Goal: Task Accomplishment & Management: Use online tool/utility

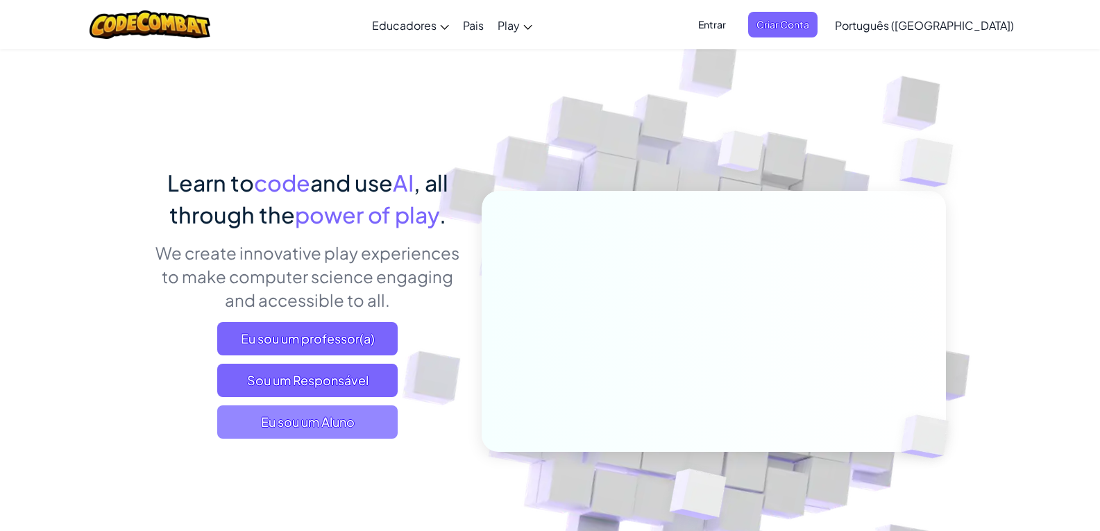
click at [317, 428] on span "Eu sou um Aluno" at bounding box center [307, 421] width 180 height 33
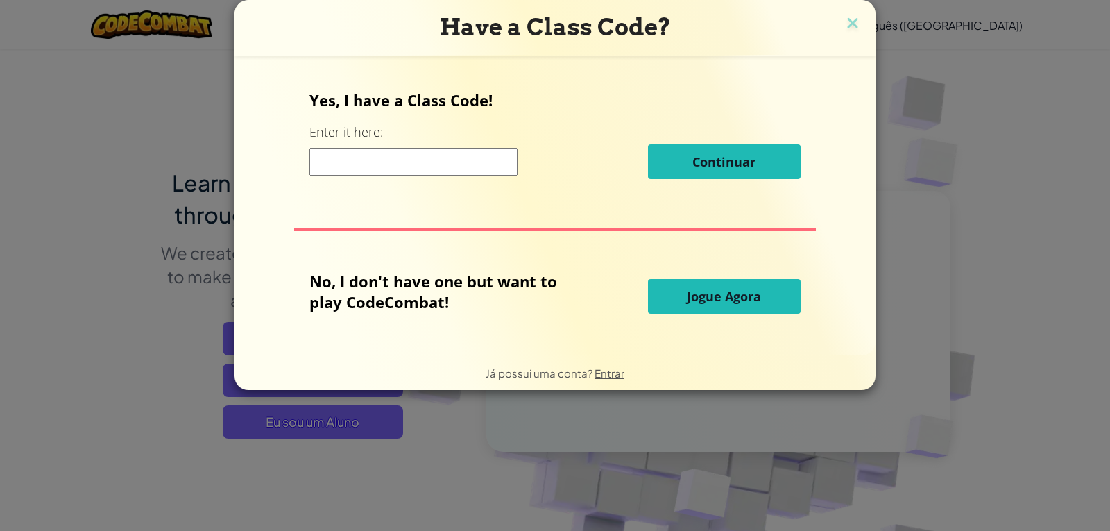
click at [731, 296] on span "Jogue Agora" at bounding box center [724, 296] width 74 height 17
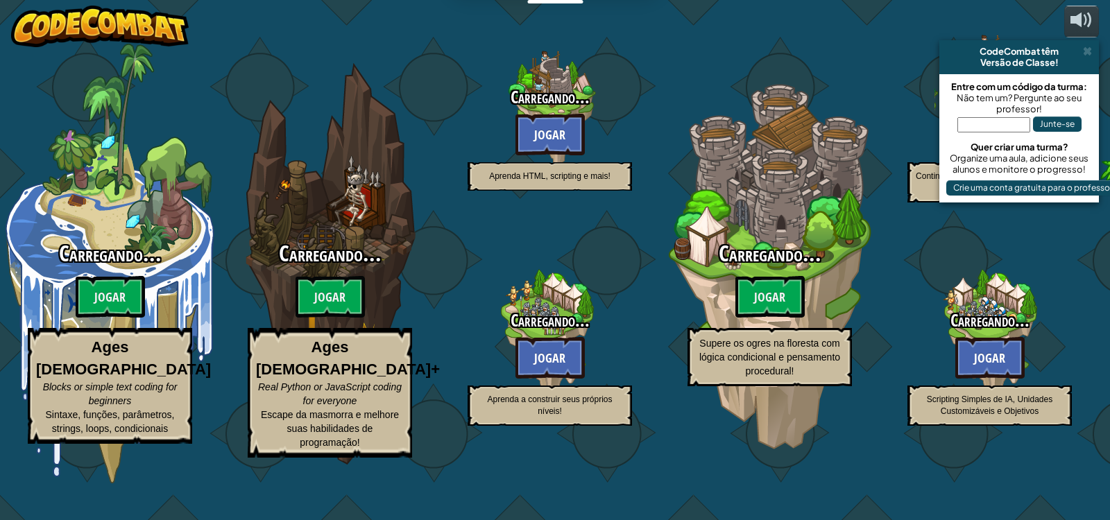
select select "pt-BR"
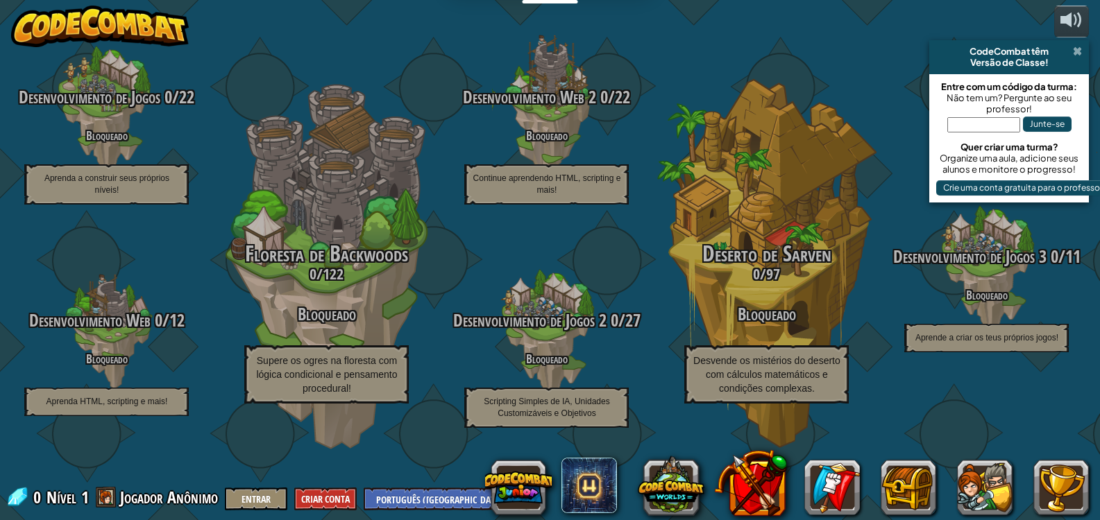
click at [1078, 53] on span at bounding box center [1077, 51] width 9 height 11
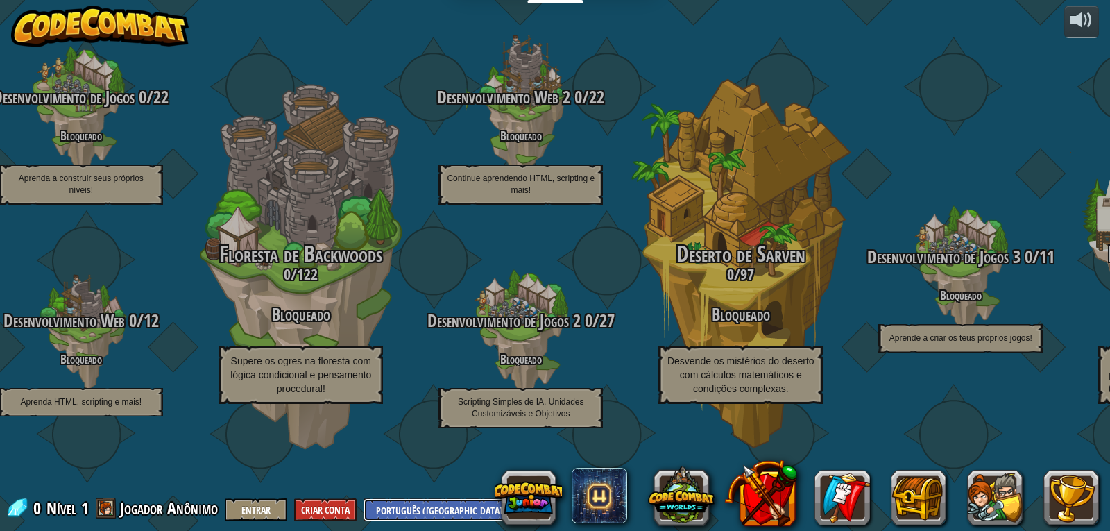
click at [396, 508] on select "English (US) English (UK) 简体中文 繁體中文 русский español (ES) español (América Latin…" at bounding box center [445, 509] width 163 height 23
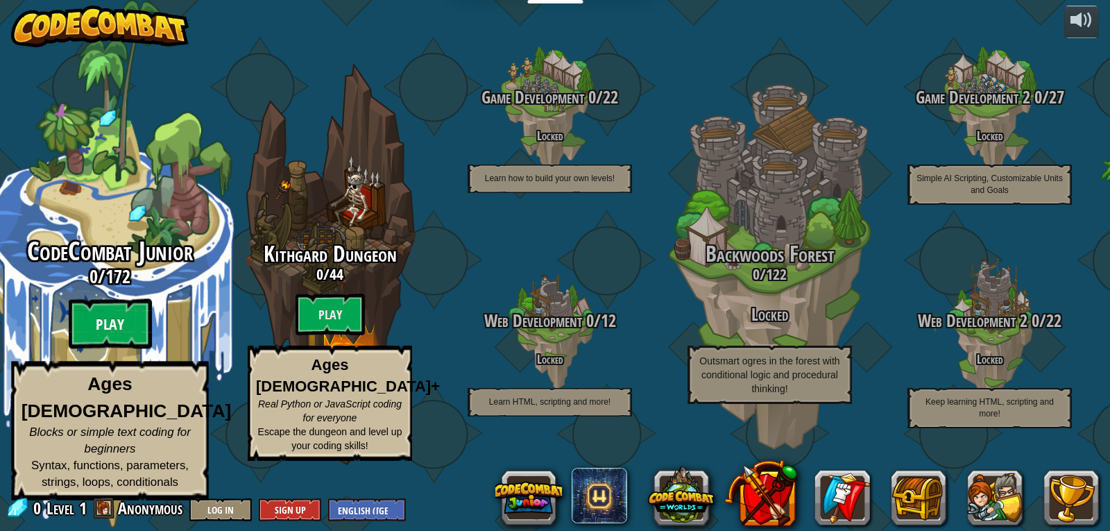
click at [130, 348] on btn "Play" at bounding box center [110, 324] width 83 height 50
select select "pt-BR"
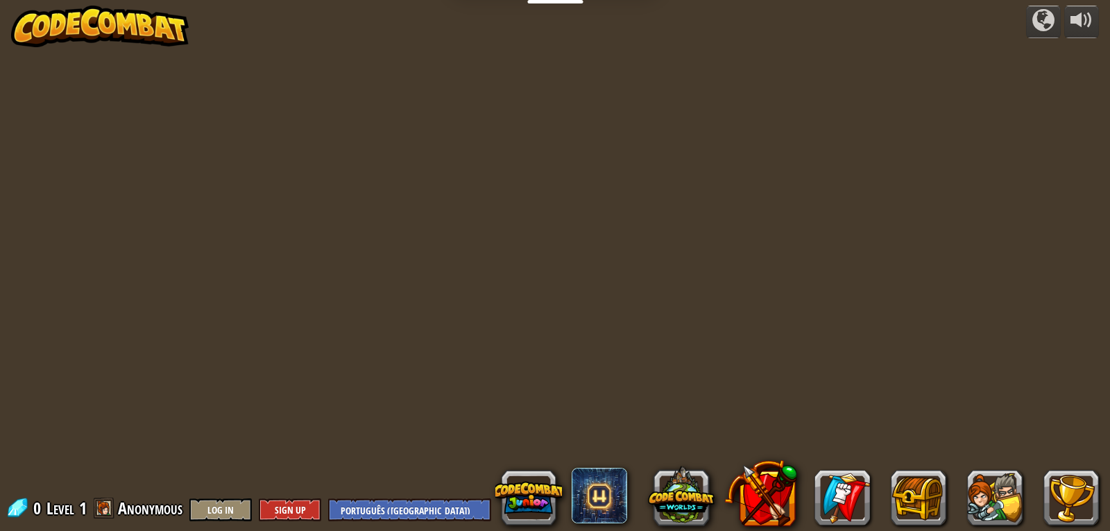
select select "pt-BR"
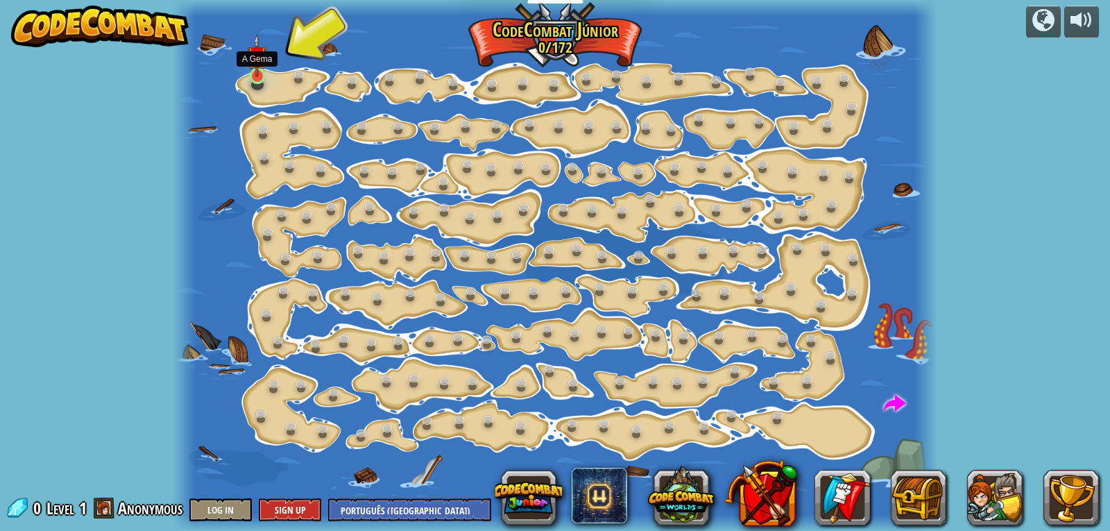
click at [254, 72] on img at bounding box center [257, 56] width 19 height 44
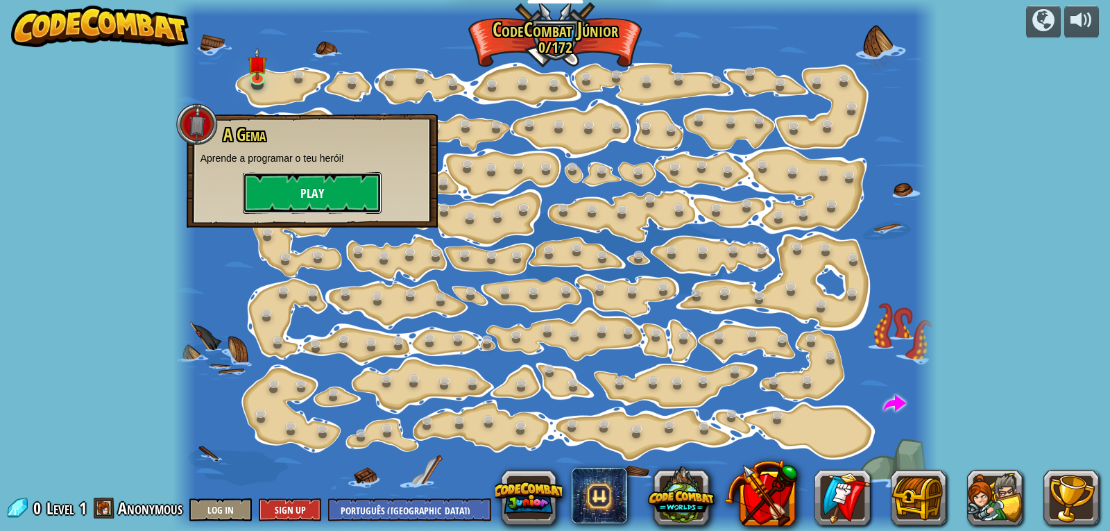
click at [311, 189] on button "Play" at bounding box center [312, 193] width 139 height 42
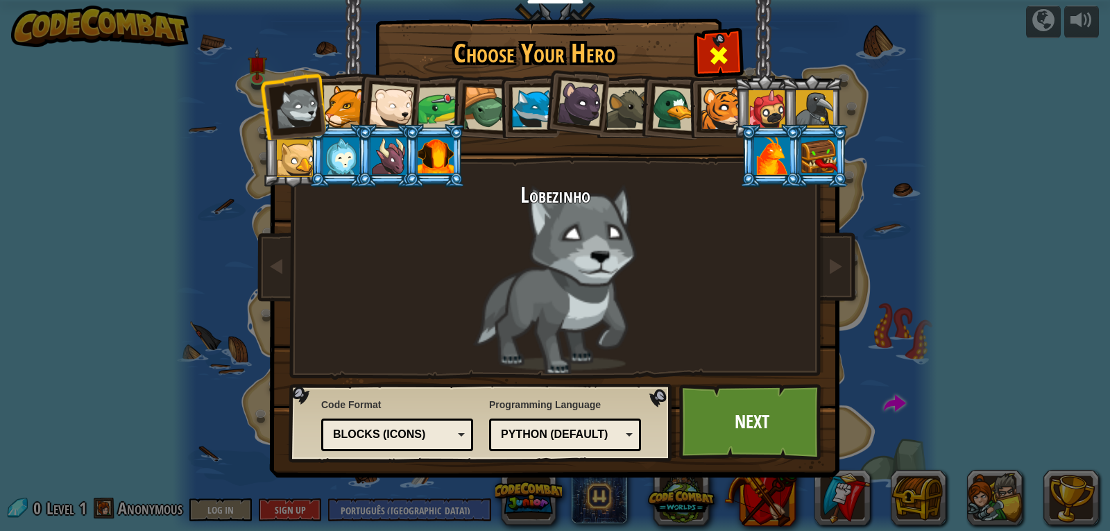
click at [723, 60] on span at bounding box center [719, 55] width 22 height 22
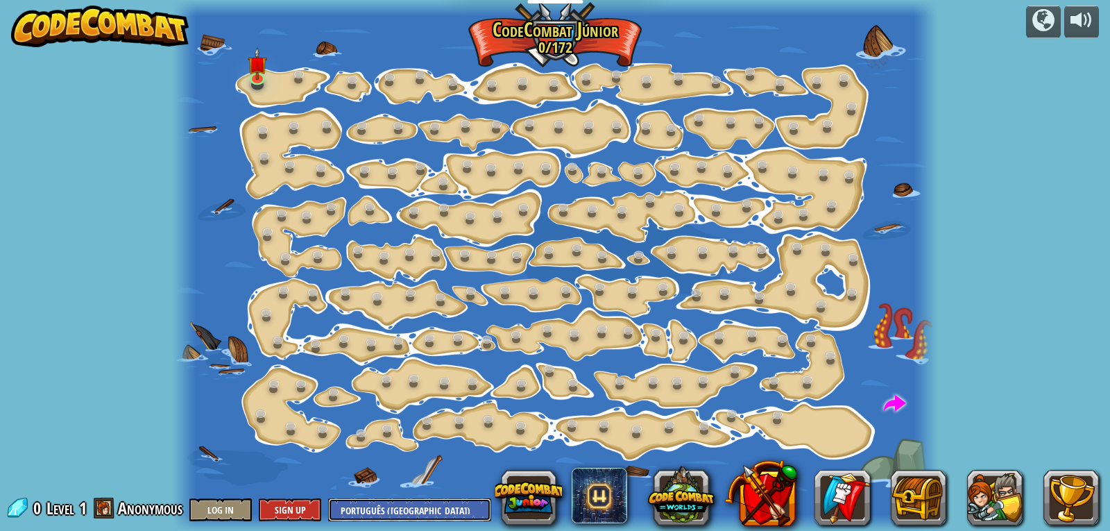
click at [444, 511] on select "English (US) English (UK) 简体中文 繁體中文 русский español (ES) español (América Latin…" at bounding box center [409, 509] width 163 height 23
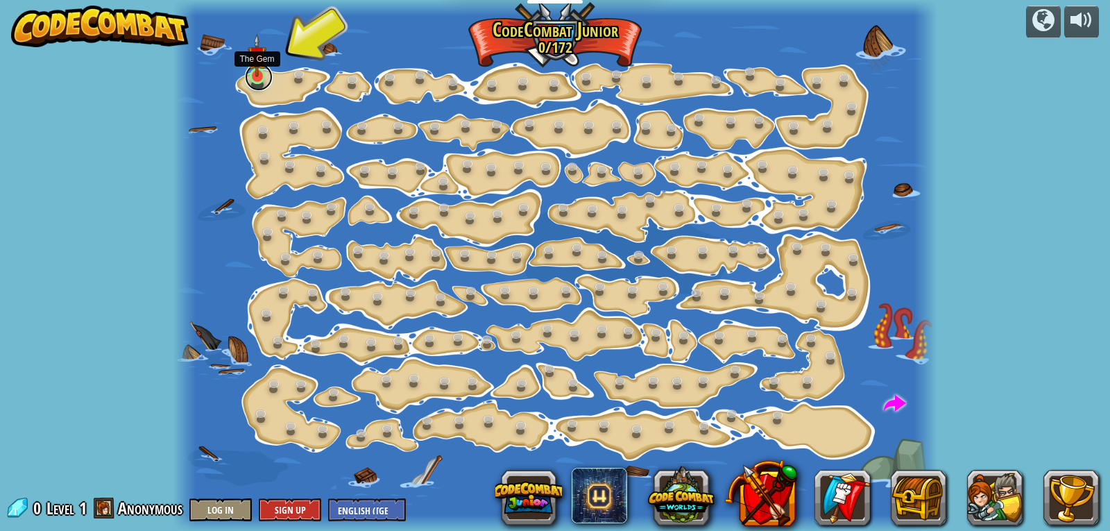
click at [260, 80] on link at bounding box center [259, 77] width 28 height 28
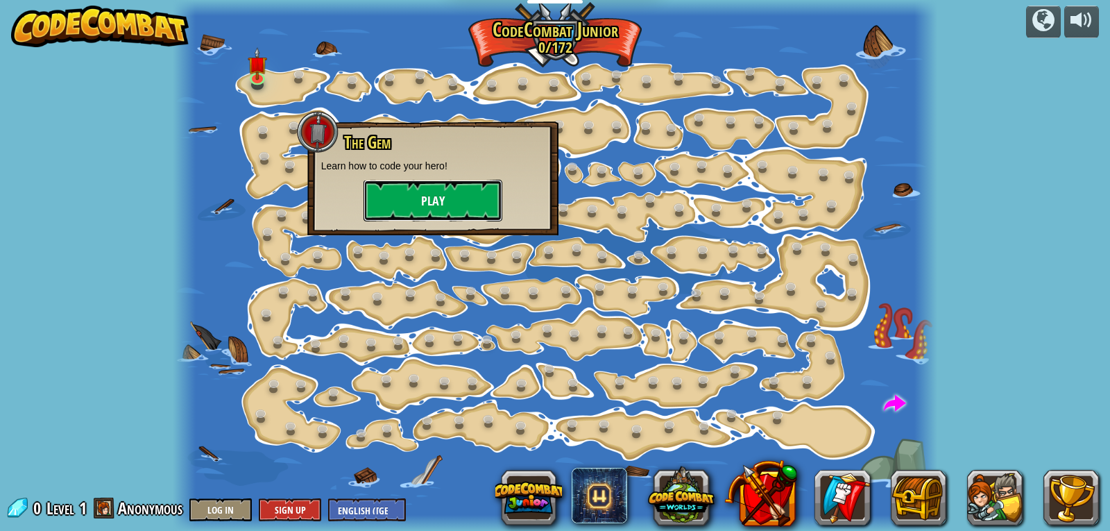
click at [429, 197] on button "Play" at bounding box center [433, 201] width 139 height 42
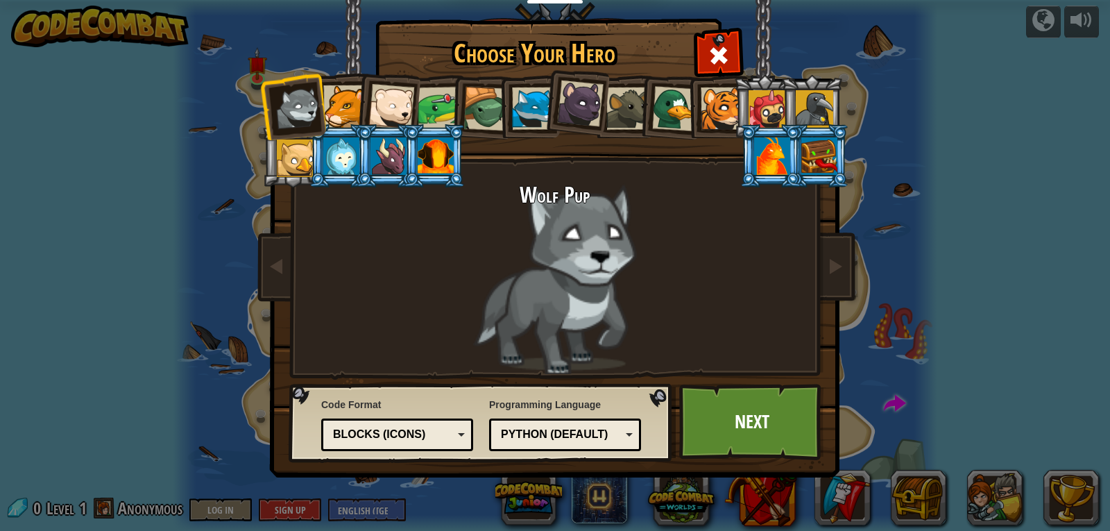
click at [402, 439] on div "Blocks (Icons)" at bounding box center [393, 435] width 120 height 16
click at [677, 284] on div "Wolf Pup" at bounding box center [555, 278] width 520 height 191
click at [331, 112] on div at bounding box center [344, 106] width 42 height 42
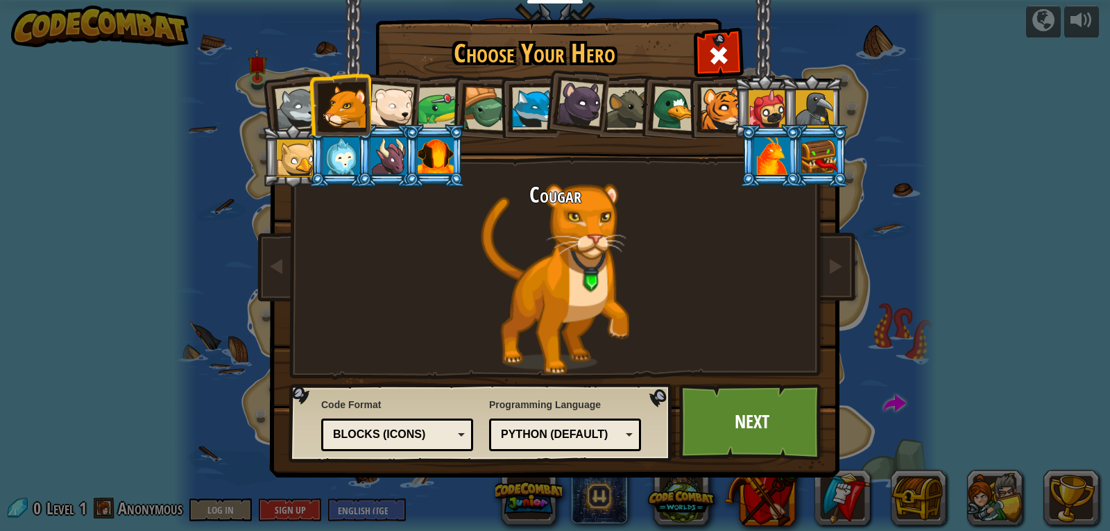
click at [399, 112] on div at bounding box center [391, 107] width 46 height 46
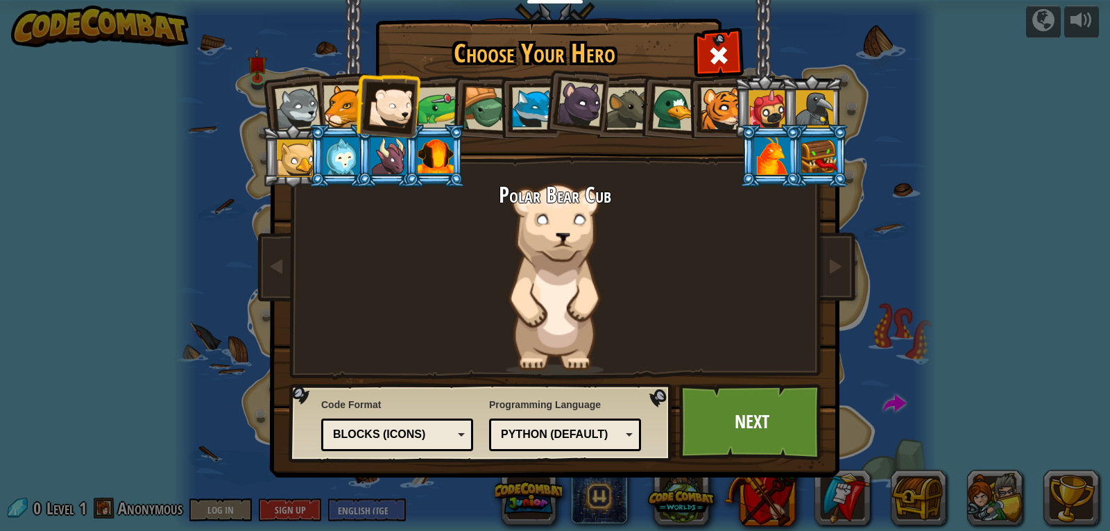
click at [459, 103] on li at bounding box center [482, 107] width 66 height 67
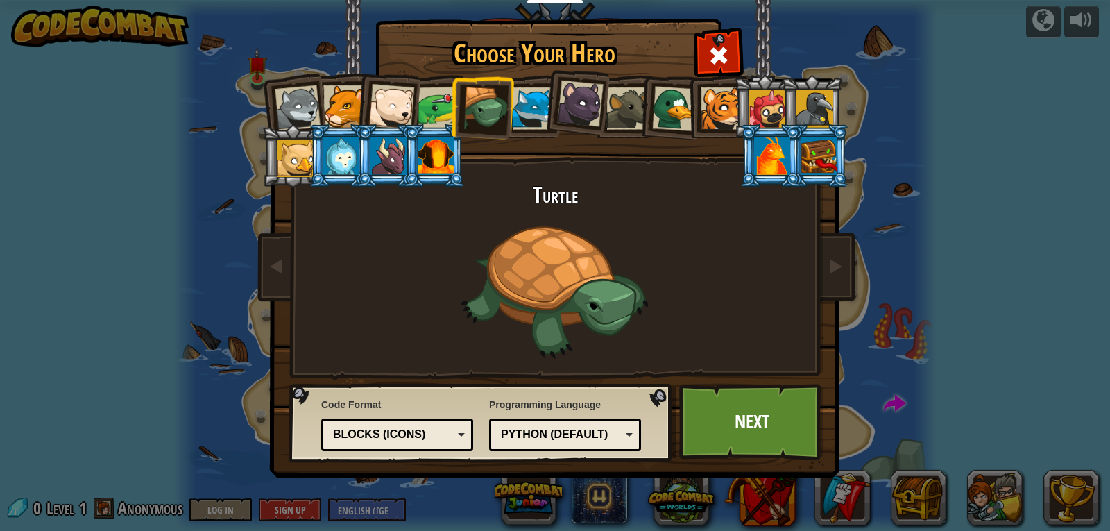
click at [520, 103] on div at bounding box center [533, 108] width 42 height 42
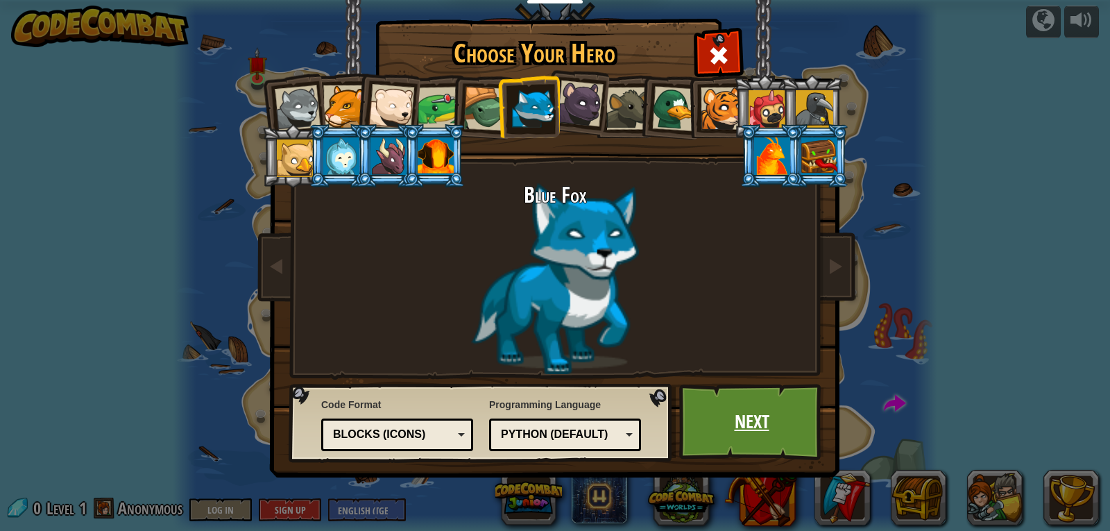
click at [750, 396] on link "Next" at bounding box center [751, 422] width 145 height 76
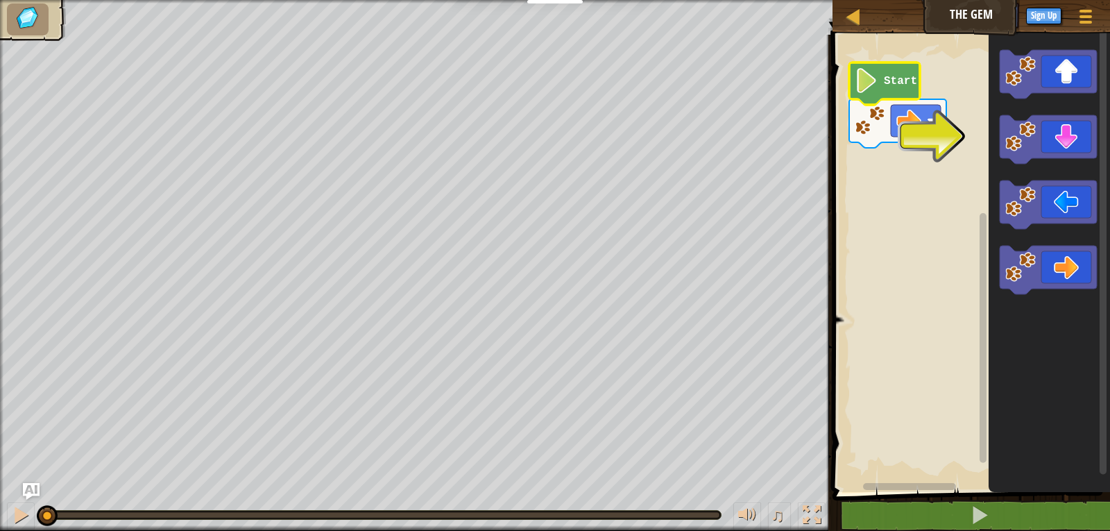
click at [891, 80] on text "Start" at bounding box center [900, 81] width 33 height 12
click at [861, 87] on image "Blockly Workspace" at bounding box center [867, 80] width 24 height 25
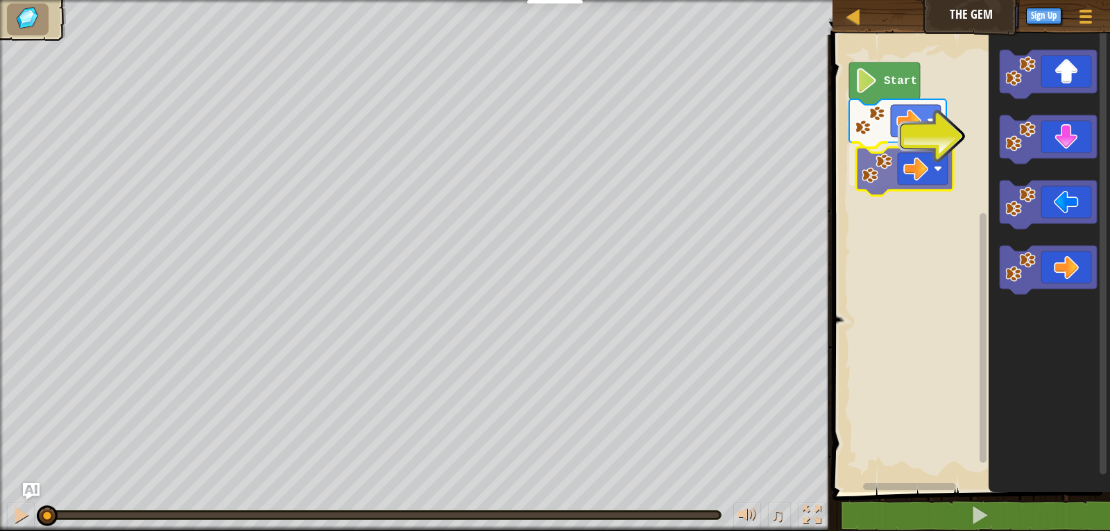
click at [921, 172] on div "Start" at bounding box center [970, 260] width 282 height 464
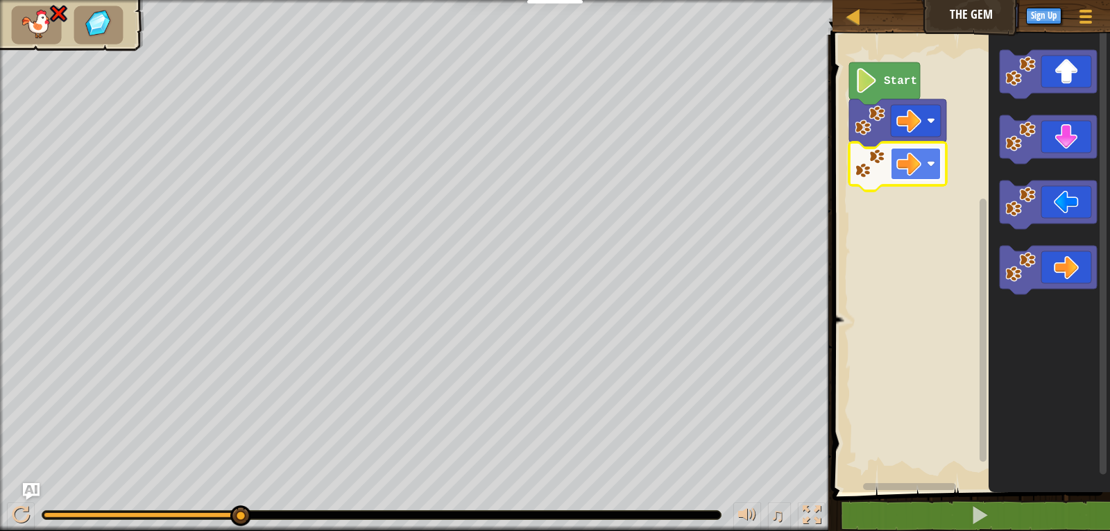
click at [933, 168] on image "Blockly Workspace" at bounding box center [931, 164] width 8 height 8
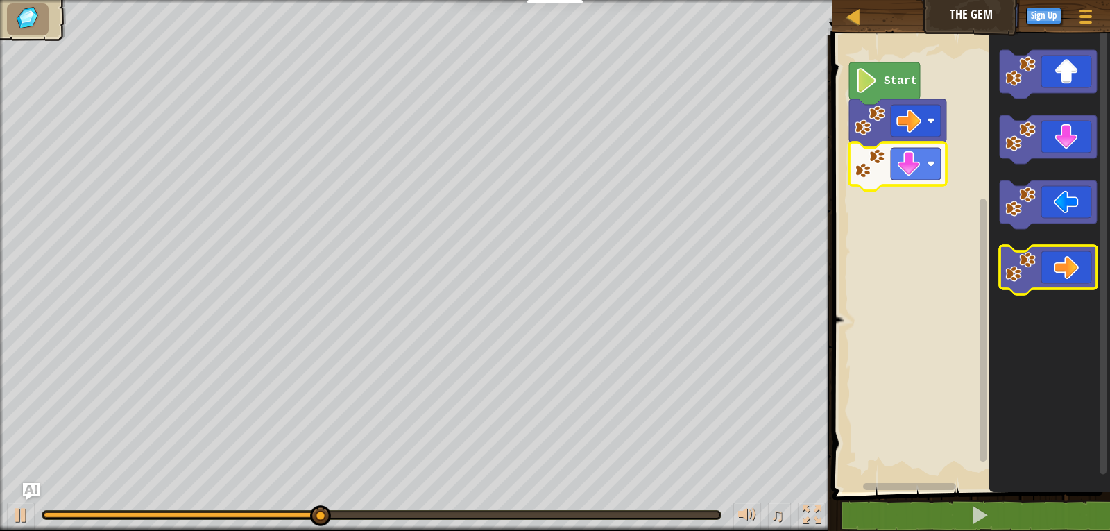
click at [1053, 265] on icon "Blockly Workspace" at bounding box center [1048, 270] width 97 height 49
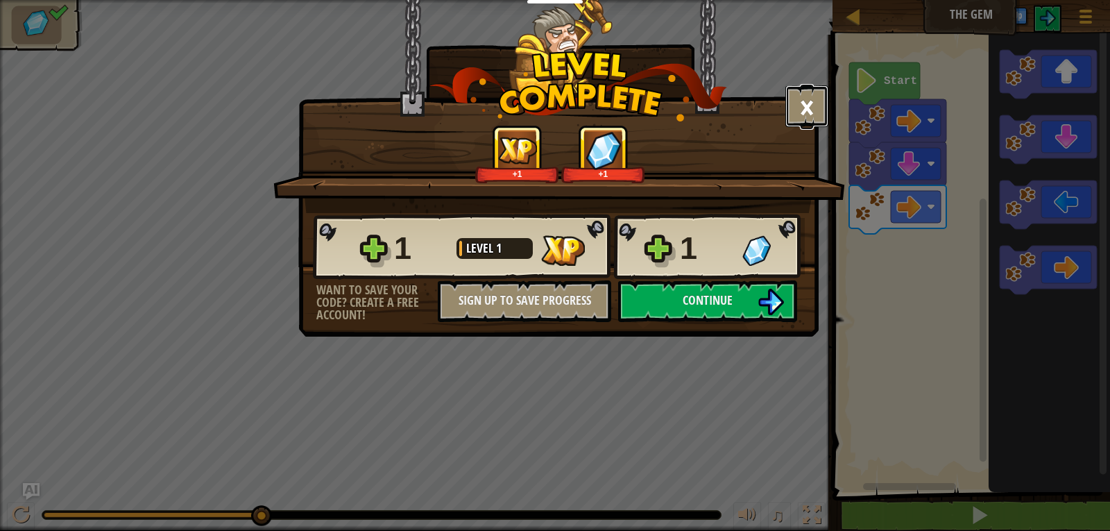
click at [811, 113] on button "×" at bounding box center [807, 106] width 43 height 42
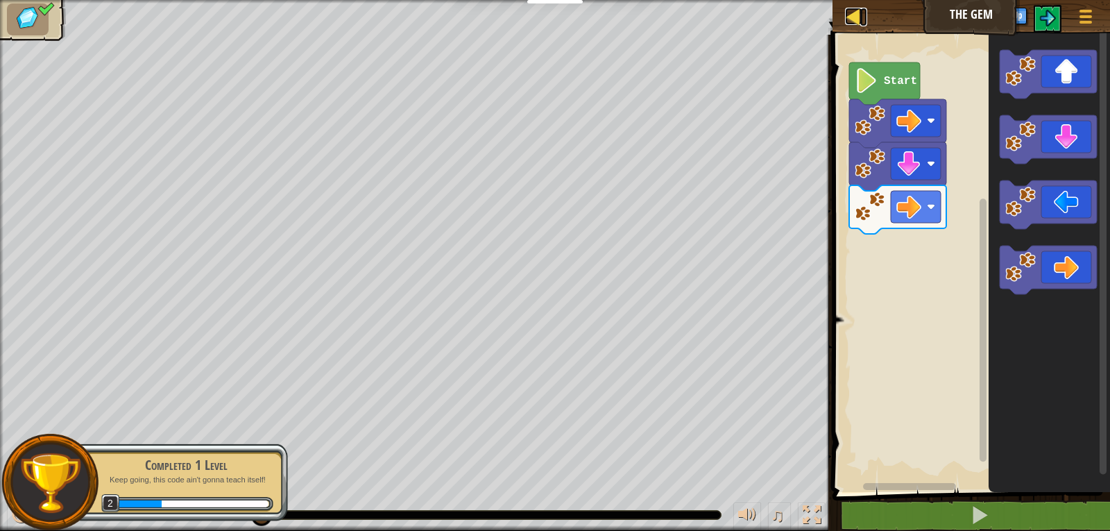
click at [858, 17] on div at bounding box center [853, 16] width 17 height 17
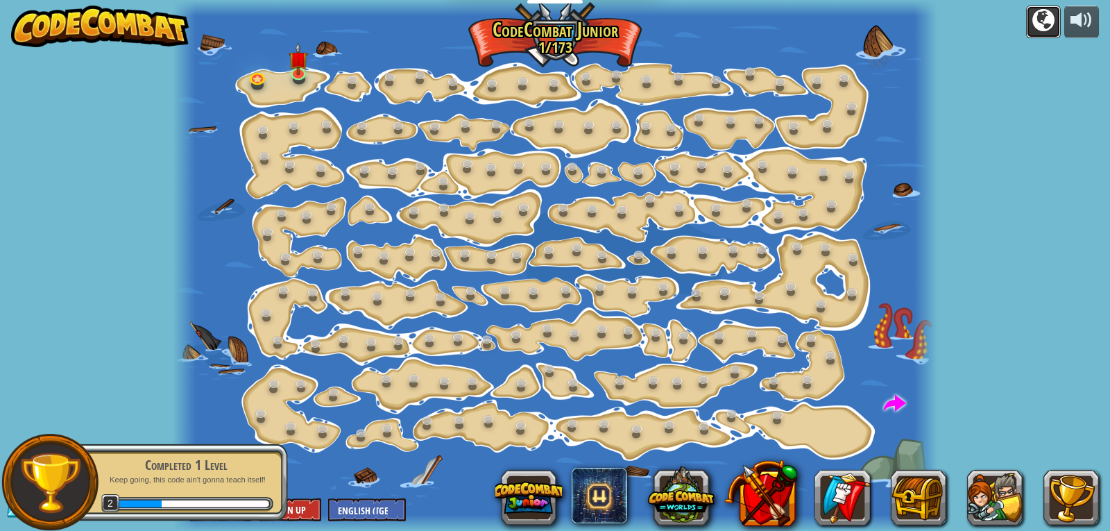
click at [1036, 25] on div at bounding box center [1044, 20] width 22 height 22
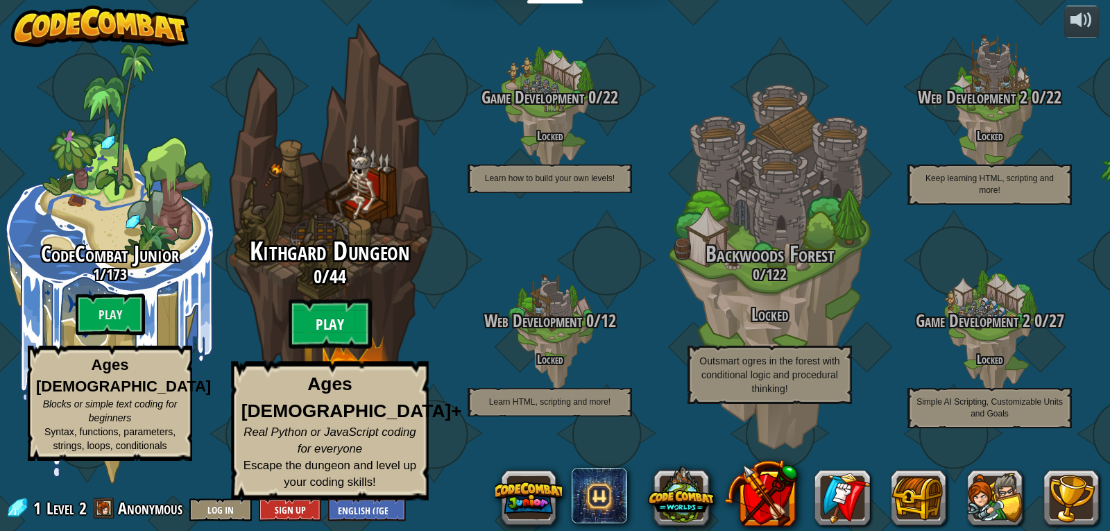
click at [325, 335] on btn "Play" at bounding box center [330, 324] width 83 height 50
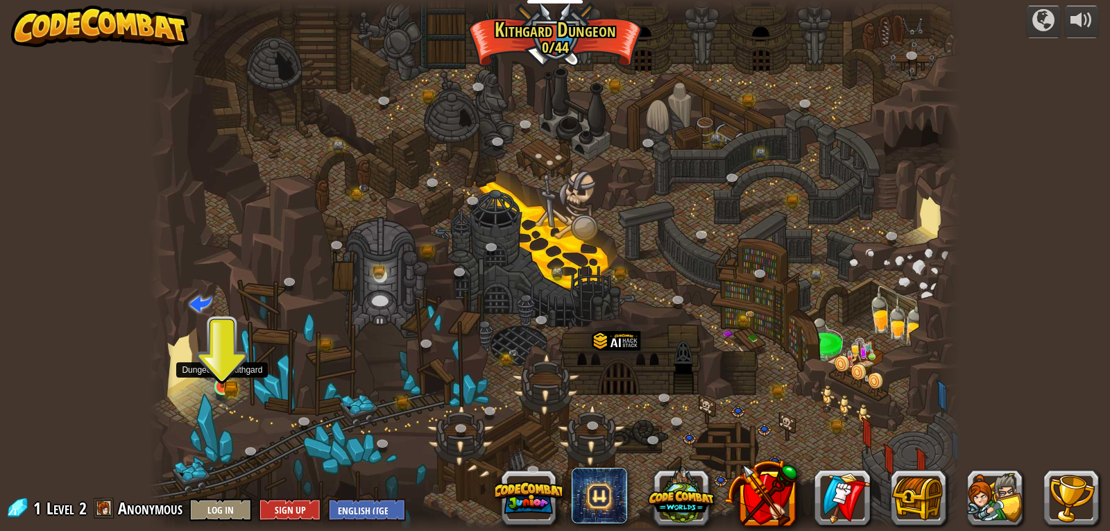
click at [221, 364] on img at bounding box center [222, 365] width 21 height 45
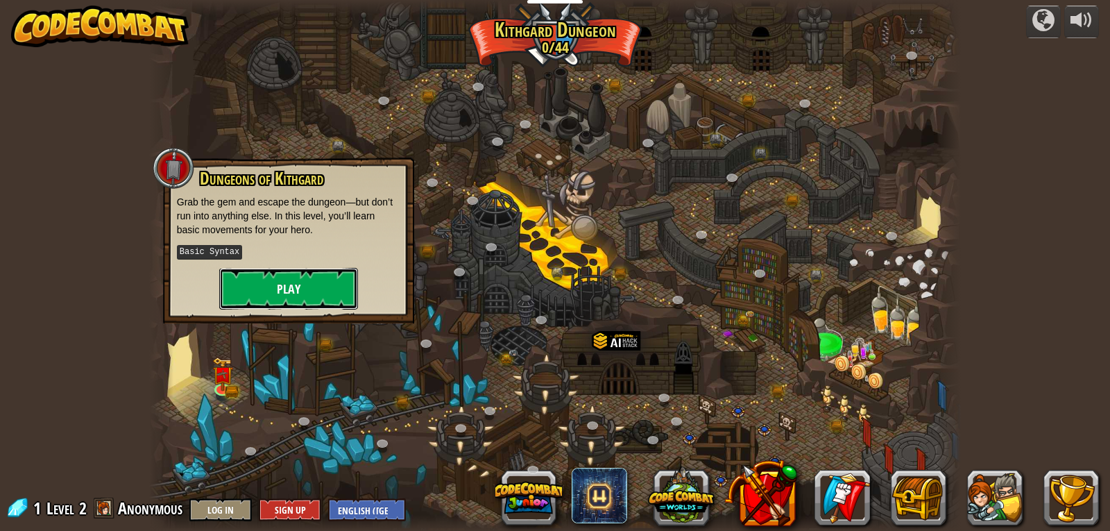
click at [324, 283] on button "Play" at bounding box center [288, 289] width 139 height 42
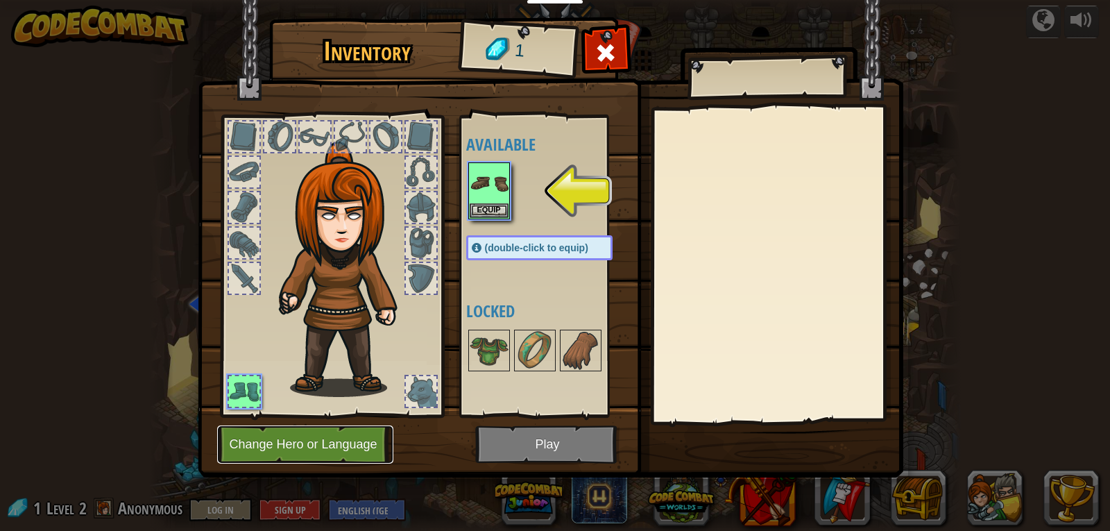
click at [287, 452] on button "Change Hero or Language" at bounding box center [305, 444] width 176 height 38
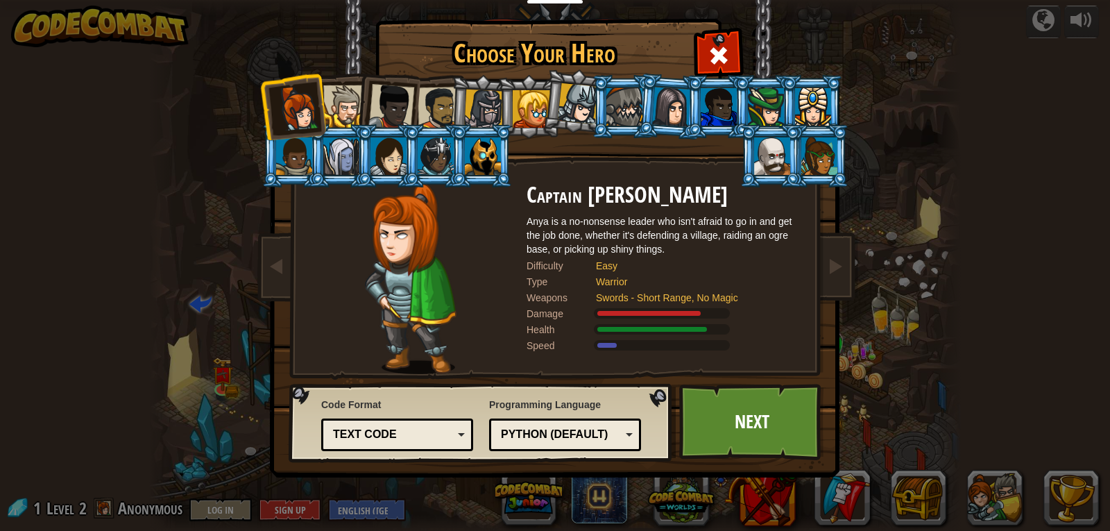
click at [421, 424] on div "Text code" at bounding box center [397, 435] width 134 height 22
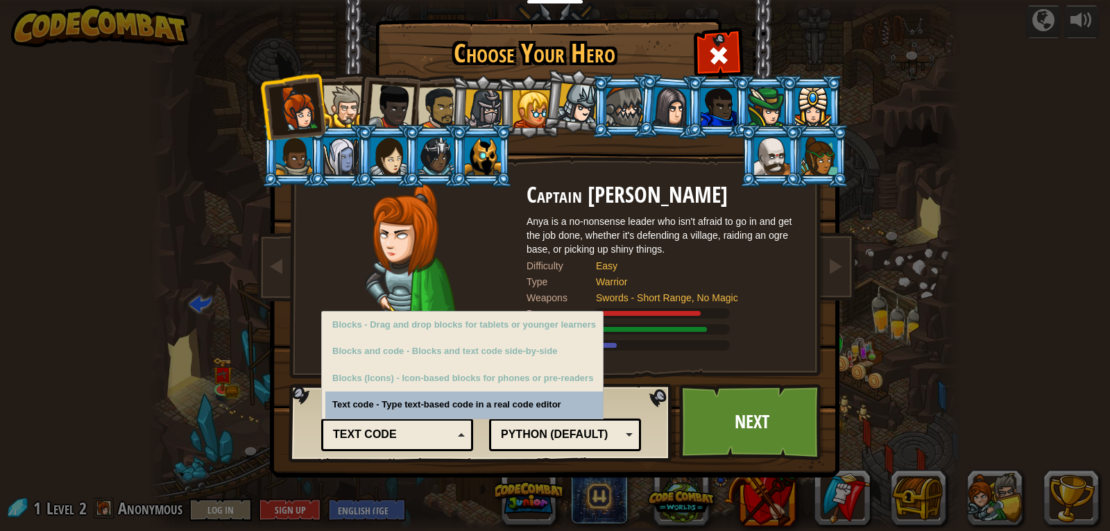
click at [421, 424] on div "Text code" at bounding box center [397, 435] width 134 height 22
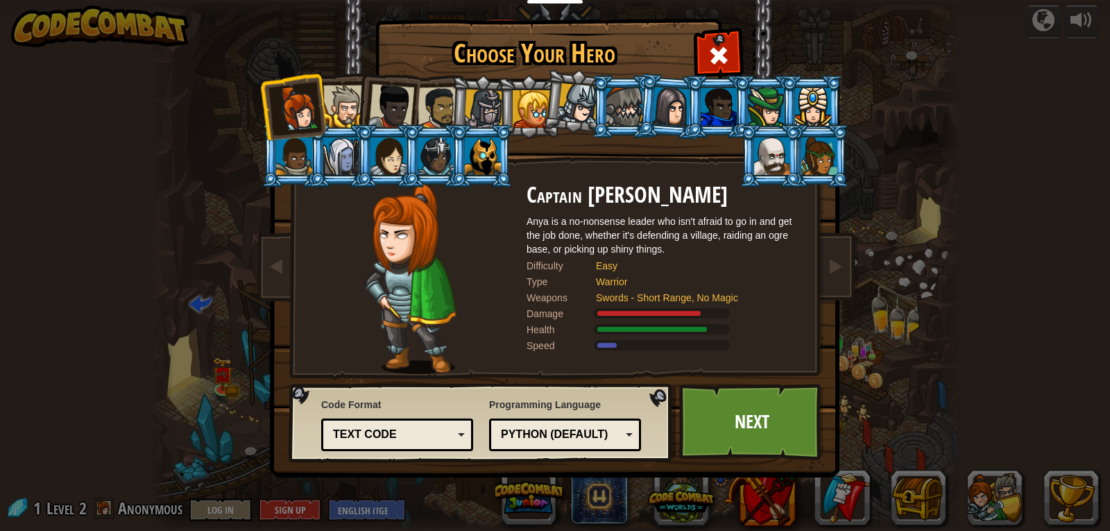
click at [331, 109] on div at bounding box center [344, 106] width 42 height 42
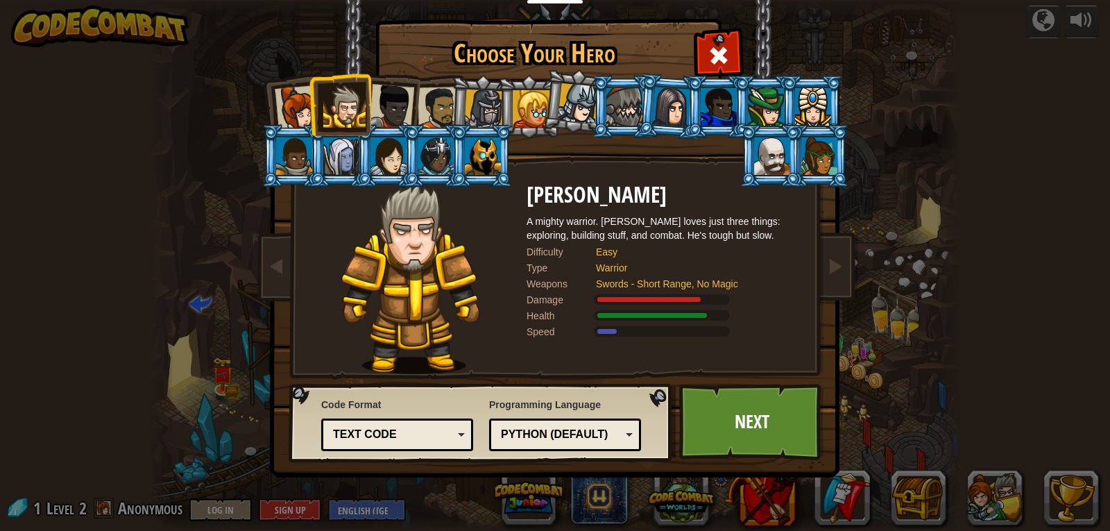
click at [492, 154] on div at bounding box center [483, 155] width 36 height 37
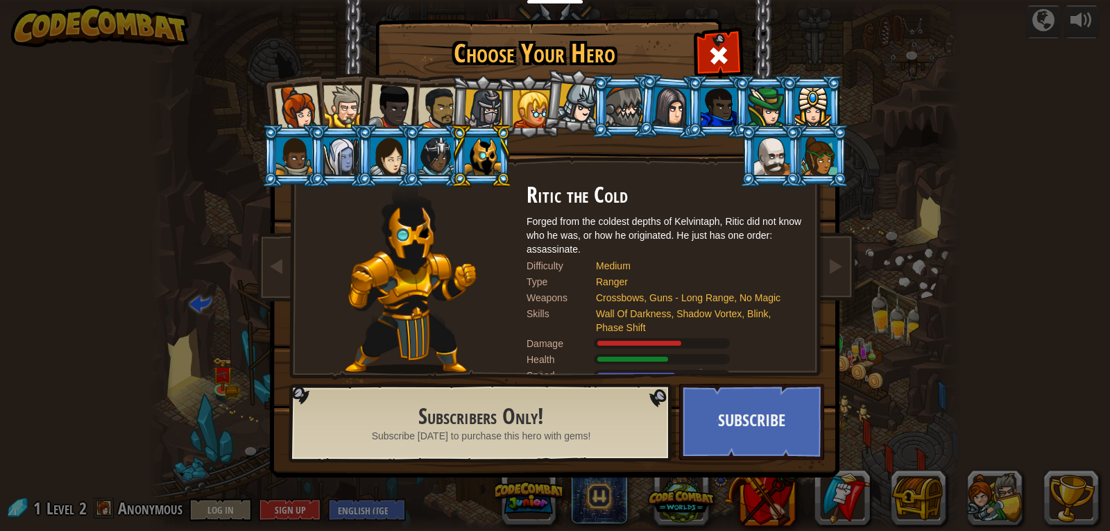
click at [423, 108] on div at bounding box center [439, 108] width 43 height 43
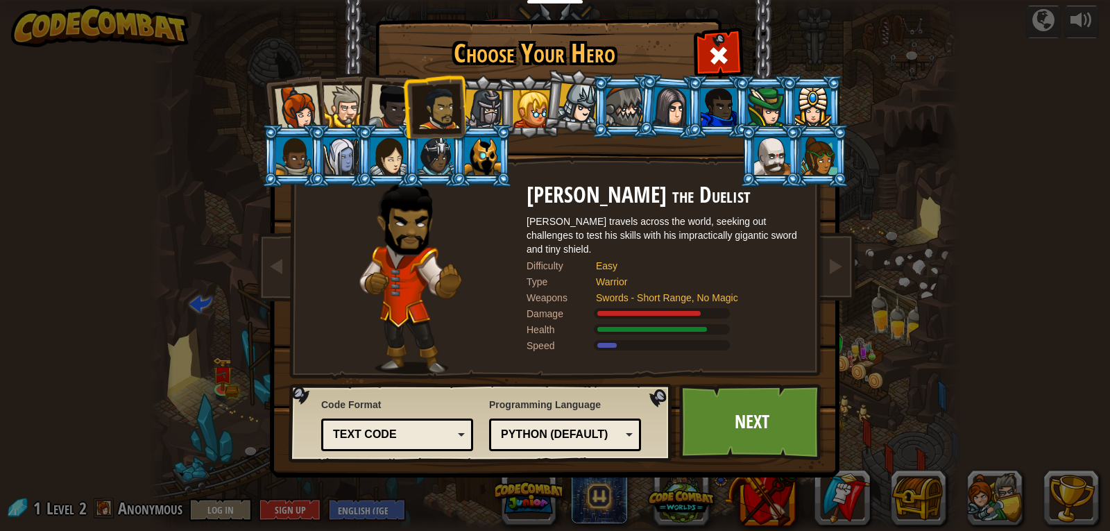
click at [470, 108] on div at bounding box center [484, 110] width 40 height 40
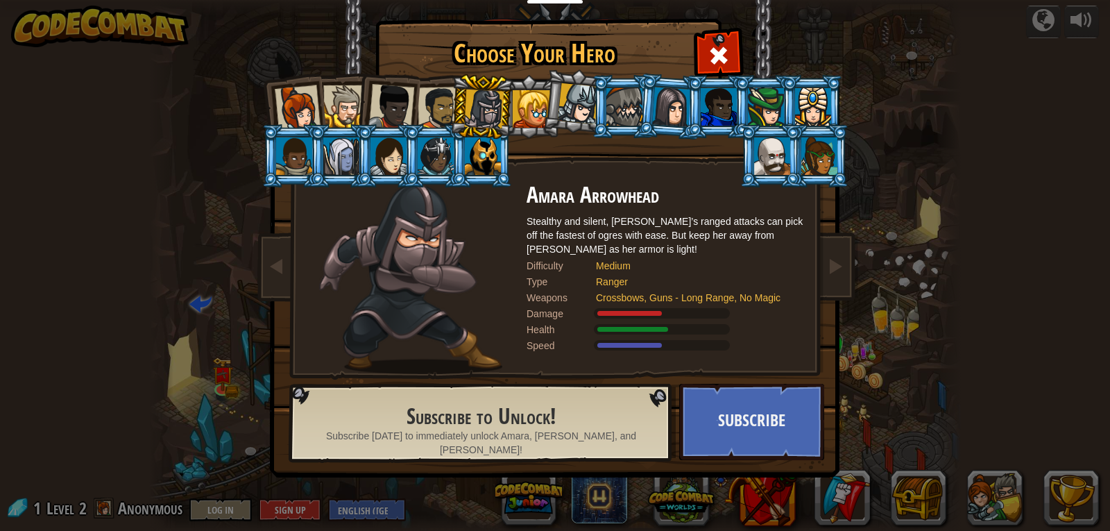
click at [439, 110] on div at bounding box center [439, 108] width 43 height 43
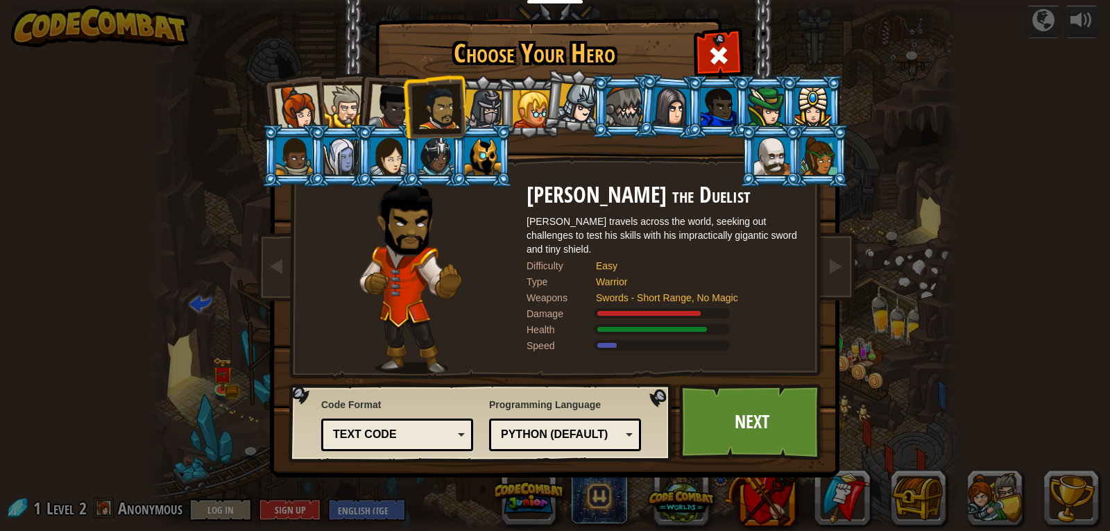
click at [380, 123] on div at bounding box center [391, 107] width 46 height 46
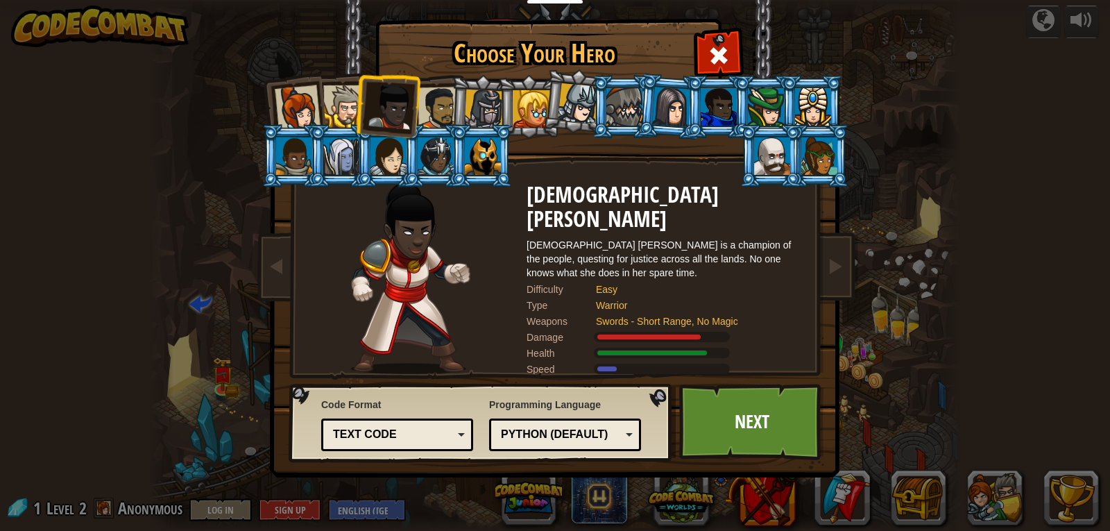
click at [325, 108] on div at bounding box center [344, 106] width 42 height 42
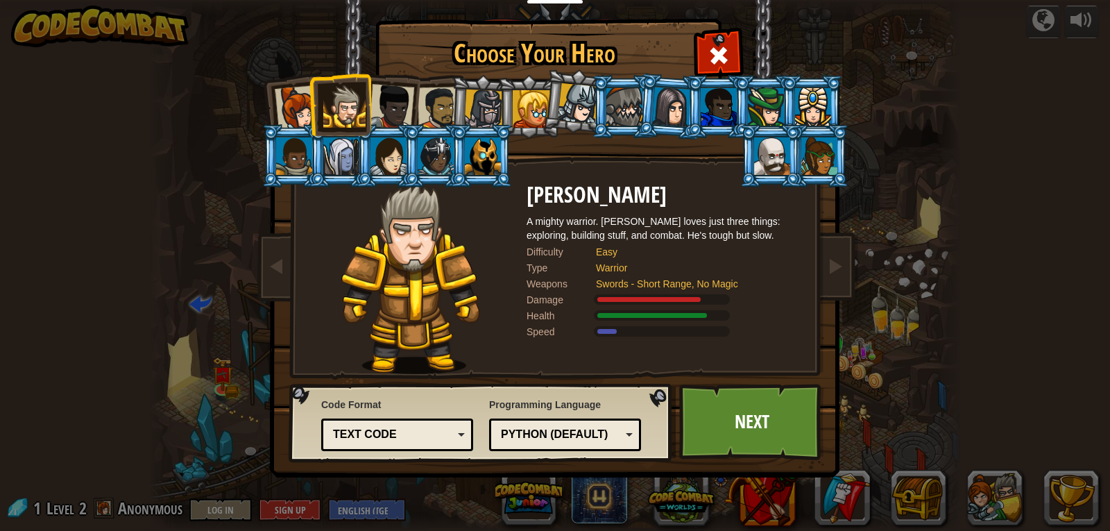
click at [394, 110] on div at bounding box center [391, 107] width 46 height 46
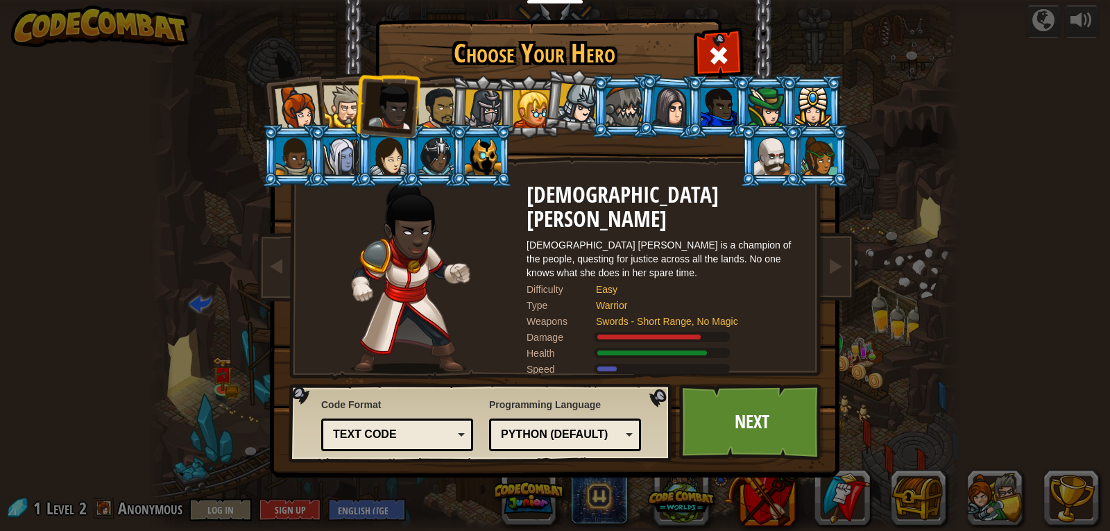
click at [436, 100] on div at bounding box center [439, 108] width 43 height 43
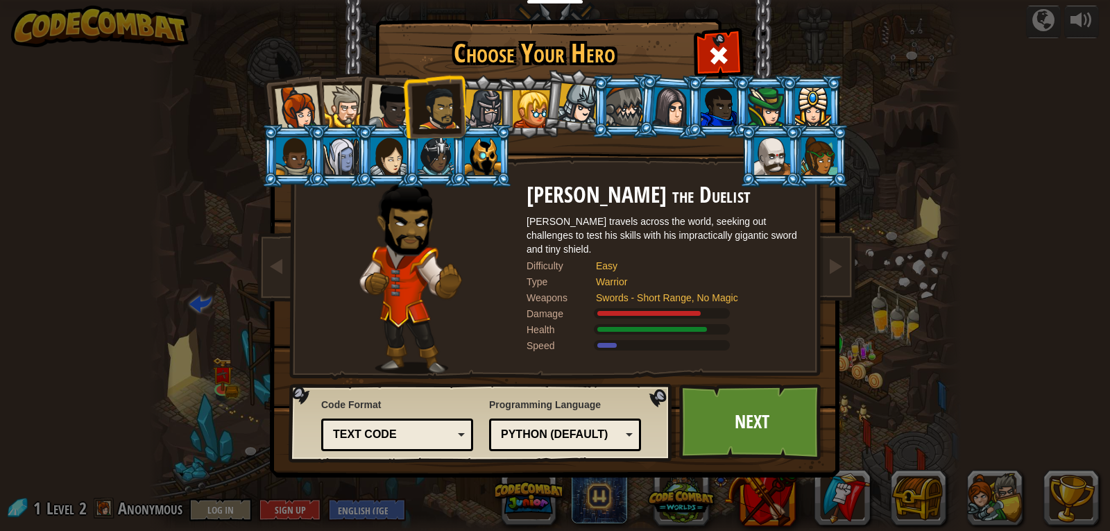
click at [309, 111] on div at bounding box center [298, 108] width 46 height 46
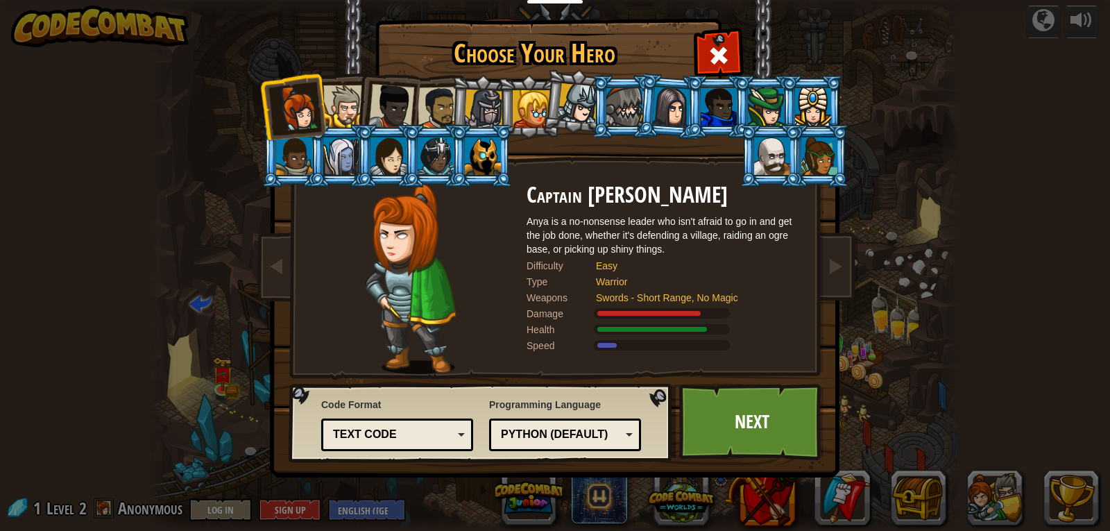
click at [411, 429] on div "Text code" at bounding box center [393, 435] width 120 height 16
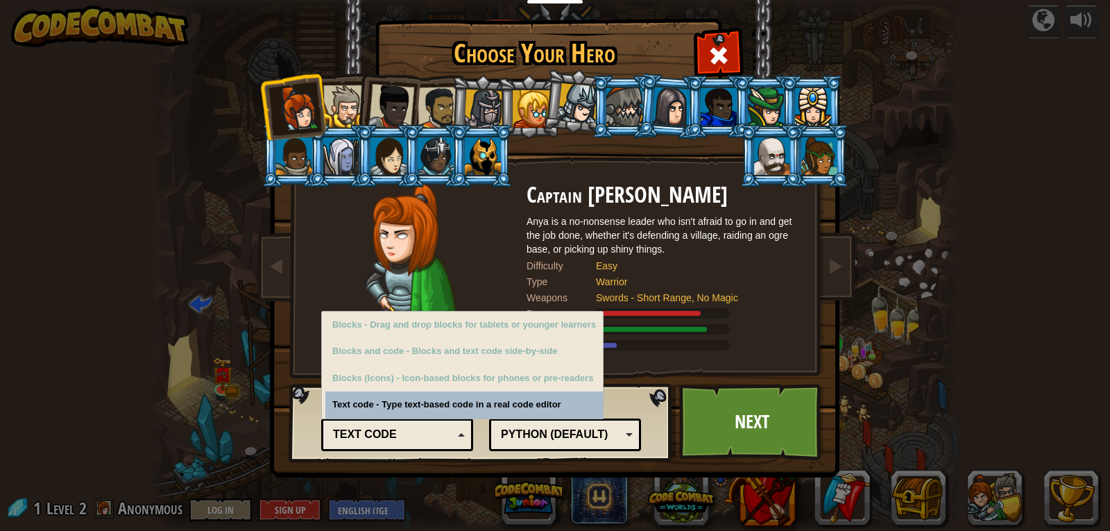
click at [411, 429] on div "Text code" at bounding box center [393, 435] width 120 height 16
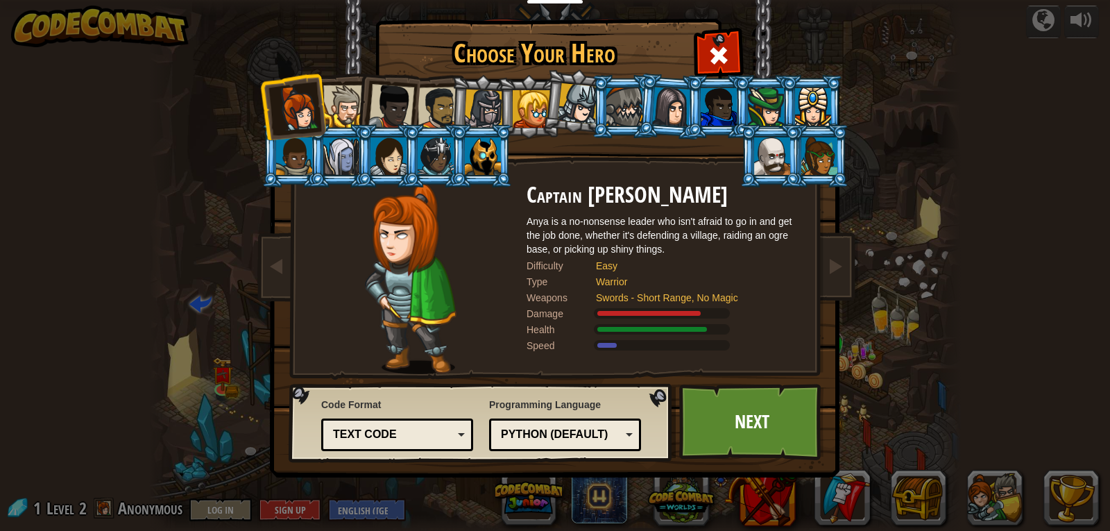
click at [350, 112] on div at bounding box center [344, 106] width 42 height 42
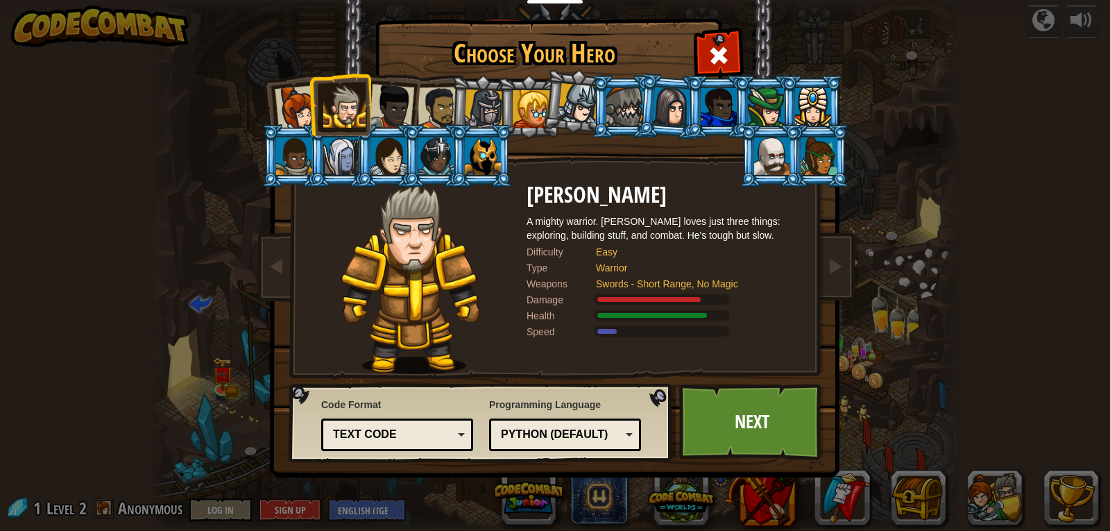
click at [436, 105] on div at bounding box center [439, 108] width 43 height 43
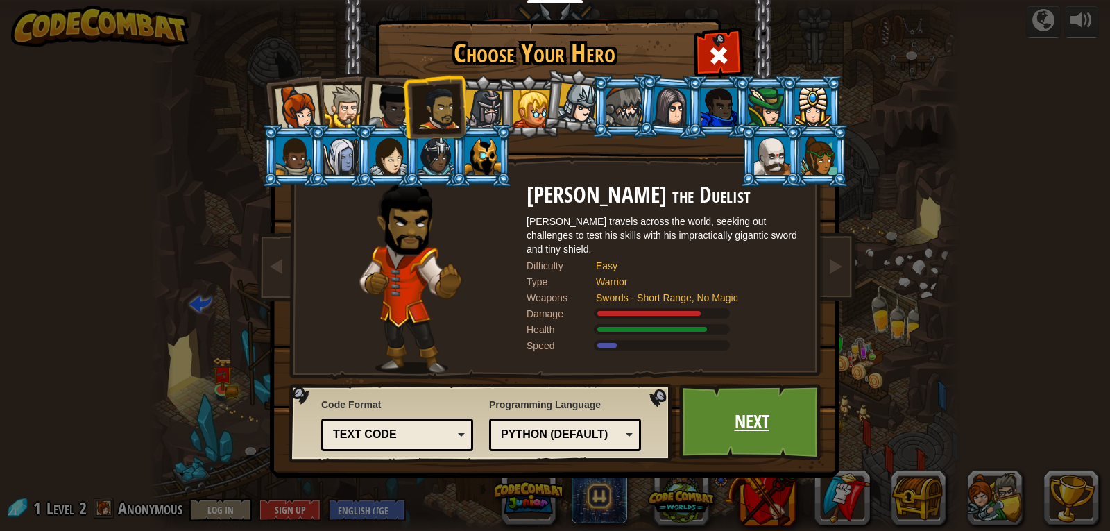
click at [756, 417] on link "Next" at bounding box center [751, 422] width 145 height 76
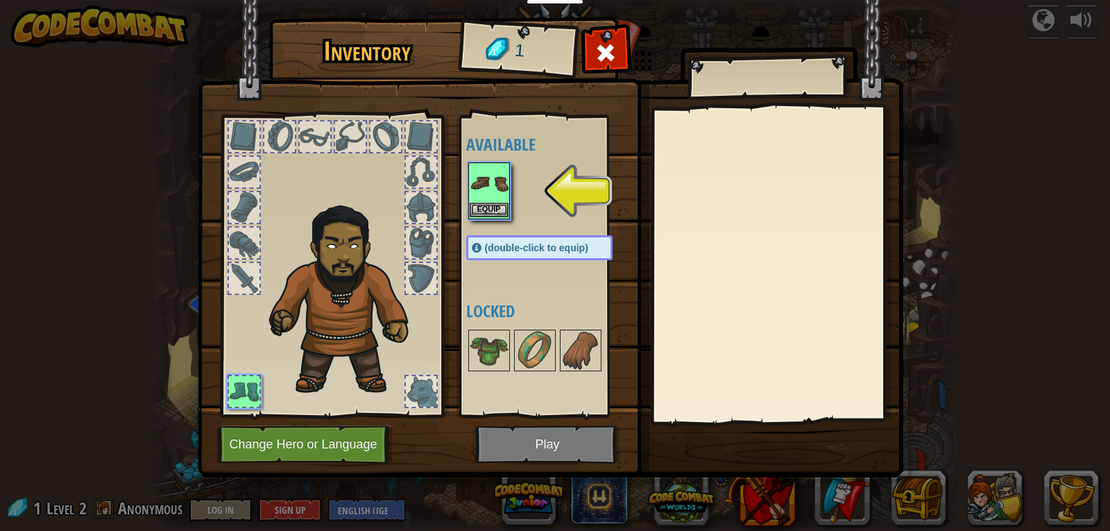
click at [499, 191] on img at bounding box center [489, 183] width 39 height 39
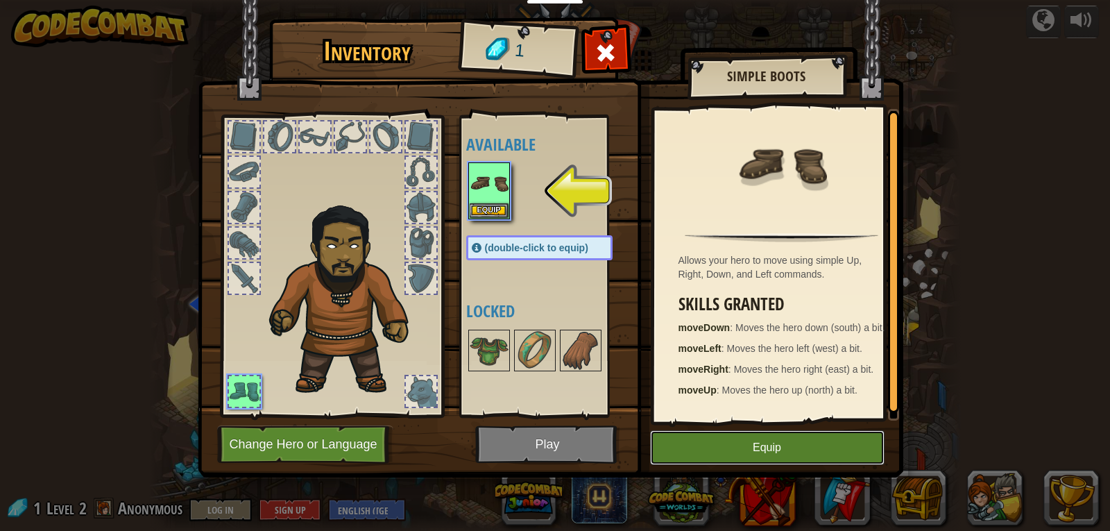
click at [756, 448] on button "Equip" at bounding box center [767, 447] width 235 height 35
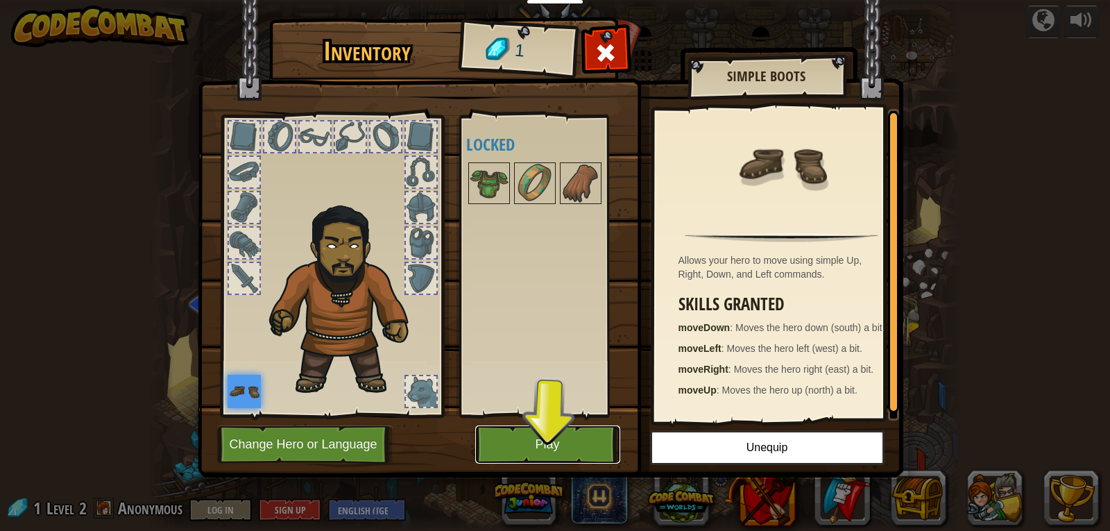
click at [582, 450] on button "Play" at bounding box center [547, 444] width 145 height 38
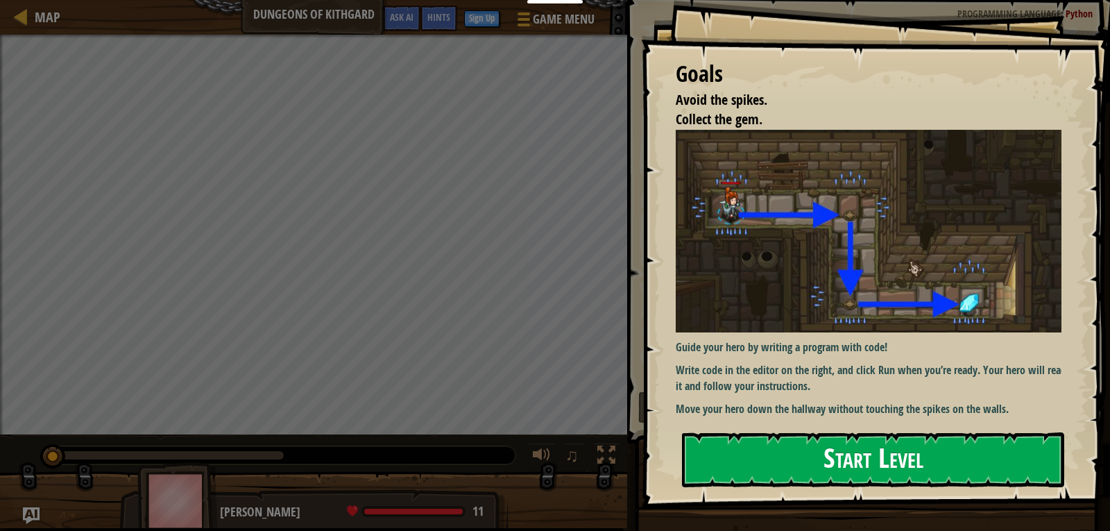
click at [858, 468] on button "Start Level" at bounding box center [873, 459] width 382 height 55
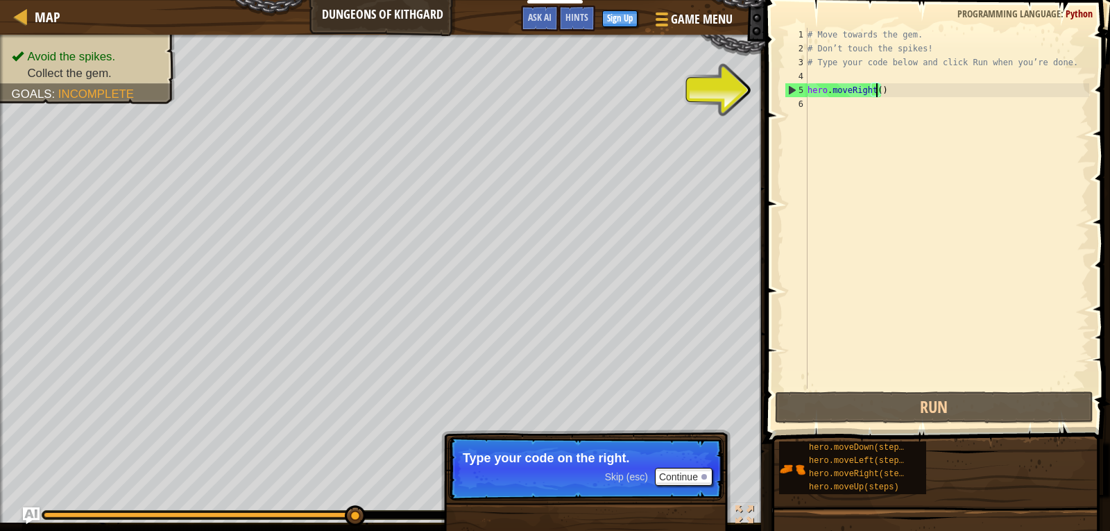
click at [876, 92] on div "# Move towards the gem. # Don’t touch the spikes! # Type your code below and cl…" at bounding box center [947, 222] width 285 height 389
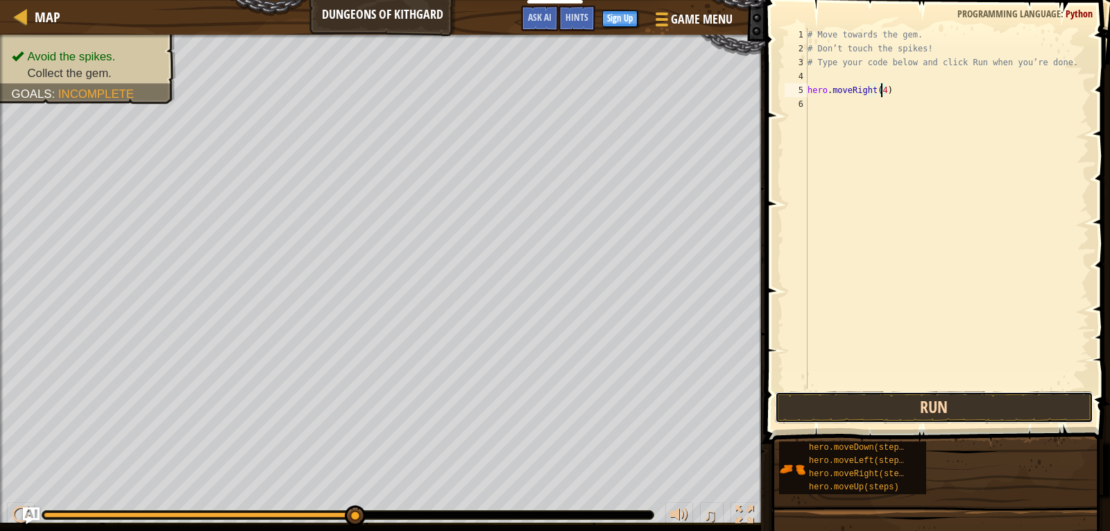
click at [914, 410] on button "Run" at bounding box center [934, 407] width 319 height 32
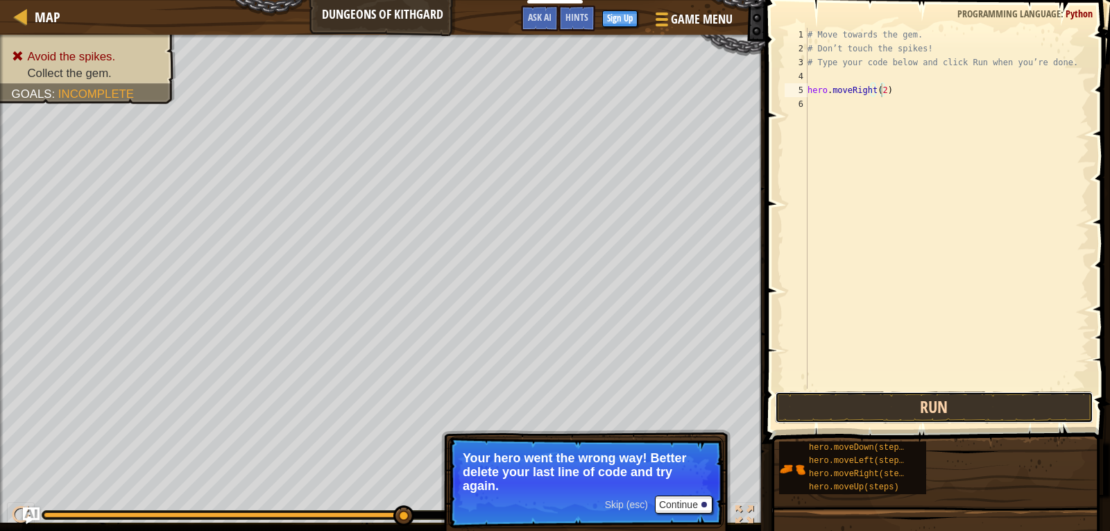
click at [933, 406] on button "Run" at bounding box center [934, 407] width 319 height 32
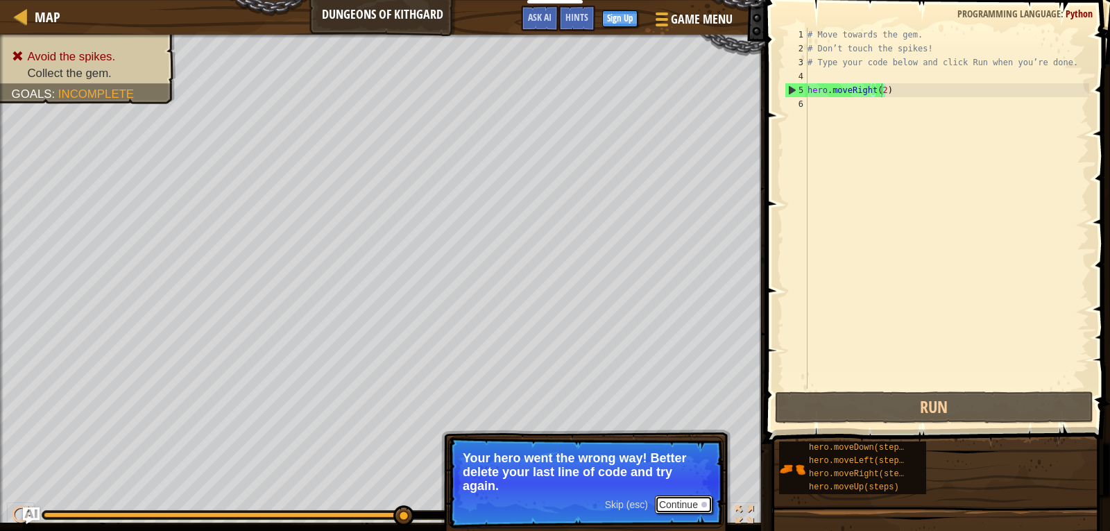
click at [689, 508] on button "Continue" at bounding box center [684, 504] width 58 height 18
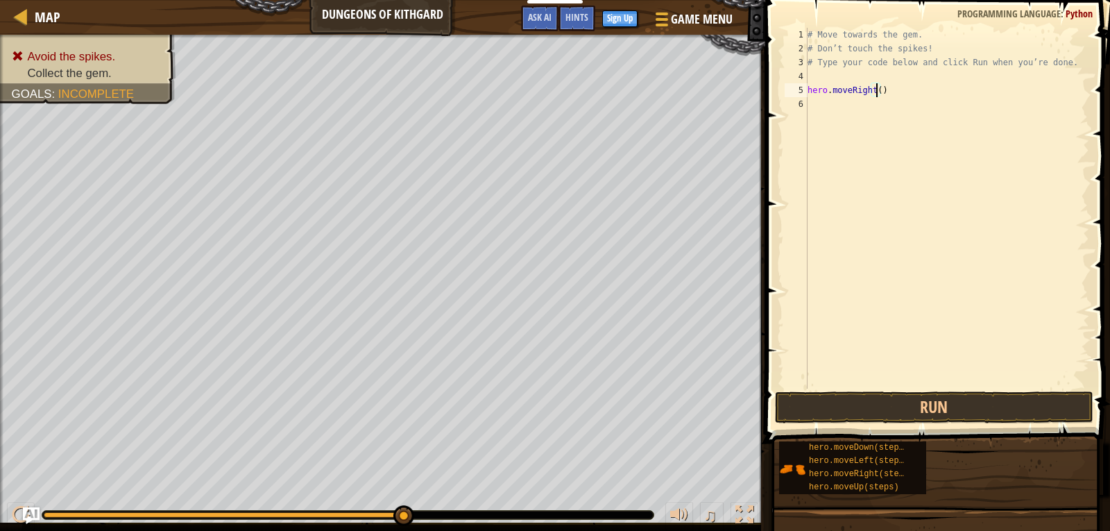
type textarea "hero.moveRight(1)"
click at [916, 145] on div "# Move towards the gem. # Don’t touch the spikes! # Type your code below and cl…" at bounding box center [947, 222] width 285 height 389
click at [949, 402] on button "Run" at bounding box center [934, 407] width 319 height 32
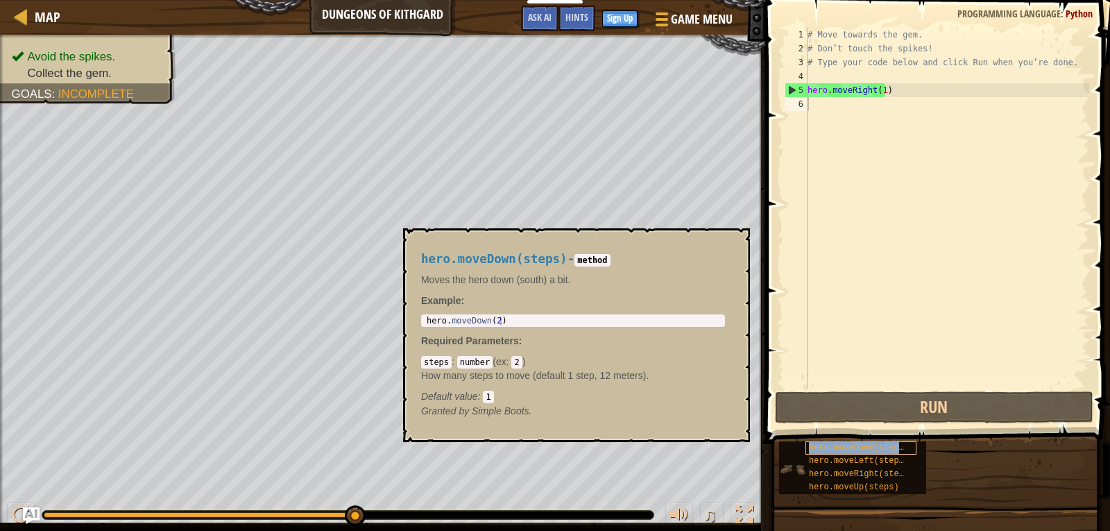
click at [871, 452] on span "hero.moveDown(steps)" at bounding box center [859, 448] width 100 height 10
click at [841, 111] on div "# Move towards the gem. # Don’t touch the spikes! # Type your code below and cl…" at bounding box center [947, 222] width 285 height 389
click at [818, 445] on span "hero.moveDown(steps)" at bounding box center [859, 448] width 100 height 10
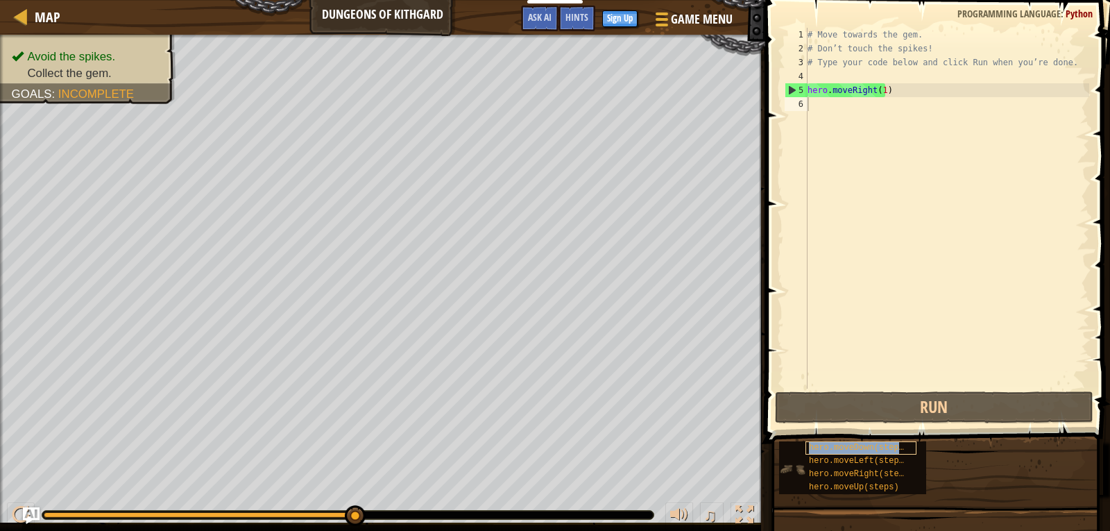
click at [818, 445] on span "hero.moveDown(steps)" at bounding box center [859, 448] width 100 height 10
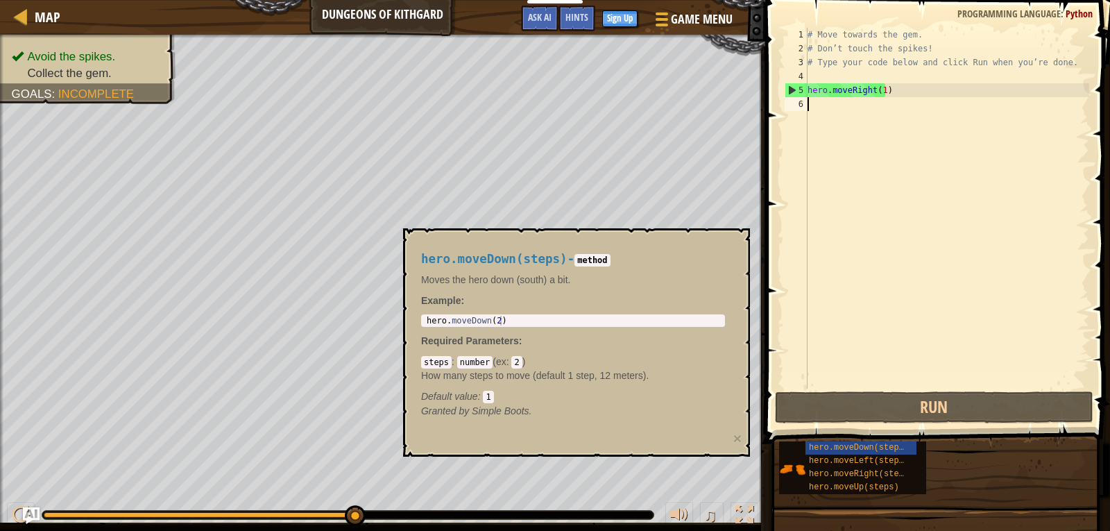
type textarea "hero.moveDown(2)"
click at [496, 320] on div "hero . moveDown ( 2 )" at bounding box center [573, 330] width 298 height 29
click at [577, 278] on p "Moves the hero down (south) a bit." at bounding box center [573, 280] width 304 height 14
click at [497, 317] on div "hero . moveDown ( 2 )" at bounding box center [573, 330] width 298 height 29
click at [729, 273] on div "hero.moveDown(steps) - method Moves the hero down (south) a bit. Example : hero…" at bounding box center [572, 335] width 323 height 192
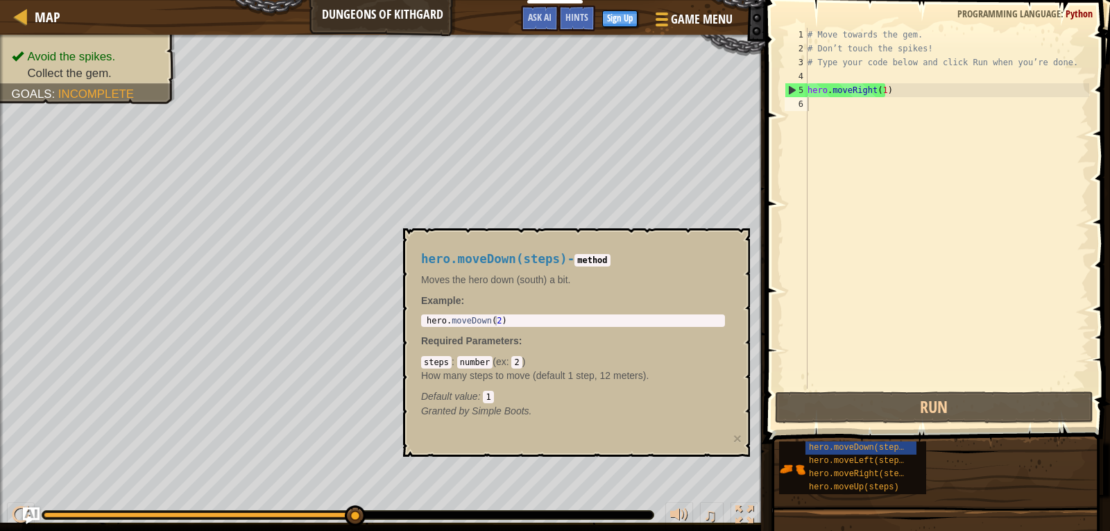
click at [859, 226] on div "# Move towards the gem. # Don’t touch the spikes! # Type your code below and cl…" at bounding box center [947, 222] width 285 height 389
click at [976, 110] on div "# Move towards the gem. # Don’t touch the spikes! # Type your code below and cl…" at bounding box center [947, 222] width 285 height 389
click at [945, 348] on div "# Move towards the gem. # Don’t touch the spikes! # Type your code below and cl…" at bounding box center [947, 222] width 285 height 389
click at [874, 444] on span "hero.moveDown(steps)" at bounding box center [859, 448] width 100 height 10
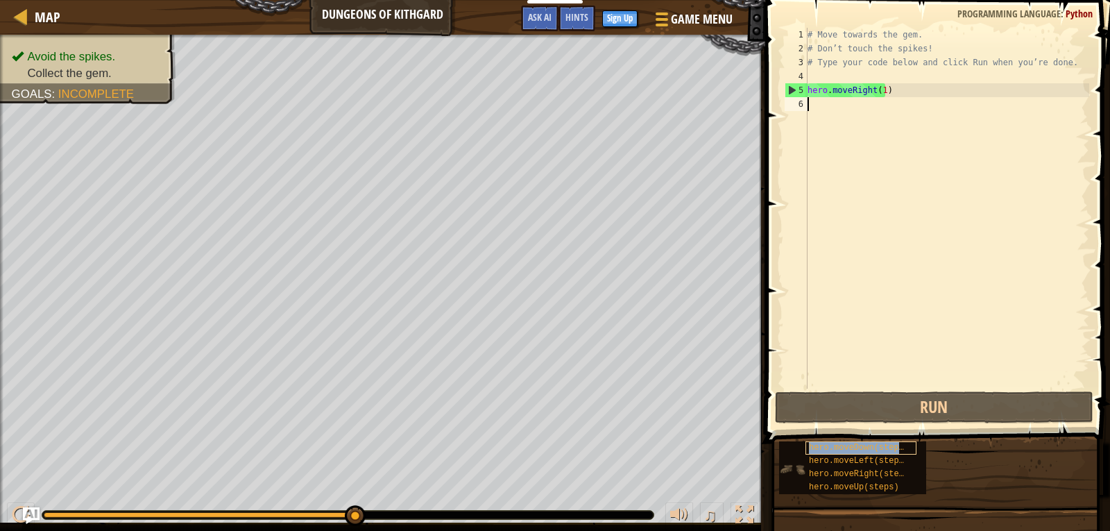
click at [874, 444] on span "hero.moveDown(steps)" at bounding box center [859, 448] width 100 height 10
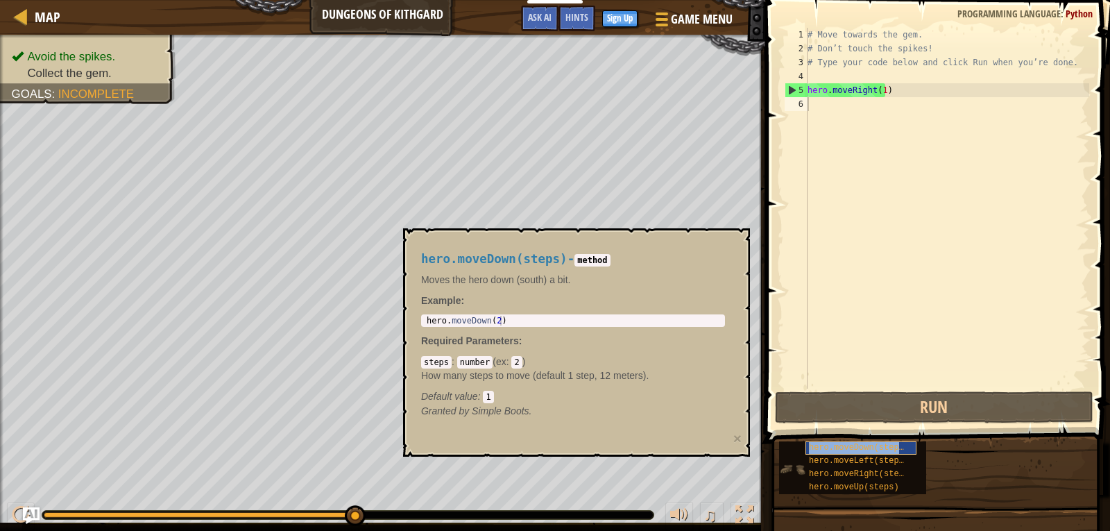
click at [874, 444] on span "hero.moveDown(steps)" at bounding box center [859, 448] width 100 height 10
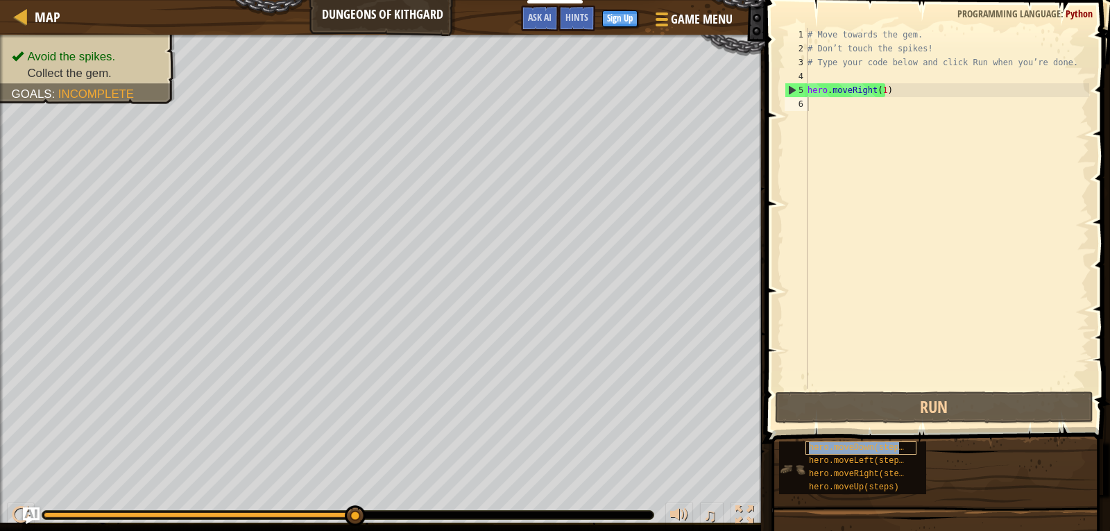
click at [874, 444] on span "hero.moveDown(steps)" at bounding box center [859, 448] width 100 height 10
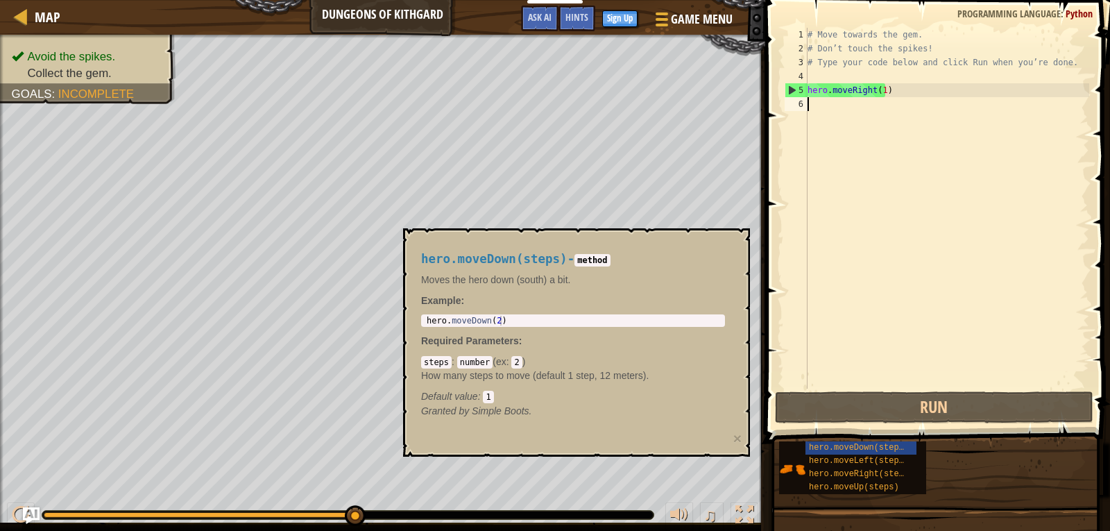
type textarea "hero.moveDown(2)"
drag, startPoint x: 491, startPoint y: 321, endPoint x: 500, endPoint y: 321, distance: 8.3
click at [500, 321] on div "hero . moveDown ( 2 )" at bounding box center [573, 330] width 298 height 29
click at [860, 115] on div "# Move towards the gem. # Don’t touch the spikes! # Type your code below and cl…" at bounding box center [947, 222] width 285 height 389
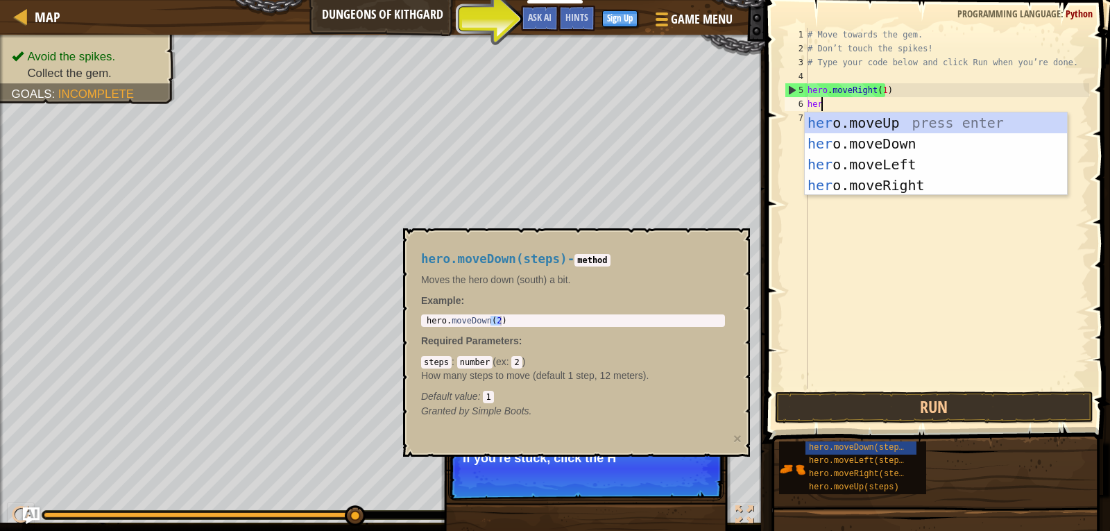
type textarea "hero"
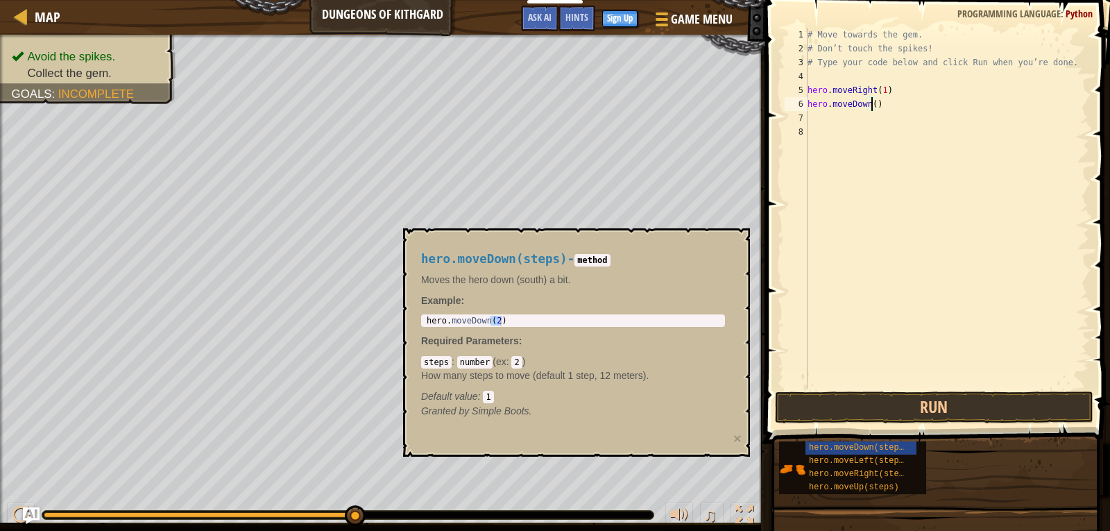
click at [873, 105] on div "# Move towards the gem. # Don’t touch the spikes! # Type your code below and cl…" at bounding box center [947, 222] width 285 height 389
click at [949, 409] on button "Run" at bounding box center [934, 407] width 319 height 32
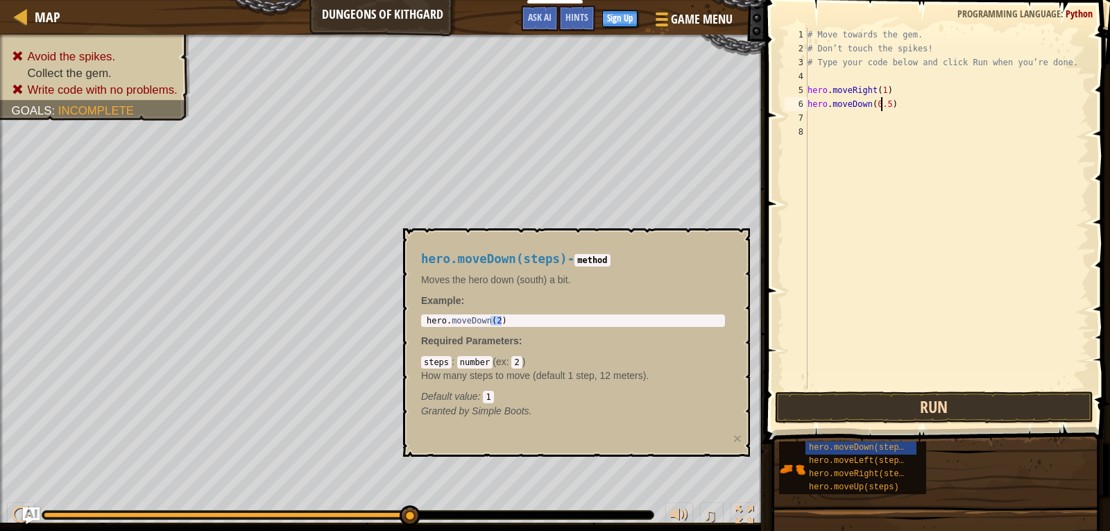
type textarea "hero.moveDown(0.5)"
click at [959, 404] on button "Run" at bounding box center [934, 407] width 319 height 32
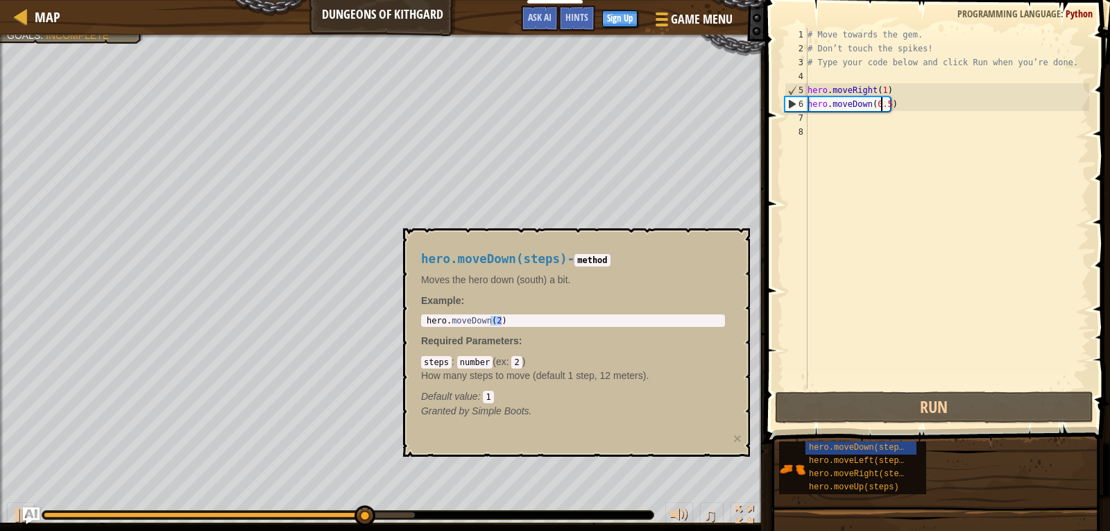
click at [924, 244] on div "# Move towards the gem. # Don’t touch the spikes! # Type your code below and cl…" at bounding box center [947, 222] width 285 height 389
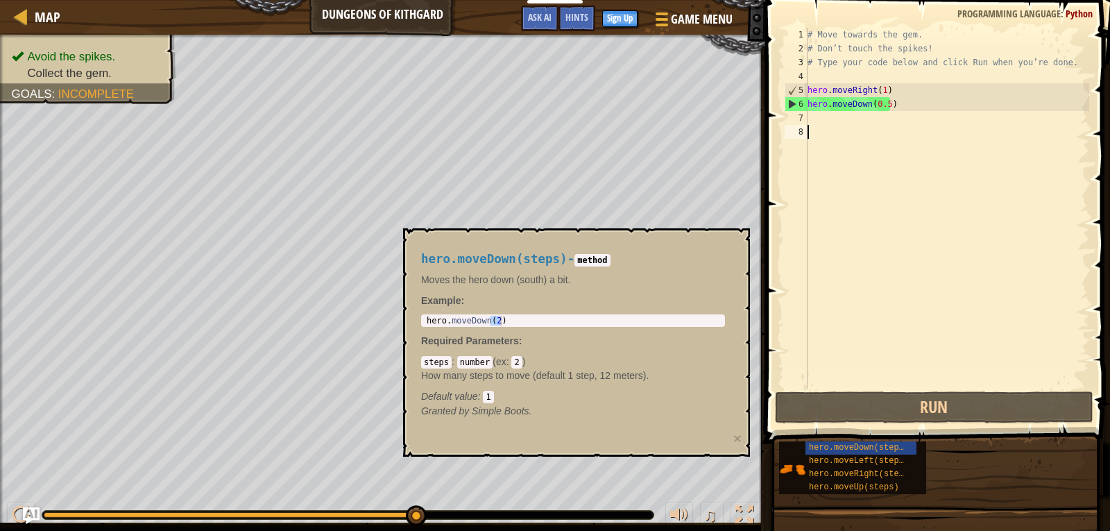
click at [854, 123] on div "# Move towards the gem. # Don’t touch the spikes! # Type your code below and cl…" at bounding box center [947, 222] width 285 height 389
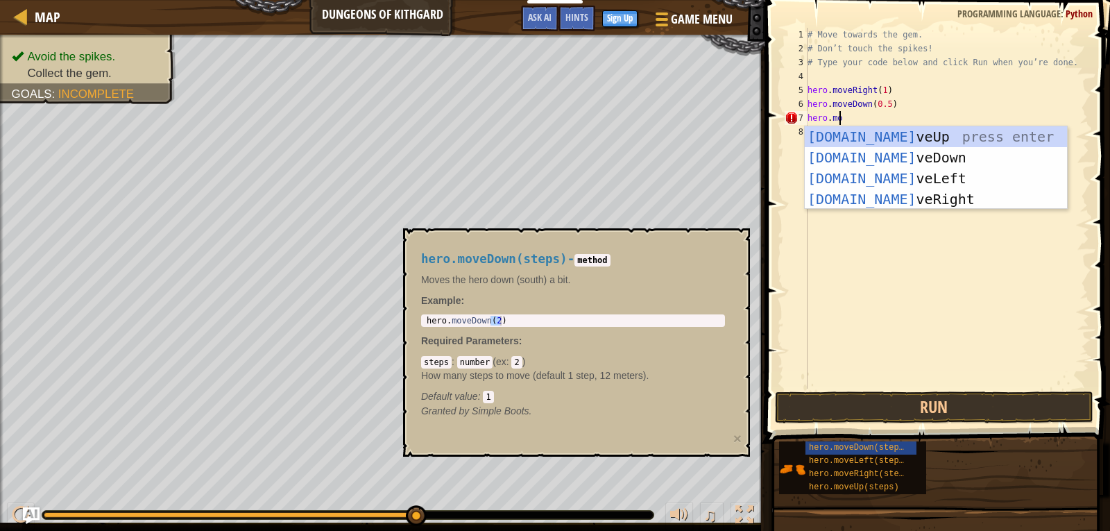
scroll to position [6, 2]
type textarea "hero.move"
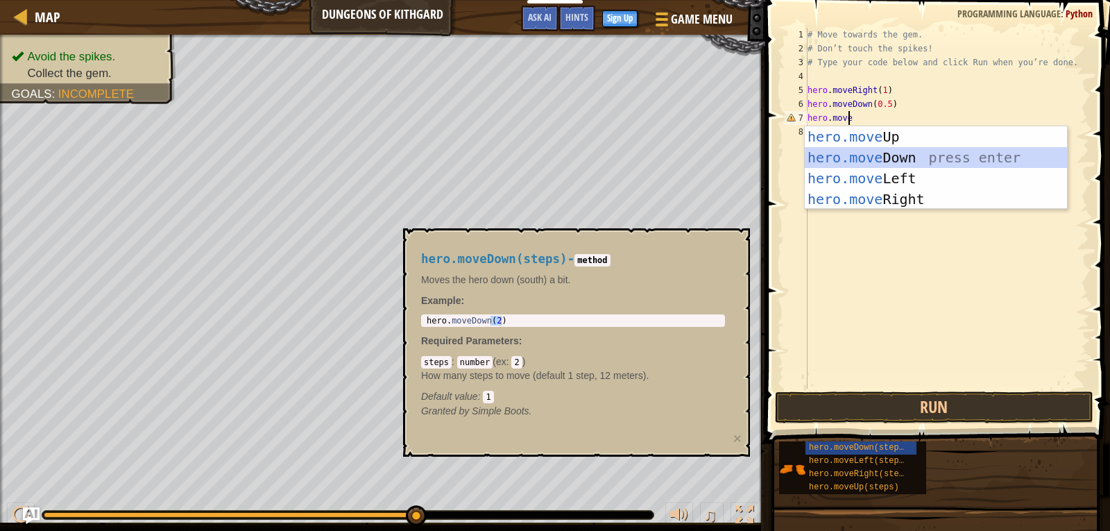
click at [896, 153] on div "hero.move Up press enter hero.move Down press enter hero.move Left press enter …" at bounding box center [936, 188] width 262 height 125
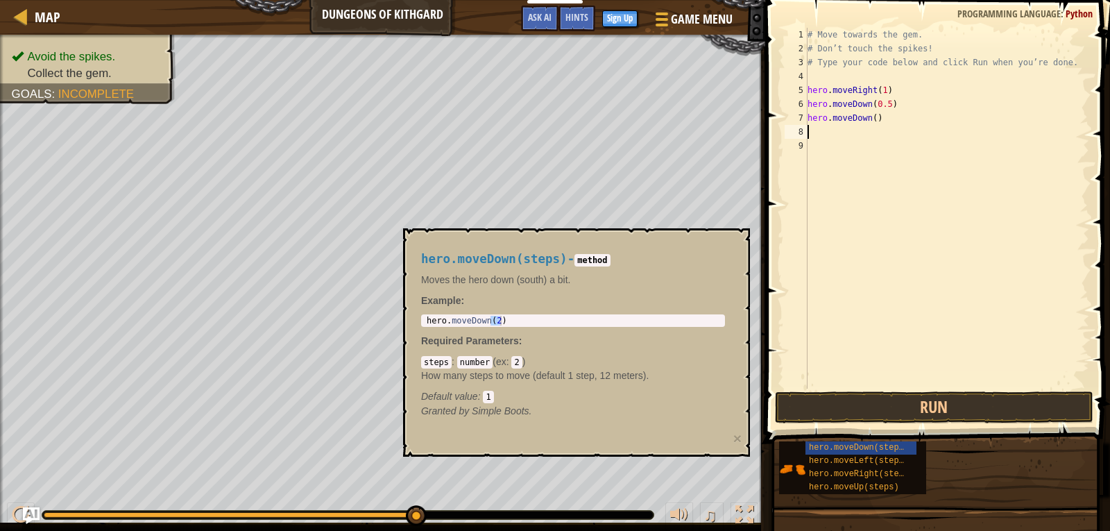
click at [869, 114] on div "# Move towards the gem. # Don’t touch the spikes! # Type your code below and cl…" at bounding box center [947, 222] width 285 height 389
click at [871, 119] on div "# Move towards the gem. # Don’t touch the spikes! # Type your code below and cl…" at bounding box center [947, 222] width 285 height 389
type textarea "hero.moveDown(0.5)"
click at [978, 398] on button "Run" at bounding box center [934, 407] width 319 height 32
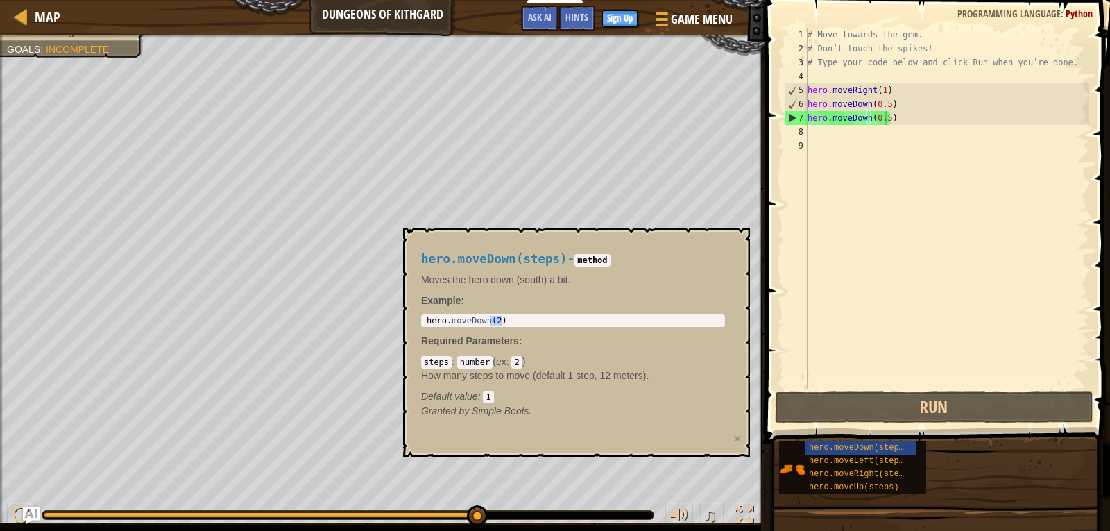
drag, startPoint x: 447, startPoint y: 239, endPoint x: 0, endPoint y: 96, distance: 469.0
click at [446, 239] on div "hero.moveDown(steps) - method Moves the hero down (south) a bit. Example : hero…" at bounding box center [576, 342] width 347 height 228
click at [13, 13] on div at bounding box center [20, 16] width 17 height 17
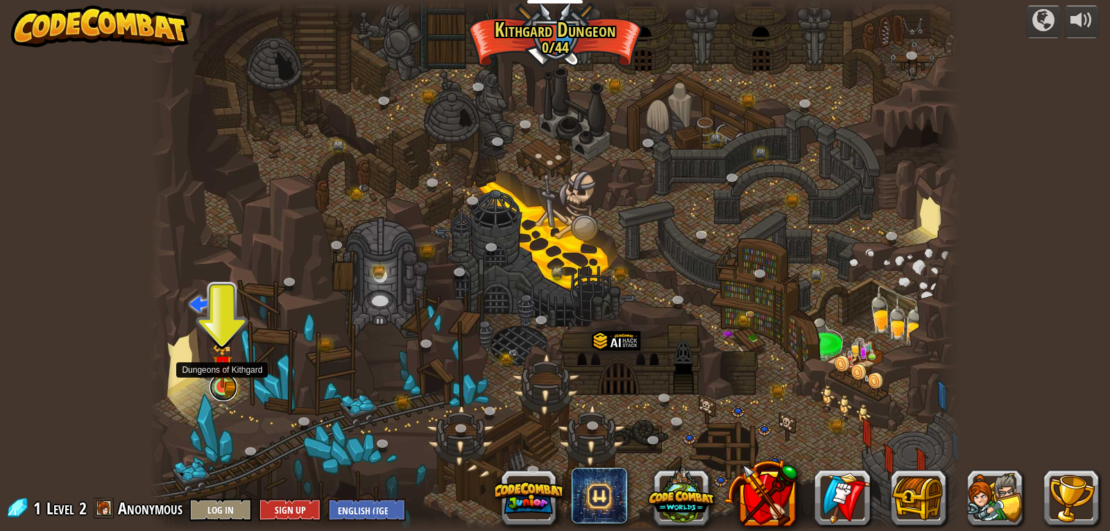
click at [226, 391] on link at bounding box center [224, 387] width 28 height 28
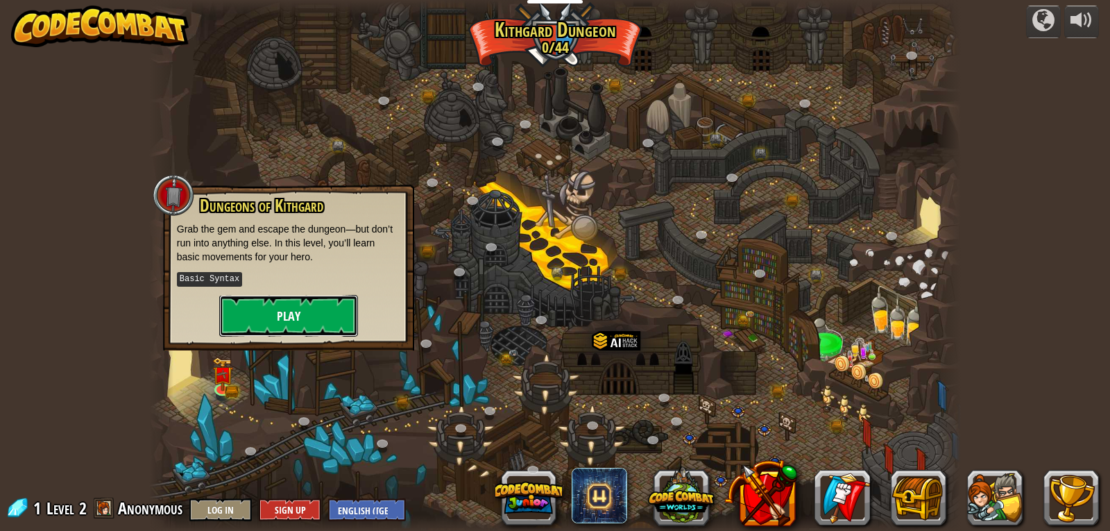
click at [309, 317] on button "Play" at bounding box center [288, 316] width 139 height 42
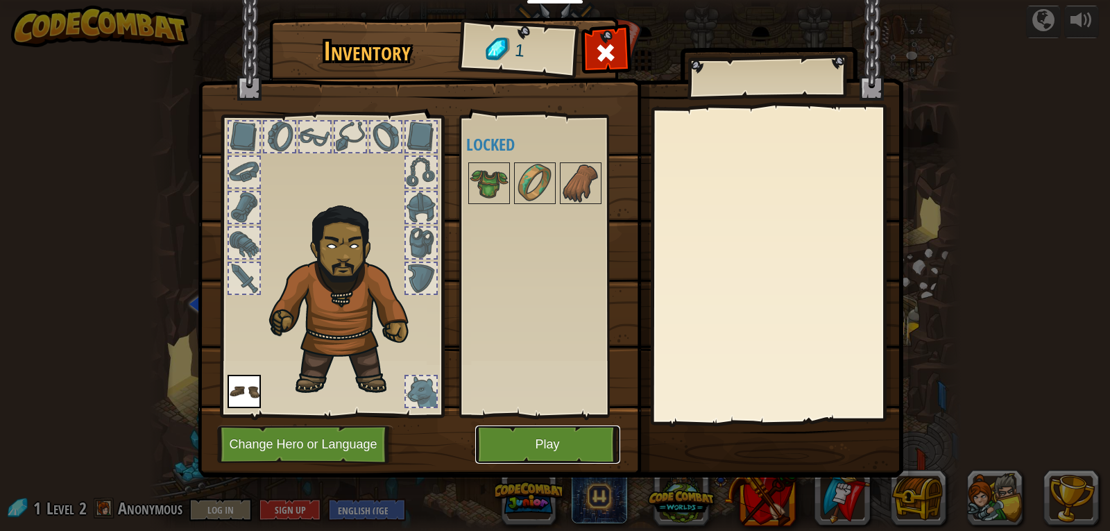
click at [544, 440] on button "Play" at bounding box center [547, 444] width 145 height 38
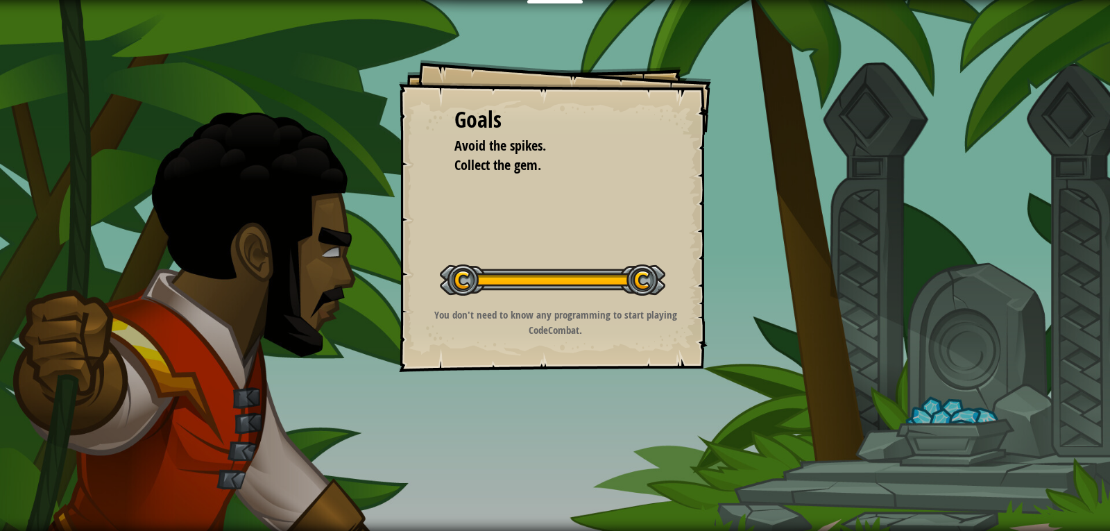
click at [0, 0] on button "Start Level" at bounding box center [0, 0] width 0 height 0
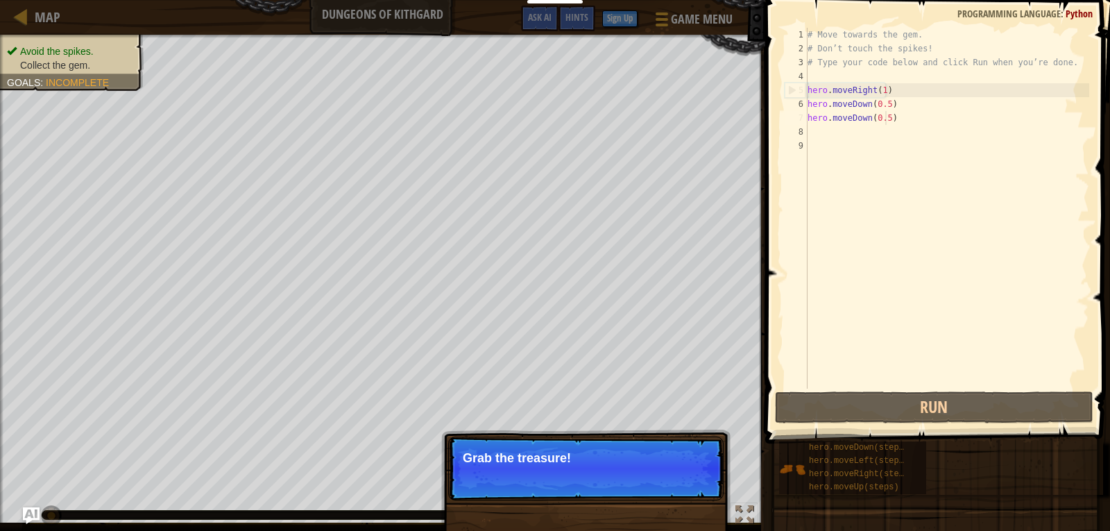
click at [883, 121] on div "# Move towards the gem. # Don’t touch the spikes! # Type your code below and cl…" at bounding box center [947, 222] width 285 height 389
click at [897, 120] on div "# Move towards the gem. # Don’t touch the spikes! # Type your code below and cl…" at bounding box center [947, 222] width 285 height 389
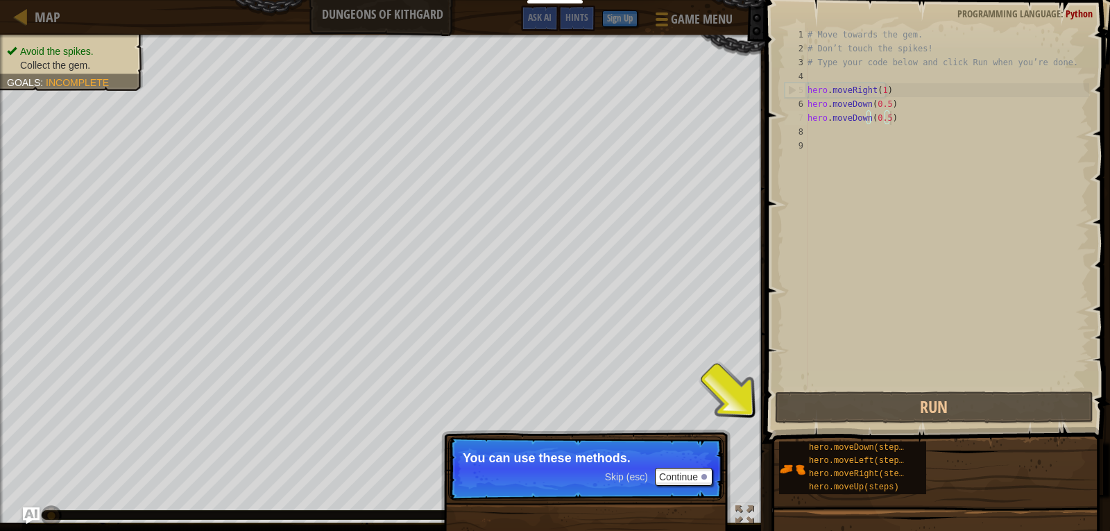
click at [897, 120] on div "# Move towards the gem. # Don’t touch the spikes! # Type your code below and cl…" at bounding box center [947, 222] width 285 height 389
drag, startPoint x: 897, startPoint y: 120, endPoint x: 883, endPoint y: 134, distance: 19.1
click at [883, 134] on div "# Move towards the gem. # Don’t touch the spikes! # Type your code below and cl…" at bounding box center [947, 222] width 285 height 389
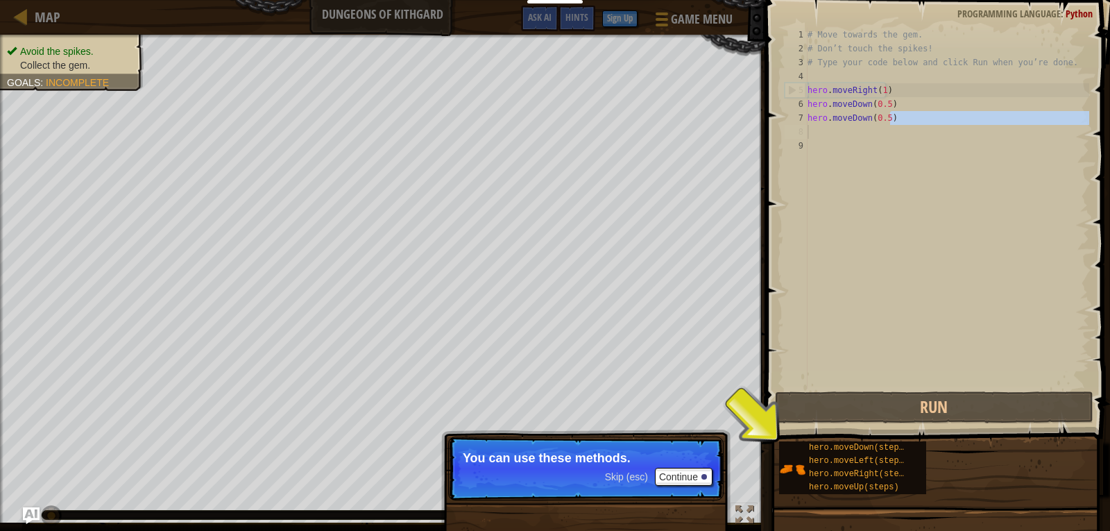
click at [923, 119] on div "# Move towards the gem. # Don’t touch the spikes! # Type your code below and cl…" at bounding box center [947, 208] width 285 height 361
type textarea "hero.moveDown(0.5)"
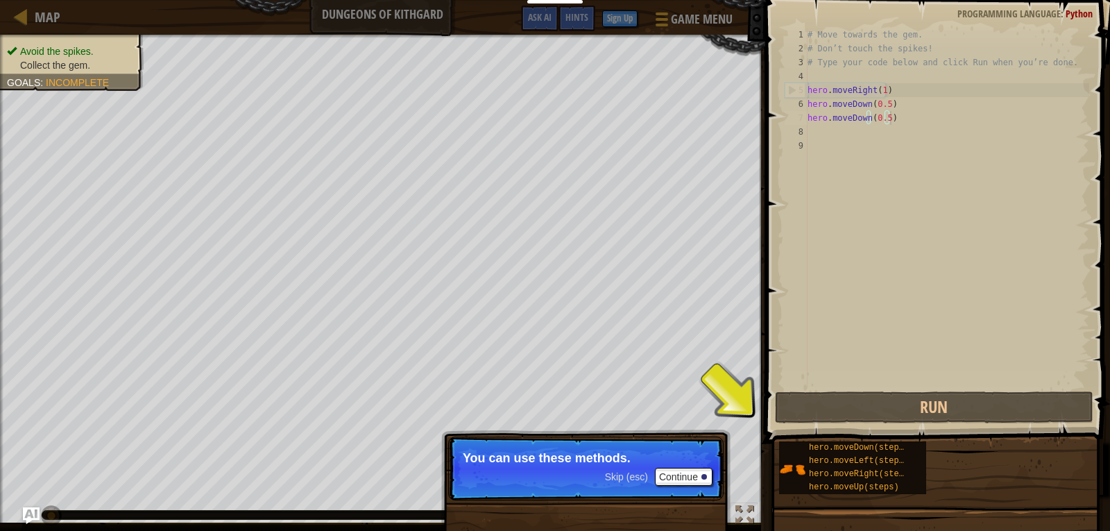
click at [908, 119] on div "# Move towards the gem. # Don’t touch the spikes! # Type your code below and cl…" at bounding box center [947, 222] width 285 height 389
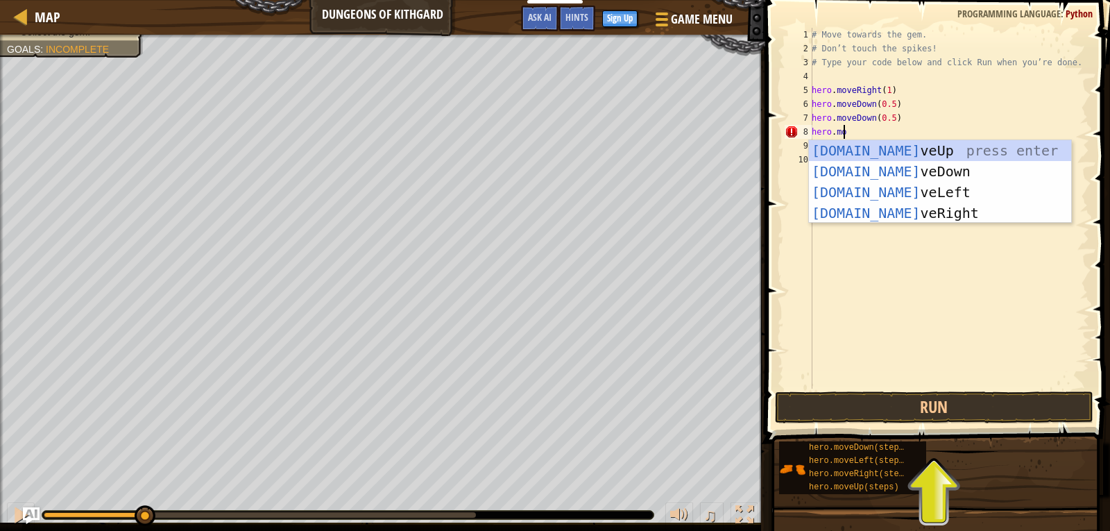
scroll to position [6, 2]
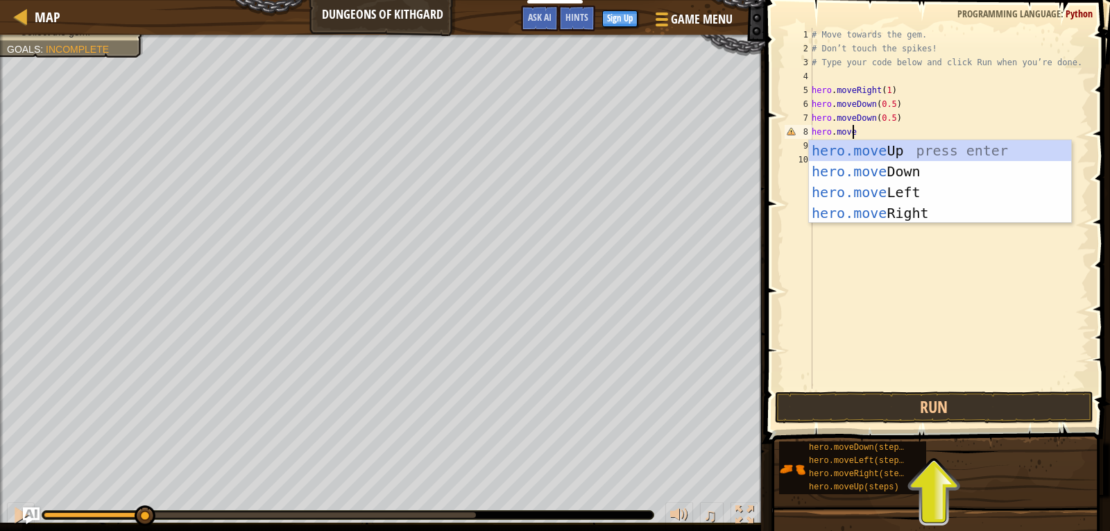
type textarea "hero.mover"
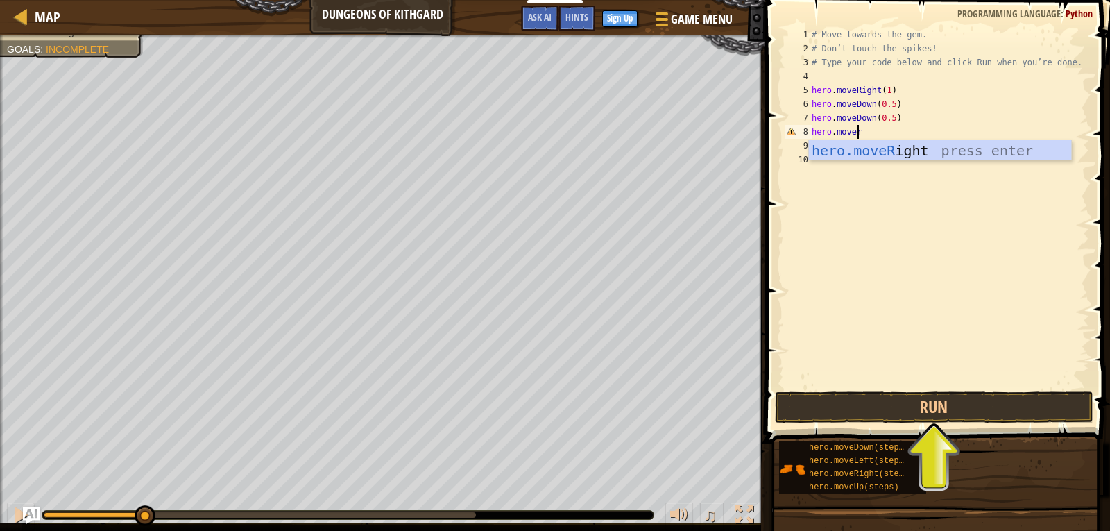
scroll to position [6, 0]
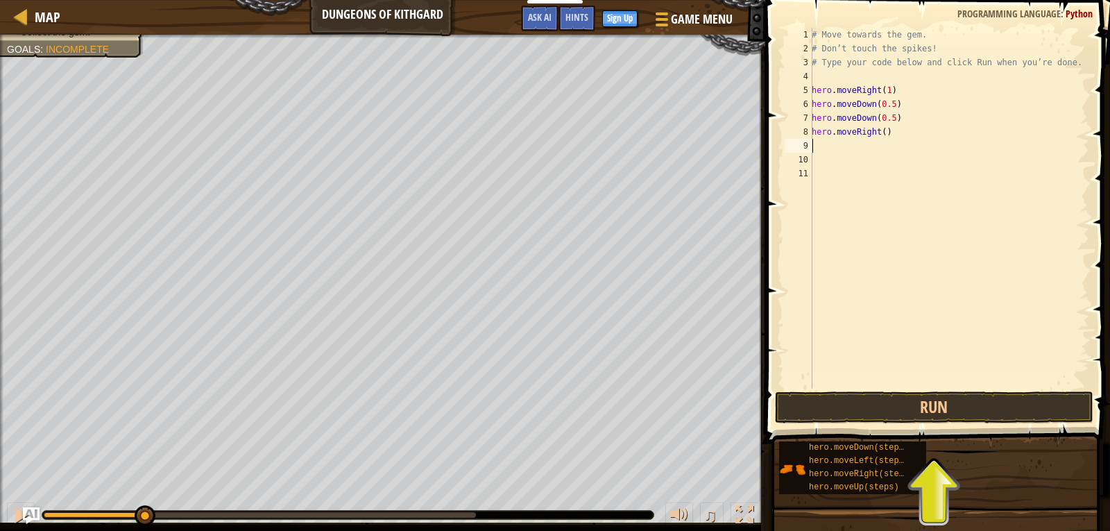
click at [879, 132] on div "# Move towards the gem. # Don’t touch the spikes! # Type your code below and cl…" at bounding box center [949, 222] width 280 height 389
type textarea "hero.moveRight(1)"
click at [941, 407] on button "Run" at bounding box center [934, 407] width 319 height 32
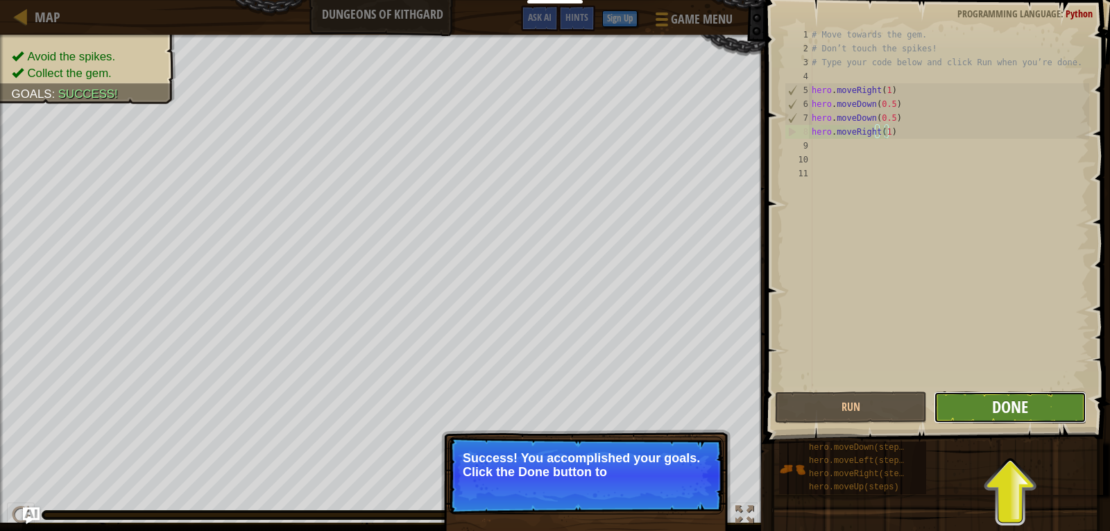
click at [1008, 408] on span "Done" at bounding box center [1010, 407] width 36 height 22
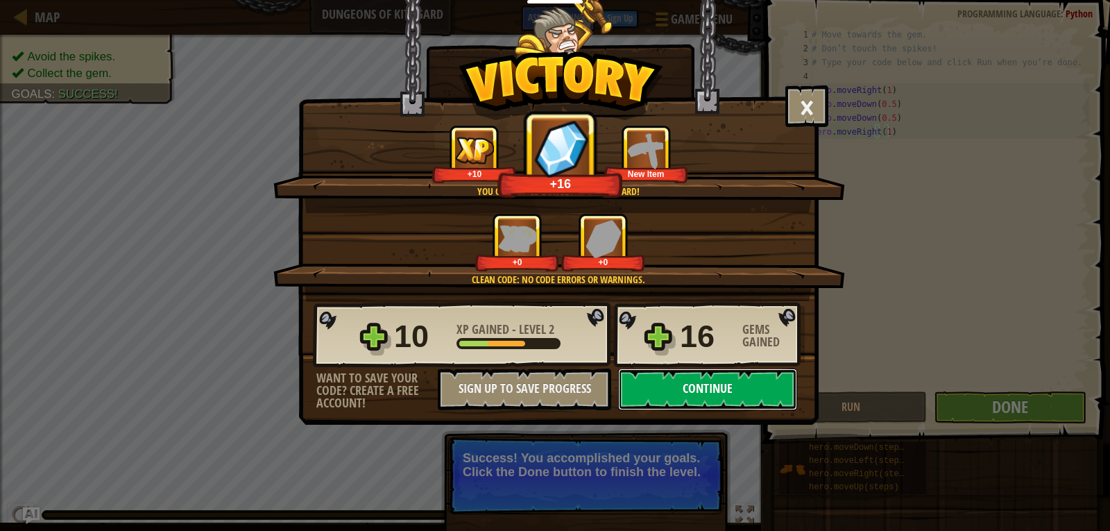
click at [721, 389] on button "Continue" at bounding box center [707, 389] width 179 height 42
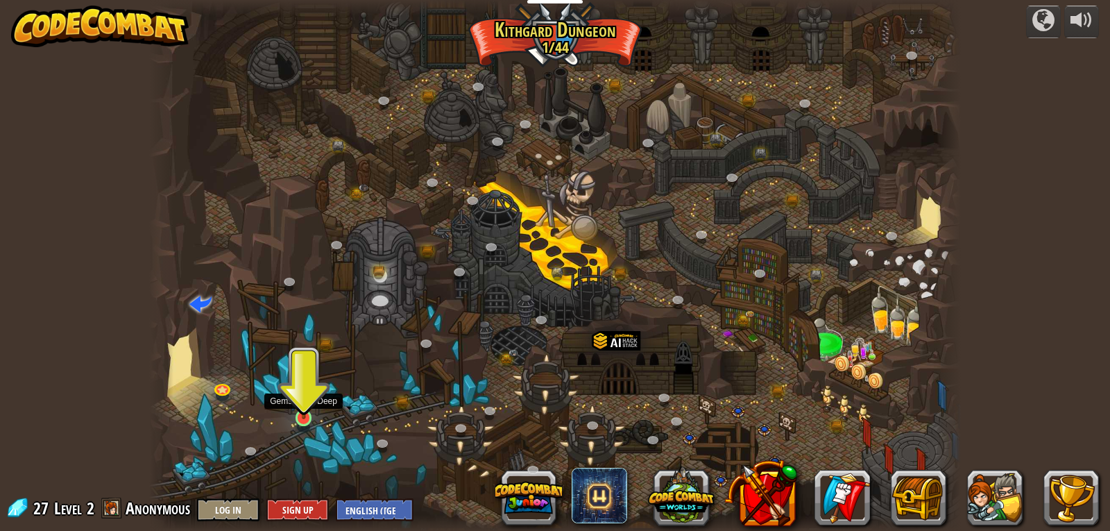
click at [308, 412] on img at bounding box center [304, 395] width 21 height 47
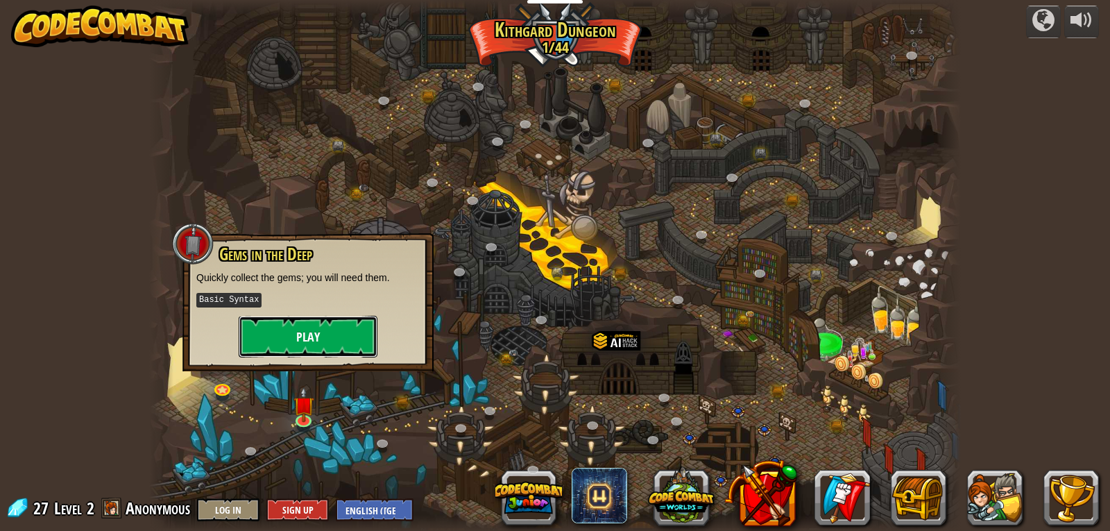
click at [252, 328] on button "Play" at bounding box center [308, 337] width 139 height 42
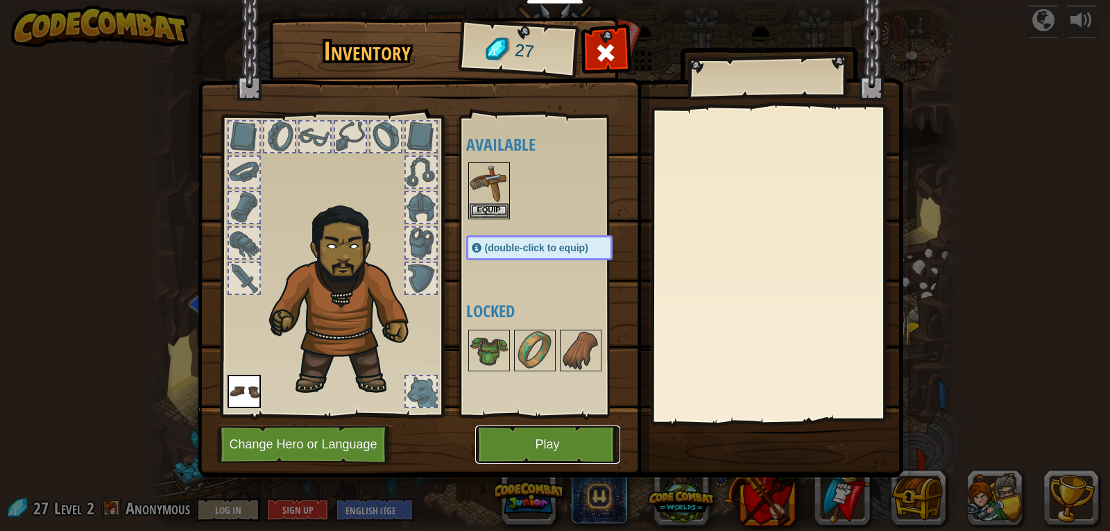
click at [534, 446] on button "Play" at bounding box center [547, 444] width 145 height 38
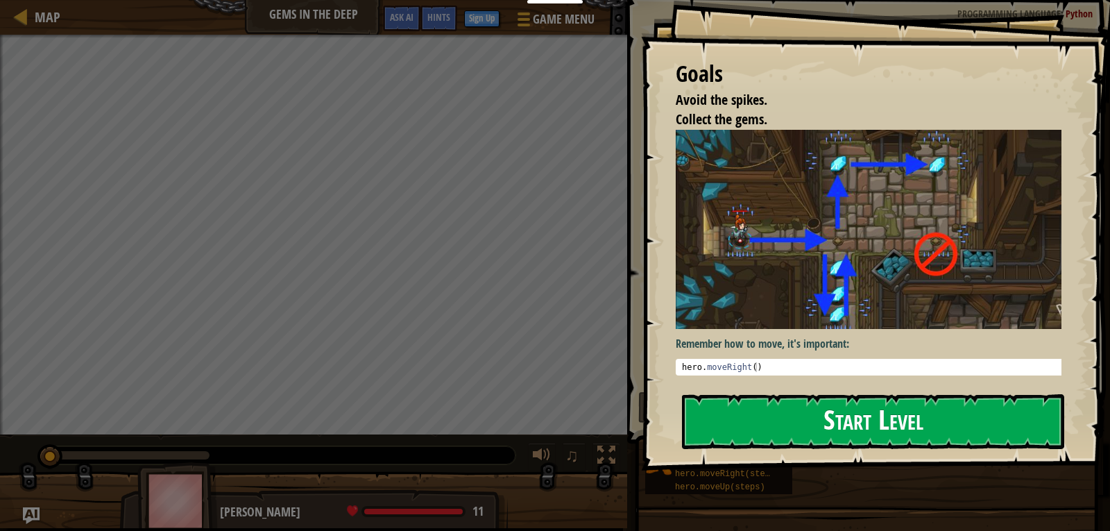
click at [1011, 435] on button "Start Level" at bounding box center [873, 421] width 382 height 55
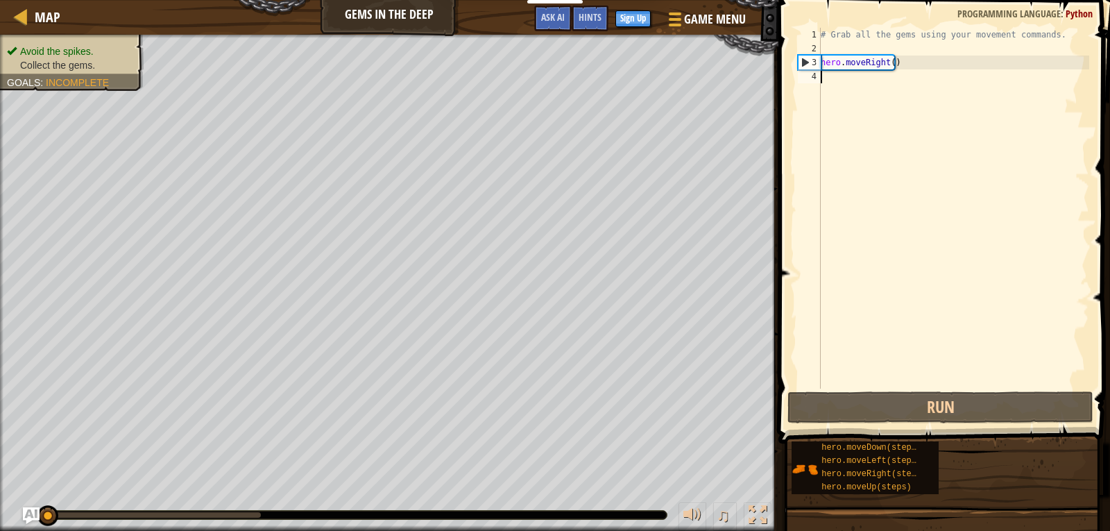
click at [890, 74] on div "# Grab all the gems using your movement commands. hero . moveRight ( )" at bounding box center [953, 222] width 271 height 389
click at [888, 67] on div "# Grab all the gems using your movement commands. hero . moveRight ( )" at bounding box center [953, 222] width 271 height 389
click at [888, 62] on div "# Grab all the gems using your movement commands. hero . moveRight ( )" at bounding box center [953, 208] width 271 height 361
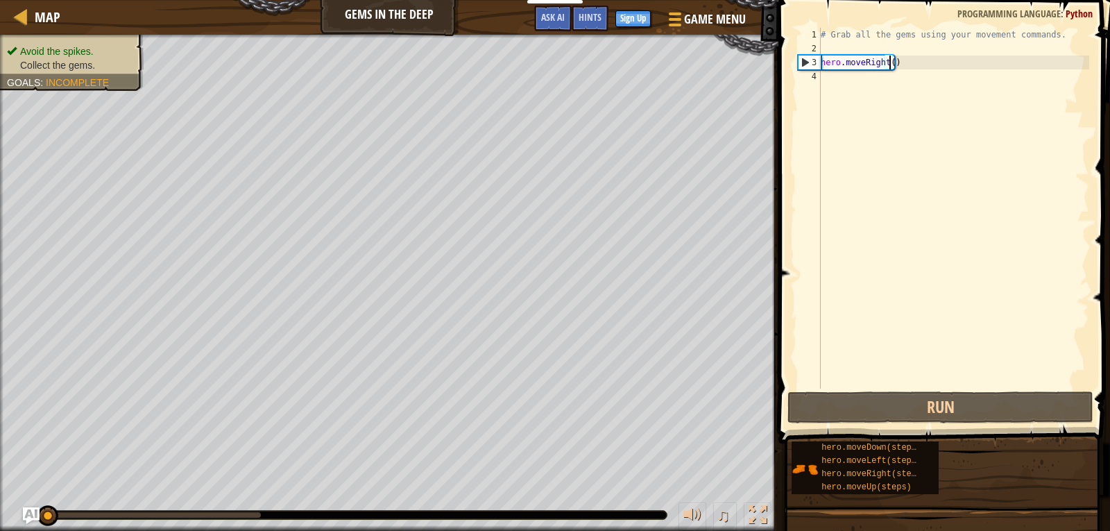
click at [888, 62] on div "# Grab all the gems using your movement commands. hero . moveRight ( )" at bounding box center [953, 222] width 271 height 389
click at [888, 62] on div "# Grab all the gems using your movement commands. hero . moveRight ( )" at bounding box center [953, 208] width 271 height 361
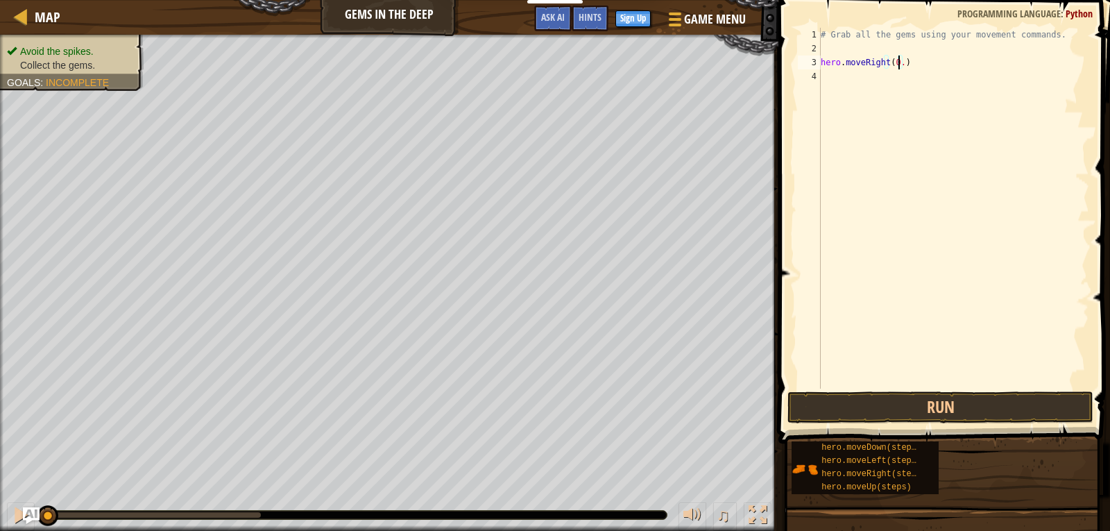
scroll to position [6, 6]
type textarea "hero.moveRight(1)"
click at [888, 407] on button "Run" at bounding box center [941, 407] width 306 height 32
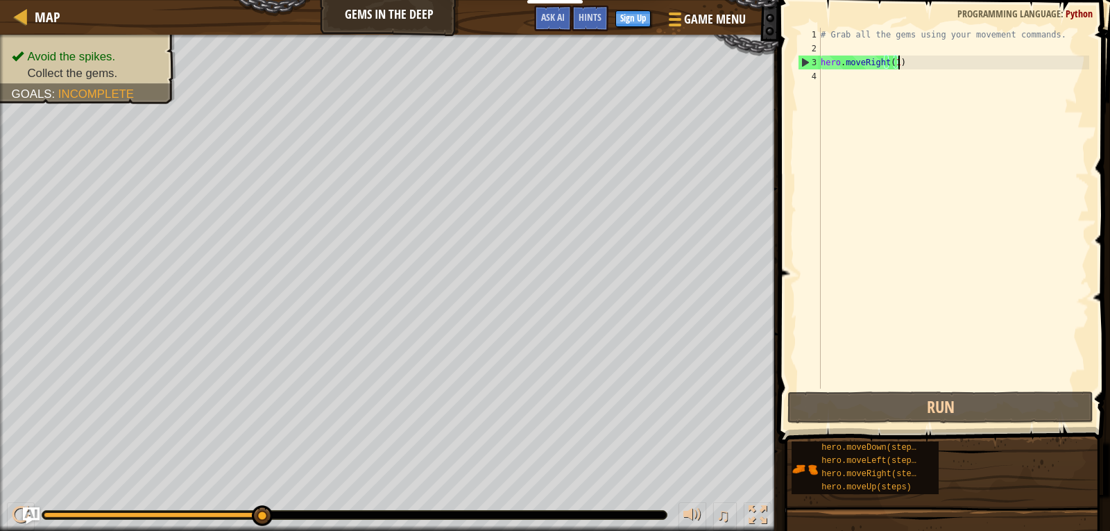
click at [913, 62] on div "# Grab all the gems using your movement commands. hero . moveRight ( 1 )" at bounding box center [953, 222] width 271 height 389
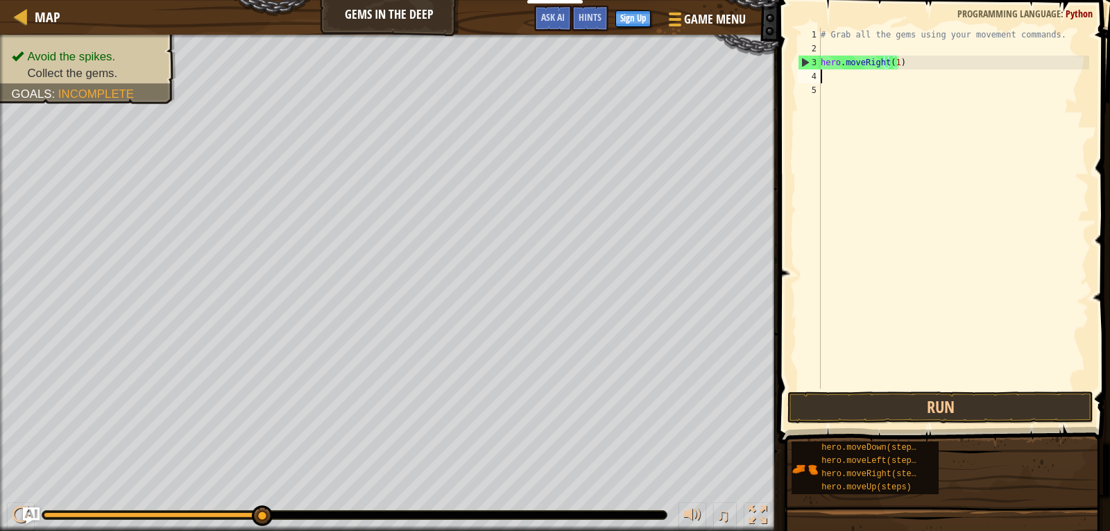
scroll to position [6, 0]
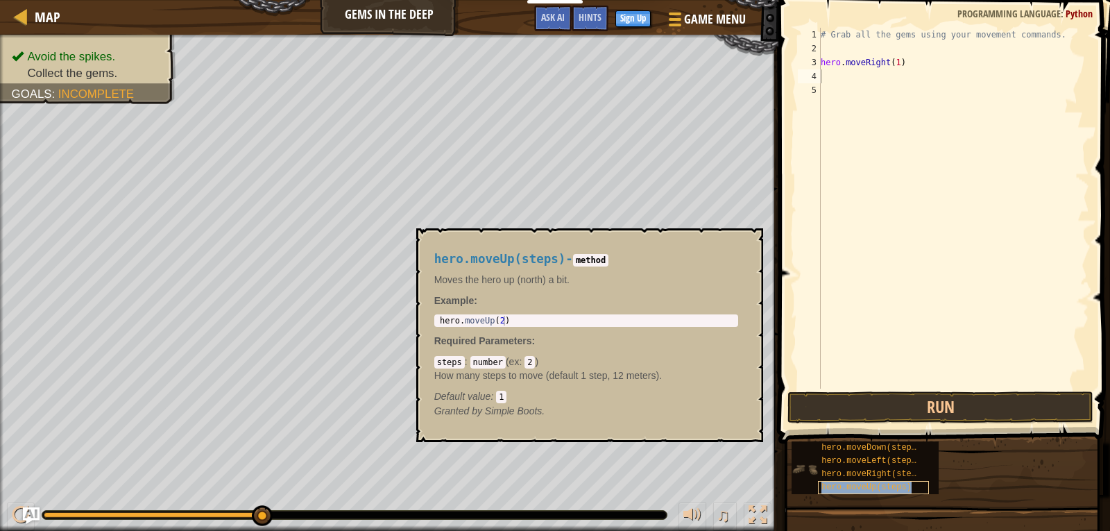
click at [861, 483] on span "hero.moveUp(steps)" at bounding box center [867, 487] width 90 height 10
type textarea "hero.moveUp(2)"
drag, startPoint x: 525, startPoint y: 319, endPoint x: 513, endPoint y: 319, distance: 12.5
click at [521, 319] on div "hero . moveUp ( 2 )" at bounding box center [586, 330] width 298 height 29
click at [577, 385] on div "steps : number ( ex : 2 ) How many steps to move (default 1 step, 12 meters). D…" at bounding box center [586, 379] width 304 height 49
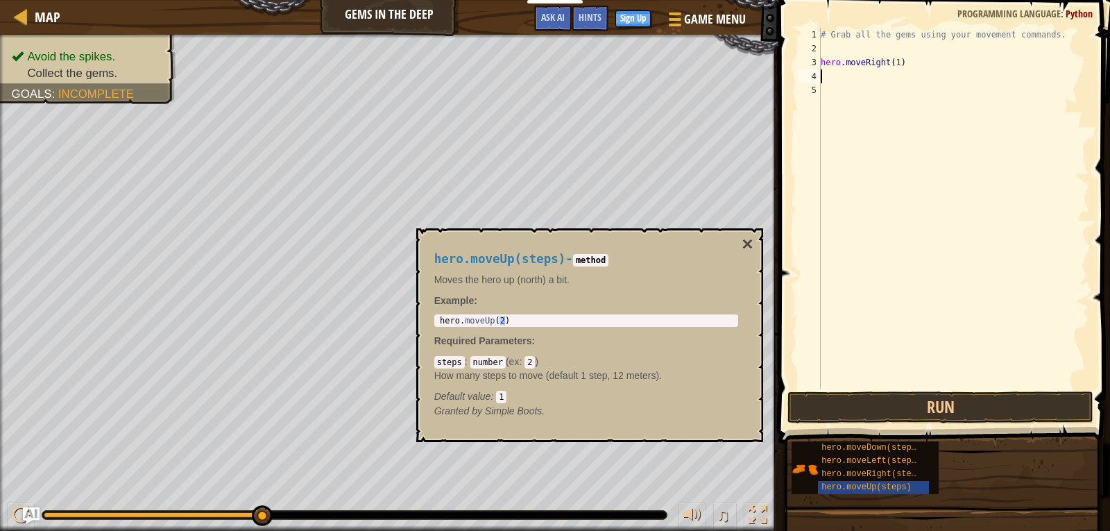
click at [840, 82] on div "# Grab all the gems using your movement commands. hero . moveRight ( 1 )" at bounding box center [953, 222] width 271 height 389
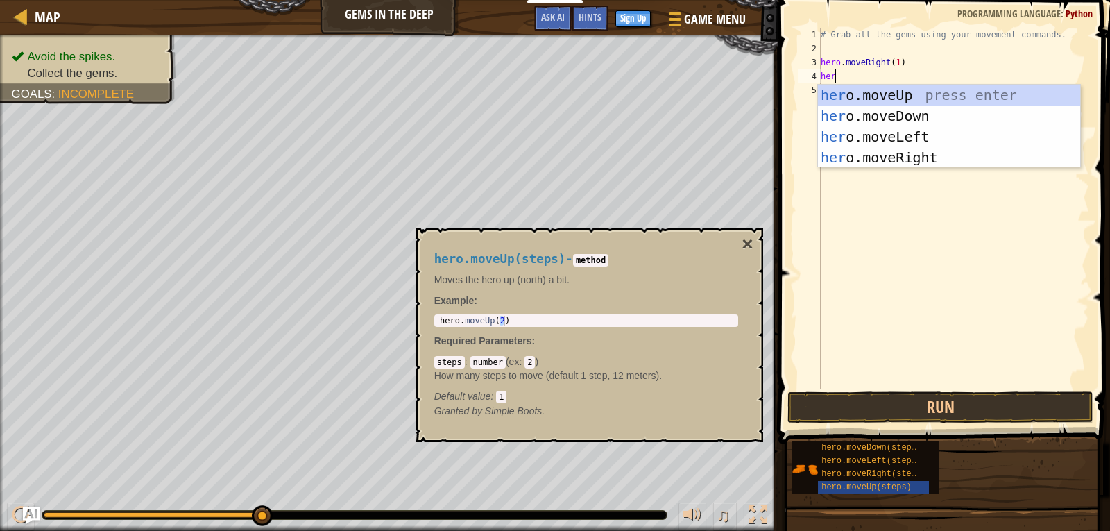
type textarea "hero"
click at [863, 92] on div "hero .moveUp press enter hero .moveDown press enter hero .moveLeft press enter …" at bounding box center [949, 147] width 262 height 125
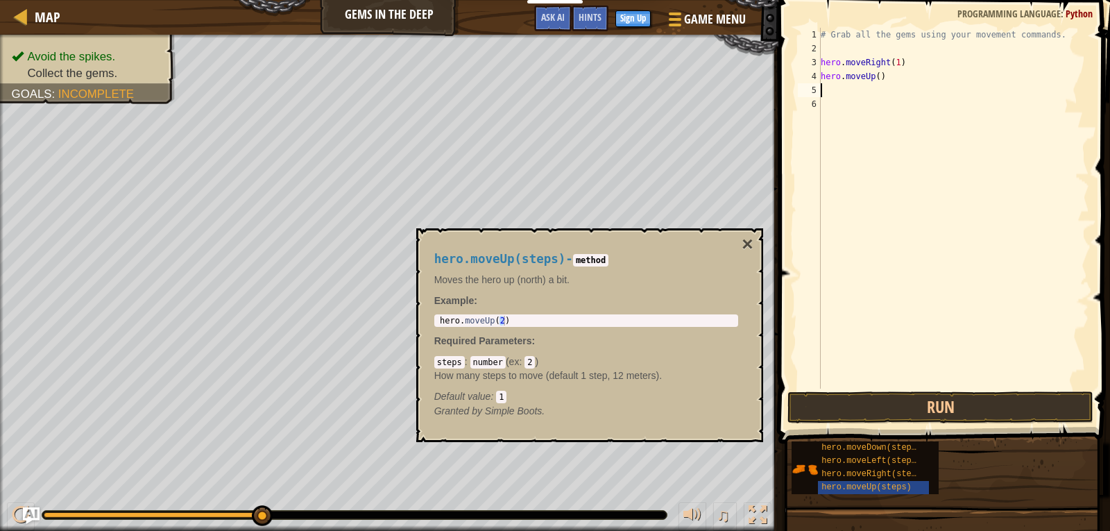
scroll to position [6, 0]
click at [873, 74] on div "# Grab all the gems using your movement commands. hero . moveRight ( 1 ) hero .…" at bounding box center [953, 222] width 271 height 389
click at [874, 78] on div "# Grab all the gems using your movement commands. hero . moveRight ( 1 ) hero .…" at bounding box center [953, 222] width 271 height 389
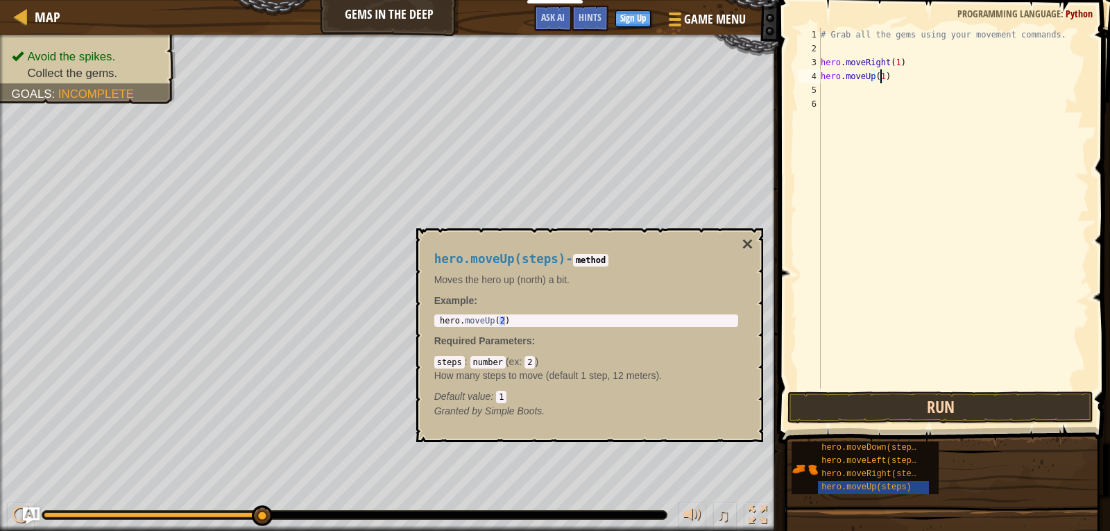
type textarea "hero.moveUp(1)"
click at [861, 402] on button "Run" at bounding box center [941, 407] width 306 height 32
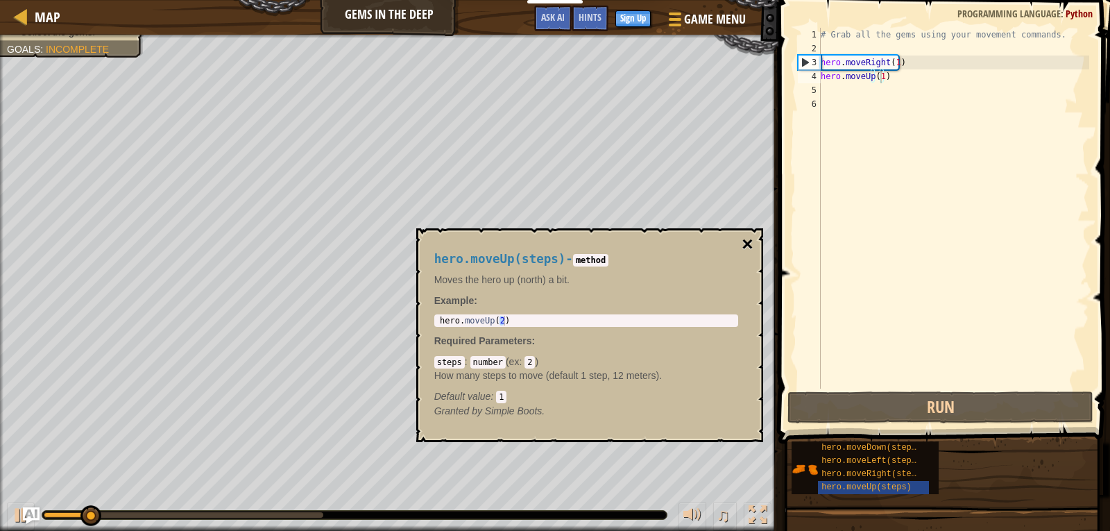
click at [743, 241] on button "×" at bounding box center [747, 244] width 11 height 19
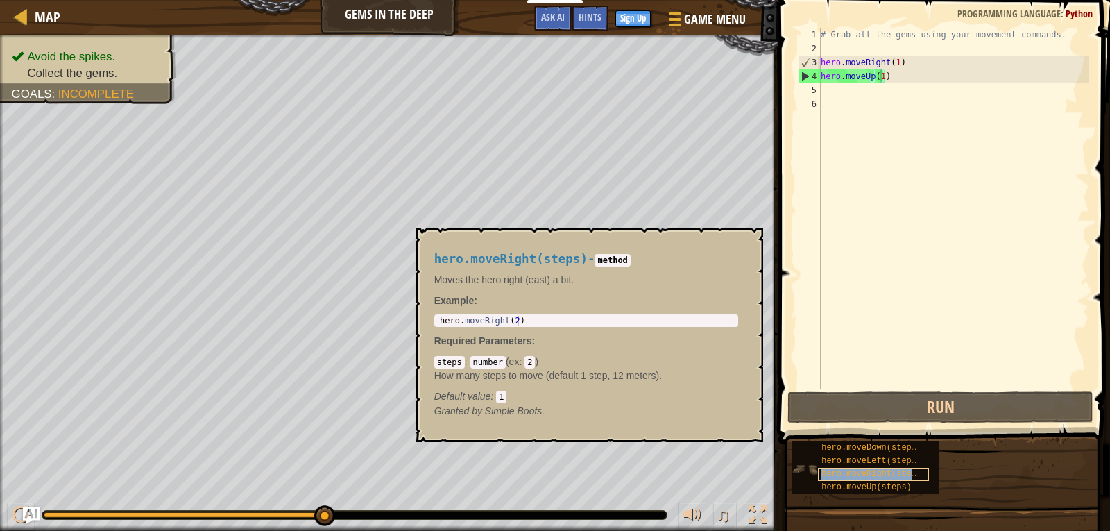
click at [877, 475] on span "hero.moveRight(steps)" at bounding box center [874, 474] width 105 height 10
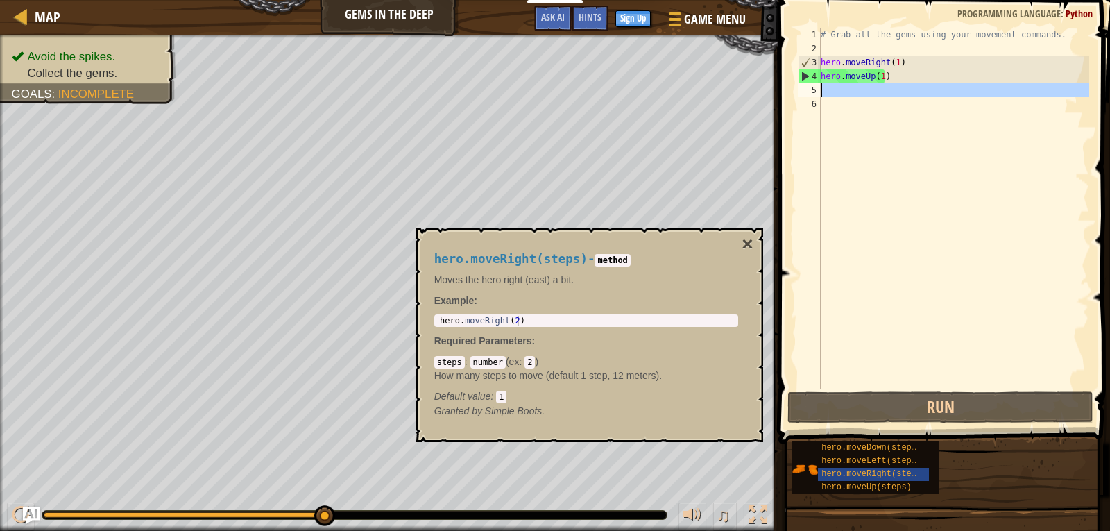
drag, startPoint x: 820, startPoint y: 89, endPoint x: 837, endPoint y: 89, distance: 17.3
click at [837, 89] on div "hero.moveUp(1) 1 2 3 4 5 6 # Grab all the gems using your movement commands. he…" at bounding box center [942, 208] width 294 height 361
drag, startPoint x: 441, startPoint y: 314, endPoint x: 464, endPoint y: 316, distance: 22.9
click at [464, 316] on div "1 hero . moveRight ( 2 ) הההההההההההההההההההההההההההההההההההההההההההההההההההההה…" at bounding box center [586, 320] width 304 height 12
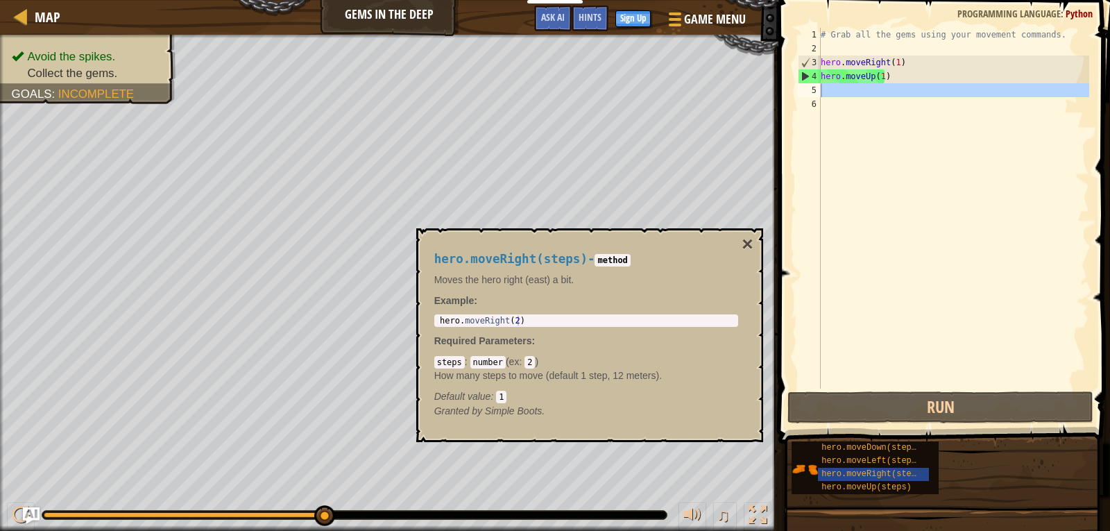
type textarea "hero.moveRight(2)"
drag, startPoint x: 460, startPoint y: 319, endPoint x: 574, endPoint y: 316, distance: 113.9
click at [574, 316] on div "hero . moveRight ( 2 )" at bounding box center [586, 330] width 298 height 29
click at [456, 316] on div "hero . moveRight ( 2 )" at bounding box center [586, 321] width 298 height 10
drag, startPoint x: 435, startPoint y: 320, endPoint x: 459, endPoint y: 317, distance: 23.8
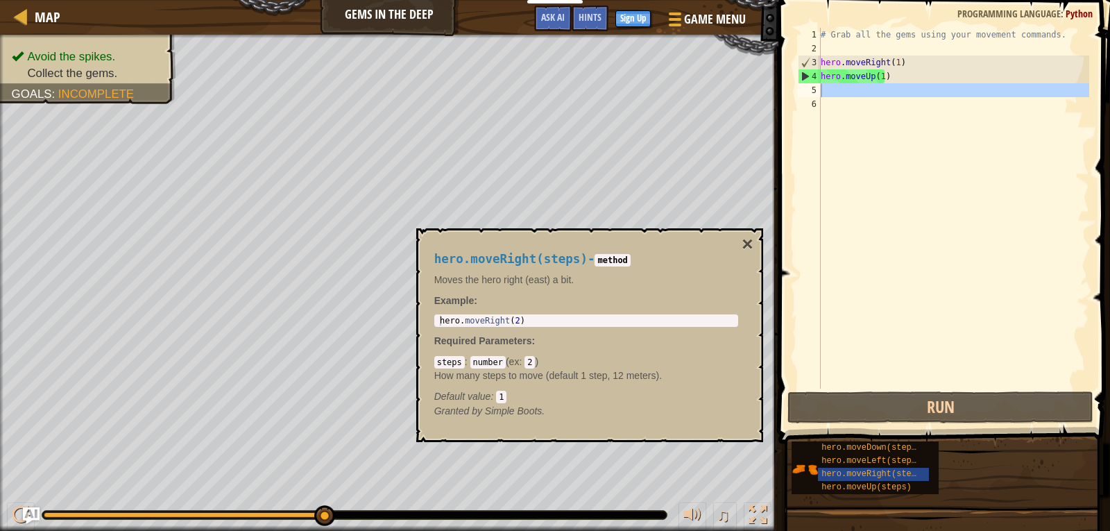
click at [459, 317] on div "hero.moveRight(2) 1 hero . moveRight ( 2 ) הההההההההההההההההההההההההההההההההההה…" at bounding box center [586, 320] width 304 height 12
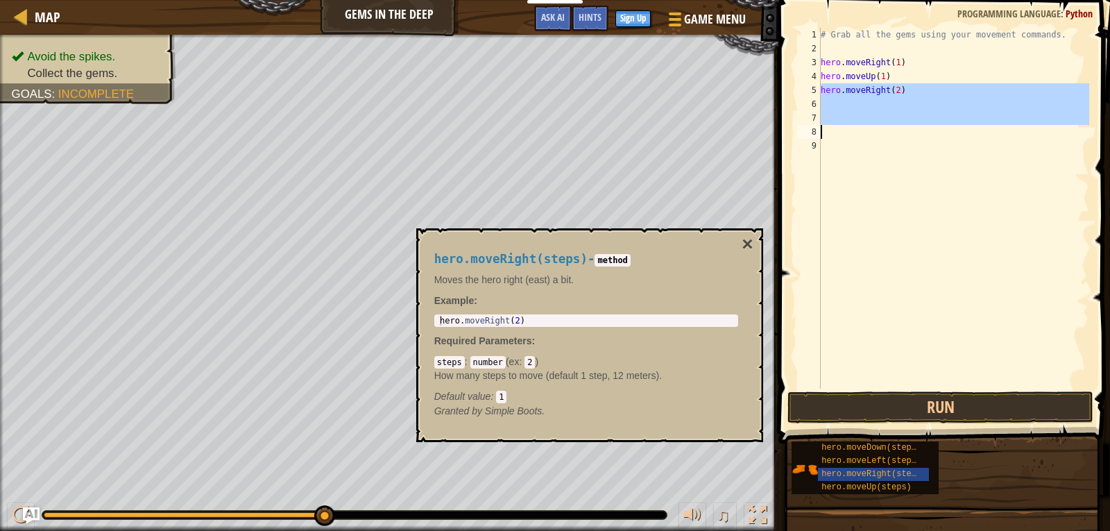
click at [894, 90] on div "# Grab all the gems using your movement commands. hero . moveRight ( 1 ) hero .…" at bounding box center [953, 208] width 271 height 361
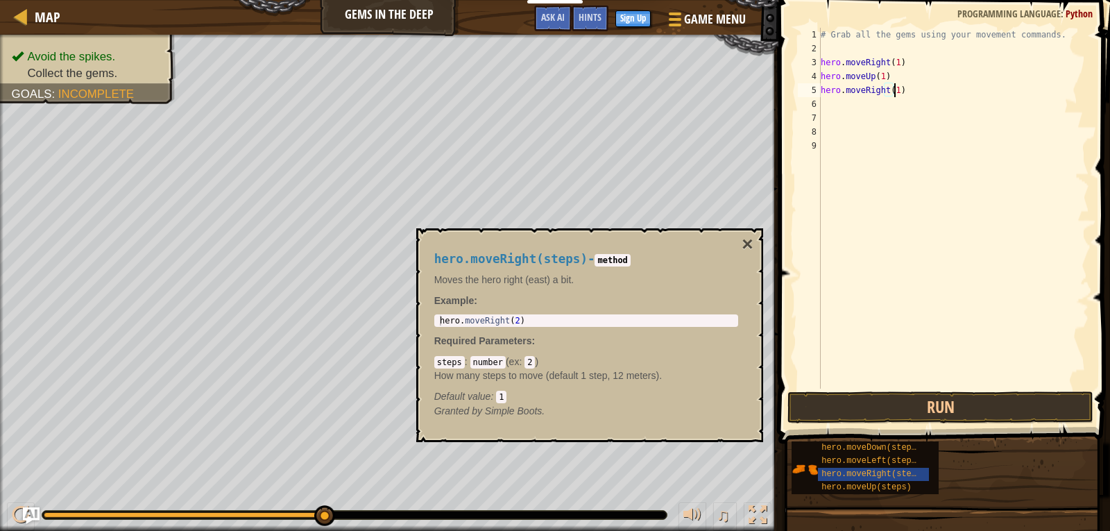
scroll to position [6, 6]
type textarea "hero.moveRight(1)"
click at [889, 401] on button "Run" at bounding box center [941, 407] width 306 height 32
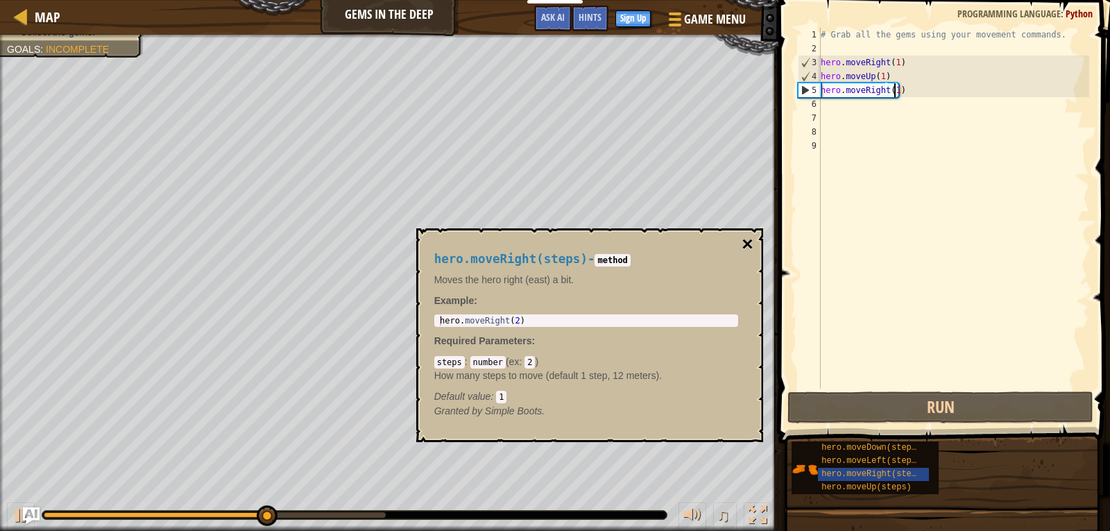
click at [747, 239] on button "×" at bounding box center [747, 244] width 11 height 19
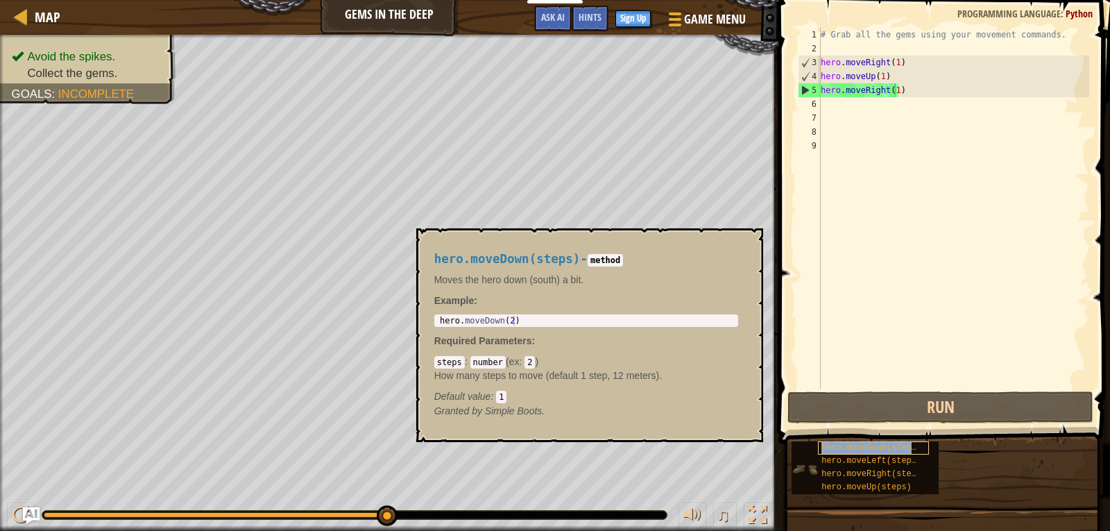
click at [847, 443] on span "hero.moveDown(steps)" at bounding box center [872, 448] width 100 height 10
type textarea "hero.moveDown(2)"
drag, startPoint x: 438, startPoint y: 319, endPoint x: 584, endPoint y: 327, distance: 146.7
click at [584, 327] on div "hero.moveDown(2) 1 hero . moveDown ( 2 ) הההההההההההההההההההההההההההההההההההההה…" at bounding box center [586, 320] width 304 height 12
drag, startPoint x: 495, startPoint y: 331, endPoint x: 487, endPoint y: 314, distance: 18.3
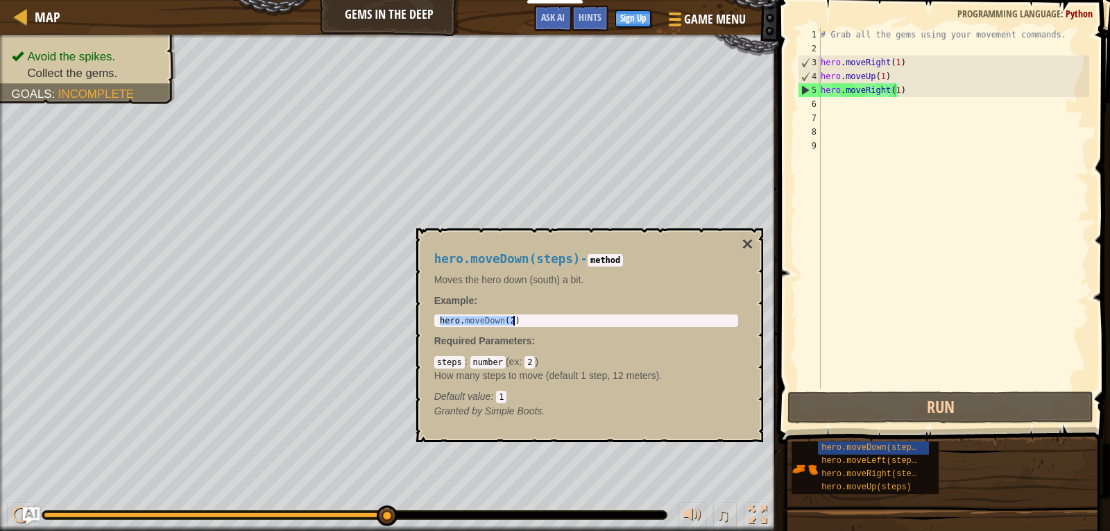
click at [494, 317] on div "hero.moveDown(steps) - method Moves the hero down (south) a bit. Example : hero…" at bounding box center [586, 335] width 323 height 192
drag, startPoint x: 486, startPoint y: 314, endPoint x: 506, endPoint y: 314, distance: 20.1
click at [506, 314] on div "hero.moveDown(steps) - method Moves the hero down (south) a bit. Example : hero…" at bounding box center [586, 335] width 323 height 192
drag, startPoint x: 429, startPoint y: 300, endPoint x: 464, endPoint y: 325, distance: 43.3
click at [464, 325] on div "hero.moveDown(steps) - method Moves the hero down (south) a bit. Example : hero…" at bounding box center [586, 335] width 323 height 192
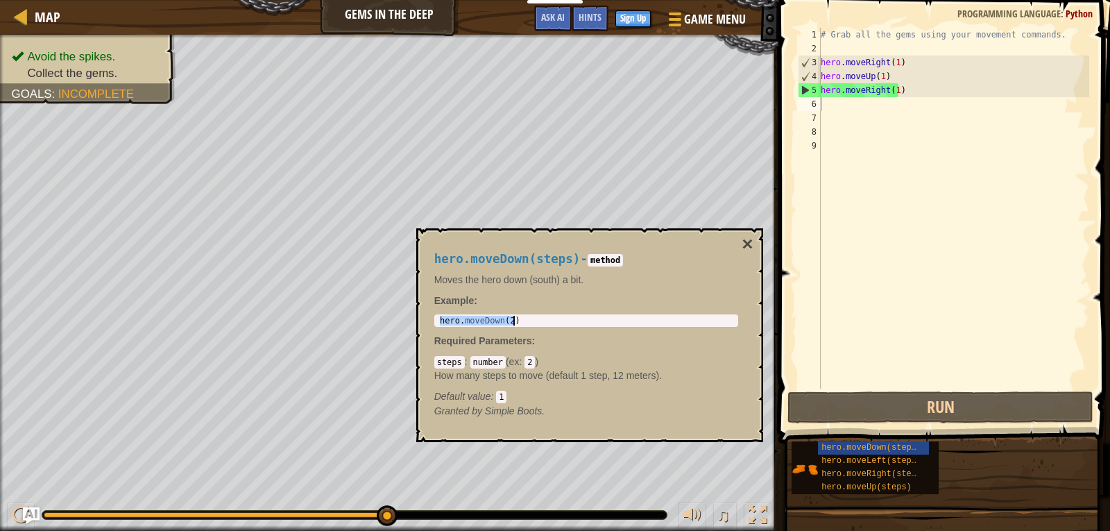
paste textarea "ttps://docs.google.com/forms/d/e/1FAIpQLSclkzw_SY4NYT5tXqVfnYJIUiiuYeaZcrb1n97L…"
paste textarea "https://docs.google.com/forms/d/e/1FAIpQLSclkzw_SY4NYT5tXqVfnYJIUiiuYeaZcrb1n97…"
type textarea "https://docs.google.com/forms/d/e/1FAIpQLSclkzw_SY4NYT5tXqVfnYJIUiiuYeaZcrb1n97…"
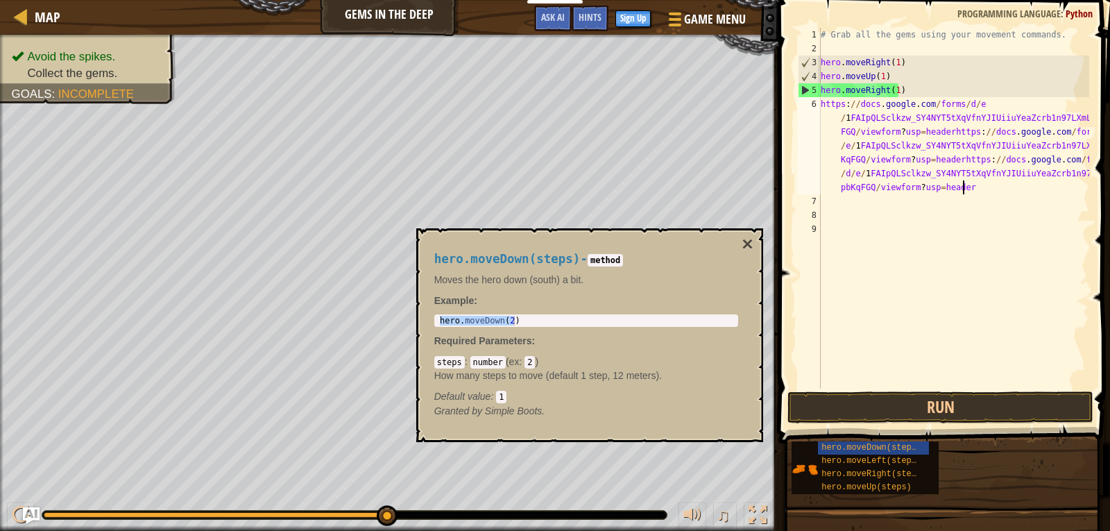
paste textarea
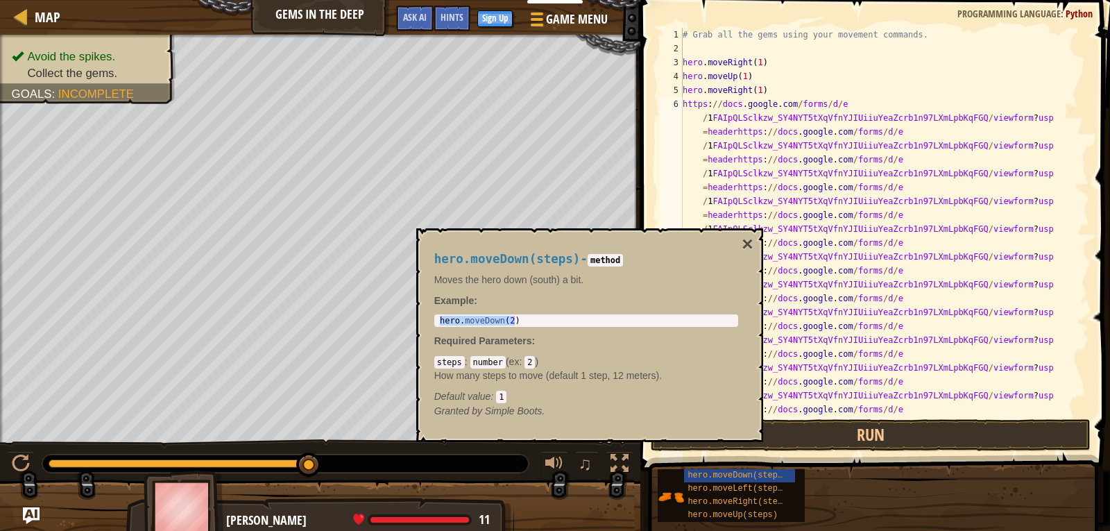
scroll to position [0, 0]
click at [748, 248] on button "×" at bounding box center [747, 244] width 11 height 19
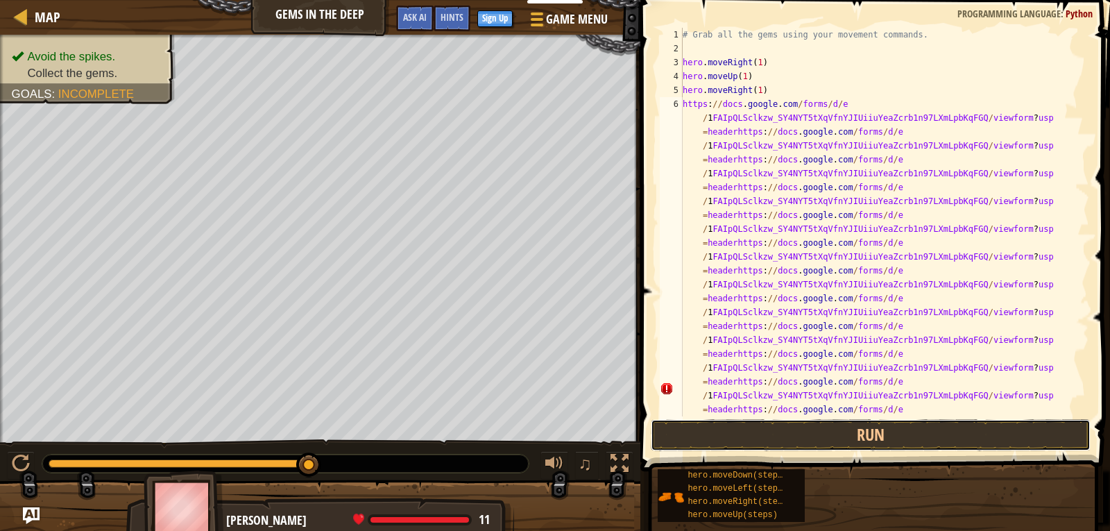
drag, startPoint x: 729, startPoint y: 440, endPoint x: 655, endPoint y: 303, distance: 155.6
click at [729, 439] on button "Run" at bounding box center [871, 435] width 440 height 32
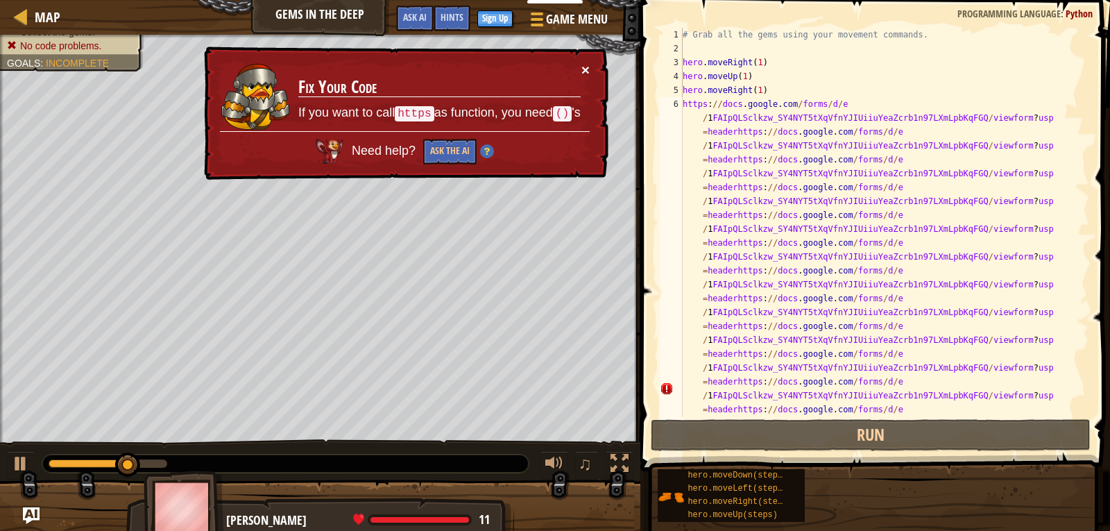
click at [588, 65] on button "×" at bounding box center [586, 69] width 8 height 15
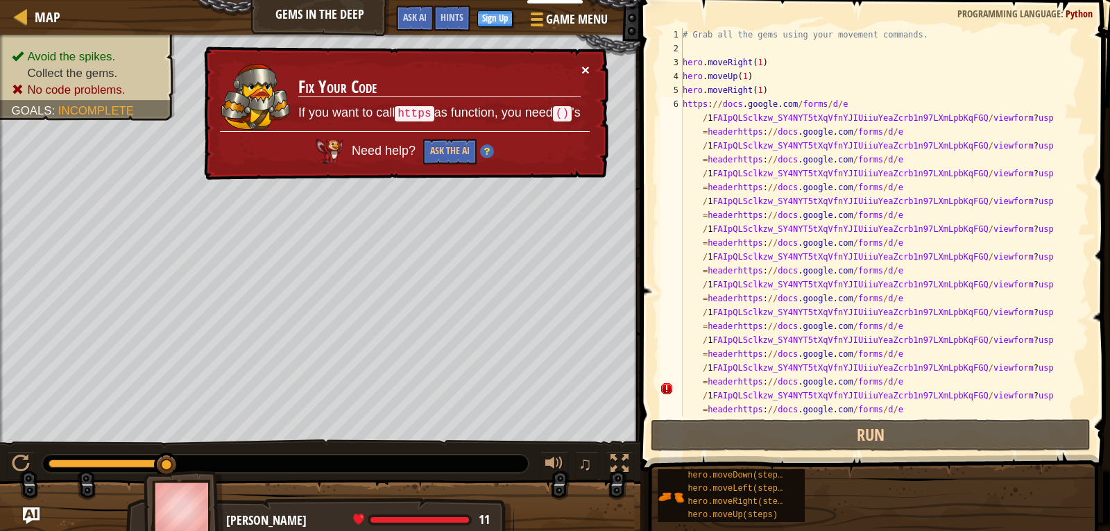
click at [583, 65] on button "×" at bounding box center [586, 69] width 8 height 15
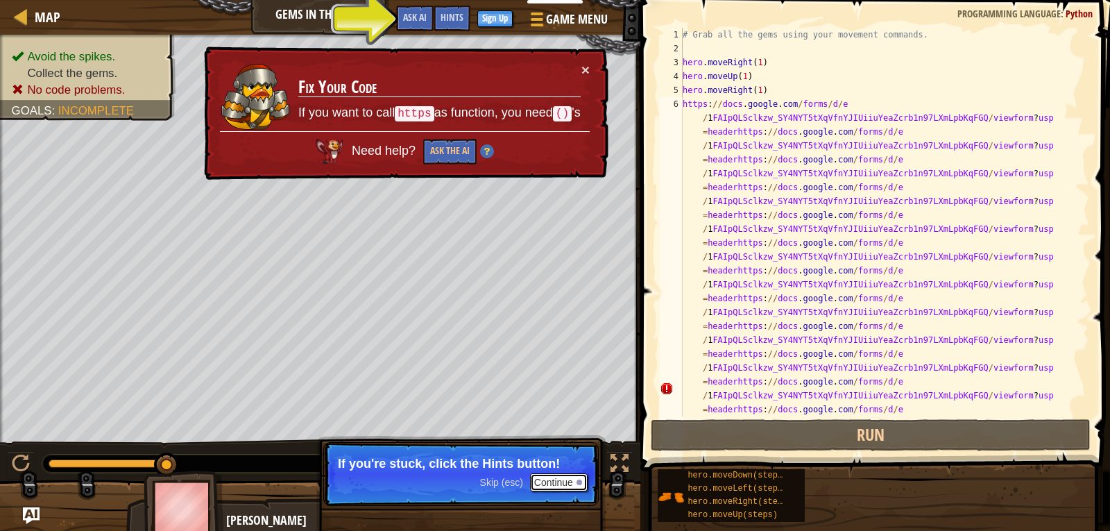
click at [557, 483] on button "Continue" at bounding box center [559, 482] width 58 height 18
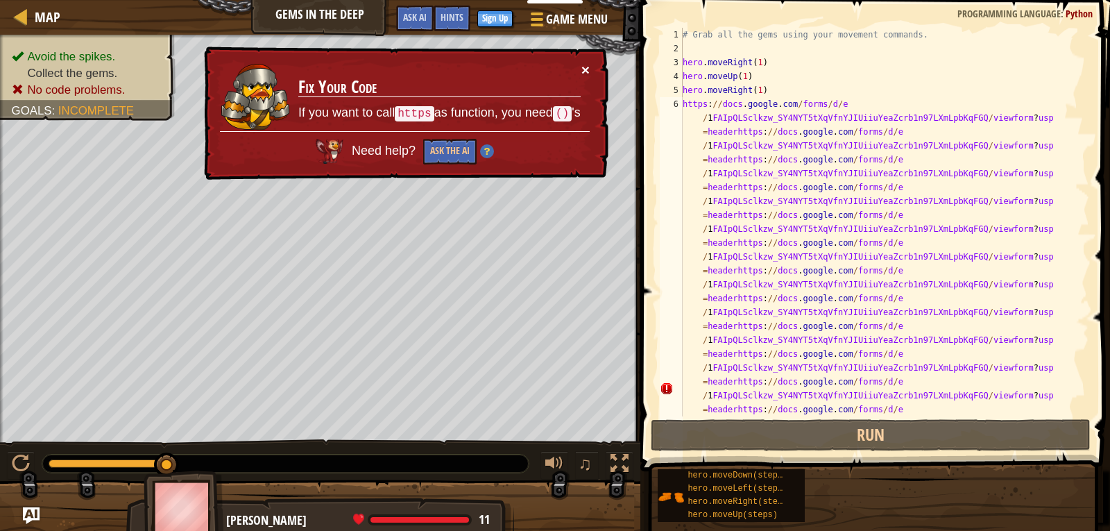
click at [582, 70] on button "×" at bounding box center [586, 69] width 8 height 15
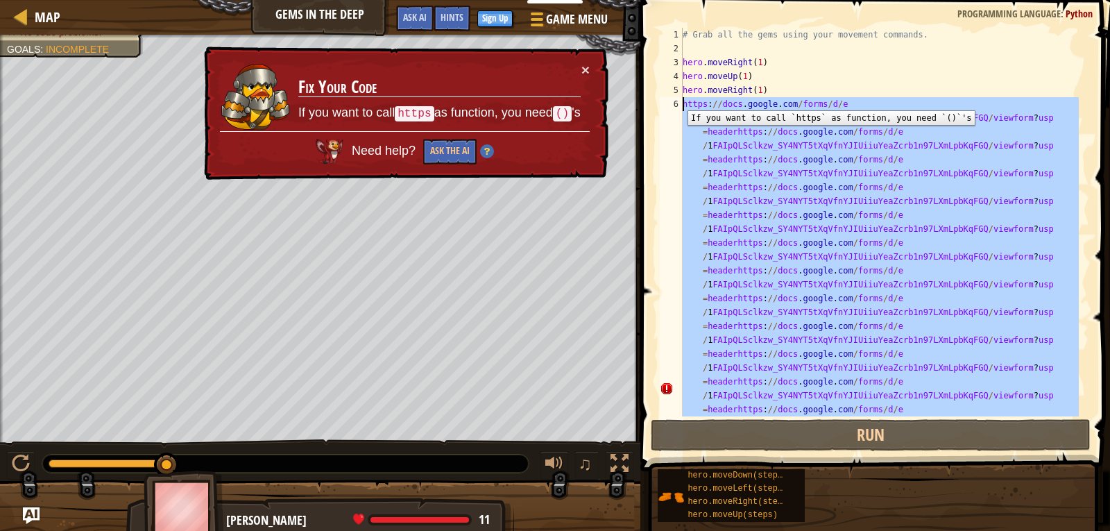
click at [677, 100] on div "6" at bounding box center [671, 388] width 23 height 583
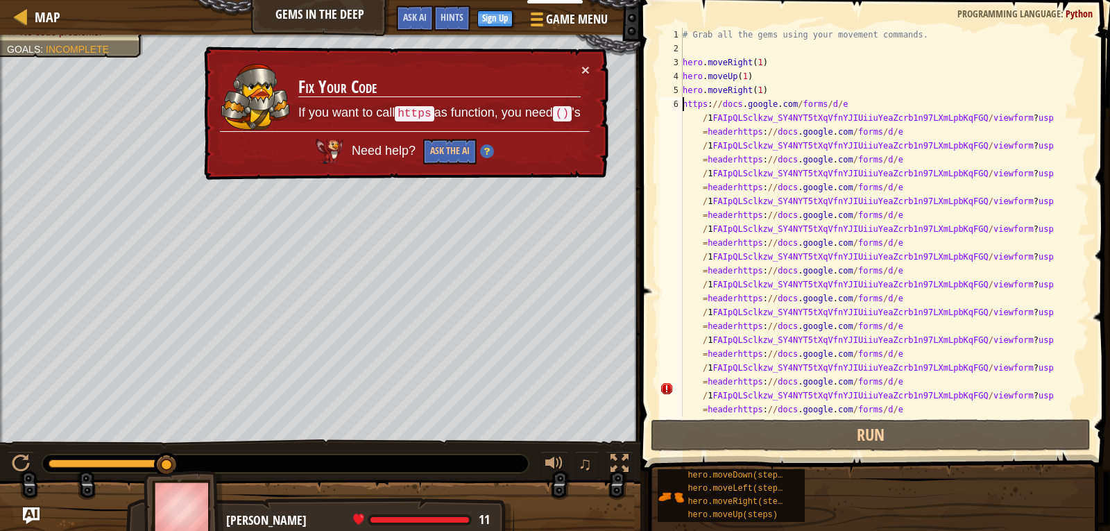
click at [685, 108] on div "# Grab all the gems using your movement commands. hero . moveRight ( 1 ) hero .…" at bounding box center [879, 520] width 399 height 985
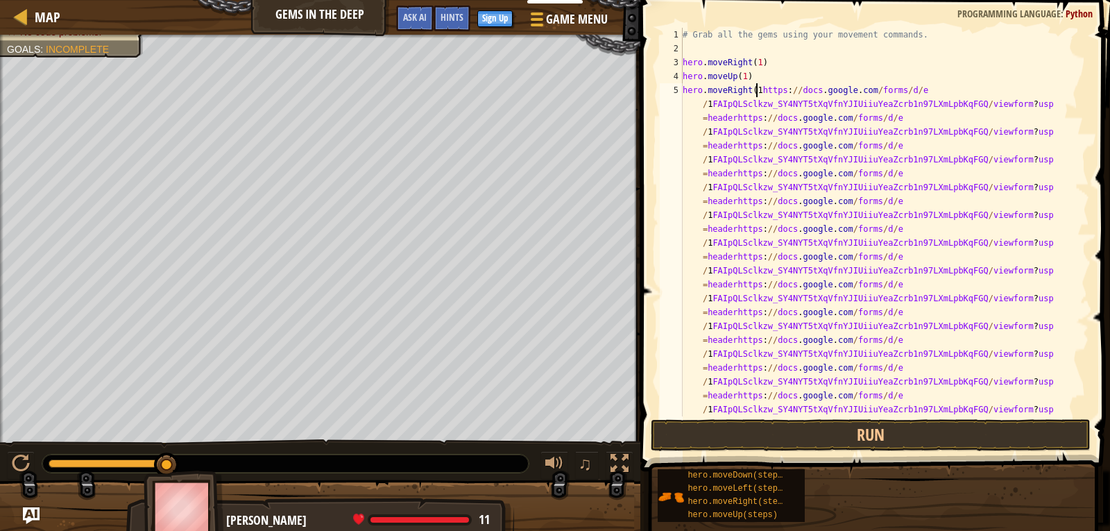
type textarea "hero.moveRighthttps://docs.google.com/forms/d/e/1FAIpQLSclkzw_SY4NYT5tXqVfnYJIU…"
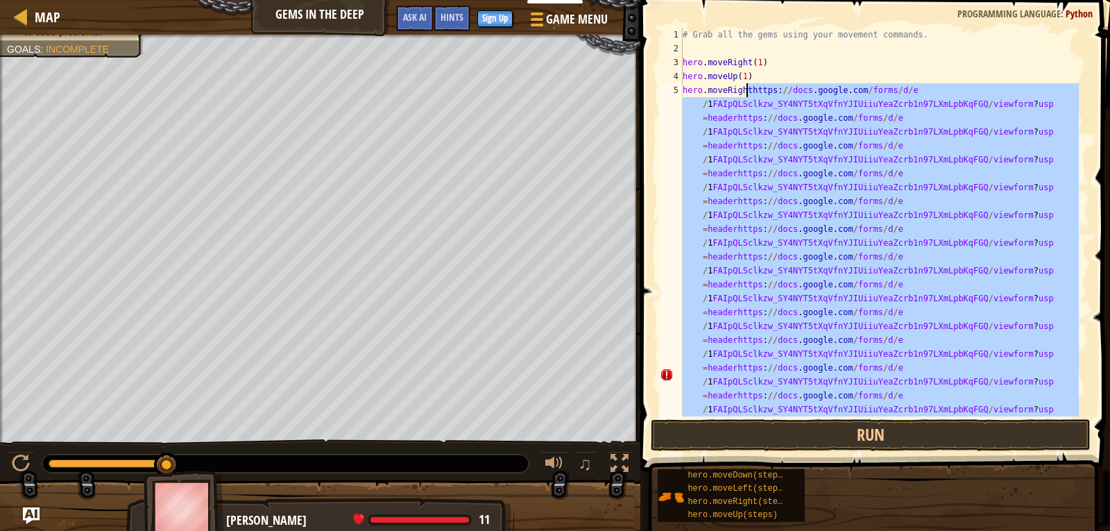
drag, startPoint x: 1059, startPoint y: 366, endPoint x: 747, endPoint y: 91, distance: 416.0
click at [747, 91] on div "# Grab all the gems using your movement commands. hero . moveRight ( 1 ) hero .…" at bounding box center [879, 520] width 399 height 985
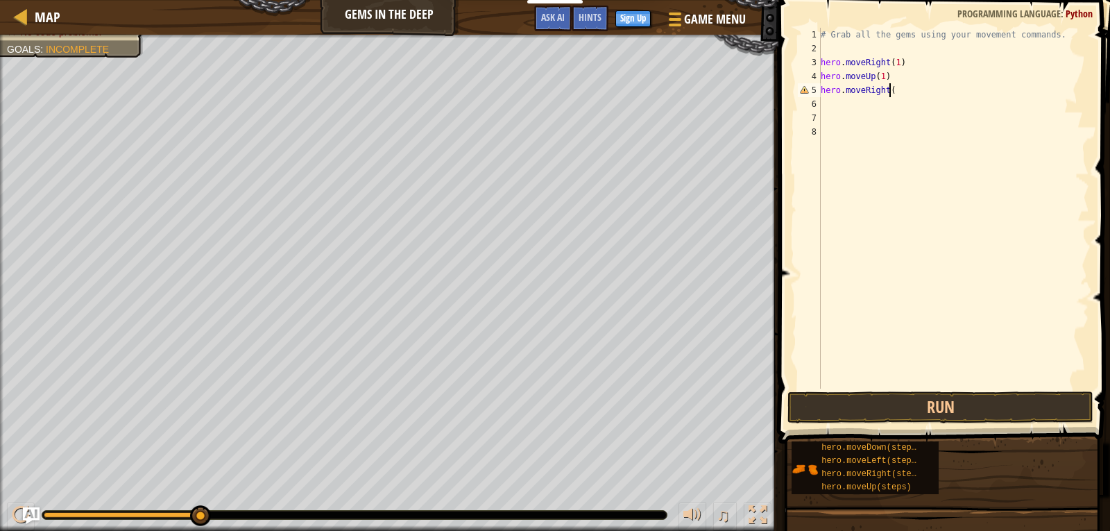
scroll to position [6, 5]
type textarea "hero.moveRight(1)"
click at [922, 102] on div "# Grab all the gems using your movement commands. hero . moveRight ( 1 ) hero .…" at bounding box center [953, 222] width 271 height 389
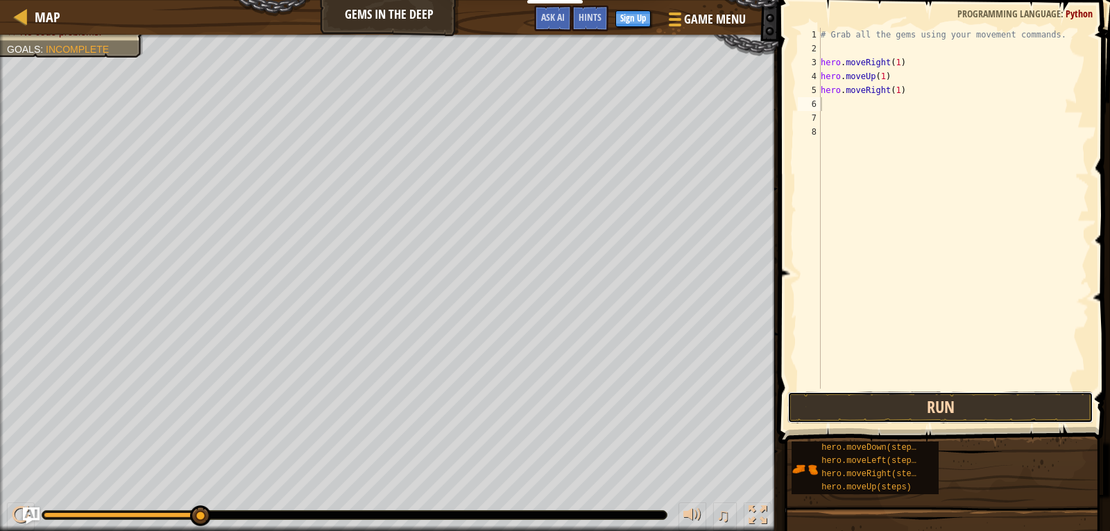
click at [1015, 417] on button "Run" at bounding box center [941, 407] width 306 height 32
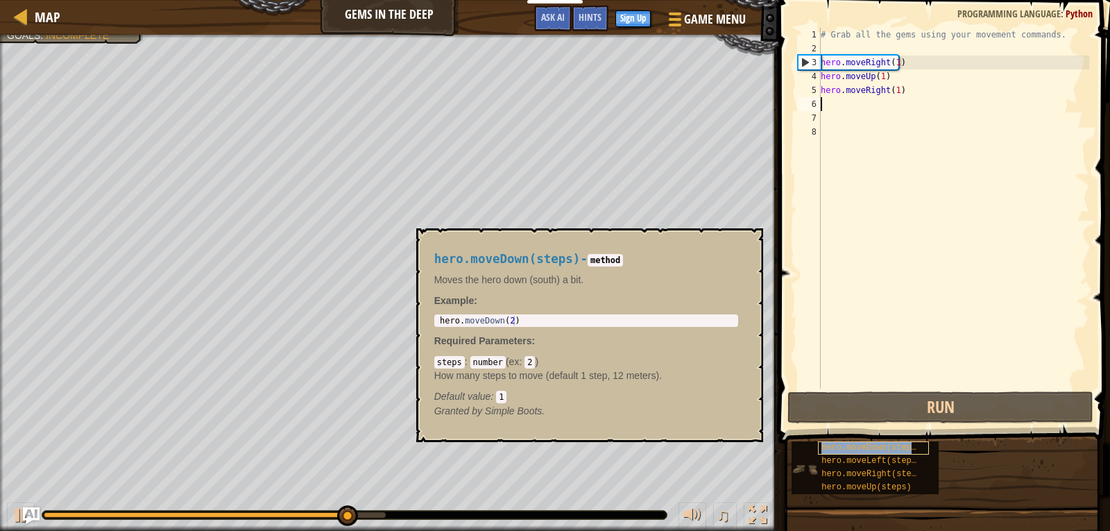
click at [860, 452] on span "hero.moveDown(steps)" at bounding box center [872, 448] width 100 height 10
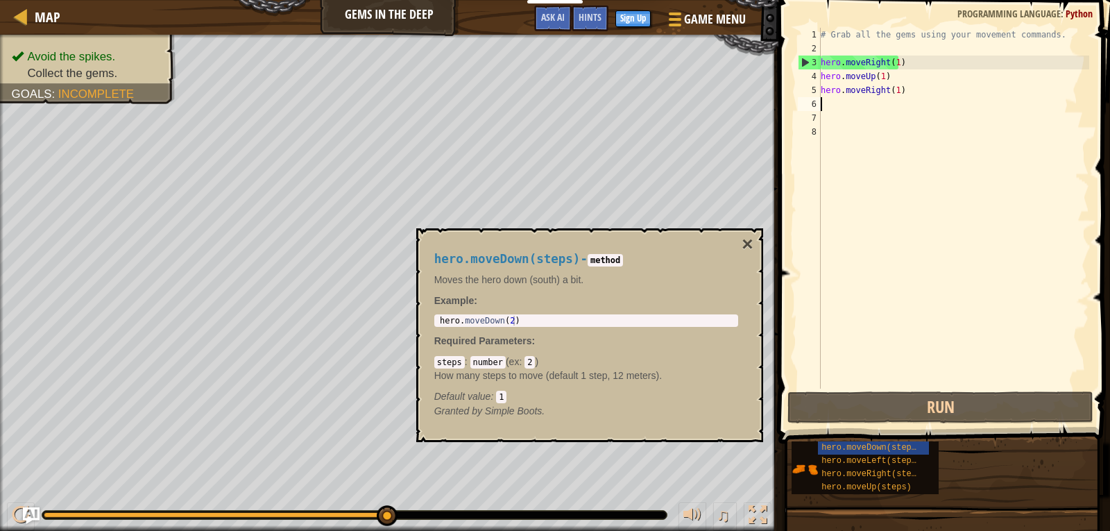
type textarea "hero.moveDown(2)"
drag, startPoint x: 441, startPoint y: 321, endPoint x: 517, endPoint y: 319, distance: 76.4
click at [517, 319] on div "hero . moveDown ( 2 )" at bounding box center [586, 330] width 298 height 29
click at [864, 99] on div "# Grab all the gems using your movement commands. hero . moveRight ( 1 ) hero .…" at bounding box center [953, 222] width 271 height 389
drag, startPoint x: 830, startPoint y: 102, endPoint x: 854, endPoint y: 104, distance: 23.7
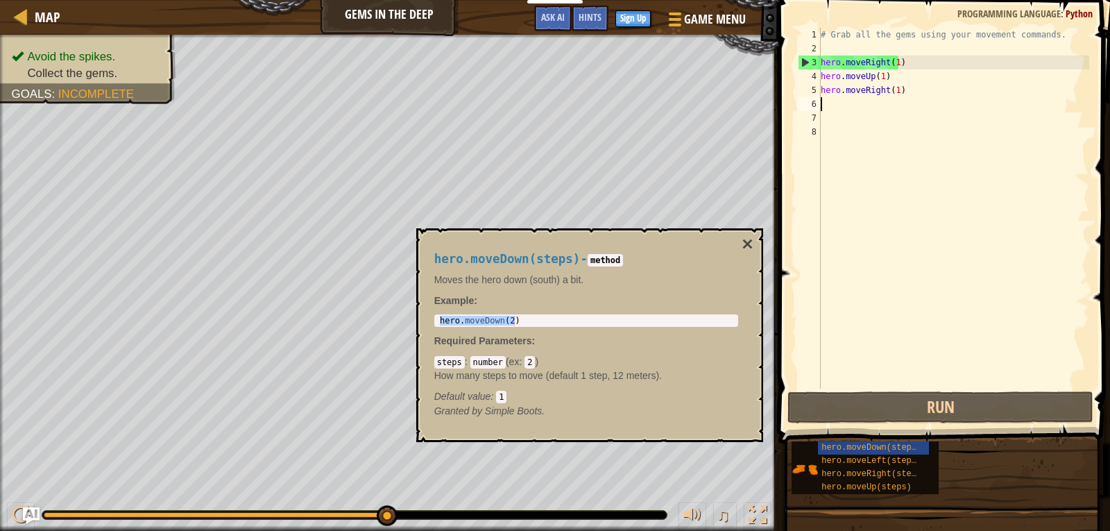
click at [854, 104] on div "# Grab all the gems using your movement commands. hero . moveRight ( 1 ) hero .…" at bounding box center [953, 222] width 271 height 389
drag, startPoint x: 441, startPoint y: 314, endPoint x: 519, endPoint y: 310, distance: 78.5
click at [519, 310] on div "hero.moveDown(steps) - method Moves the hero down (south) a bit. Example : hero…" at bounding box center [586, 335] width 323 height 192
drag, startPoint x: 450, startPoint y: 314, endPoint x: 478, endPoint y: 323, distance: 29.8
click at [515, 321] on div "hero.moveDown(steps) - method Moves the hero down (south) a bit. Example : hero…" at bounding box center [586, 335] width 323 height 192
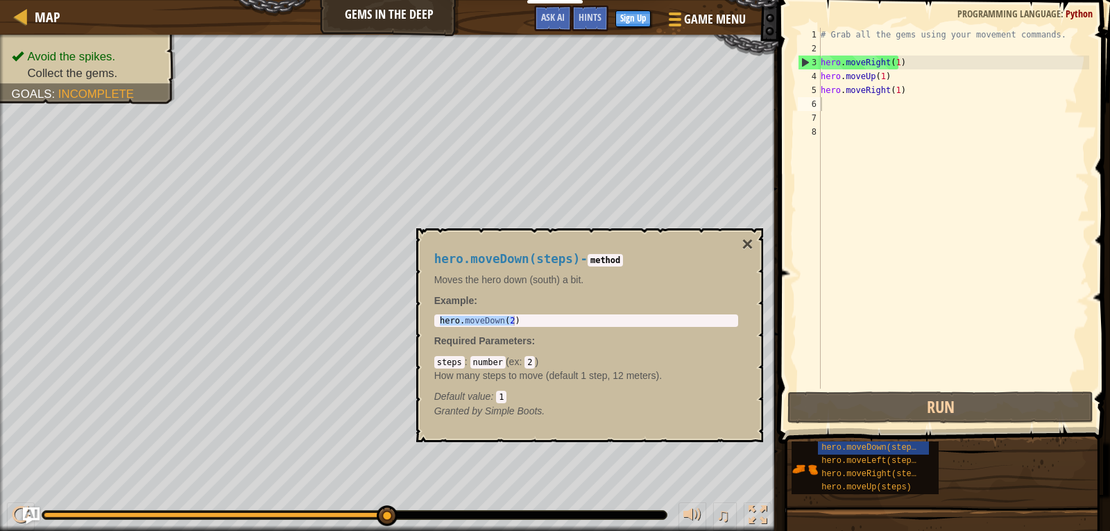
paste textarea "https://docs.google.com/forms/d/e/1FAIpQLSclkzw_SY4NYT5tXqVfnYJIUiiuYeaZcrb1n97…"
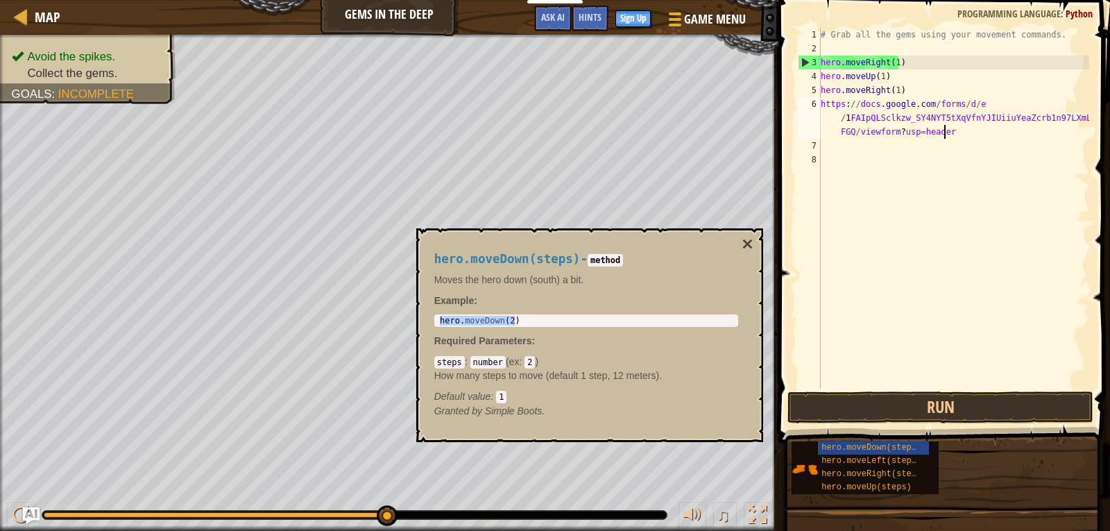
paste textarea "https://docs.google.com/forms/d/e/1FAIpQLSclkzw_SY4NYT5tXqVfnYJIUiiuYeaZcrb1n97…"
type textarea "https://docs.google.com/forms/d/e/1FAIpQLSclkzw_SY4NYT5tXqVfnYJIUiiuYeaZcrb1n97…"
paste textarea
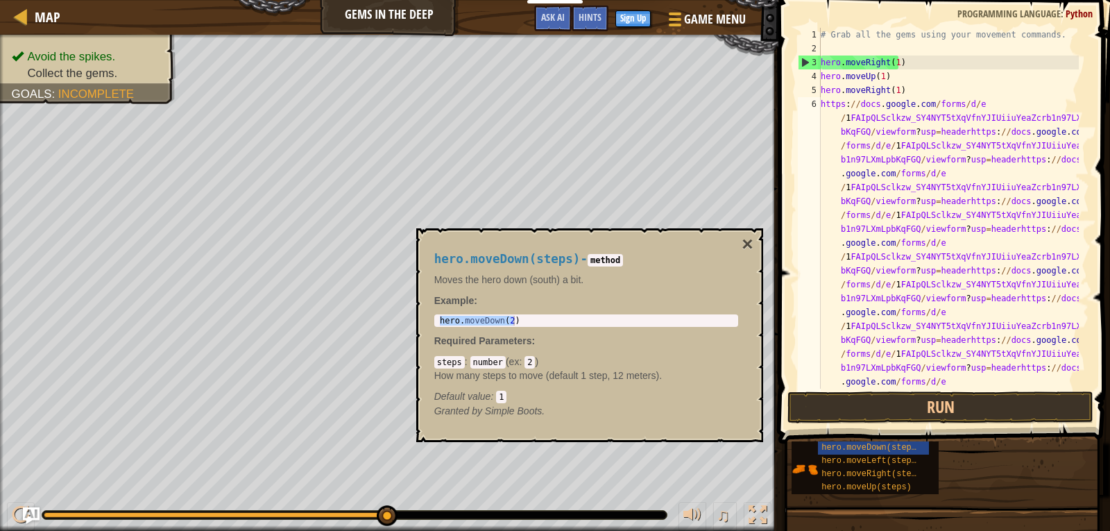
scroll to position [56, 0]
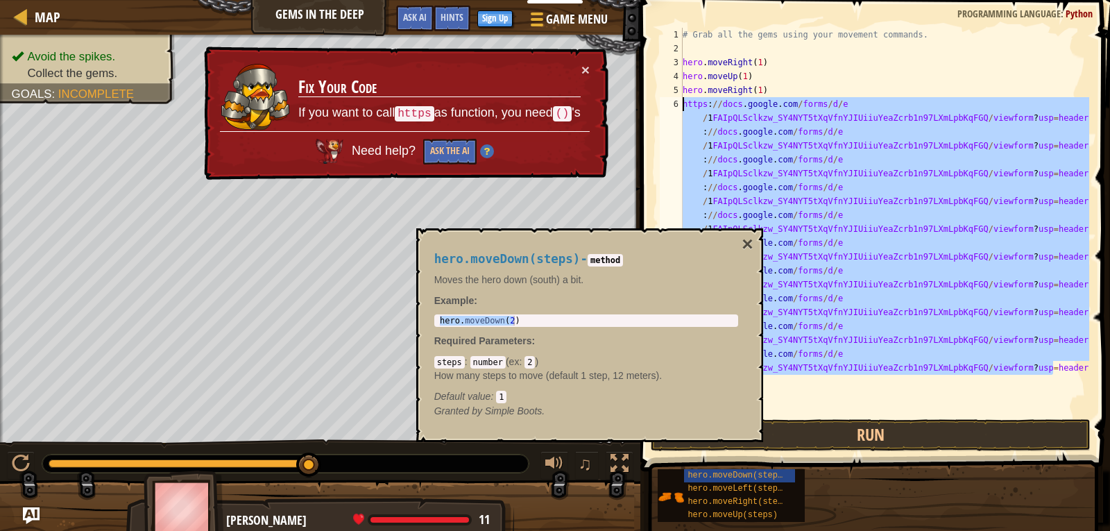
drag, startPoint x: 1052, startPoint y: 366, endPoint x: 657, endPoint y: 97, distance: 477.9
click at [657, 97] on div "1 2 3 4 5 6 7 8 # Grab all the gems using your movement commands. hero . moveRi…" at bounding box center [873, 222] width 432 height 389
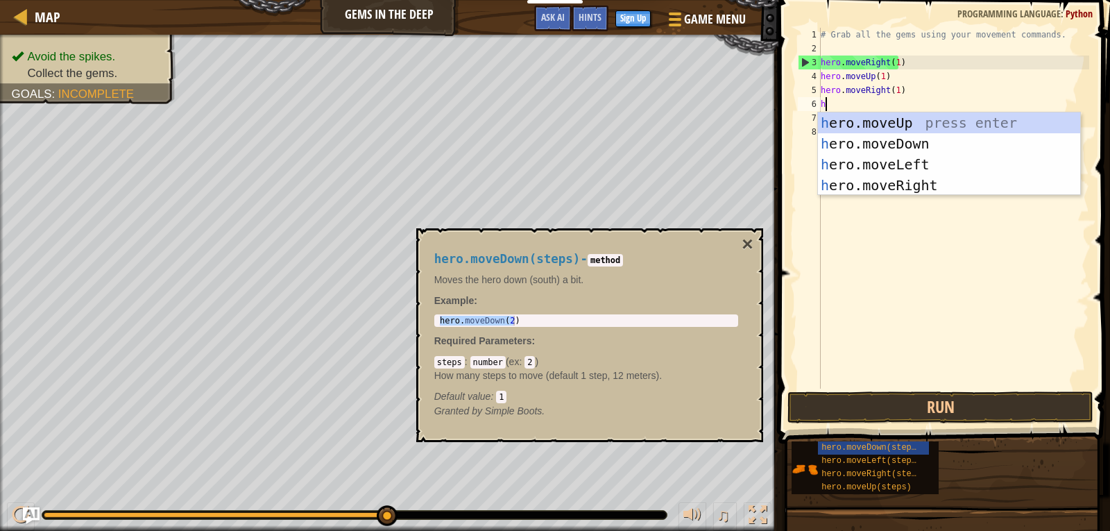
type textarea "he"
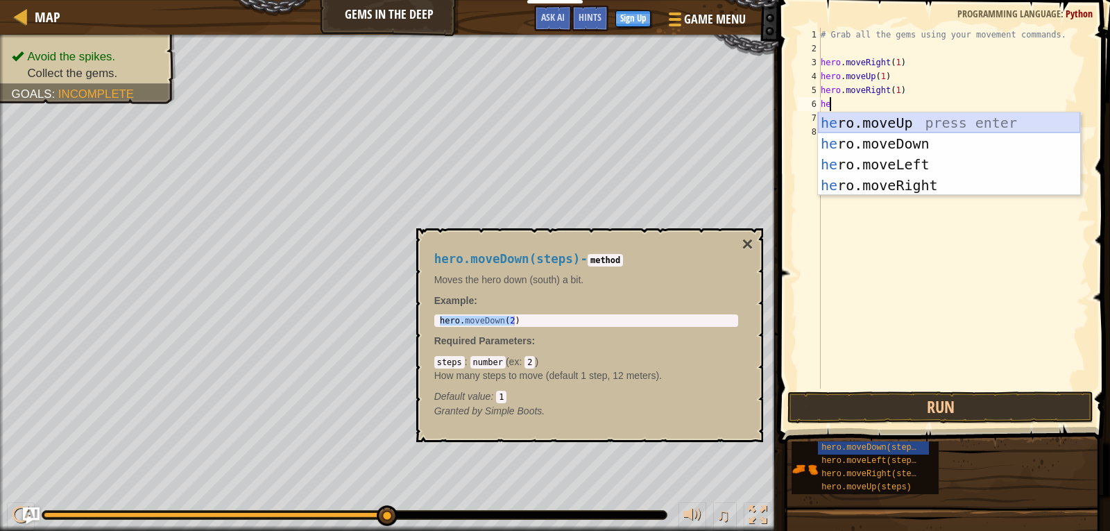
click at [860, 133] on div "he ro.moveUp press enter he ro.moveDown press enter he ro.moveLeft press enter …" at bounding box center [949, 174] width 262 height 125
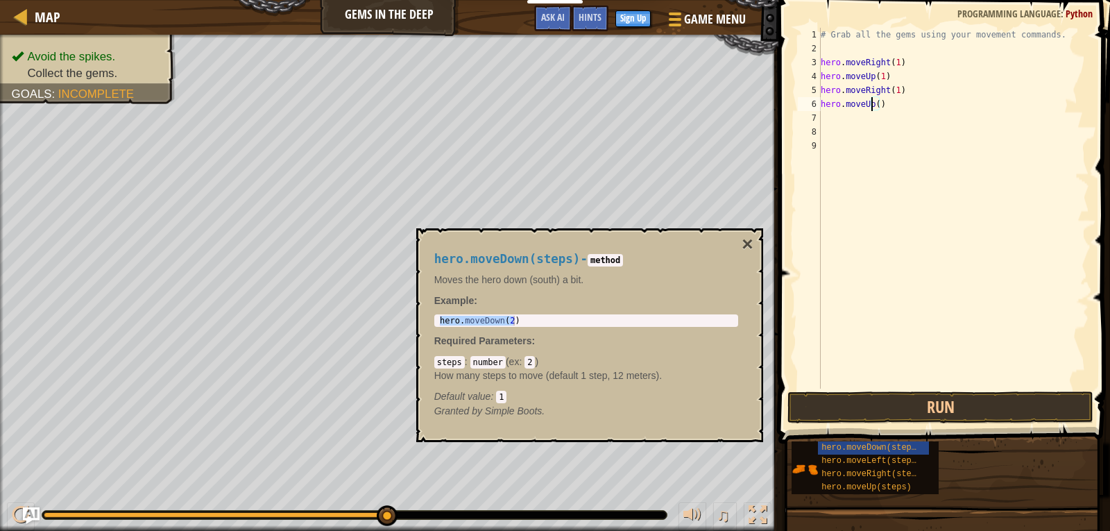
click at [872, 104] on div "# Grab all the gems using your movement commands. hero . moveRight ( 1 ) hero .…" at bounding box center [953, 222] width 271 height 389
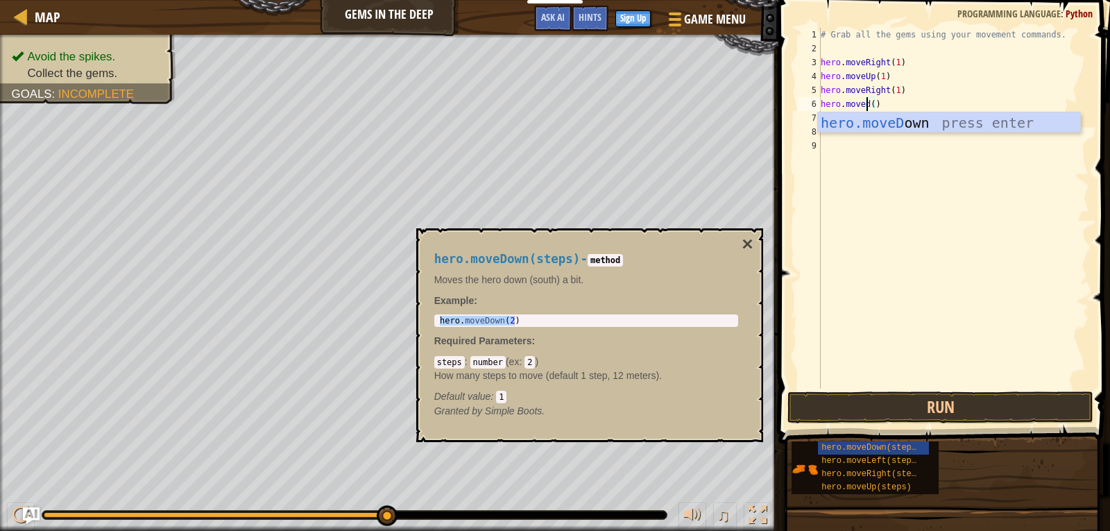
scroll to position [6, 4]
type textarea "hero.movedown()"
click at [953, 143] on div "# Grab all the gems using your movement commands. hero . moveRight ( 1 ) hero .…" at bounding box center [953, 222] width 271 height 389
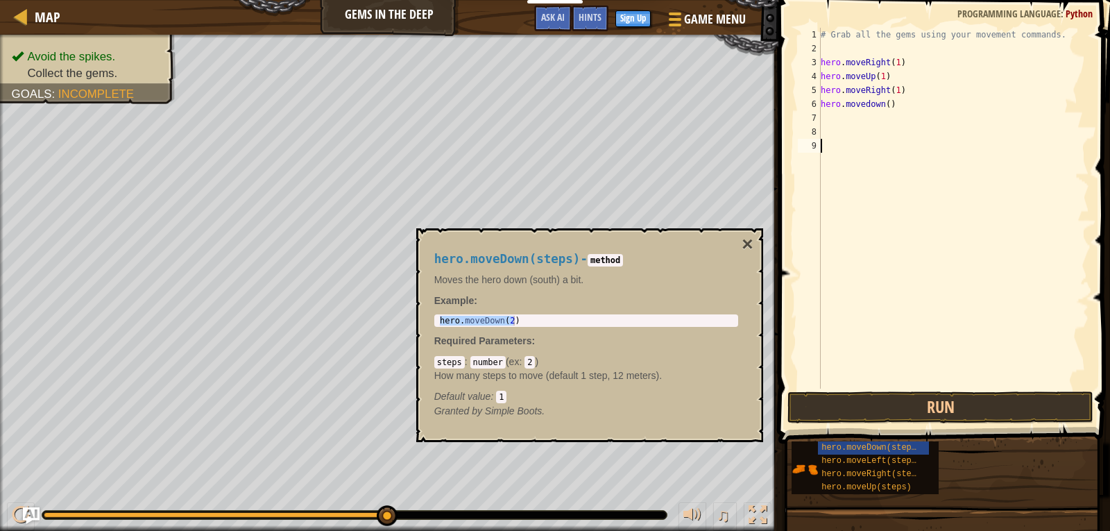
scroll to position [6, 0]
click at [886, 105] on div "# Grab all the gems using your movement commands. hero . moveRight ( 1 ) hero .…" at bounding box center [953, 222] width 271 height 389
click at [945, 418] on button "Run" at bounding box center [941, 407] width 306 height 32
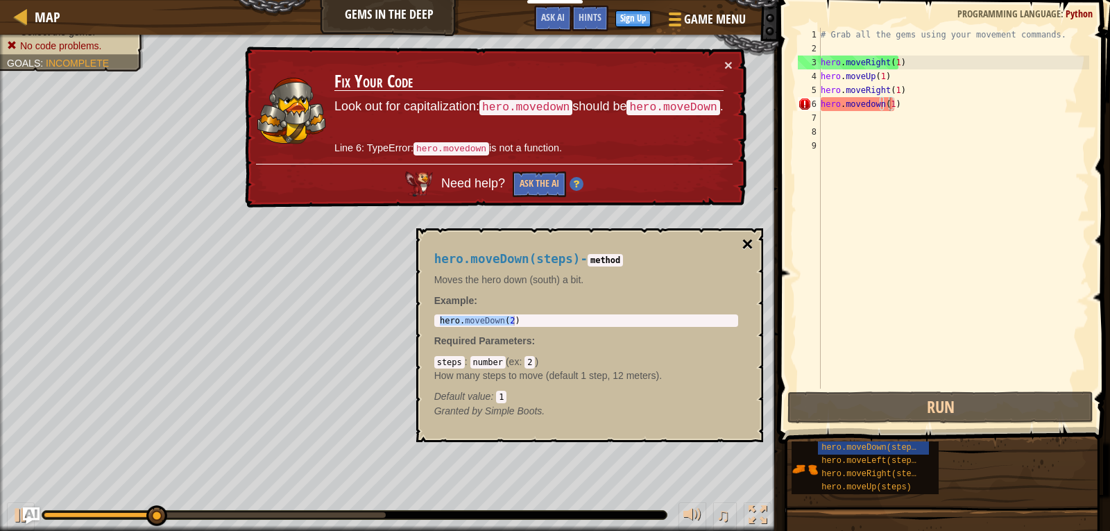
click at [747, 236] on button "×" at bounding box center [747, 244] width 11 height 19
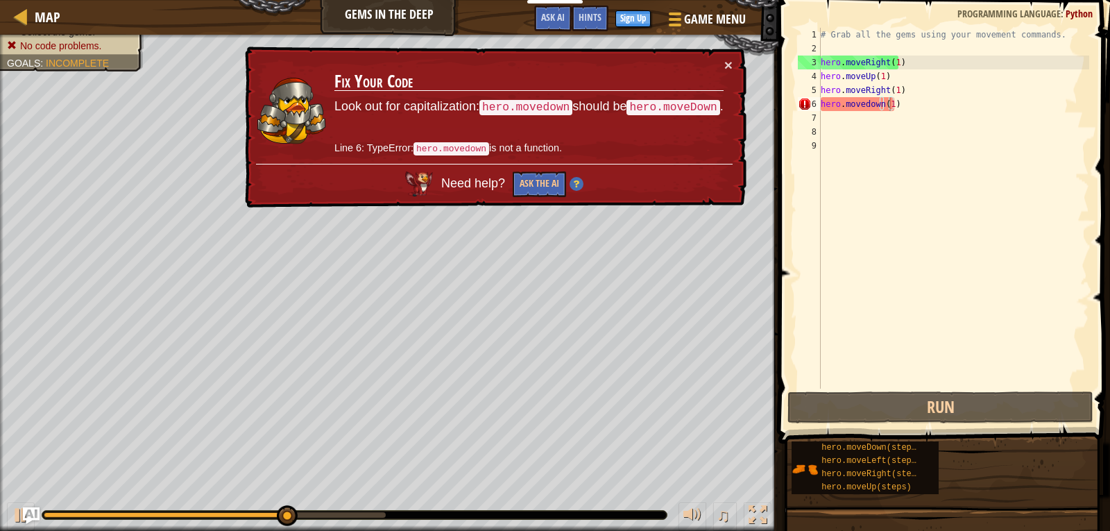
click at [725, 55] on div "× Fix Your Code Look out for capitalization: hero.movedown should be hero.moveD…" at bounding box center [494, 127] width 504 height 162
click at [725, 53] on div "× Fix Your Code Look out for capitalization: hero.movedown should be hero.moveD…" at bounding box center [493, 126] width 505 height 165
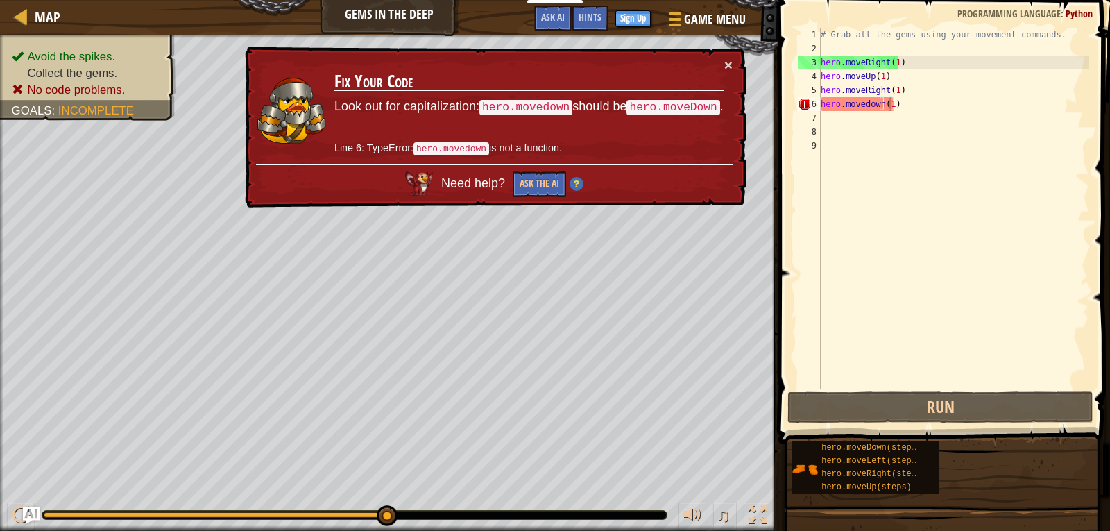
click at [726, 53] on div "× Fix Your Code Look out for capitalization: hero.movedown should be hero.moveD…" at bounding box center [494, 127] width 504 height 162
drag, startPoint x: 705, startPoint y: 62, endPoint x: 714, endPoint y: 62, distance: 9.0
click at [714, 62] on td "Fix Your Code Look out for capitalization: hero.movedown should be hero.moveDow…" at bounding box center [529, 111] width 391 height 106
click at [714, 62] on td "Fix Your Code Look out for capitalization: hero.movedown should be hero.moveDow…" at bounding box center [529, 110] width 391 height 109
click at [733, 60] on div "× Fix Your Code Look out for capitalization: hero.movedown should be hero.moveD…" at bounding box center [493, 126] width 505 height 165
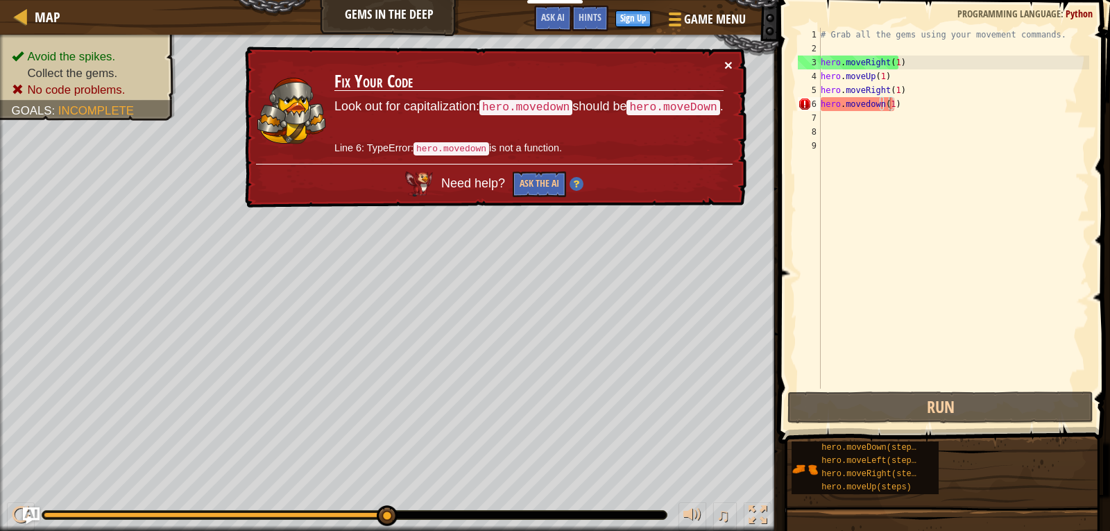
click at [732, 60] on button "×" at bounding box center [728, 65] width 8 height 15
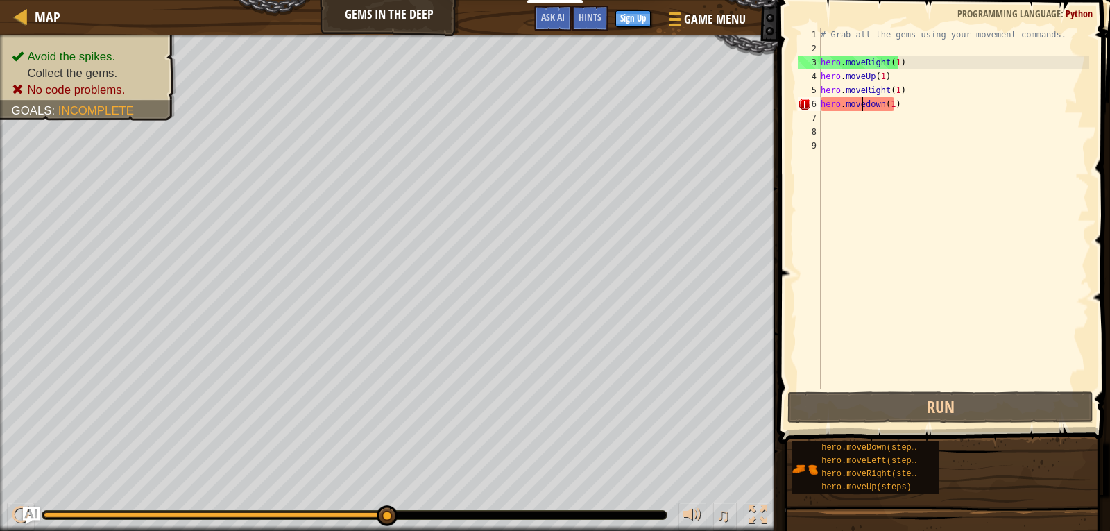
click at [863, 105] on div "# Grab all the gems using your movement commands. hero . moveRight ( 1 ) hero .…" at bounding box center [953, 222] width 271 height 389
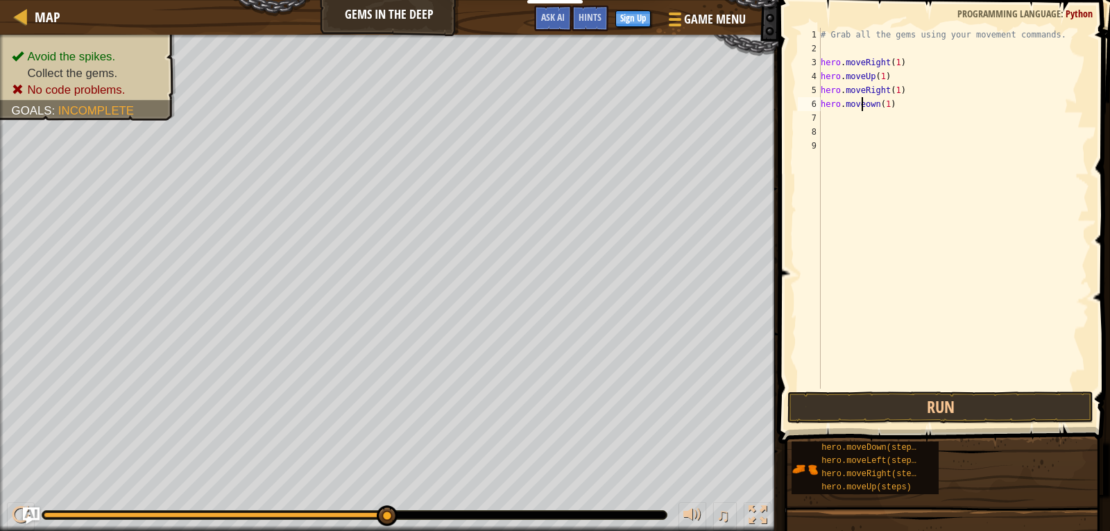
scroll to position [6, 3]
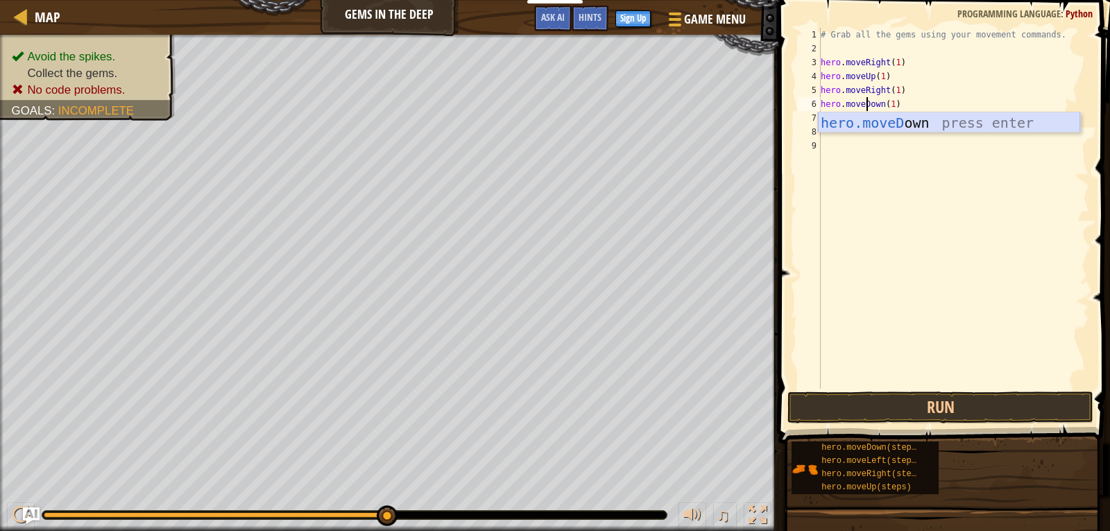
click at [879, 124] on div "hero.moveD own press enter" at bounding box center [949, 143] width 262 height 62
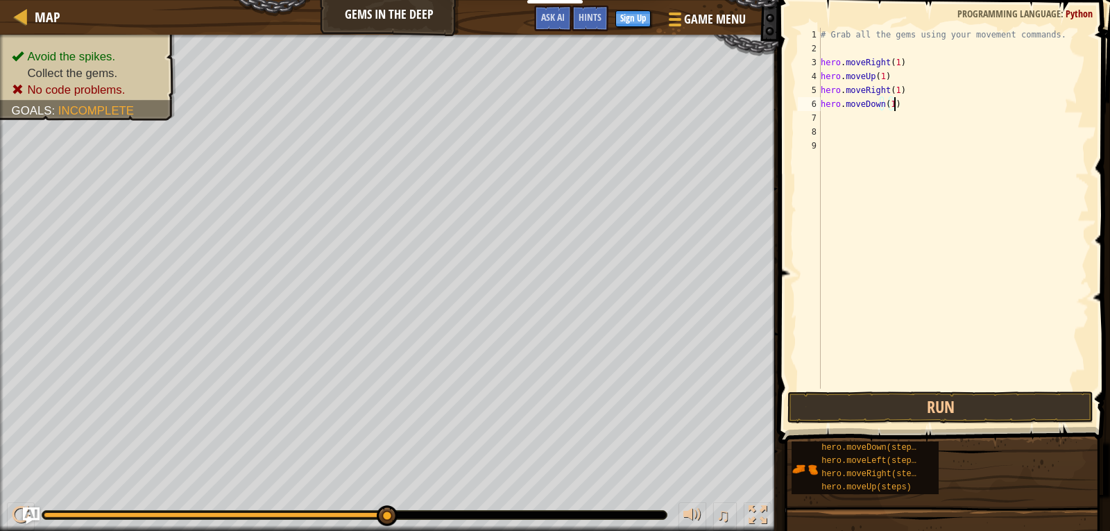
click at [911, 101] on div "# Grab all the gems using your movement commands. hero . moveRight ( 1 ) hero .…" at bounding box center [953, 222] width 271 height 389
drag, startPoint x: 936, startPoint y: 405, endPoint x: 939, endPoint y: 398, distance: 7.5
click at [939, 398] on div "hero.moveDown(1) 1 2 3 4 5 6 7 8 9 # Grab all the gems using your movement comm…" at bounding box center [942, 249] width 336 height 484
click at [939, 398] on button "Run" at bounding box center [941, 407] width 306 height 32
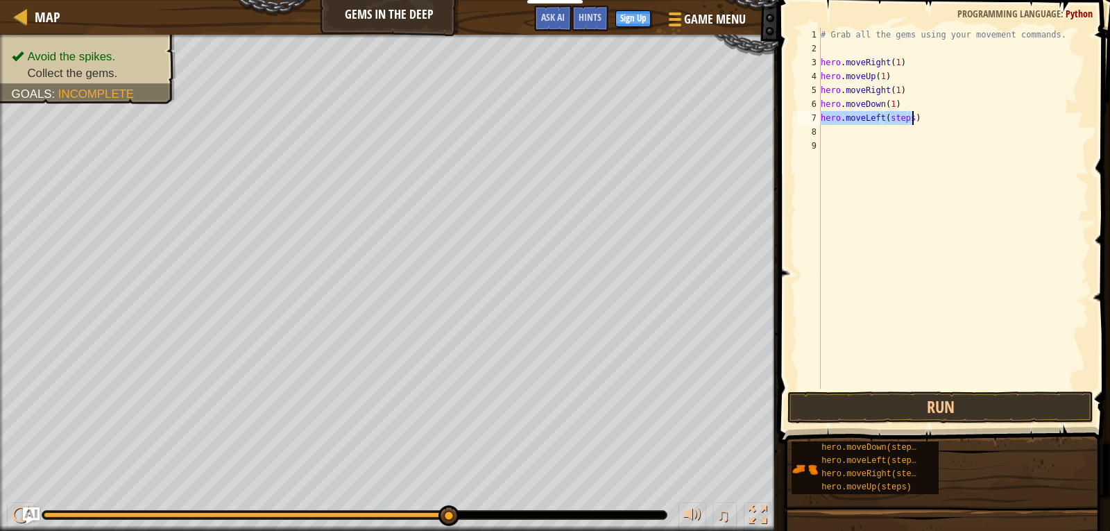
click at [905, 114] on div "# Grab all the gems using your movement commands. hero . moveRight ( 1 ) hero .…" at bounding box center [953, 208] width 271 height 361
click at [906, 119] on div "# Grab all the gems using your movement commands. hero . moveRight ( 1 ) hero .…" at bounding box center [953, 222] width 271 height 389
click at [906, 392] on div "hero.moveLeft(1) 1 2 3 4 5 6 7 8 9 # Grab all the gems using your movement comm…" at bounding box center [942, 249] width 336 height 484
click at [906, 397] on button "Run" at bounding box center [941, 407] width 306 height 32
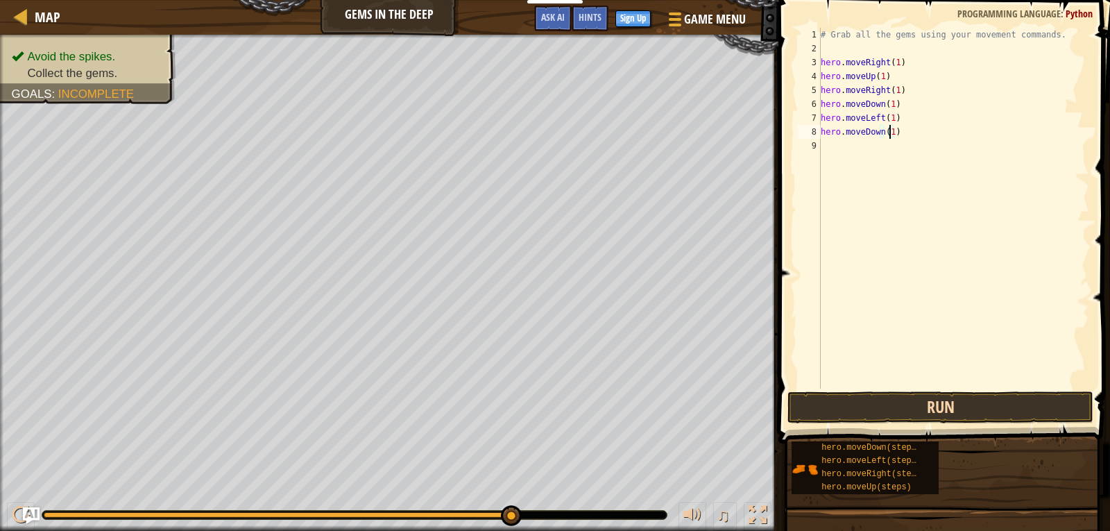
type textarea "hero.moveDown(1)"
click at [809, 406] on button "Run" at bounding box center [941, 407] width 306 height 32
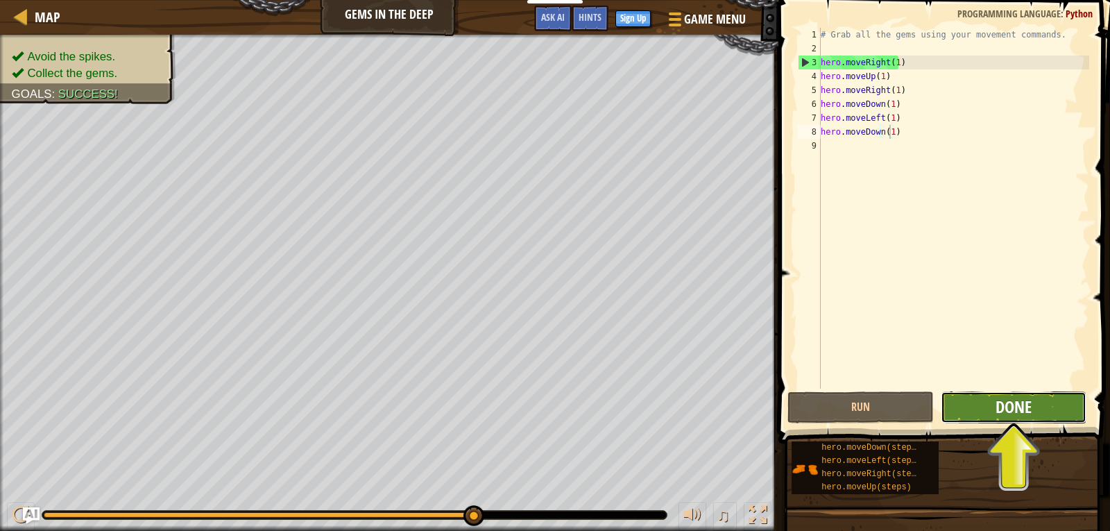
click at [1002, 403] on span "Done" at bounding box center [1014, 407] width 36 height 22
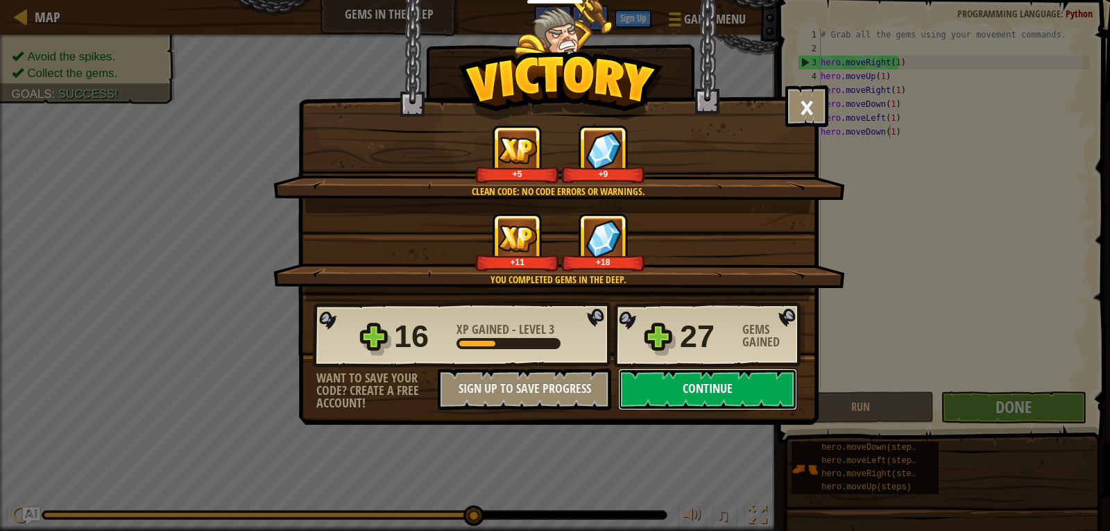
click at [683, 391] on button "Continue" at bounding box center [707, 389] width 179 height 42
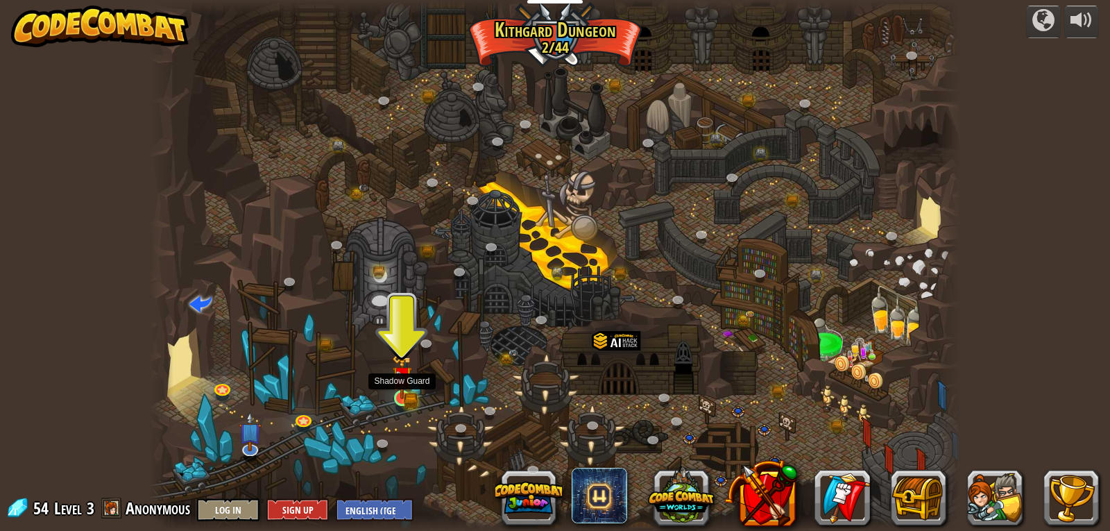
click at [404, 388] on img at bounding box center [402, 376] width 21 height 45
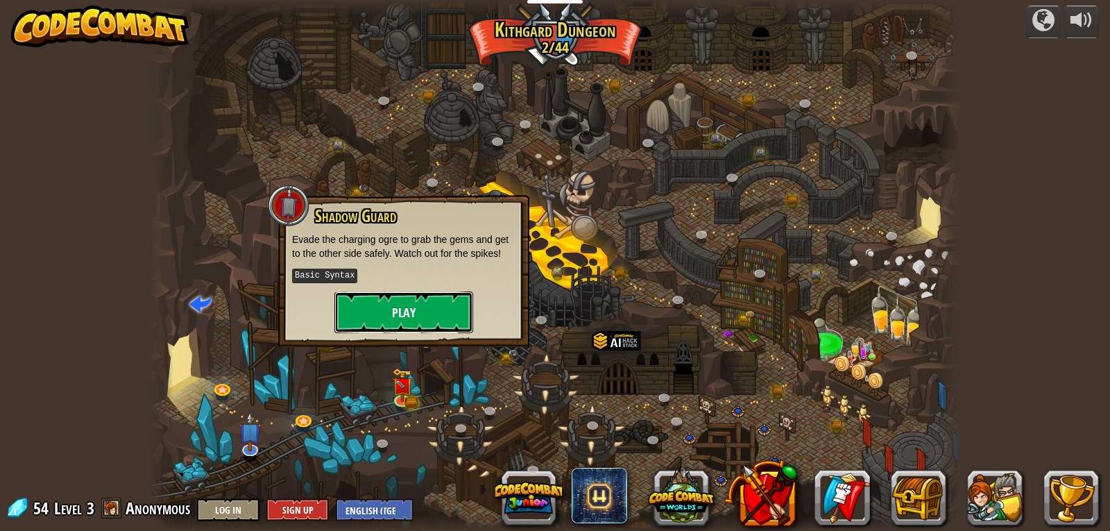
click at [409, 294] on button "Play" at bounding box center [403, 312] width 139 height 42
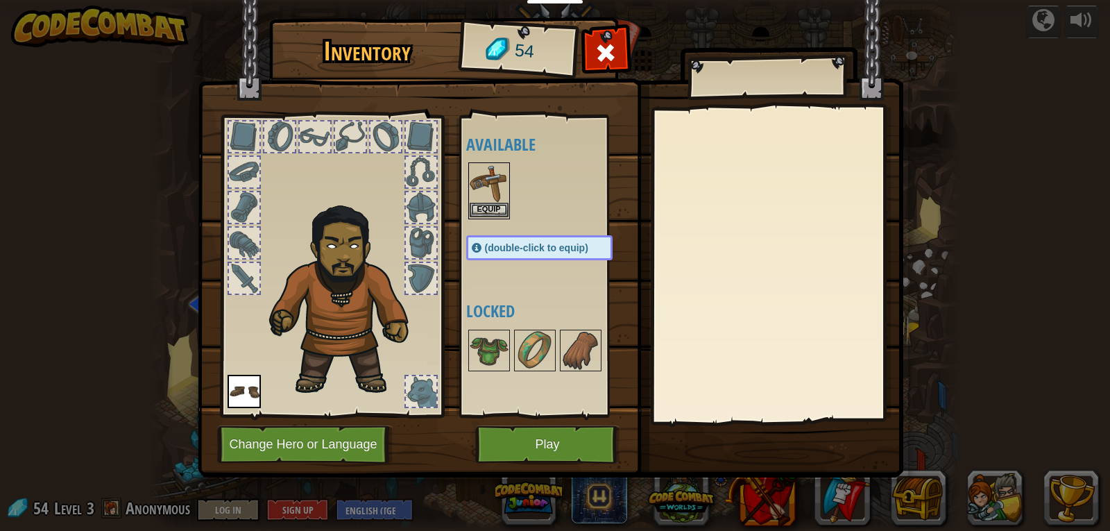
click at [498, 174] on img at bounding box center [489, 183] width 39 height 39
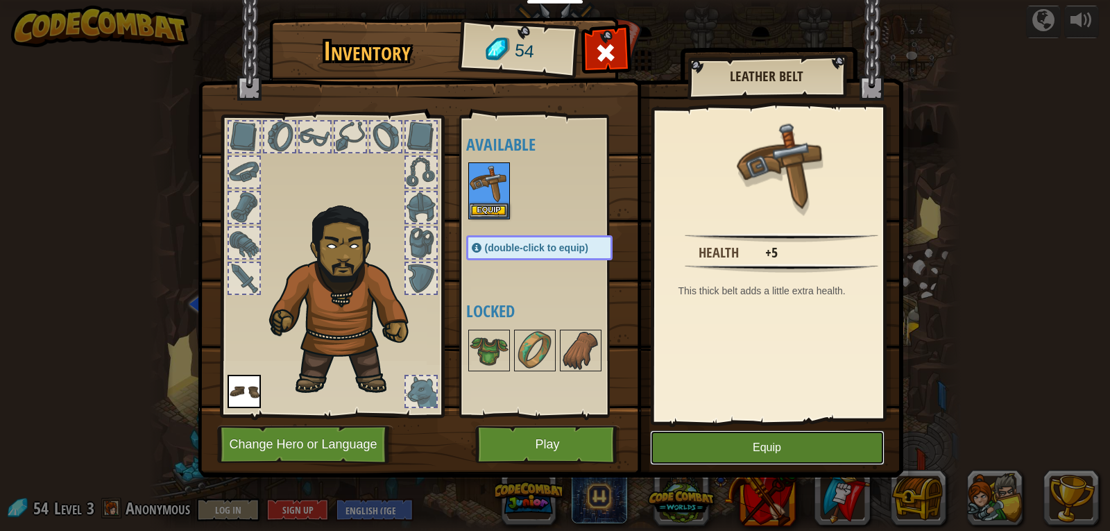
click at [729, 452] on button "Equip" at bounding box center [767, 447] width 235 height 35
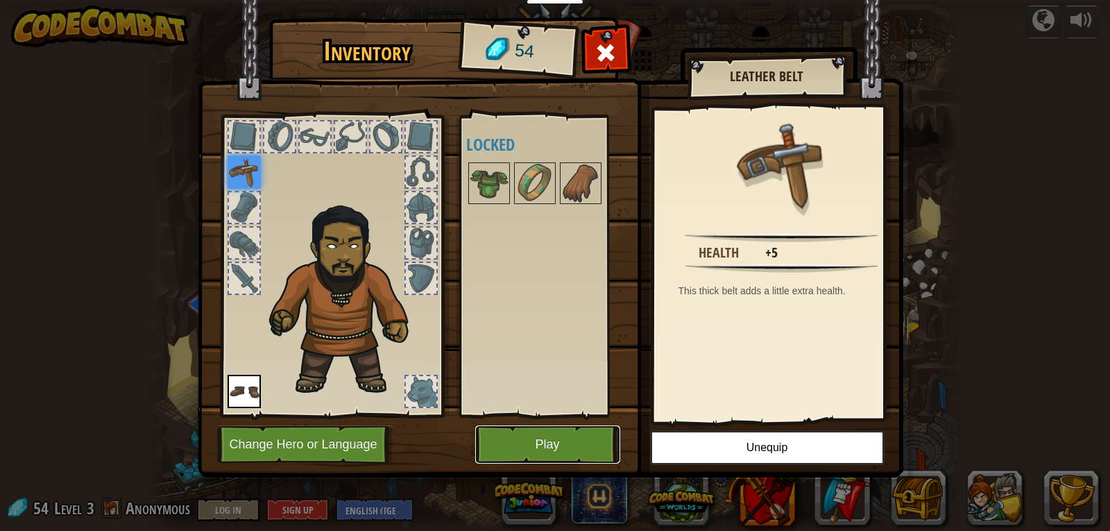
click at [552, 438] on button "Play" at bounding box center [547, 444] width 145 height 38
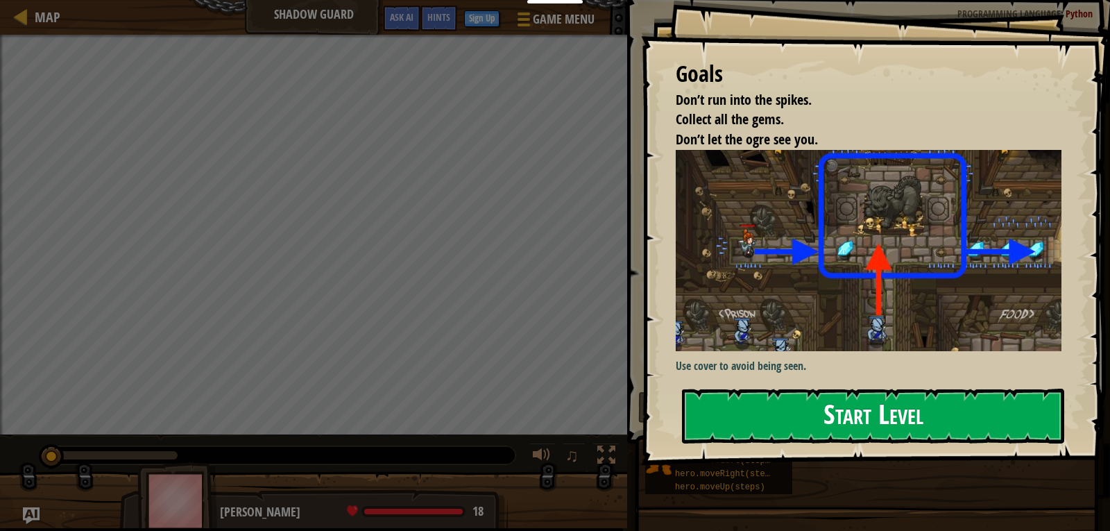
click at [885, 423] on button "Start Level" at bounding box center [873, 416] width 382 height 55
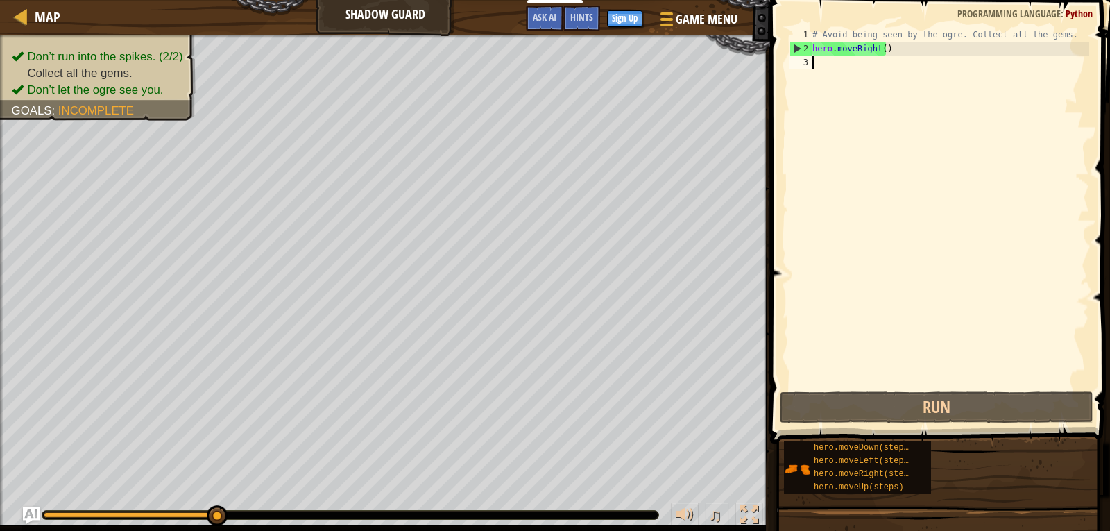
click at [811, 60] on div "3" at bounding box center [801, 63] width 23 height 14
click at [880, 49] on div "# Avoid being seen by the ogre. Collect all the gems. hero . moveRight ( )" at bounding box center [950, 222] width 280 height 389
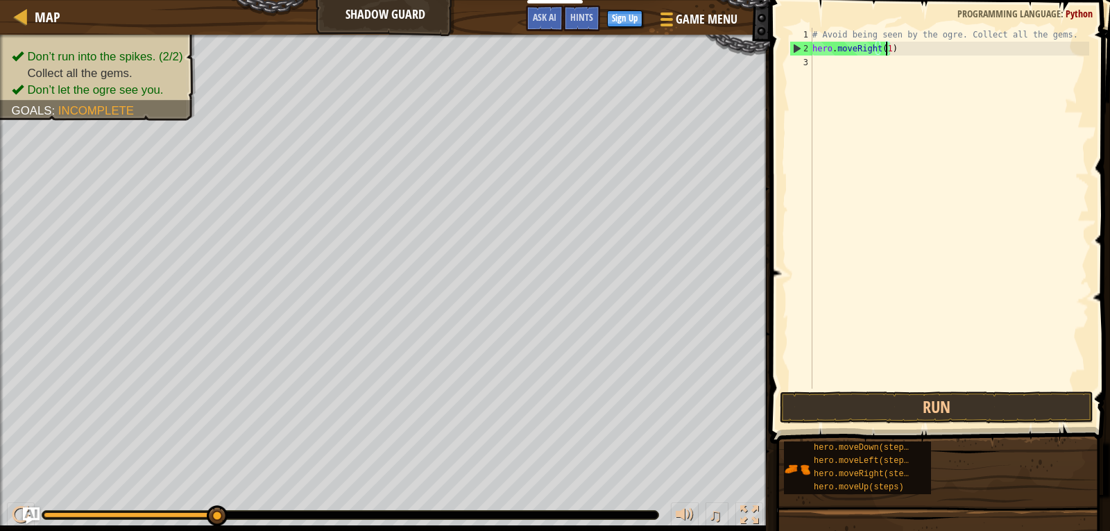
scroll to position [6, 6]
type textarea "hero.moveRight(1)"
click at [833, 404] on button "Run" at bounding box center [937, 407] width 314 height 32
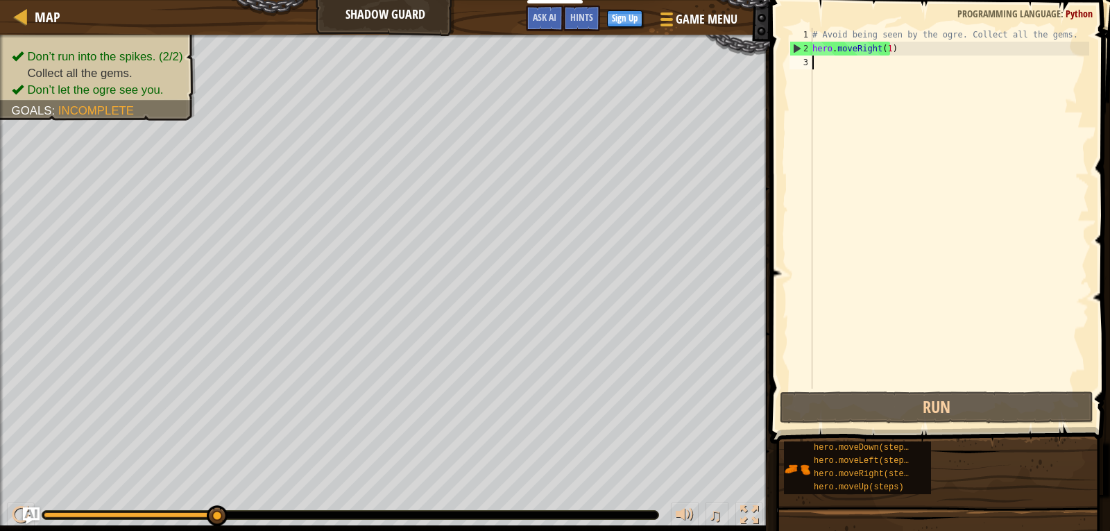
click at [818, 63] on div "# Avoid being seen by the ogre. Collect all the gems. hero . moveRight ( 1 )" at bounding box center [950, 222] width 280 height 389
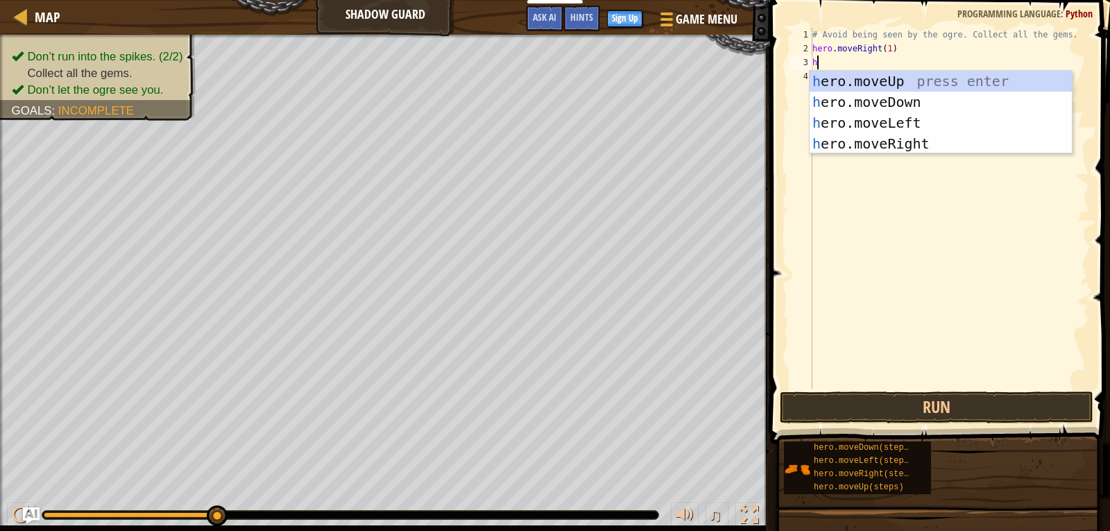
type textarea "he"
click at [880, 83] on div "he ro.moveUp press enter he ro.moveDown press enter he ro.moveLeft press enter …" at bounding box center [941, 133] width 262 height 125
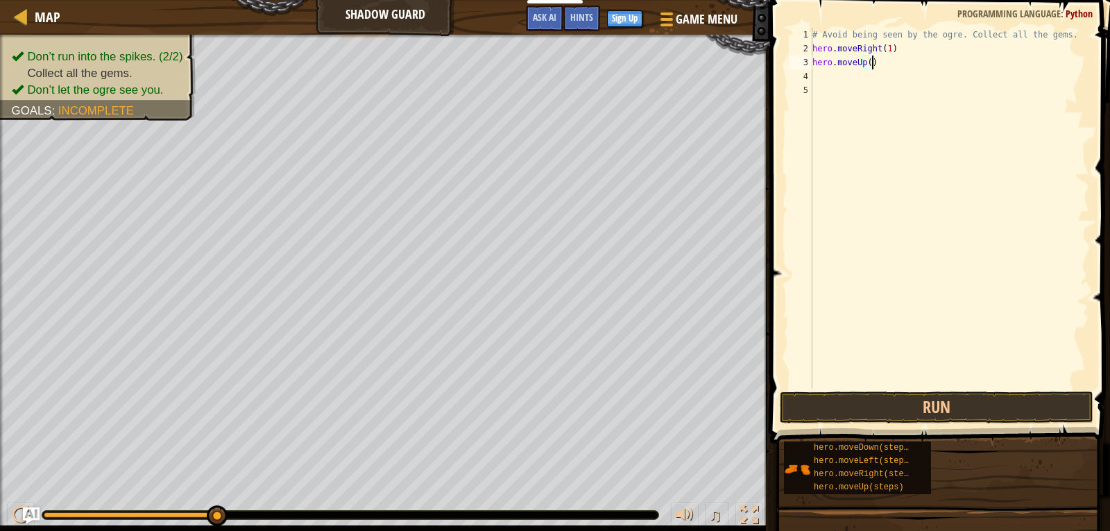
click at [871, 61] on div "# Avoid being seen by the ogre. Collect all the gems. hero . moveRight ( 1 ) he…" at bounding box center [950, 222] width 280 height 389
click at [867, 61] on div "# Avoid being seen by the ogre. Collect all the gems. hero . moveRight ( 1 ) he…" at bounding box center [950, 222] width 280 height 389
type textarea "hero.moveUp(1)"
click at [868, 130] on div "# Avoid being seen by the ogre. Collect all the gems. hero . moveRight ( 1 ) he…" at bounding box center [950, 222] width 280 height 389
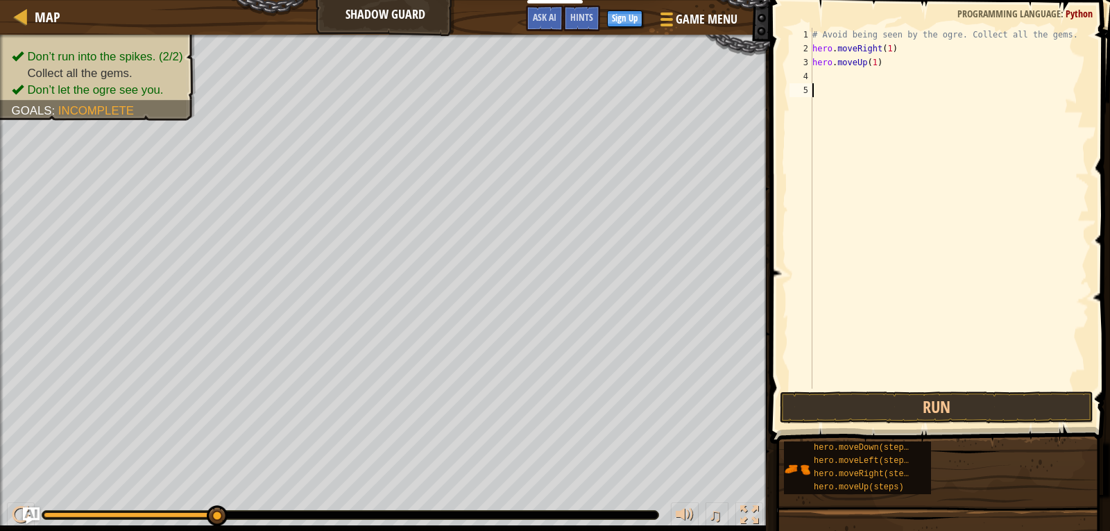
scroll to position [6, 0]
click at [827, 81] on div "# Avoid being seen by the ogre. Collect all the gems. hero . moveRight ( 1 ) he…" at bounding box center [950, 222] width 280 height 389
click at [899, 75] on div "# Avoid being seen by the ogre. Collect all the gems. hero . moveRight ( 1 ) he…" at bounding box center [950, 208] width 280 height 361
click at [901, 75] on div "# Avoid being seen by the ogre. Collect all the gems. hero . moveRight ( 1 ) he…" at bounding box center [950, 222] width 280 height 389
click at [902, 75] on div "# Avoid being seen by the ogre. Collect all the gems. hero . moveRight ( 1 ) he…" at bounding box center [950, 222] width 280 height 389
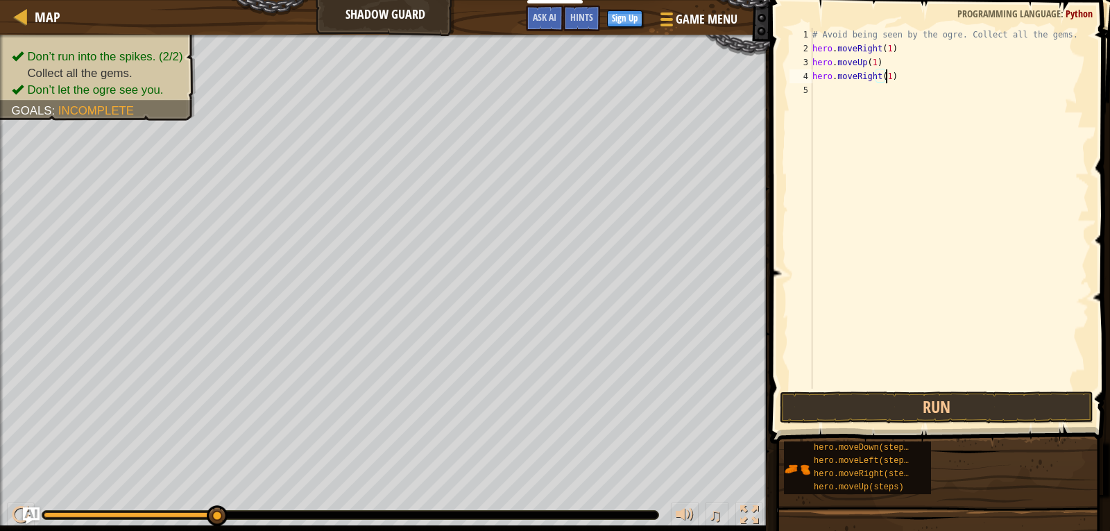
scroll to position [6, 6]
drag, startPoint x: 811, startPoint y: 83, endPoint x: 812, endPoint y: 103, distance: 20.8
type textarea "hero.moveRight(1)"
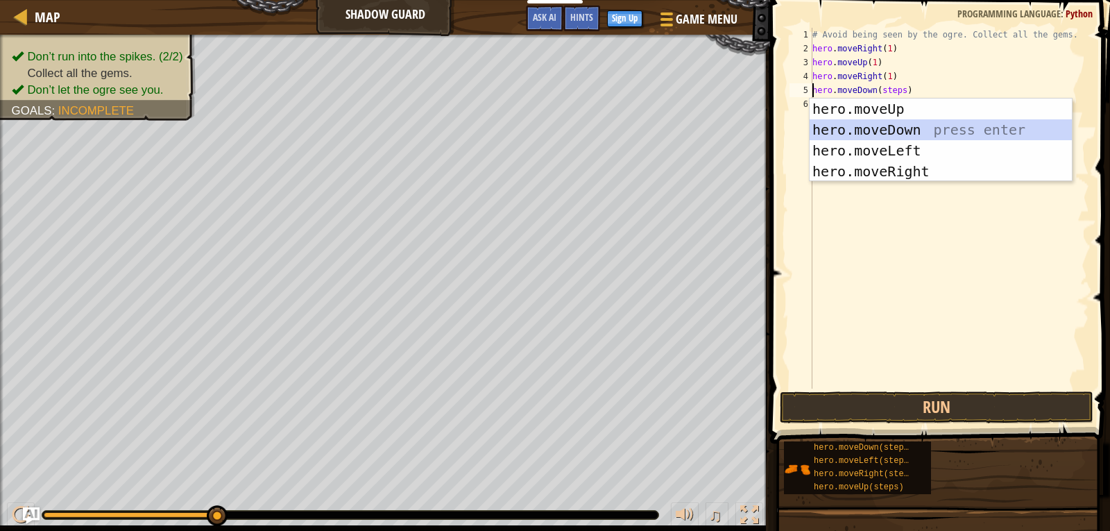
click at [914, 122] on div "hero.moveUp press enter hero.moveDown press enter hero.moveLeft press enter her…" at bounding box center [941, 161] width 262 height 125
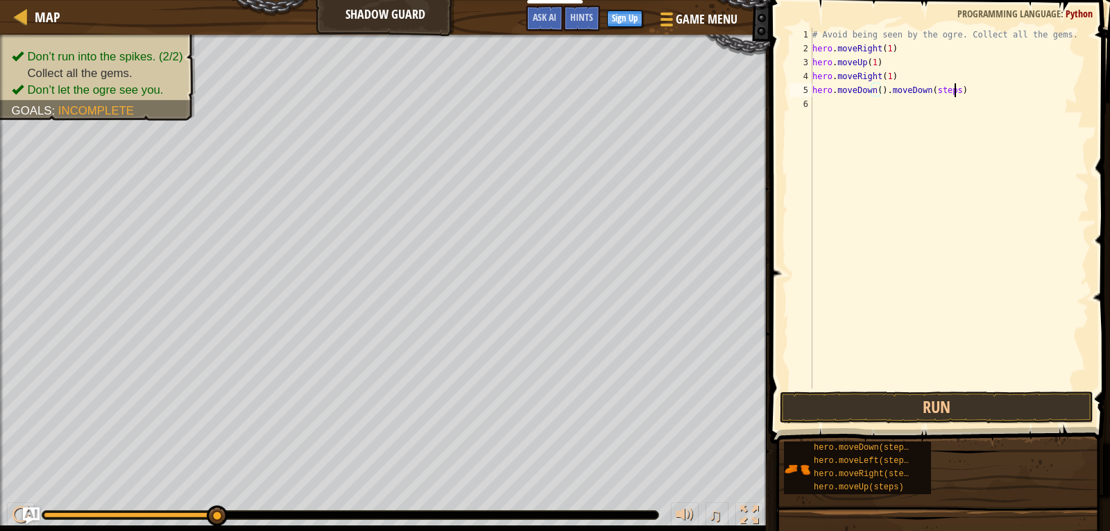
click at [956, 90] on div "# Avoid being seen by the ogre. Collect all the gems. hero . moveRight ( 1 ) he…" at bounding box center [950, 222] width 280 height 389
drag, startPoint x: 956, startPoint y: 90, endPoint x: 887, endPoint y: 92, distance: 68.7
click at [887, 92] on div "# Avoid being seen by the ogre. Collect all the gems. hero . moveRight ( 1 ) he…" at bounding box center [950, 222] width 280 height 389
drag, startPoint x: 892, startPoint y: 96, endPoint x: 881, endPoint y: 94, distance: 12.0
click at [881, 94] on div "# Avoid being seen by the ogre. Collect all the gems. hero . moveRight ( 1 ) he…" at bounding box center [950, 222] width 280 height 389
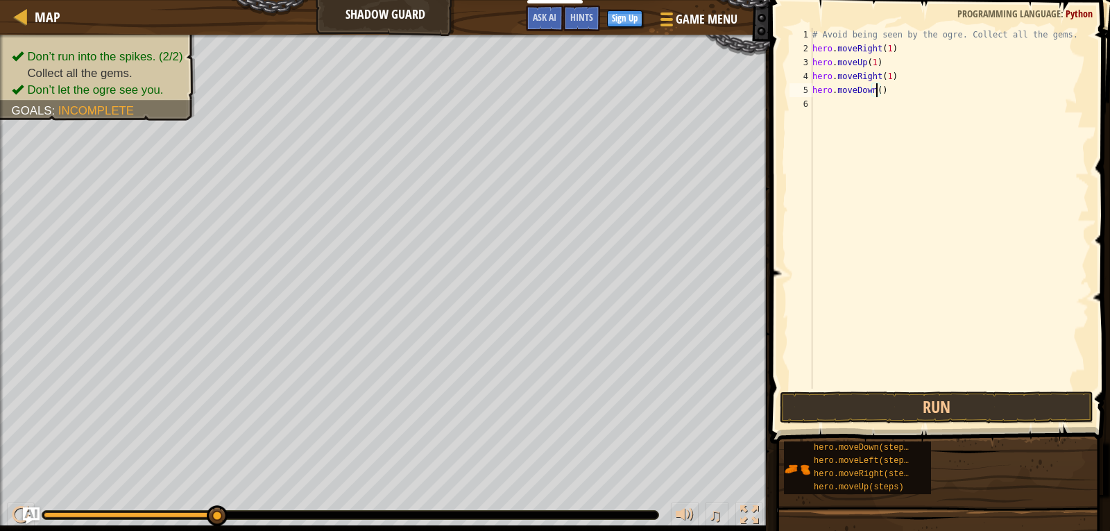
click at [876, 91] on div "# Avoid being seen by the ogre. Collect all the gems. hero . moveRight ( 1 ) he…" at bounding box center [950, 222] width 280 height 389
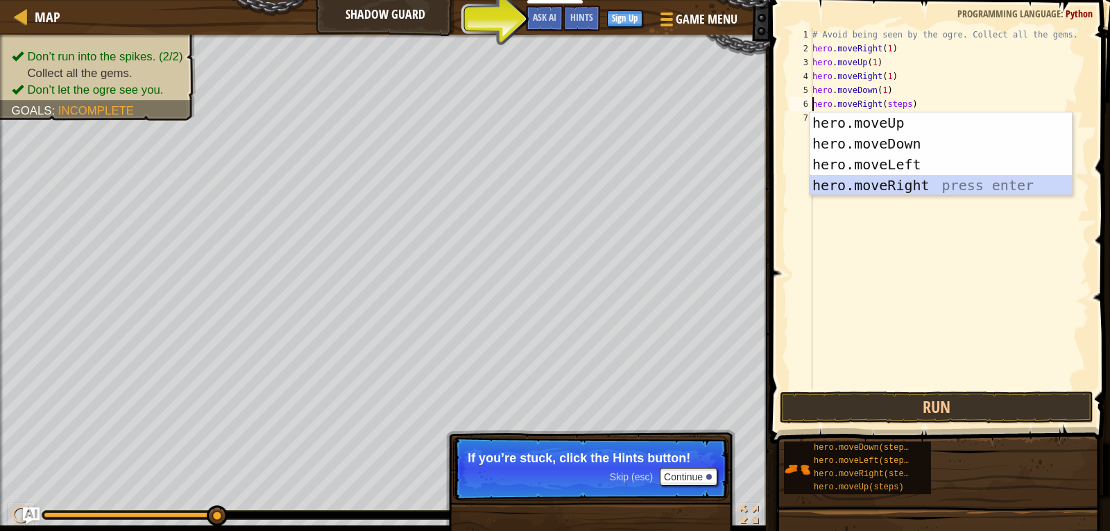
click at [908, 186] on div "hero.moveUp press enter hero.moveDown press enter hero.moveLeft press enter her…" at bounding box center [941, 174] width 262 height 125
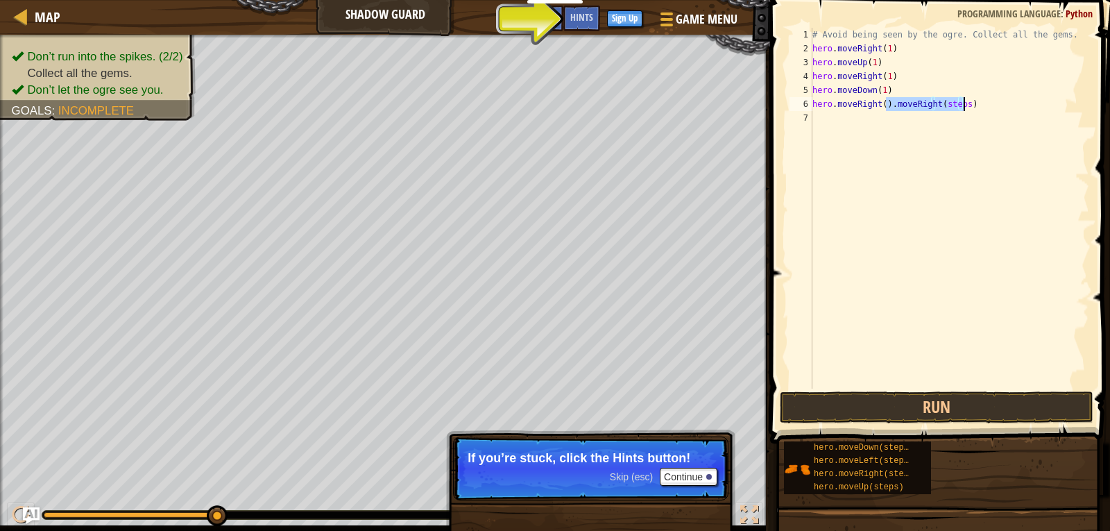
drag, startPoint x: 884, startPoint y: 104, endPoint x: 977, endPoint y: 104, distance: 93.0
click at [977, 104] on div "# Avoid being seen by the ogre. Collect all the gems. hero . moveRight ( 1 ) he…" at bounding box center [950, 222] width 280 height 389
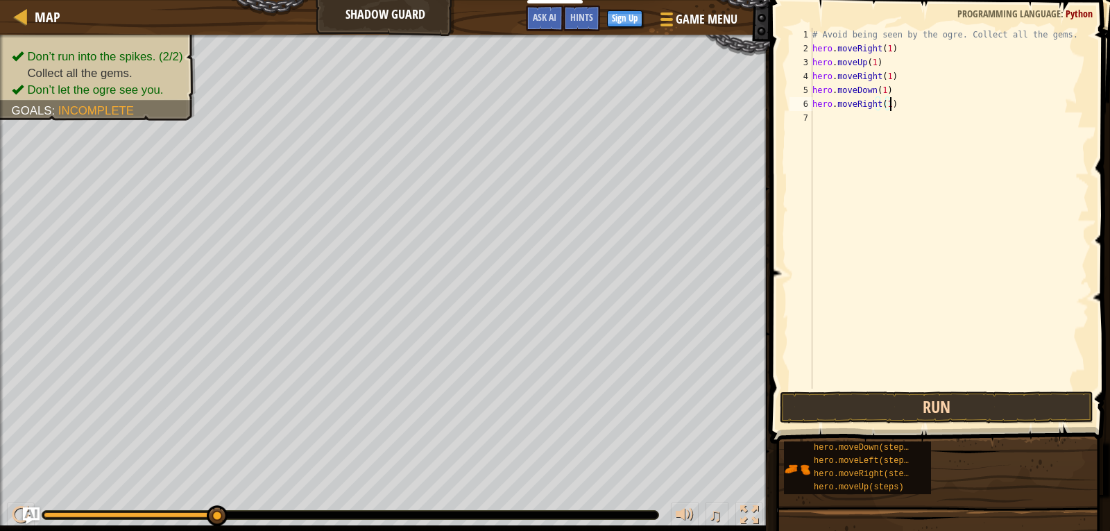
type textarea "hero.moveRight(1)"
click at [869, 409] on button "Run" at bounding box center [937, 407] width 314 height 32
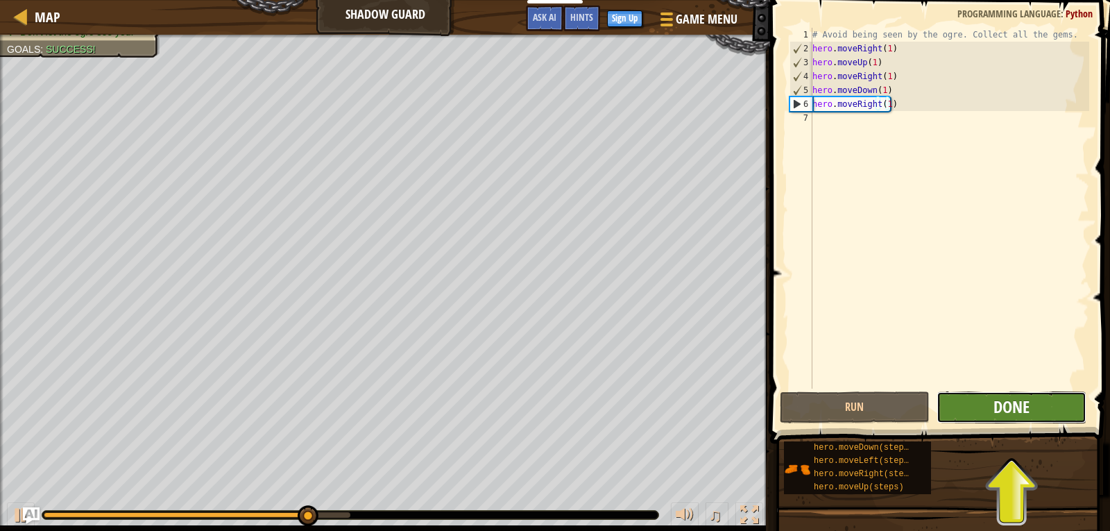
click at [1023, 411] on span "Done" at bounding box center [1012, 407] width 36 height 22
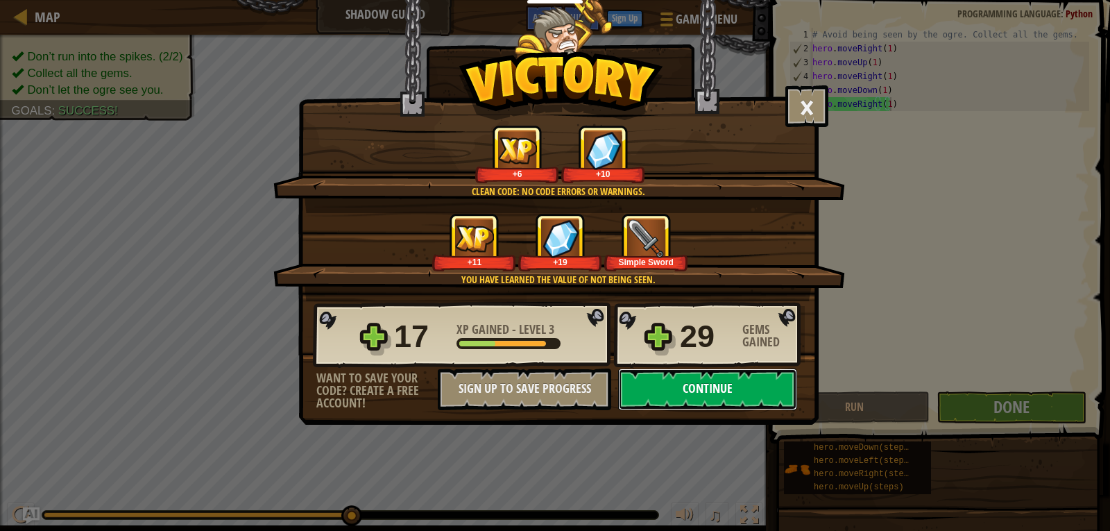
click at [722, 385] on button "Continue" at bounding box center [707, 389] width 179 height 42
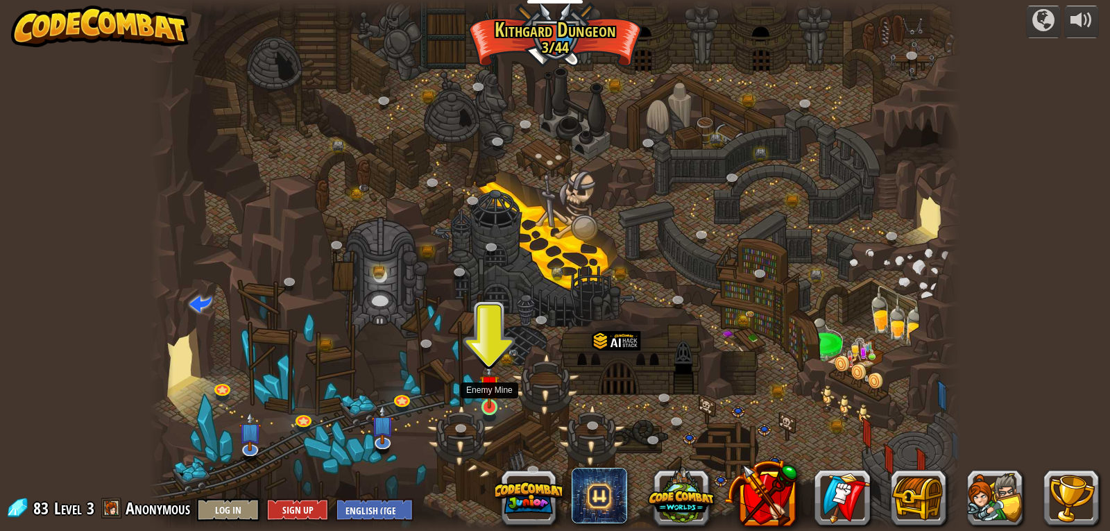
click at [494, 398] on div "Twisted Canyon (Locked) Challenge: collect the most gold using all the programm…" at bounding box center [555, 265] width 812 height 531
click at [480, 398] on img at bounding box center [490, 385] width 21 height 47
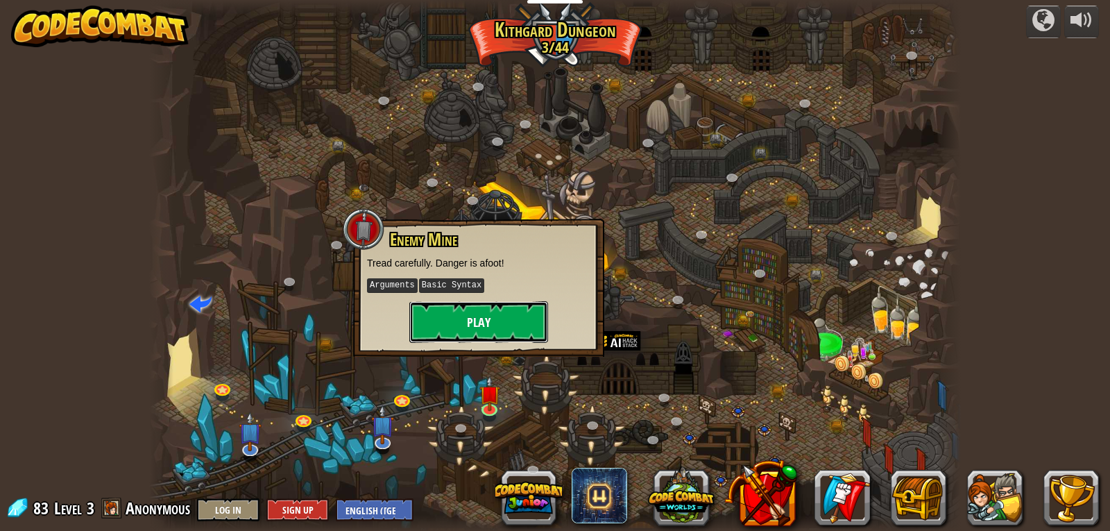
click at [459, 327] on button "Play" at bounding box center [478, 322] width 139 height 42
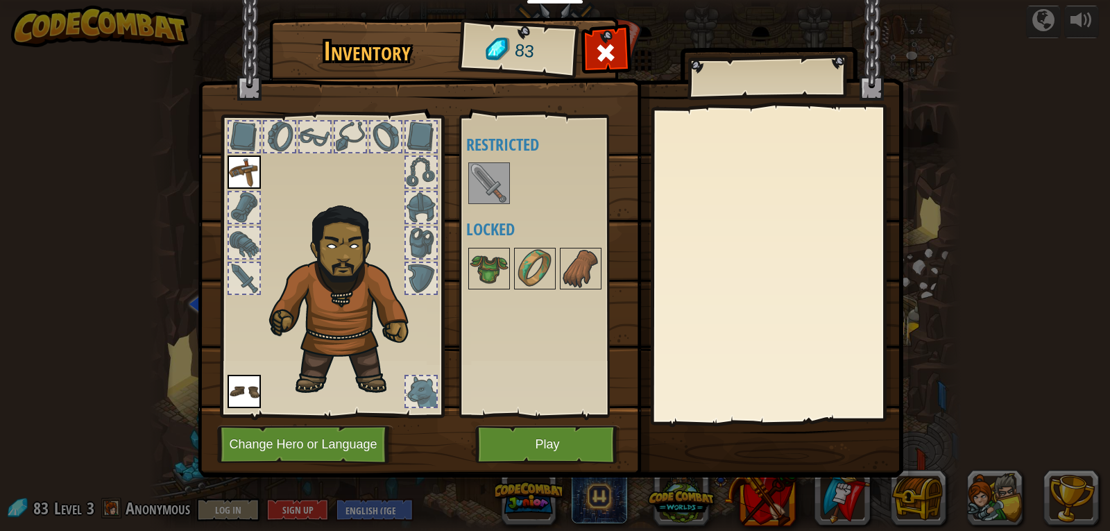
click at [475, 188] on img at bounding box center [489, 183] width 39 height 39
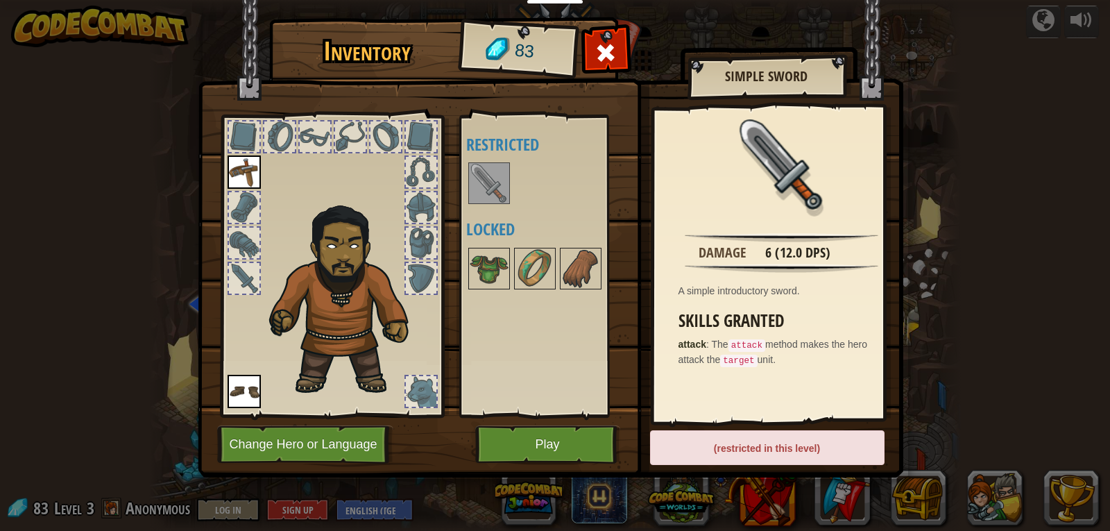
click at [497, 192] on img at bounding box center [489, 183] width 39 height 39
click at [241, 159] on img at bounding box center [244, 171] width 33 height 33
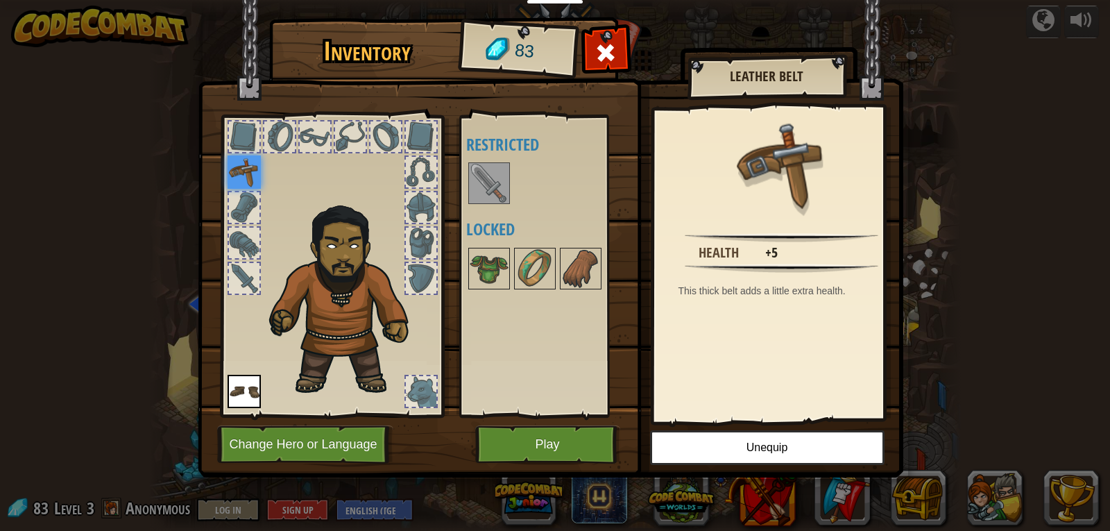
click at [496, 186] on img at bounding box center [489, 183] width 39 height 39
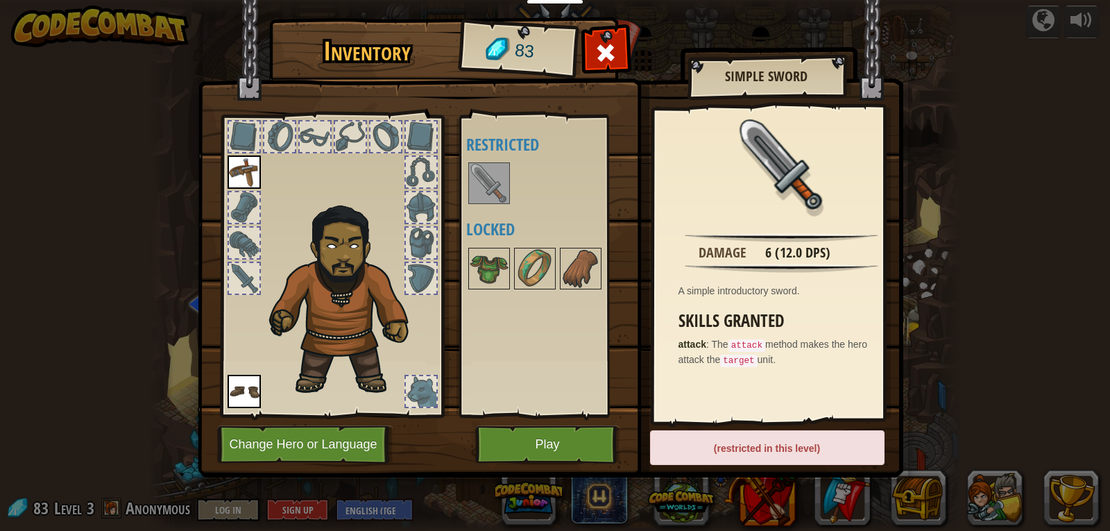
click at [490, 186] on img at bounding box center [489, 183] width 39 height 39
click at [484, 185] on img at bounding box center [489, 183] width 39 height 39
drag, startPoint x: 484, startPoint y: 185, endPoint x: 219, endPoint y: 265, distance: 276.2
click at [219, 265] on div "Inventory 83 Available Equip Equip (double-click to equip) Restricted Locked Si…" at bounding box center [556, 250] width 706 height 458
click at [242, 169] on img at bounding box center [244, 171] width 33 height 33
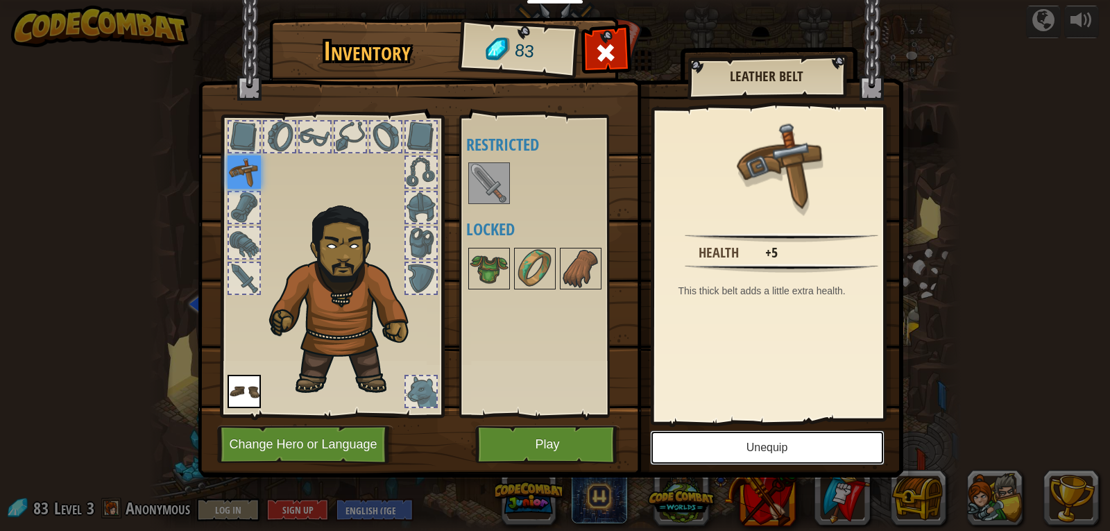
click at [761, 431] on button "Unequip" at bounding box center [767, 447] width 235 height 35
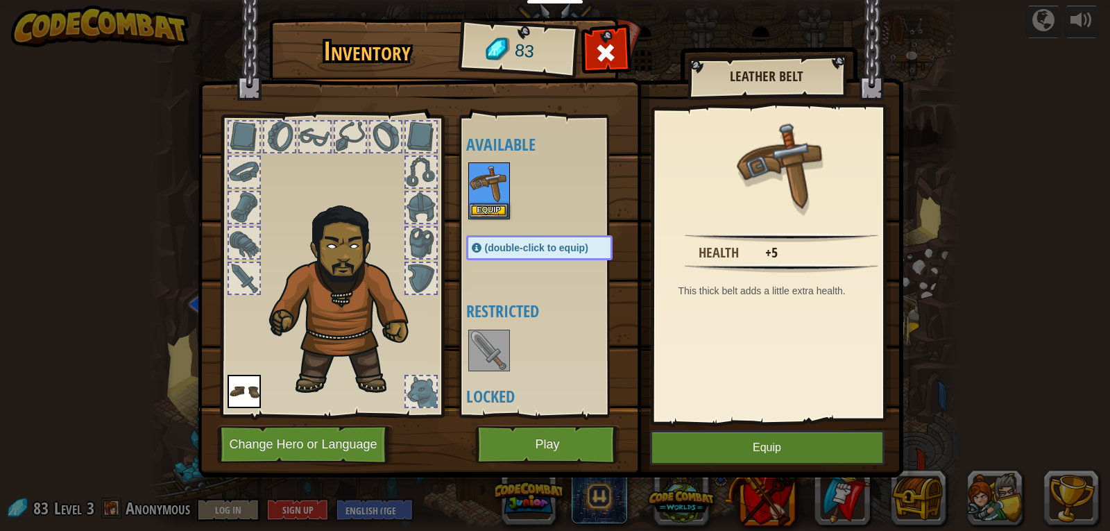
click at [566, 241] on div "(double-click to equip)" at bounding box center [539, 247] width 146 height 25
click at [489, 210] on button "Equip" at bounding box center [489, 210] width 39 height 15
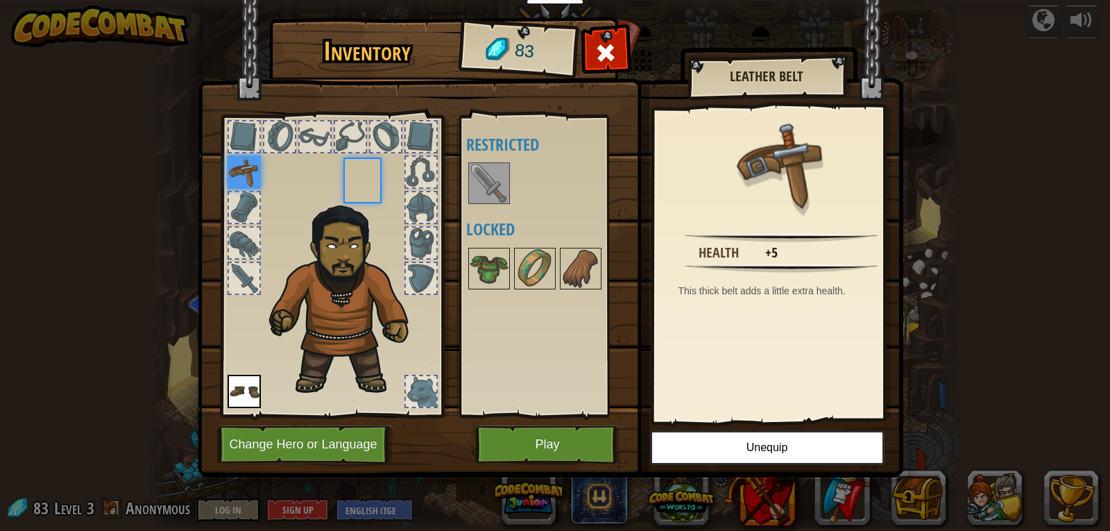
click at [489, 210] on div "Available Equip Equip (double-click to equip) Restricted Locked" at bounding box center [553, 265] width 174 height 289
click at [523, 446] on button "Play" at bounding box center [547, 444] width 145 height 38
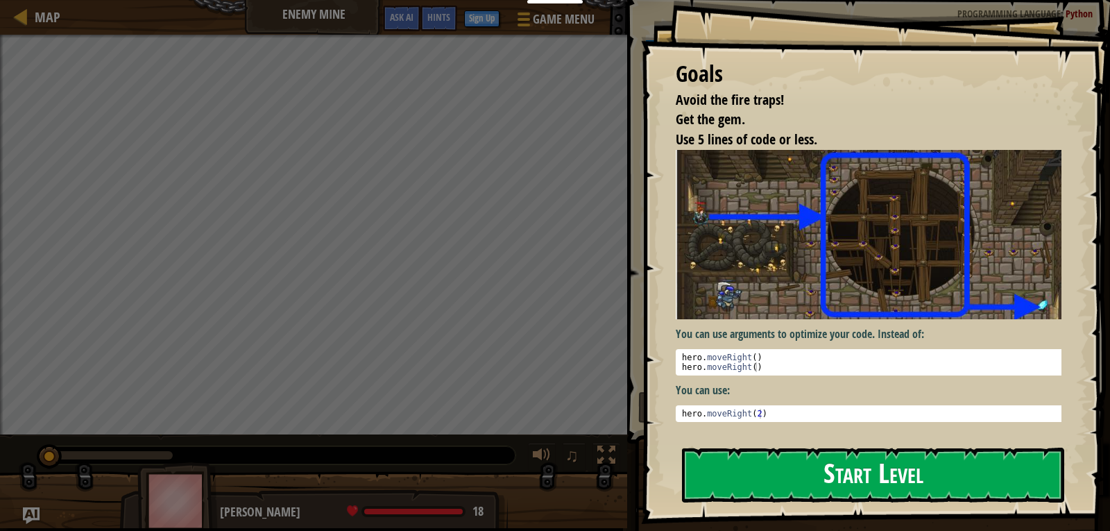
click at [723, 470] on button "Start Level" at bounding box center [873, 475] width 382 height 55
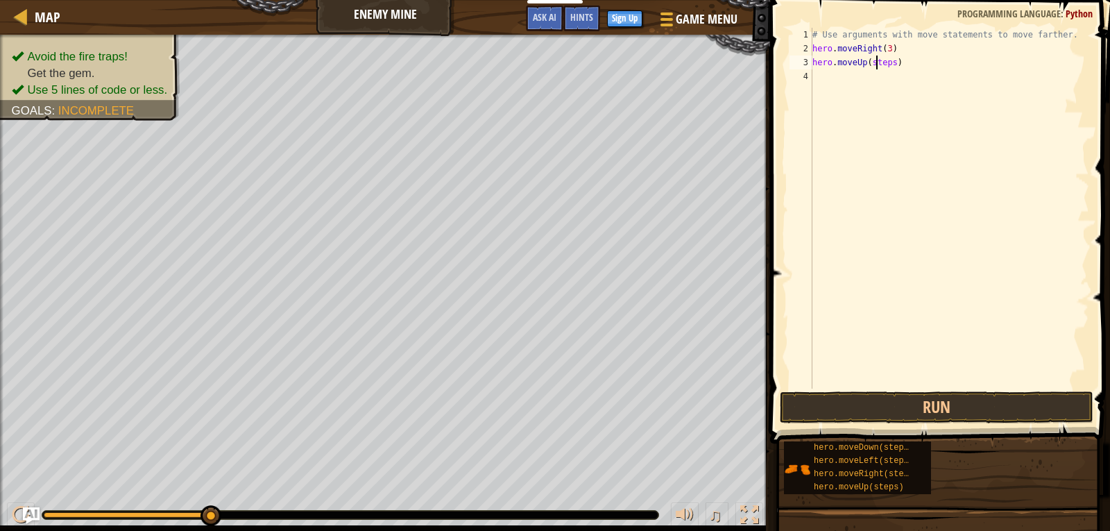
click at [876, 68] on div "# Use arguments with move statements to move farther. hero . moveRight ( 3 ) he…" at bounding box center [950, 222] width 280 height 389
click at [880, 65] on div "# Use arguments with move statements to move farther. hero . moveRight ( 3 ) he…" at bounding box center [950, 222] width 280 height 389
click at [821, 407] on button "Run" at bounding box center [937, 407] width 314 height 32
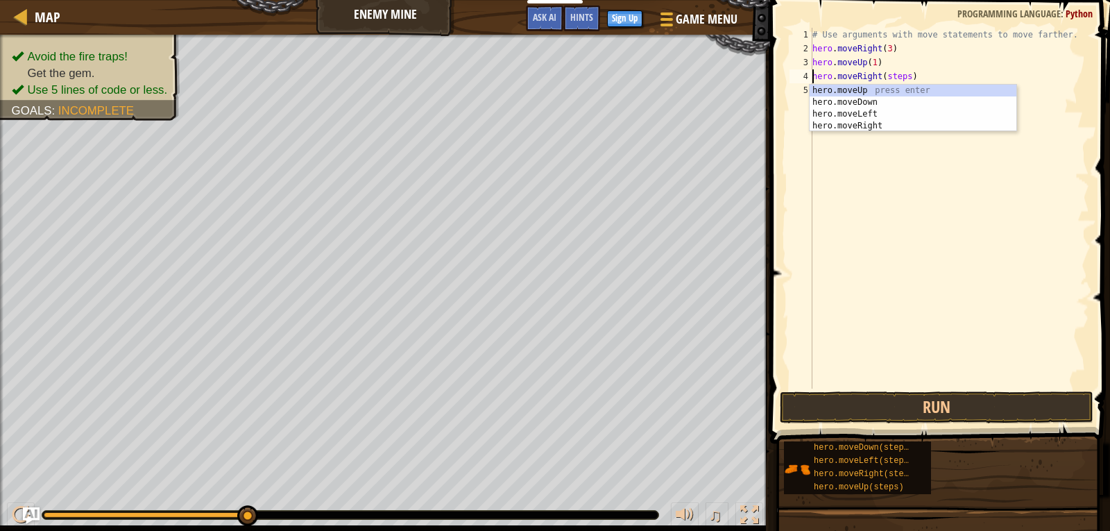
click at [882, 77] on div "# Use arguments with move statements to move farther. hero . moveRight ( 3 ) he…" at bounding box center [950, 222] width 280 height 389
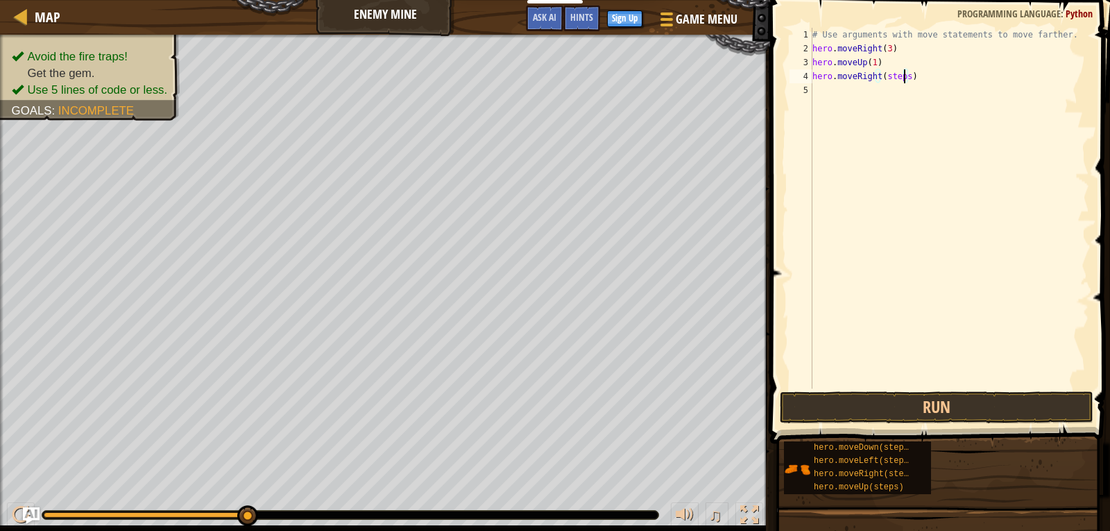
click at [903, 77] on div "# Use arguments with move statements to move farther. hero . moveRight ( 3 ) he…" at bounding box center [950, 222] width 280 height 389
click at [973, 400] on button "Run" at bounding box center [937, 407] width 314 height 32
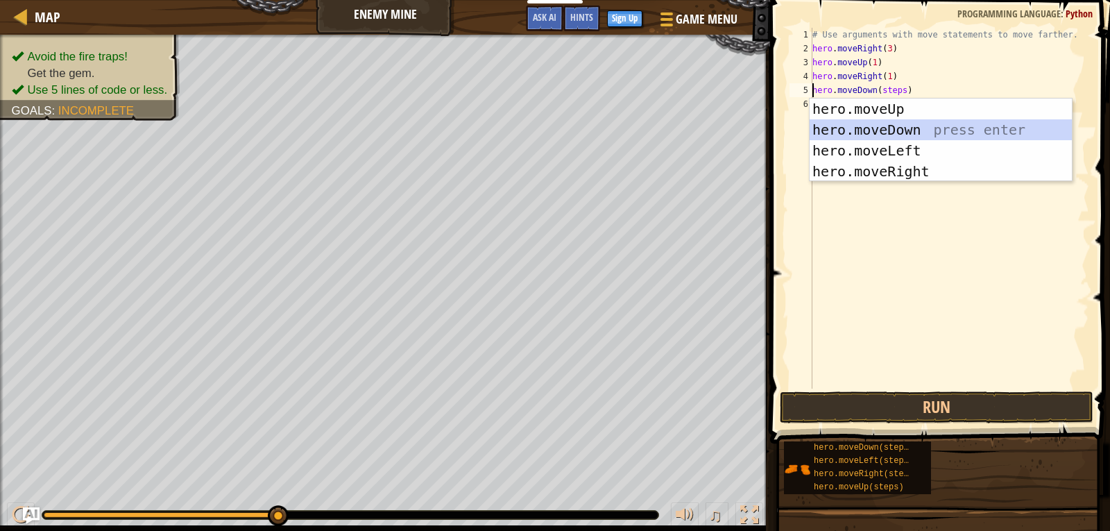
click at [874, 129] on div "hero.moveUp press enter hero.moveDown press enter hero.moveLeft press enter her…" at bounding box center [941, 161] width 262 height 125
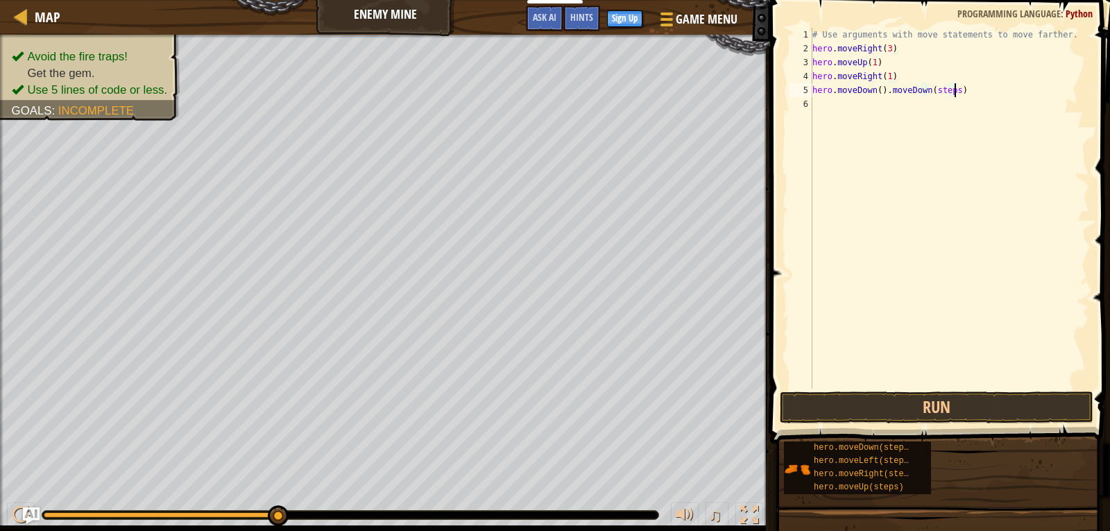
click at [953, 90] on div "# Use arguments with move statements to move farther. hero . moveRight ( 3 ) he…" at bounding box center [950, 222] width 280 height 389
click at [883, 407] on button "Run" at bounding box center [937, 407] width 314 height 32
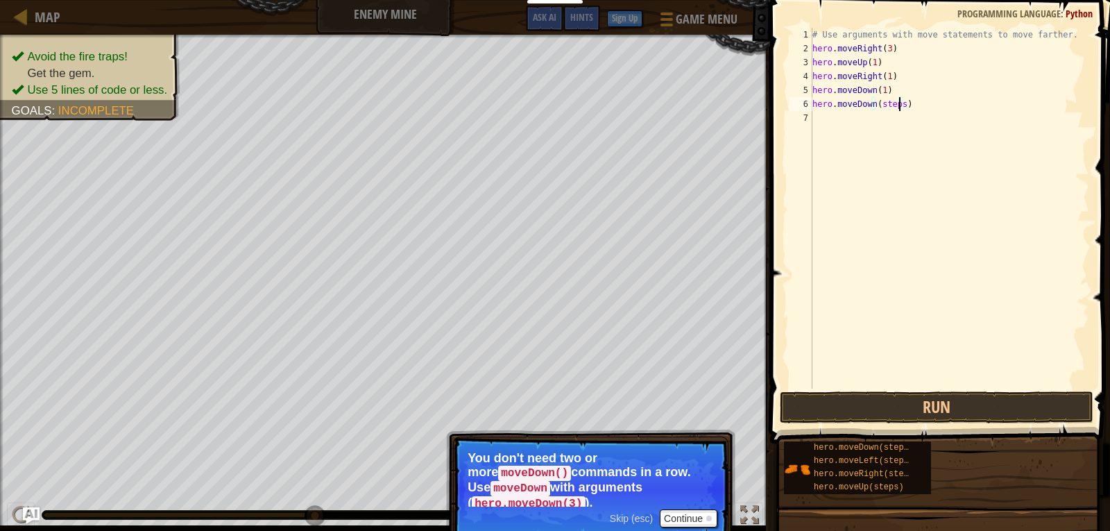
click at [898, 105] on div "# Use arguments with move statements to move farther. hero . moveRight ( 3 ) he…" at bounding box center [950, 222] width 280 height 389
click at [874, 405] on button "Run" at bounding box center [937, 407] width 314 height 32
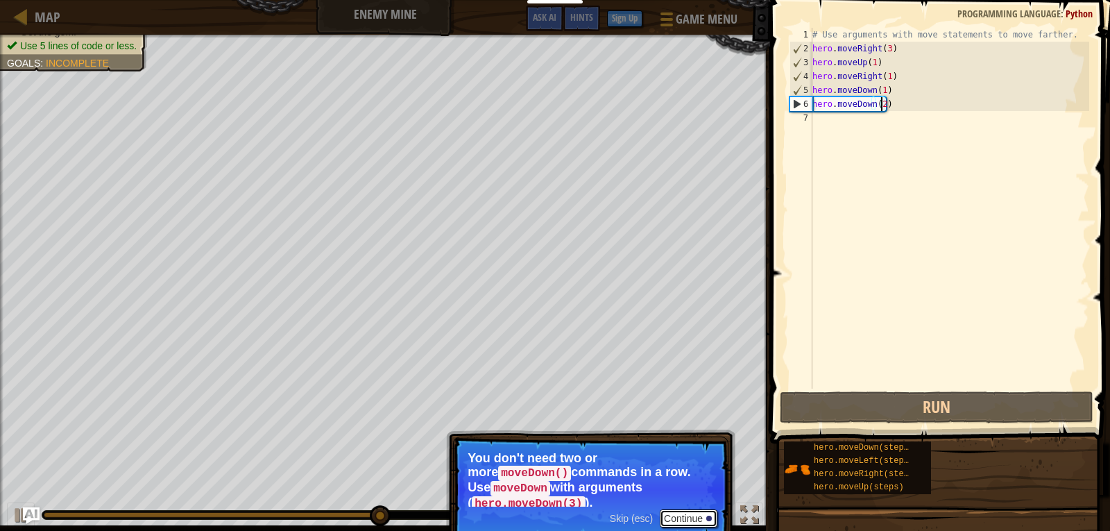
click at [697, 509] on button "Continue" at bounding box center [689, 518] width 58 height 18
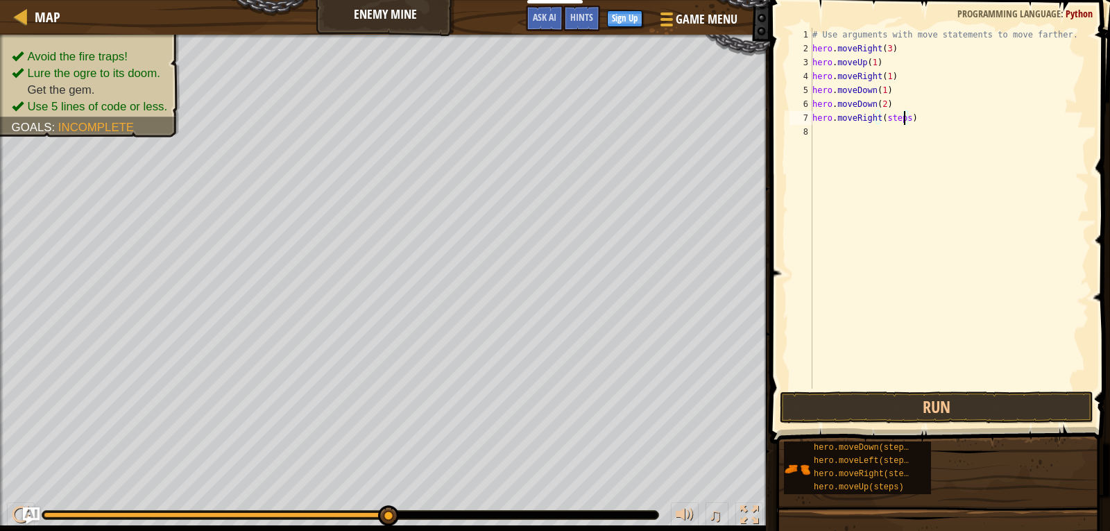
click at [903, 119] on div "# Use arguments with move statements to move farther. hero . moveRight ( 3 ) he…" at bounding box center [950, 222] width 280 height 389
type textarea "hero.moveRight(2)"
click at [858, 412] on button "Run" at bounding box center [937, 407] width 314 height 32
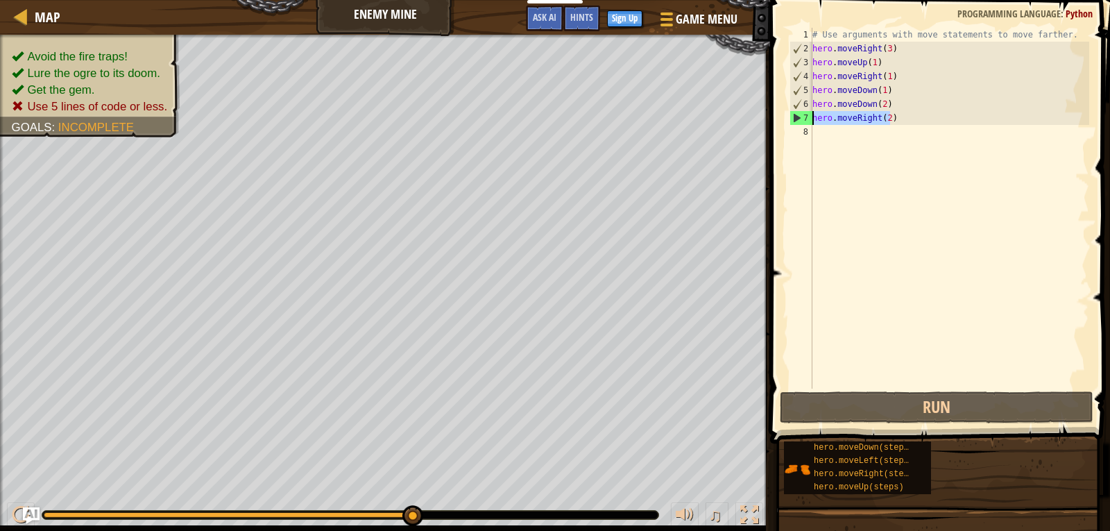
drag, startPoint x: 891, startPoint y: 115, endPoint x: 808, endPoint y: 114, distance: 83.3
click at [808, 114] on div "hero.moveRight(2) 1 2 3 4 5 6 7 8 # Use arguments with move statements to move …" at bounding box center [938, 208] width 303 height 361
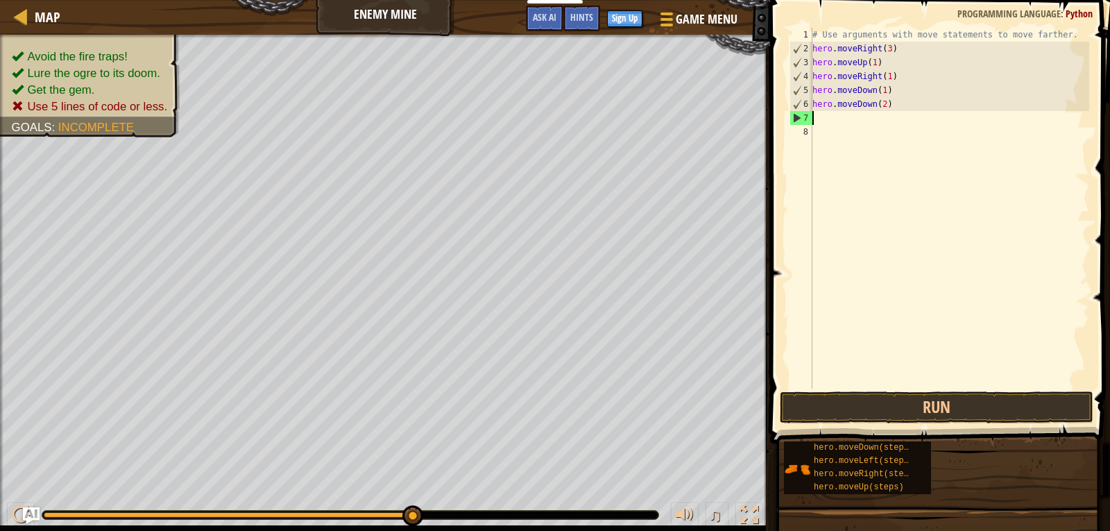
scroll to position [6, 0]
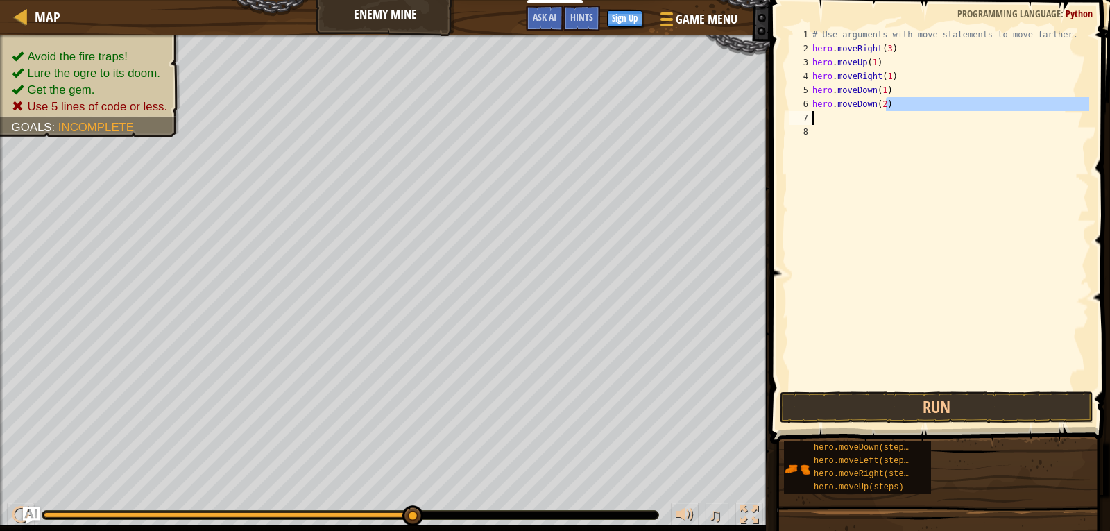
click at [749, 121] on div "Map Enemy Mine Game Menu Done Sign Up Hints Ask AI 1 הההההההההההההההההההההההההה…" at bounding box center [555, 265] width 1110 height 531
drag, startPoint x: 882, startPoint y: 104, endPoint x: 792, endPoint y: 108, distance: 89.6
click at [792, 108] on div "hero.moveDown(2) 1 2 3 4 5 6 7 8 # Use arguments with move statements to move f…" at bounding box center [938, 208] width 303 height 361
type textarea ")"
drag, startPoint x: 828, startPoint y: 104, endPoint x: 793, endPoint y: 104, distance: 34.7
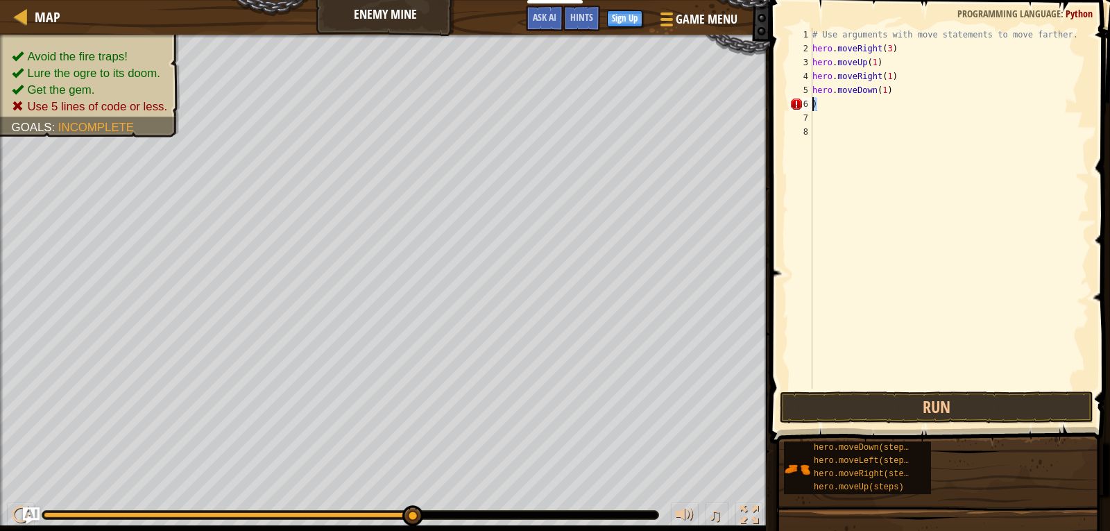
click at [793, 104] on div ") 1 2 3 4 5 6 7 8 # Use arguments with move statements to move farther. hero . …" at bounding box center [938, 208] width 303 height 361
click at [879, 91] on div "# Use arguments with move statements to move farther. hero . moveRight ( 3 ) he…" at bounding box center [950, 222] width 280 height 389
click at [876, 90] on div "# Use arguments with move statements to move farther. hero . moveRight ( 3 ) he…" at bounding box center [950, 222] width 280 height 389
click at [882, 89] on div "# Use arguments with move statements to move farther. hero . moveRight ( 3 ) he…" at bounding box center [950, 222] width 280 height 389
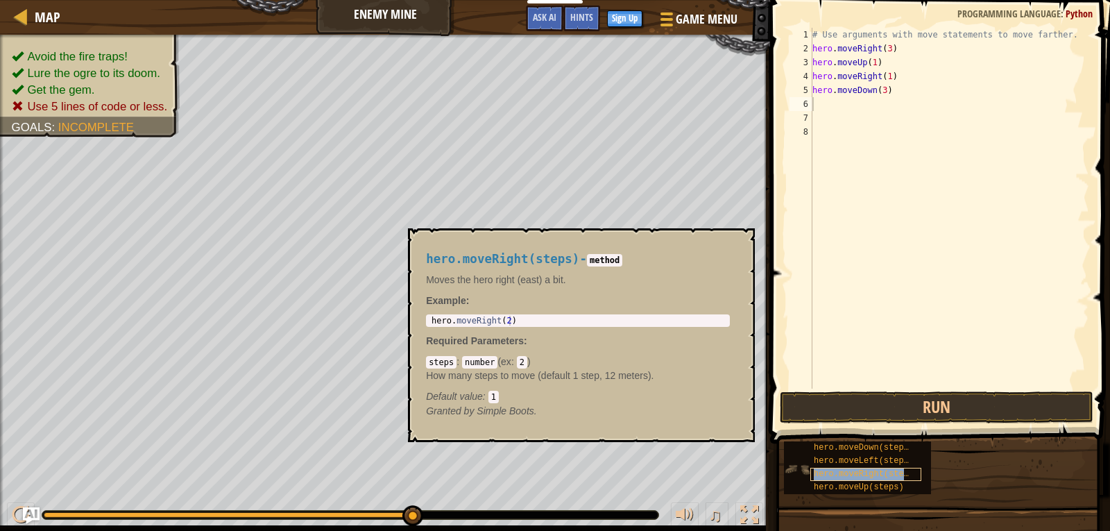
type textarea "hero.moveRight(steps)"
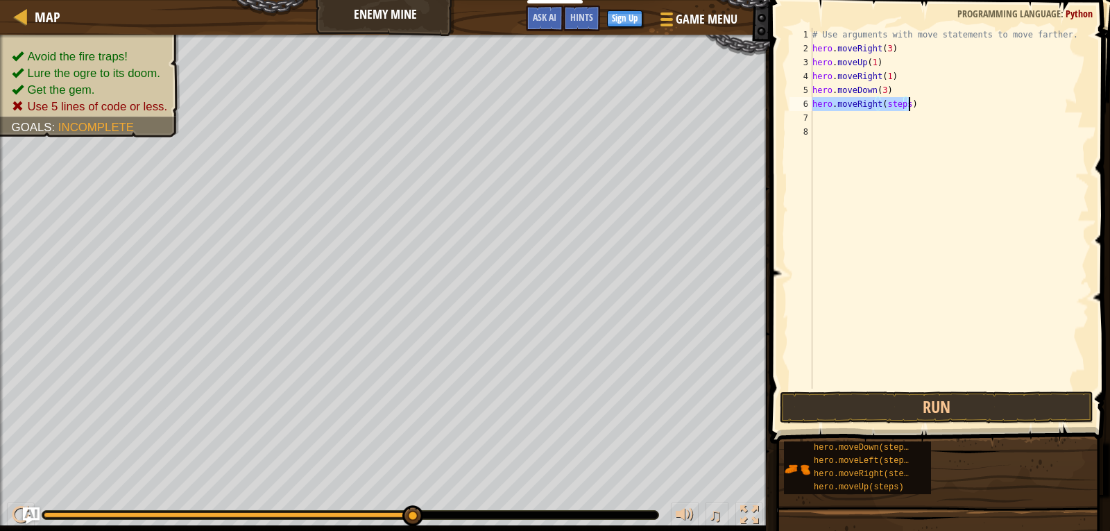
click at [892, 137] on div "# Use arguments with move statements to move farther. hero . moveRight ( 3 ) he…" at bounding box center [950, 222] width 280 height 389
click at [901, 106] on div "# Use arguments with move statements to move farther. hero . moveRight ( 3 ) he…" at bounding box center [950, 222] width 280 height 389
click at [883, 104] on div "# Use arguments with move statements to move farther. hero . moveRight ( 3 ) he…" at bounding box center [950, 222] width 280 height 389
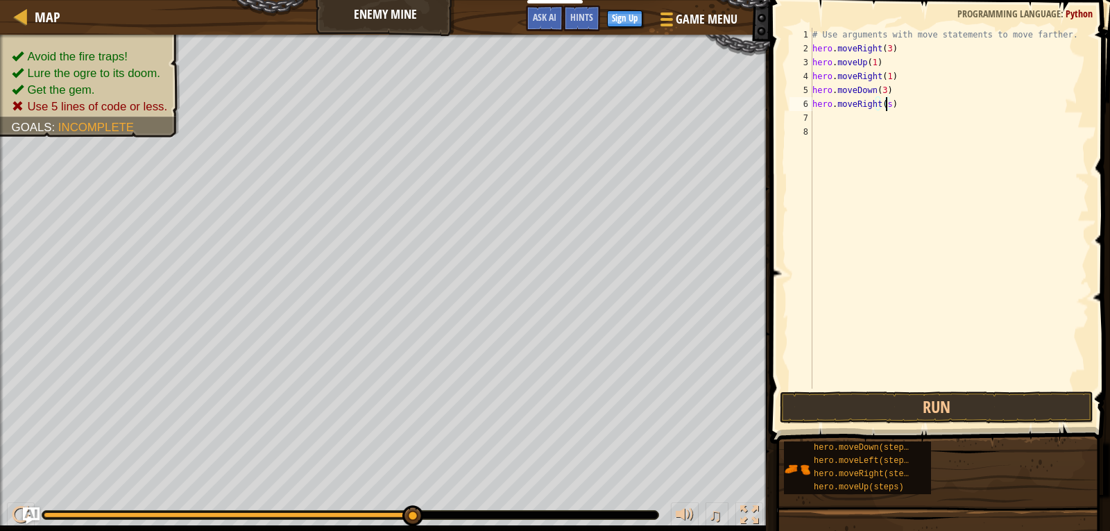
click at [887, 104] on div "# Use arguments with move statements to move farther. hero . moveRight ( 3 ) he…" at bounding box center [950, 222] width 280 height 389
type textarea "hero.moveRight(2)"
click at [901, 408] on button "Run" at bounding box center [937, 407] width 314 height 32
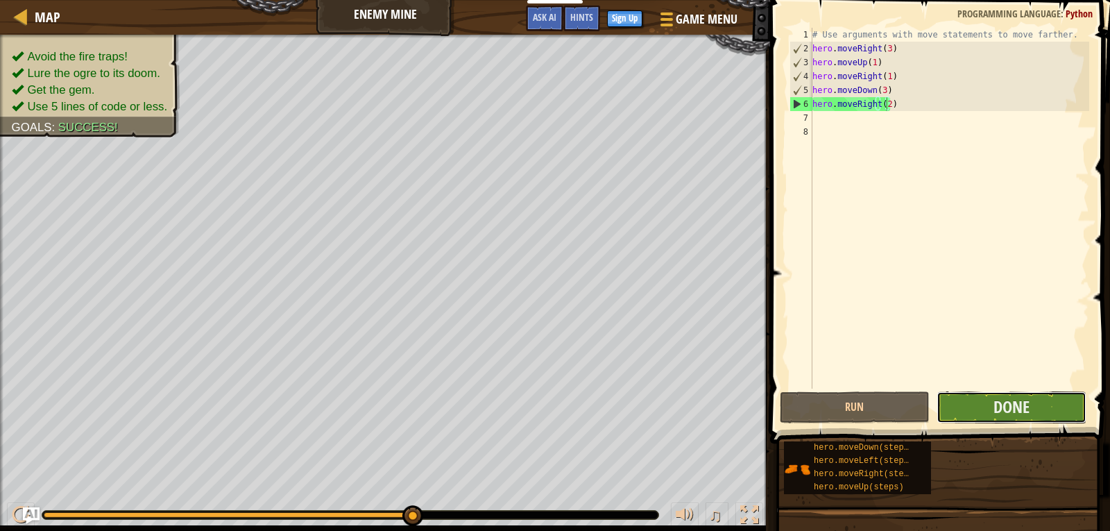
click at [1024, 394] on button "Done" at bounding box center [1012, 407] width 150 height 32
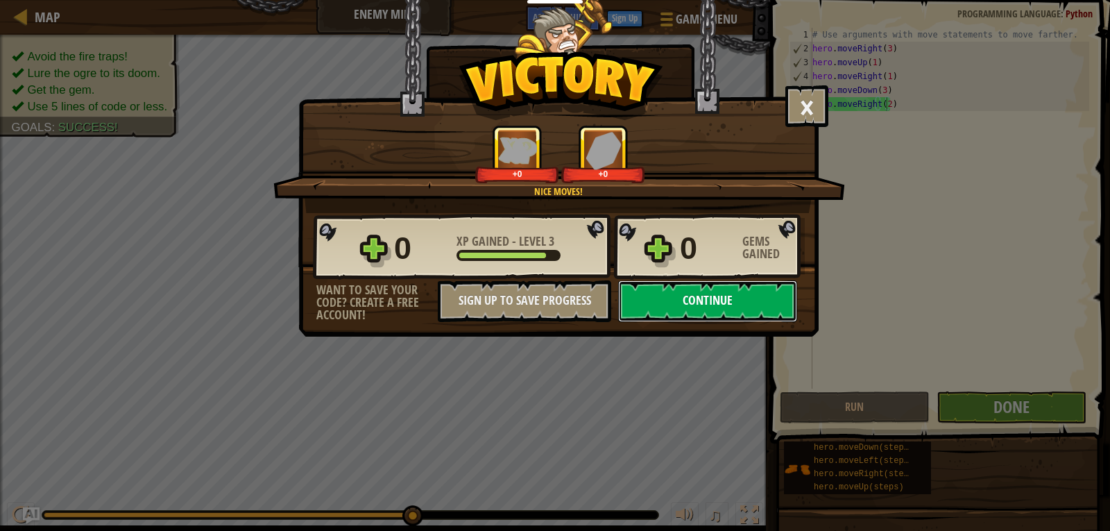
click at [676, 280] on button "Continue" at bounding box center [707, 301] width 179 height 42
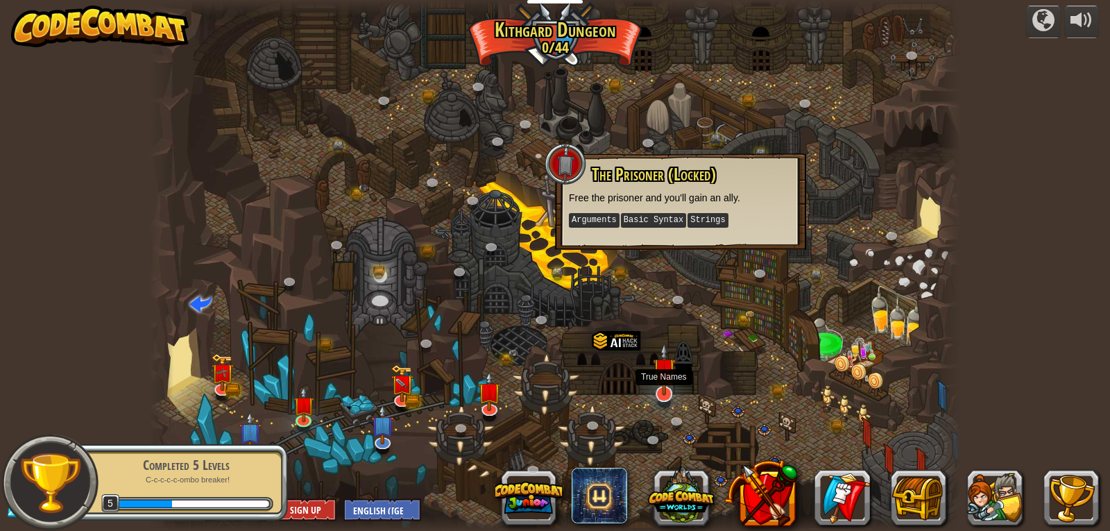
click at [668, 393] on img at bounding box center [664, 369] width 23 height 53
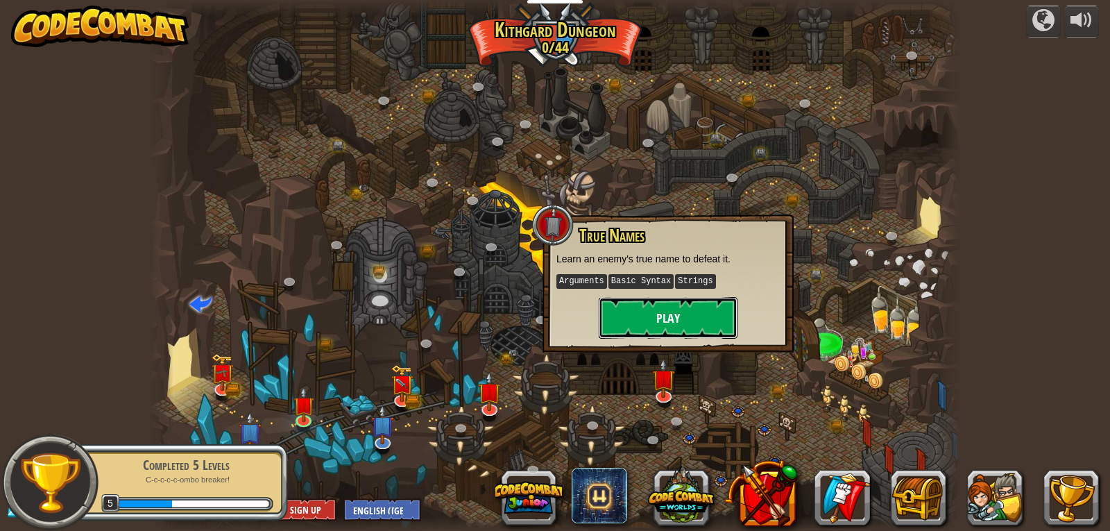
click at [665, 325] on button "Play" at bounding box center [668, 318] width 139 height 42
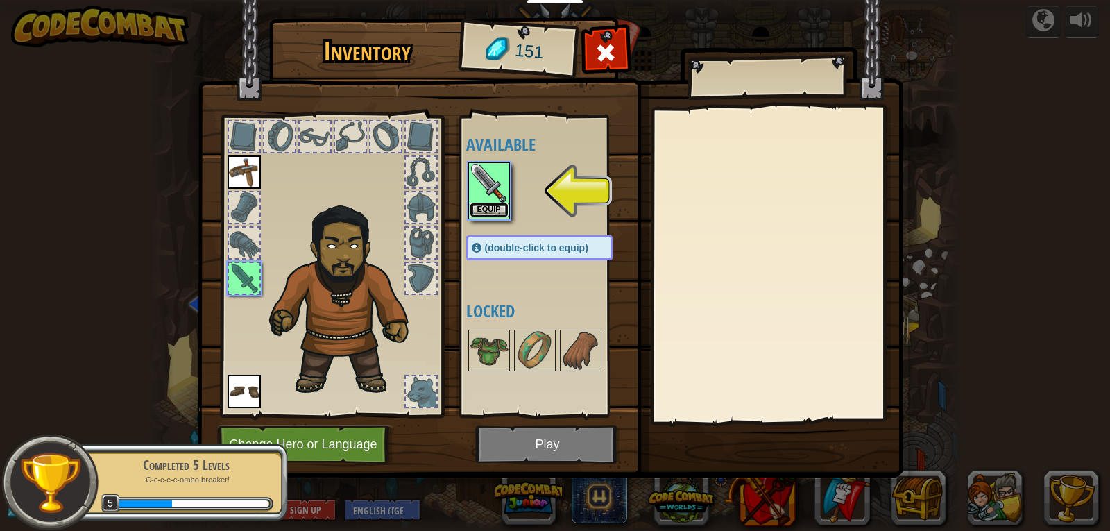
click at [491, 217] on button "Equip" at bounding box center [489, 210] width 39 height 15
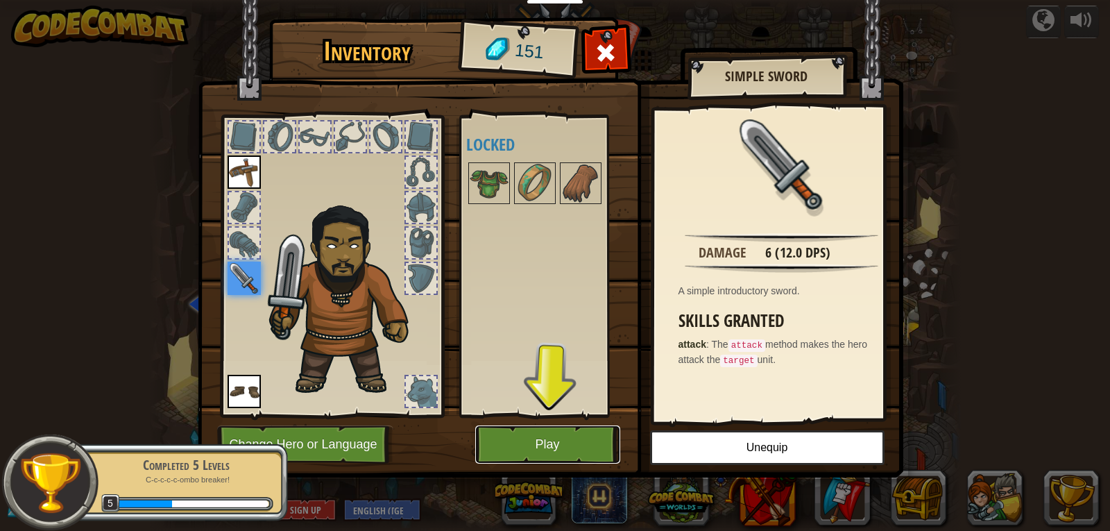
click at [570, 434] on button "Play" at bounding box center [547, 444] width 145 height 38
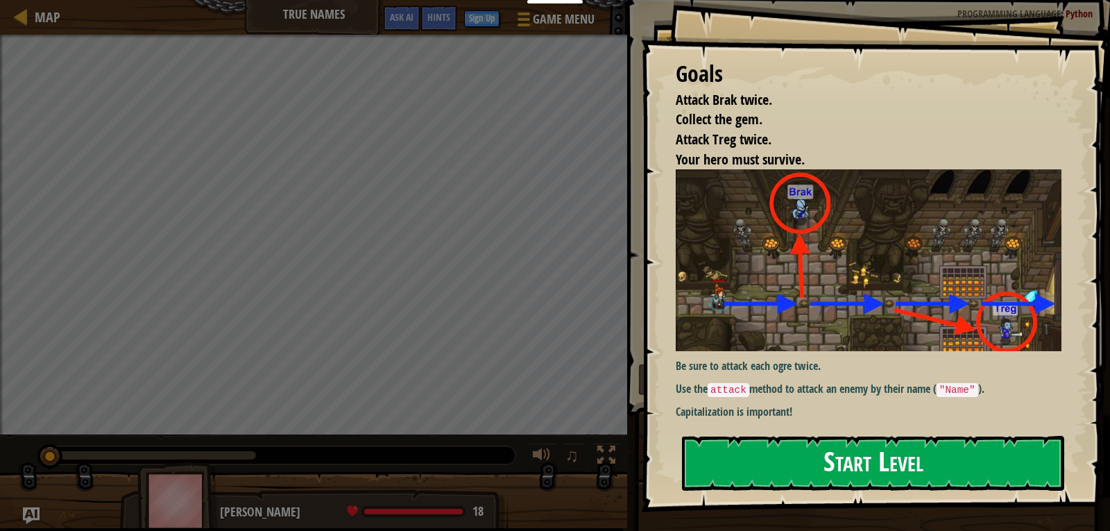
click at [858, 469] on button "Start Level" at bounding box center [873, 463] width 382 height 55
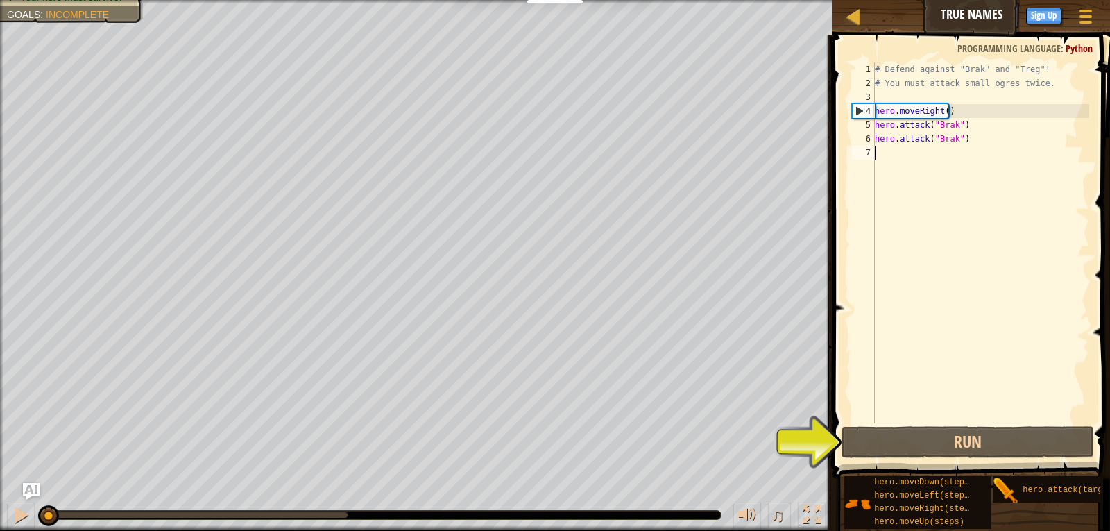
click at [995, 459] on span at bounding box center [973, 236] width 289 height 484
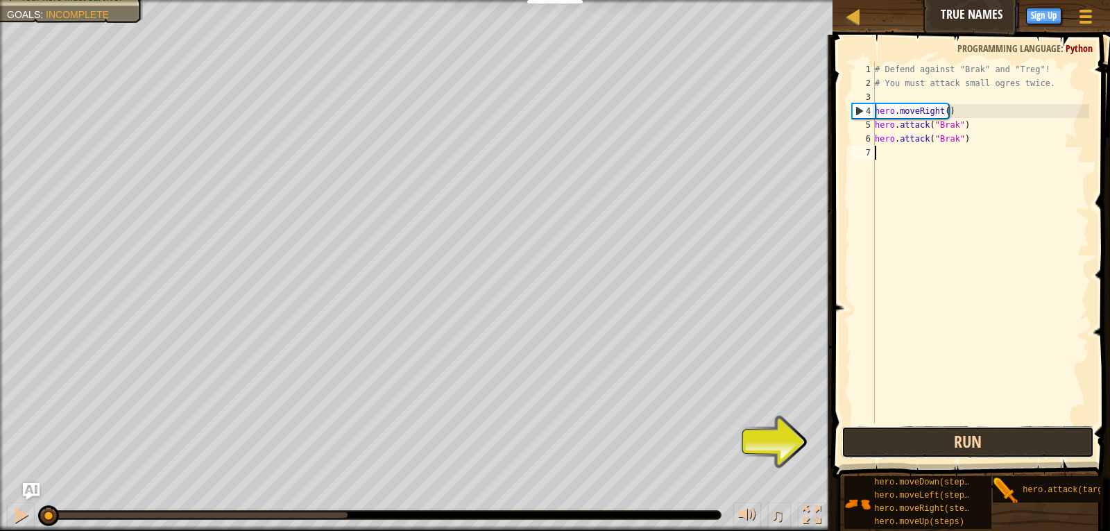
click at [989, 447] on button "Run" at bounding box center [968, 442] width 253 height 32
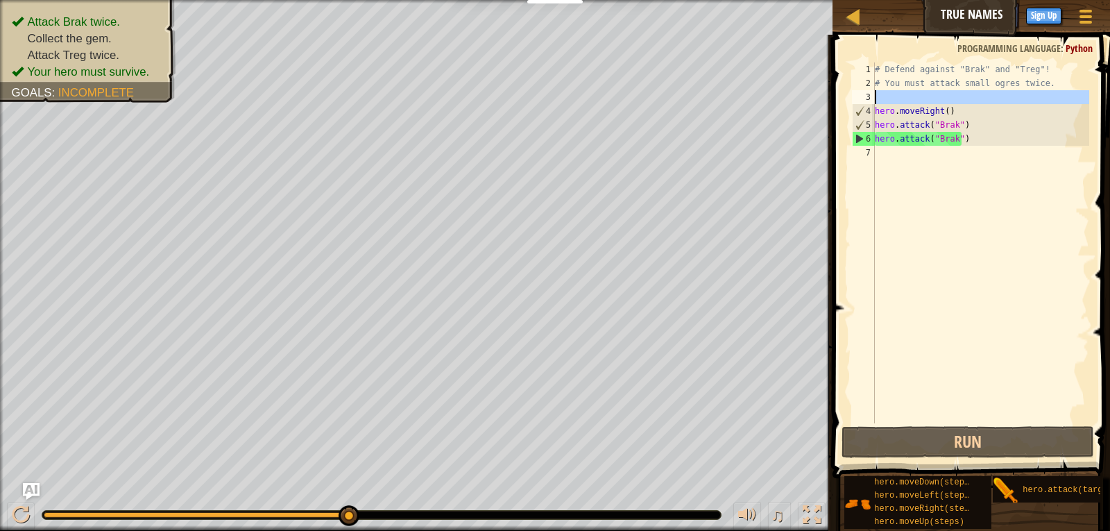
drag, startPoint x: 876, startPoint y: 112, endPoint x: 937, endPoint y: 97, distance: 62.3
click at [937, 97] on div "# Defend against "Brak" and "Treg"! # You must attack small ogres twice. hero .…" at bounding box center [980, 256] width 217 height 389
type textarea "hero.moveRight()"
click at [923, 161] on div "# Defend against "Brak" and "Treg"! # You must attack small ogres twice. hero .…" at bounding box center [980, 256] width 217 height 389
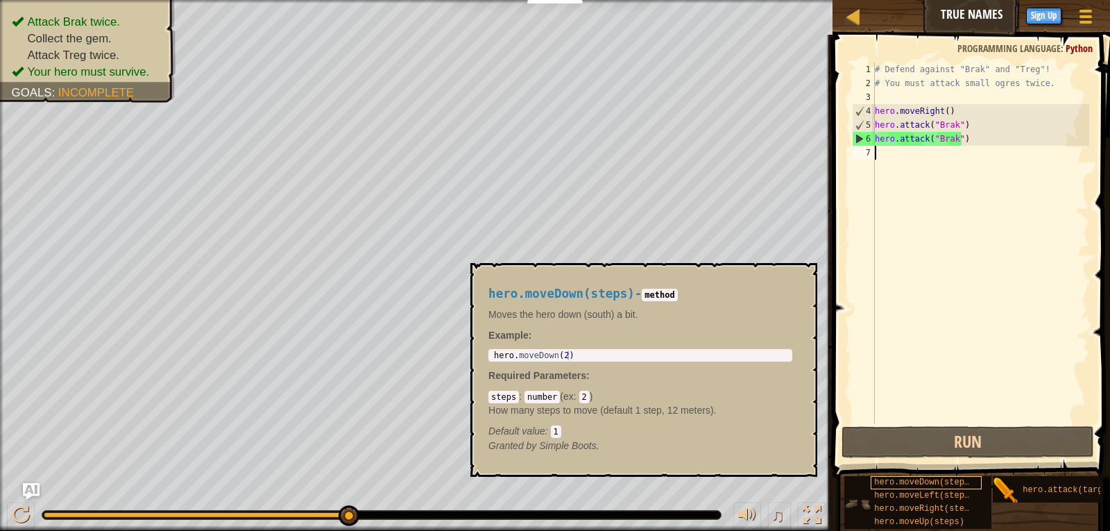
scroll to position [10, 0]
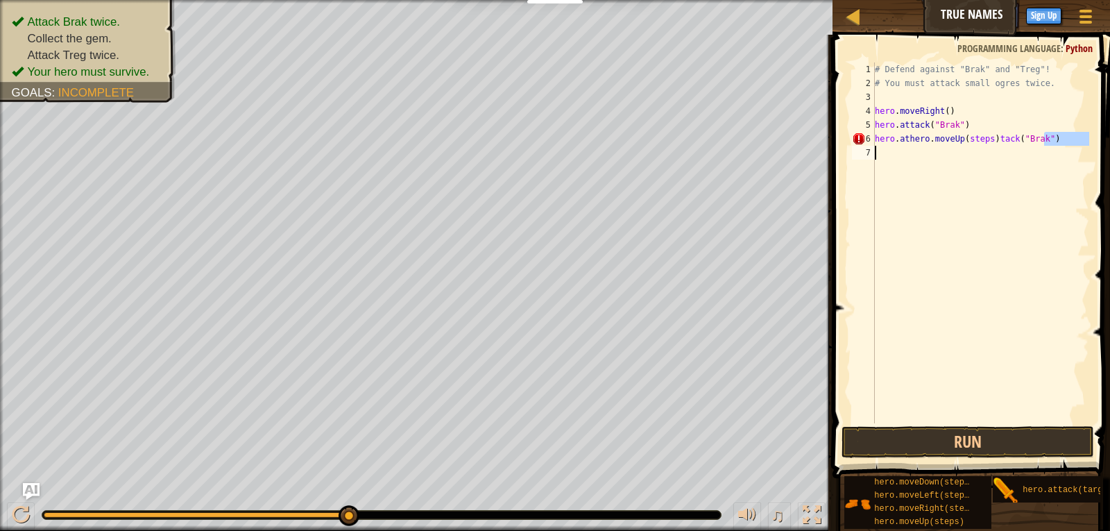
click at [781, 151] on div "Map True Names Game Menu Done Sign Up Hints Ask AI 1 הההההההההההההההההההההההההה…" at bounding box center [555, 265] width 1110 height 531
type textarea "hero.athero.moveUp(steps)tack("Brak")"
drag, startPoint x: 870, startPoint y: 135, endPoint x: 1008, endPoint y: 153, distance: 139.3
click at [1008, 153] on div "hero.athero.moveUp(steps)tack("Brak") 1 2 3 4 5 6 7 # Defend against "Brak" and…" at bounding box center [969, 242] width 240 height 361
click at [956, 142] on div "# Defend against "Brak" and "Treg"! # You must attack small ogres twice. hero .…" at bounding box center [980, 256] width 217 height 389
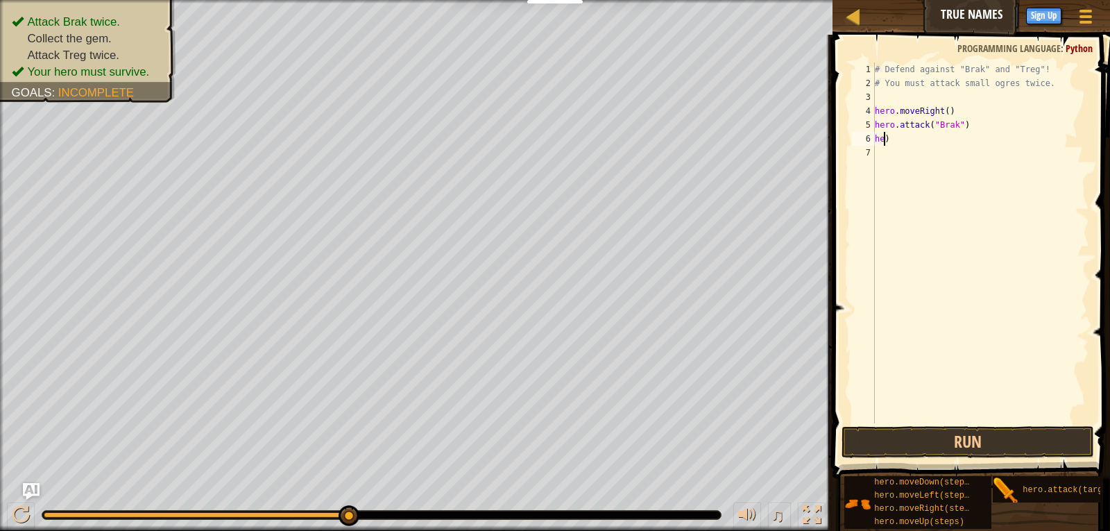
type textarea ")"
click at [925, 144] on div "# Defend against "Brak" and "Treg"! # You must attack small ogres twice. hero .…" at bounding box center [980, 256] width 217 height 389
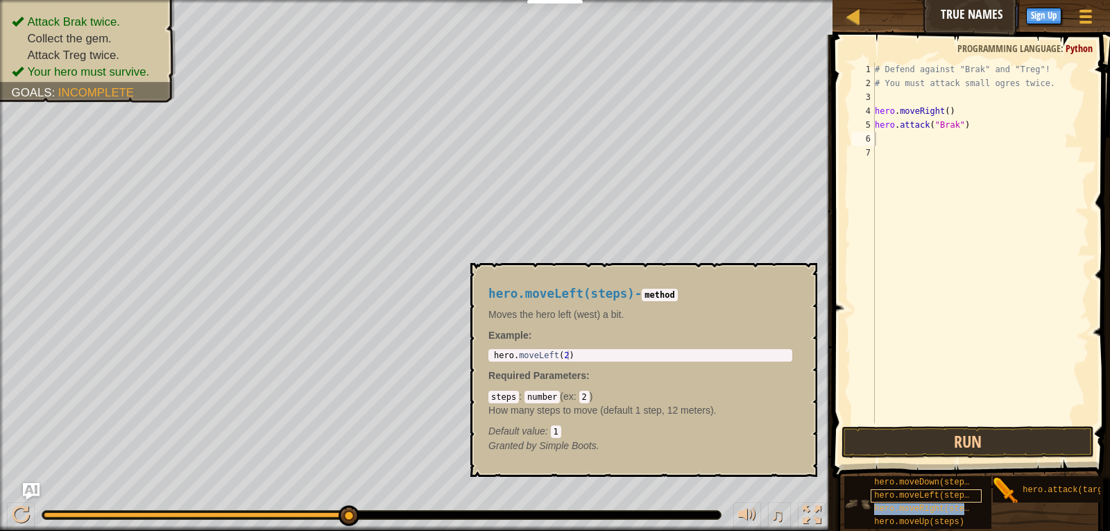
type textarea "hero.moveRight(steps)"
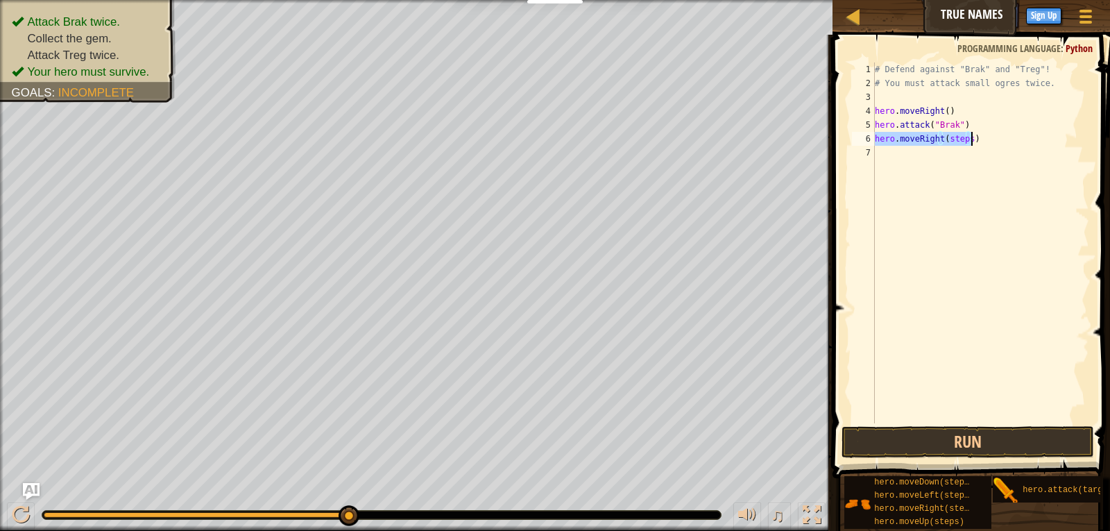
click at [1028, 213] on div "# Defend against "Brak" and "Treg"! # You must attack small ogres twice. hero .…" at bounding box center [980, 256] width 217 height 389
click at [940, 110] on div "# Defend against "Brak" and "Treg"! # You must attack small ogres twice. hero .…" at bounding box center [980, 256] width 217 height 389
click at [942, 110] on div "# Defend against "Brak" and "Treg"! # You must attack small ogres twice. hero .…" at bounding box center [980, 256] width 217 height 389
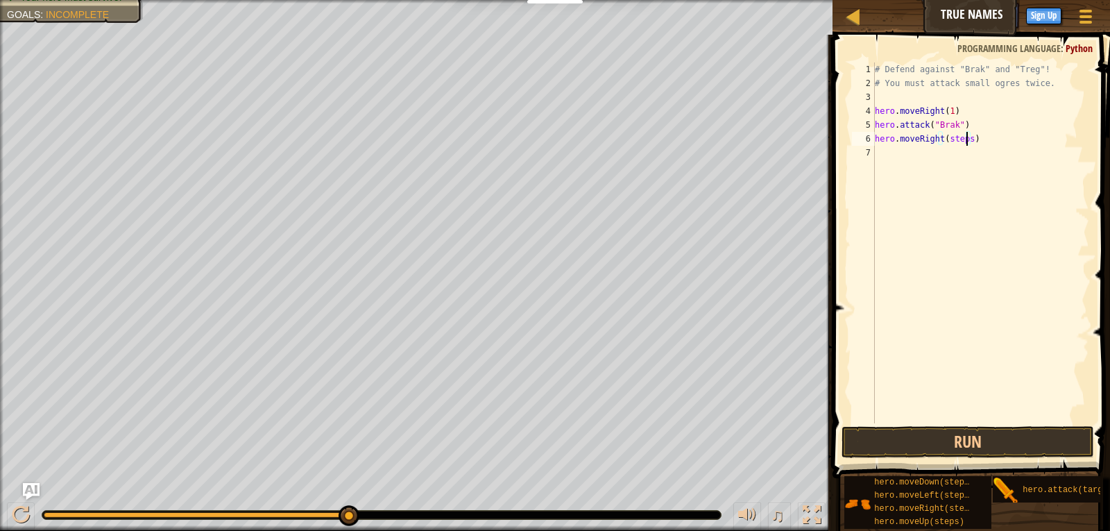
click at [967, 139] on div "# Defend against "Brak" and "Treg"! # You must attack small ogres twice. hero .…" at bounding box center [980, 256] width 217 height 389
type textarea "hero.moveRight(1)"
drag, startPoint x: 945, startPoint y: 249, endPoint x: 901, endPoint y: 266, distance: 47.7
click at [946, 249] on div "# Defend against "Brak" and "Treg"! # You must attack small ogres twice. hero .…" at bounding box center [980, 256] width 217 height 389
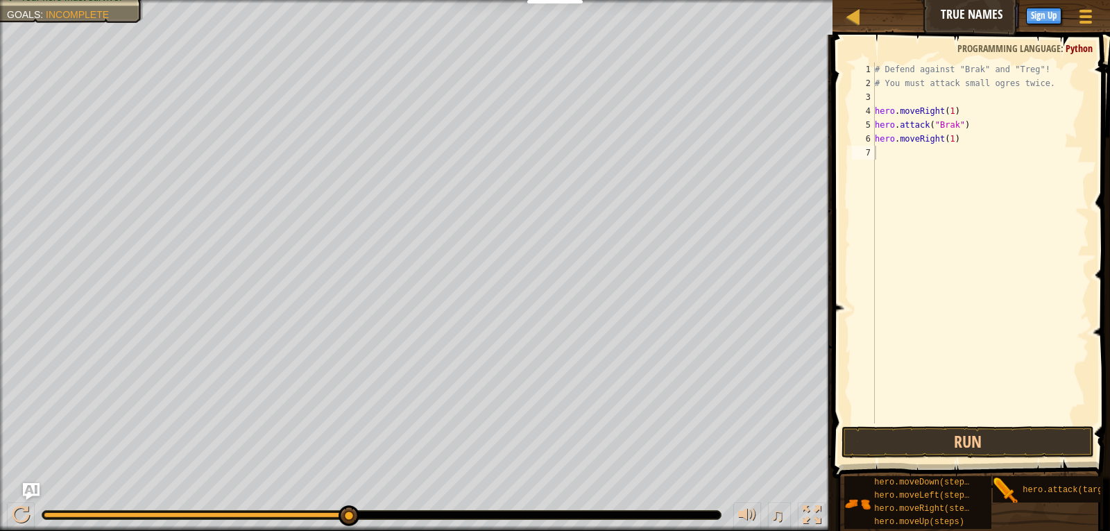
drag, startPoint x: 1013, startPoint y: 480, endPoint x: 937, endPoint y: 232, distance: 259.7
click at [879, 147] on div "Hints 1 2 3 4 5 6 7 # Defend against "Brak" and "Treg"! # You must attack small…" at bounding box center [970, 279] width 282 height 489
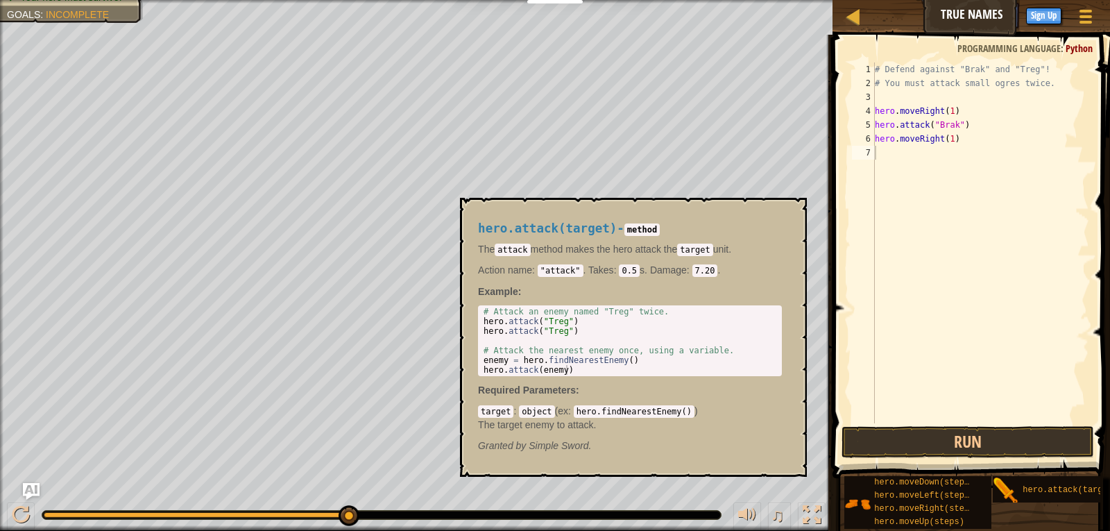
drag, startPoint x: 1004, startPoint y: 486, endPoint x: 1004, endPoint y: 473, distance: 13.9
click at [1004, 475] on div "hero.moveDown(steps) hero.moveLeft(steps) hero.moveRight(steps) hero.moveUp(ste…" at bounding box center [972, 502] width 257 height 54
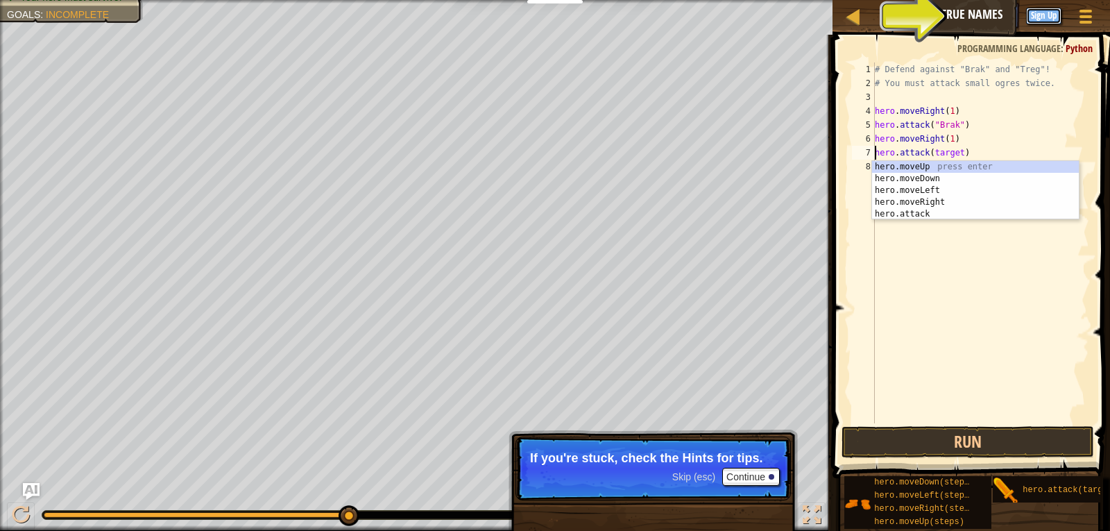
click at [1038, 17] on button "Sign Up" at bounding box center [1043, 16] width 35 height 17
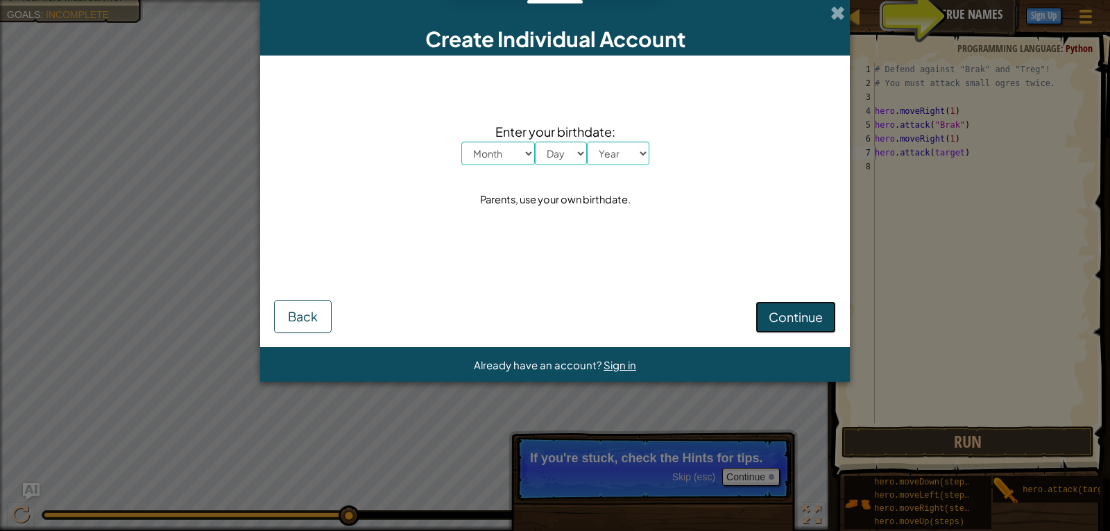
click at [804, 314] on span "Continue" at bounding box center [796, 317] width 54 height 16
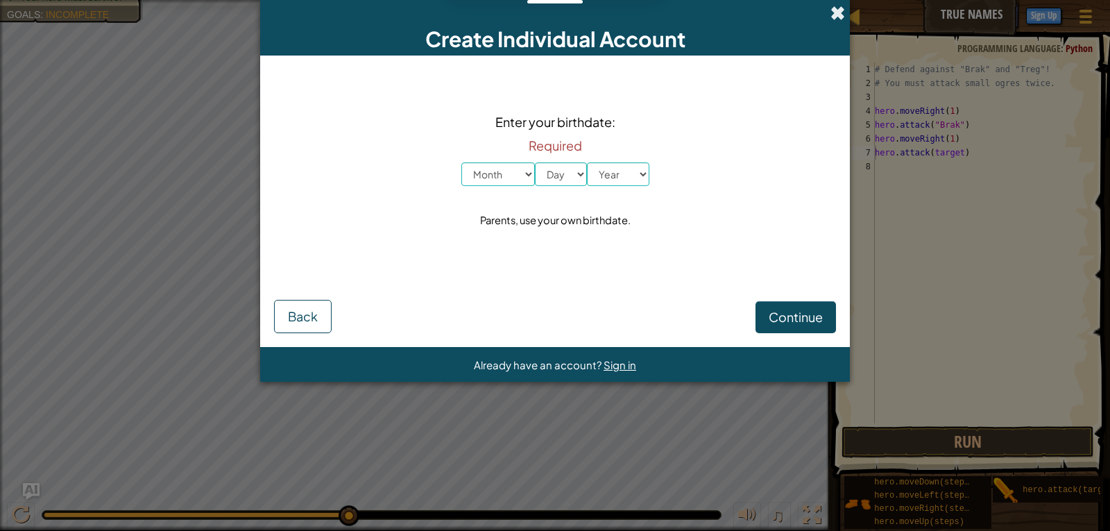
click at [839, 7] on span at bounding box center [838, 13] width 15 height 15
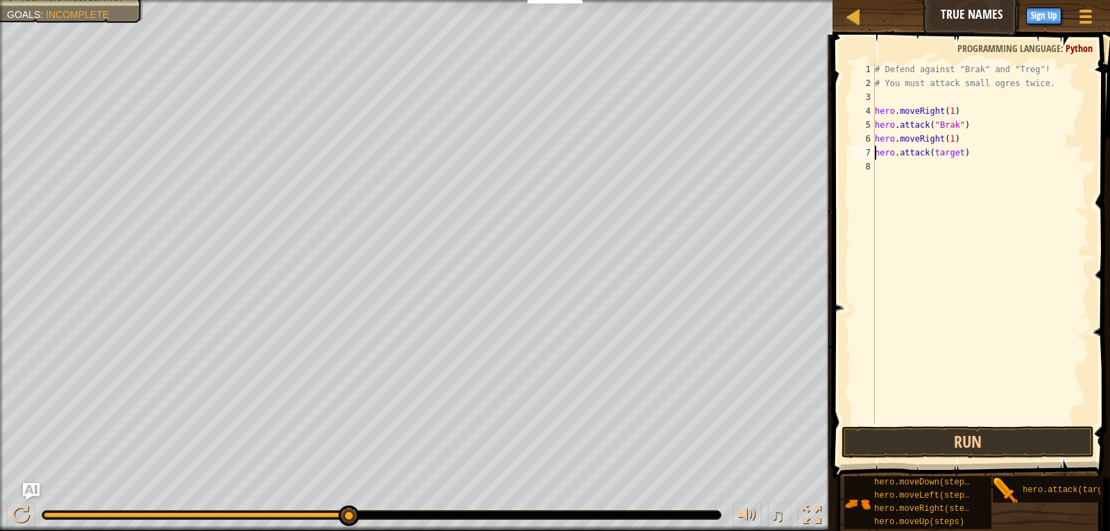
click at [997, 12] on span "Hints" at bounding box center [1001, 14] width 23 height 13
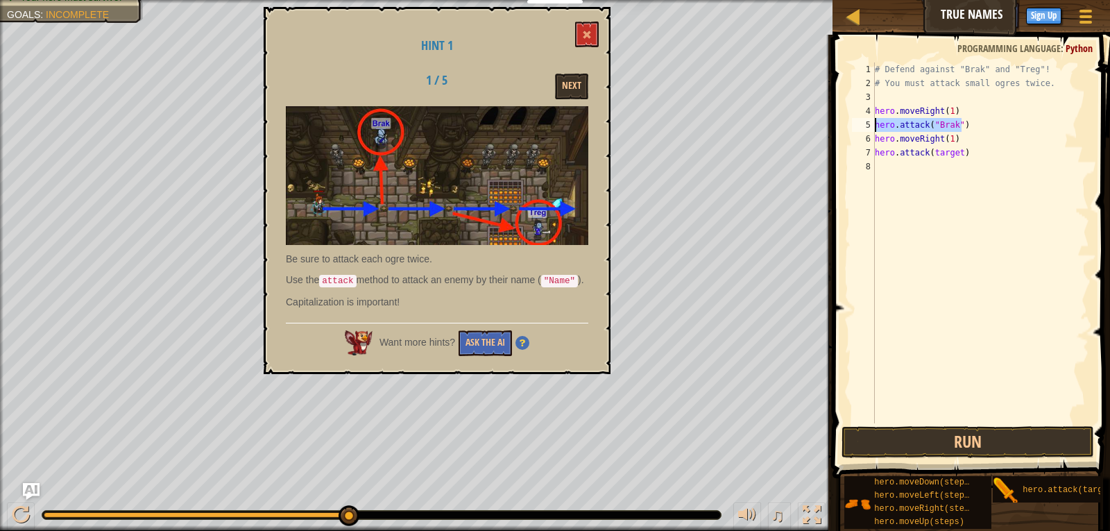
drag, startPoint x: 962, startPoint y: 123, endPoint x: 856, endPoint y: 120, distance: 106.9
click at [856, 120] on div "hero.attack(target) 1 2 3 4 5 6 7 8 # Defend against "Brak" and "Treg"! # You m…" at bounding box center [969, 242] width 240 height 361
type textarea "hero.attack("Brak")"
click at [955, 133] on div "# Defend against "Brak" and "Treg"! # You must attack small ogres twice. hero .…" at bounding box center [980, 256] width 217 height 389
click at [953, 126] on div "# Defend against "Brak" and "Treg"! # You must attack small ogres twice. hero .…" at bounding box center [980, 256] width 217 height 389
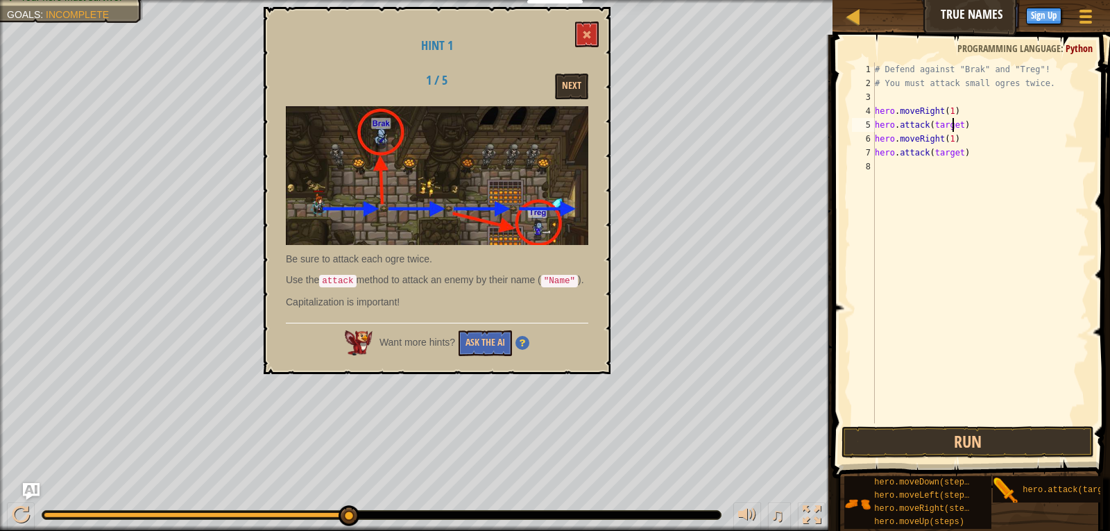
click at [957, 125] on div "# Defend against "Brak" and "Treg"! # You must attack small ogres twice. hero .…" at bounding box center [980, 256] width 217 height 389
click at [956, 152] on div "# Defend against "Brak" and "Treg"! # You must attack small ogres twice. hero .…" at bounding box center [980, 256] width 217 height 389
click at [943, 440] on button "Run" at bounding box center [968, 442] width 253 height 32
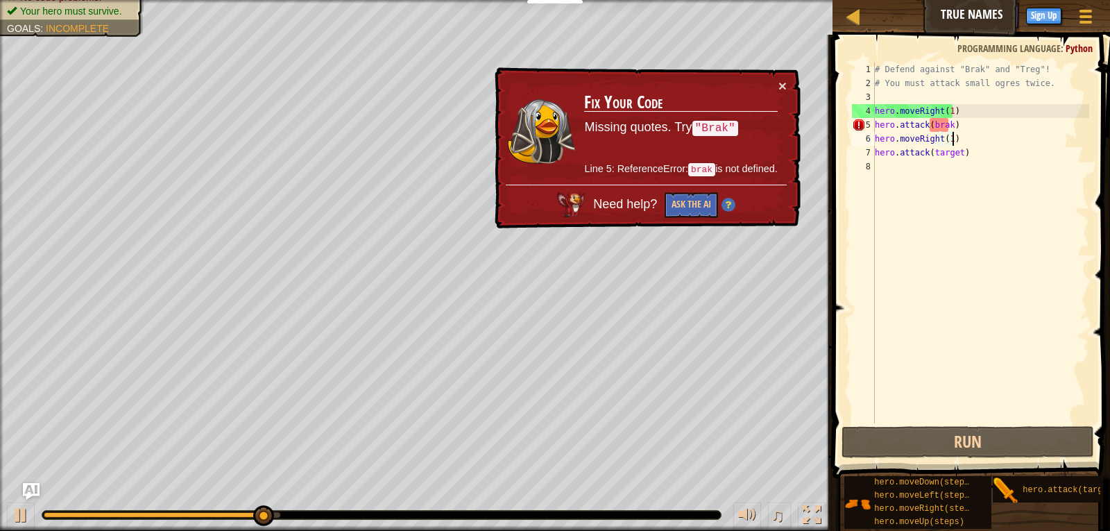
click at [994, 133] on div "# Defend against "Brak" and "Treg"! # You must attack small ogres twice. hero .…" at bounding box center [980, 256] width 217 height 389
click at [994, 130] on div "# Defend against "Brak" and "Treg"! # You must attack small ogres twice. hero .…" at bounding box center [980, 256] width 217 height 389
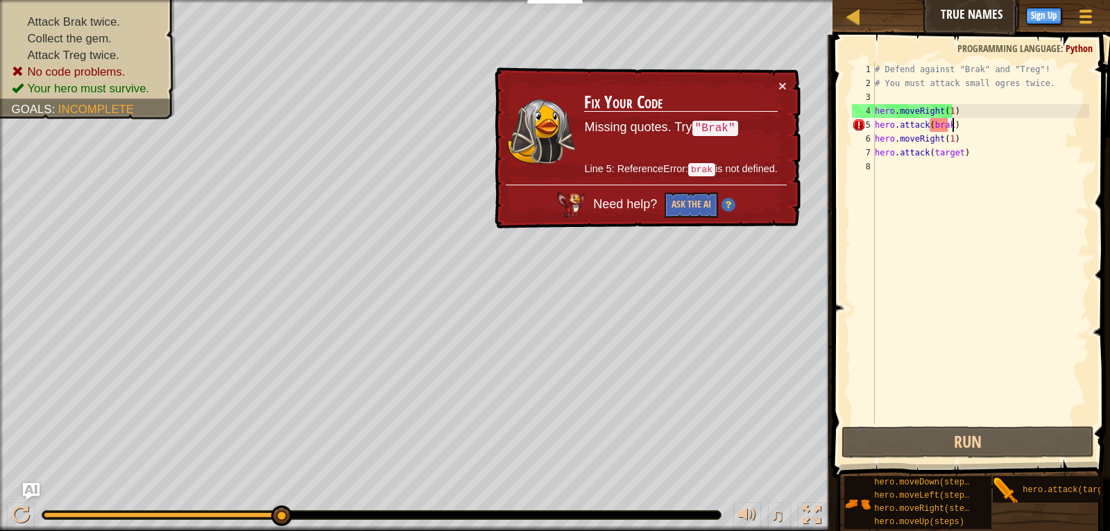
click at [994, 130] on div "# Defend against "Brak" and "Treg"! # You must attack small ogres twice. hero .…" at bounding box center [980, 256] width 217 height 389
click at [779, 81] on button "×" at bounding box center [783, 85] width 8 height 15
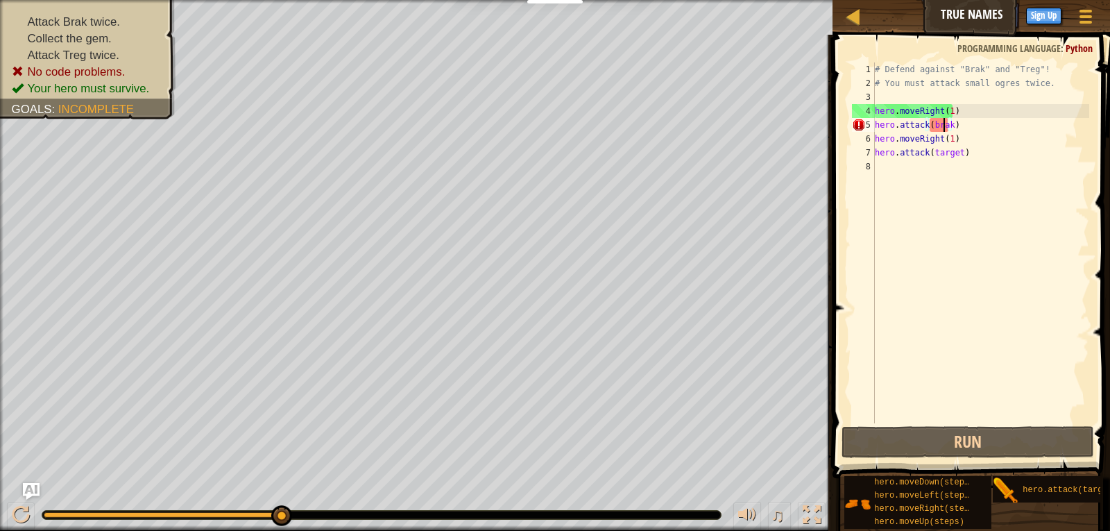
click at [946, 126] on div "# Defend against "Brak" and "Treg"! # You must attack small ogres twice. hero .…" at bounding box center [980, 256] width 217 height 389
click at [930, 126] on div "# Defend against "Brak" and "Treg"! # You must attack small ogres twice. hero .…" at bounding box center [980, 256] width 217 height 389
click at [934, 125] on div "# Defend against "Brak" and "Treg"! # You must attack small ogres twice. hero .…" at bounding box center [980, 256] width 217 height 389
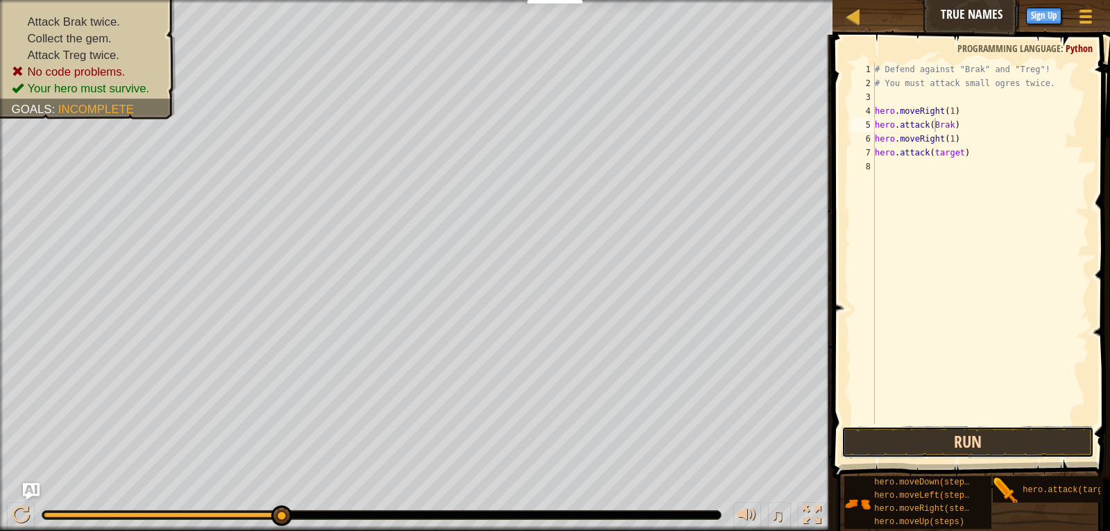
click at [998, 445] on button "Run" at bounding box center [968, 442] width 253 height 32
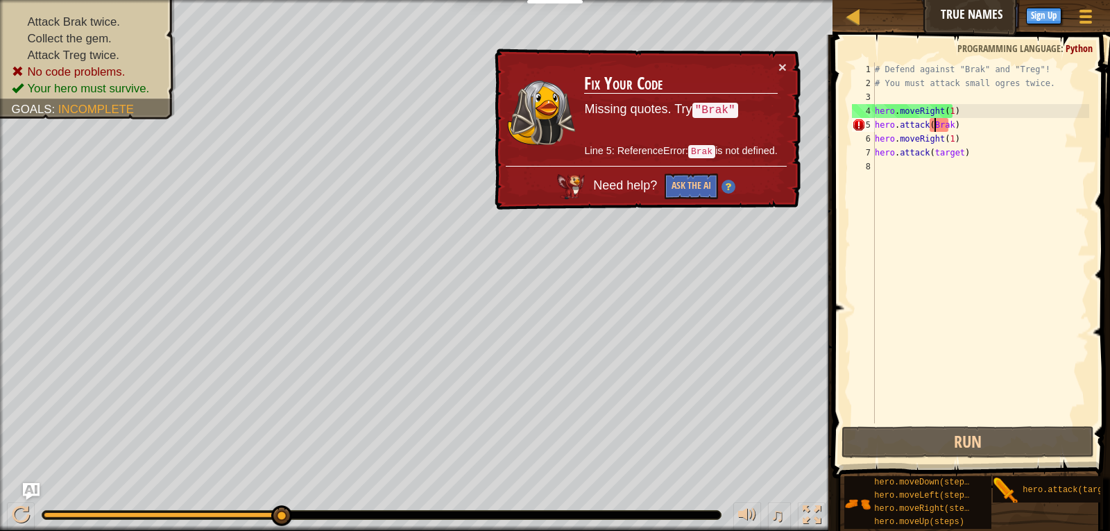
click at [929, 121] on div "# Defend against "Brak" and "Treg"! # You must attack small ogres twice. hero .…" at bounding box center [980, 256] width 217 height 389
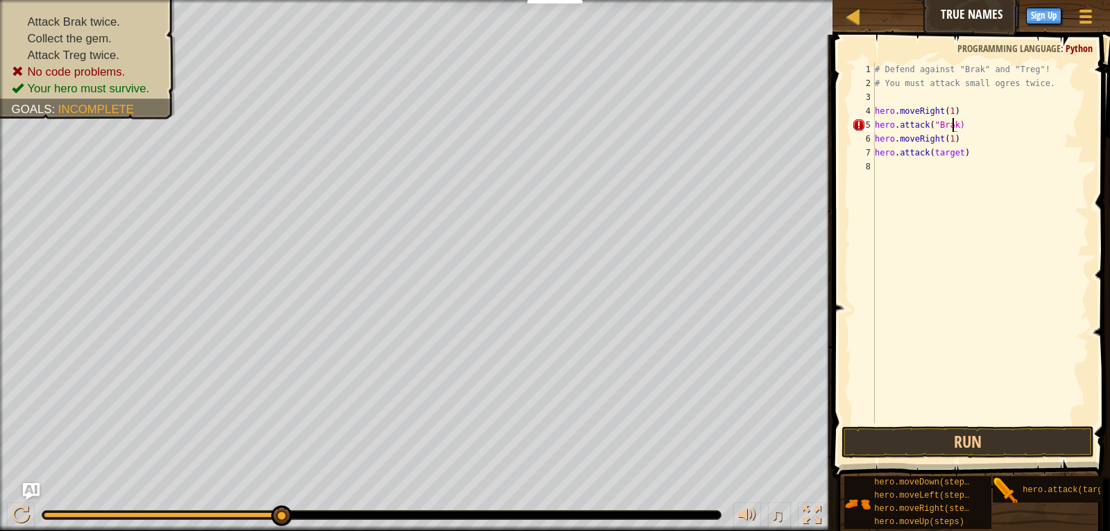
click at [955, 127] on div "# Defend against "Brak" and "Treg"! # You must attack small ogres twice. hero .…" at bounding box center [980, 256] width 217 height 389
type textarea "hero.attack("Brak")"
click at [969, 171] on div "# Defend against "Brak" and "Treg"! # You must attack small ogres twice. hero .…" at bounding box center [980, 256] width 217 height 389
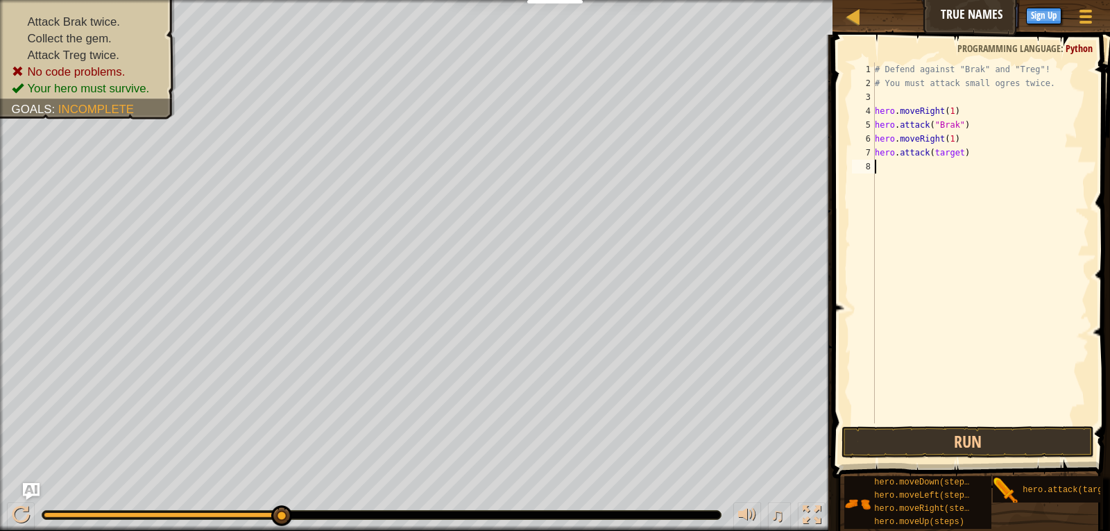
click at [959, 155] on div "# Defend against "Brak" and "Treg"! # You must attack small ogres twice. hero .…" at bounding box center [980, 256] width 217 height 389
type textarea "hero.attack("Treg")"
click at [1059, 436] on button "Run" at bounding box center [968, 442] width 253 height 32
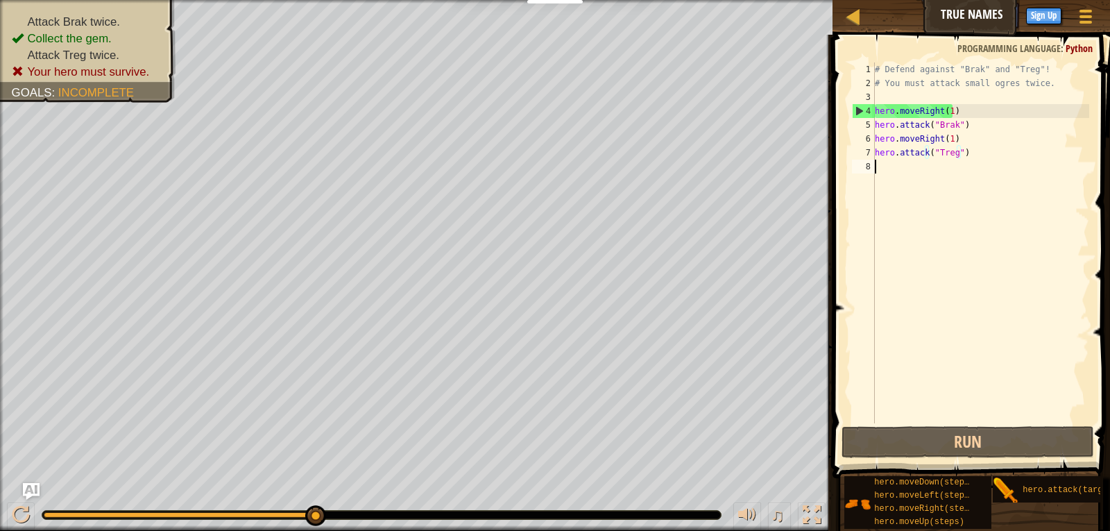
click at [935, 234] on div "# Defend against "Brak" and "Treg"! # You must attack small ogres twice. hero .…" at bounding box center [980, 256] width 217 height 389
click at [960, 231] on div "# Defend against "Brak" and "Treg"! # You must attack small ogres twice. hero .…" at bounding box center [980, 256] width 217 height 389
drag, startPoint x: 982, startPoint y: 127, endPoint x: 872, endPoint y: 119, distance: 110.6
click at [872, 119] on div "1 2 3 4 5 6 7 8 # Defend against "Brak" and "Treg"! # You must attack small ogr…" at bounding box center [969, 242] width 240 height 361
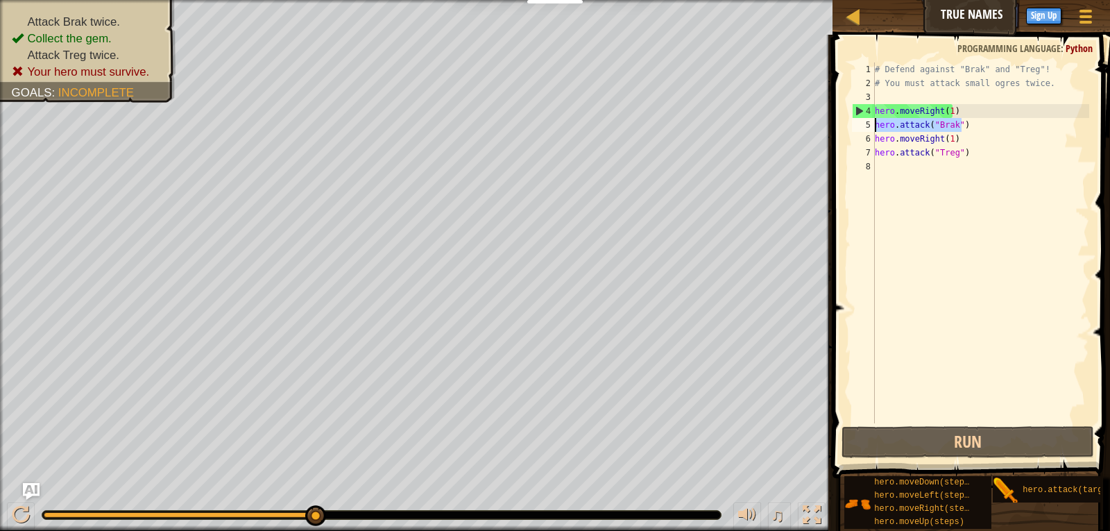
type textarea "c"
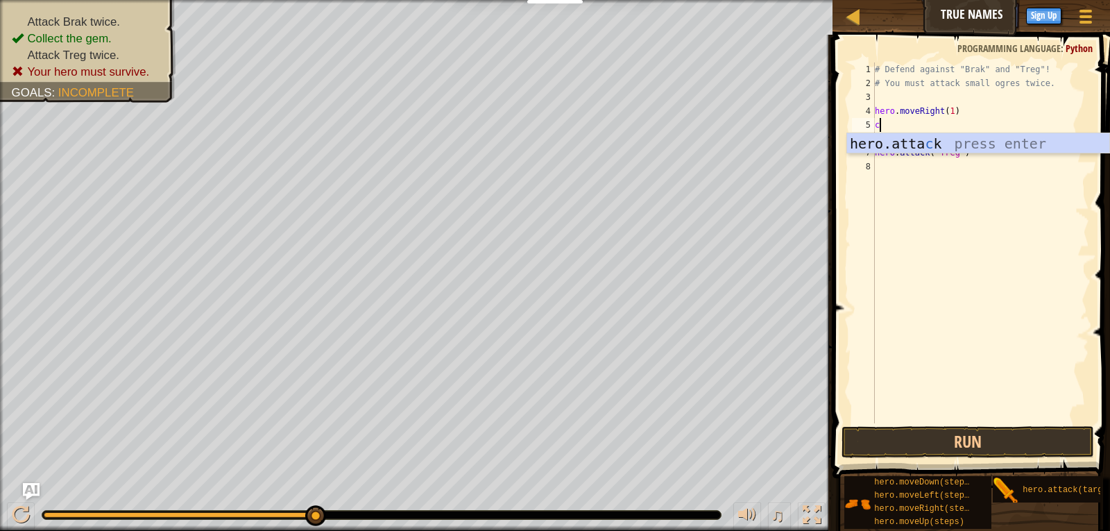
click at [1006, 261] on div "# Defend against "Brak" and "Treg"! # You must attack small ogres twice. hero .…" at bounding box center [980, 256] width 217 height 389
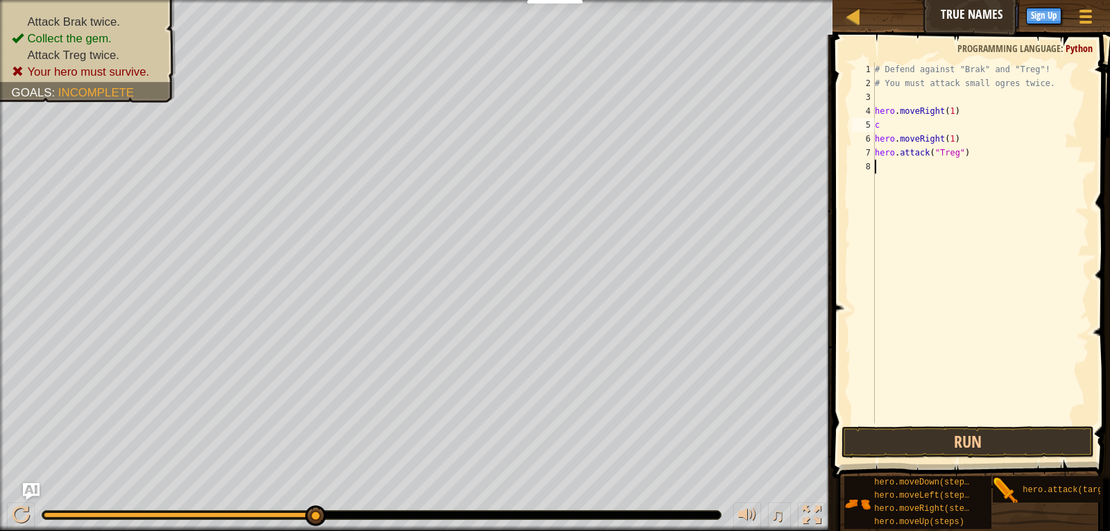
click at [961, 126] on div "# Defend against "Brak" and "Treg"! # You must attack small ogres twice. hero .…" at bounding box center [980, 256] width 217 height 389
type textarea "c"
paste textarea "https://docs.google.com/forms/d/e/1FAIpQLSclkzw_SY4NYT5tXqVfnYJIUiiuYeaZcrb1n97…"
type textarea "https://docs.google.com/forms/d/e/1FAIpQLSclkzw_SY4NYT5tXqVfnYJIUiiuYeaZcrb1n97…"
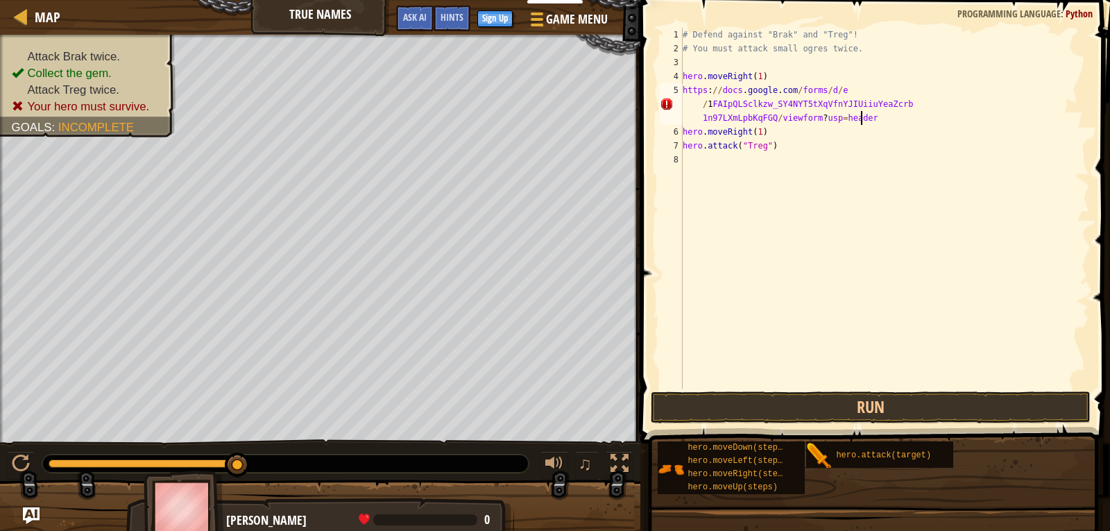
scroll to position [0, 0]
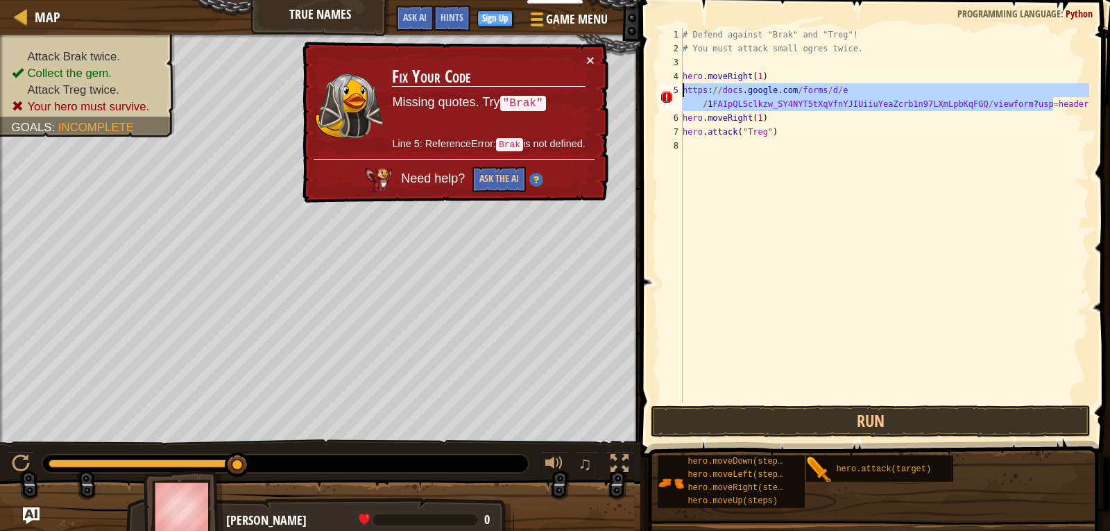
drag, startPoint x: 1004, startPoint y: 105, endPoint x: 681, endPoint y: 91, distance: 323.7
click at [681, 91] on div "https://docs.google.com/forms/d/e/1FAIpQLSclkzw_SY4NYT5tXqVfnYJIUiiuYeaZcrb1n97…" at bounding box center [873, 215] width 432 height 375
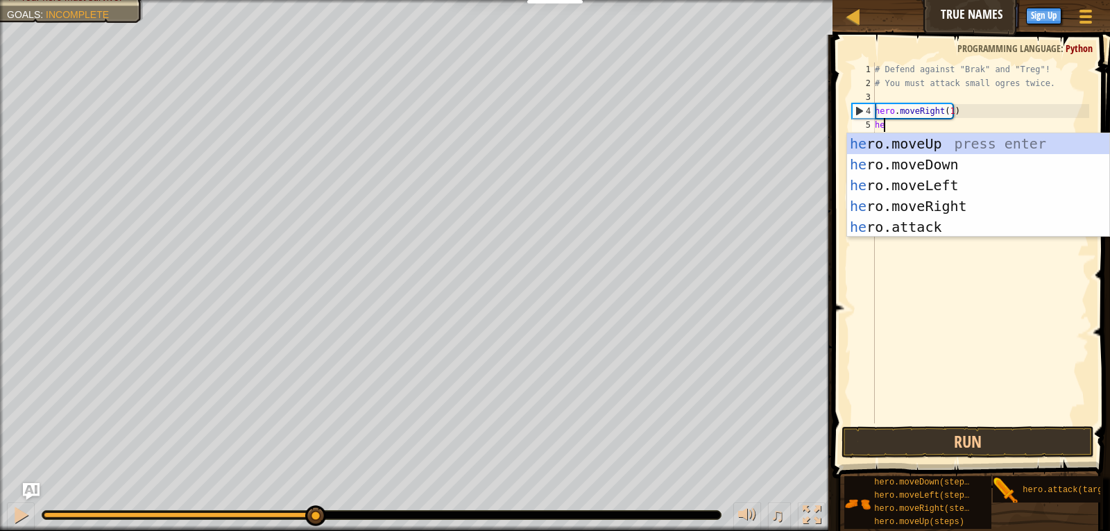
scroll to position [6, 1]
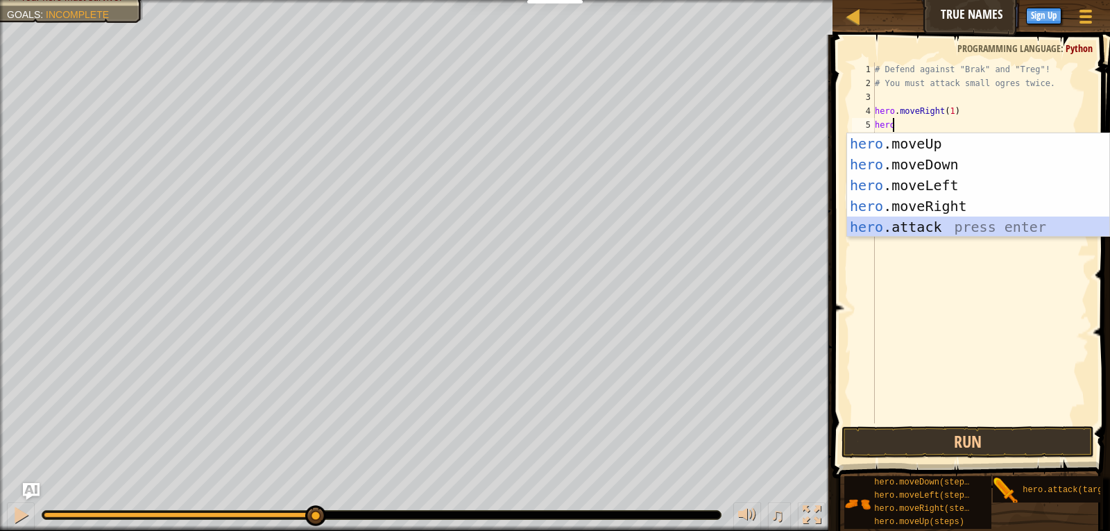
click at [909, 231] on div "hero .moveUp press enter hero .moveDown press enter hero .moveLeft press enter …" at bounding box center [978, 206] width 262 height 146
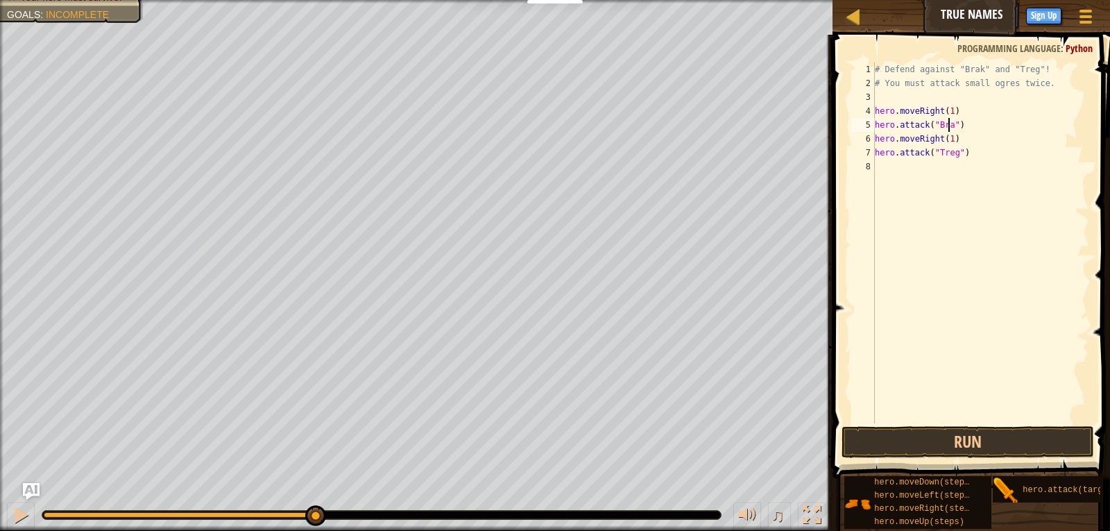
scroll to position [6, 6]
type textarea "hero.attack("Brak")"
drag, startPoint x: 968, startPoint y: 121, endPoint x: 874, endPoint y: 124, distance: 93.7
click at [874, 124] on div "hero.attack("Brak") 1 2 3 4 5 6 7 8 # Defend against "Brak" and "Treg"! # You m…" at bounding box center [969, 242] width 240 height 361
click at [974, 128] on div "# Defend against "Brak" and "Treg"! # You must attack small ogres twice. hero .…" at bounding box center [980, 242] width 217 height 361
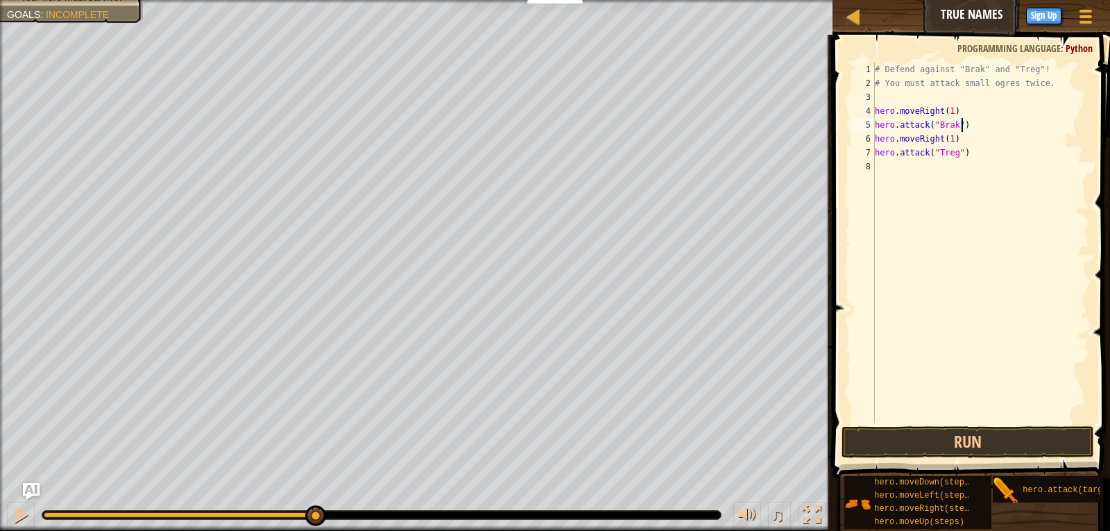
scroll to position [6, 0]
paste textarea "hero.attack("Brak")"
drag, startPoint x: 965, startPoint y: 168, endPoint x: 874, endPoint y: 168, distance: 90.9
click at [874, 168] on div "hero.attack("Brak") 1 2 3 4 5 6 7 8 9 # Defend against "Brak" and "Treg"! # You…" at bounding box center [969, 242] width 240 height 361
type textarea "hero.attack("Treg")"
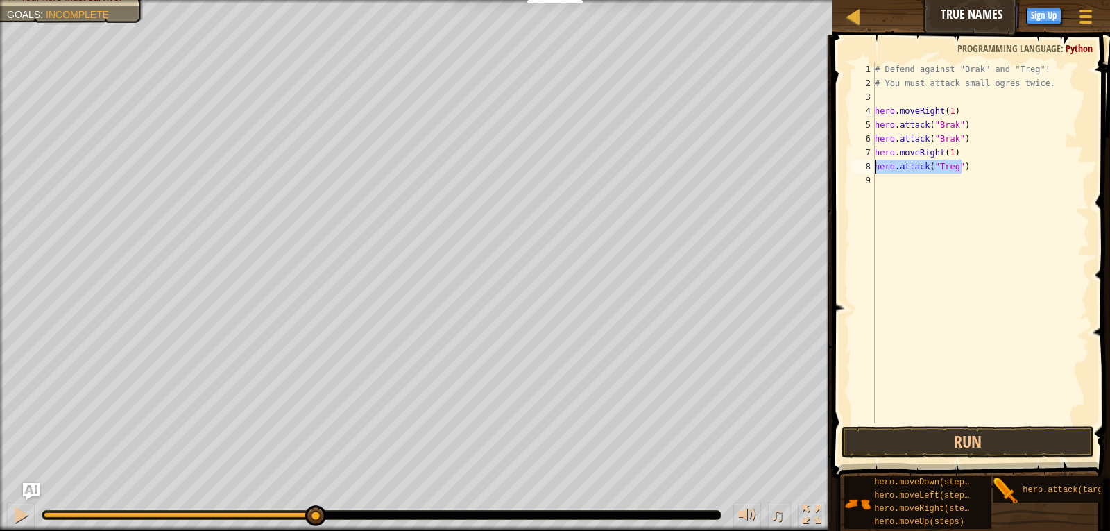
click at [967, 171] on div "# Defend against "Brak" and "Treg"! # You must attack small ogres twice. hero .…" at bounding box center [980, 242] width 217 height 361
paste textarea "hero.attack("Treg")"
type textarea "hero.attack("Treg")"
click at [966, 232] on div "# Defend against "Brak" and "Treg"! # You must attack small ogres twice. hero .…" at bounding box center [982, 256] width 213 height 389
click at [1012, 442] on button "Run" at bounding box center [968, 442] width 253 height 32
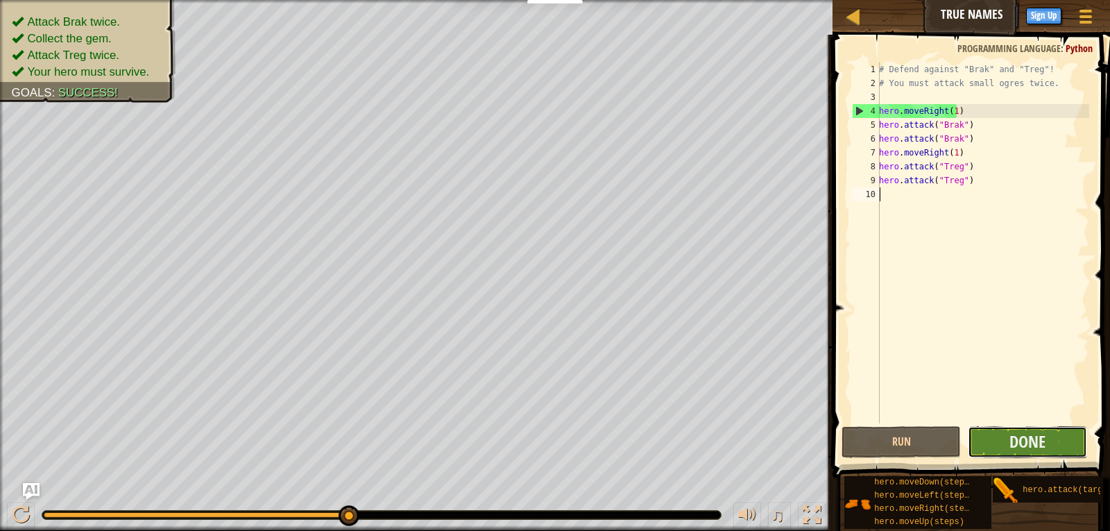
click at [1003, 441] on button "Done" at bounding box center [1027, 442] width 119 height 32
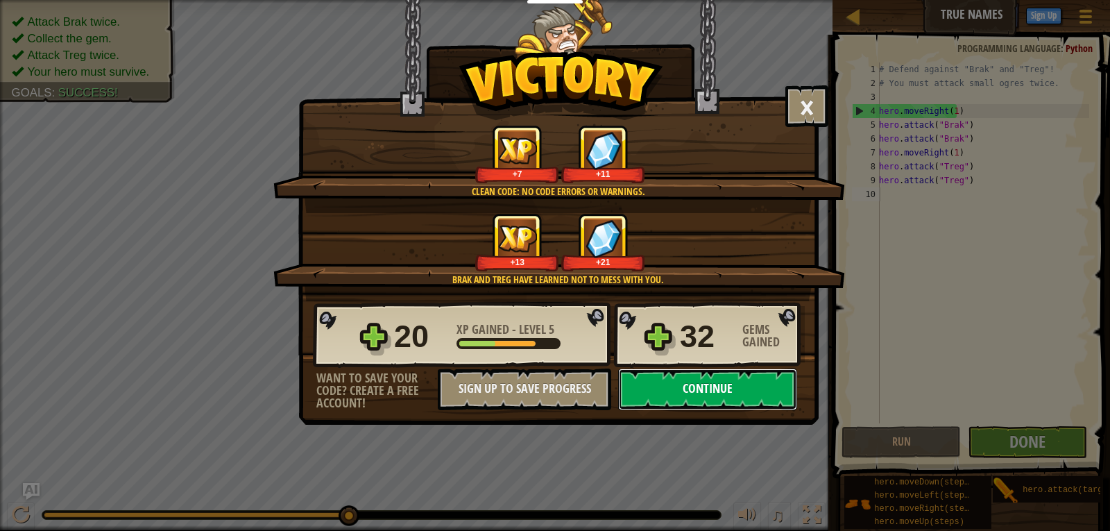
click at [783, 383] on button "Continue" at bounding box center [707, 389] width 179 height 42
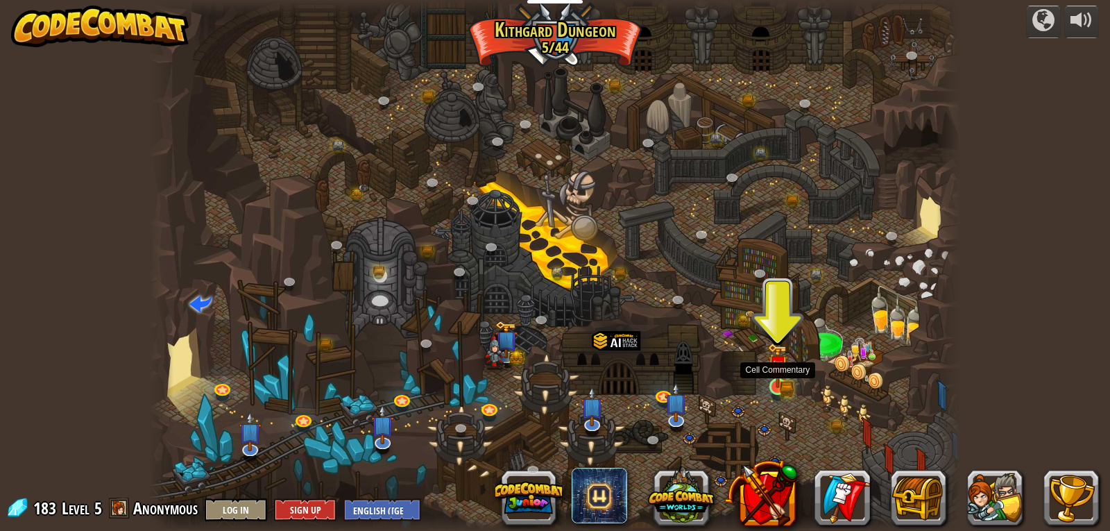
click at [774, 372] on img at bounding box center [778, 366] width 12 height 12
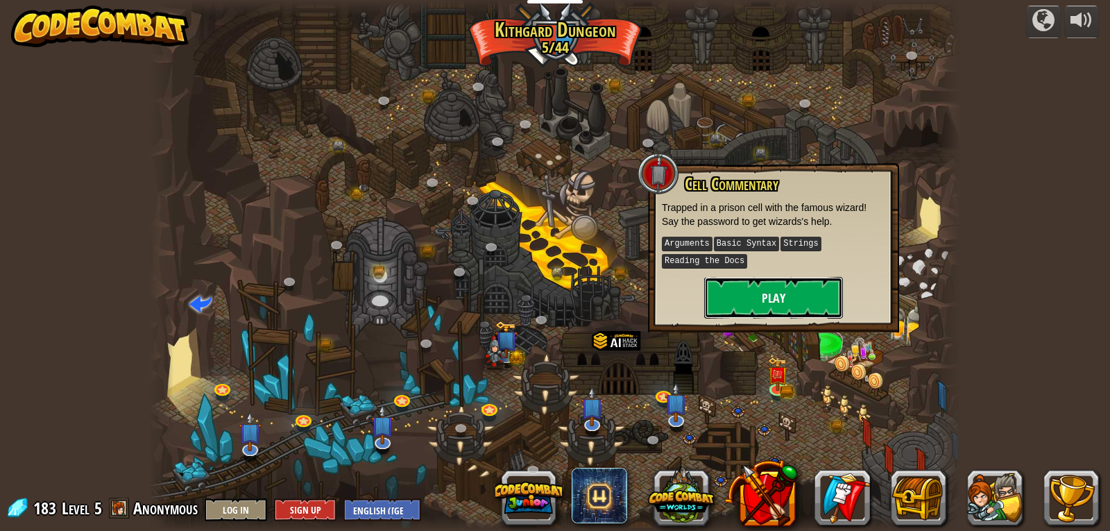
click at [768, 303] on button "Play" at bounding box center [773, 298] width 139 height 42
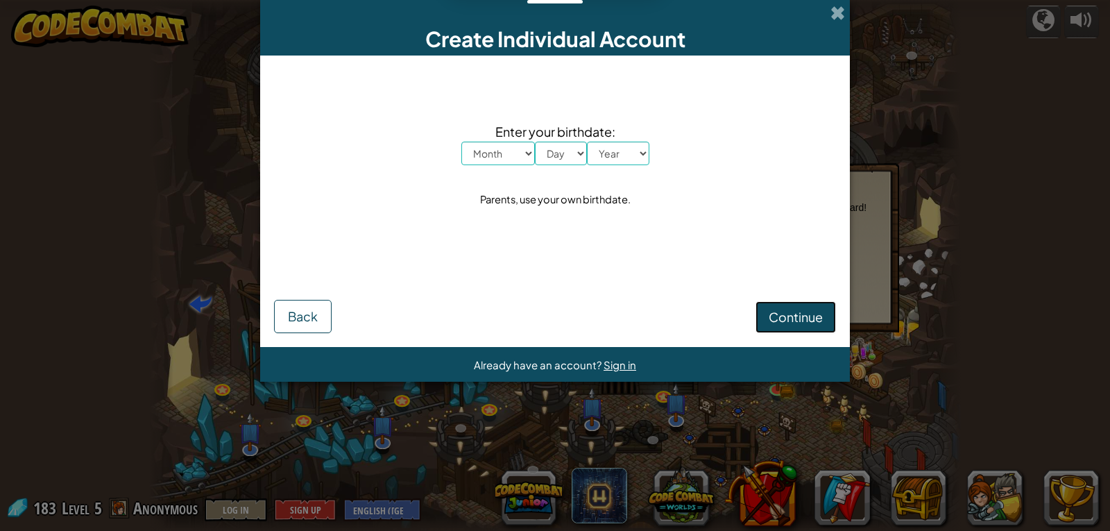
click at [781, 313] on span "Continue" at bounding box center [796, 317] width 54 height 16
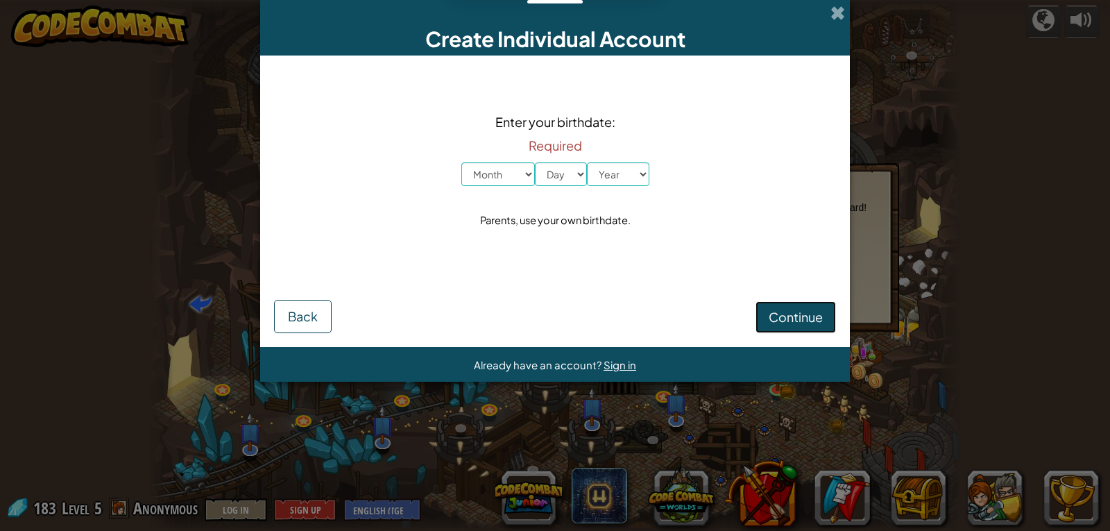
click at [781, 307] on button "Continue" at bounding box center [796, 317] width 80 height 32
click at [305, 305] on button "Back" at bounding box center [303, 316] width 58 height 33
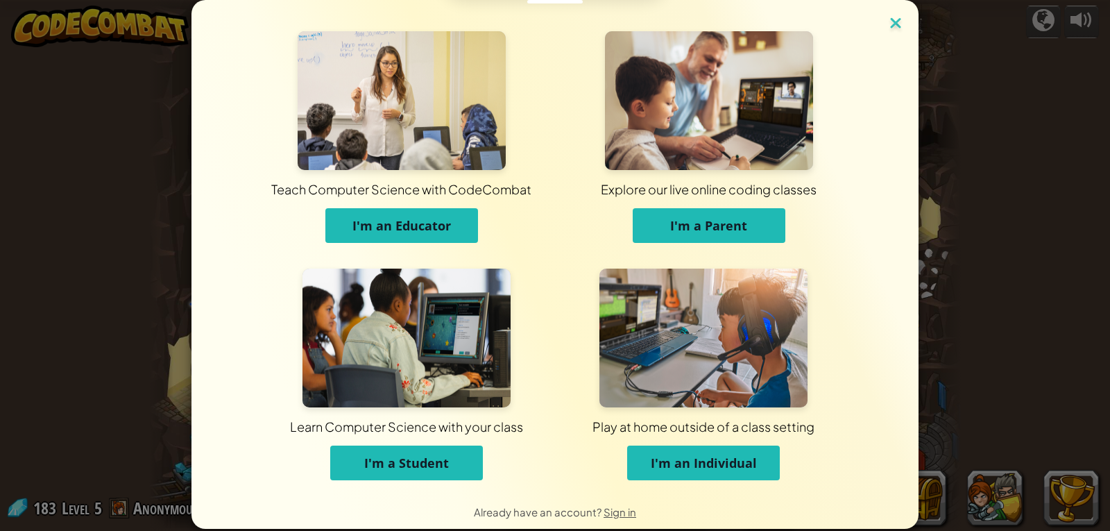
click at [887, 15] on img at bounding box center [896, 24] width 18 height 21
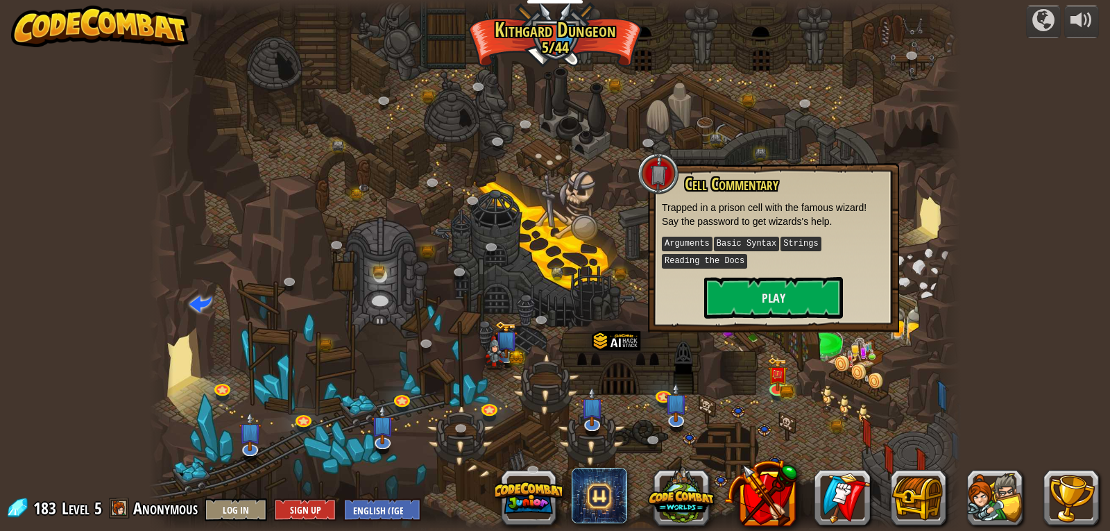
click at [1041, 244] on div "powered by Twisted Canyon (Locked) Challenge: collect the most gold using all t…" at bounding box center [555, 265] width 1110 height 531
click at [589, 423] on link at bounding box center [593, 422] width 28 height 28
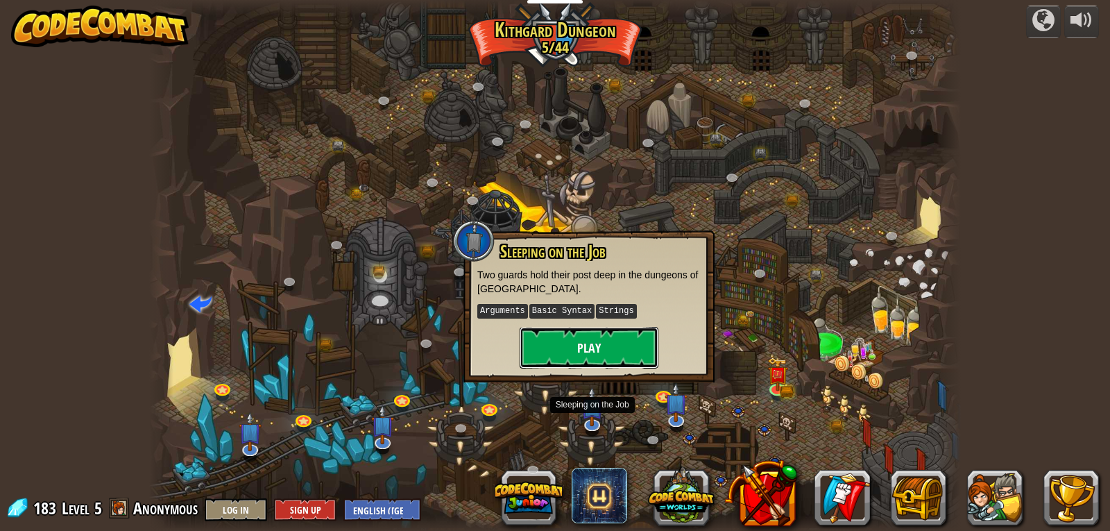
click at [589, 343] on button "Play" at bounding box center [589, 348] width 139 height 42
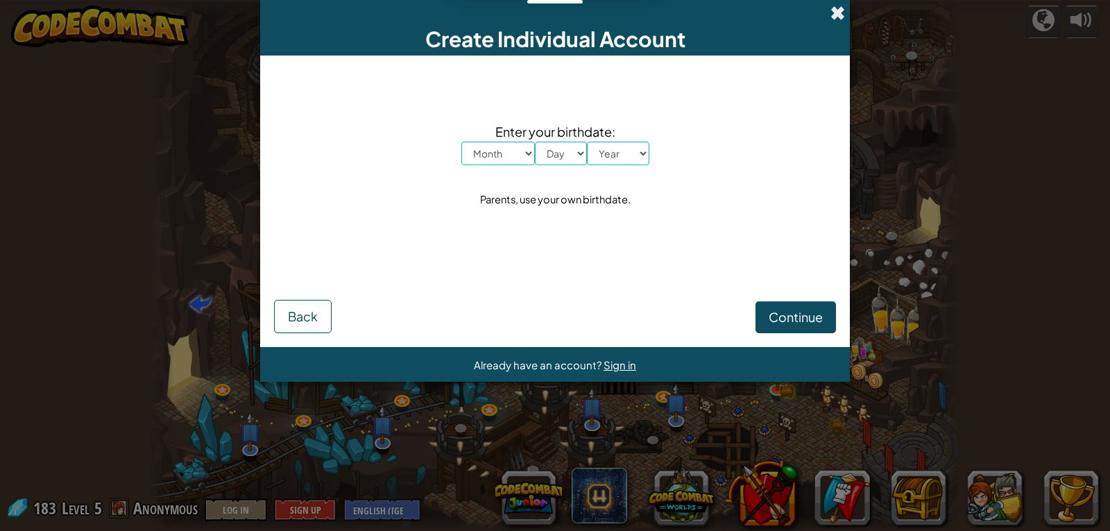
click at [835, 6] on span at bounding box center [838, 13] width 15 height 15
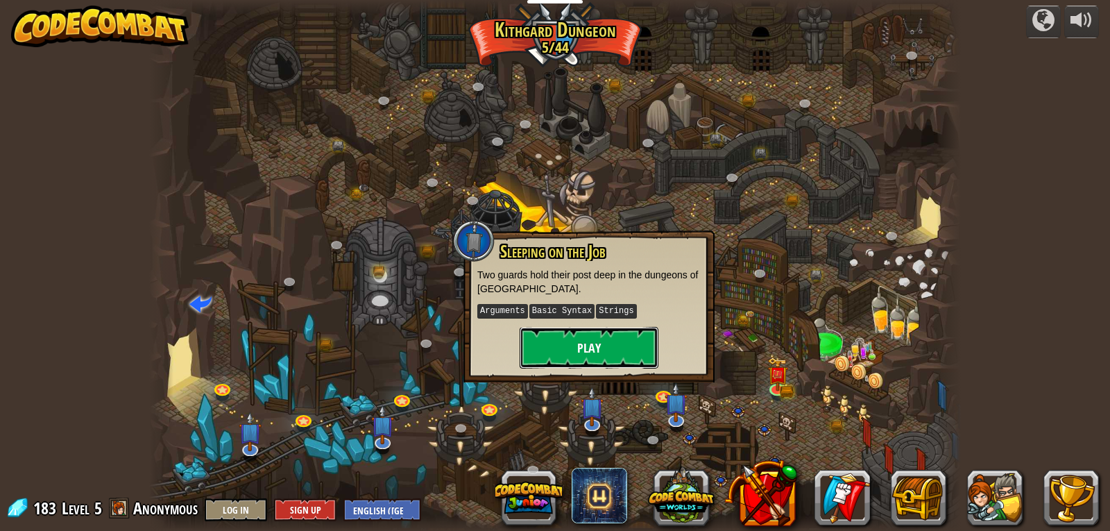
click at [547, 343] on button "Play" at bounding box center [589, 348] width 139 height 42
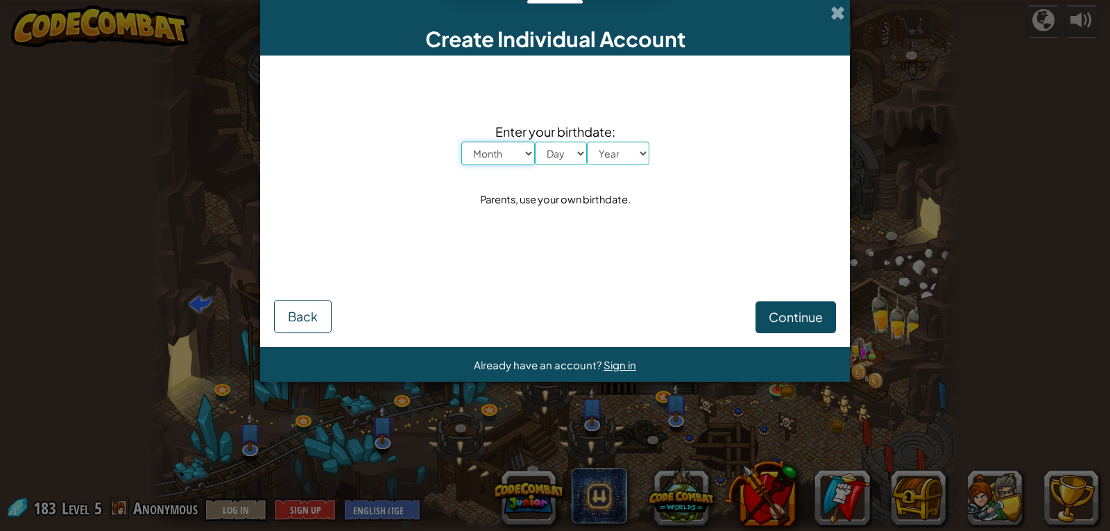
click at [516, 146] on select "Month January February March April May June July August September October Novem…" at bounding box center [498, 154] width 74 height 24
click at [706, 201] on div "Enter your birthdate: Month January February March April May June July August S…" at bounding box center [555, 165] width 562 height 192
click at [511, 152] on select "Month January February March April May June July August September October Novem…" at bounding box center [498, 154] width 74 height 24
select select "8"
click at [461, 142] on select "Month January February March April May June July August September October Novem…" at bounding box center [498, 154] width 74 height 24
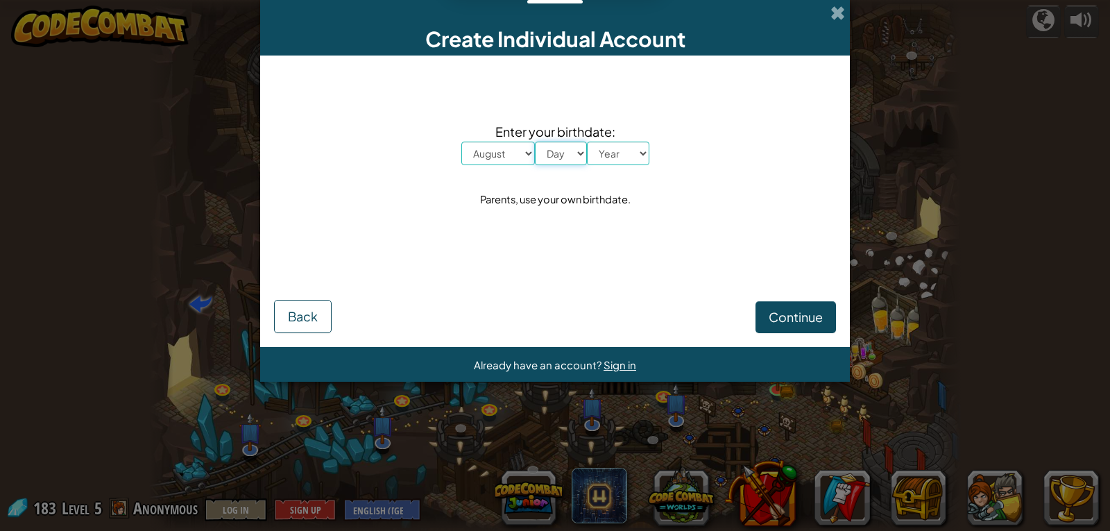
click at [569, 151] on select "Day 1 2 3 4 5 6 7 8 9 10 11 12 13 14 15 16 17 18 19 20 21 22 23 24 25 26 27 28 …" at bounding box center [561, 154] width 52 height 24
select select "10"
click at [535, 142] on select "Day 1 2 3 4 5 6 7 8 9 10 11 12 13 14 15 16 17 18 19 20 21 22 23 24 25 26 27 28 …" at bounding box center [561, 154] width 52 height 24
click at [623, 146] on select "Year 2025 2024 2023 2022 2021 2020 2019 2018 2017 2016 2015 2014 2013 2012 2011…" at bounding box center [618, 154] width 62 height 24
select select "1985"
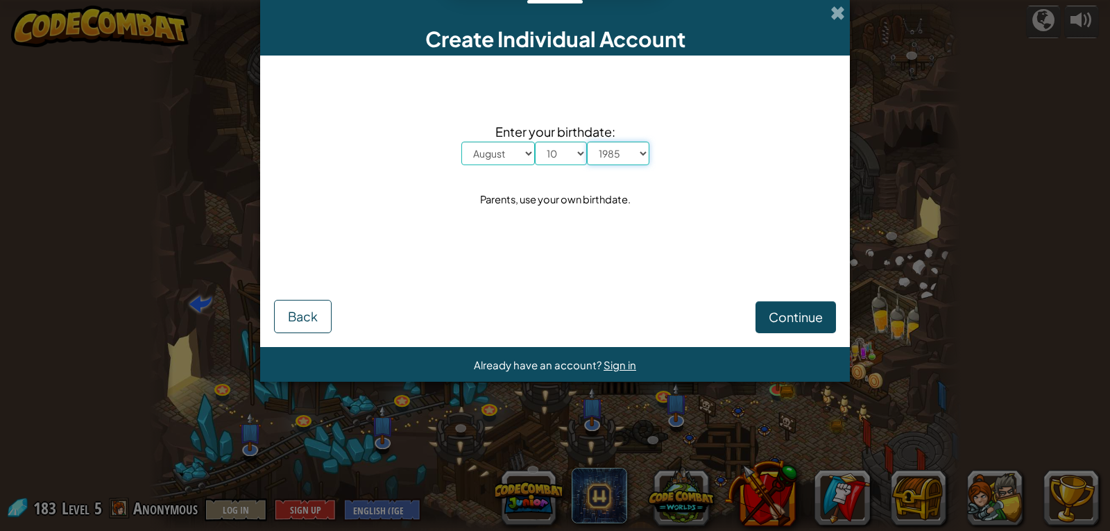
click at [587, 142] on select "Year 2025 2024 2023 2022 2021 2020 2019 2018 2017 2016 2015 2014 2013 2012 2011…" at bounding box center [618, 154] width 62 height 24
click at [792, 310] on span "Continue" at bounding box center [796, 317] width 54 height 16
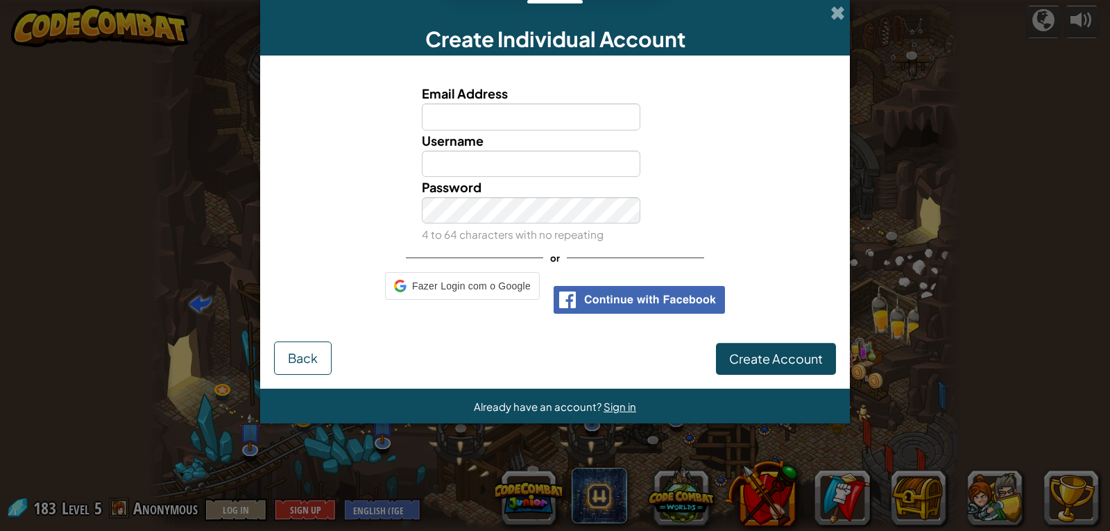
click at [542, 126] on input "Email Address" at bounding box center [531, 116] width 219 height 26
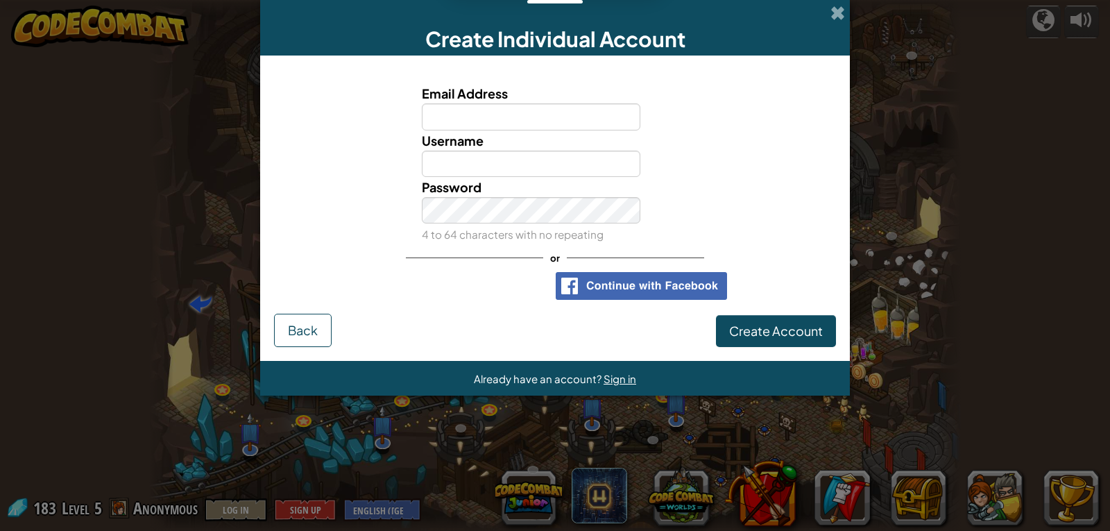
click at [527, 114] on input "Email Address" at bounding box center [531, 116] width 219 height 26
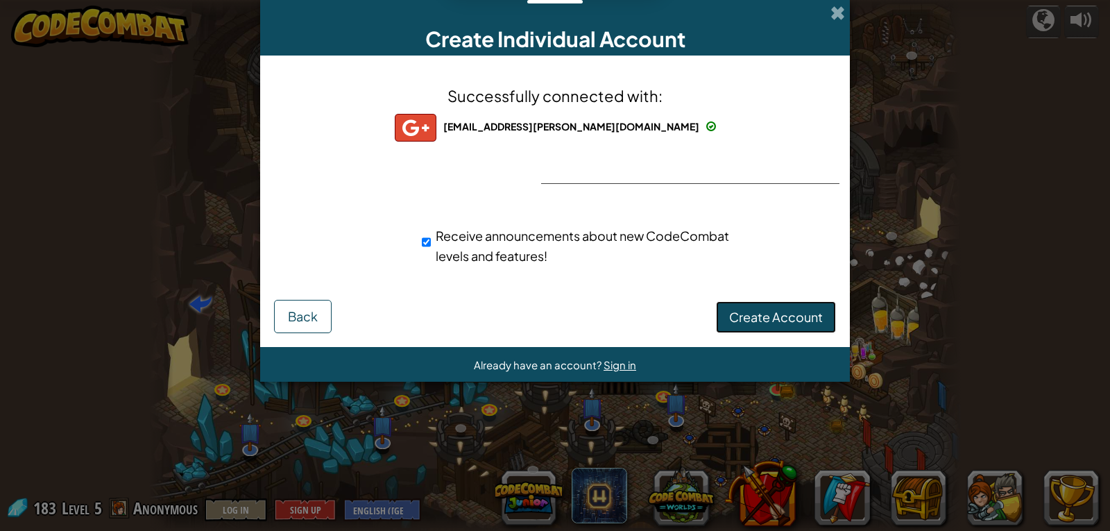
click at [784, 321] on span "Create Account" at bounding box center [776, 317] width 94 height 16
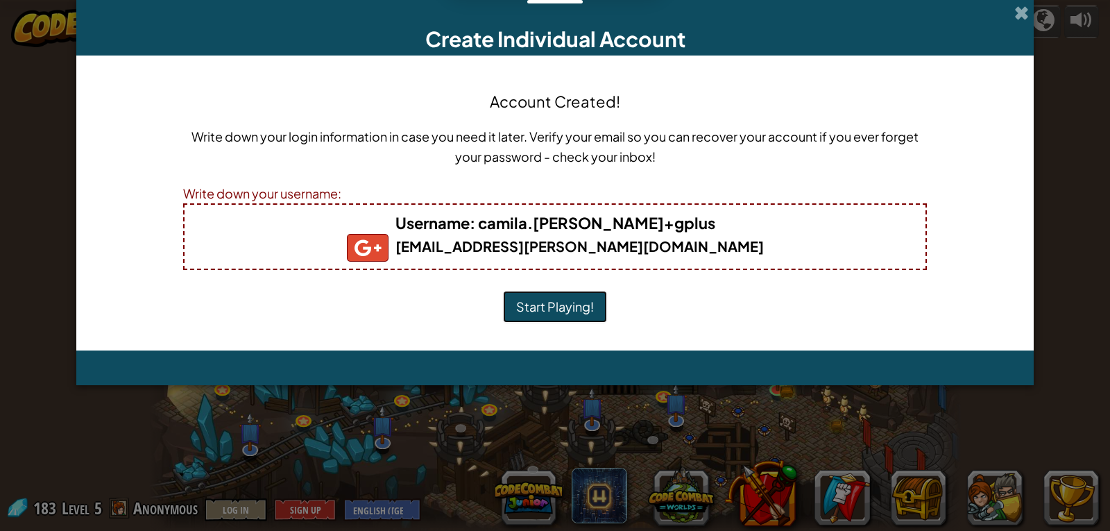
click at [573, 302] on button "Start Playing!" at bounding box center [555, 307] width 104 height 32
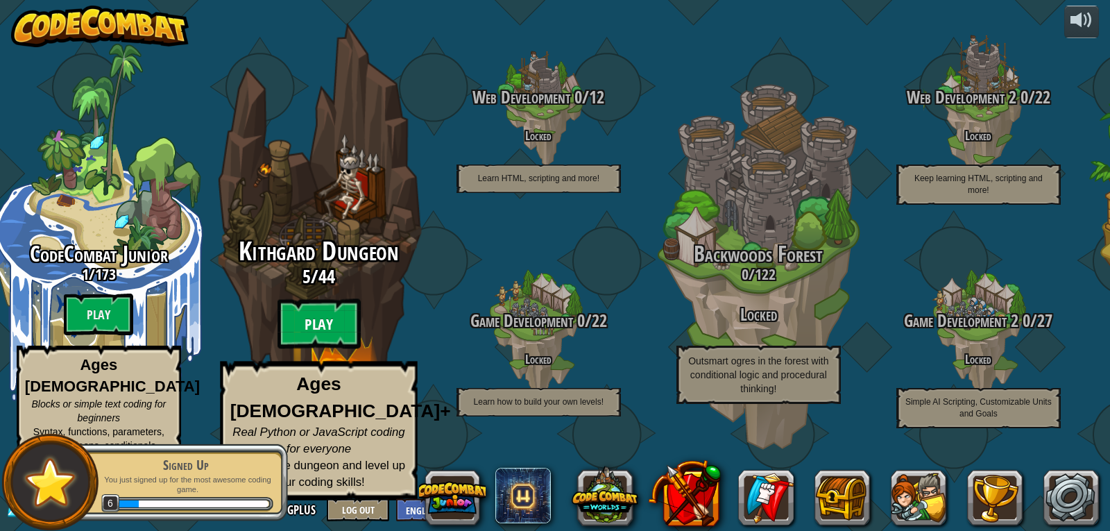
click at [337, 349] on btn "Play" at bounding box center [318, 324] width 83 height 50
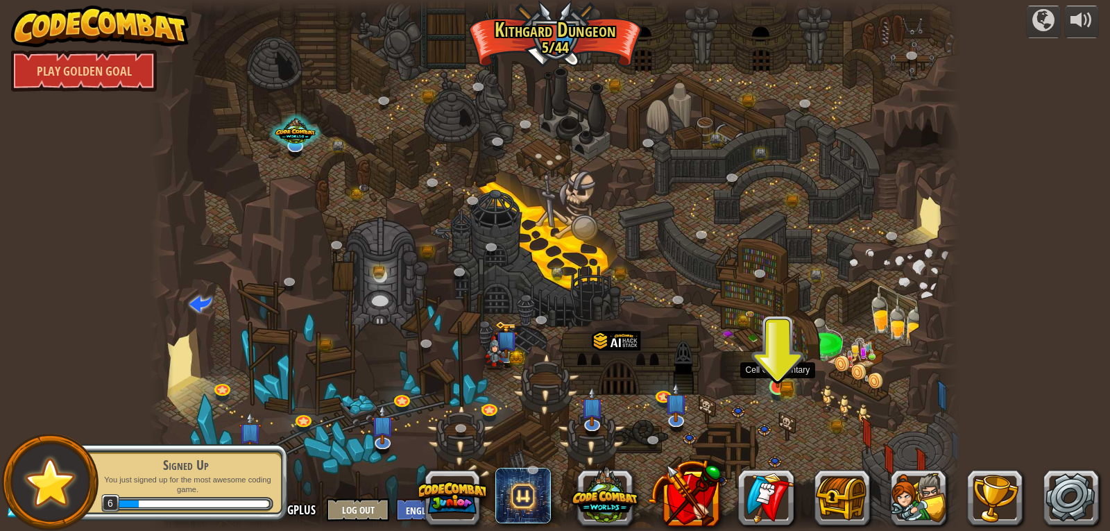
click at [770, 381] on img at bounding box center [777, 365] width 21 height 45
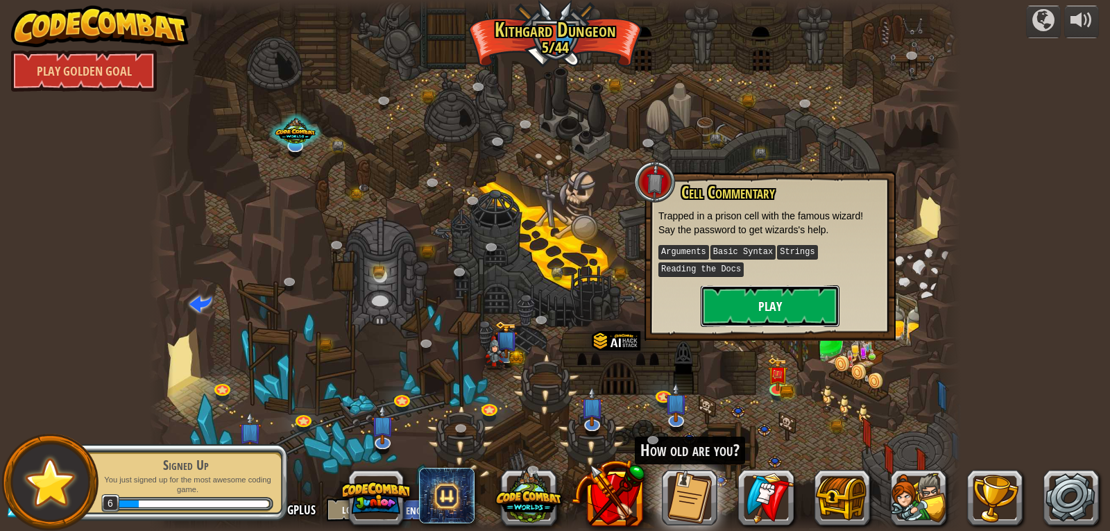
click at [804, 294] on button "Play" at bounding box center [770, 306] width 139 height 42
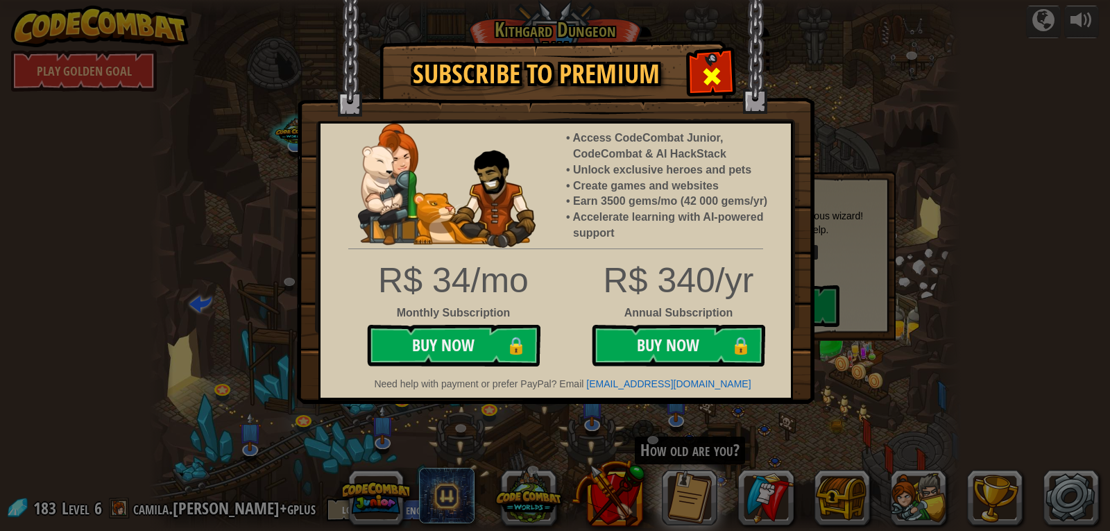
click at [706, 76] on span at bounding box center [712, 76] width 22 height 22
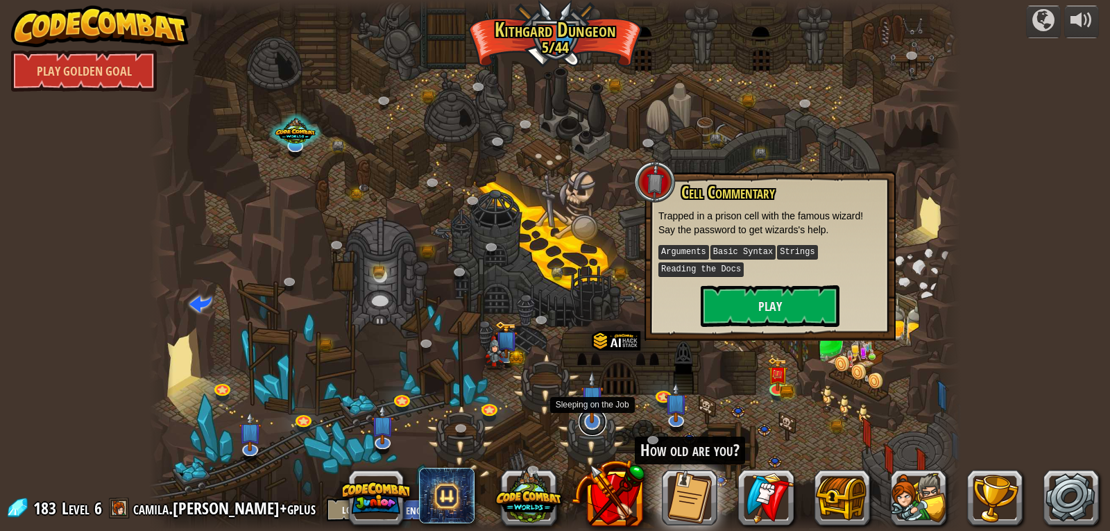
click at [599, 425] on link at bounding box center [593, 422] width 28 height 28
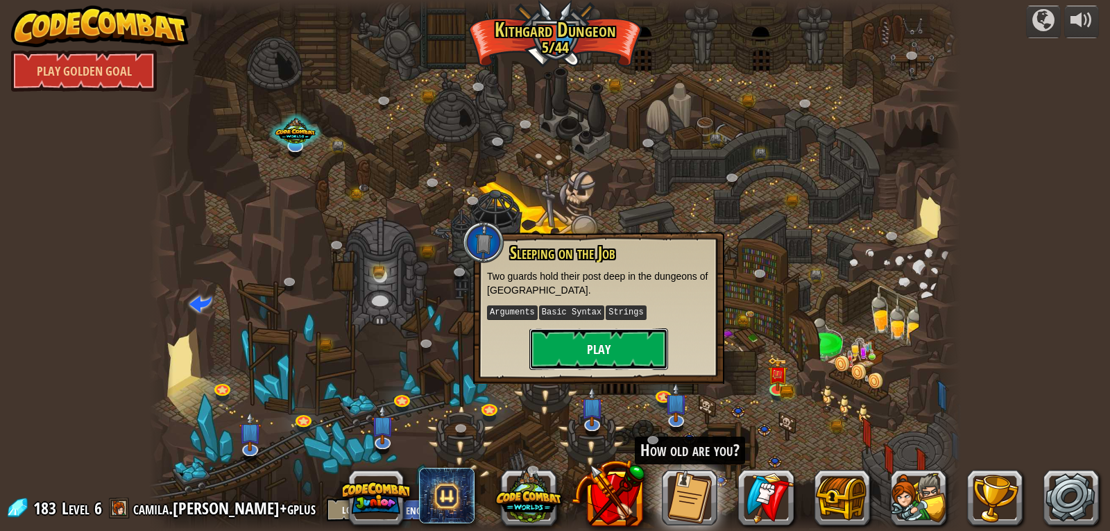
click at [613, 339] on button "Play" at bounding box center [598, 349] width 139 height 42
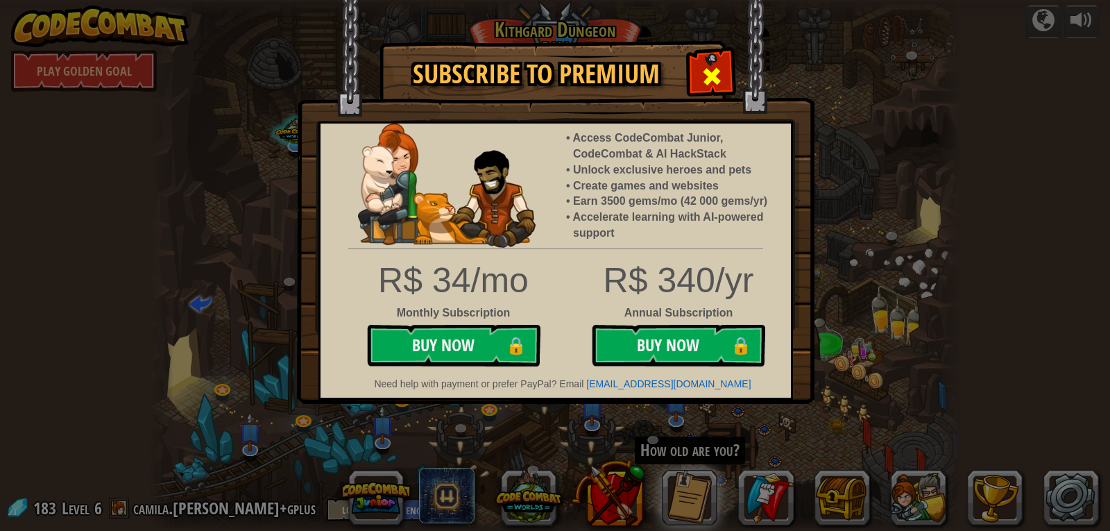
click at [707, 65] on span at bounding box center [712, 76] width 22 height 22
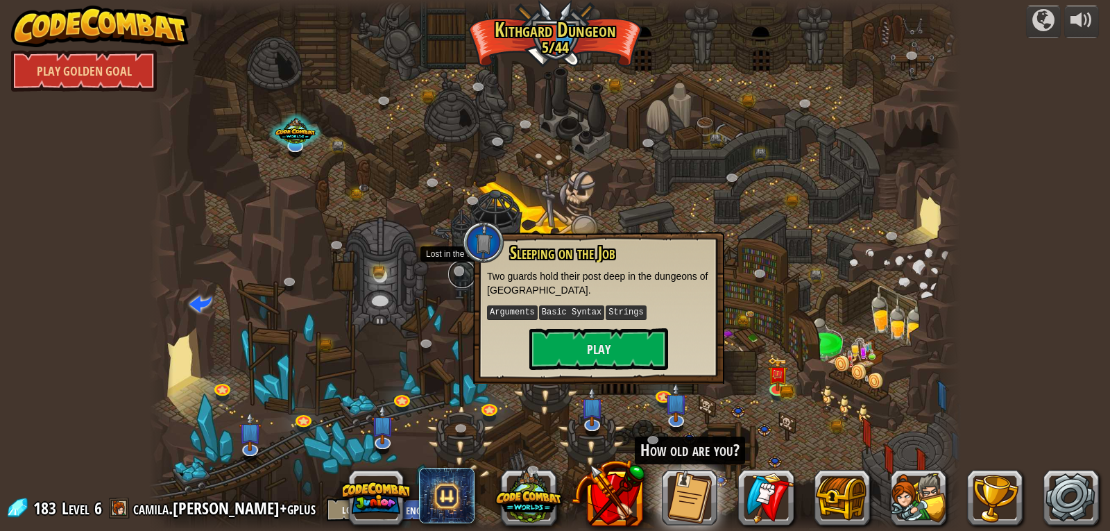
click at [452, 275] on link at bounding box center [462, 274] width 28 height 28
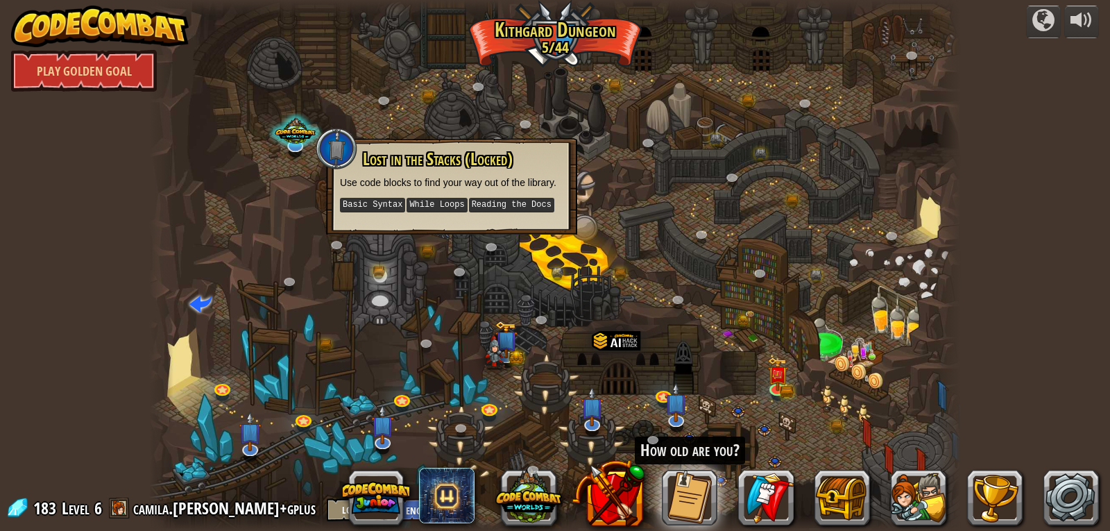
click at [478, 352] on div at bounding box center [555, 265] width 812 height 531
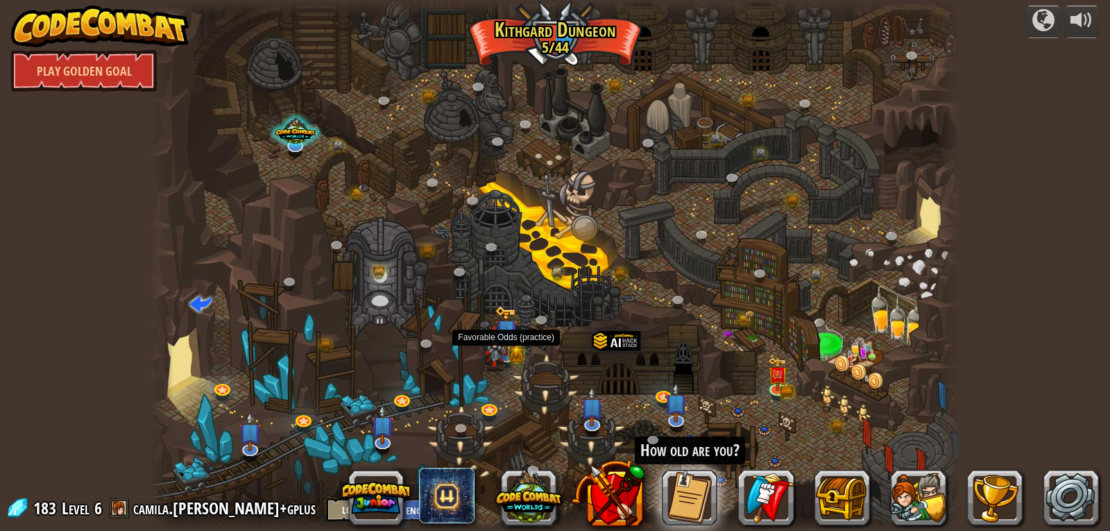
click at [508, 344] on img at bounding box center [506, 330] width 23 height 50
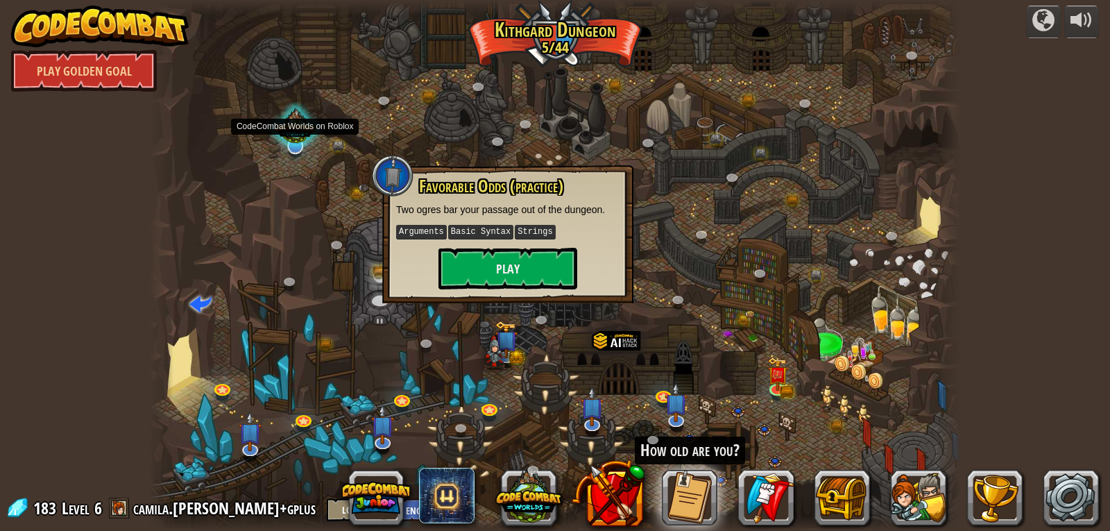
click at [296, 126] on div at bounding box center [296, 129] width 56 height 53
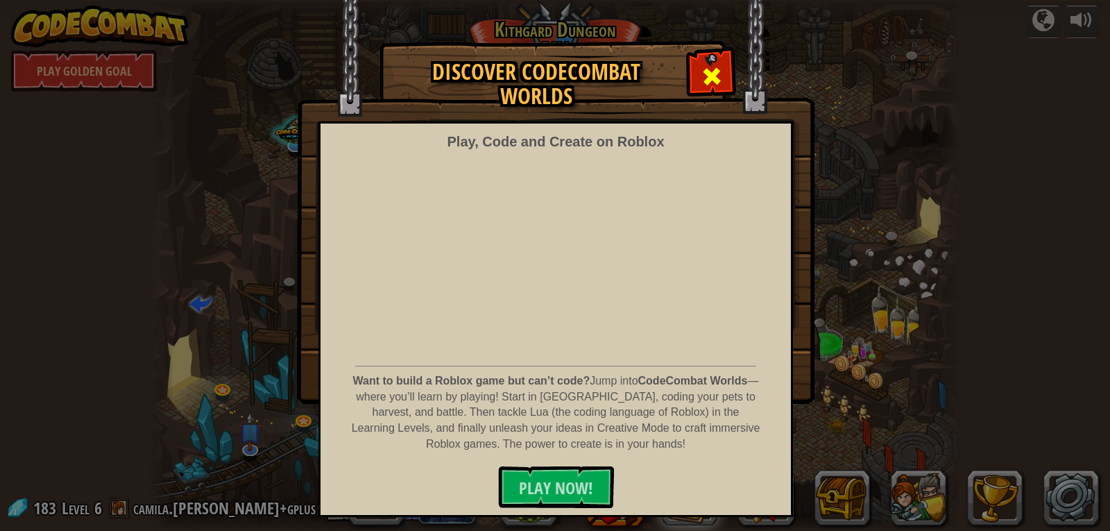
click at [710, 65] on span at bounding box center [712, 76] width 22 height 22
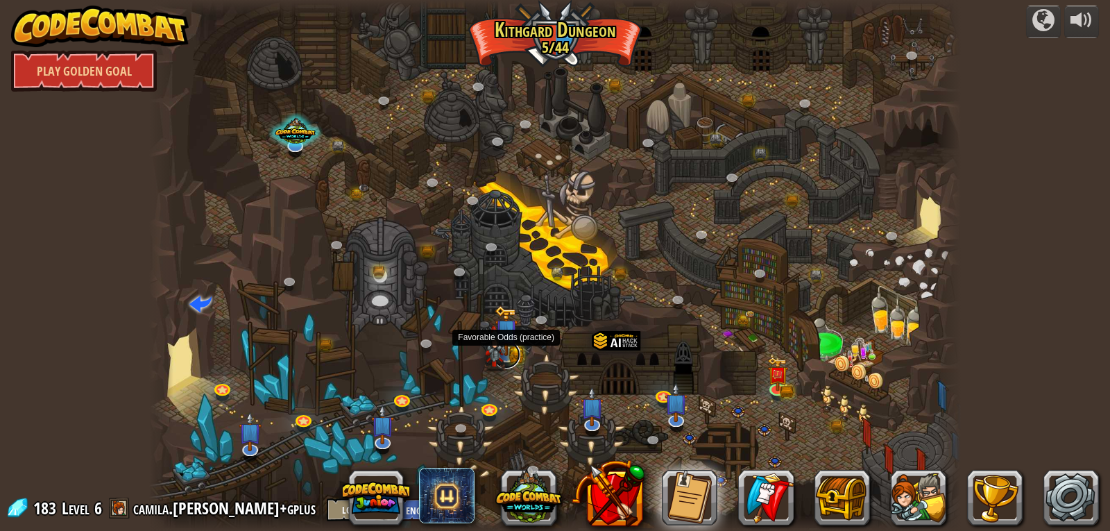
click at [510, 358] on link at bounding box center [507, 355] width 28 height 28
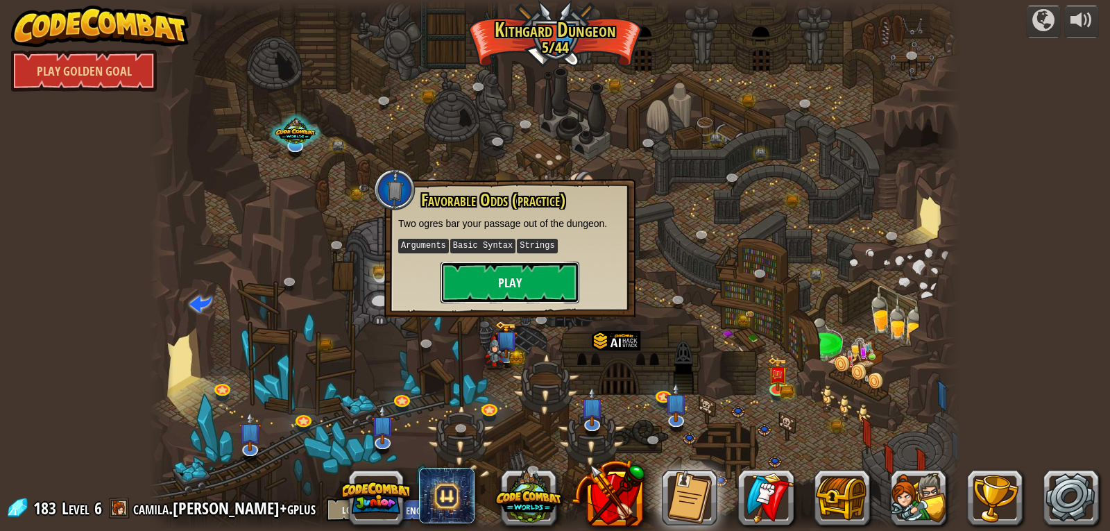
click at [520, 294] on button "Play" at bounding box center [510, 283] width 139 height 42
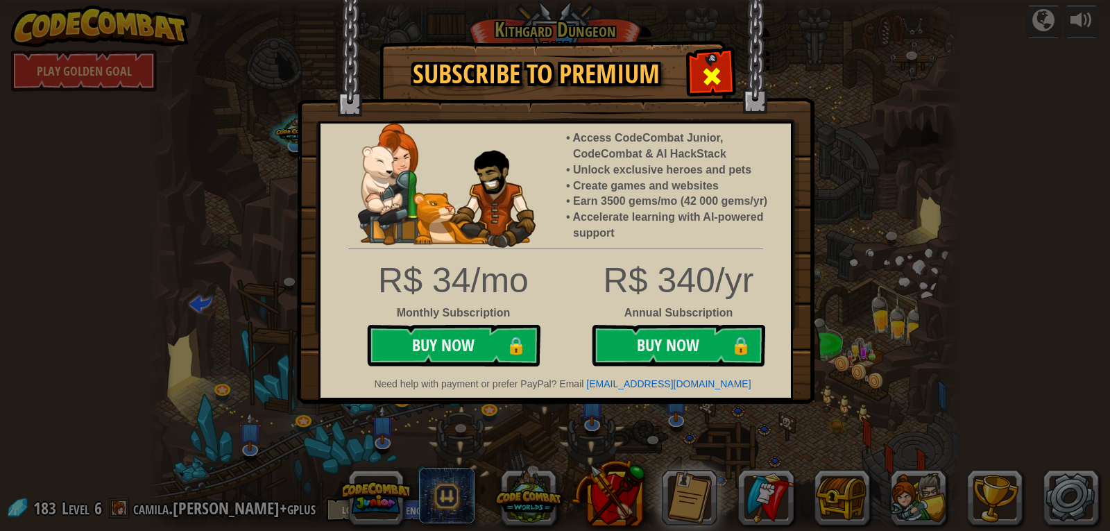
click at [722, 62] on div at bounding box center [712, 75] width 44 height 44
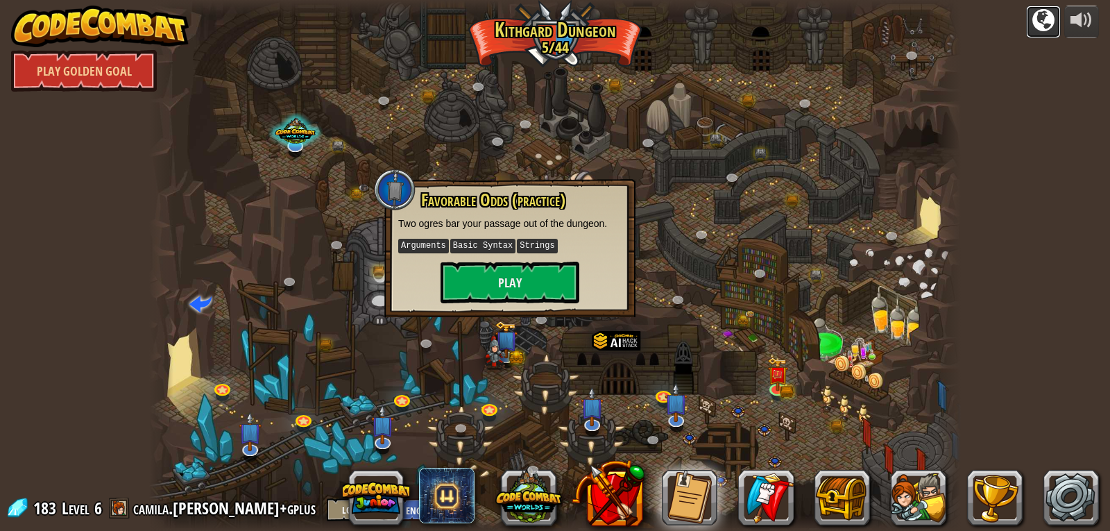
click at [1050, 23] on div at bounding box center [1044, 20] width 22 height 22
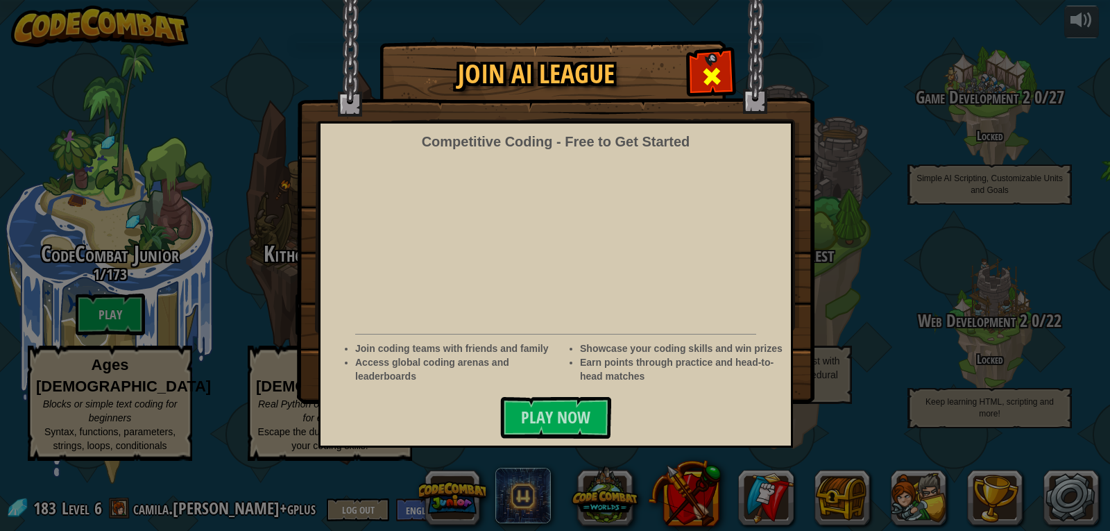
click at [724, 69] on div at bounding box center [712, 75] width 44 height 44
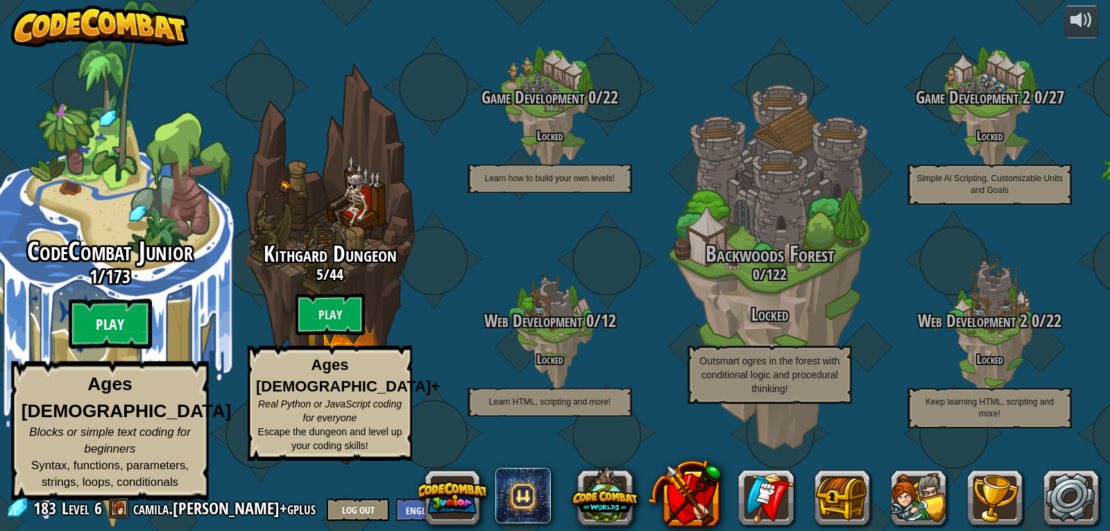
click at [98, 347] on btn "Play" at bounding box center [110, 324] width 83 height 50
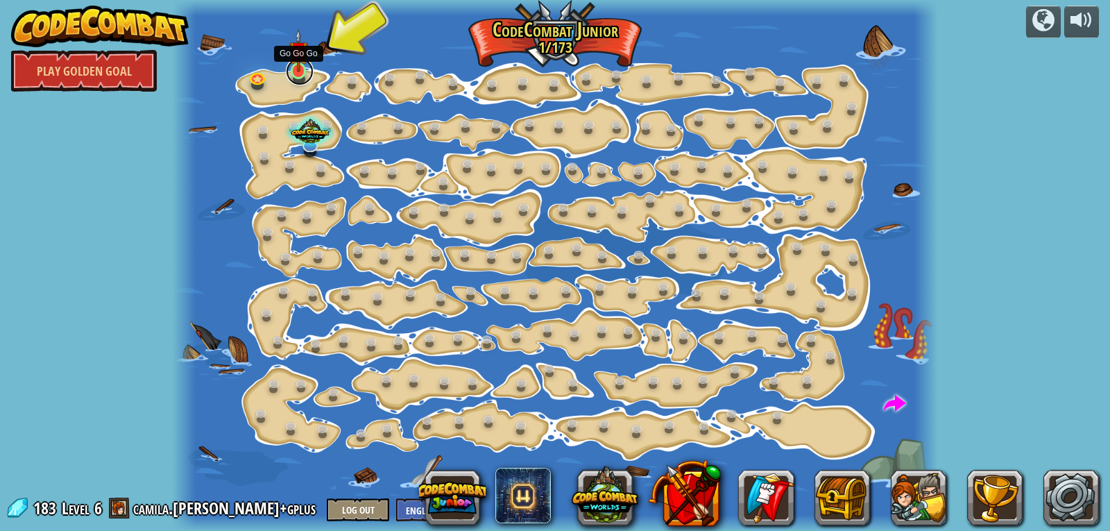
click at [299, 78] on link at bounding box center [300, 72] width 28 height 28
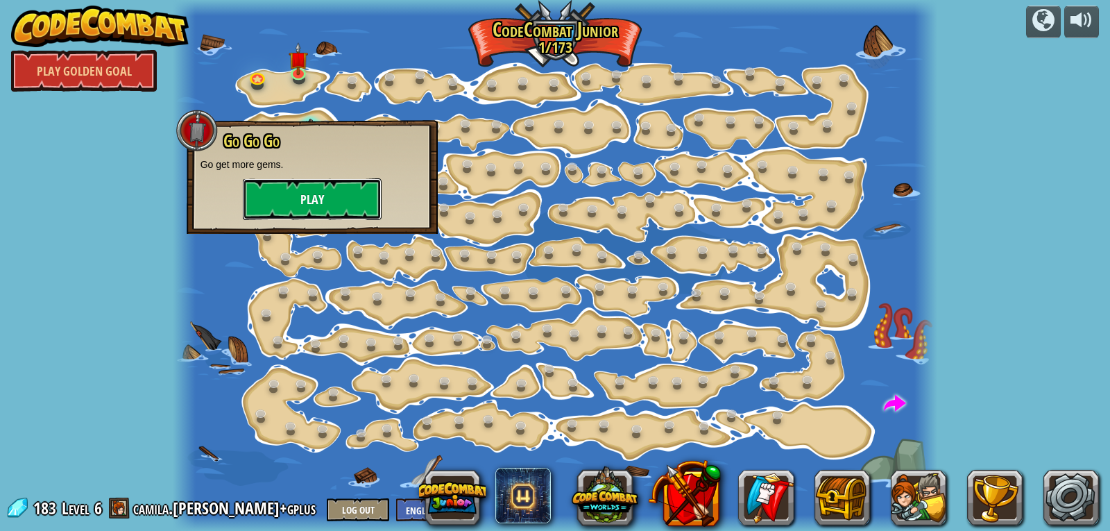
click at [333, 203] on button "Play" at bounding box center [312, 199] width 139 height 42
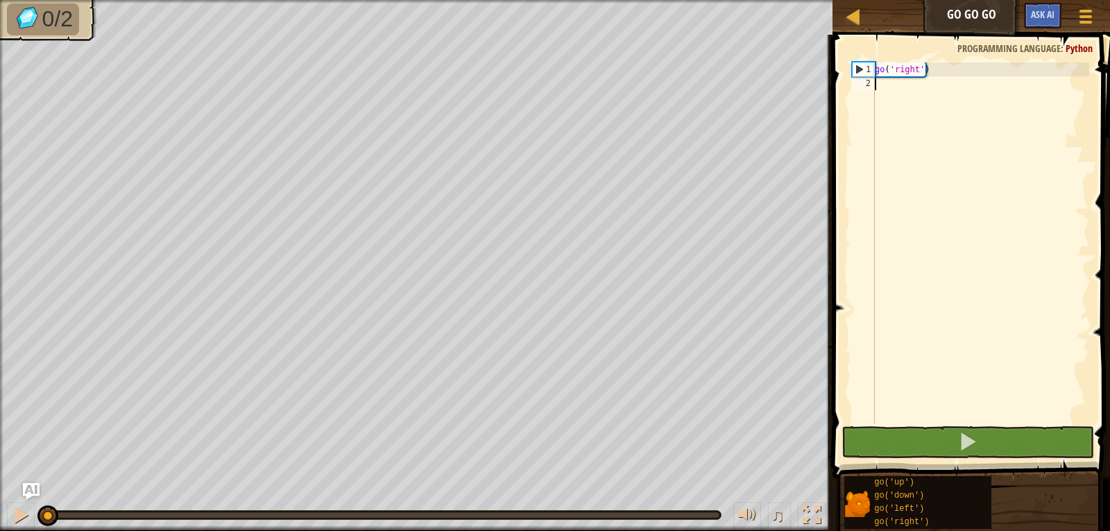
click at [954, 87] on div "go ( 'right' )" at bounding box center [980, 256] width 217 height 389
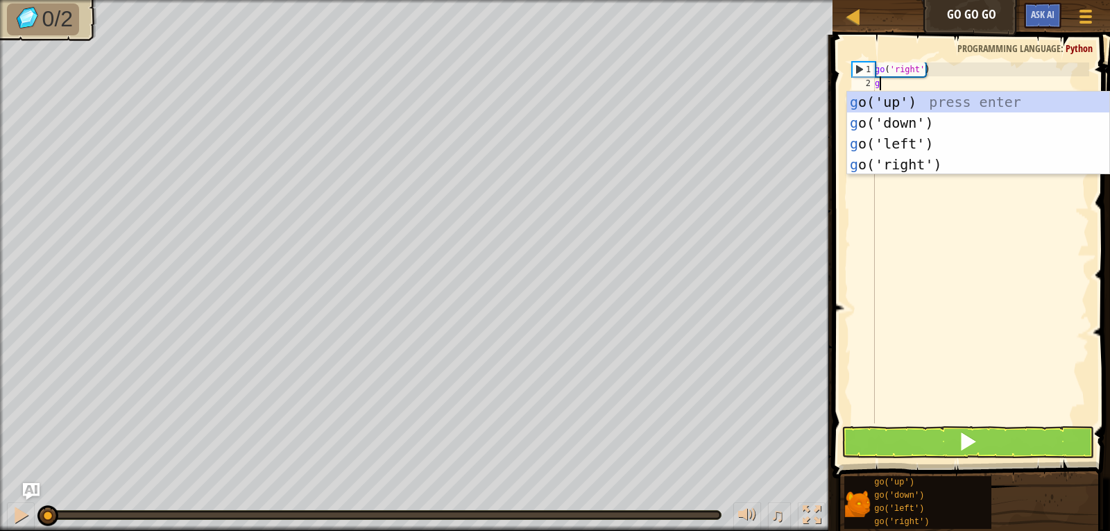
type textarea "go"
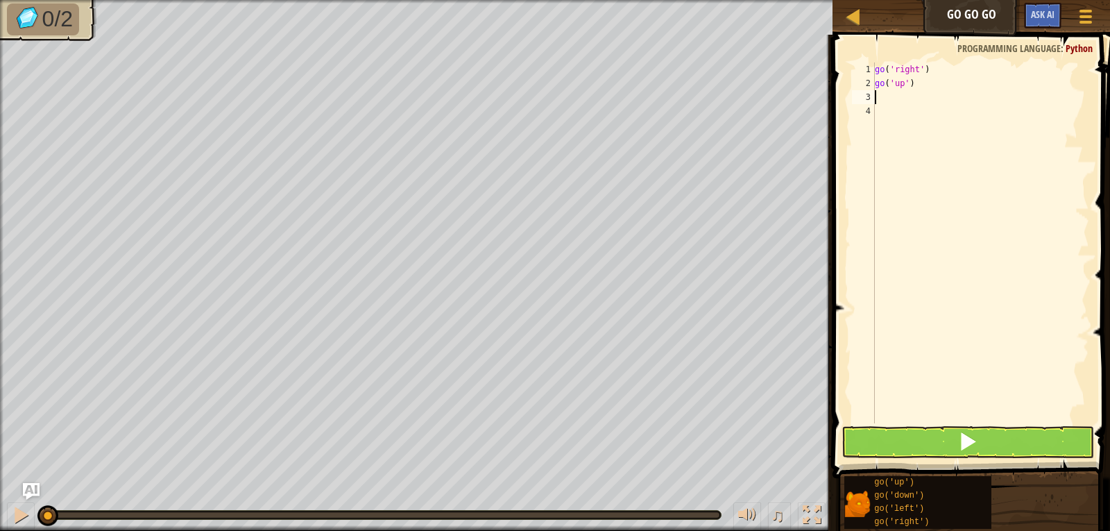
type textarea "go"
click at [1035, 448] on button at bounding box center [968, 442] width 253 height 32
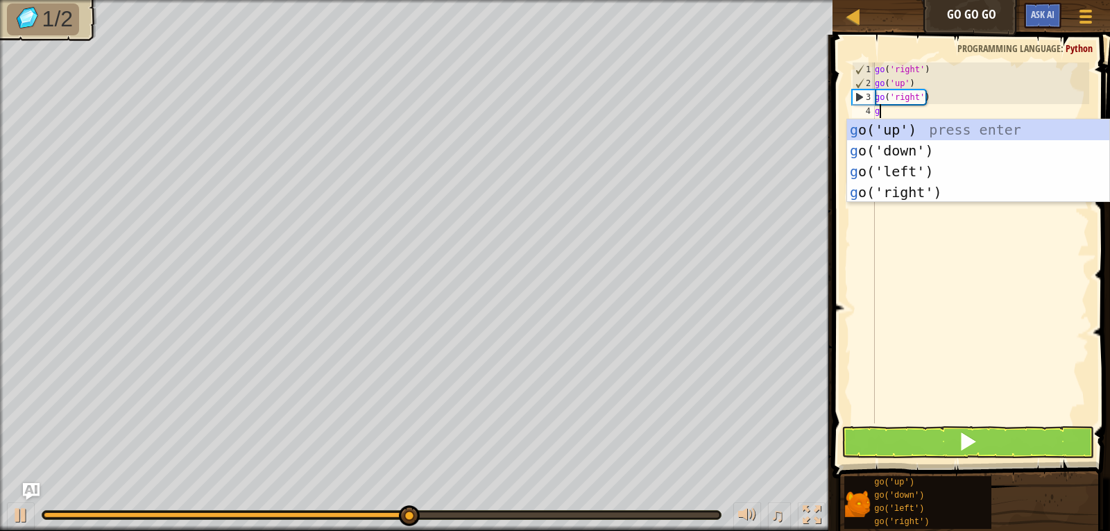
type textarea "go"
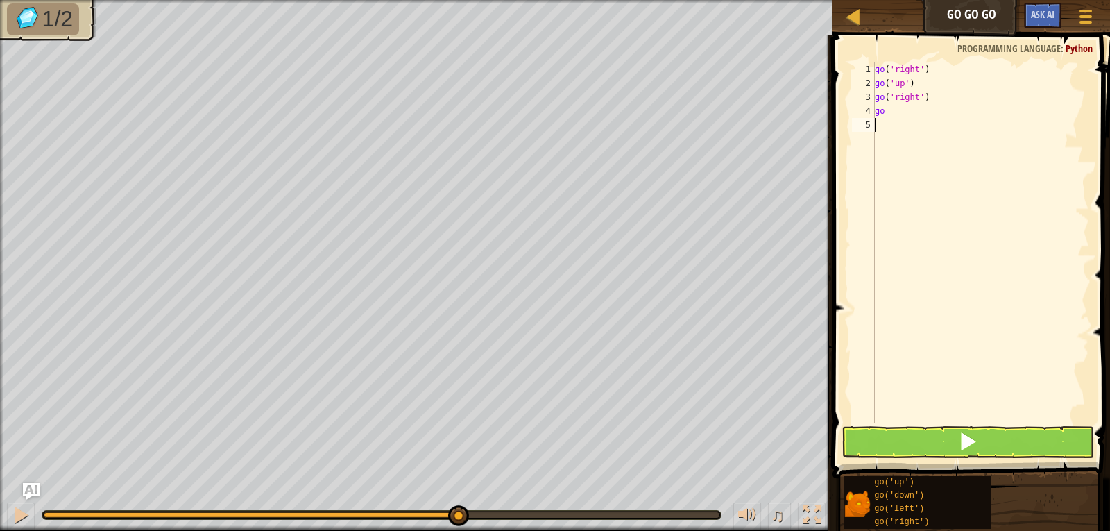
click at [913, 202] on div "go ( 'right' ) go ( 'up' ) go ( 'right' ) go" at bounding box center [980, 256] width 217 height 389
click at [894, 110] on div "go ( 'right' ) go ( 'up' ) go ( 'right' ) go" at bounding box center [980, 256] width 217 height 389
type textarea "g"
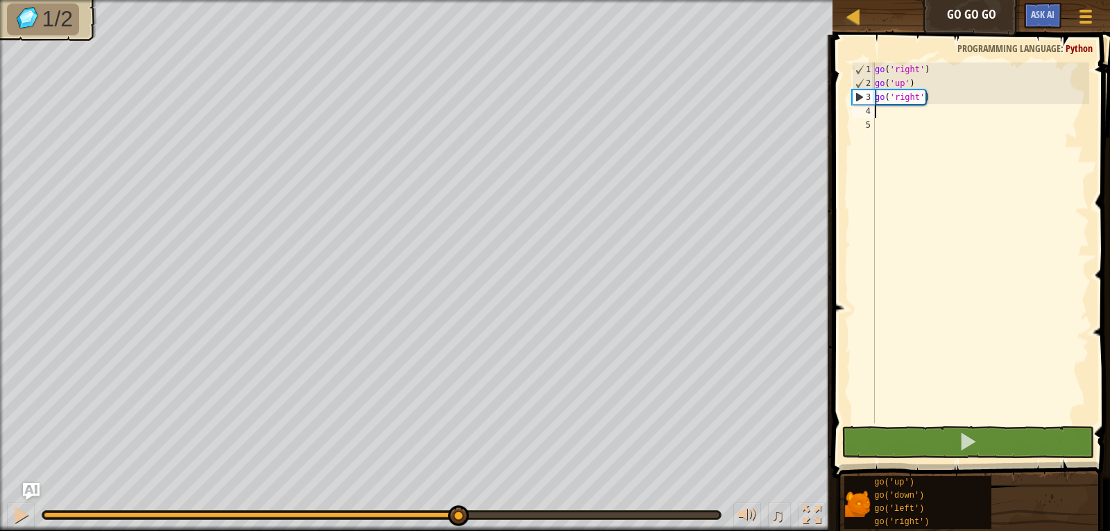
type textarea "go"
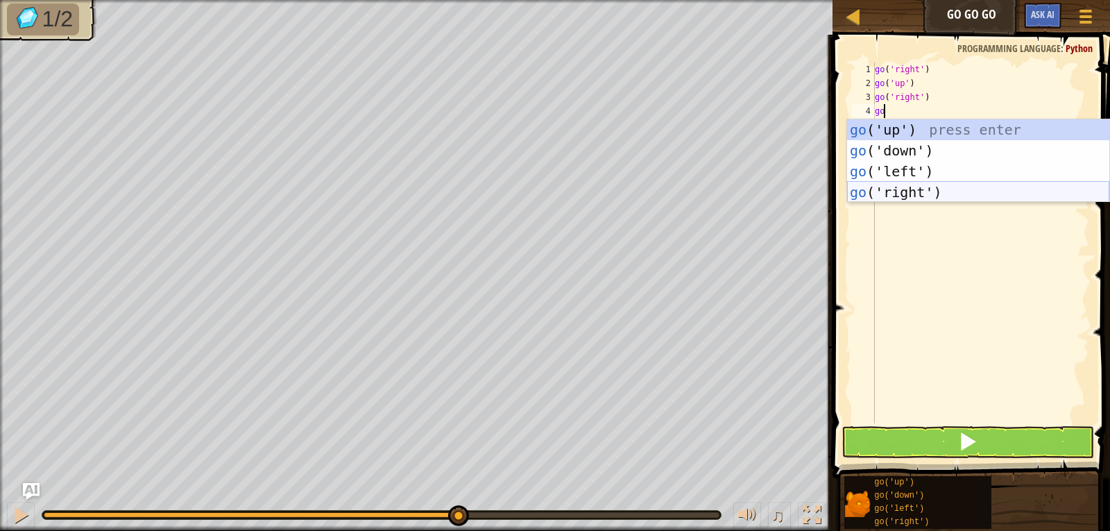
click at [900, 198] on div "go ('up') press enter go ('down') press enter go ('left') press enter go ('righ…" at bounding box center [978, 181] width 262 height 125
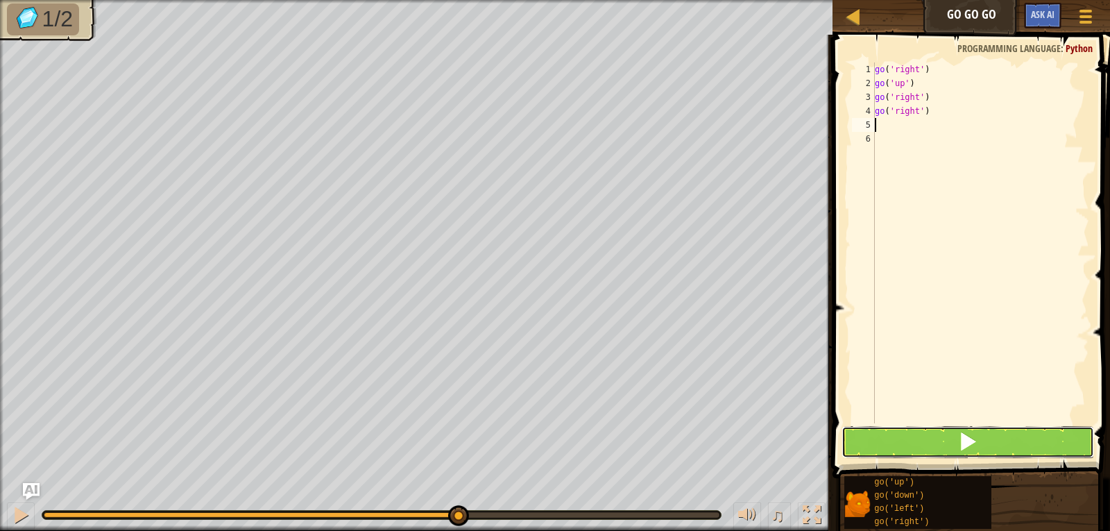
click at [961, 434] on span at bounding box center [967, 441] width 19 height 19
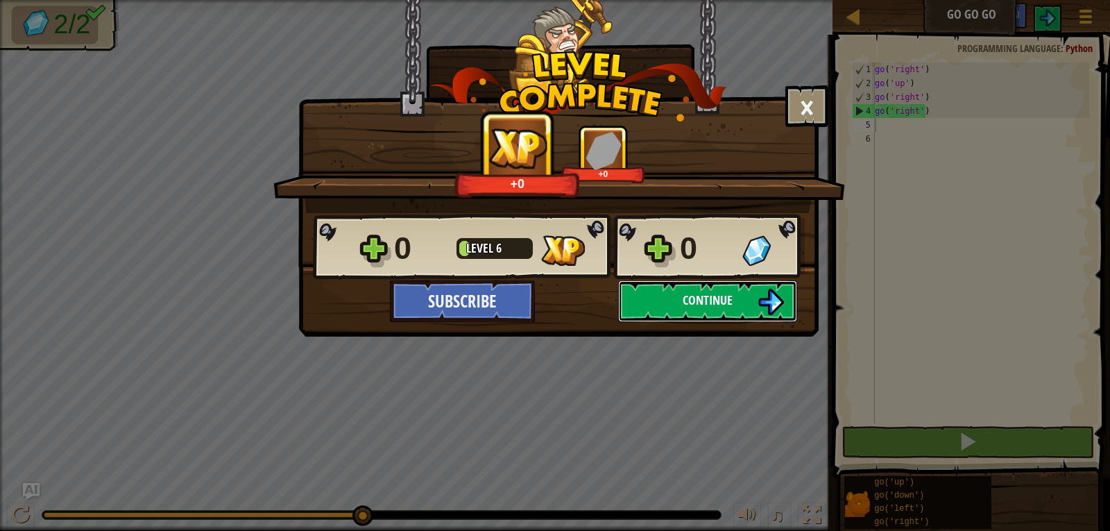
click at [735, 291] on button "Continue" at bounding box center [707, 301] width 179 height 42
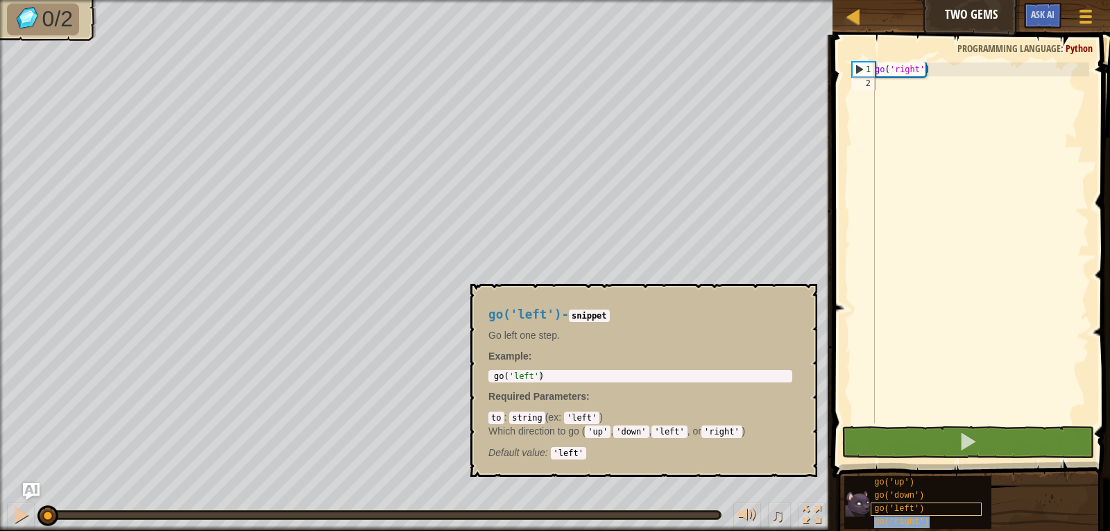
type textarea "go('right')"
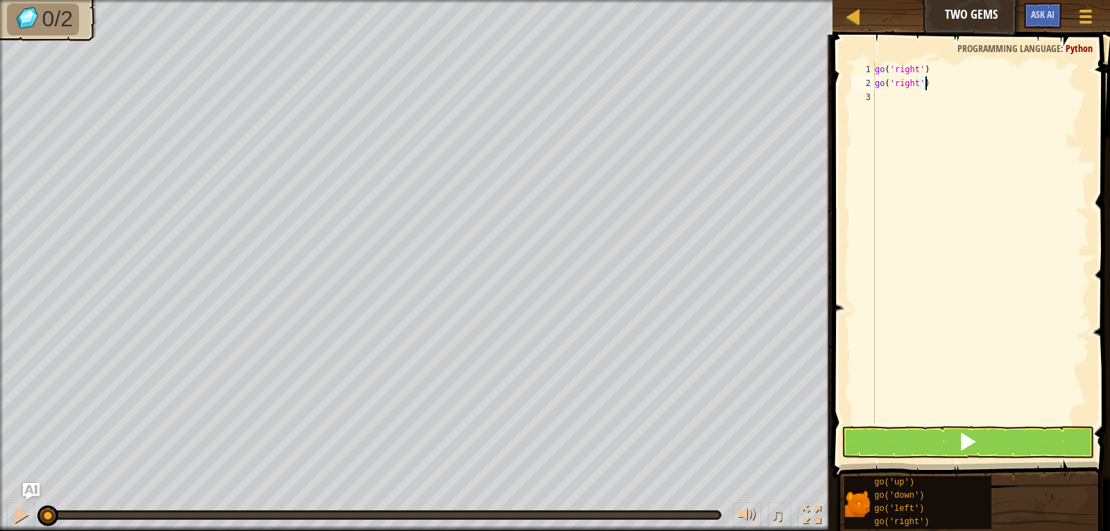
click at [930, 85] on div "go ( 'right' ) go ( 'right' )" at bounding box center [980, 256] width 217 height 389
click at [906, 137] on div "go ( 'right' ) go ( 'right' )" at bounding box center [980, 256] width 217 height 389
click at [867, 439] on button at bounding box center [968, 442] width 253 height 32
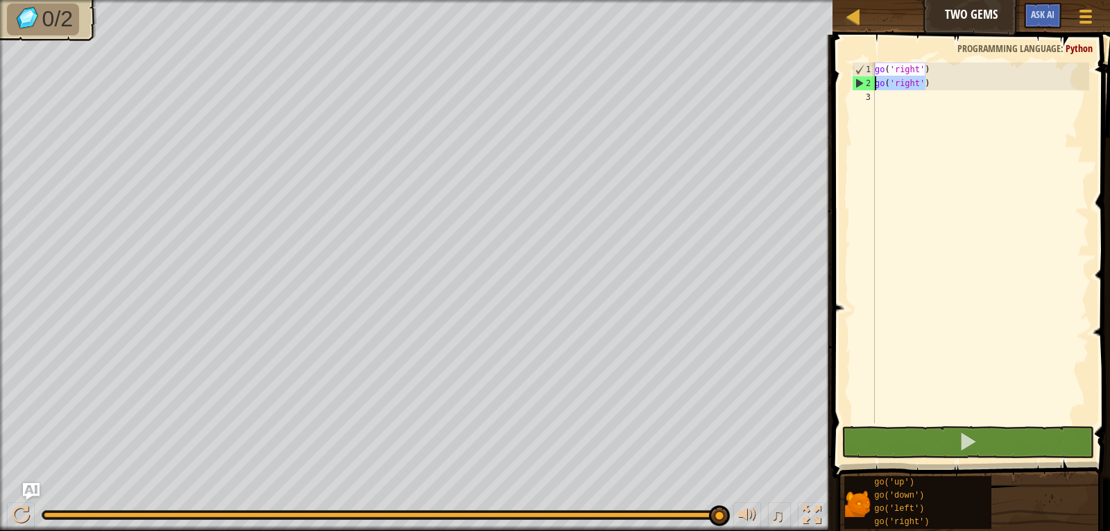
drag, startPoint x: 932, startPoint y: 86, endPoint x: 851, endPoint y: 79, distance: 80.8
click at [851, 79] on div "1 2 3 go ( 'right' ) go ( 'right' ) ההההההההההההההההההההההההההההההההההההההההההה…" at bounding box center [969, 242] width 240 height 361
type textarea "go('right')"
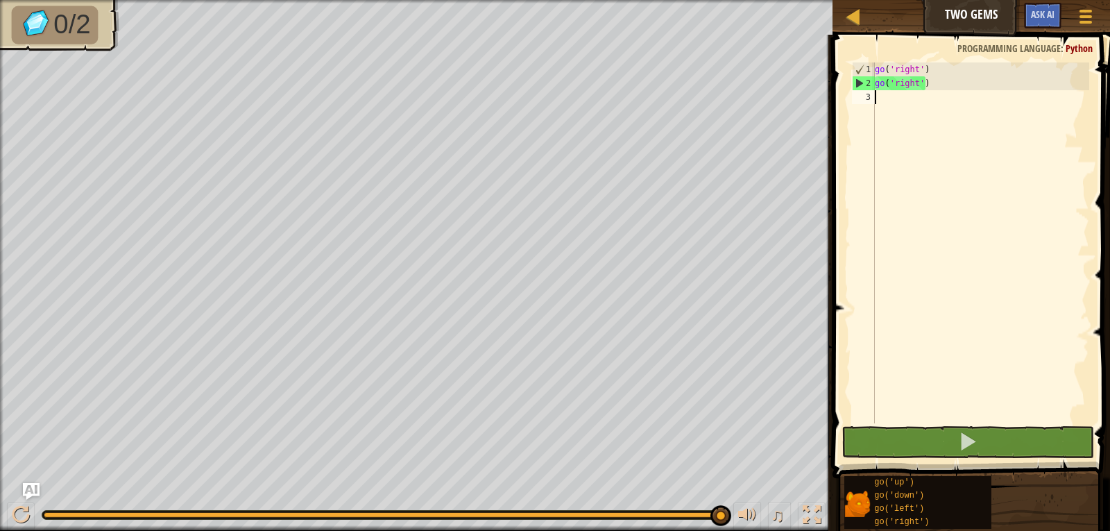
click at [894, 96] on div "go ( 'right' ) go ( 'right' )" at bounding box center [980, 256] width 217 height 389
paste textarea "go('right')"
type textarea "go('right')"
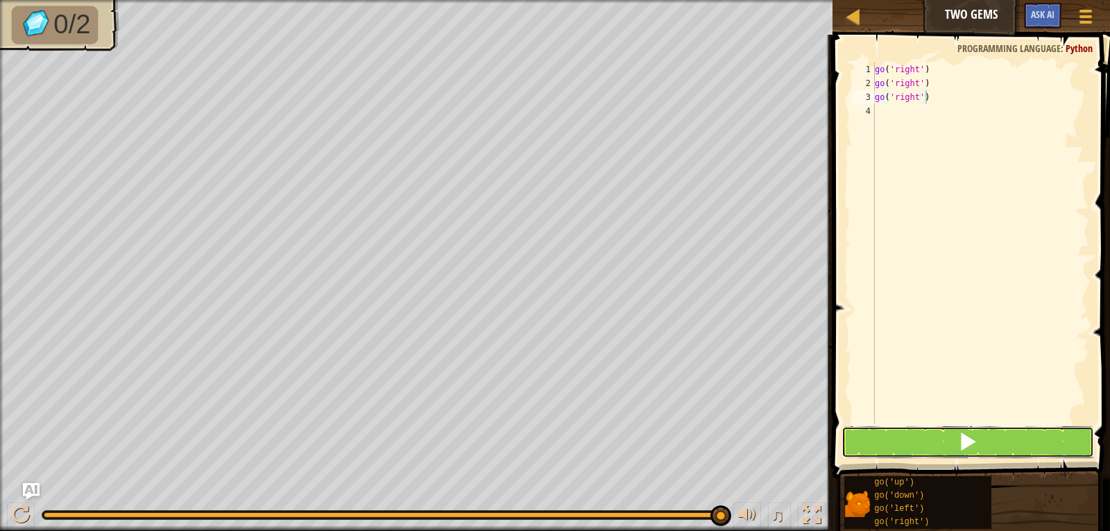
drag, startPoint x: 948, startPoint y: 452, endPoint x: 983, endPoint y: 308, distance: 147.8
click at [948, 451] on button at bounding box center [968, 442] width 253 height 32
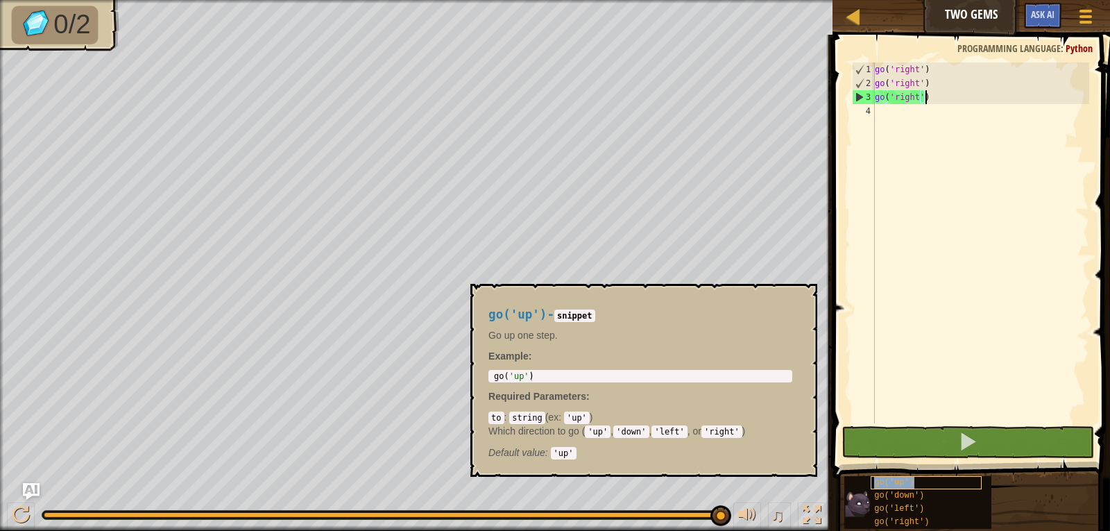
click at [913, 480] on div "go('up')" at bounding box center [926, 482] width 111 height 13
click at [905, 114] on div "go ( 'right' ) go ( 'right' ) go ( 'right' )" at bounding box center [980, 256] width 217 height 389
drag, startPoint x: 905, startPoint y: 475, endPoint x: 912, endPoint y: 229, distance: 246.4
click at [912, 221] on div "Blocks 1 2 3 4 go ( 'right' ) go ( 'right' ) go ( 'right' ) ההההההההההההההההההה…" at bounding box center [970, 279] width 282 height 489
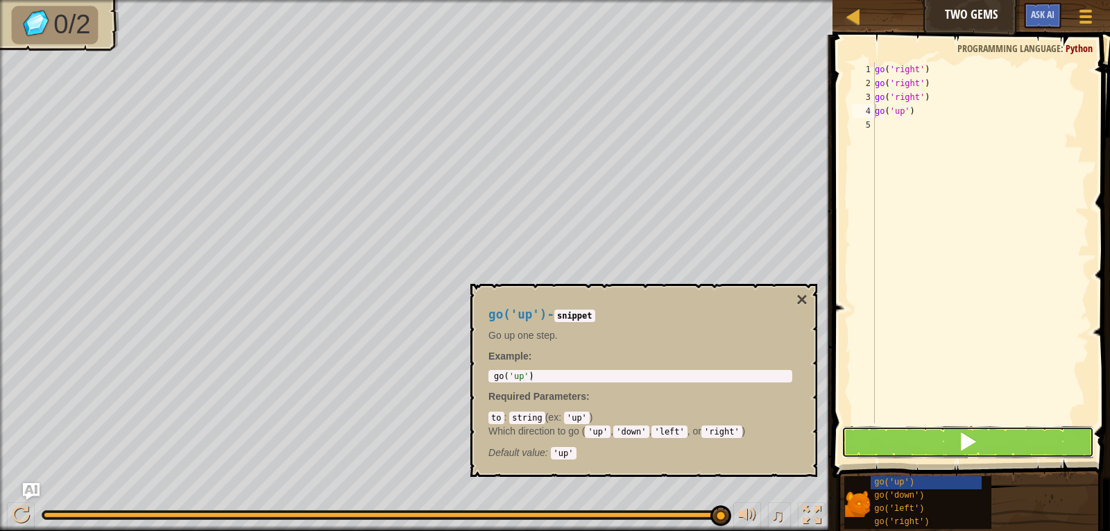
click at [925, 448] on button at bounding box center [968, 442] width 253 height 32
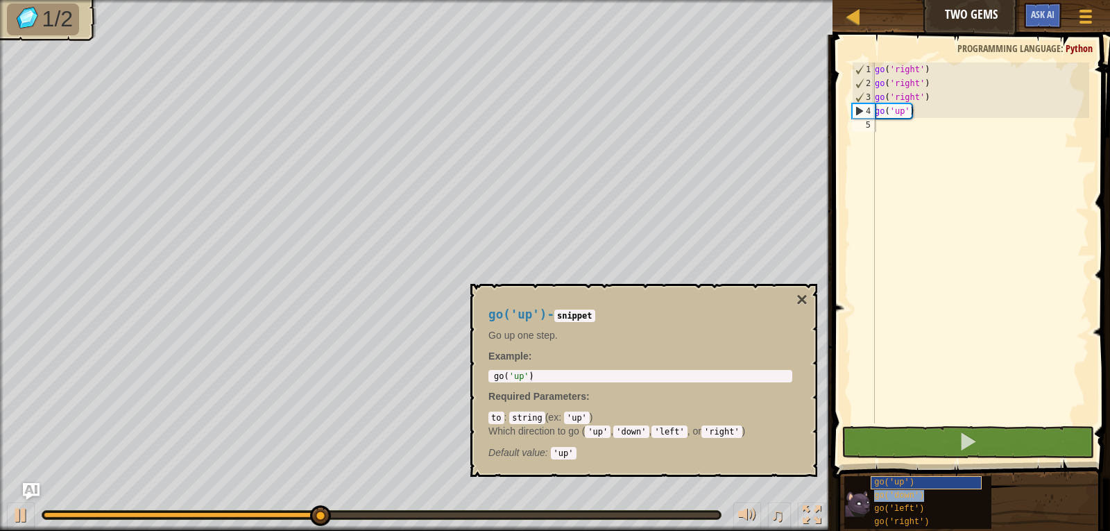
type textarea "go('down')"
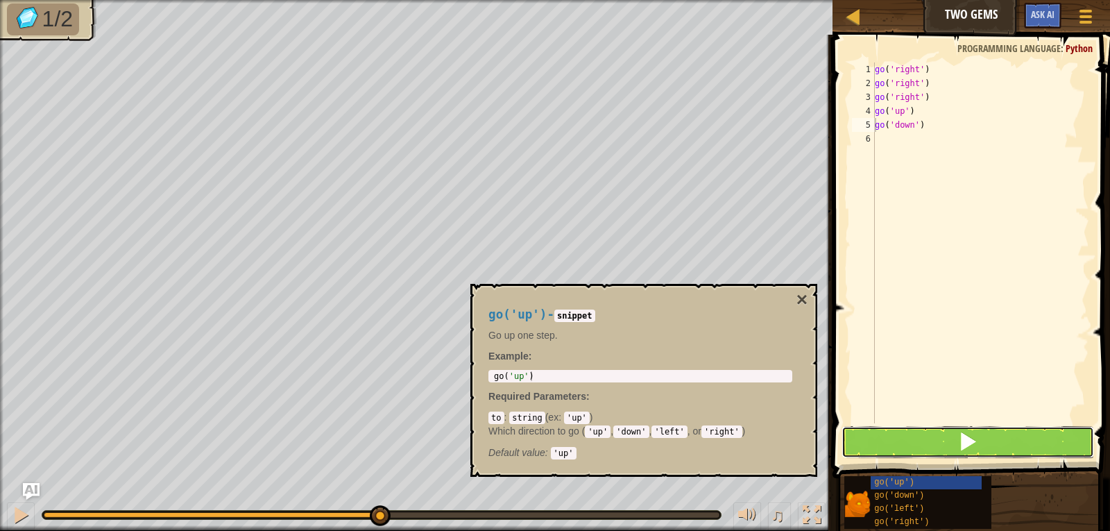
click at [944, 455] on button at bounding box center [968, 442] width 253 height 32
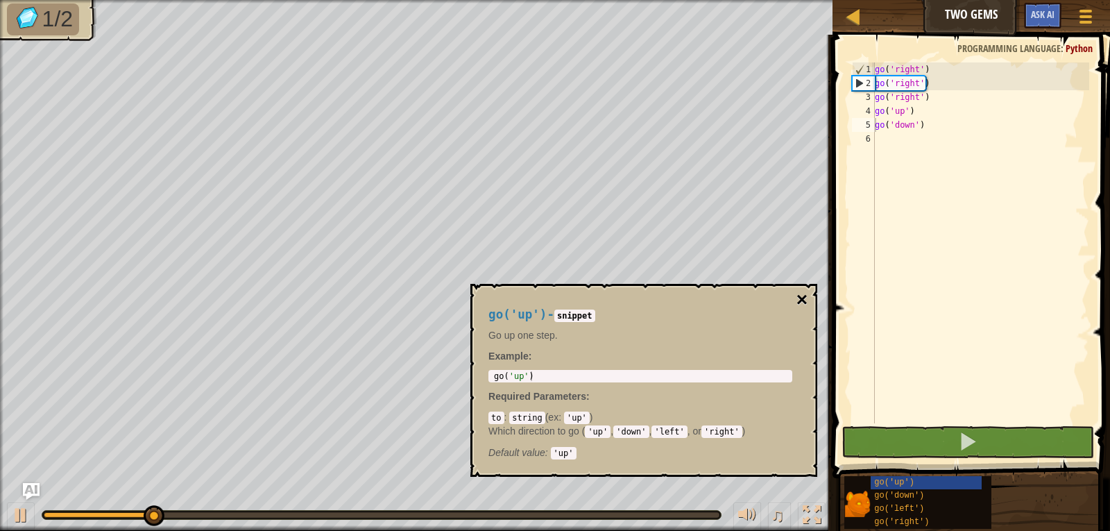
click at [799, 294] on button "×" at bounding box center [802, 299] width 11 height 19
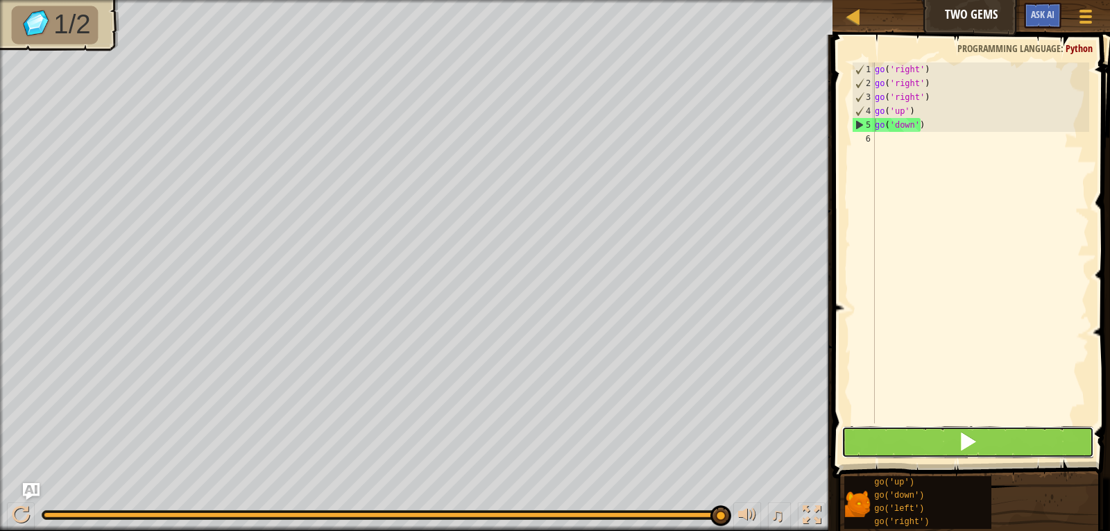
click at [975, 441] on span at bounding box center [967, 441] width 19 height 19
click at [954, 438] on button at bounding box center [968, 442] width 253 height 32
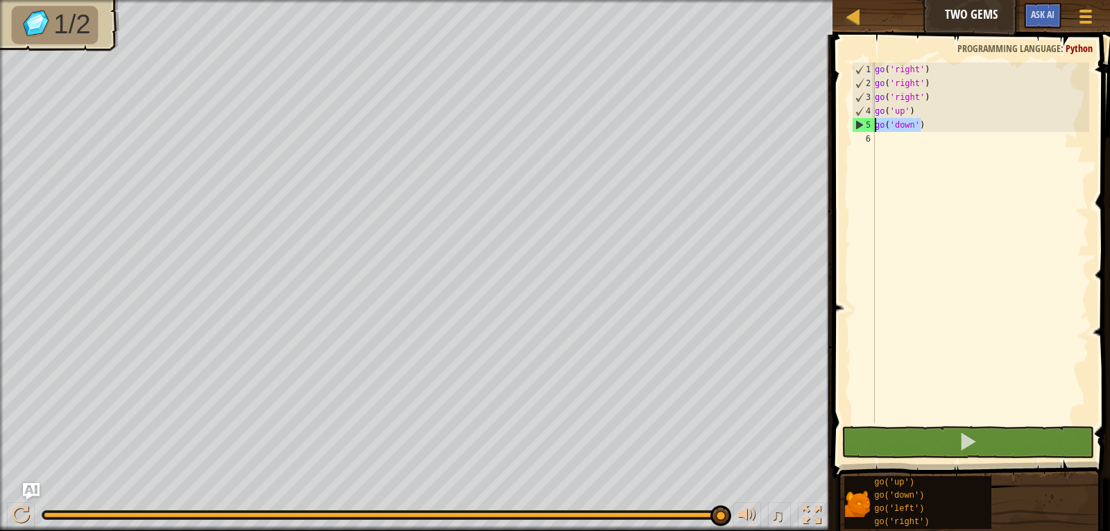
drag, startPoint x: 921, startPoint y: 128, endPoint x: 836, endPoint y: 128, distance: 84.7
click at [836, 128] on div "go('down') 1 2 3 4 5 6 go ( 'right' ) go ( 'right' ) go ( 'right' ) go ( 'up' )…" at bounding box center [970, 284] width 282 height 484
click at [878, 143] on div "go ( 'right' ) go ( 'right' ) go ( 'right' ) go ( 'up' ) go ( 'down' )" at bounding box center [980, 256] width 217 height 389
paste textarea "go('down')"
type textarea "go('down')"
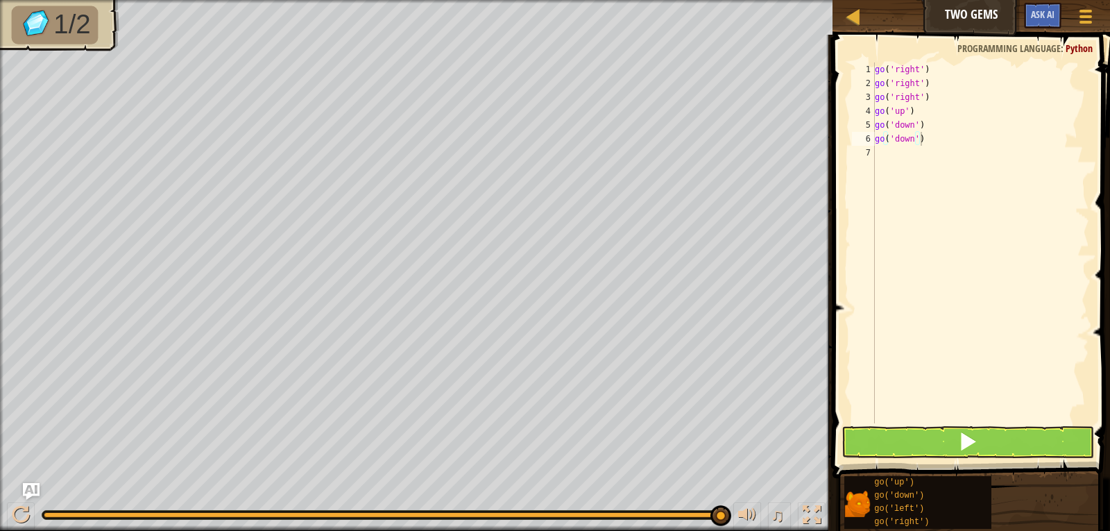
click at [953, 425] on span at bounding box center [973, 236] width 289 height 484
click at [926, 425] on span at bounding box center [973, 236] width 289 height 484
drag, startPoint x: 924, startPoint y: 432, endPoint x: 925, endPoint y: 462, distance: 30.5
click at [924, 435] on div "go('down') 1 2 3 4 5 6 7 go ( 'right' ) go ( 'right' ) go ( 'right' ) go ( 'up'…" at bounding box center [970, 284] width 282 height 484
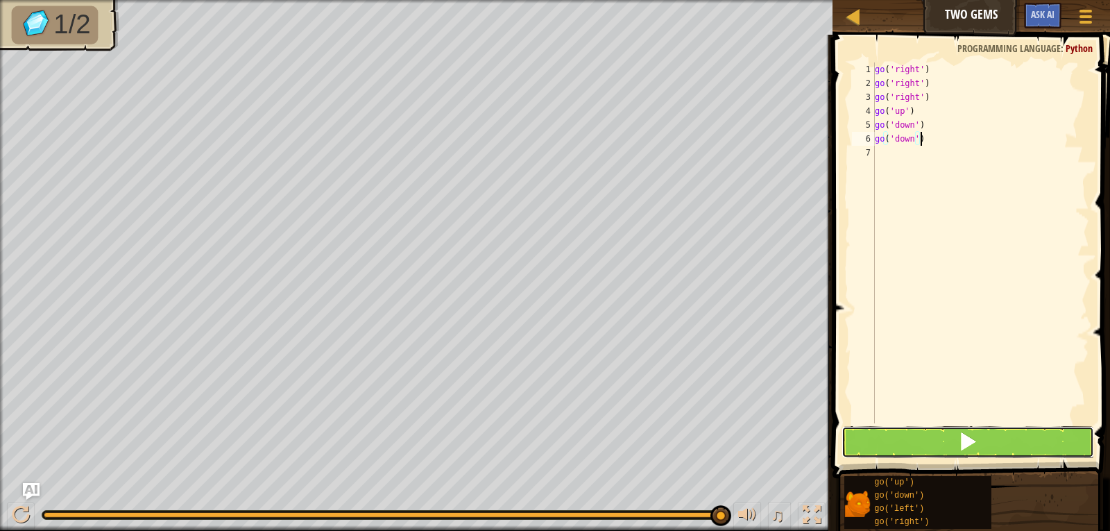
click at [930, 439] on button at bounding box center [968, 442] width 253 height 32
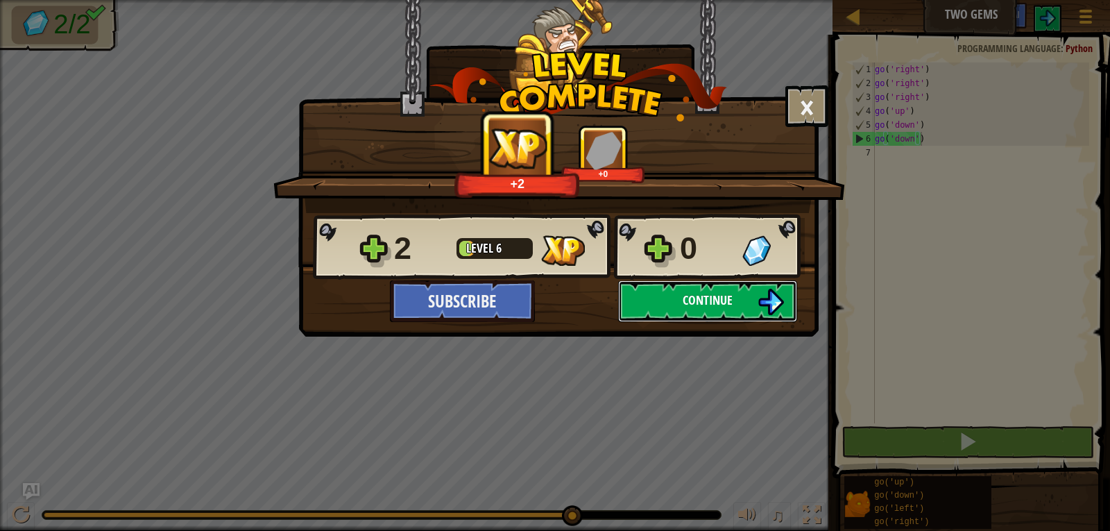
click at [672, 285] on button "Continue" at bounding box center [707, 301] width 179 height 42
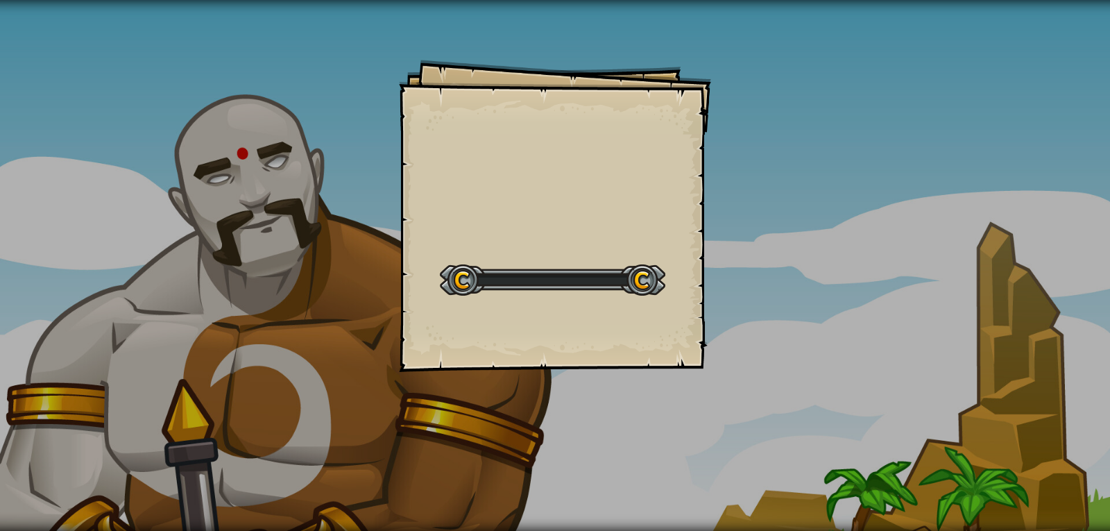
click at [657, 296] on div "Start Level" at bounding box center [553, 279] width 226 height 56
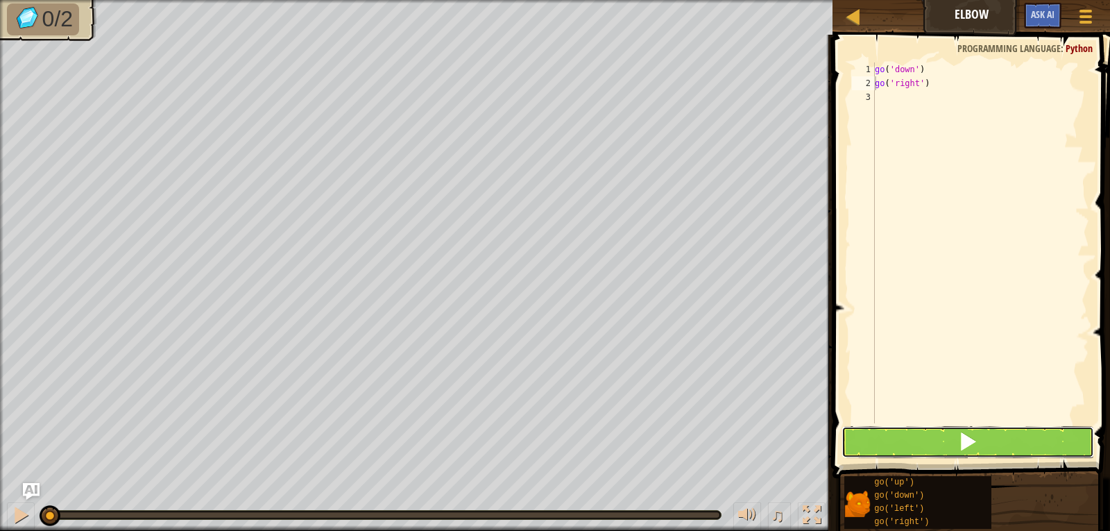
click at [1016, 441] on button at bounding box center [968, 442] width 253 height 32
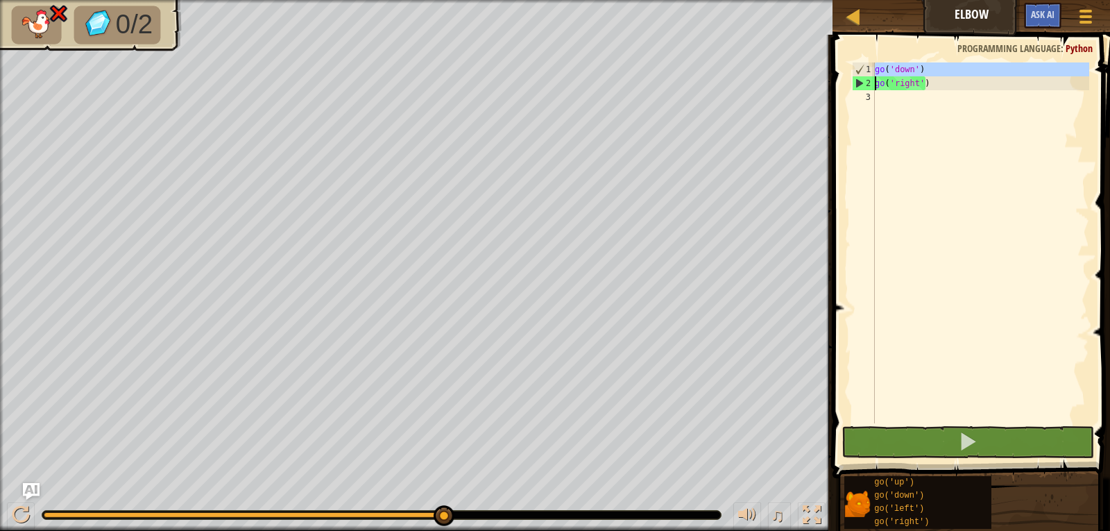
drag, startPoint x: 874, startPoint y: 76, endPoint x: 908, endPoint y: 72, distance: 34.2
click at [908, 72] on div "go('right') 1 2 3 go ( 'down' ) go ( 'right' ) הההההההההההההההההההההההההההההההה…" at bounding box center [969, 242] width 240 height 361
type textarea "go('down') go('right')"
click at [1027, 109] on div "go ( 'down' ) go ( 'right' )" at bounding box center [980, 256] width 217 height 389
drag, startPoint x: 910, startPoint y: 63, endPoint x: 917, endPoint y: 83, distance: 20.6
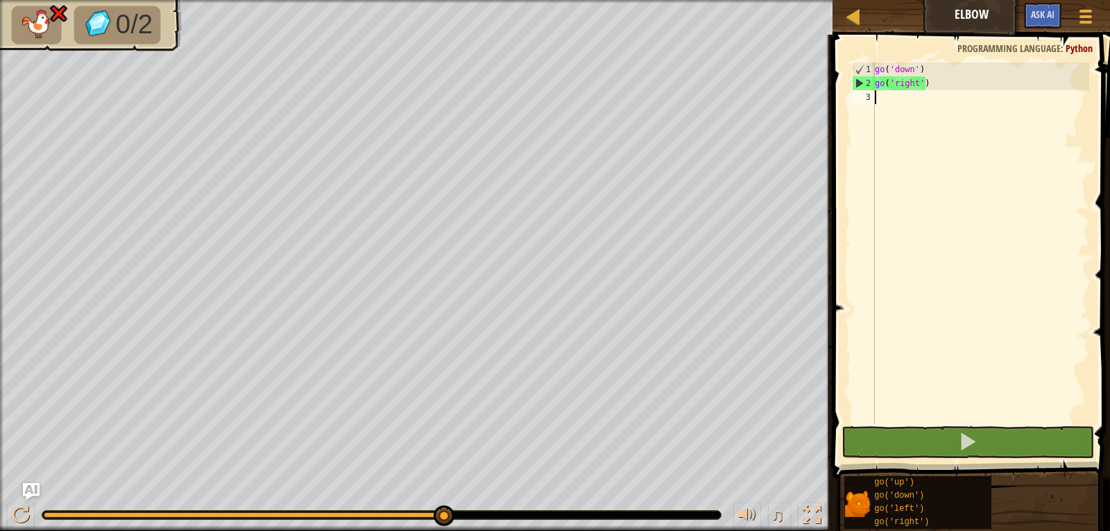
click at [916, 80] on div "go ( 'down' ) go ( 'right' )" at bounding box center [980, 256] width 217 height 389
click at [939, 85] on div "go ( 'down' ) go ( 'right' )" at bounding box center [980, 256] width 217 height 389
type textarea "go('right')"
drag, startPoint x: 939, startPoint y: 85, endPoint x: 828, endPoint y: 79, distance: 111.2
click at [829, 79] on div "Blocks go('right') 1 2 3 go ( 'down' ) go ( 'right' ) ההההההההההההההההההההההההה…" at bounding box center [970, 283] width 282 height 496
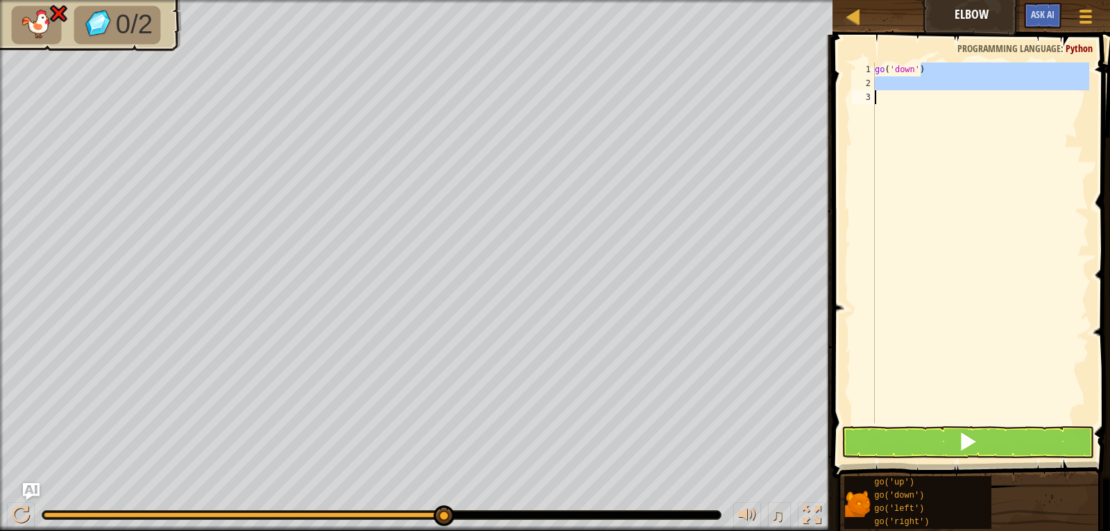
drag, startPoint x: 929, startPoint y: 71, endPoint x: 1083, endPoint y: 145, distance: 171.0
click at [1083, 145] on div "go ( 'down' )" at bounding box center [980, 256] width 217 height 389
click at [1050, 137] on div "go ( 'down' )" at bounding box center [980, 242] width 217 height 361
click at [878, 81] on div "go ( 'down' )" at bounding box center [980, 256] width 217 height 389
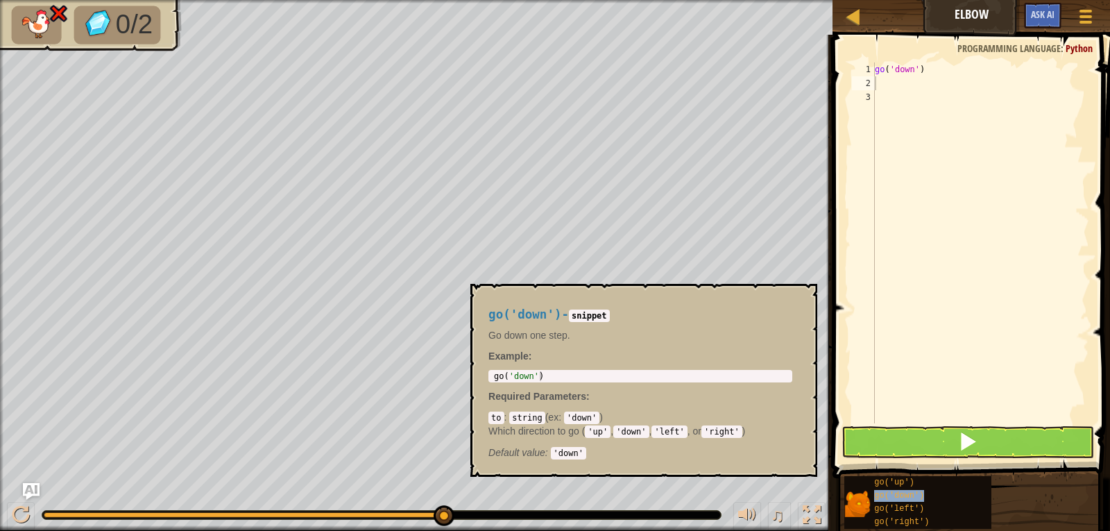
type textarea "go('down')"
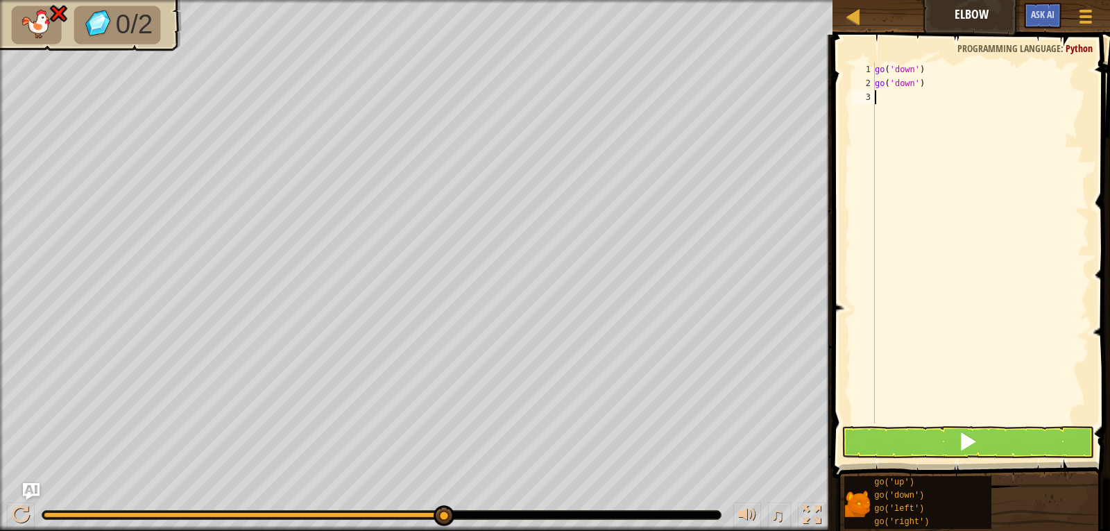
click at [896, 163] on div "go ( 'down' ) go ( 'down' )" at bounding box center [980, 256] width 217 height 389
click at [921, 438] on button at bounding box center [968, 442] width 253 height 32
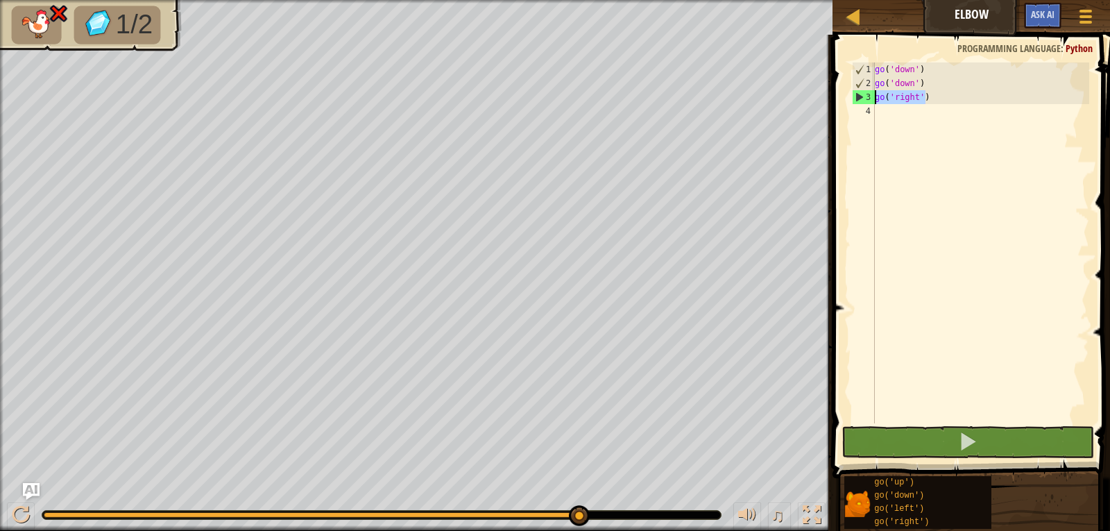
click at [694, 340] on div "Map Elbow Game Menu Ask AI 1 הההההההההההההההההההההההההההההההההההההההההההההההההה…" at bounding box center [555, 265] width 1110 height 531
type textarea "go('right')"
drag, startPoint x: 935, startPoint y: 97, endPoint x: 849, endPoint y: 92, distance: 86.2
click at [849, 92] on div "go('right') 1 2 3 4 go ( 'down' ) go ( 'down' ) go ( 'right' ) הההההההההההההההה…" at bounding box center [970, 284] width 282 height 484
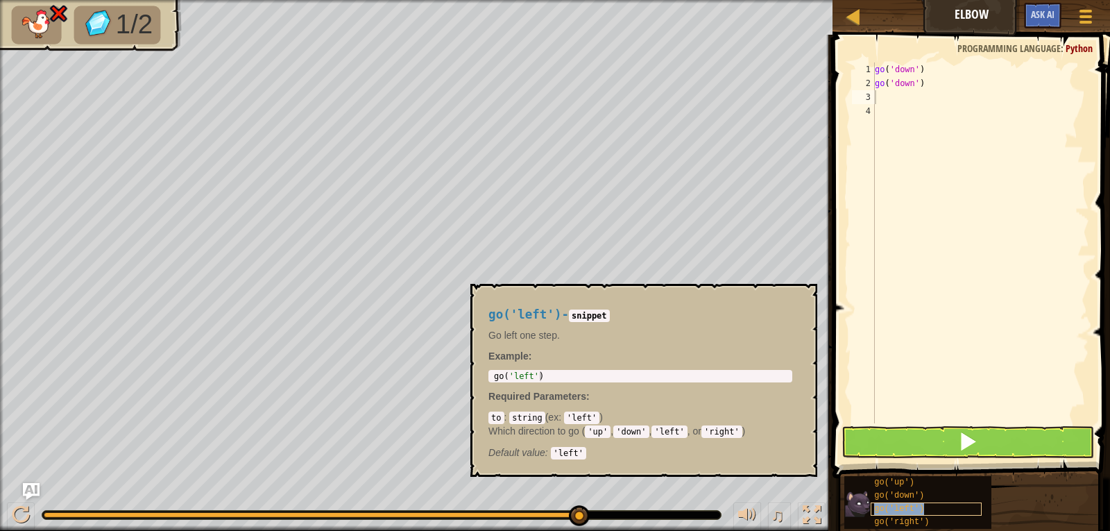
type textarea "go('left')"
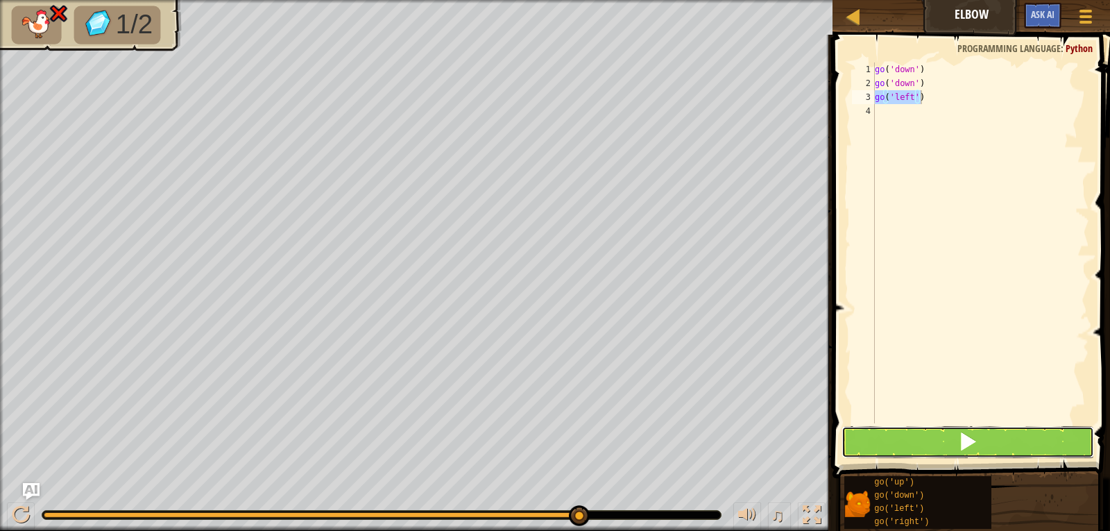
click at [985, 441] on button at bounding box center [968, 442] width 253 height 32
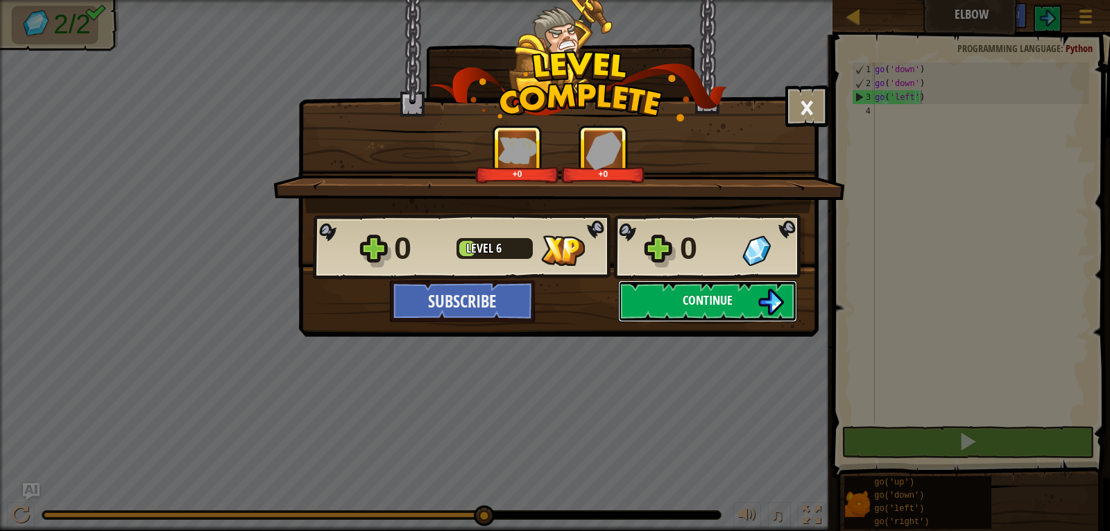
click at [693, 301] on span "Continue" at bounding box center [708, 299] width 50 height 17
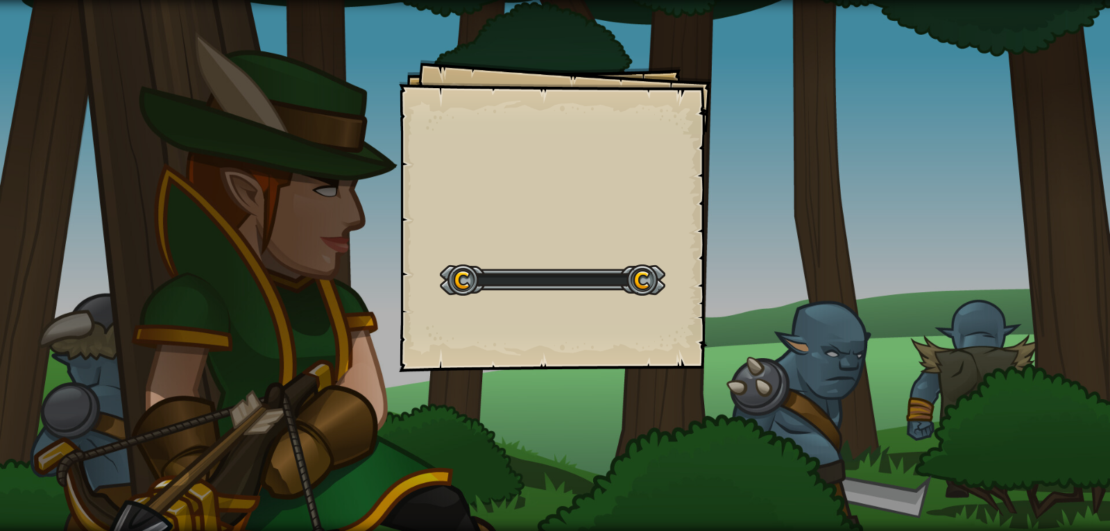
click at [693, 301] on div "Goals Start Level Error loading from server. Try refreshing the page. You'll ne…" at bounding box center [555, 216] width 312 height 312
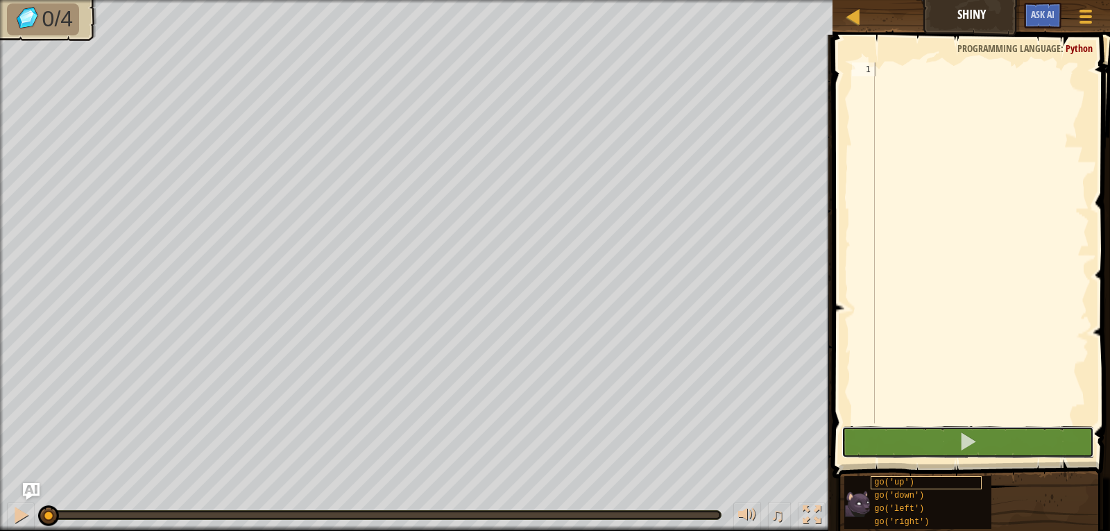
drag, startPoint x: 932, startPoint y: 426, endPoint x: 924, endPoint y: 486, distance: 60.2
click at [932, 427] on button at bounding box center [968, 442] width 253 height 32
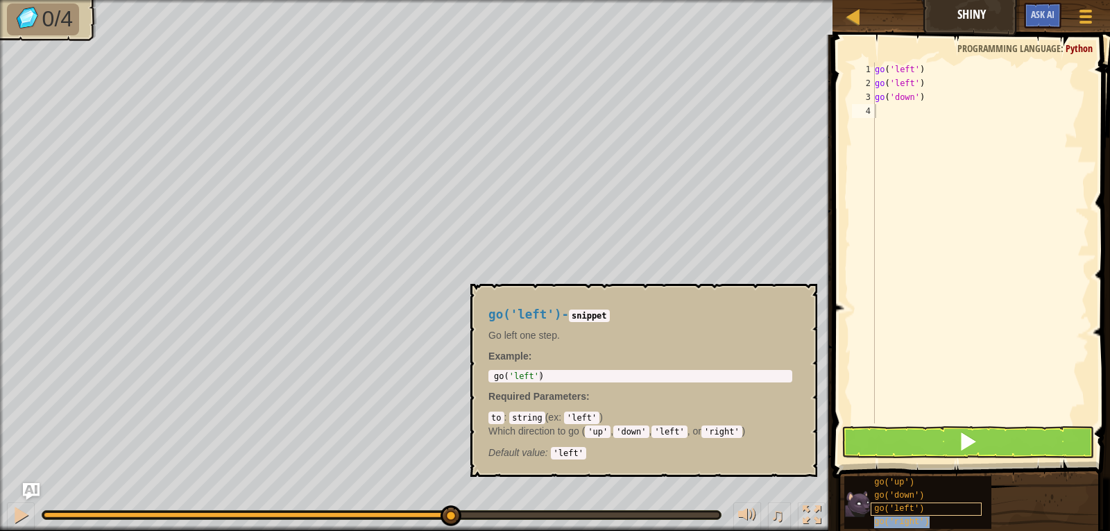
type textarea "go('right')"
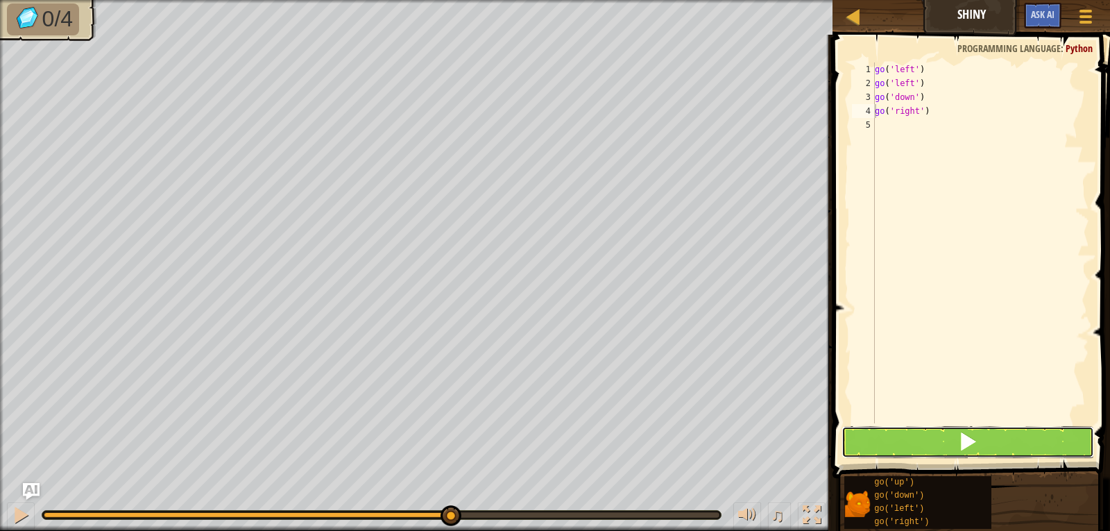
click at [934, 438] on button at bounding box center [968, 442] width 253 height 32
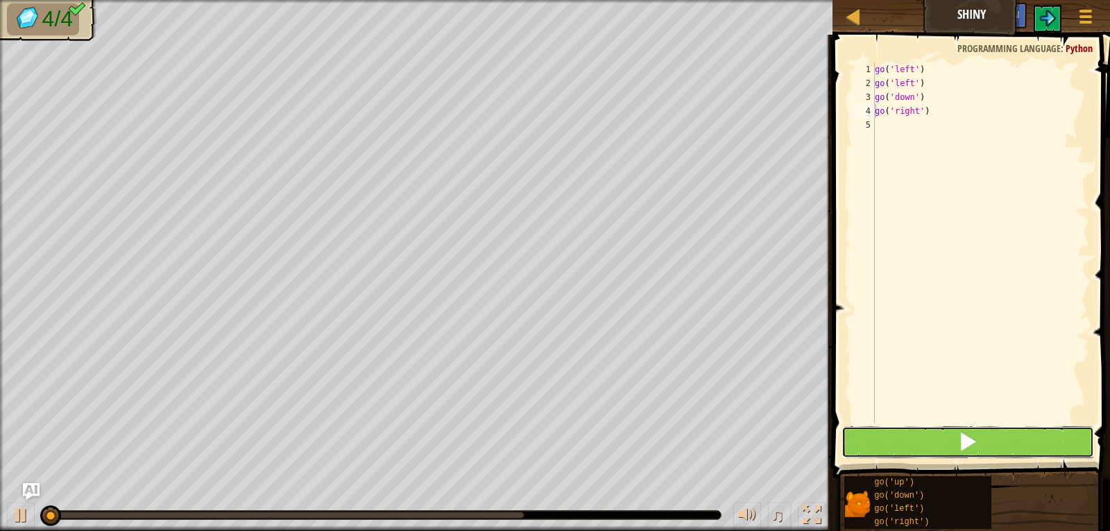
click at [934, 438] on button at bounding box center [968, 442] width 253 height 32
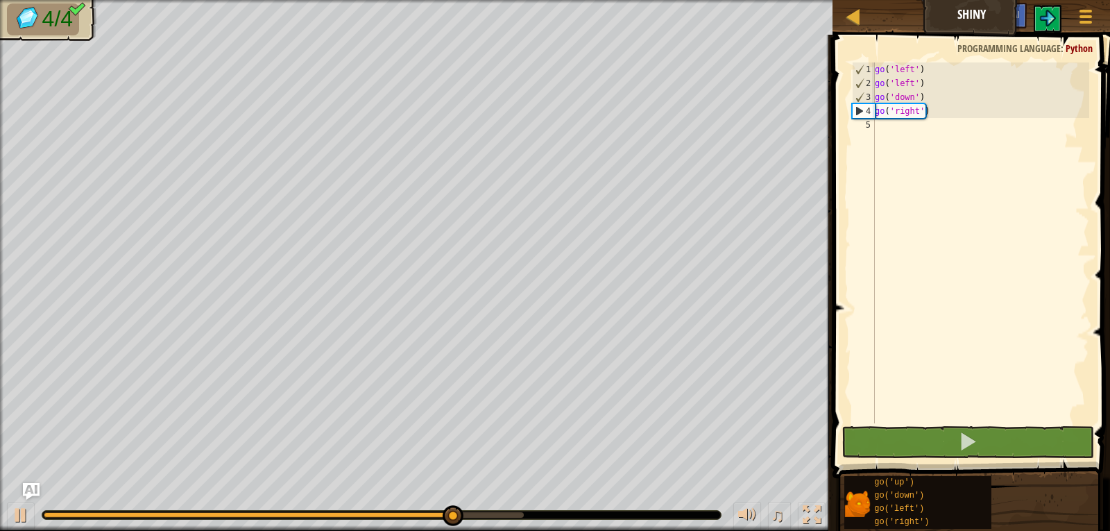
click at [531, 513] on div at bounding box center [381, 515] width 679 height 8
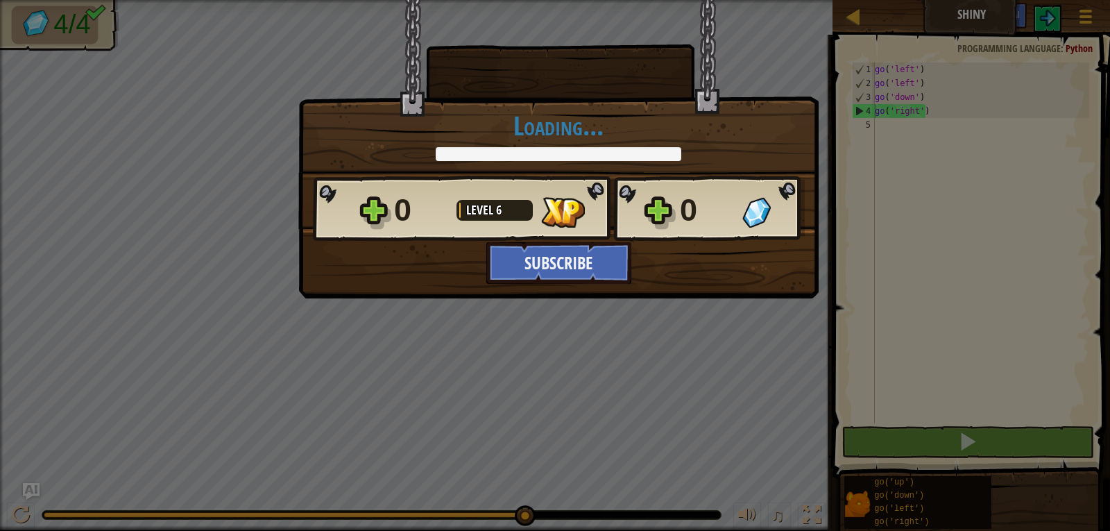
drag, startPoint x: 526, startPoint y: 514, endPoint x: 621, endPoint y: 343, distance: 195.4
click at [527, 1] on body "Map Shiny Game Menu Ask AI 1 הההההההההההההההההההההההההההההההההההההההההההההההההה…" at bounding box center [555, 0] width 1110 height 1
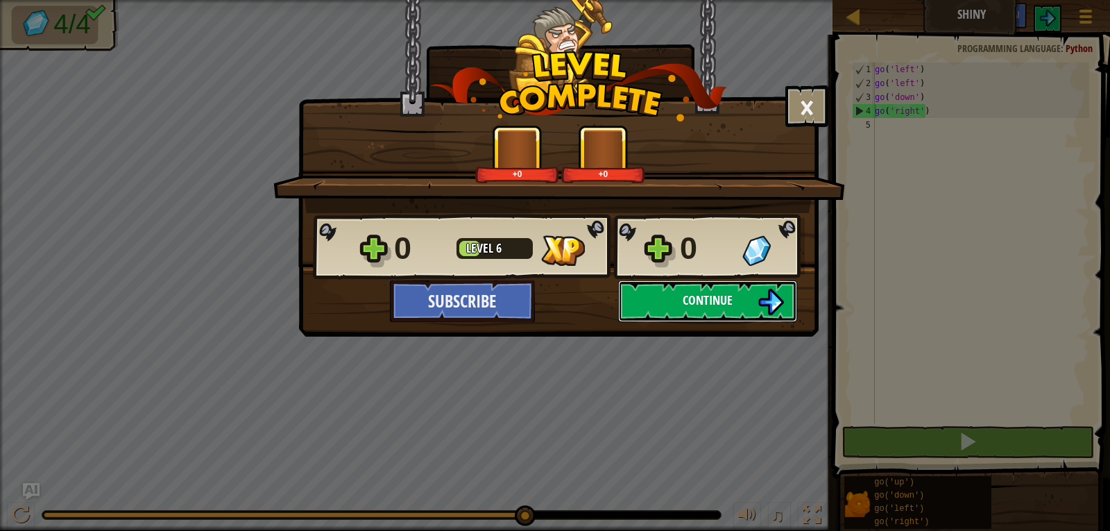
click at [734, 282] on button "Continue" at bounding box center [707, 301] width 179 height 42
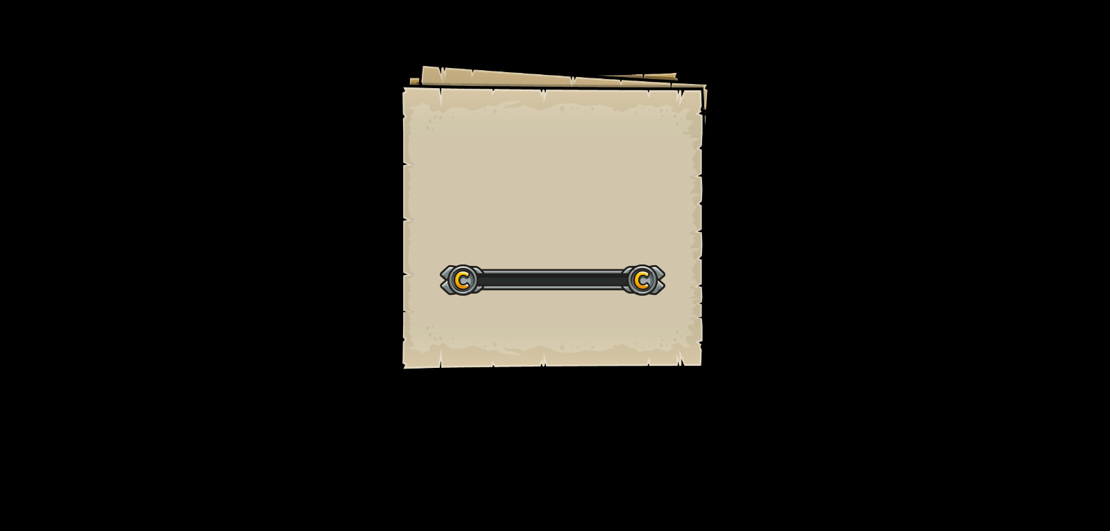
click at [734, 282] on div "Goals Start Level Error loading from server. Try refreshing the page. You'll ne…" at bounding box center [555, 265] width 1110 height 531
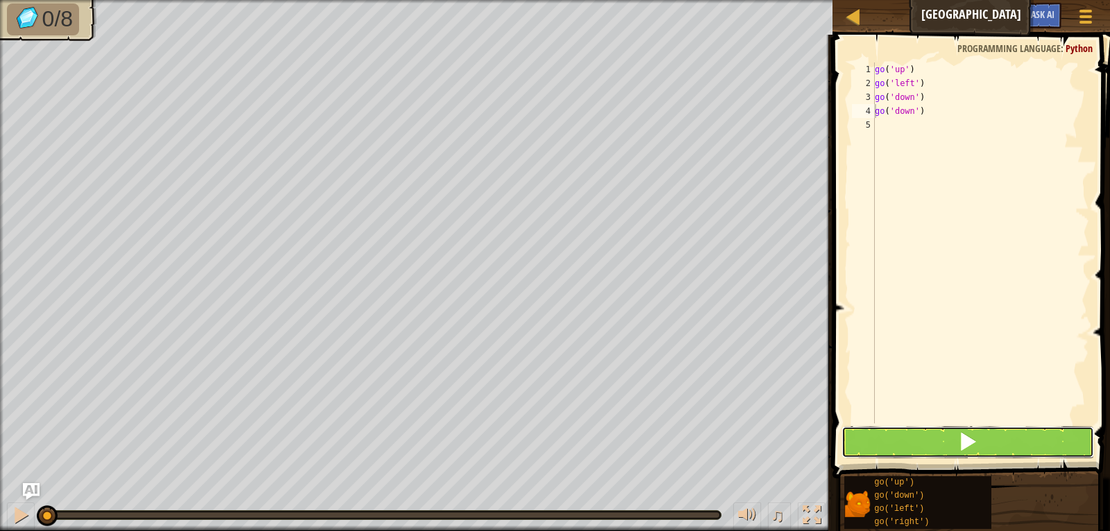
click at [979, 441] on button at bounding box center [968, 442] width 253 height 32
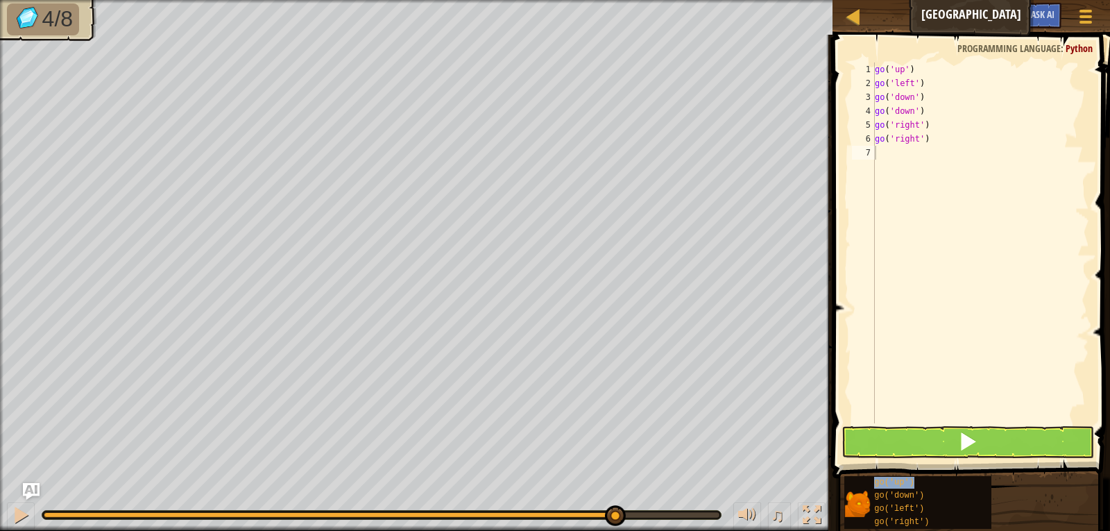
type textarea "go('up')"
click at [956, 442] on button at bounding box center [968, 442] width 253 height 32
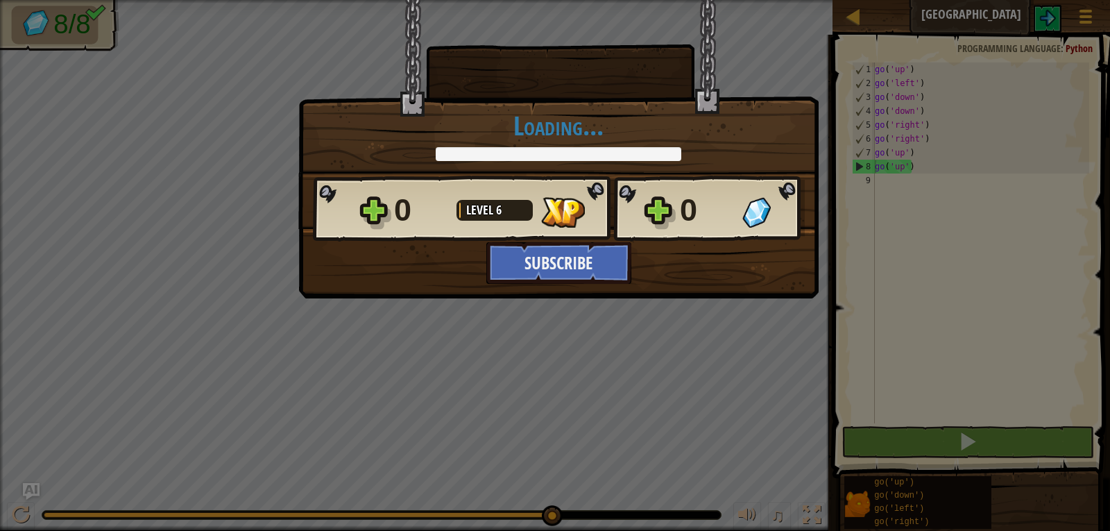
drag, startPoint x: 876, startPoint y: 563, endPoint x: 896, endPoint y: 563, distance: 20.1
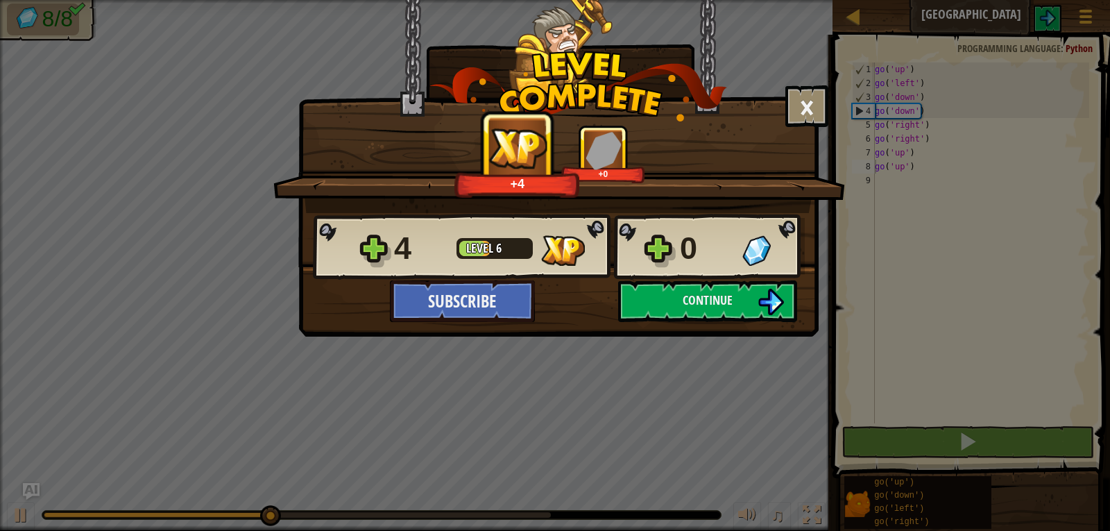
drag, startPoint x: 896, startPoint y: 563, endPoint x: 569, endPoint y: 339, distance: 396.7
click at [569, 339] on div "× How fun was this level? Tell us more! +4 +0 Reticulating Splines... 4 Level 6…" at bounding box center [555, 170] width 520 height 340
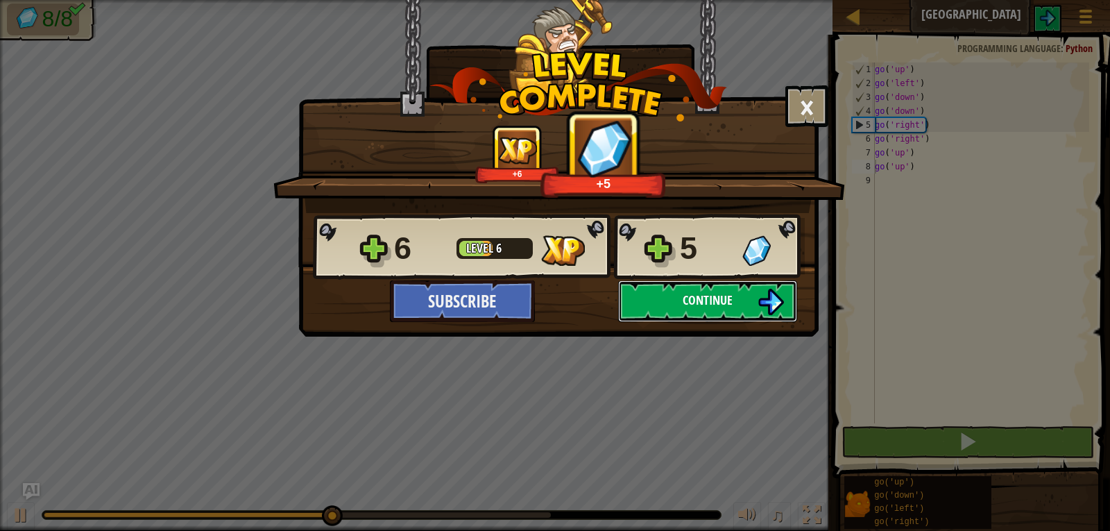
click at [679, 305] on button "Continue" at bounding box center [707, 301] width 179 height 42
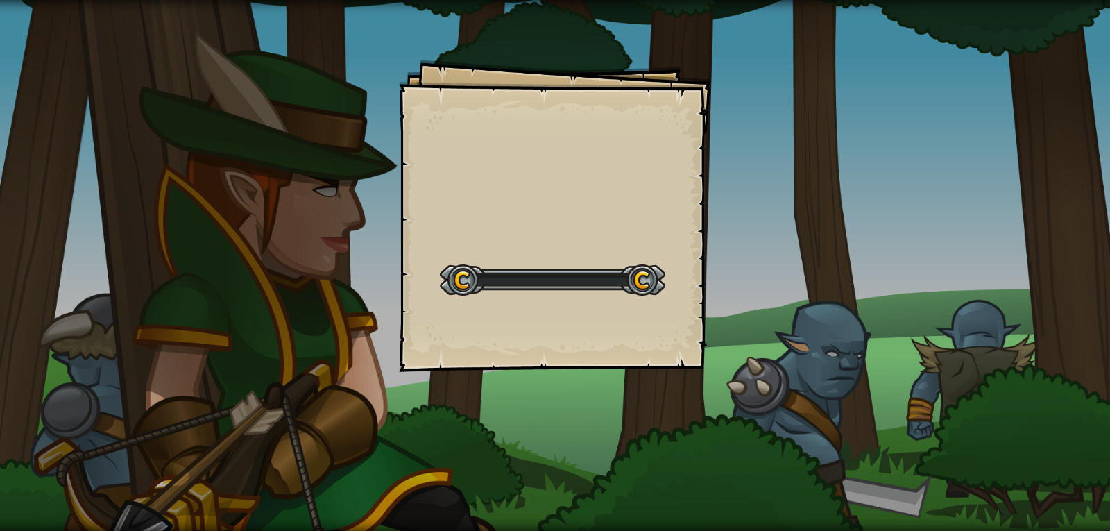
click at [679, 305] on div "Goals Start Level Error loading from server. Try refreshing the page. You'll ne…" at bounding box center [555, 216] width 312 height 312
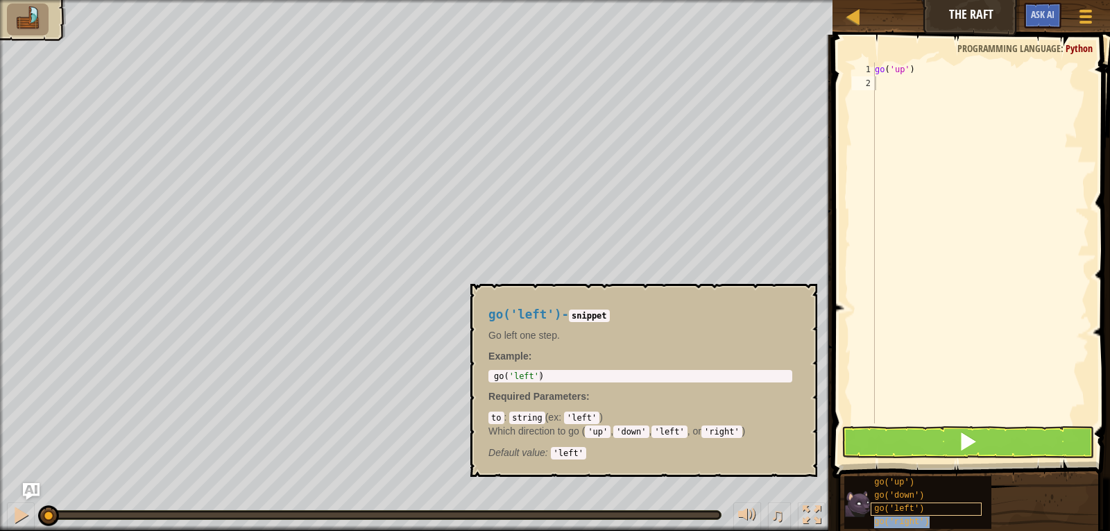
type textarea "go('right')"
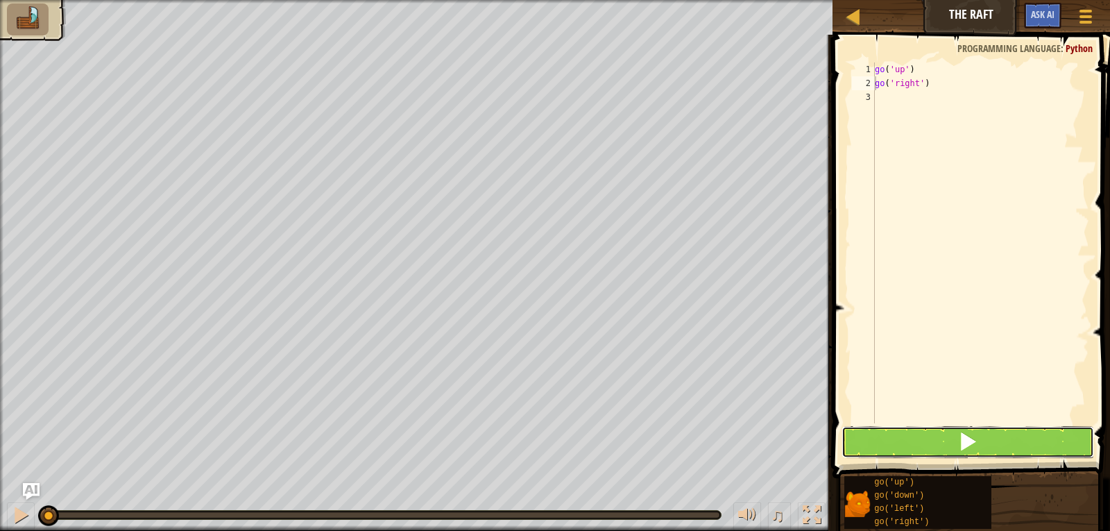
click at [925, 441] on button at bounding box center [968, 442] width 253 height 32
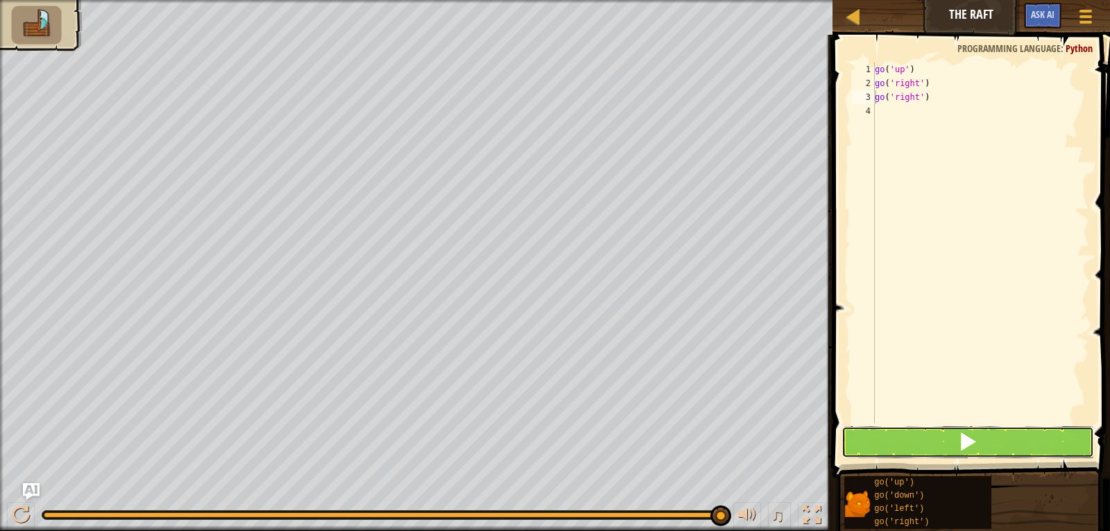
click at [951, 439] on button at bounding box center [968, 442] width 253 height 32
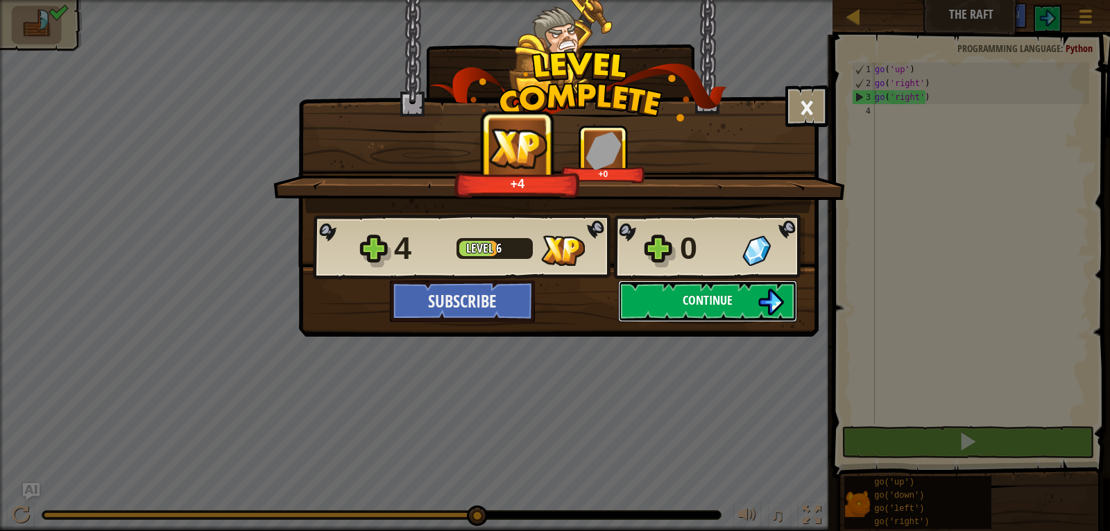
click at [659, 312] on button "Continue" at bounding box center [707, 301] width 179 height 42
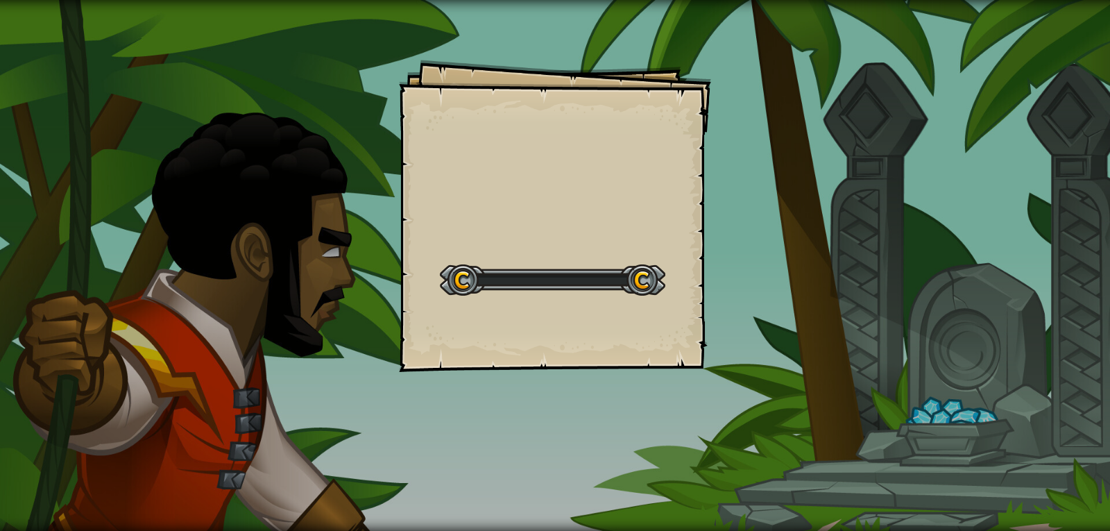
click at [661, 312] on div "Goals Start Level Error loading from server. Try refreshing the page. You'll ne…" at bounding box center [555, 216] width 312 height 312
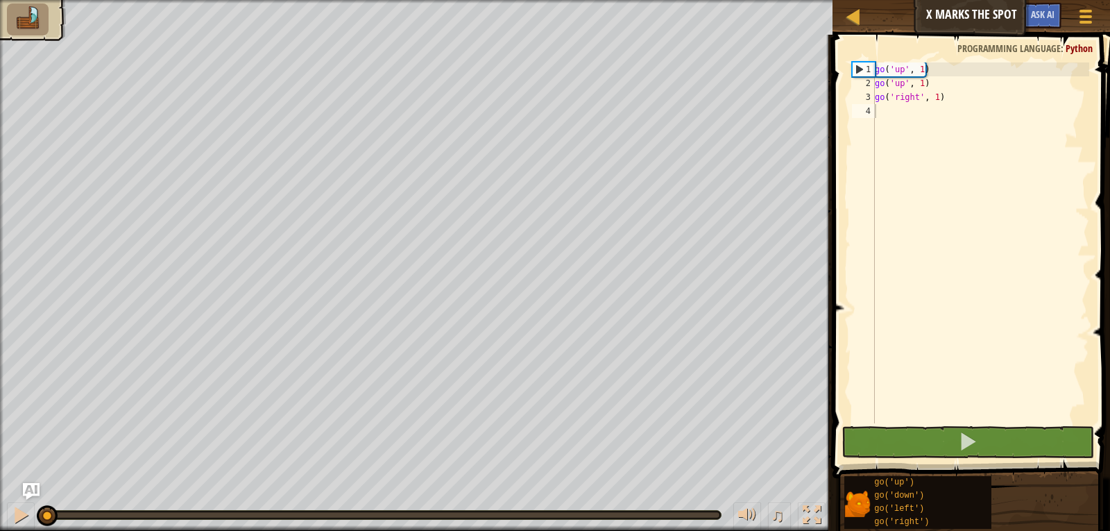
click at [937, 99] on div "go ( 'up' , 1 ) go ( 'up' , 1 ) go ( 'right' , 1 )" at bounding box center [980, 256] width 217 height 389
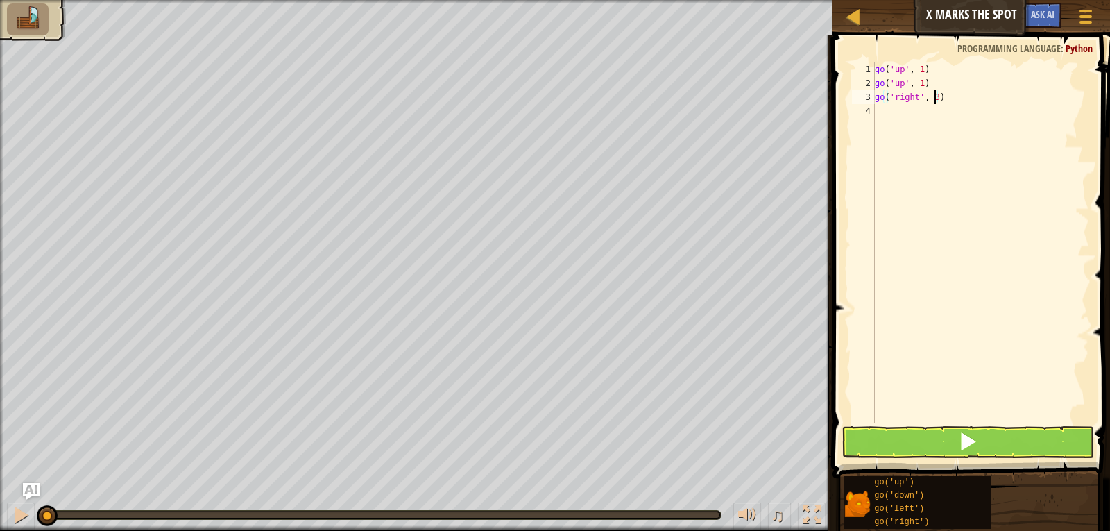
scroll to position [6, 5]
click at [975, 430] on button at bounding box center [968, 442] width 253 height 32
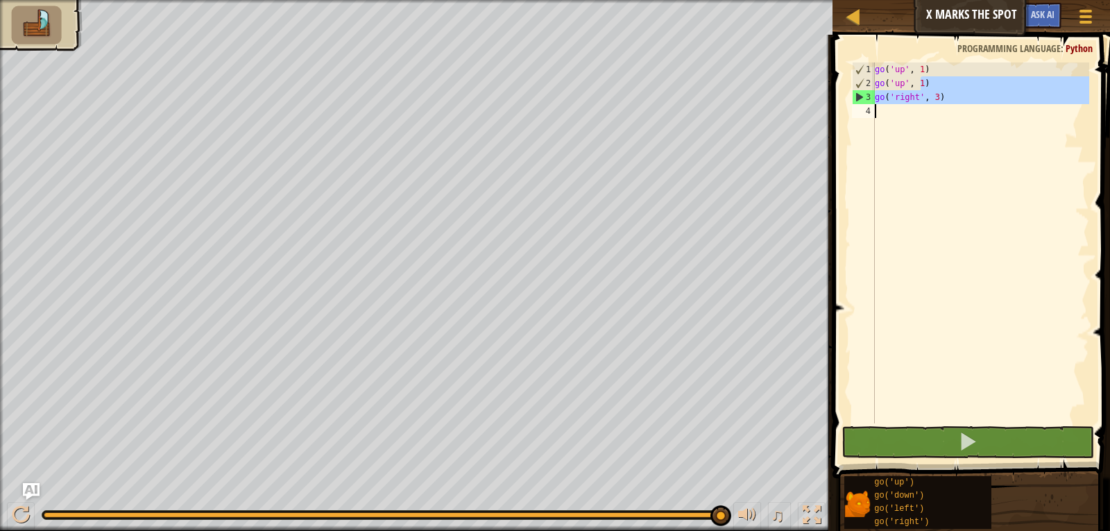
drag, startPoint x: 922, startPoint y: 79, endPoint x: 845, endPoint y: 160, distance: 111.9
click at [845, 160] on div "go('right', 3) 1 2 3 4 go ( 'up' , 1 ) go ( 'up' , 1 ) go ( 'right' , 3 ) ההההה…" at bounding box center [970, 284] width 282 height 484
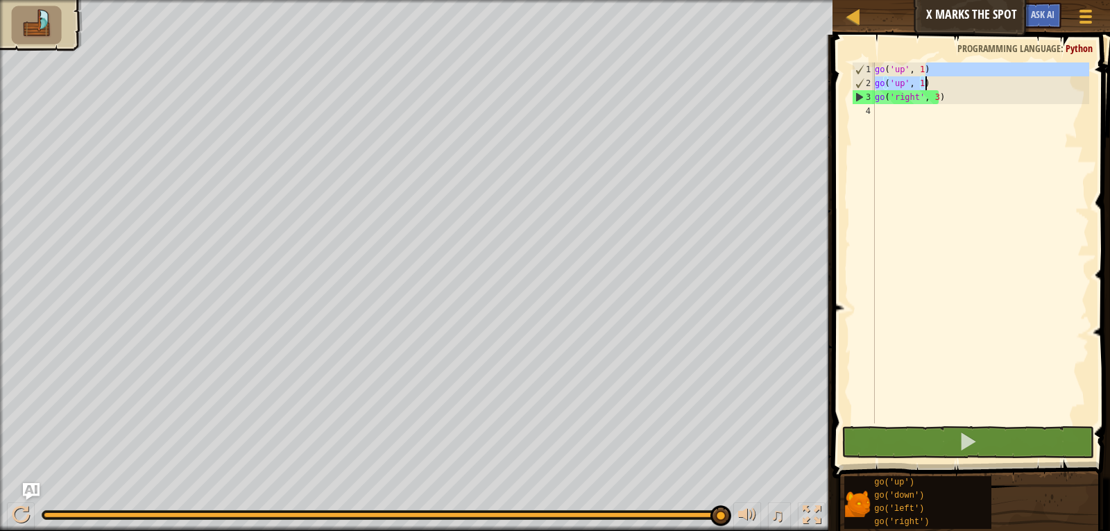
click at [935, 82] on div "go ( 'up' , 1 ) go ( 'up' , 1 ) go ( 'right' , 3 )" at bounding box center [980, 256] width 217 height 389
type textarea "go('up', 1)go('right', 3)"
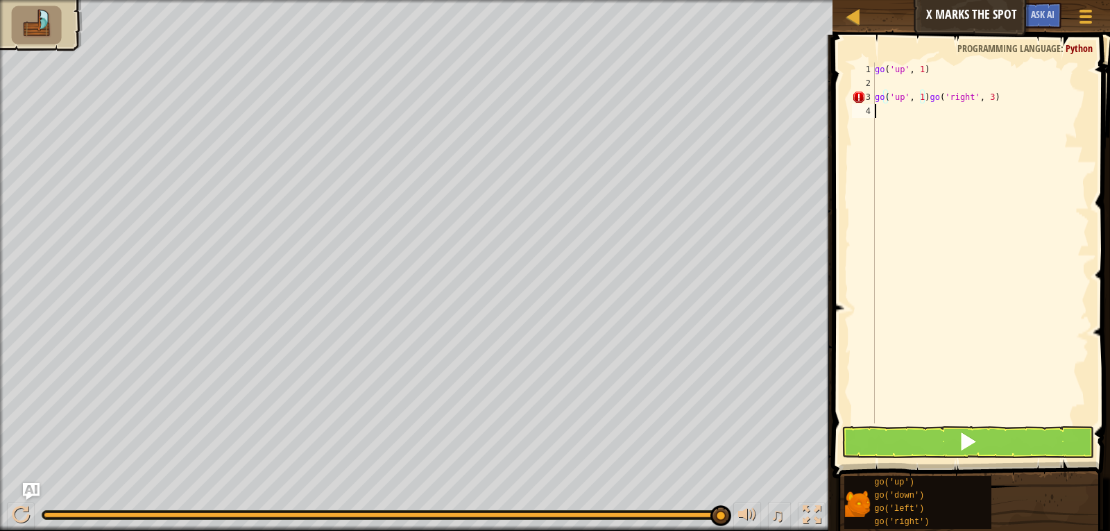
drag, startPoint x: 913, startPoint y: 119, endPoint x: 1008, endPoint y: 231, distance: 147.7
click at [1042, 251] on div "go ( 'up' , 1 ) go ( 'up' , 1 ) go ( 'right' , 3 )" at bounding box center [980, 256] width 217 height 389
click at [967, 446] on span at bounding box center [967, 441] width 19 height 19
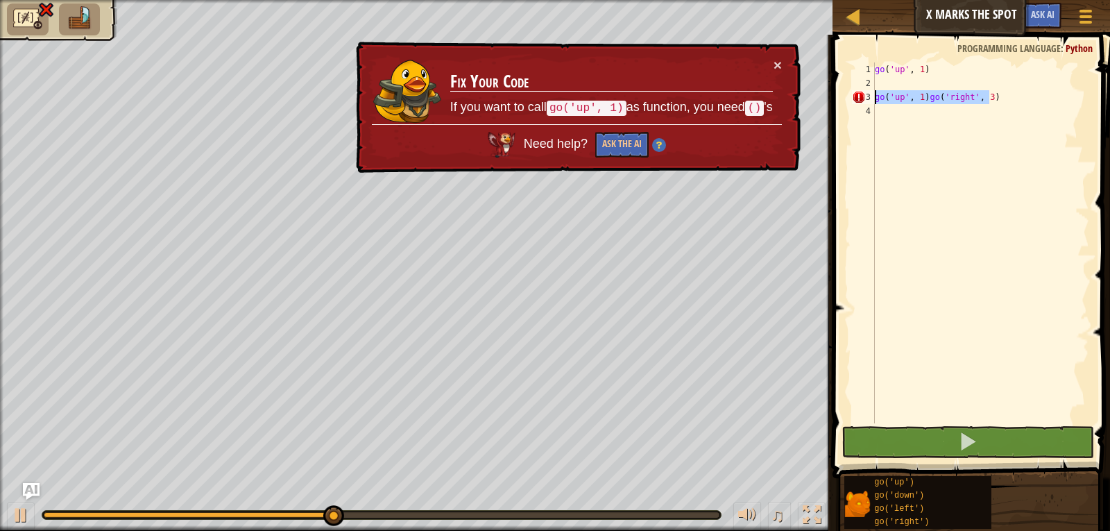
drag, startPoint x: 1023, startPoint y: 94, endPoint x: 831, endPoint y: 103, distance: 192.5
click at [831, 103] on div "1 2 3 4 go ( 'up' , 1 ) go ( 'up' , 1 ) go ( 'right' , 3 ) הההההההההההההההההההה…" at bounding box center [970, 284] width 282 height 484
type textarea "go('up', 1)go('right', 3)"
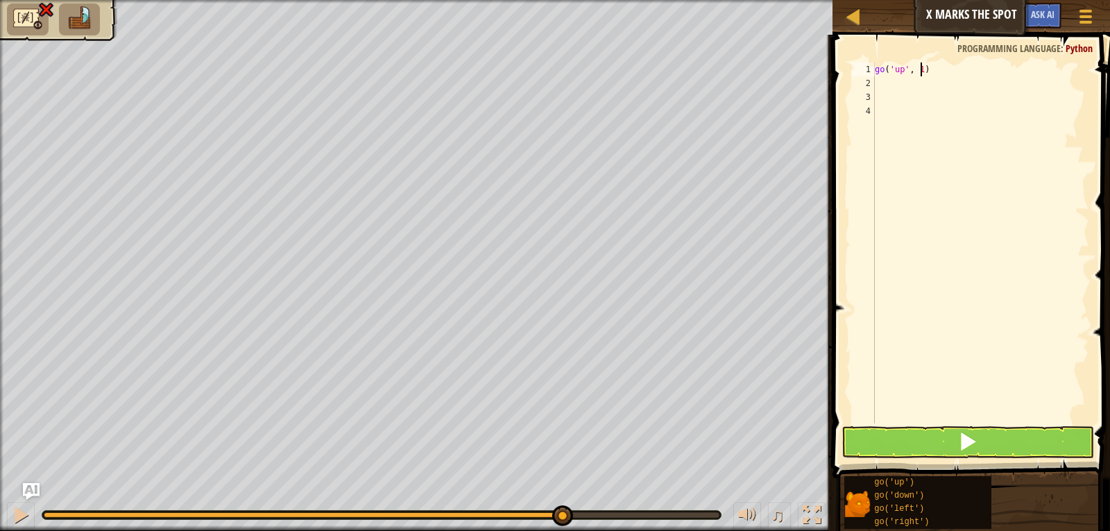
click at [919, 69] on div "go ( 'up' , 1 )" at bounding box center [980, 256] width 217 height 389
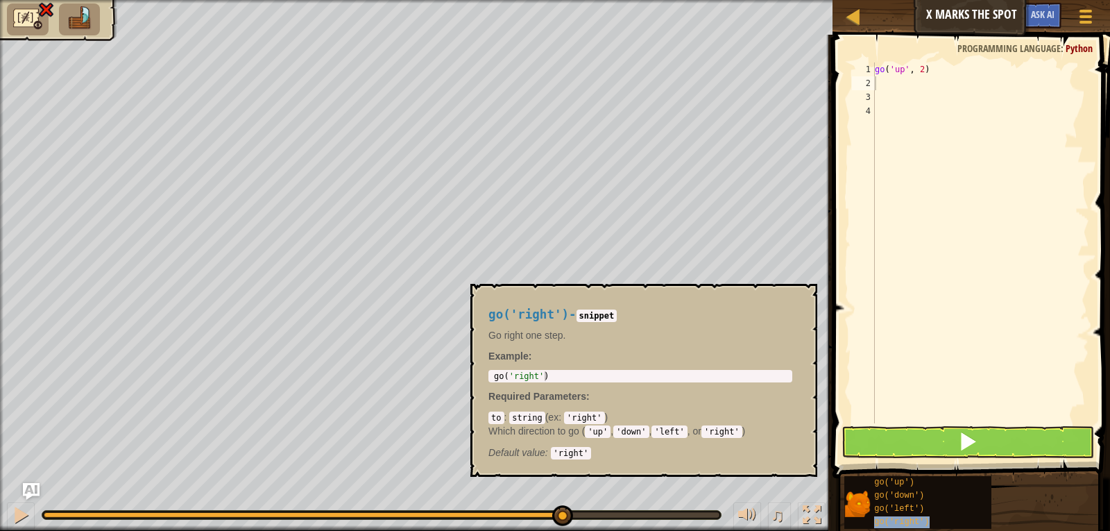
type textarea "go('right')"
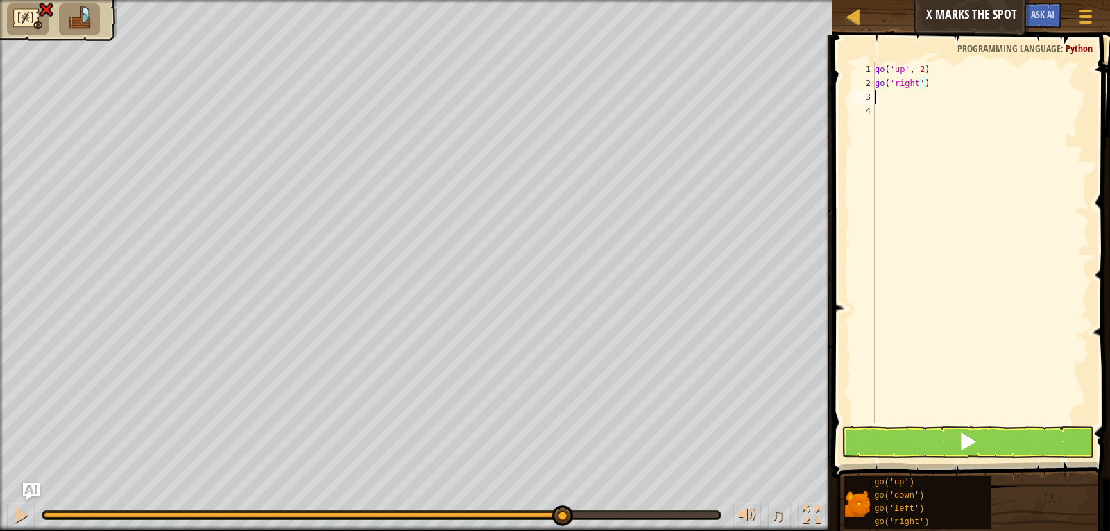
click at [916, 92] on div "go ( 'up' , 2 ) go ( 'right' )" at bounding box center [980, 256] width 217 height 389
click at [917, 84] on div "go ( 'up' , 2 ) go ( 'right' )" at bounding box center [980, 256] width 217 height 389
click at [919, 83] on div "go ( 'up' , 2 ) go ( 'right' )" at bounding box center [980, 256] width 217 height 389
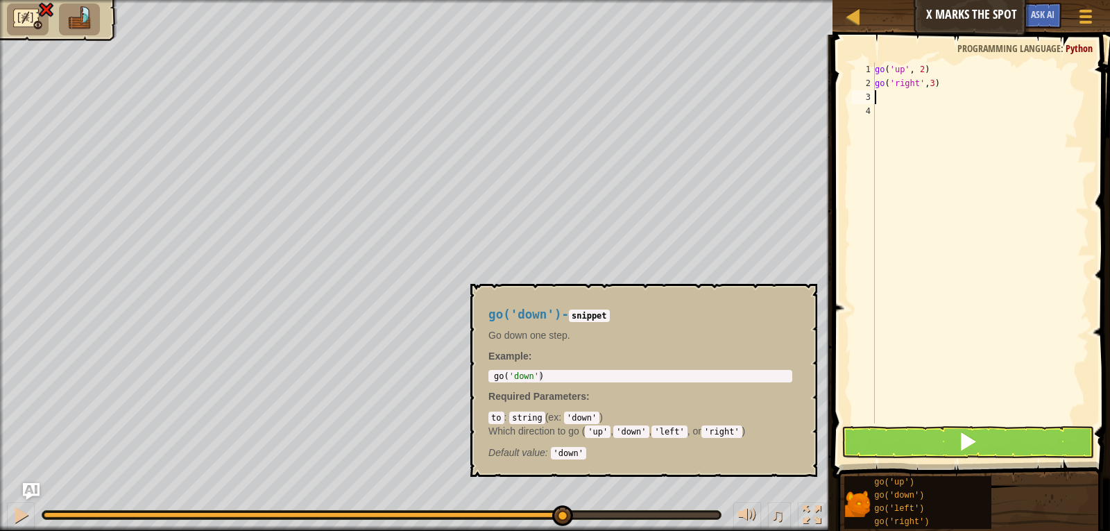
scroll to position [6, 3]
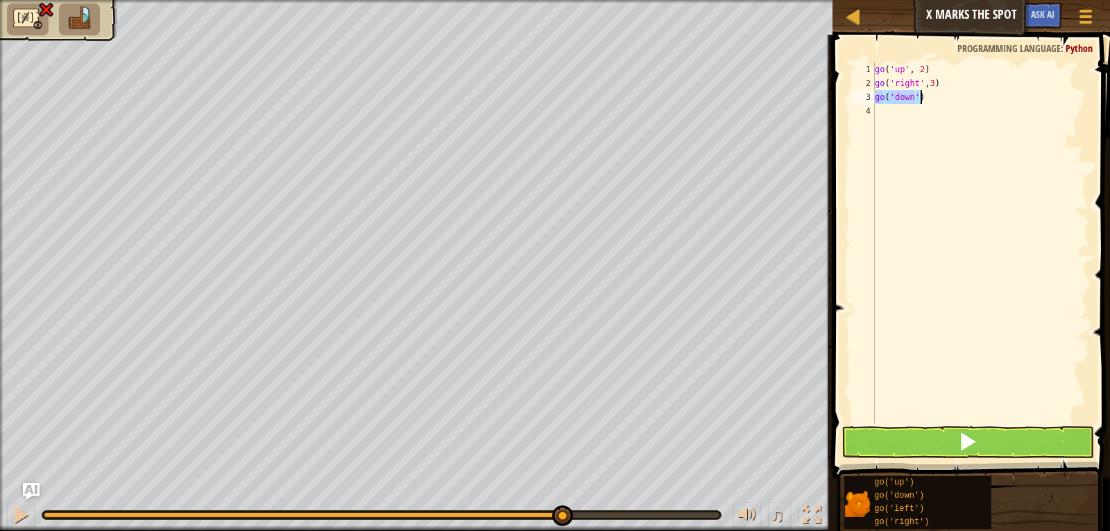
click at [939, 99] on div "go ( 'up' , 2 ) go ( 'right' , 3 ) go ( 'down' )" at bounding box center [980, 242] width 217 height 361
click at [915, 101] on div "go ( 'up' , 2 ) go ( 'right' , 3 ) go ( 'down' )" at bounding box center [980, 256] width 217 height 389
type textarea "go('down'´,)"
click at [952, 432] on button at bounding box center [968, 442] width 253 height 32
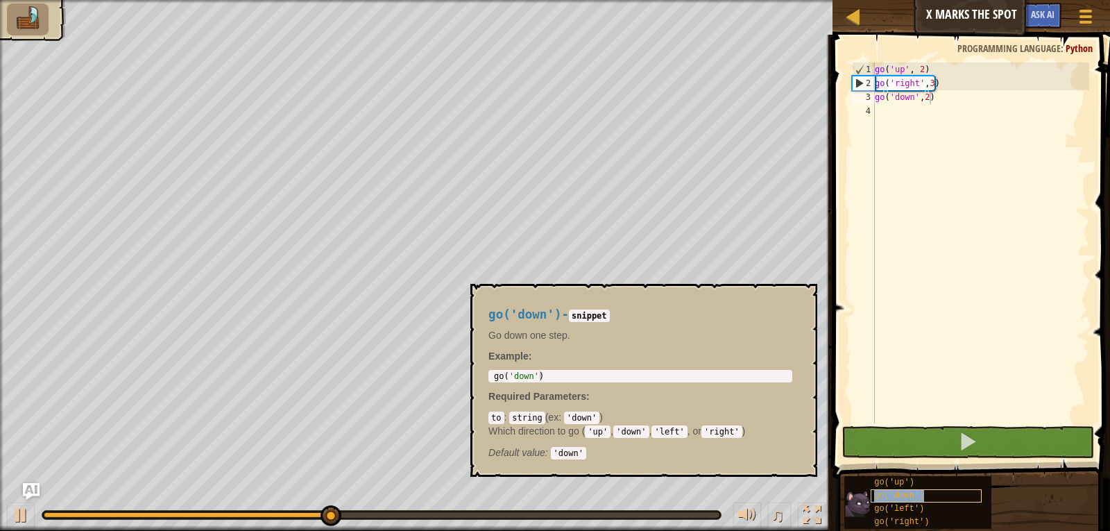
click at [911, 501] on div "go('down')" at bounding box center [926, 495] width 111 height 13
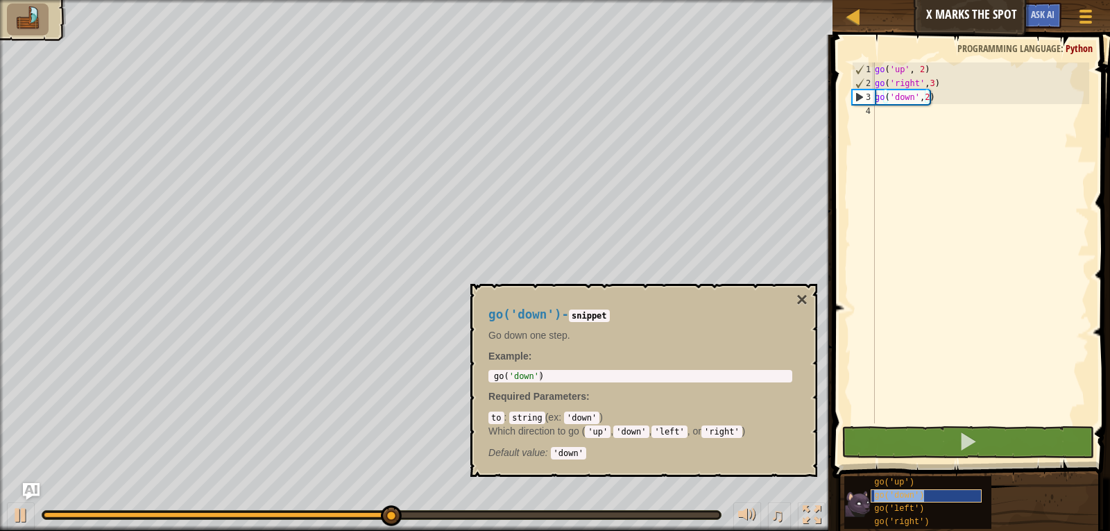
click at [911, 502] on div "go('down')" at bounding box center [926, 495] width 111 height 13
type textarea "go('left')"
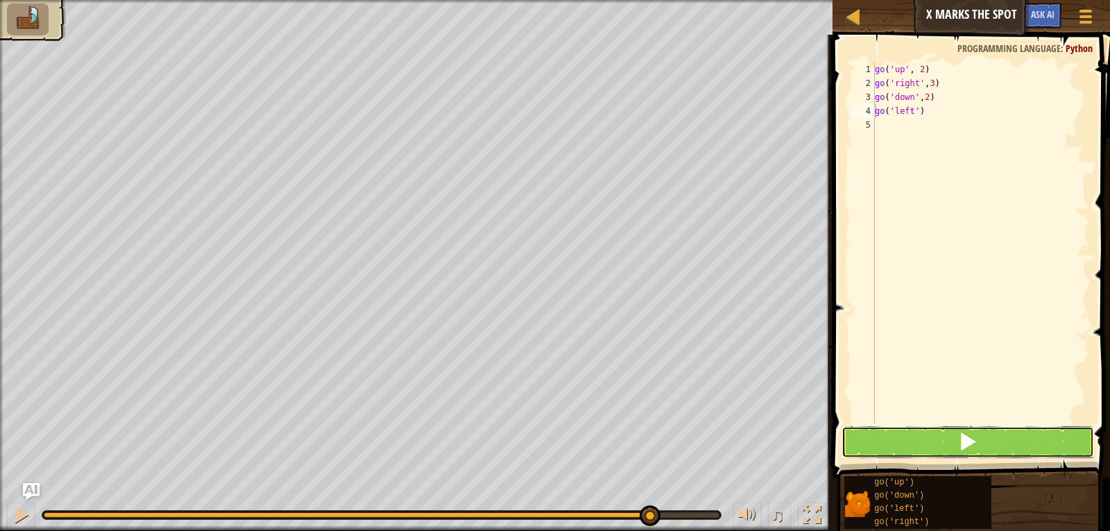
click at [992, 435] on button at bounding box center [968, 442] width 253 height 32
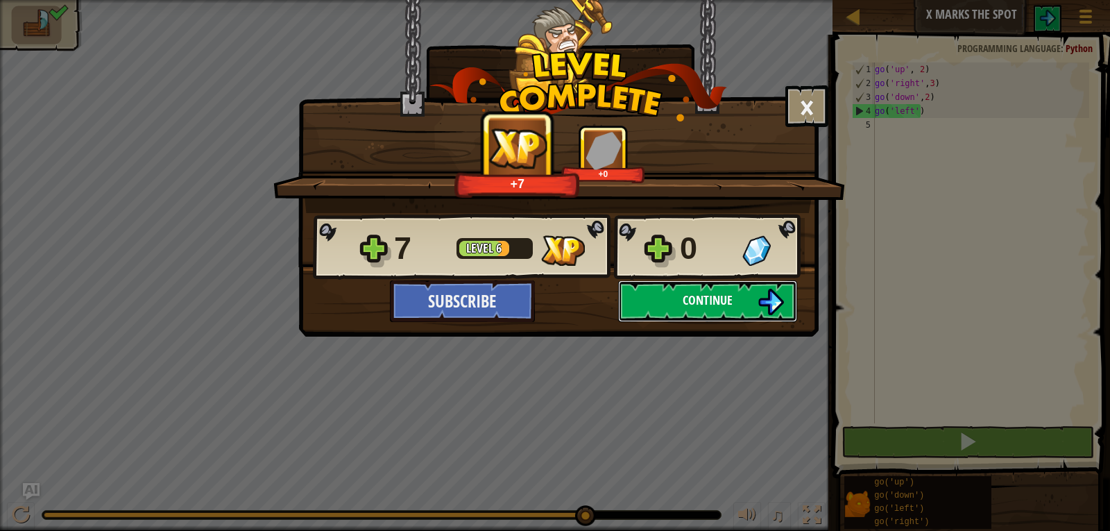
click at [699, 296] on span "Continue" at bounding box center [708, 299] width 50 height 17
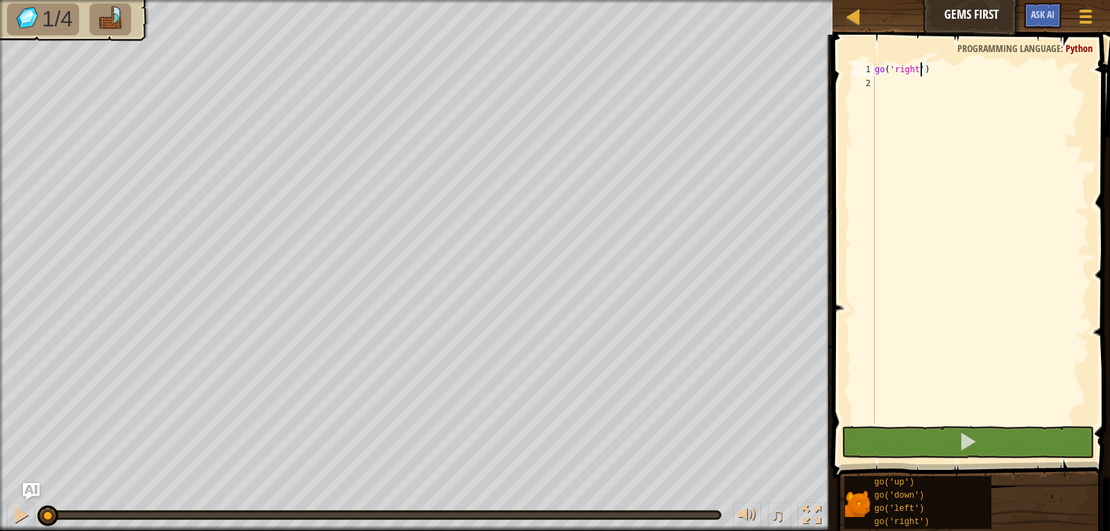
click at [919, 71] on div "go ( 'right' )" at bounding box center [980, 256] width 217 height 389
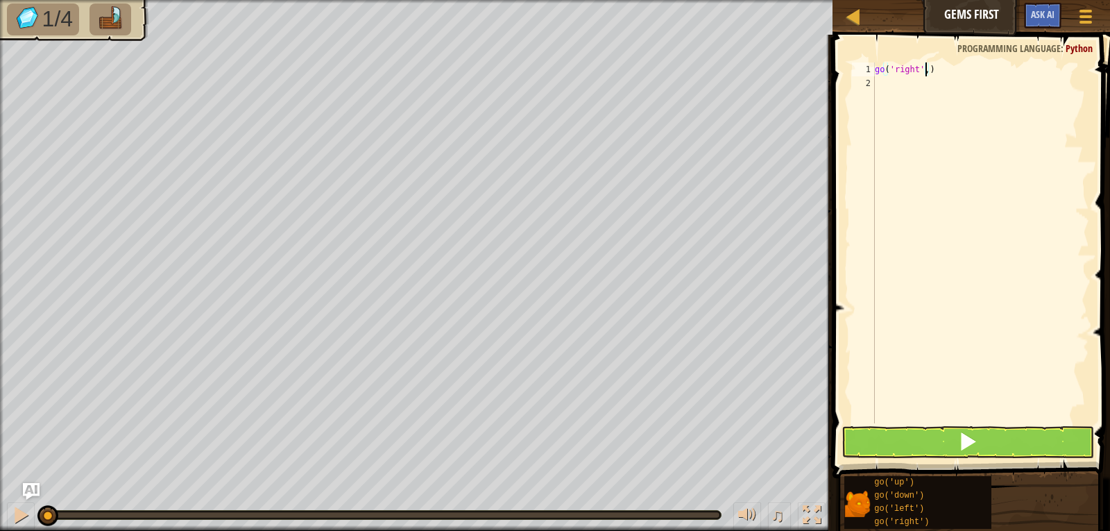
scroll to position [6, 4]
click at [985, 451] on button at bounding box center [968, 442] width 253 height 32
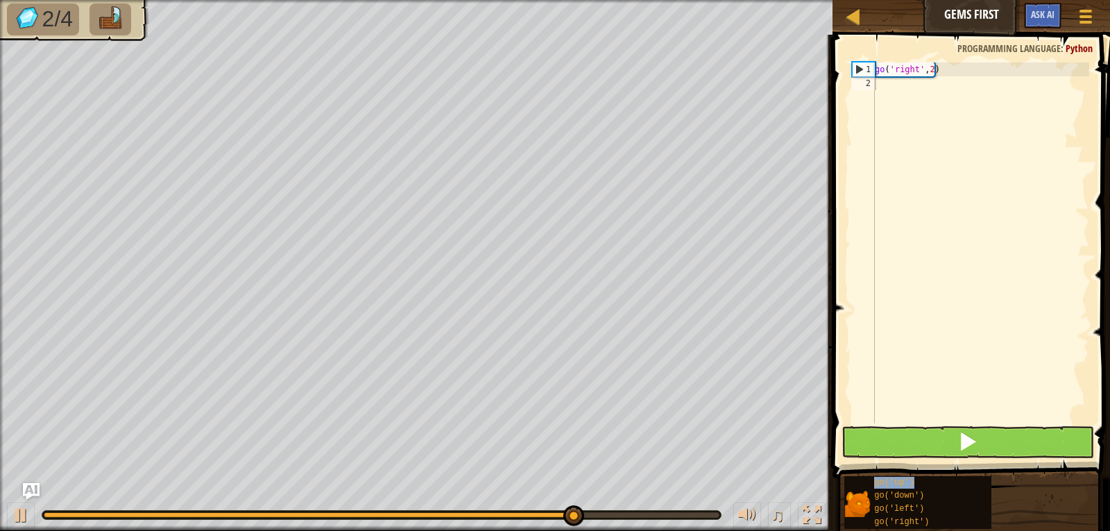
type textarea "go('up')"
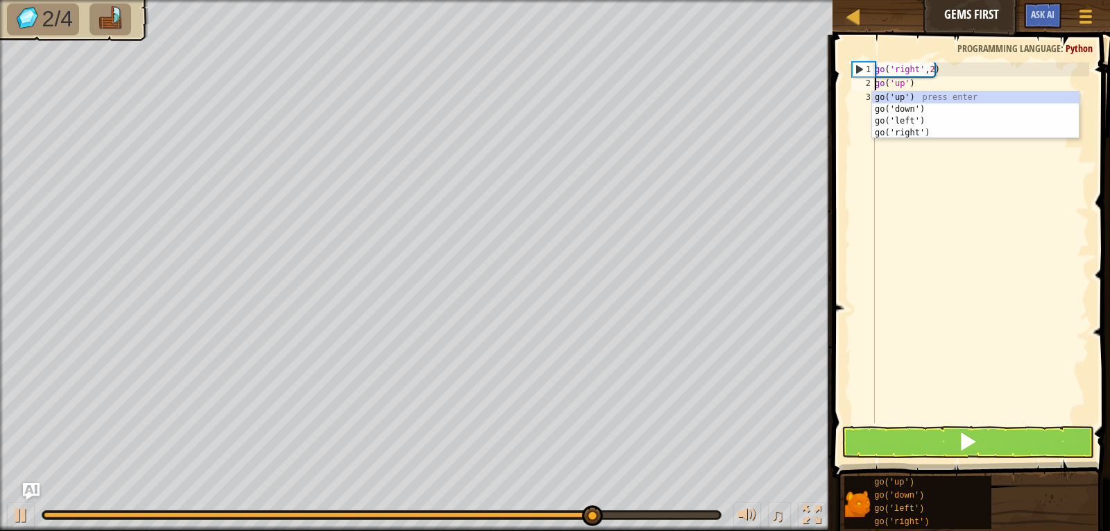
scroll to position [6, 2]
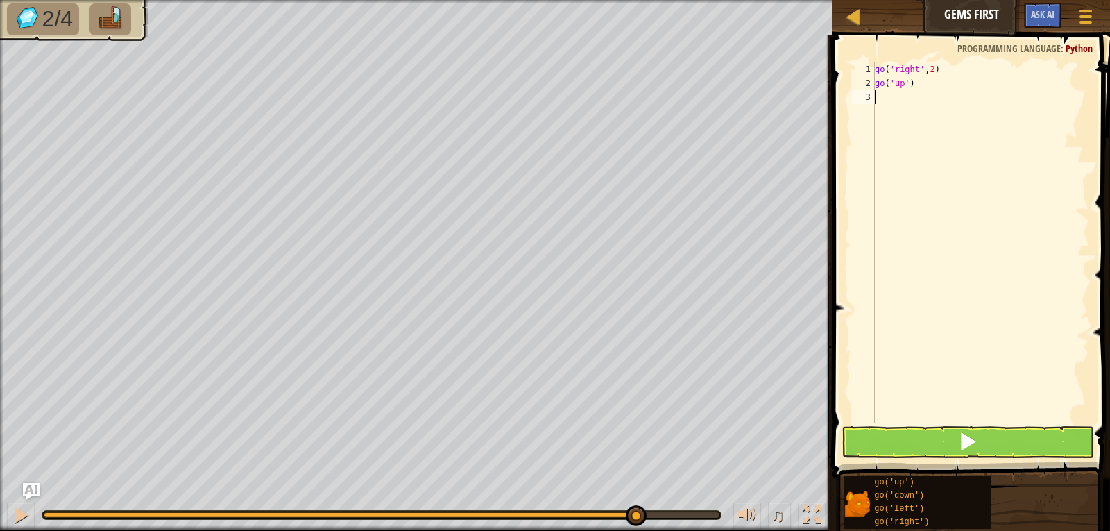
click at [1030, 273] on div "go ( 'right' , 2 ) go ( 'up' )" at bounding box center [980, 256] width 217 height 389
click at [915, 96] on div "go ( 'right' , 2 ) go ( 'up' ) go ( 'down' )" at bounding box center [980, 256] width 217 height 389
click at [955, 432] on button at bounding box center [968, 442] width 253 height 32
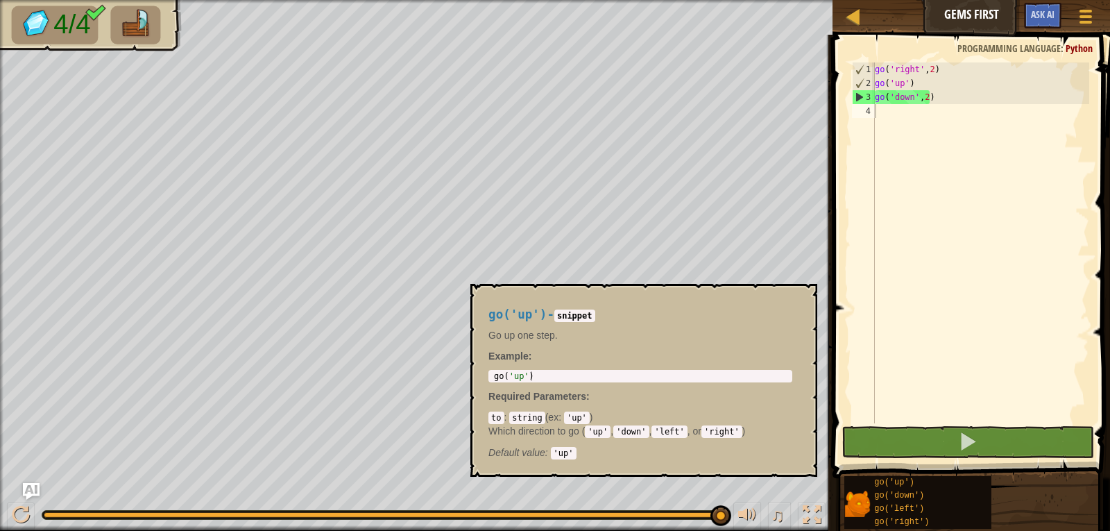
scroll to position [6, 2]
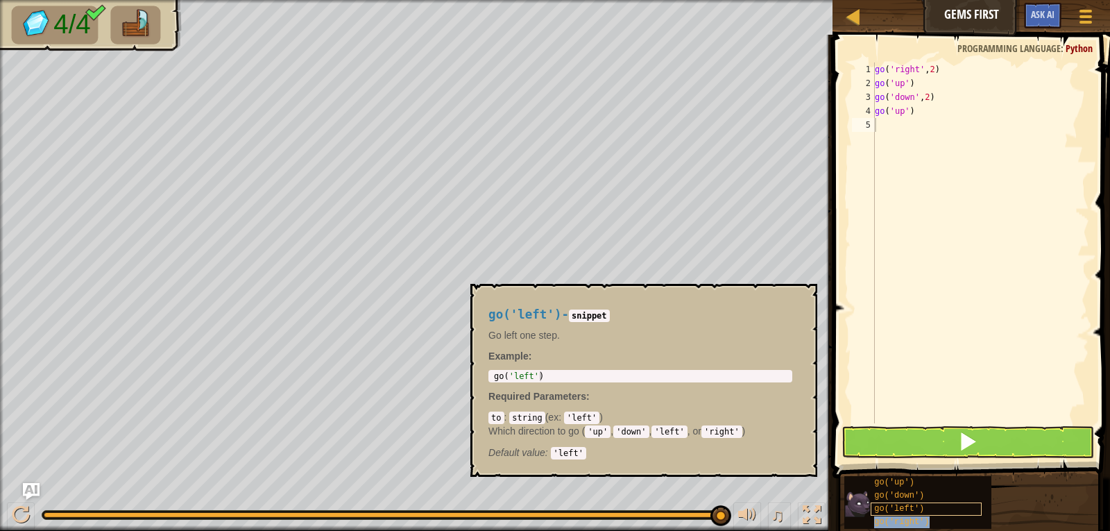
type textarea "go('right')"
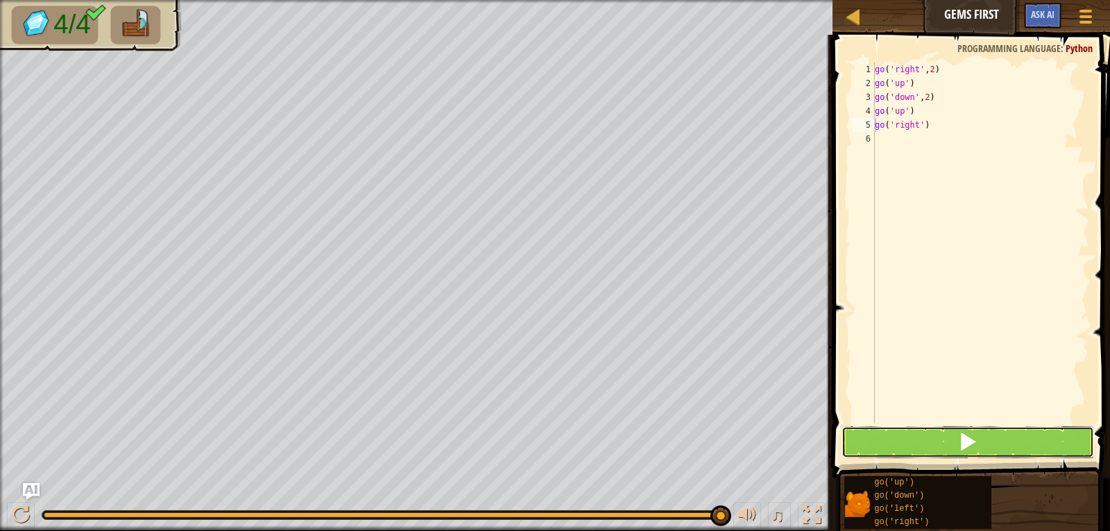
click at [896, 457] on button at bounding box center [968, 442] width 253 height 32
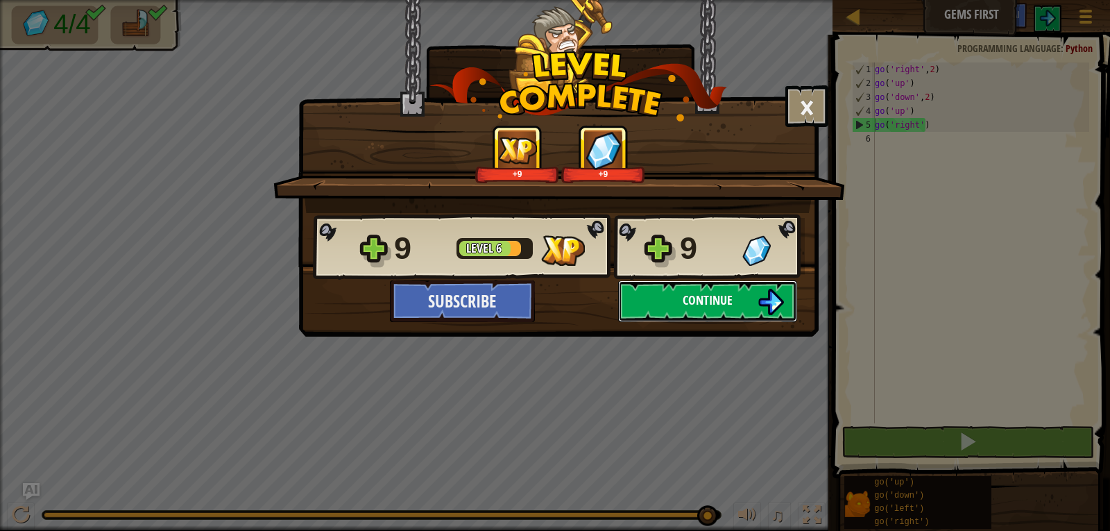
click at [786, 302] on button "Continue" at bounding box center [707, 301] width 179 height 42
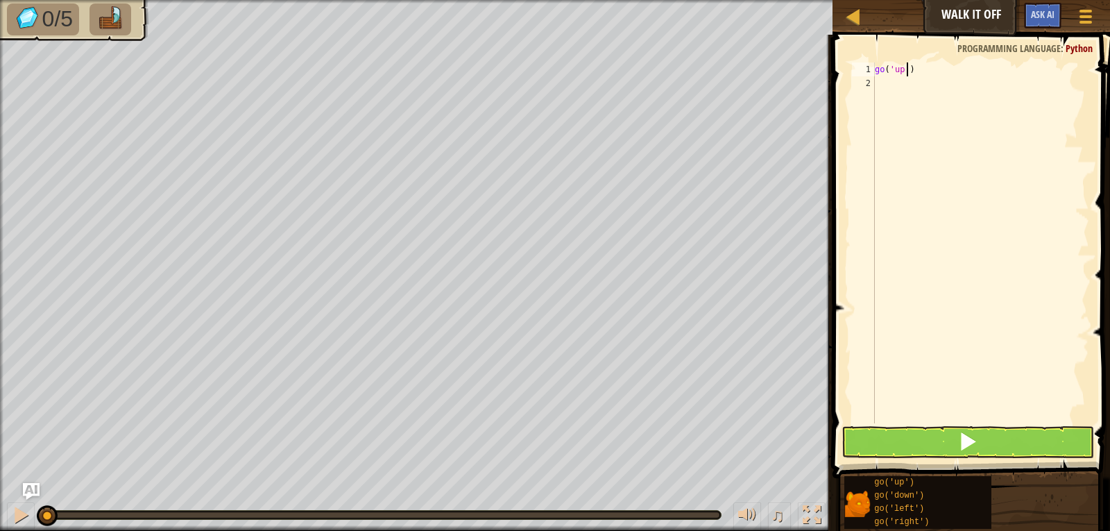
click at [907, 72] on div "go ( 'up' )" at bounding box center [980, 256] width 217 height 389
click at [944, 443] on button at bounding box center [968, 442] width 253 height 32
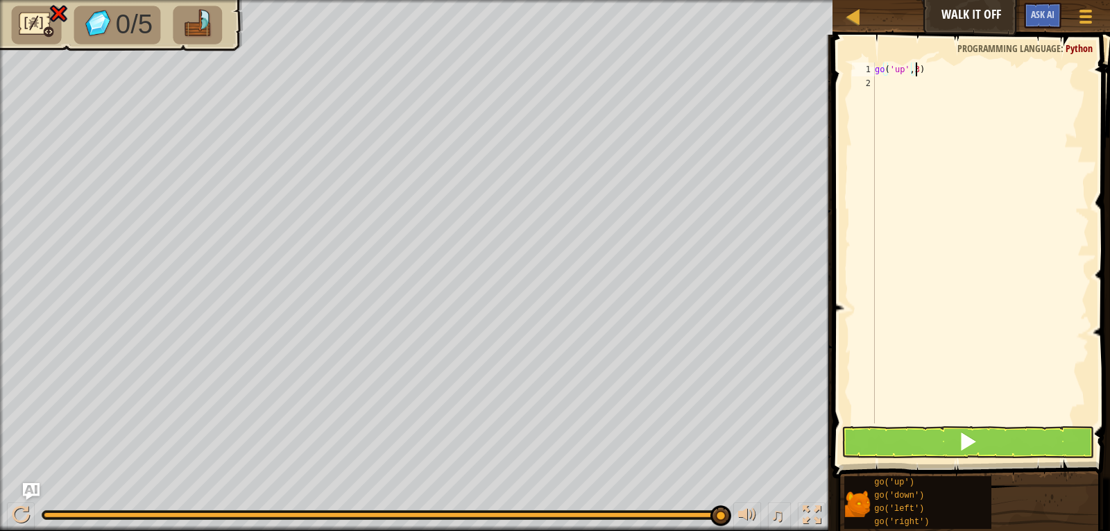
scroll to position [6, 3]
click at [870, 444] on button at bounding box center [968, 442] width 253 height 32
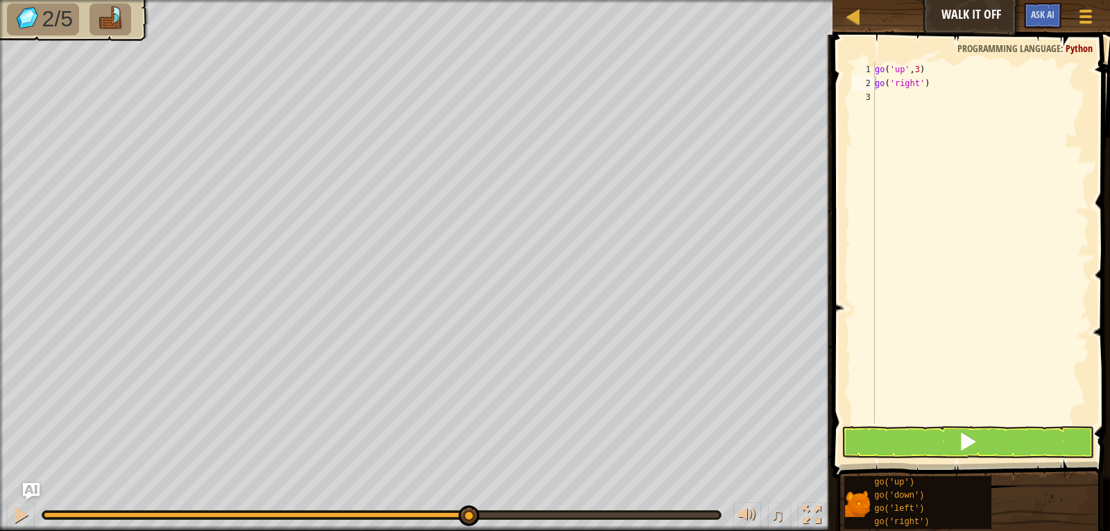
click at [981, 49] on span "Programming language" at bounding box center [1009, 48] width 103 height 13
click at [919, 80] on div "go ( 'up' , 3 ) go ( 'right' )" at bounding box center [980, 256] width 217 height 389
click at [881, 451] on button at bounding box center [968, 442] width 253 height 32
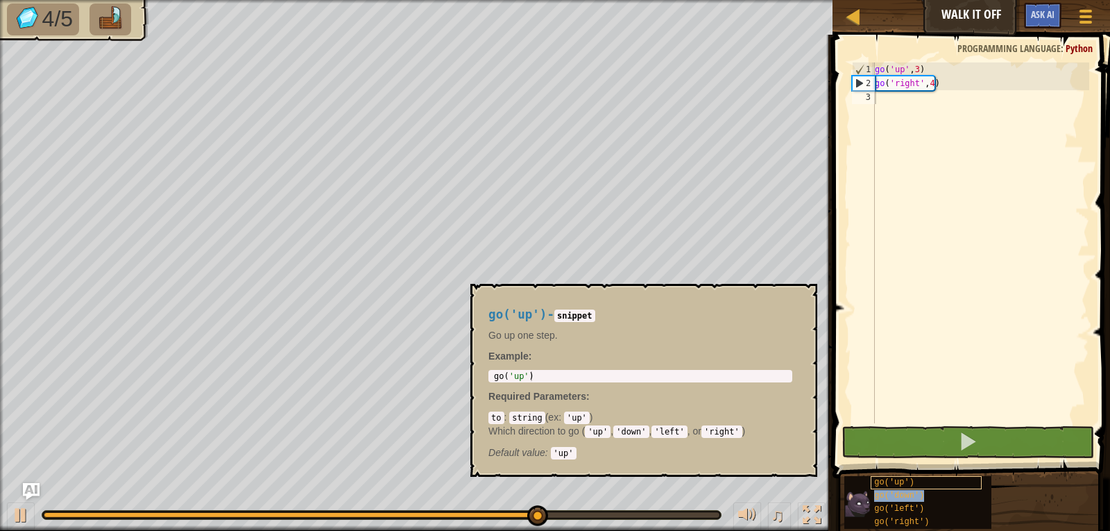
type textarea "go('down')"
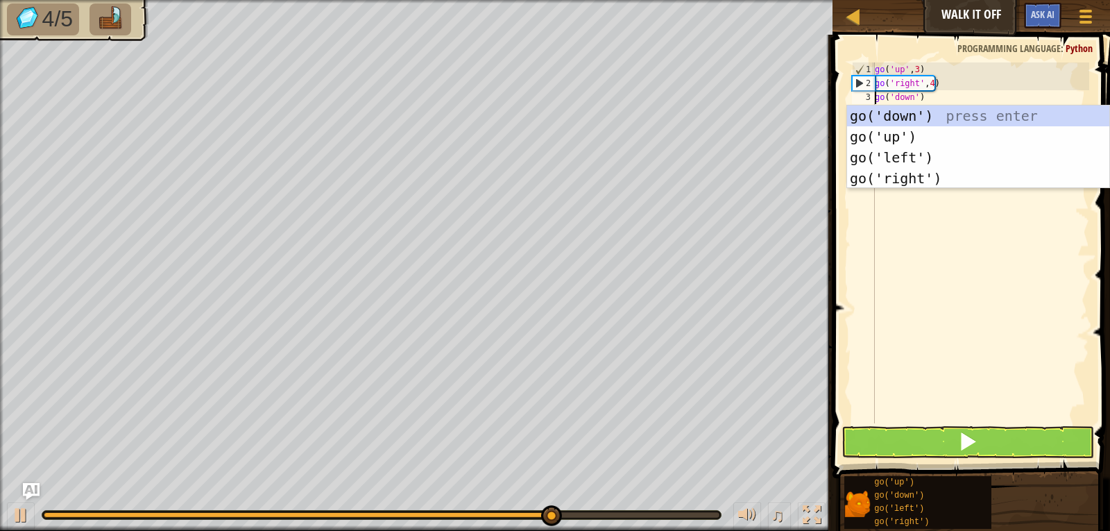
scroll to position [6, 3]
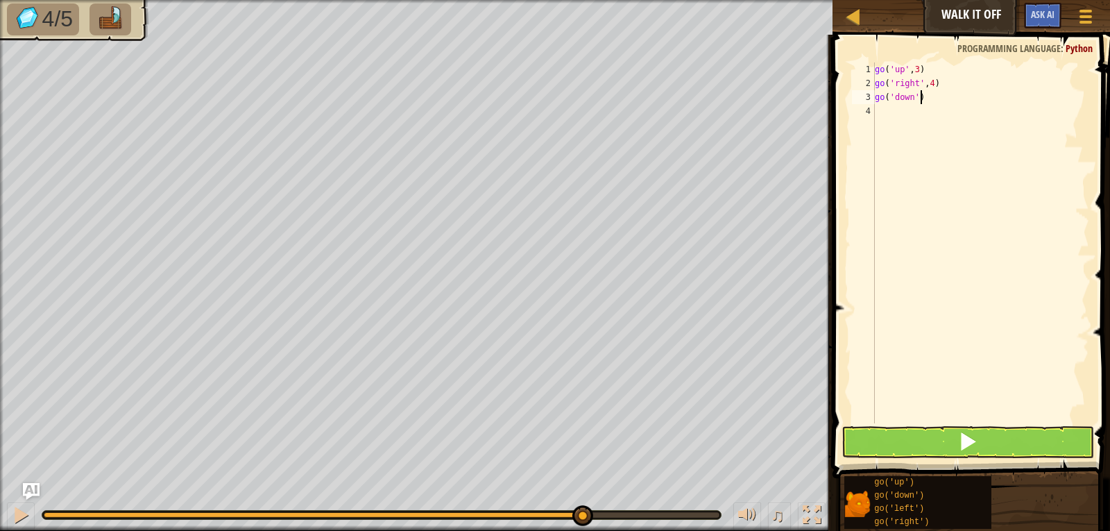
click at [1019, 103] on div "go ( 'up' , 3 ) go ( 'right' , 4 ) go ( 'down' )" at bounding box center [980, 256] width 217 height 389
click at [876, 440] on button at bounding box center [968, 442] width 253 height 32
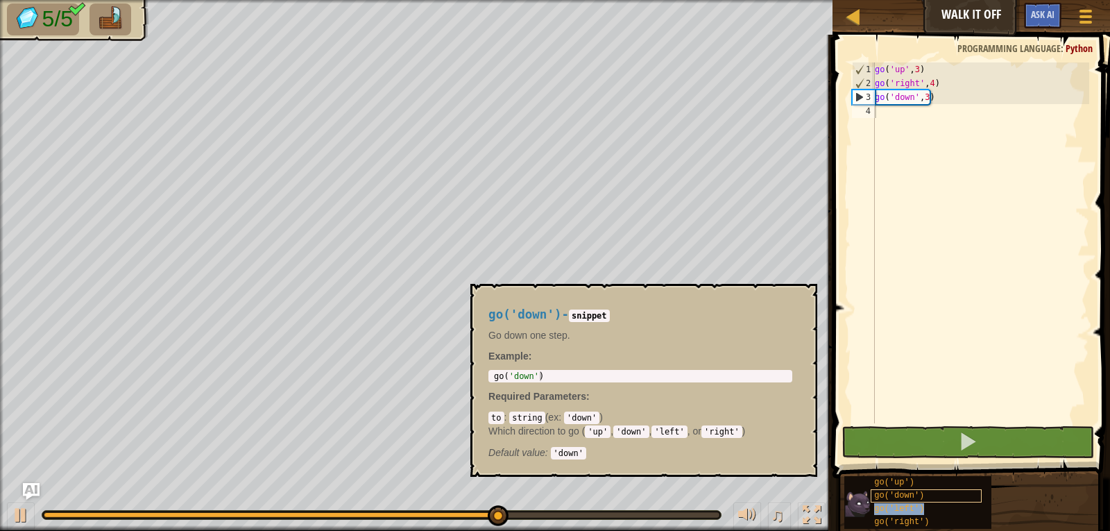
type textarea "go('left')"
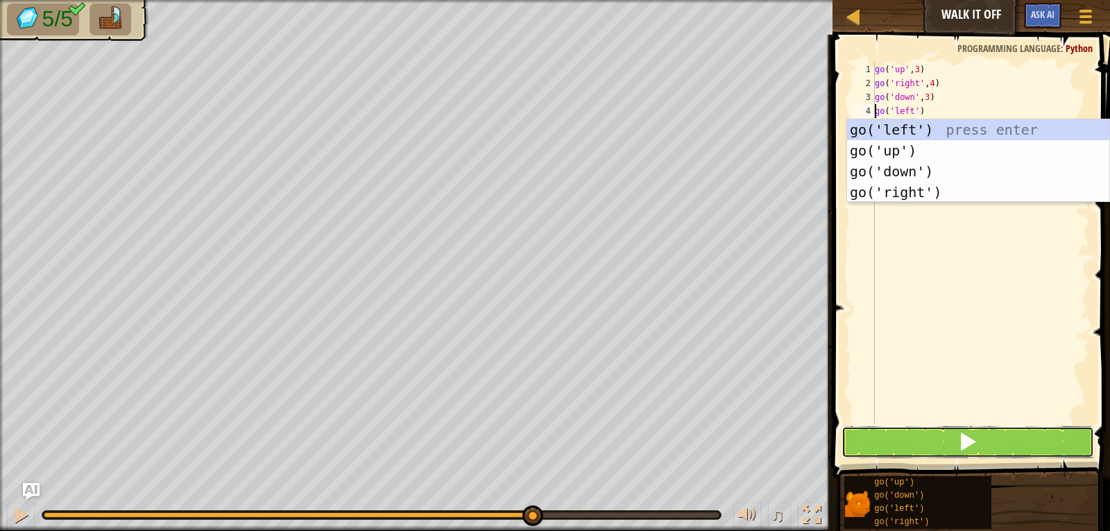
click at [919, 440] on button at bounding box center [968, 442] width 253 height 32
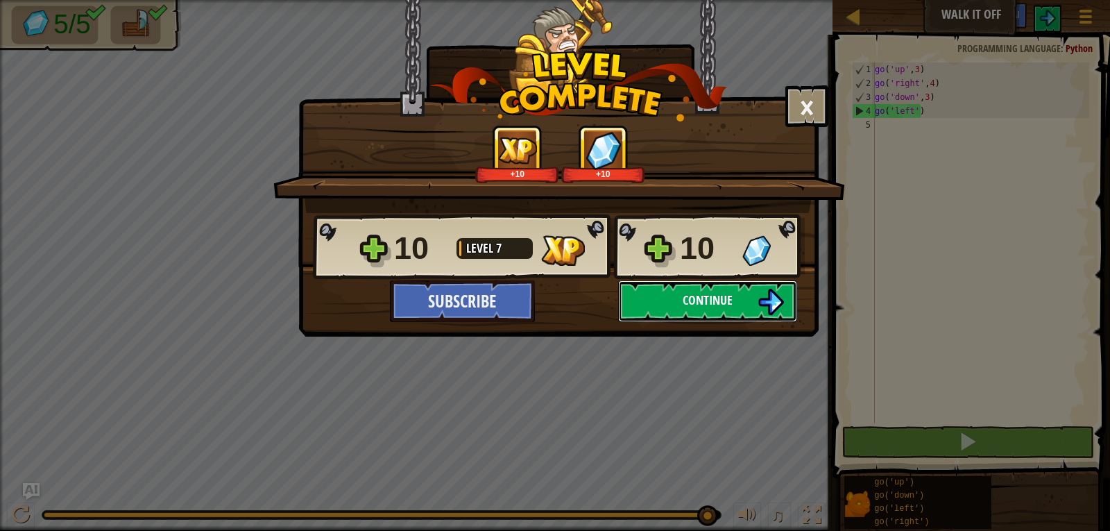
click at [693, 301] on span "Continue" at bounding box center [708, 299] width 50 height 17
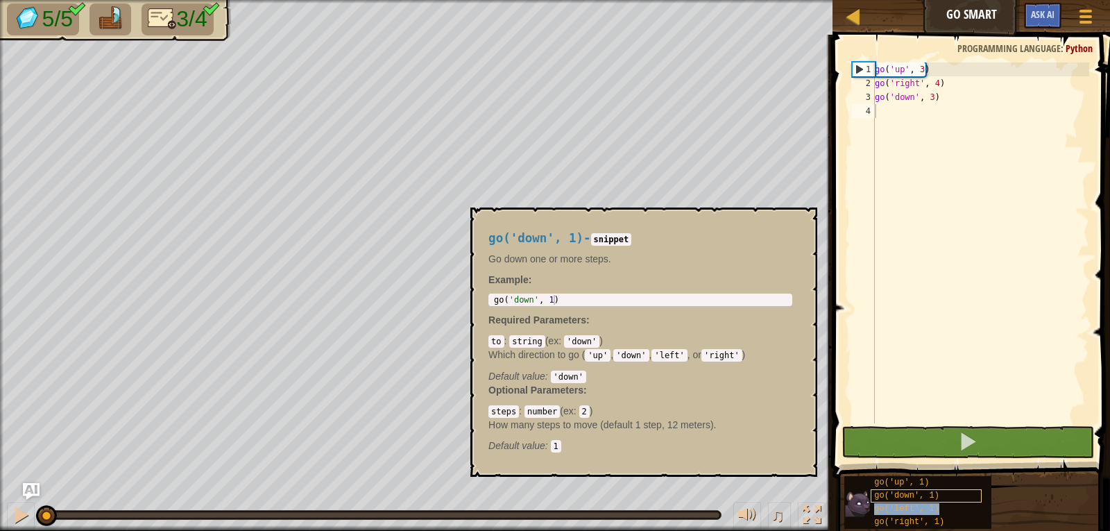
type textarea "go('left', 1)"
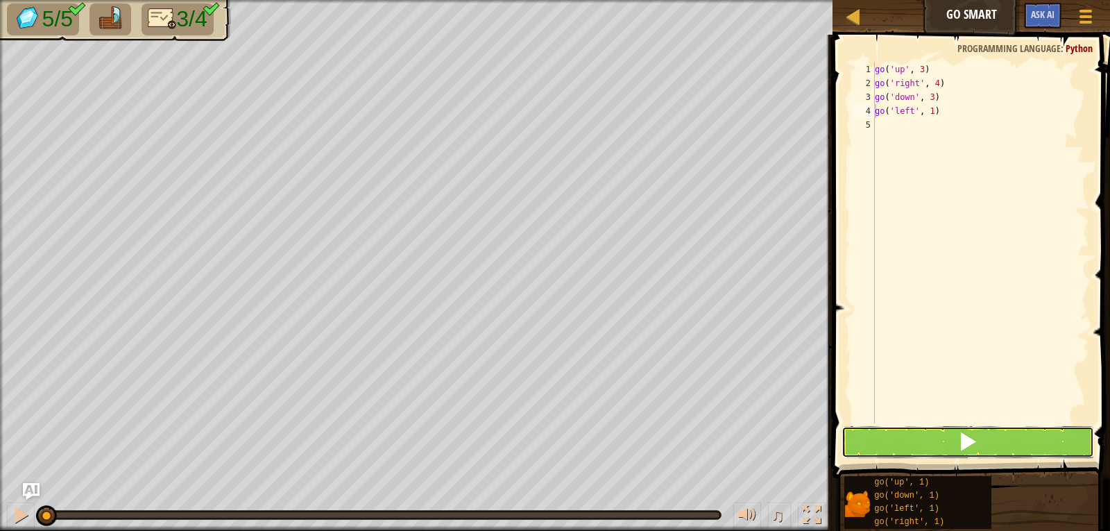
click at [929, 433] on button at bounding box center [968, 442] width 253 height 32
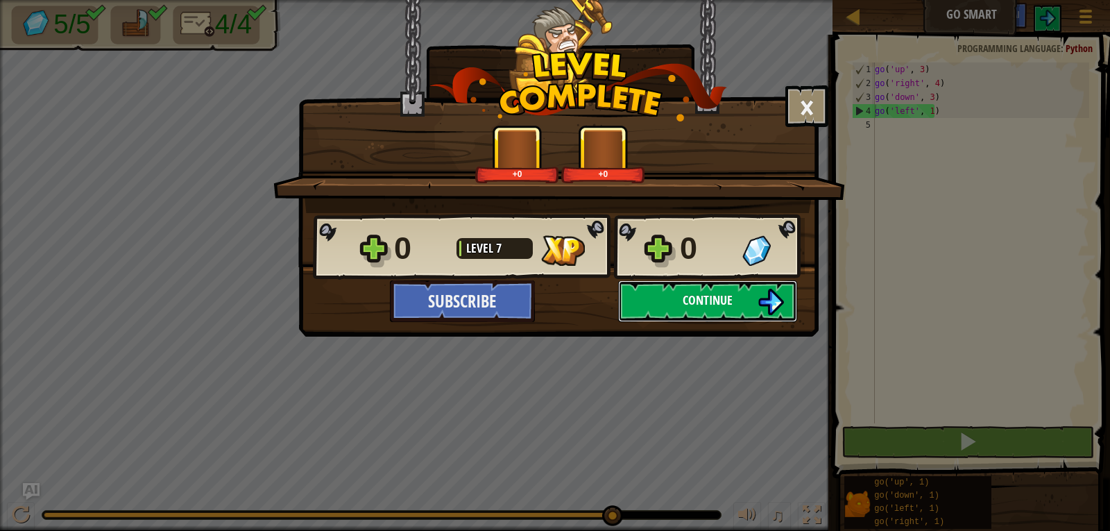
click at [676, 286] on button "Continue" at bounding box center [707, 301] width 179 height 42
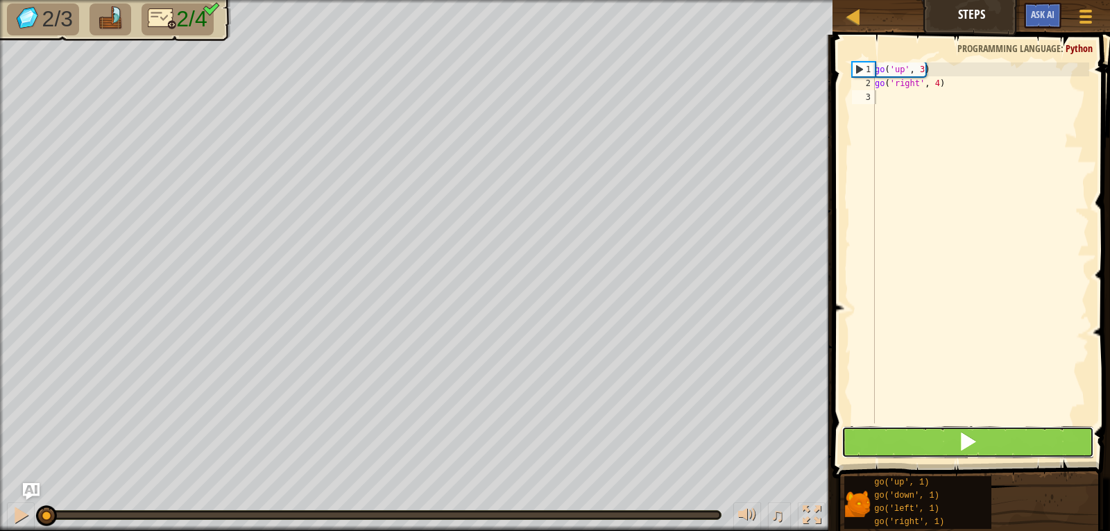
click at [910, 428] on button at bounding box center [968, 442] width 253 height 32
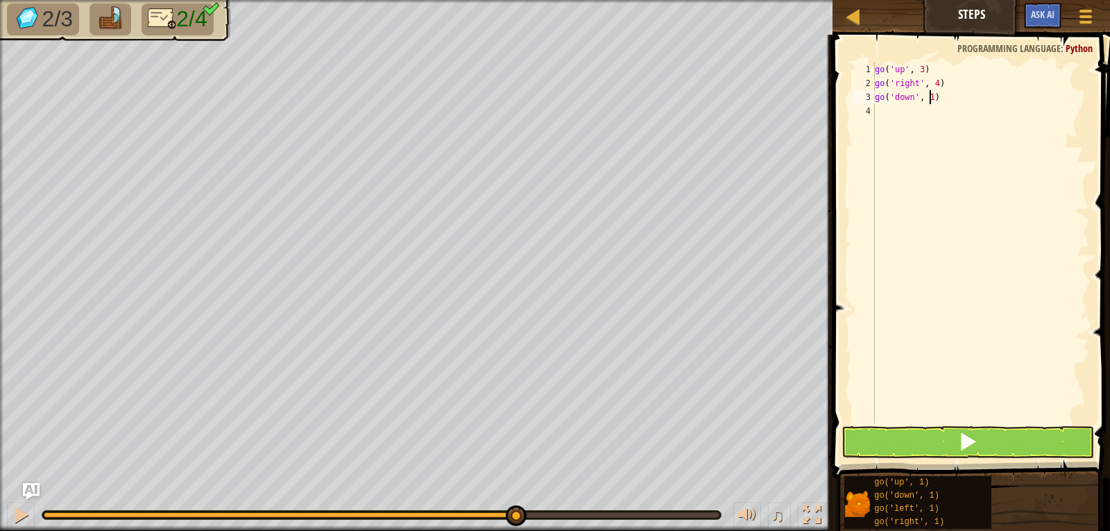
click at [929, 99] on div "go ( 'up' , 3 ) go ( 'right' , 4 ) go ( 'down' , 1 )" at bounding box center [980, 256] width 217 height 389
click at [869, 439] on button at bounding box center [968, 442] width 253 height 32
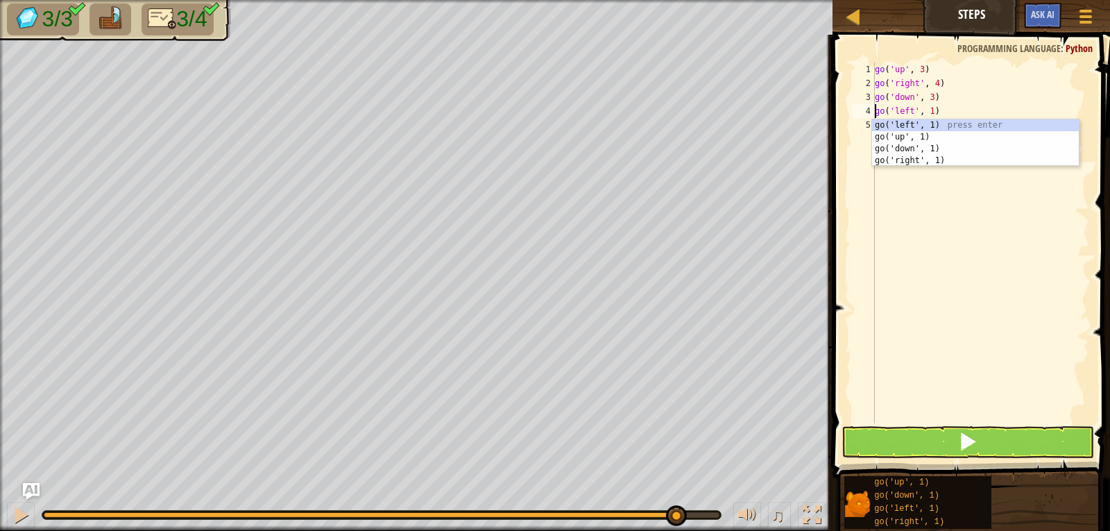
click at [928, 112] on div "go ( 'up' , 3 ) go ( 'right' , 4 ) go ( 'down' , 3 ) go ( 'left' , 1 )" at bounding box center [980, 256] width 217 height 389
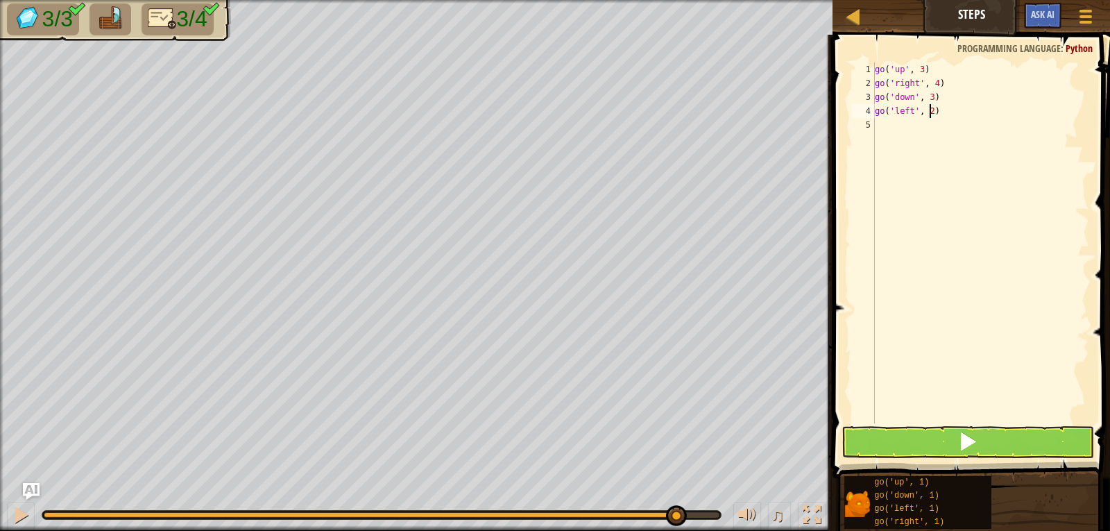
type textarea "go('left', 2)"
click at [941, 439] on button at bounding box center [968, 442] width 253 height 32
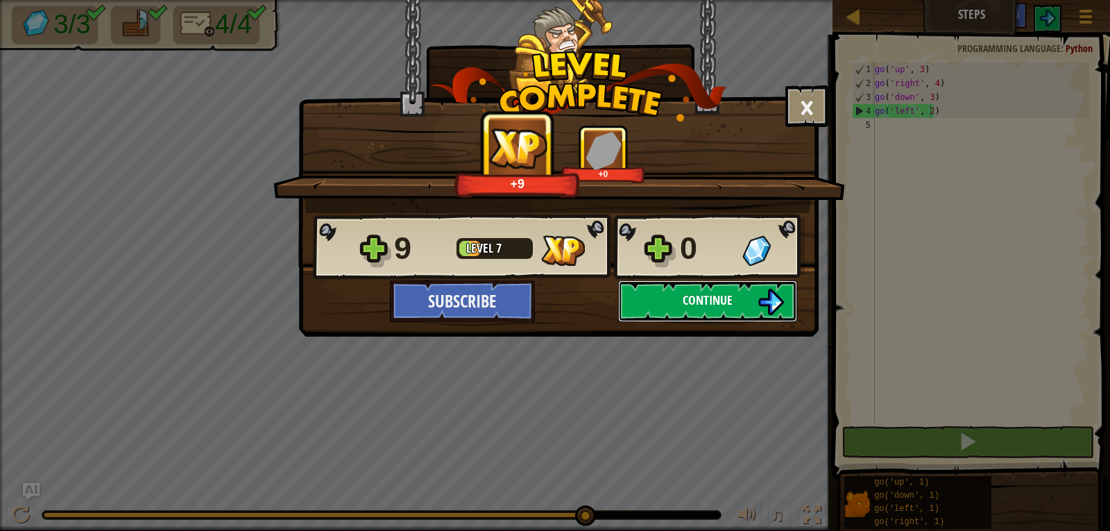
click at [684, 294] on span "Continue" at bounding box center [708, 299] width 50 height 17
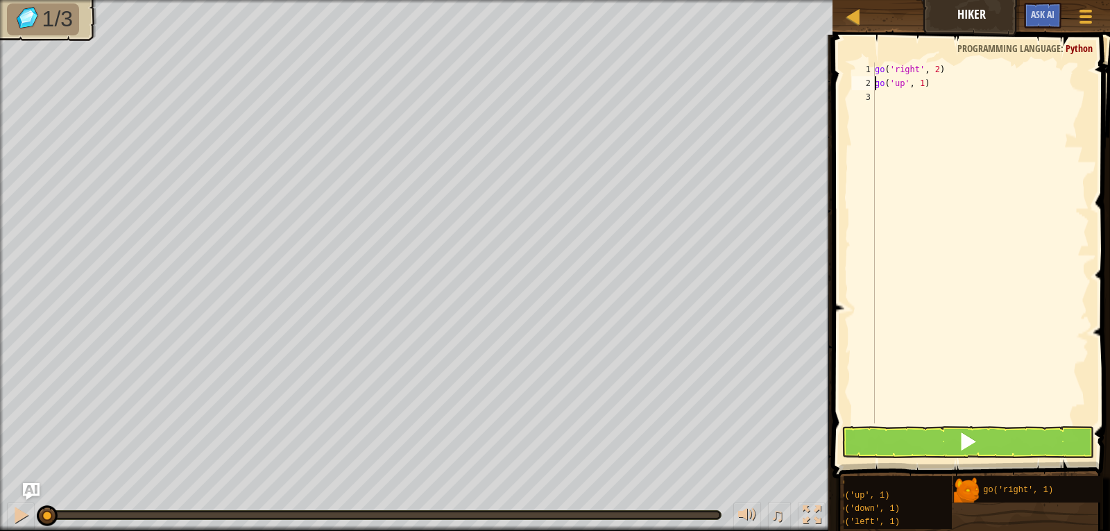
scroll to position [0, 22]
click at [922, 85] on div "go ( 'right' , 2 ) go ( 'up' , 1 )" at bounding box center [980, 256] width 217 height 389
type textarea "go('up', 3)"
click at [933, 106] on div "go ( 'right' , 2 ) go ( 'up' , 3 )" at bounding box center [980, 256] width 217 height 389
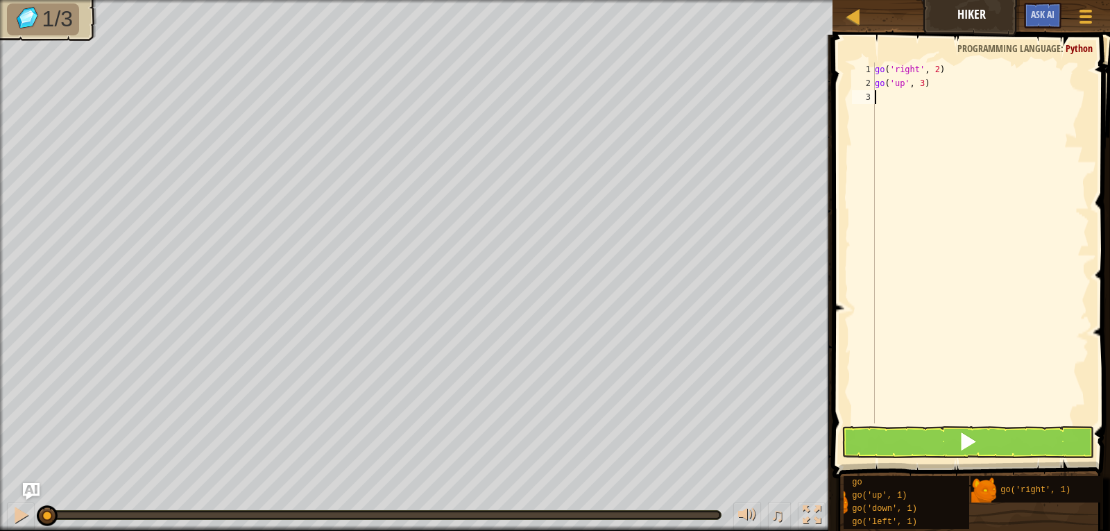
scroll to position [10, 22]
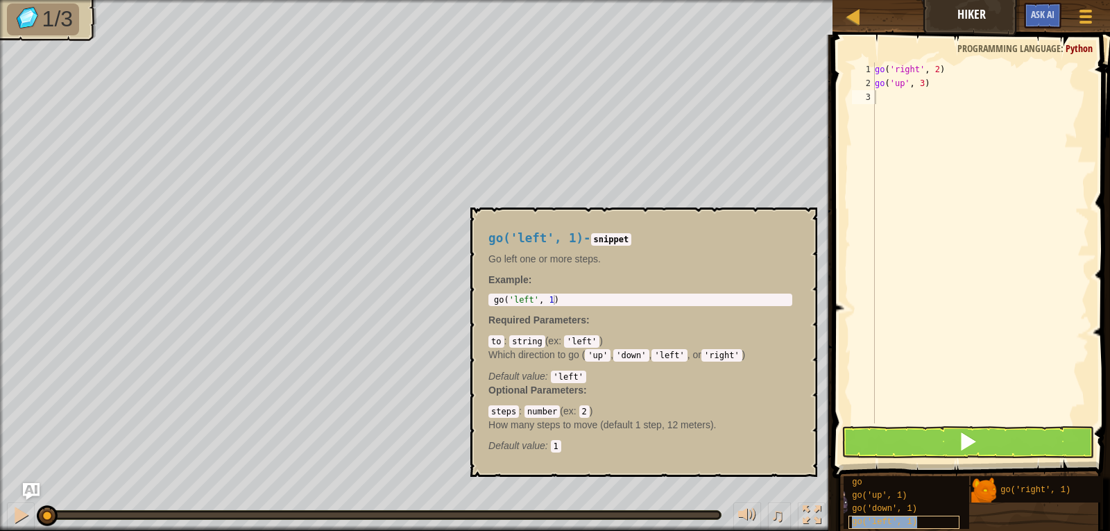
type textarea "go('left', 1)"
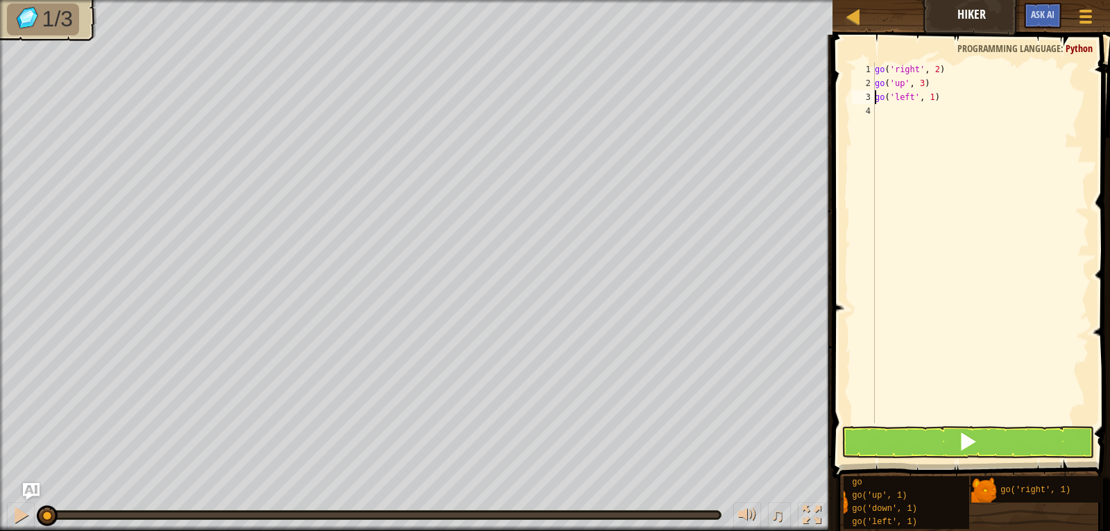
click at [930, 99] on div "go ( 'right' , 2 ) go ( 'up' , 3 ) go ( 'left' , 1 )" at bounding box center [980, 256] width 217 height 389
type textarea "go('left', 2)"
click at [948, 149] on div "go ( 'right' , 2 ) go ( 'up' , 3 ) go ( 'left' , 2 )" at bounding box center [980, 256] width 217 height 389
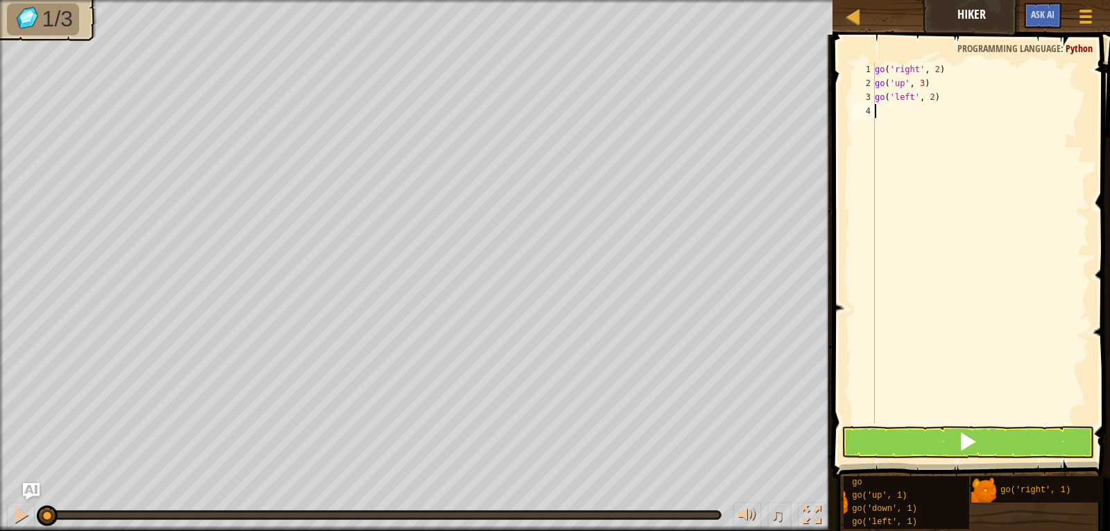
scroll to position [6, 0]
click at [951, 432] on button at bounding box center [968, 442] width 253 height 32
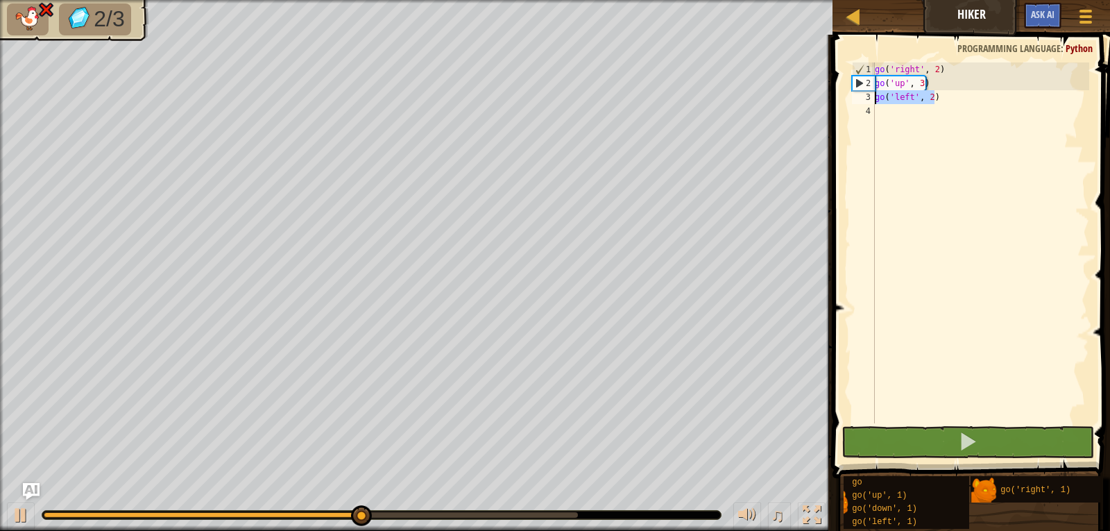
drag, startPoint x: 935, startPoint y: 99, endPoint x: 867, endPoint y: 92, distance: 67.7
click at [867, 92] on div "1 2 3 4 go ( 'right' , 2 ) go ( 'up' , 3 ) go ( 'left' , 2 ) הההההההההההההההההה…" at bounding box center [969, 242] width 240 height 361
type textarea "go('left', 2)"
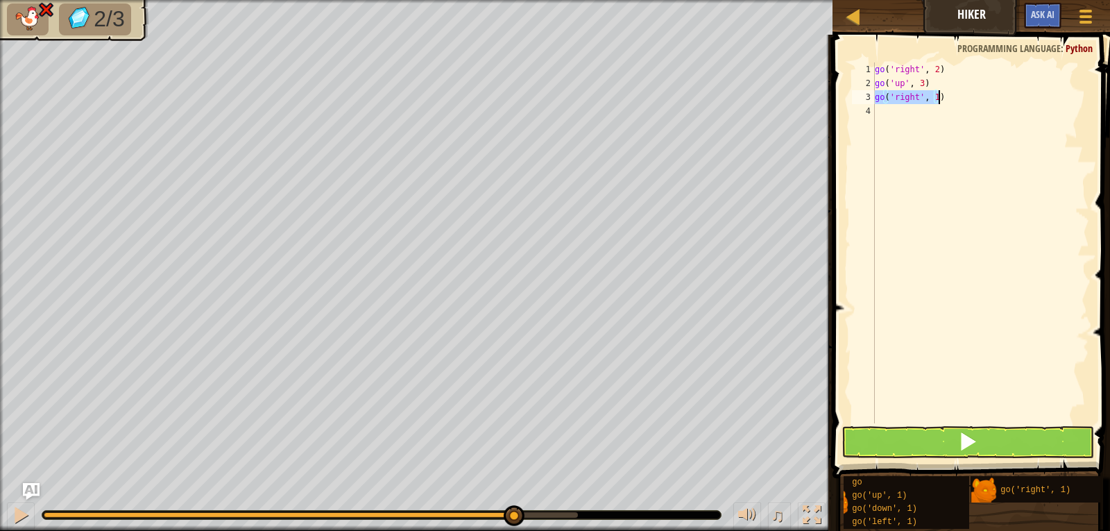
click at [933, 93] on div "go ( 'right' , 2 ) go ( 'up' , 3 ) go ( 'right' , 1 )" at bounding box center [980, 242] width 217 height 361
type textarea "go('right', 2)"
click at [870, 433] on button at bounding box center [968, 442] width 253 height 32
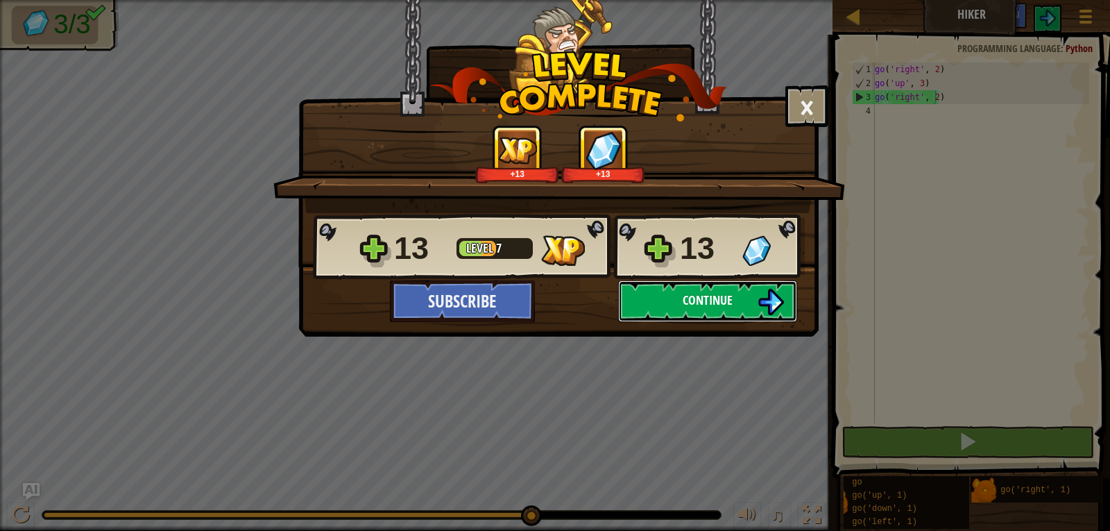
click at [706, 295] on span "Continue" at bounding box center [708, 299] width 50 height 17
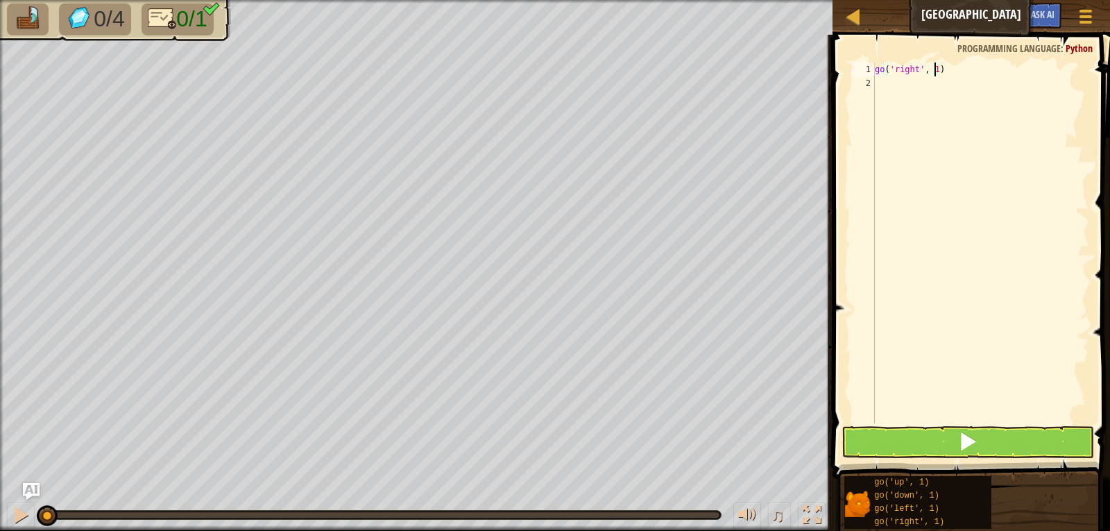
click at [934, 69] on div "go ( 'right' , 1 )" at bounding box center [980, 256] width 217 height 389
type textarea "go('right', 5)"
click at [948, 443] on button at bounding box center [968, 442] width 253 height 32
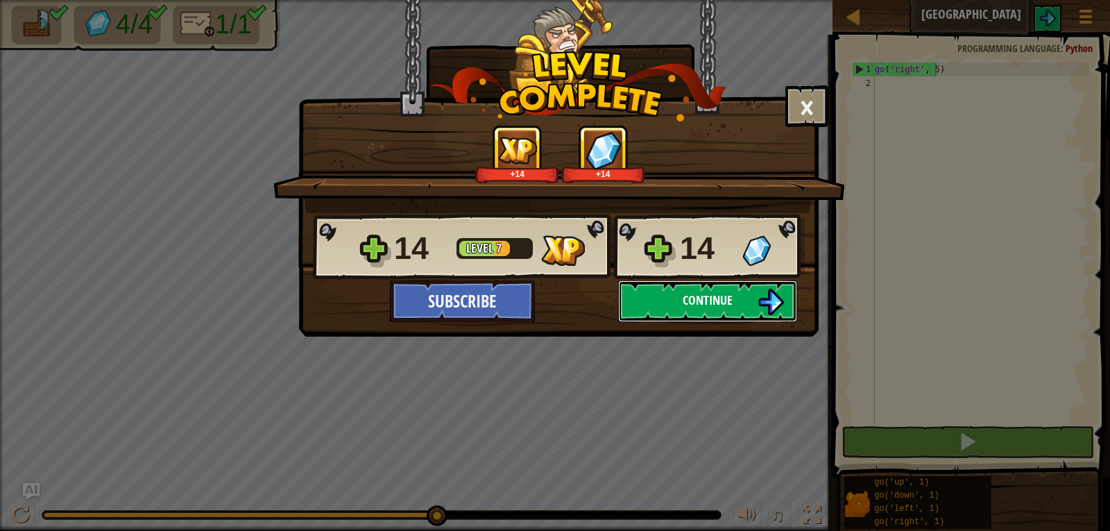
click at [654, 293] on button "Continue" at bounding box center [707, 301] width 179 height 42
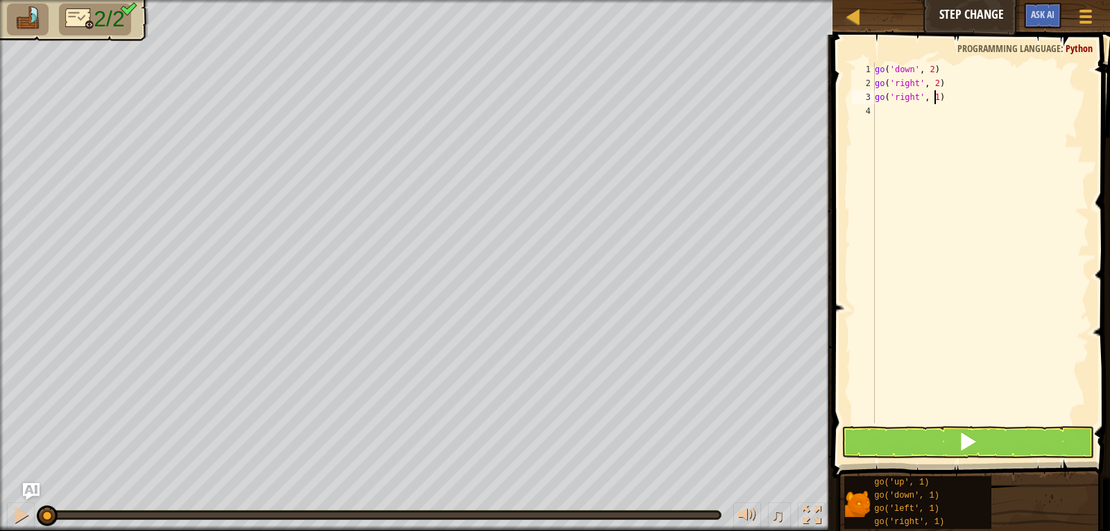
click at [935, 96] on div "go ( 'down' , 2 ) go ( 'right' , 2 ) go ( 'right' , 1 )" at bounding box center [980, 256] width 217 height 389
type textarea "go('right', 2)"
click at [1018, 441] on button at bounding box center [968, 442] width 253 height 32
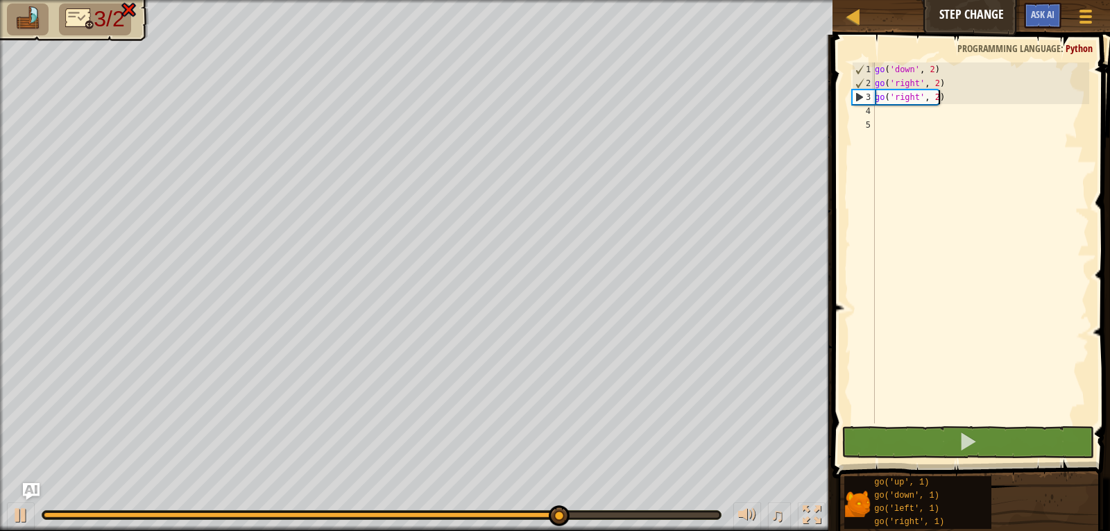
click at [937, 100] on div "go ( 'down' , 2 ) go ( 'right' , 2 ) go ( 'right' , 2 )" at bounding box center [980, 256] width 217 height 389
click at [934, 99] on div "go ( 'down' , 2 ) go ( 'right' , 2 ) go ( 'right' , 2 )" at bounding box center [980, 256] width 217 height 389
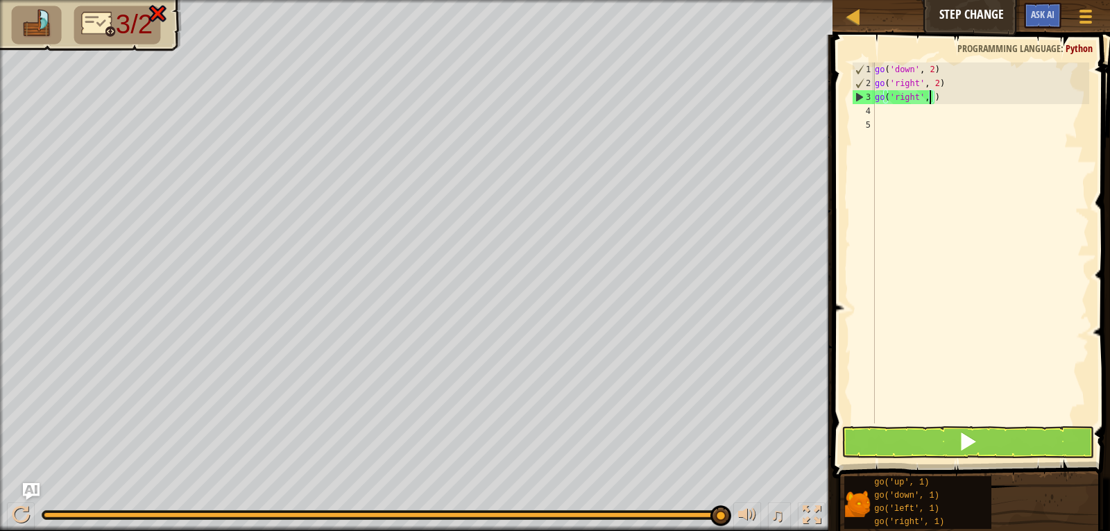
type textarea "go('right', 3)"
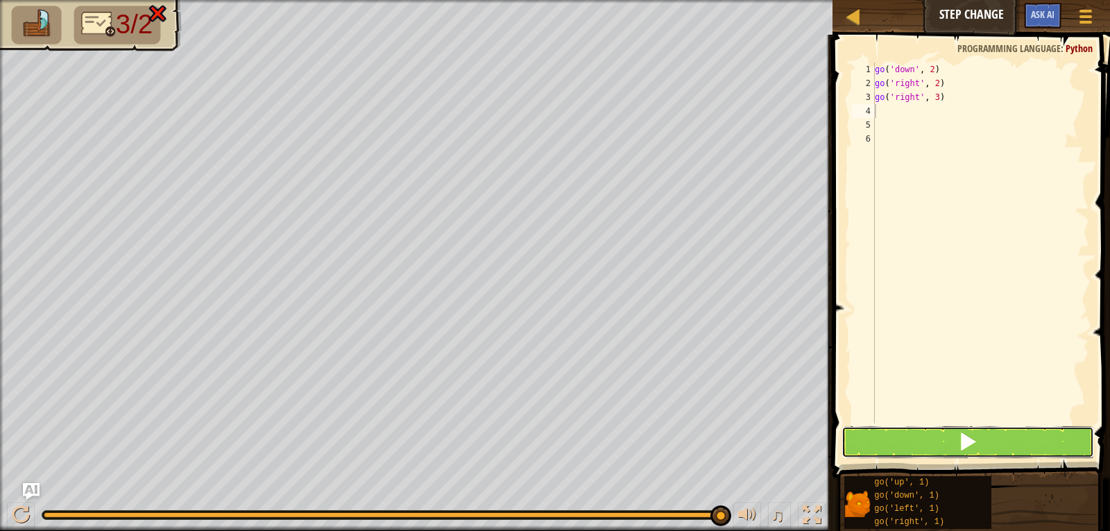
click at [955, 436] on button at bounding box center [968, 442] width 253 height 32
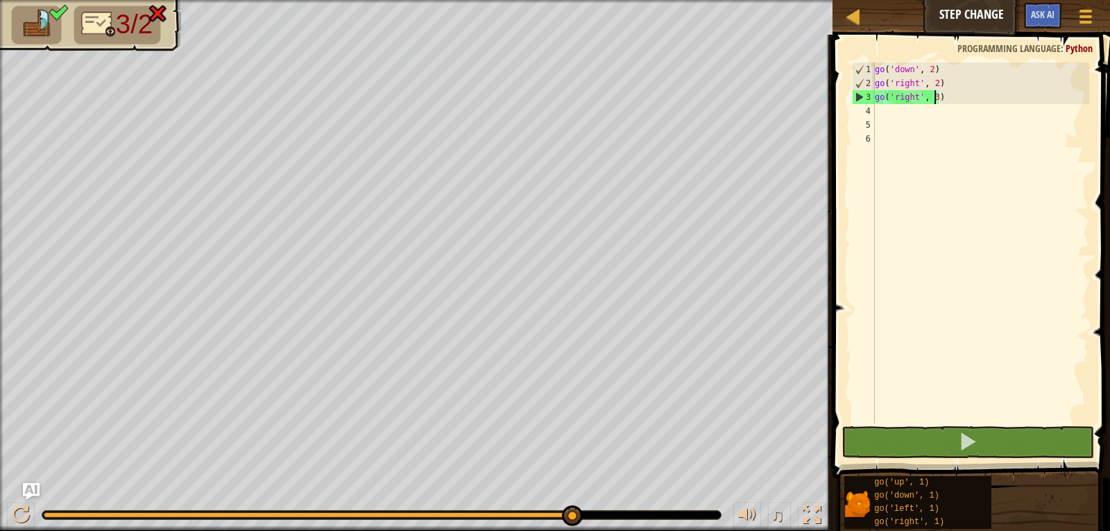
click at [935, 97] on div "go ( 'down' , 2 ) go ( 'right' , 2 ) go ( 'right' , 3 )" at bounding box center [980, 256] width 217 height 389
click at [861, 96] on div "3" at bounding box center [864, 97] width 22 height 14
click at [933, 97] on div "go ( 'down' , 2 ) go ( 'right' , 2 ) go ( 'right' , 3 )" at bounding box center [980, 256] width 217 height 389
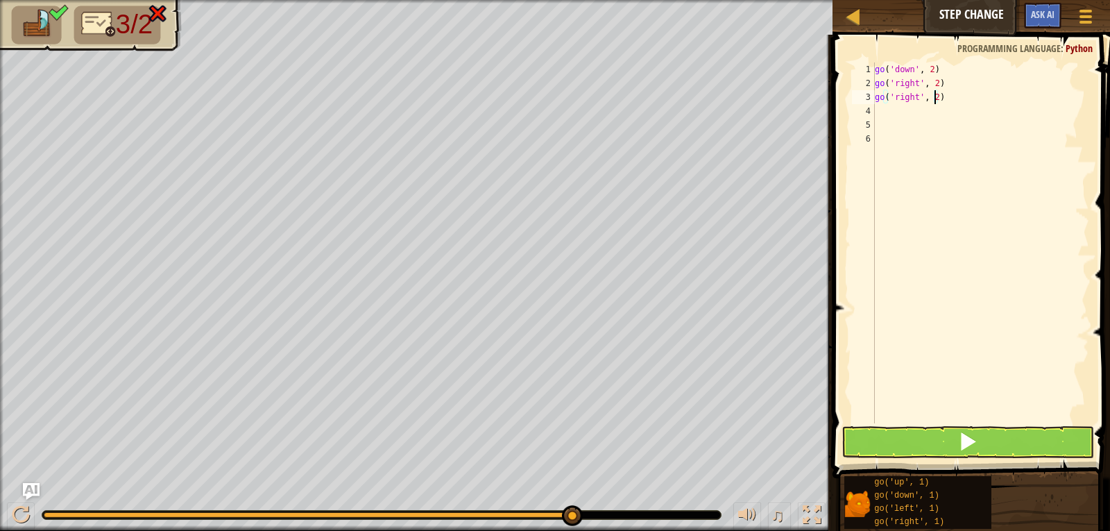
scroll to position [6, 4]
type textarea "go('right', 2)"
click at [871, 114] on div "4" at bounding box center [863, 111] width 23 height 14
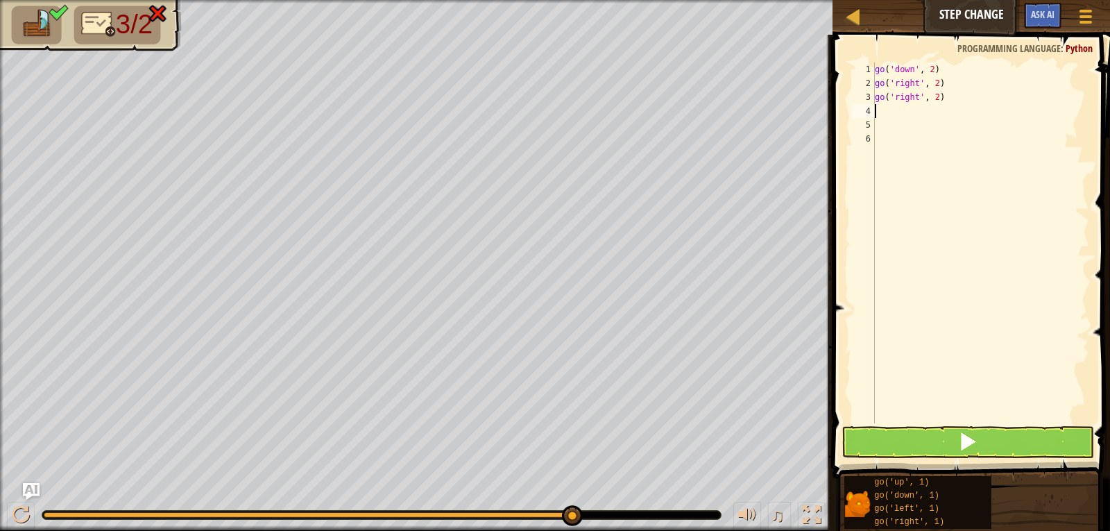
click at [876, 107] on div "go ( 'down' , 2 ) go ( 'right' , 2 ) go ( 'right' , 2 )" at bounding box center [980, 256] width 217 height 389
click at [884, 141] on div "go ( 'down' , 2 ) go ( 'right' , 2 ) go ( 'right' , 2 )" at bounding box center [980, 256] width 217 height 389
type textarea "go('right', 2)"
click at [931, 96] on div "go ( 'down' , 2 ) go ( 'right' , 2 ) go ( 'right' , 2 )" at bounding box center [980, 256] width 217 height 389
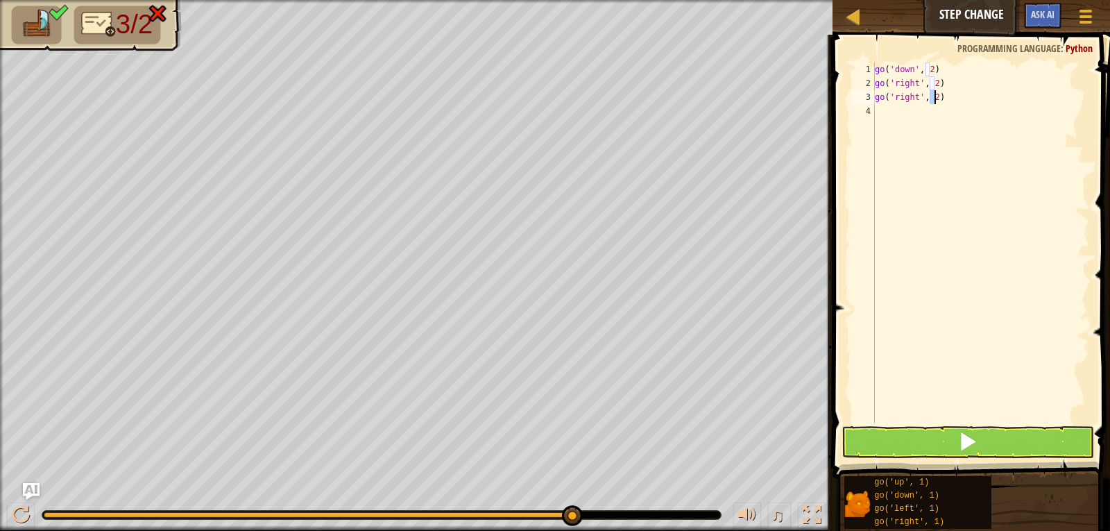
drag, startPoint x: 931, startPoint y: 96, endPoint x: 935, endPoint y: 103, distance: 7.8
click at [934, 103] on div "go ( 'down' , 2 ) go ( 'right' , 2 ) go ( 'right' , 2 )" at bounding box center [980, 256] width 217 height 389
click at [969, 153] on div "go ( 'down' , 2 ) go ( 'right' , 2 ) go ( 'right' , 2 )" at bounding box center [980, 256] width 217 height 389
click at [931, 96] on div "go ( 'down' , 2 ) go ( 'right' , 2 ) go ( 'right' , 2 )" at bounding box center [980, 256] width 217 height 389
click at [932, 96] on div "go ( 'down' , 2 ) go ( 'right' , 2 ) go ( 'right' , 2 )" at bounding box center [980, 256] width 217 height 389
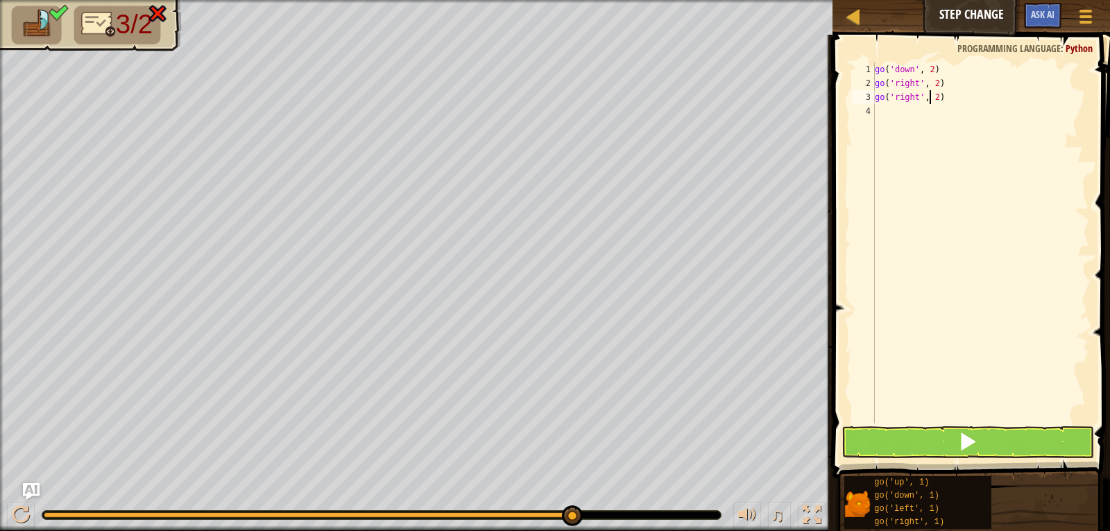
click at [933, 94] on div "go ( 'down' , 2 ) go ( 'right' , 2 ) go ( 'right' , 2 )" at bounding box center [980, 256] width 217 height 389
drag, startPoint x: 947, startPoint y: 97, endPoint x: 873, endPoint y: 99, distance: 73.6
click at [873, 99] on div "go('right', 2) 1 2 3 4 go ( 'down' , 2 ) go ( 'right' , 2 ) go ( 'right' , 2 ) …" at bounding box center [969, 242] width 240 height 361
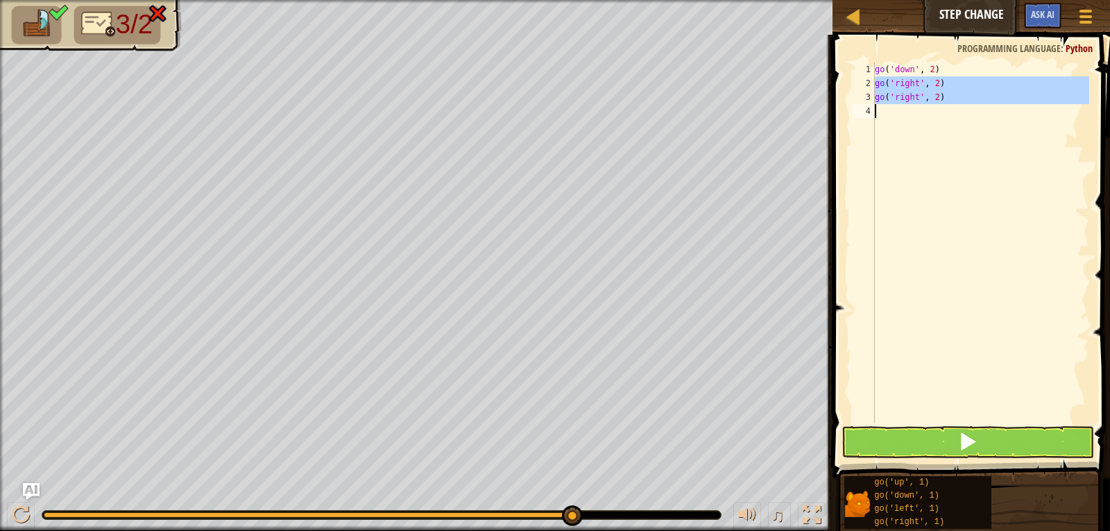
drag, startPoint x: 876, startPoint y: 80, endPoint x: 951, endPoint y: 142, distance: 97.1
click at [950, 110] on div "go ( 'down' , 2 ) go ( 'right' , 2 ) go ( 'right' , 2 )" at bounding box center [980, 256] width 217 height 389
type textarea "go('right', 2)"
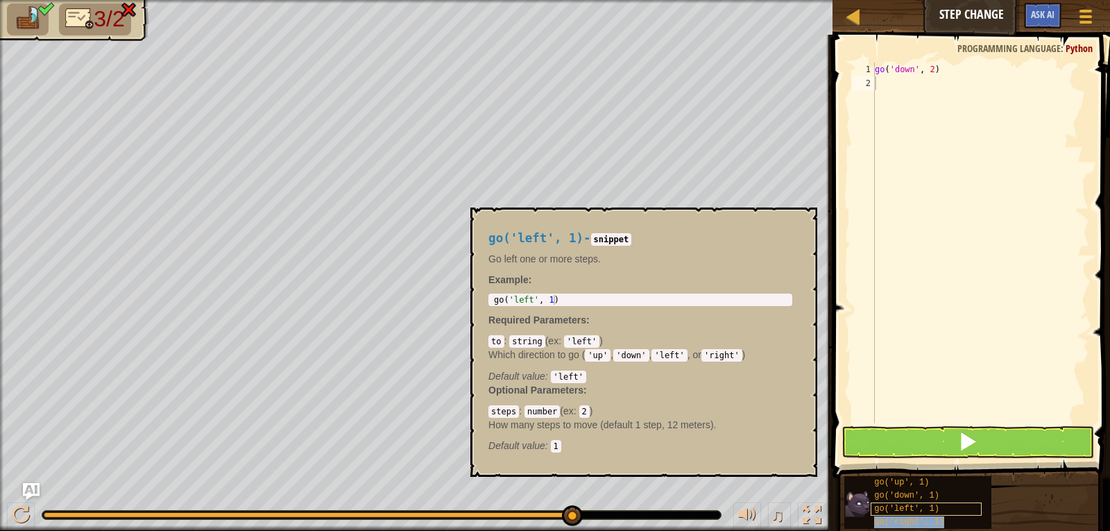
type textarea "go('right', 1)"
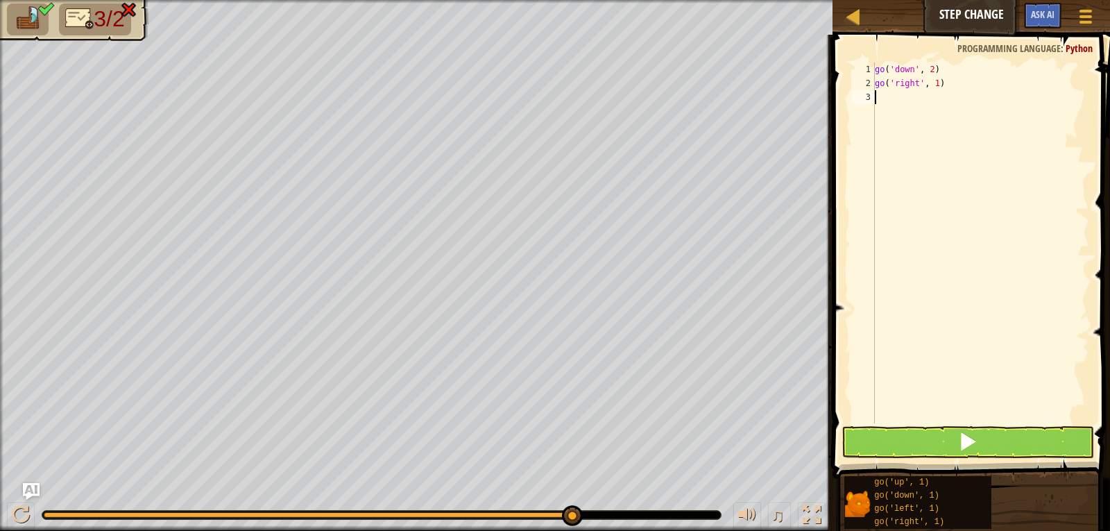
click at [1012, 207] on div "go ( 'down' , 2 ) go ( 'right' , 1 )" at bounding box center [980, 256] width 217 height 389
click at [885, 99] on div "go ( 'down' , 2 ) go ( 'right' , 1 )" at bounding box center [980, 256] width 217 height 389
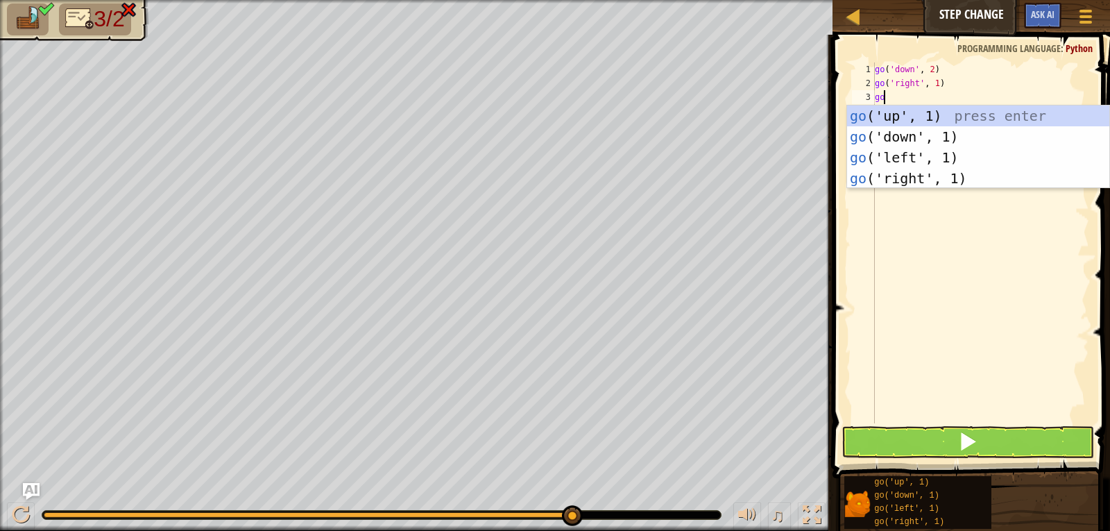
click at [967, 82] on div "go ( 'down' , 2 ) go ( 'right' , 1 ) go" at bounding box center [980, 256] width 217 height 389
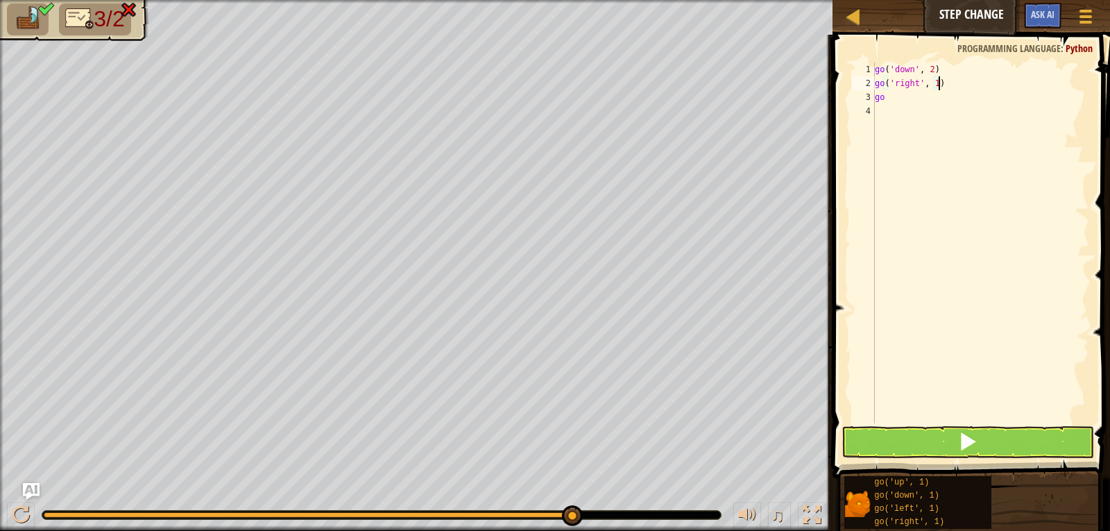
click at [932, 82] on div "go ( 'down' , 2 ) go ( 'right' , 1 ) go" at bounding box center [980, 256] width 217 height 389
click at [934, 83] on div "go ( 'down' , 2 ) go ( 'right' , 1 ) go" at bounding box center [980, 256] width 217 height 389
click at [882, 99] on div "go ( 'down' , 2 ) go ( 'right' , 1 ) go" at bounding box center [980, 256] width 217 height 389
type textarea "o"
click at [882, 99] on div "go ( 'down' , 2 ) go ( 'right' , 1 ) o" at bounding box center [980, 256] width 217 height 389
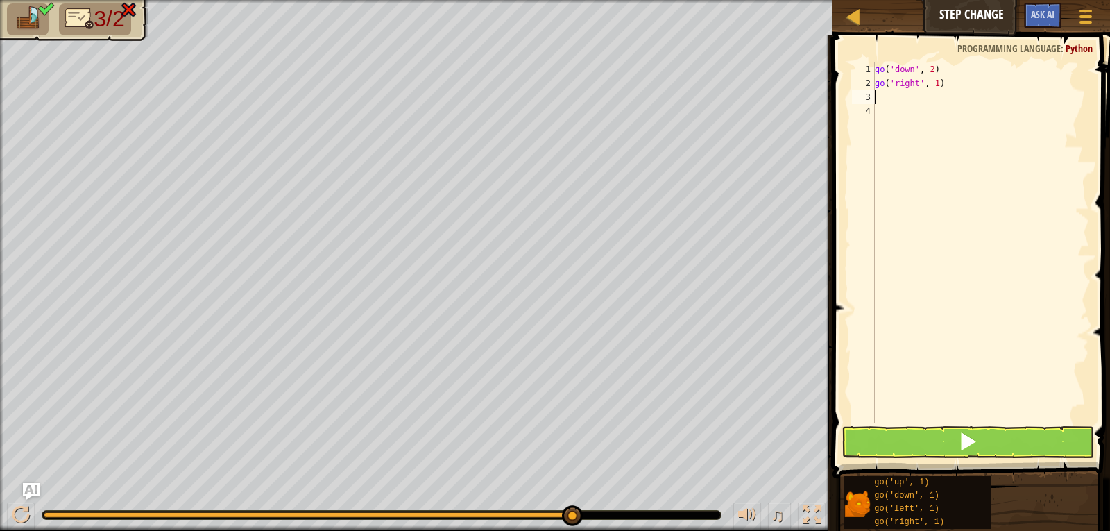
click at [933, 79] on div "go ( 'down' , 2 ) go ( 'right' , 1 )" at bounding box center [980, 256] width 217 height 389
type textarea "go('right', 5)"
click at [977, 448] on span at bounding box center [967, 441] width 19 height 19
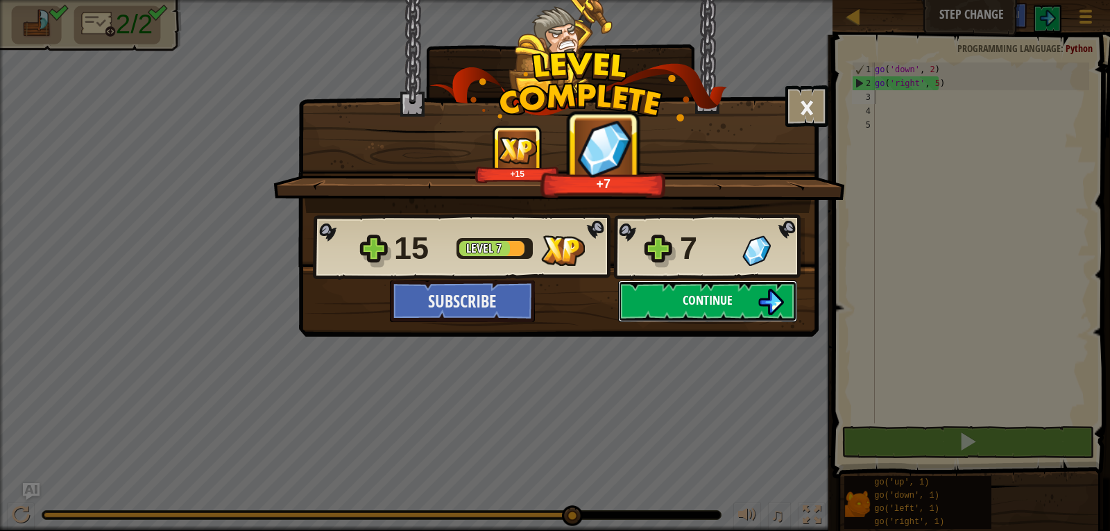
click at [643, 290] on button "Continue" at bounding box center [707, 301] width 179 height 42
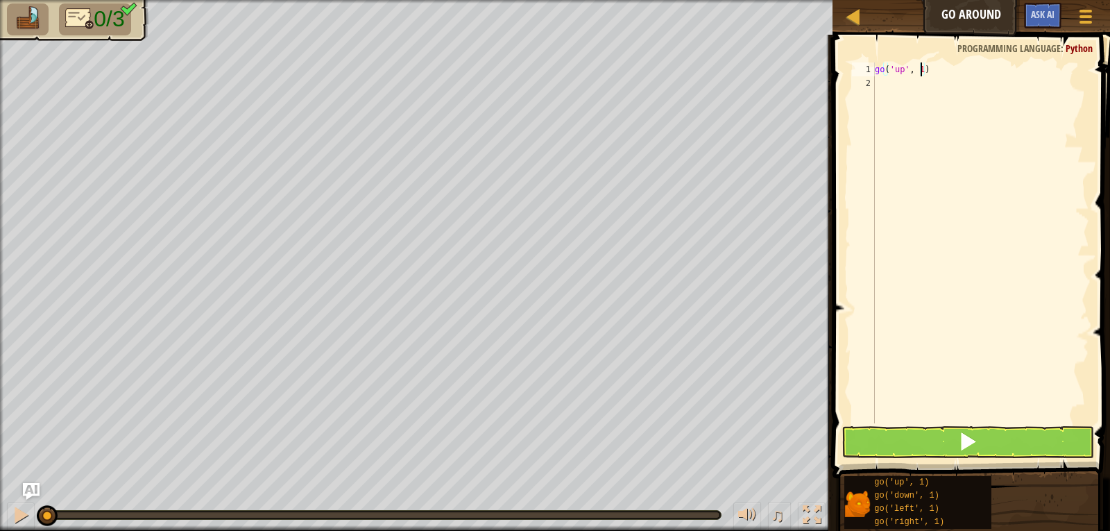
click at [921, 71] on div "go ( 'up' , 1 )" at bounding box center [980, 256] width 217 height 389
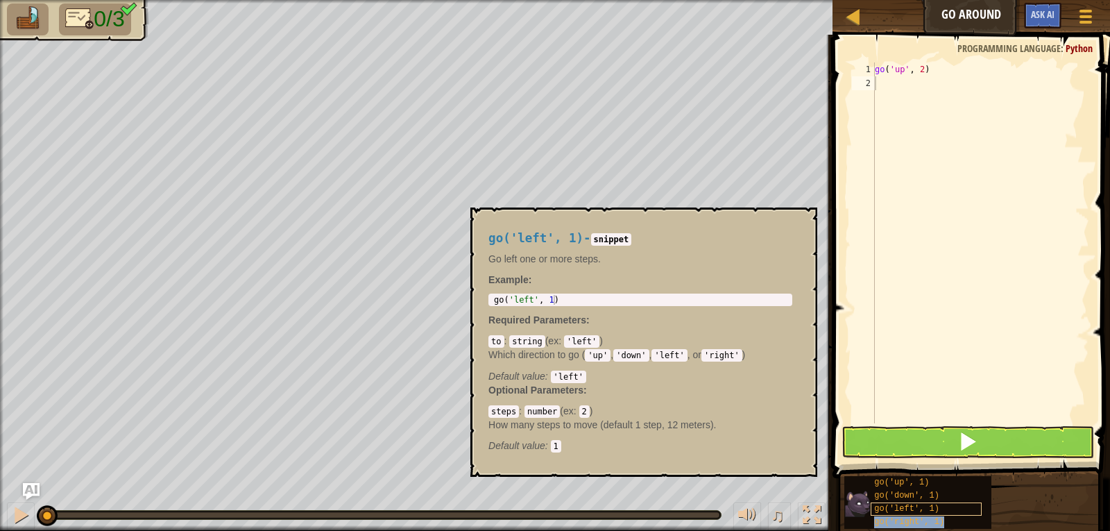
type textarea "go('right', 1)"
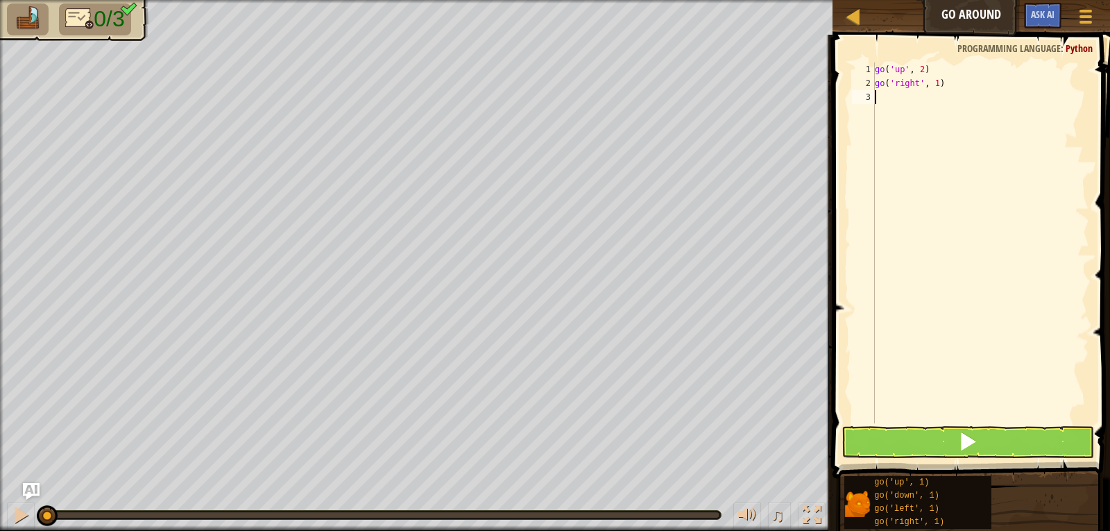
click at [880, 168] on div "go ( 'up' , 2 ) go ( 'right' , 1 )" at bounding box center [980, 256] width 217 height 389
click at [933, 85] on div "go ( 'up' , 2 ) go ( 'right' , 1 )" at bounding box center [980, 256] width 217 height 389
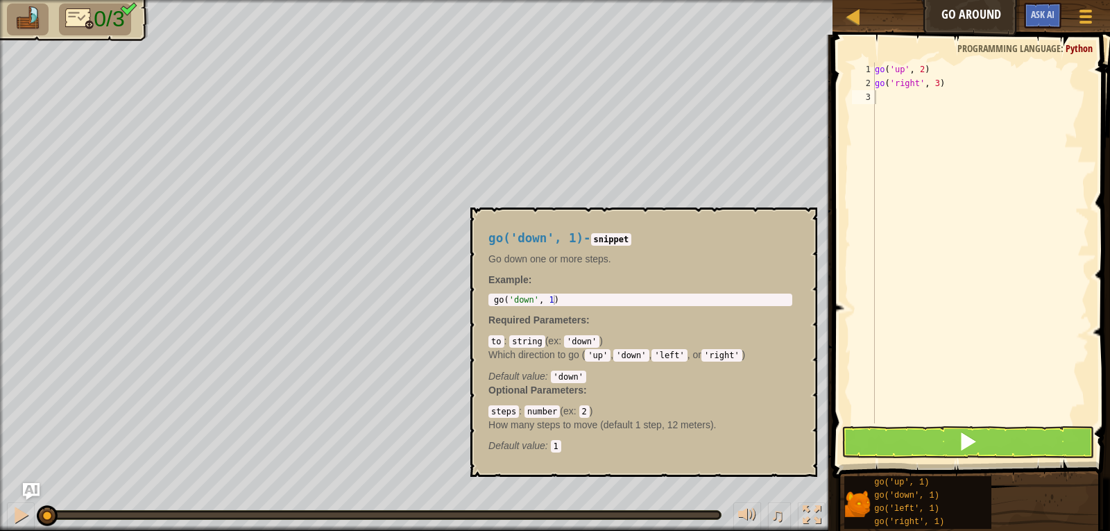
scroll to position [6, 4]
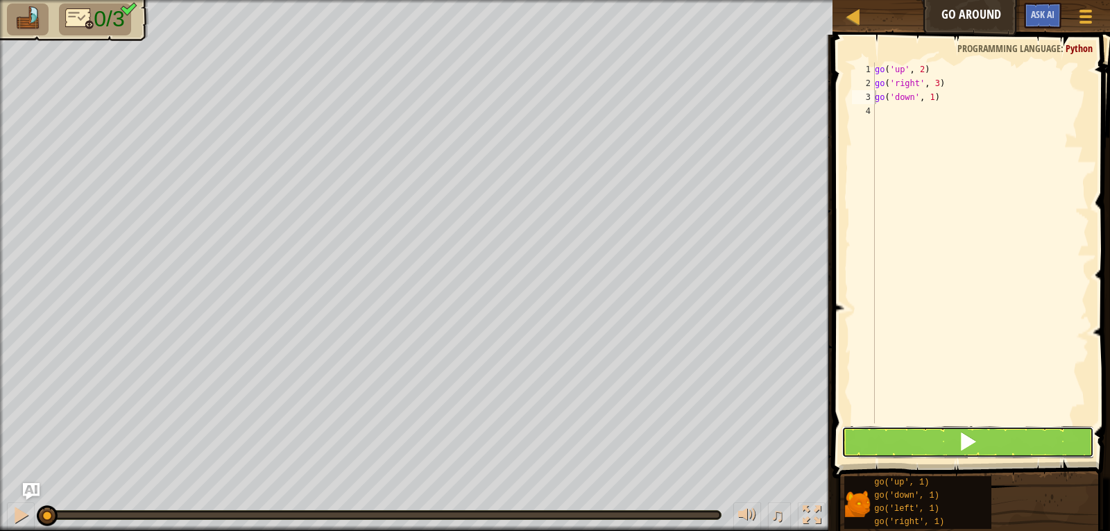
click at [864, 441] on button at bounding box center [968, 442] width 253 height 32
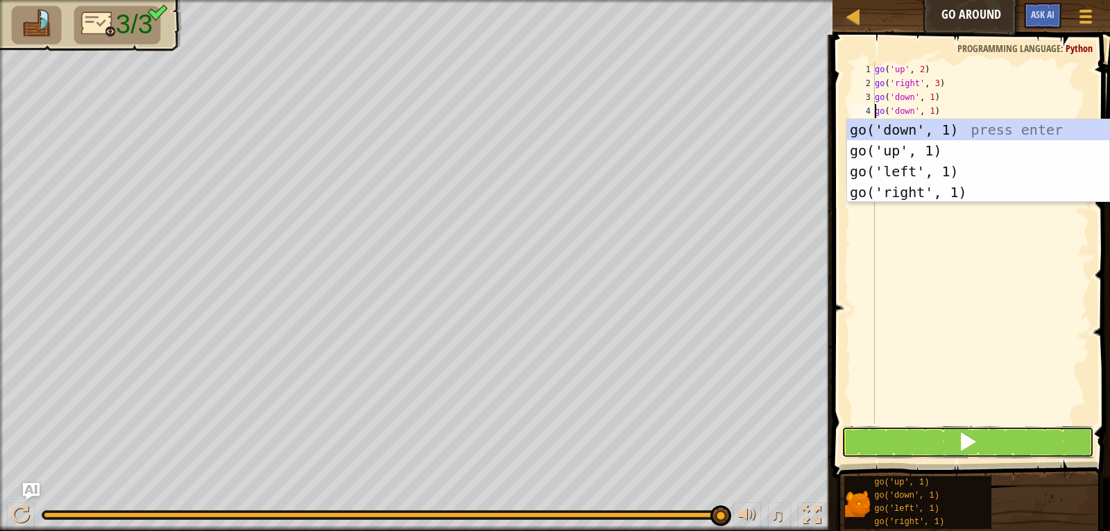
click at [939, 439] on button at bounding box center [968, 442] width 253 height 32
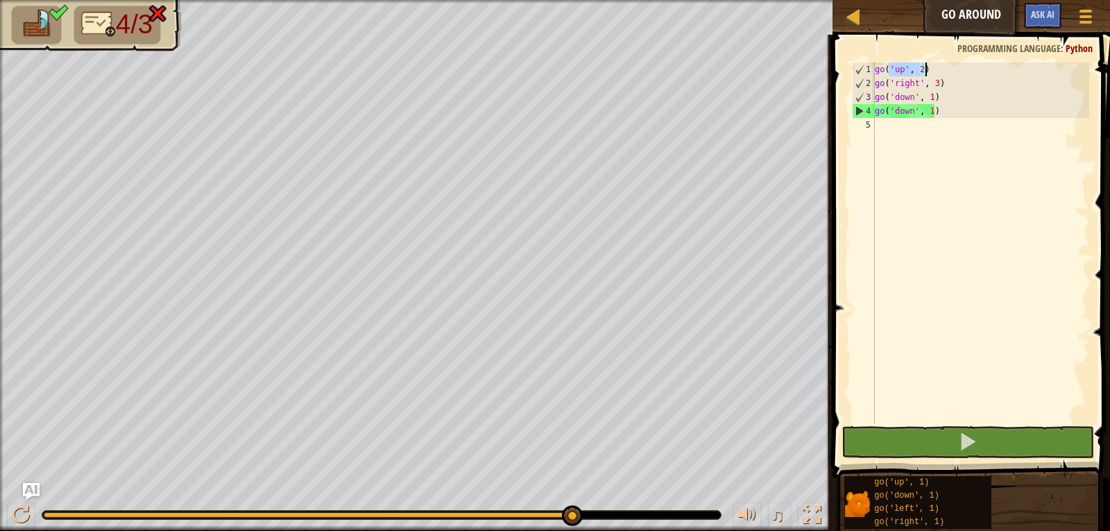
drag, startPoint x: 888, startPoint y: 70, endPoint x: 937, endPoint y: 70, distance: 49.3
click at [937, 70] on div "go ( 'up' , 2 ) go ( 'right' , 3 ) go ( 'down' , 1 ) go ( 'down' , 1 )" at bounding box center [980, 256] width 217 height 389
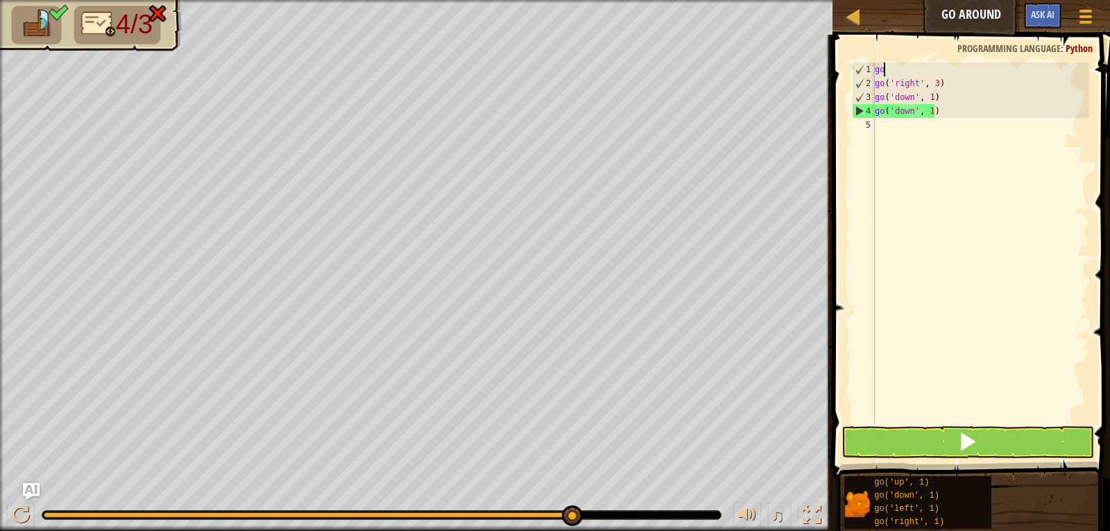
scroll to position [6, 0]
type textarea "g"
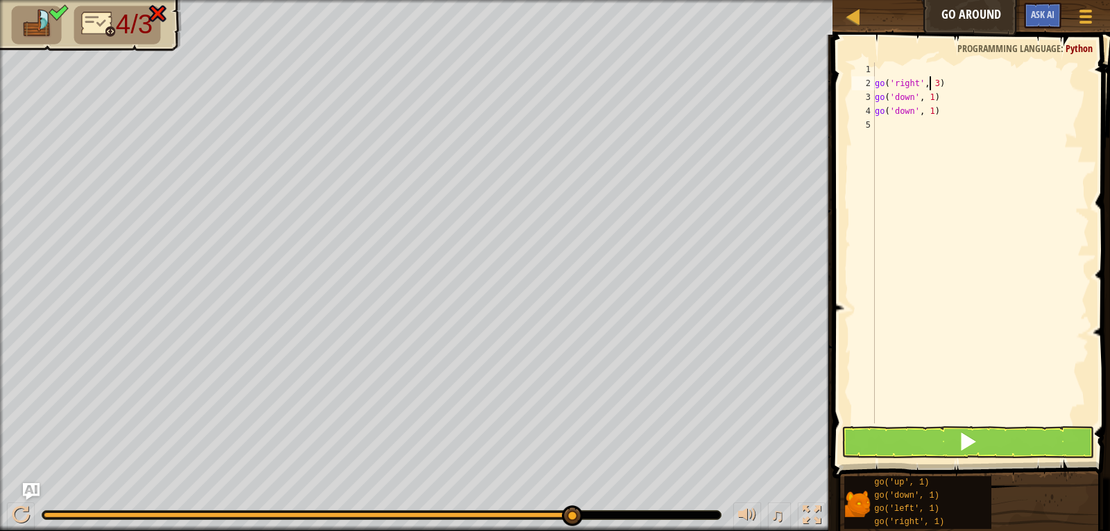
click at [929, 85] on div "go ( 'right' , 3 ) go ( 'down' , 1 ) go ( 'down' , 1 )" at bounding box center [980, 256] width 217 height 389
click at [893, 84] on div "go3 ) go ( 'down' , 1 ) go ( 'down' , 1 )" at bounding box center [980, 256] width 217 height 389
type textarea "g"
click at [934, 97] on div "go ( 'down' , 1 ) go ( 'down' , 1 )" at bounding box center [980, 256] width 217 height 389
type textarea "g"
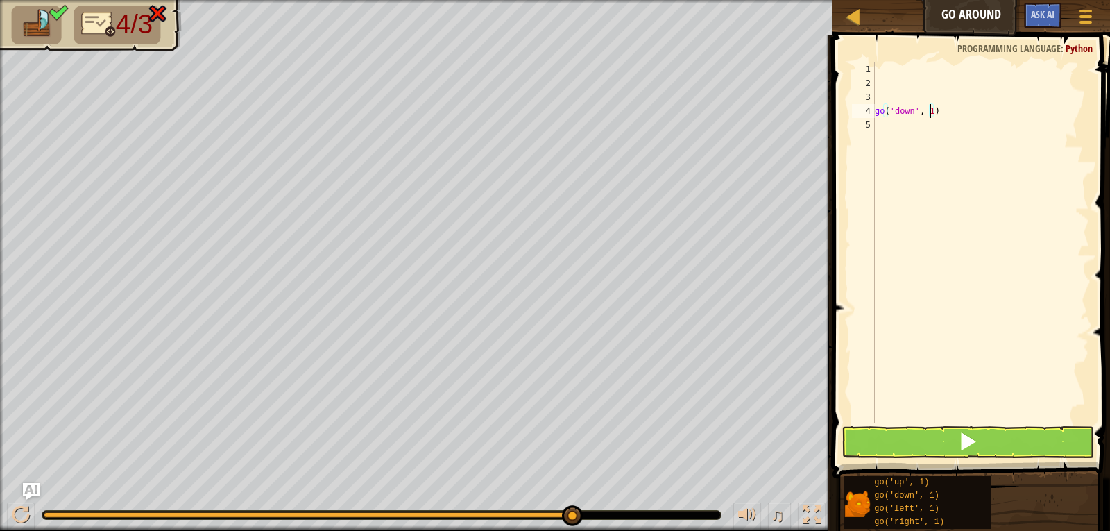
click at [932, 111] on div "go ( 'down' , 1 )" at bounding box center [980, 256] width 217 height 389
click at [883, 112] on div "g )" at bounding box center [980, 256] width 217 height 389
type textarea "g"
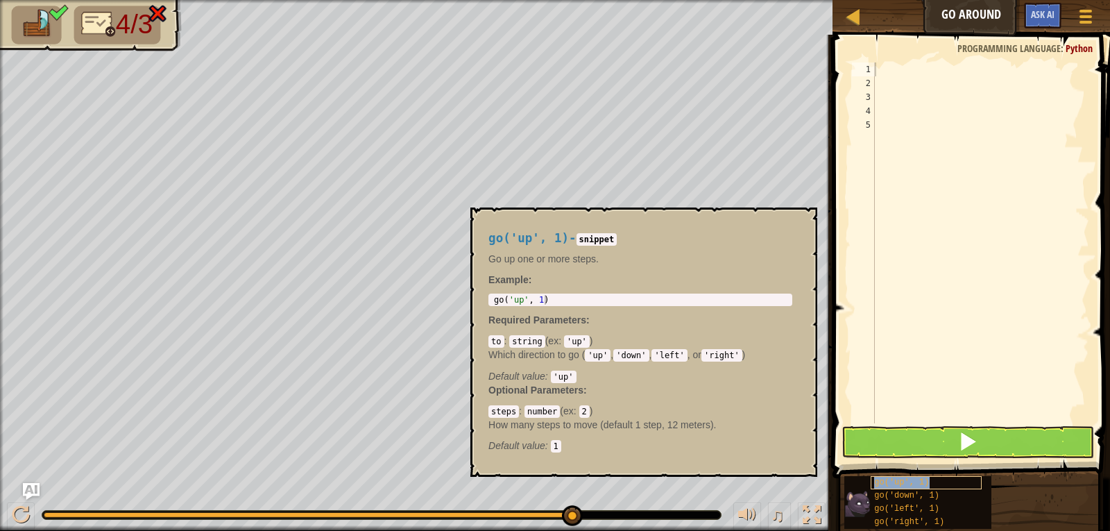
type textarea "go('up', 1)"
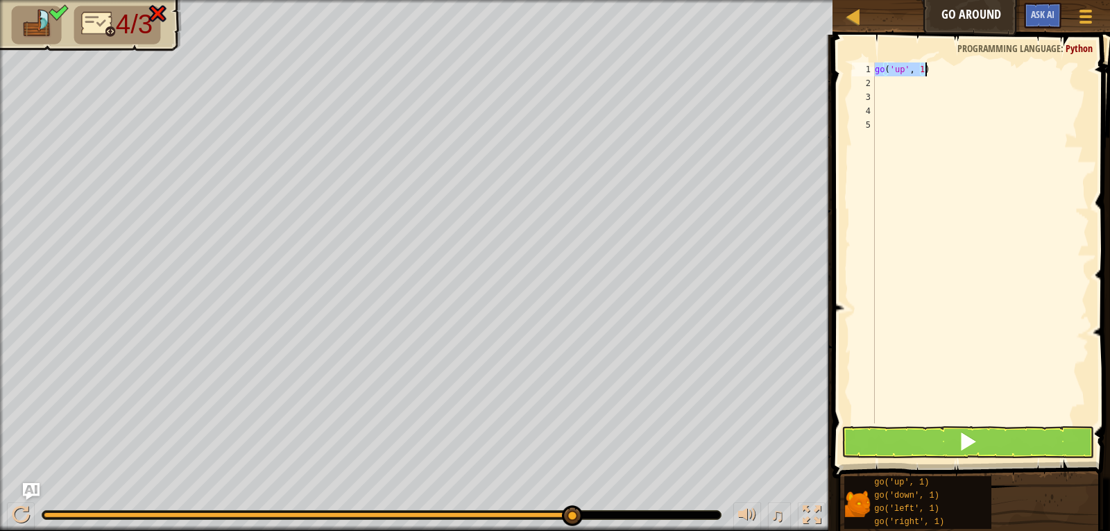
click at [959, 167] on div "go ( 'up' , 1 )" at bounding box center [980, 256] width 217 height 389
click at [920, 74] on div "go ( 'up' , 1 )" at bounding box center [980, 256] width 217 height 389
click at [919, 69] on div "go ( 'up' , 12 )" at bounding box center [980, 256] width 217 height 389
type textarea "go('up', 2)"
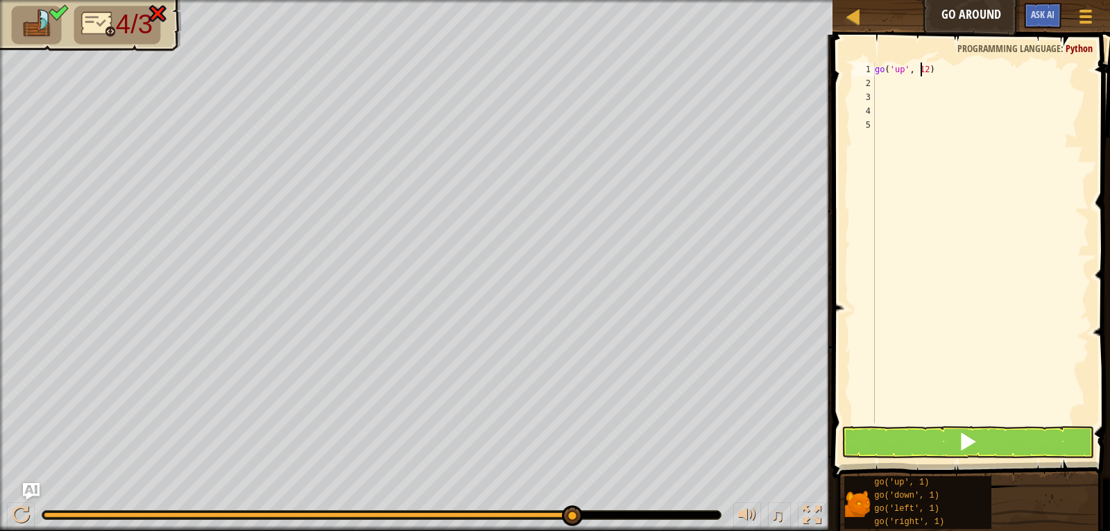
scroll to position [6, 3]
click at [914, 126] on div "go ( 'up' , 2 )" at bounding box center [980, 256] width 217 height 389
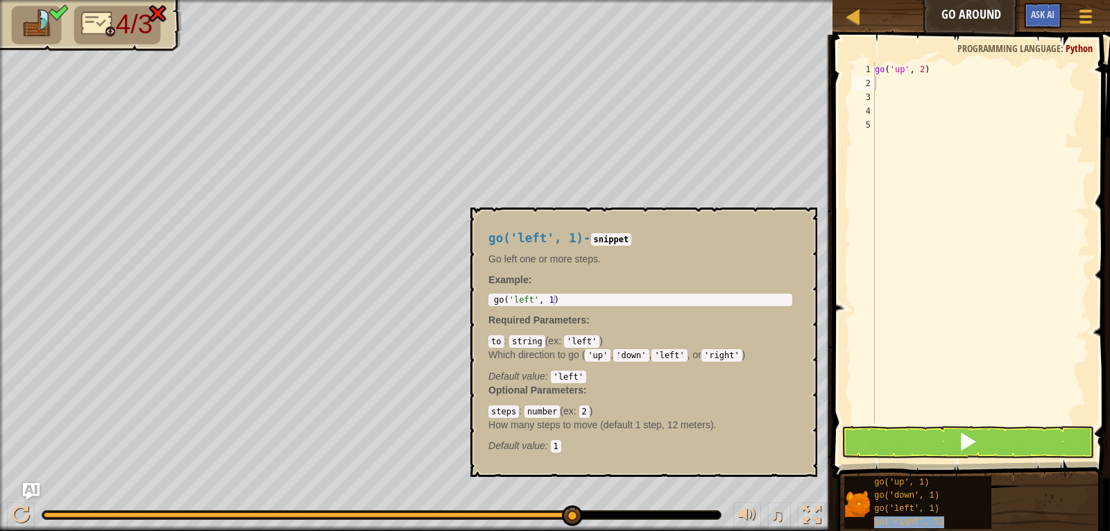
type textarea "go('right', 1)"
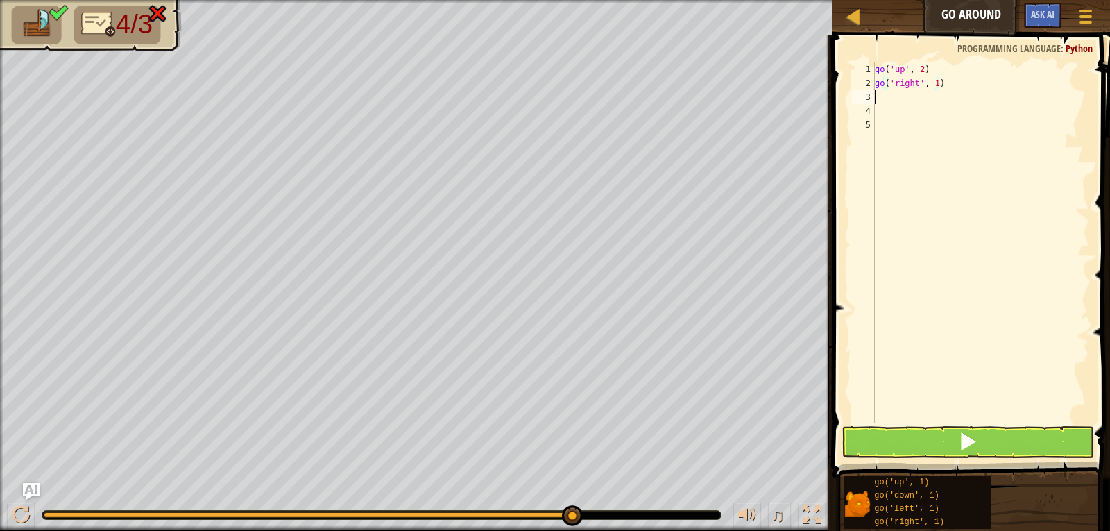
click at [922, 103] on div "go ( 'up' , 2 ) go ( 'right' , 1 )" at bounding box center [980, 256] width 217 height 389
click at [935, 81] on div "go ( 'up' , 2 ) go ( 'right' , 1 )" at bounding box center [980, 256] width 217 height 389
type textarea "go('right', 3)"
click at [902, 166] on div "go ( 'up' , 2 ) go ( 'right' , 3 )" at bounding box center [980, 256] width 217 height 389
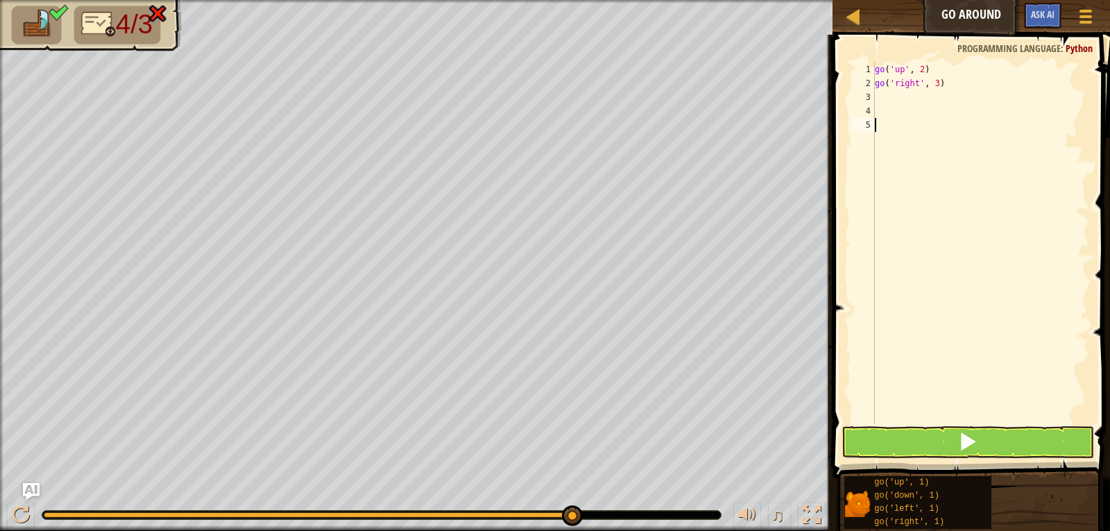
scroll to position [6, 0]
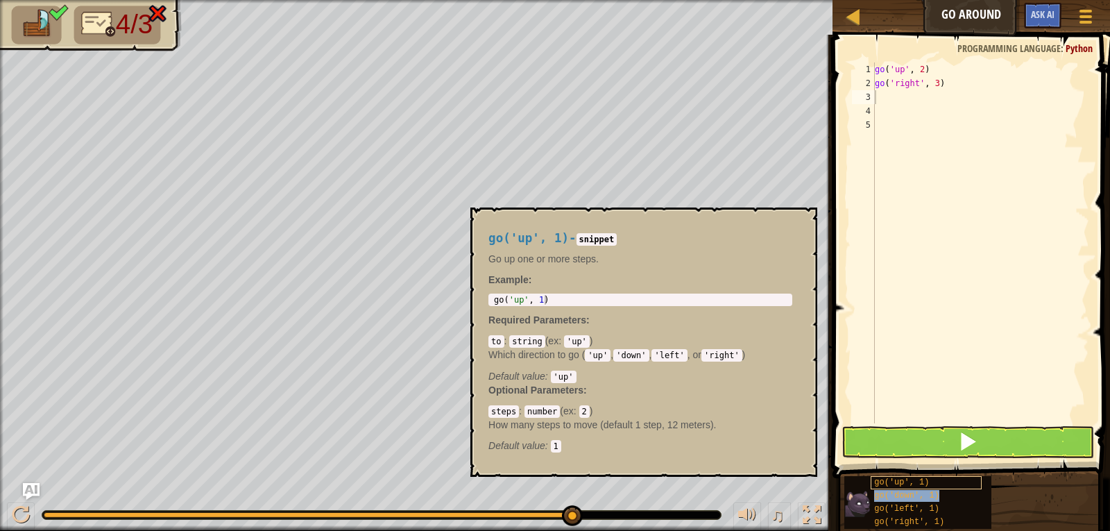
type textarea "go('down', 1)"
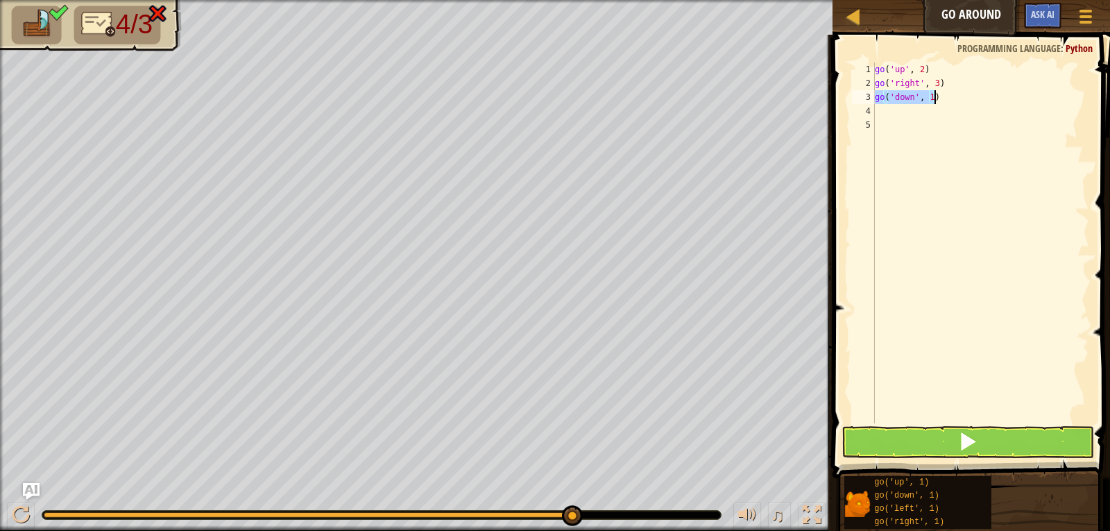
click at [947, 163] on div "go ( 'up' , 2 ) go ( 'right' , 3 ) go ( 'down' , 1 )" at bounding box center [980, 256] width 217 height 389
click at [931, 96] on div "go ( 'up' , 2 ) go ( 'right' , 3 ) go ( 'down' , 1 )" at bounding box center [980, 256] width 217 height 389
type textarea "go('down', 3)"
click at [916, 307] on div "go ( 'up' , 2 ) go ( 'right' , 3 ) go ( 'down' , 3 )" at bounding box center [980, 256] width 217 height 389
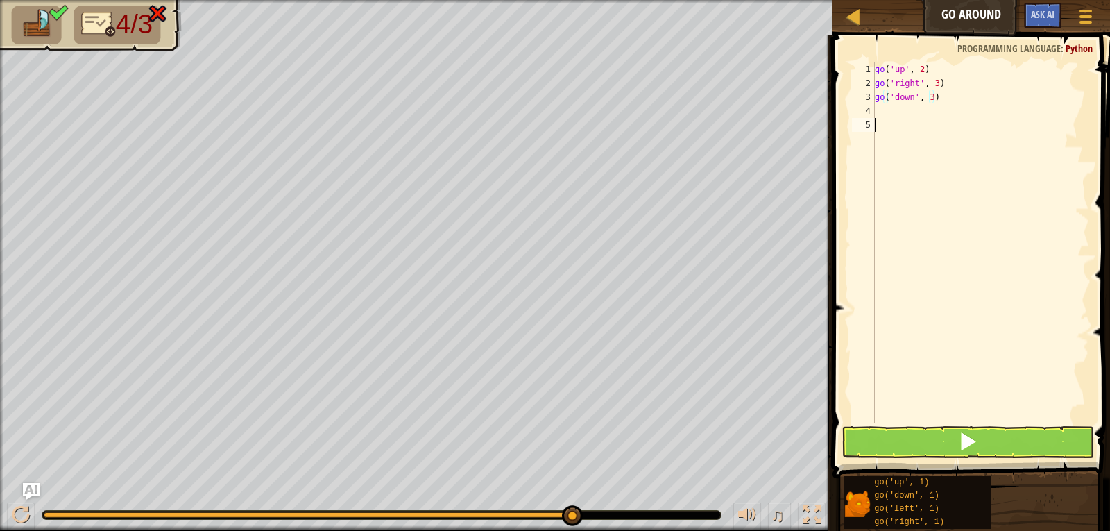
scroll to position [6, 0]
click at [924, 448] on button at bounding box center [968, 442] width 253 height 32
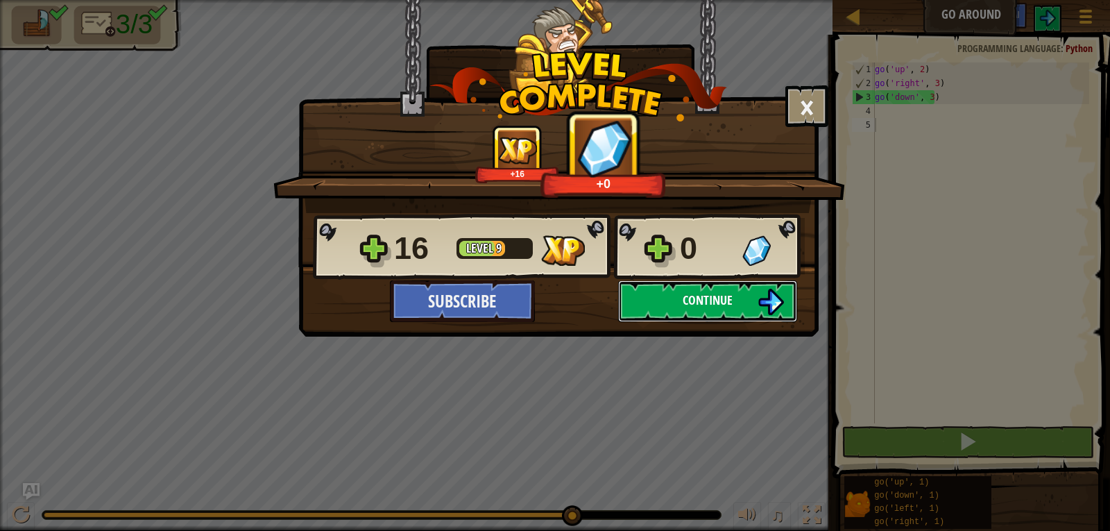
click at [734, 301] on button "Continue" at bounding box center [707, 301] width 179 height 42
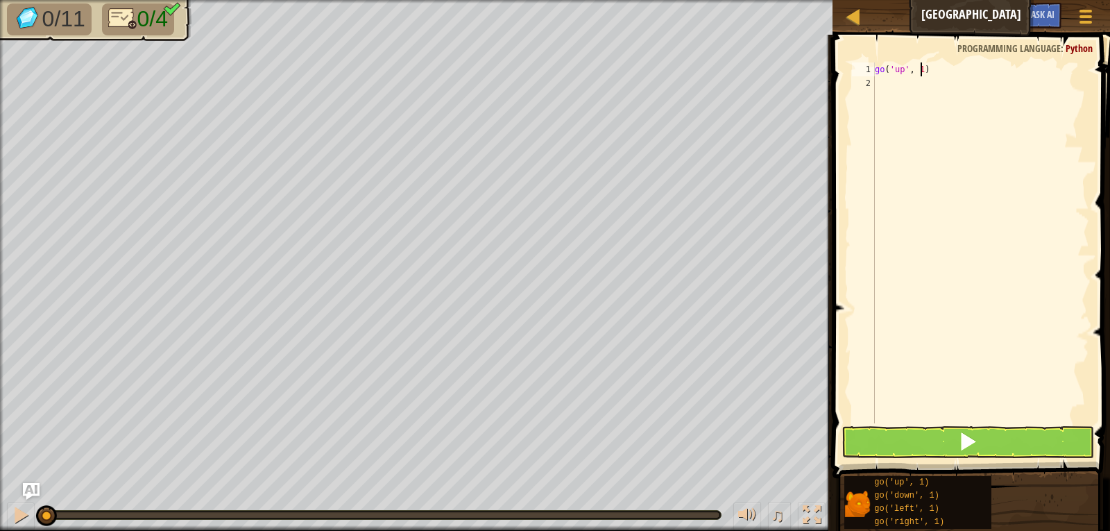
click at [922, 71] on div "go ( 'up' , 1 )" at bounding box center [980, 256] width 217 height 389
type textarea "go('up', 3)"
click at [937, 137] on div "go ( 'up' , 3 )" at bounding box center [980, 256] width 217 height 389
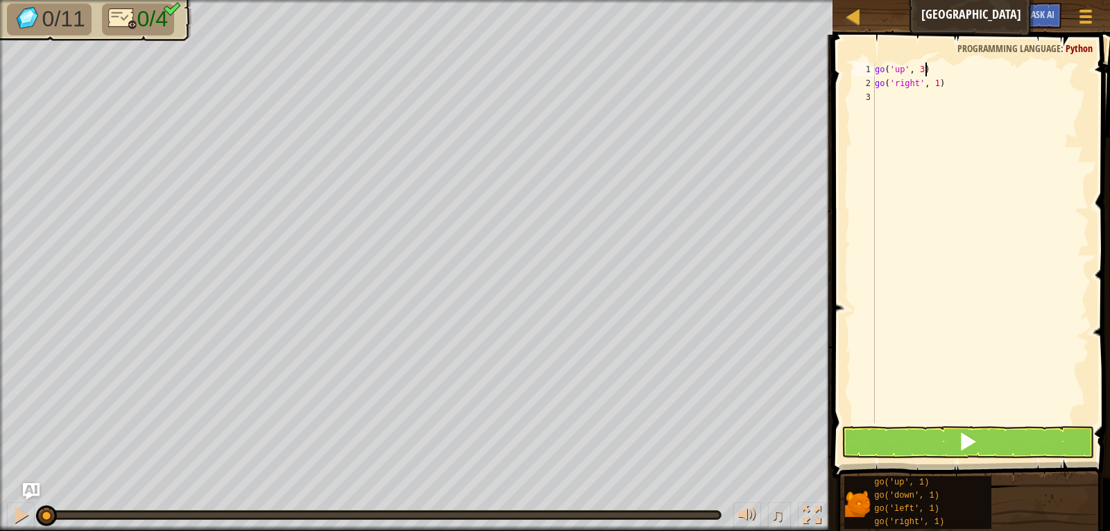
click at [953, 71] on div "go ( 'up' , 3 ) go ( 'right' , 1 )" at bounding box center [980, 256] width 217 height 389
click at [933, 84] on div "go ( 'up' , 3 ) go ( 'right' , 1 )" at bounding box center [980, 256] width 217 height 389
type textarea "go('right', 3)"
click at [1030, 442] on button at bounding box center [968, 442] width 253 height 32
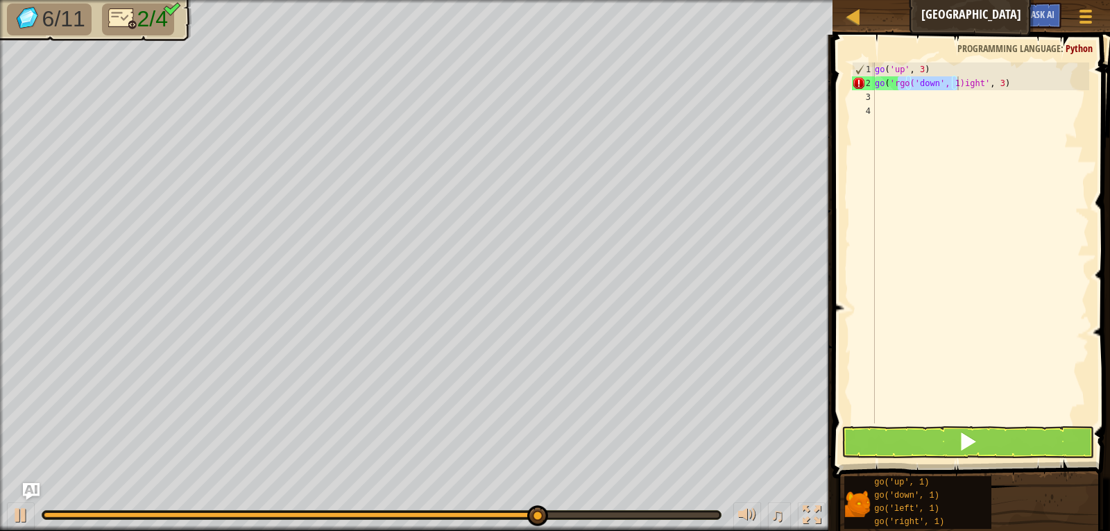
click at [955, 85] on div "go ( 'up' , 3 ) go ( 'rgo(' down ', 1)ight' , 3 )" at bounding box center [980, 242] width 217 height 361
click at [938, 81] on div "go ( 'up' , 3 ) go ( 'rgo(' down ', 1)ight' , 3 )" at bounding box center [980, 256] width 217 height 389
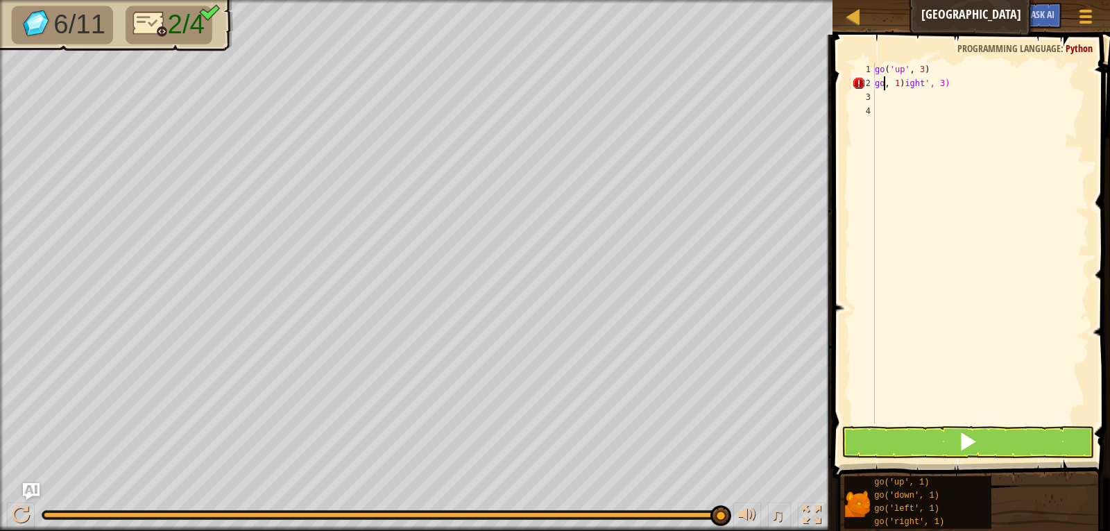
click at [900, 85] on div "go ( 'up' , 3 ) go , 1 ) ight ', 3)" at bounding box center [980, 256] width 217 height 389
click at [900, 85] on div "go ( 'up' , 3 ) go , ) ight ', 3)" at bounding box center [980, 256] width 217 height 389
type textarea "go, right', 3)"
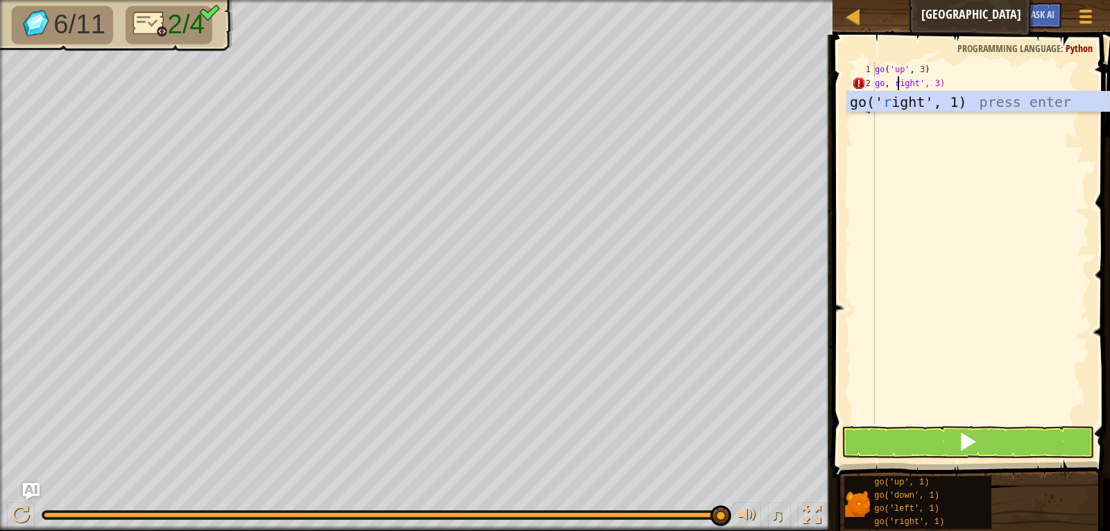
scroll to position [6, 2]
click at [957, 172] on div "go ( 'up' , 3 ) go , right ', 3)" at bounding box center [980, 256] width 217 height 389
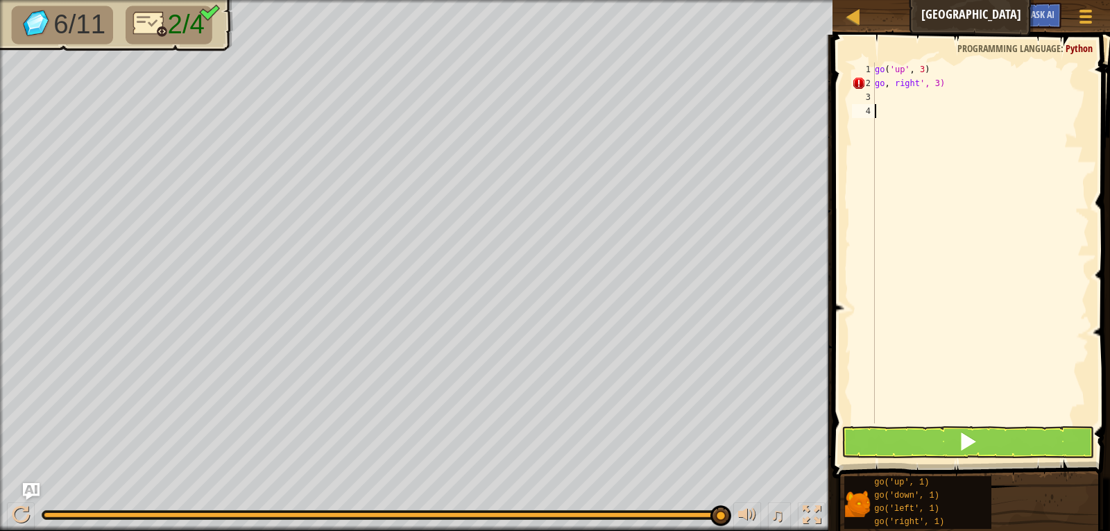
scroll to position [6, 0]
click at [883, 102] on div "go ( 'up' , 3 ) go , right ', 3)" at bounding box center [980, 256] width 217 height 389
click at [932, 96] on div "go ( 'up' , 3 ) go , right ', 3) go ( 'down' , 1 )" at bounding box center [980, 242] width 217 height 361
type textarea "go('down', 3)"
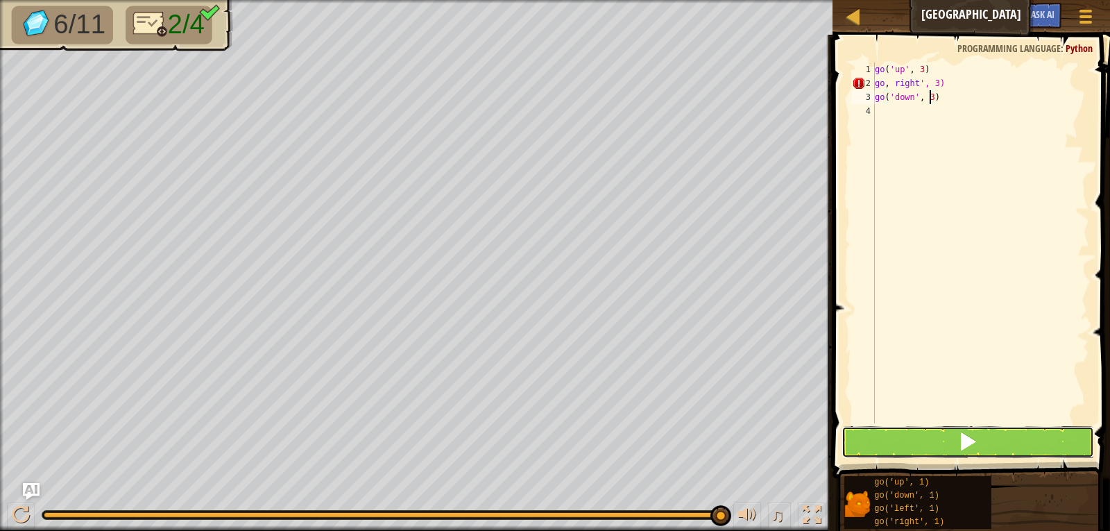
drag, startPoint x: 917, startPoint y: 431, endPoint x: 912, endPoint y: 436, distance: 7.4
click at [913, 434] on button at bounding box center [968, 442] width 253 height 32
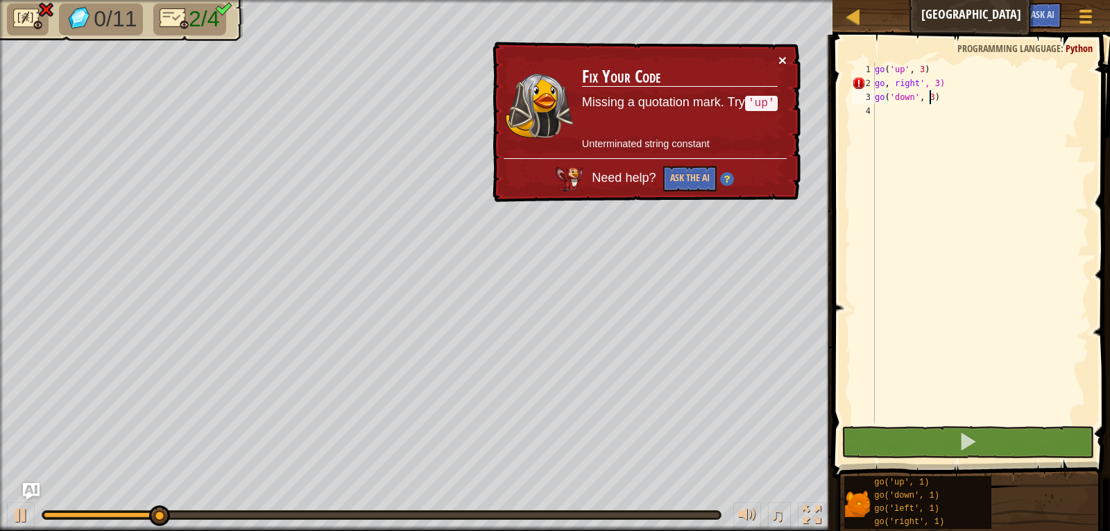
click at [781, 53] on button "×" at bounding box center [783, 60] width 8 height 15
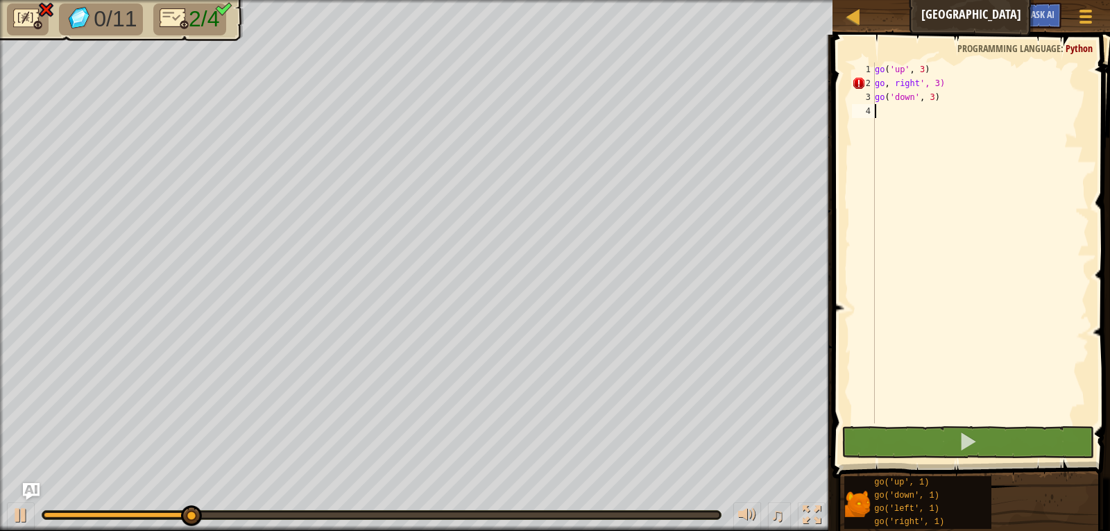
click at [1017, 253] on div "go ( 'up' , 3 ) go , right ', 3) go ( 'down' , 3 )" at bounding box center [980, 256] width 217 height 389
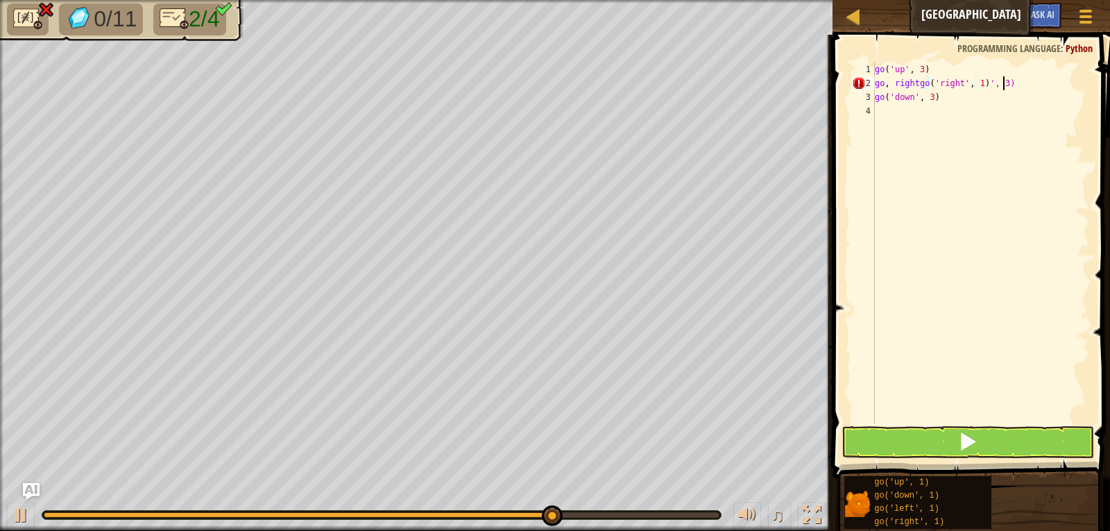
click at [1012, 80] on div "go ( 'up' , 3 ) go , rightgo ( 'right' , 1 ) ', 3) go ( 'down' , 3 )" at bounding box center [980, 256] width 217 height 389
type textarea "g"
click at [935, 81] on div "go ( 'up' , 3 ) go ( 'right' , 1 ) go ( 'down' , 3 )" at bounding box center [980, 242] width 217 height 361
type textarea "go('right', 3)"
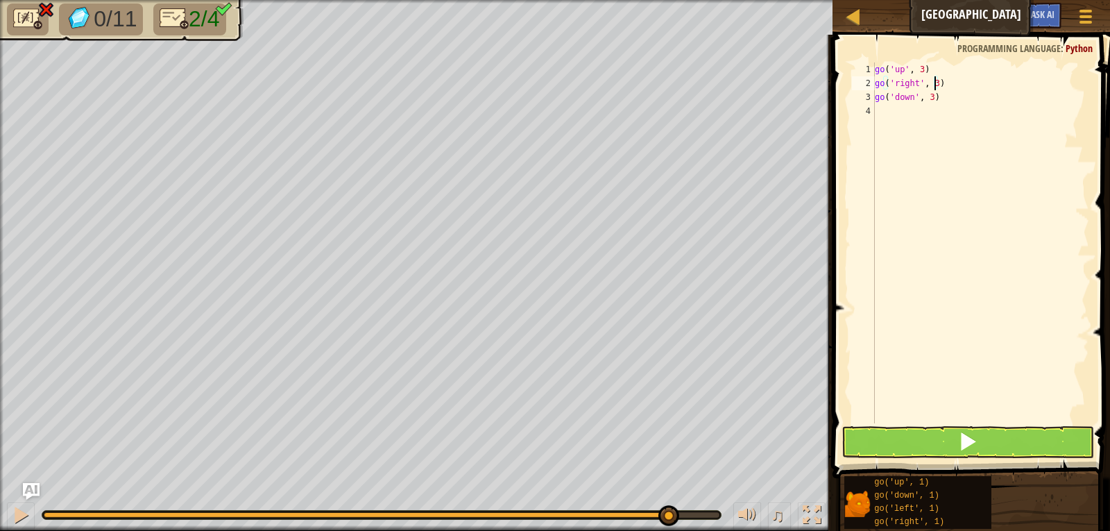
click at [966, 161] on div "go ( 'up' , 3 ) go ( 'right' , 3 ) go ( 'down' , 3 )" at bounding box center [980, 256] width 217 height 389
click at [923, 438] on button at bounding box center [968, 442] width 253 height 32
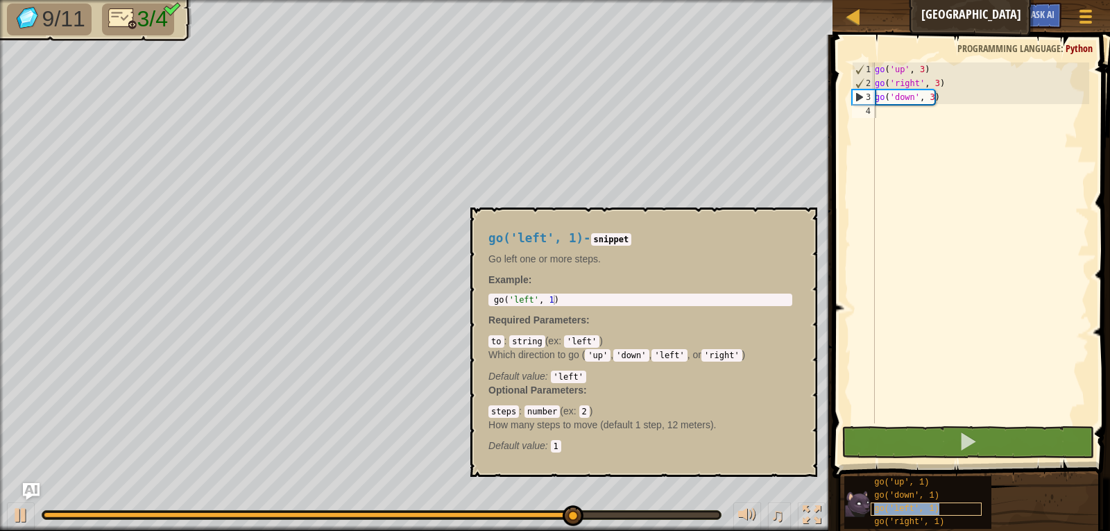
type textarea "go('left', 1)"
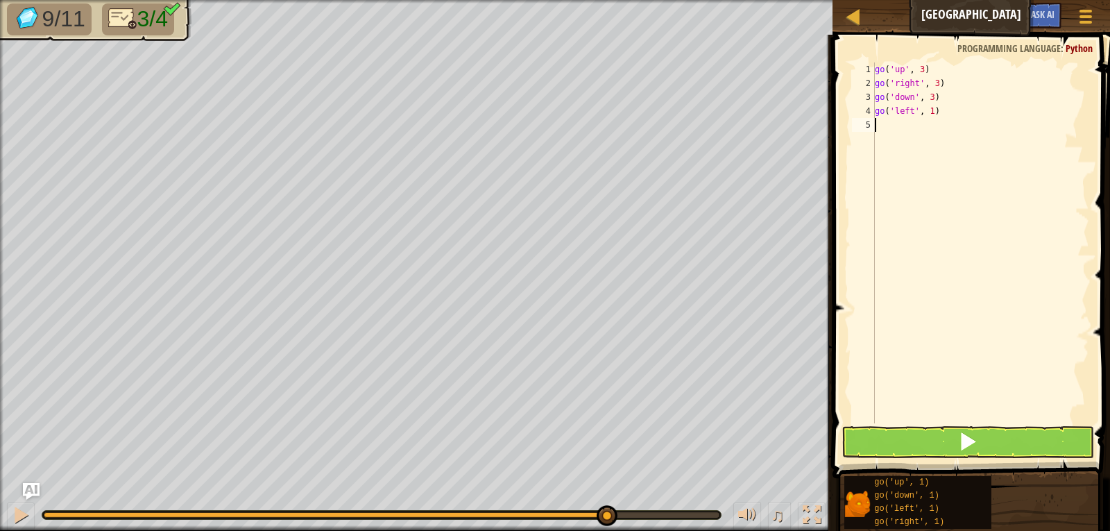
click at [947, 263] on div "go ( 'up' , 3 ) go ( 'right' , 3 ) go ( 'down' , 3 ) go ( 'left' , 1 )" at bounding box center [980, 256] width 217 height 389
click at [930, 112] on div "go ( 'up' , 3 ) go ( 'right' , 3 ) go ( 'down' , 3 ) go ( 'left' , 1 )" at bounding box center [980, 256] width 217 height 389
type textarea "go('left',2)"
click at [958, 434] on button at bounding box center [968, 442] width 253 height 32
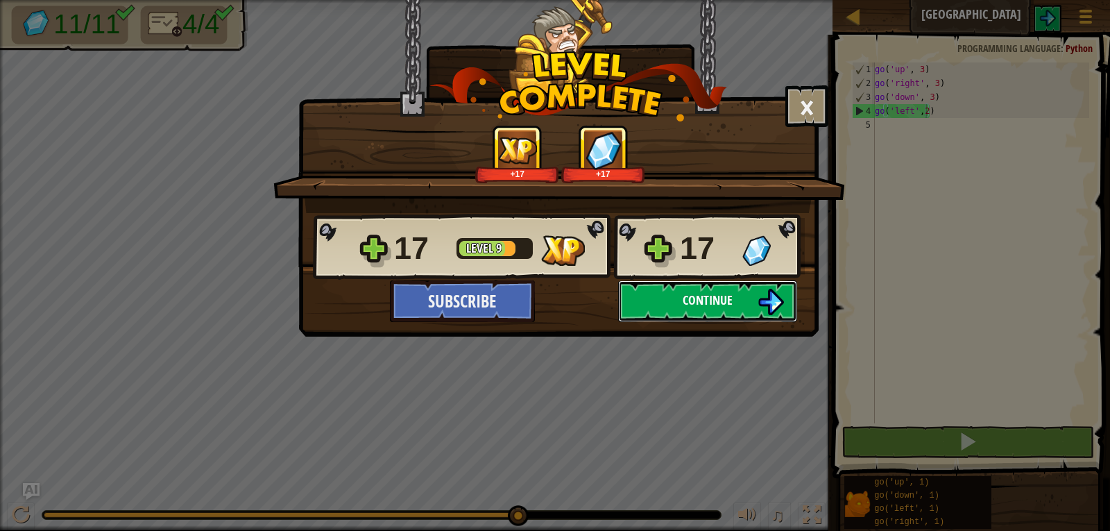
click at [736, 298] on button "Continue" at bounding box center [707, 301] width 179 height 42
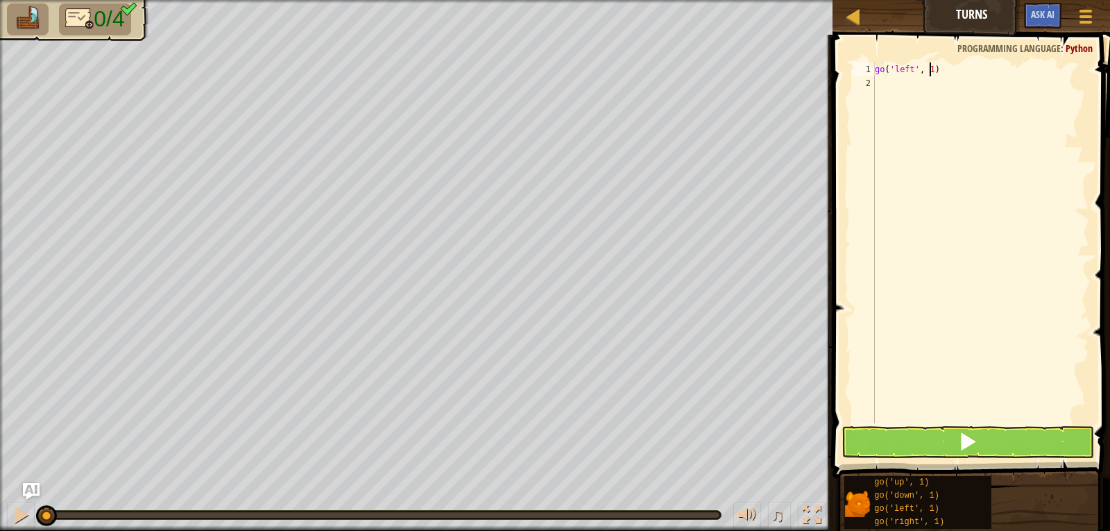
click at [928, 69] on div "go ( 'left' , 1 )" at bounding box center [980, 256] width 217 height 389
type textarea "go('left', 2)"
click at [938, 169] on div "go ( 'left' , 2 )" at bounding box center [980, 256] width 217 height 389
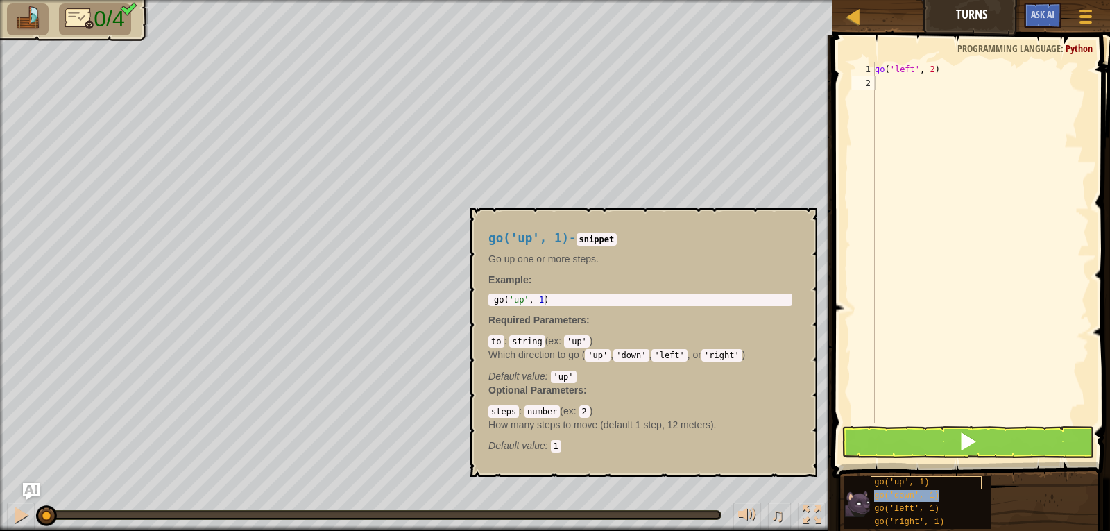
type textarea "go('down', 1)"
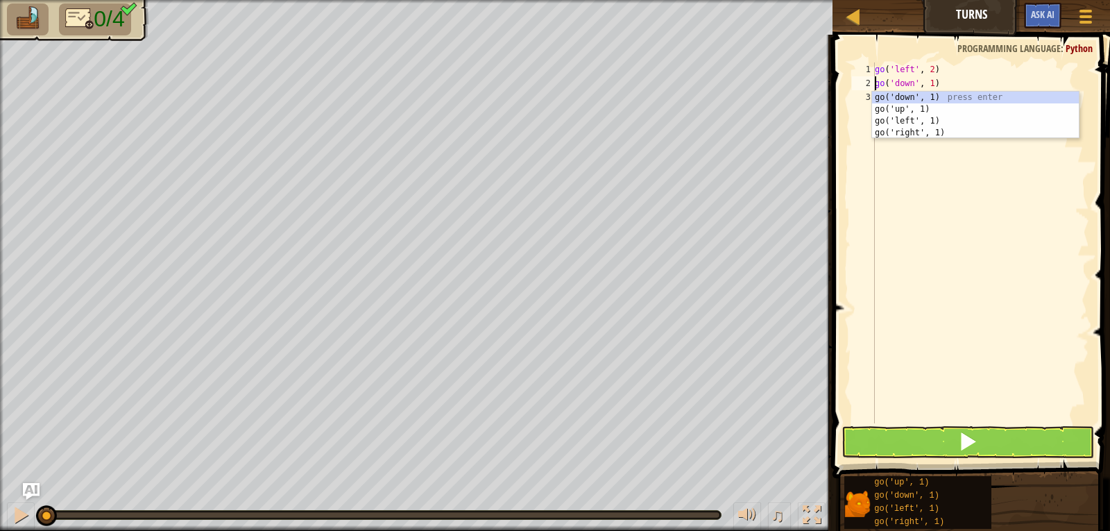
click at [888, 173] on div "go ( 'left' , 2 ) go ( 'down' , 1 )" at bounding box center [980, 256] width 217 height 389
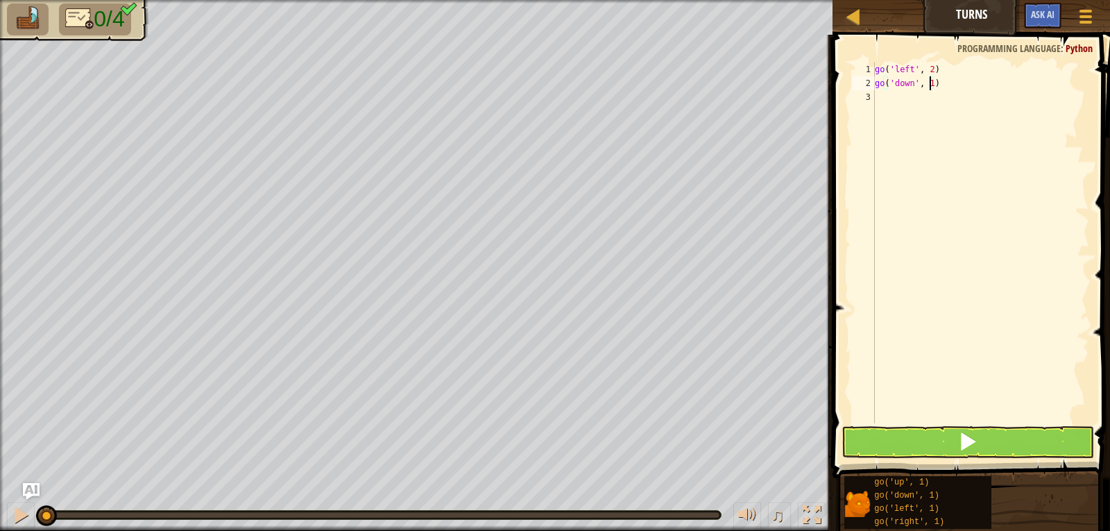
click at [928, 81] on div "go ( 'left' , 2 ) go ( 'down' , 1 )" at bounding box center [980, 256] width 217 height 389
type textarea "go('down', 2)"
click at [919, 111] on div "go ( 'left' , 2 ) go ( 'down' , 2 )" at bounding box center [980, 256] width 217 height 389
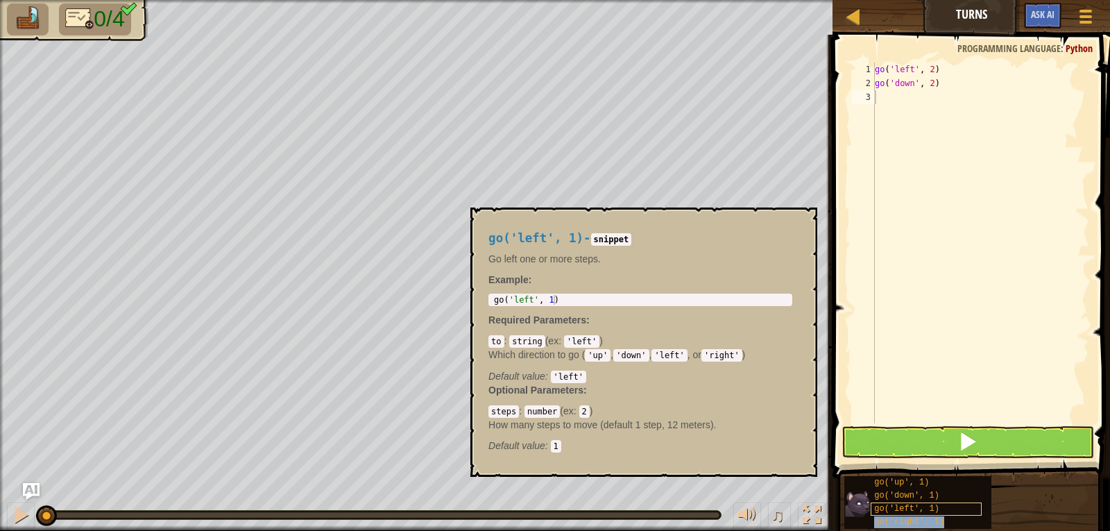
type textarea "go('right', 1)"
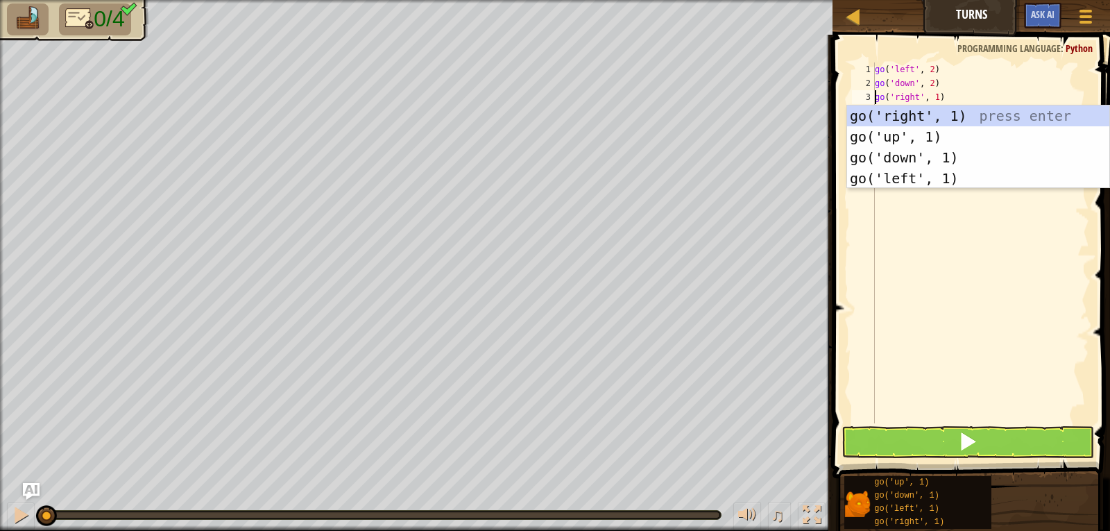
click at [885, 237] on div "go ( 'left' , 2 ) go ( 'down' , 2 ) go ( 'right' , 1 )" at bounding box center [980, 256] width 217 height 389
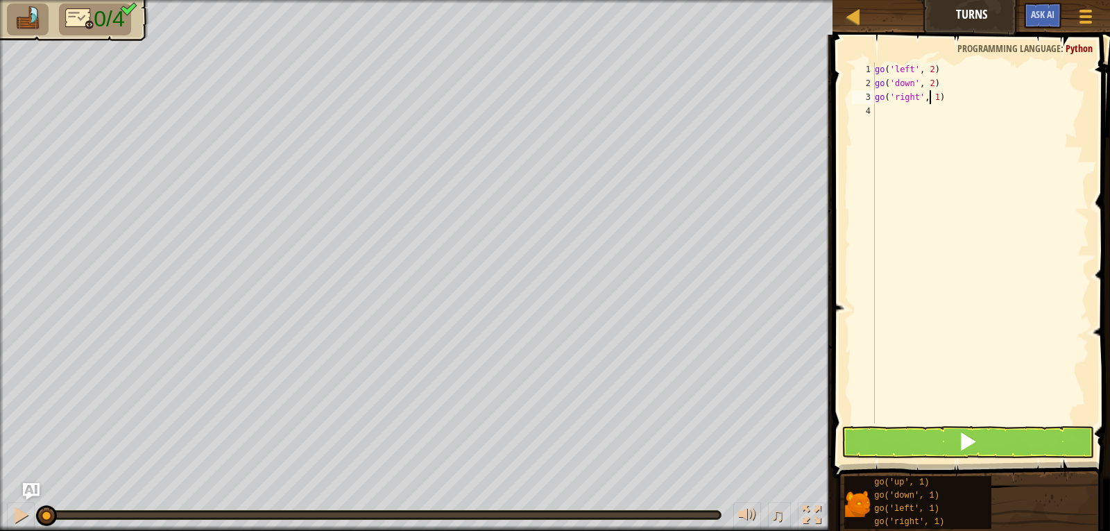
click at [931, 97] on div "go ( 'left' , 2 ) go ( 'down' , 2 ) go ( 'right' , 1 )" at bounding box center [980, 256] width 217 height 389
click at [933, 97] on div "go ( 'left' , 2 ) go ( 'down' , 2 ) go ( 'right' , 1 )" at bounding box center [980, 256] width 217 height 389
type textarea "go('right', 4)"
click at [935, 167] on div "go ( 'left' , 2 ) go ( 'down' , 2 ) go ( 'right' , 4 )" at bounding box center [980, 256] width 217 height 389
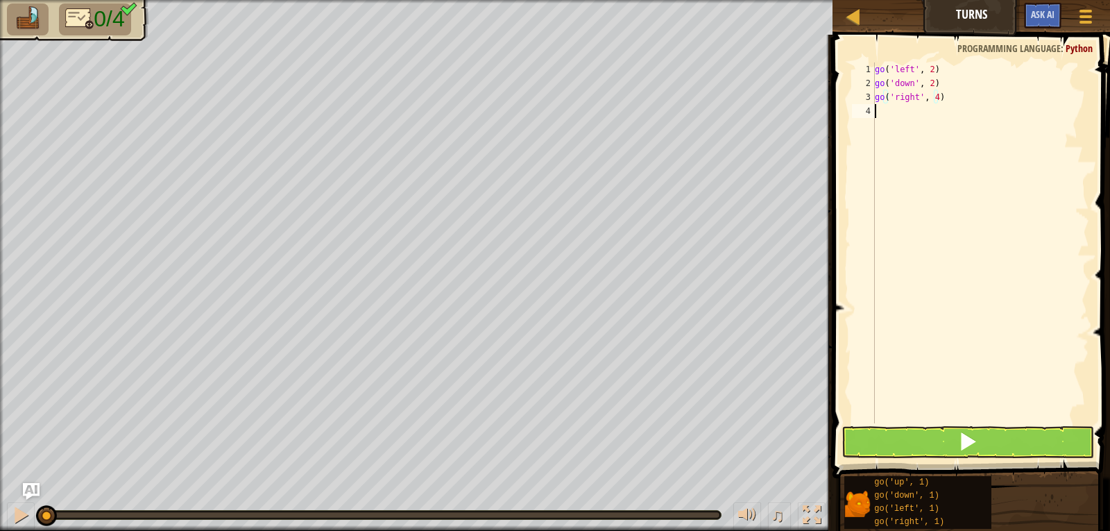
scroll to position [6, 0]
type textarea "go('up', 1)"
click at [956, 248] on div "go ( 'left' , 2 ) go ( 'down' , 2 ) go ( 'right' , 4 ) go ( 'up' , 1 )" at bounding box center [980, 256] width 217 height 389
click at [919, 112] on div "go ( 'left' , 2 ) go ( 'down' , 2 ) go ( 'right' , 4 ) go ( 'up' , 1 )" at bounding box center [980, 256] width 217 height 389
type textarea "go('up', 3)"
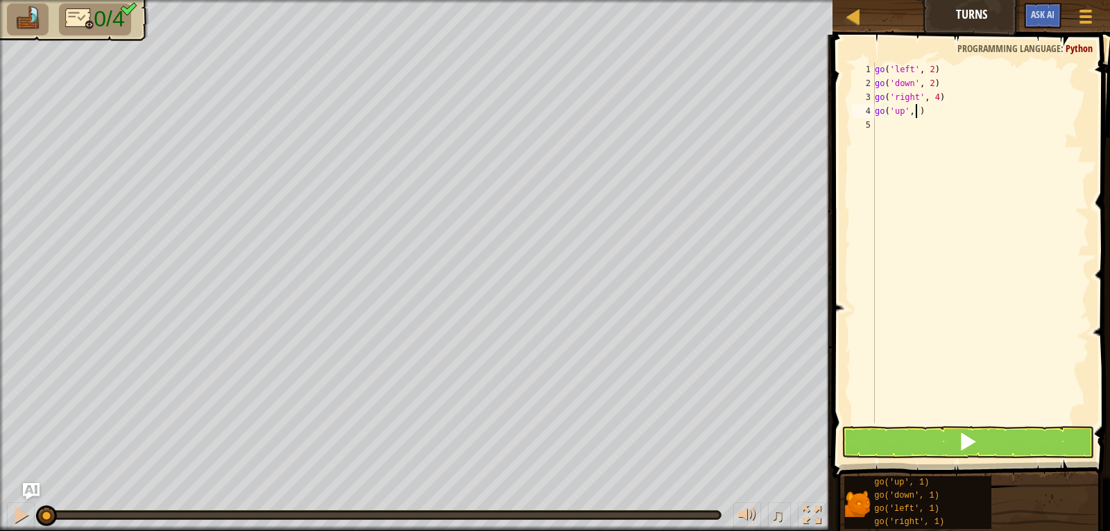
scroll to position [6, 3]
click at [913, 146] on div "go ( 'left' , 2 ) go ( 'down' , 2 ) go ( 'right' , 4 ) go ( 'up' , 3 )" at bounding box center [980, 256] width 217 height 389
click at [915, 431] on button at bounding box center [968, 442] width 253 height 32
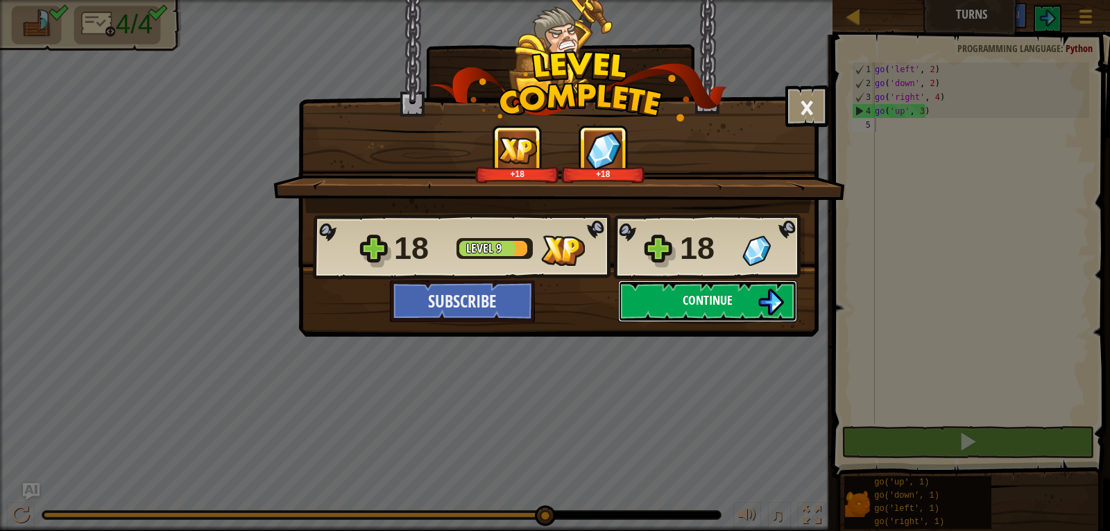
click at [756, 319] on button "Continue" at bounding box center [707, 301] width 179 height 42
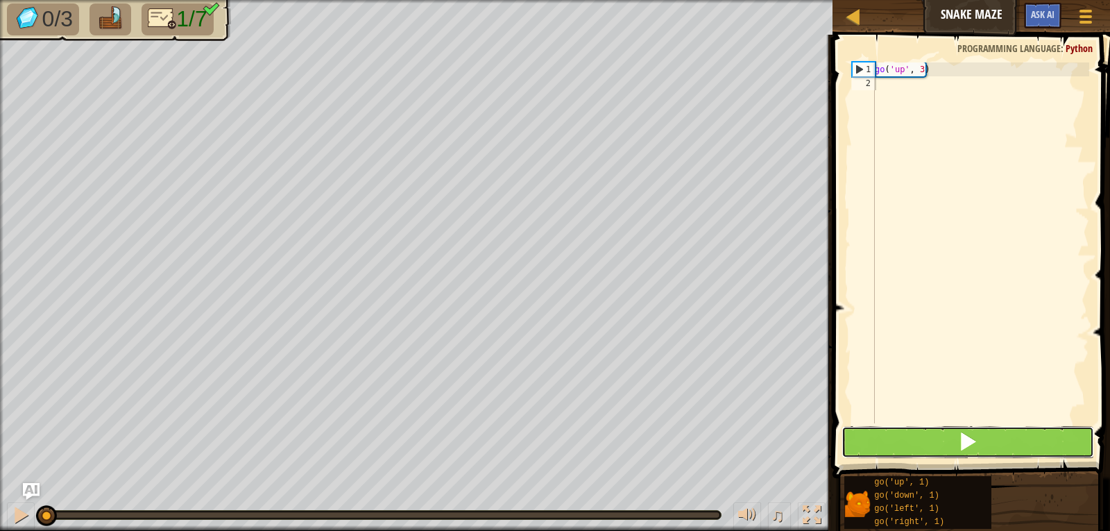
click at [952, 429] on button at bounding box center [968, 442] width 253 height 32
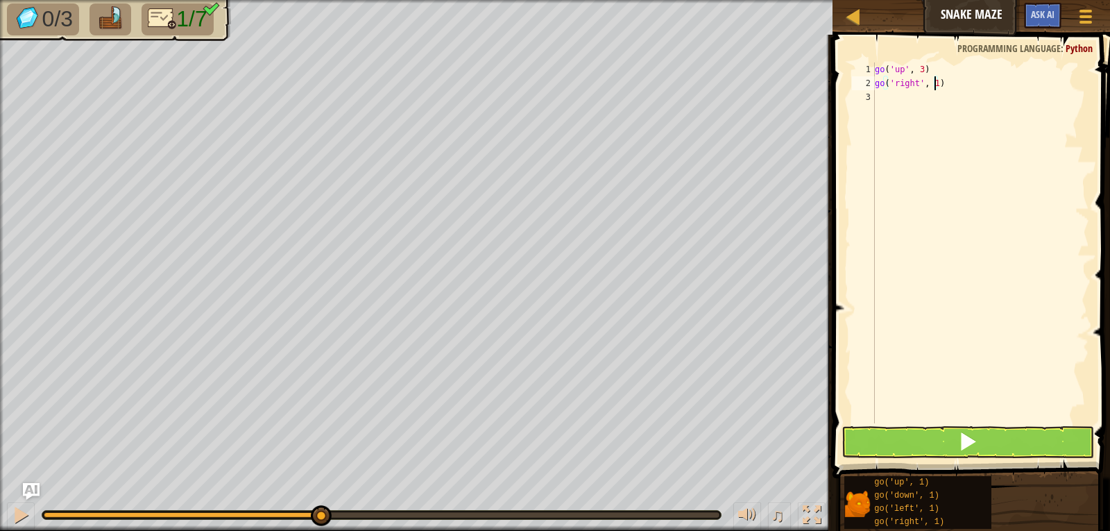
click at [935, 83] on div "go ( 'up' , 3 ) go ( 'right' , 1 )" at bounding box center [980, 256] width 217 height 389
type textarea "go('right', 2)"
click at [900, 430] on button at bounding box center [968, 442] width 253 height 32
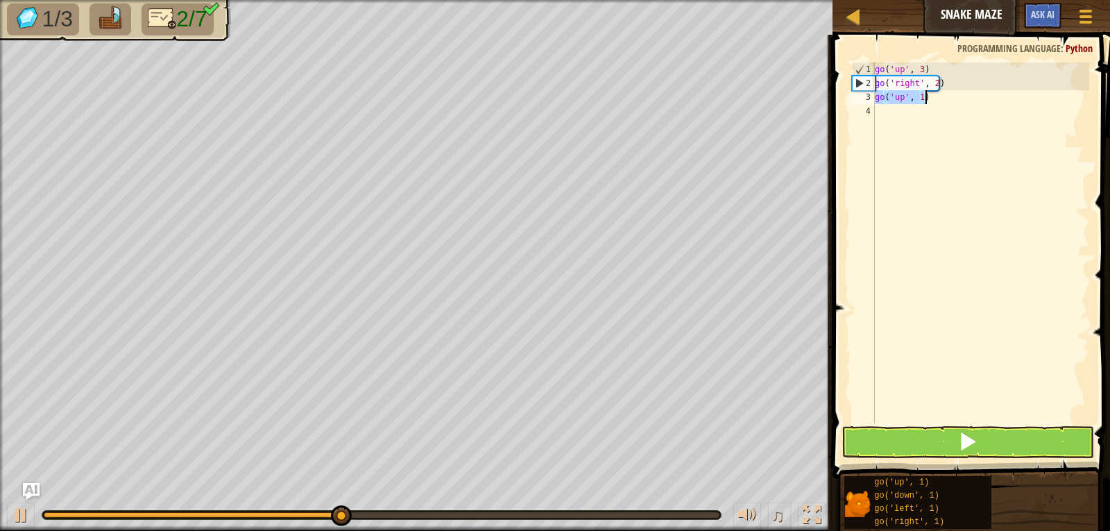
click at [908, 98] on div "go ( 'up' , 3 ) go ( 'right' , 2 ) go ( 'up' , 1 )" at bounding box center [980, 242] width 217 height 361
click at [915, 450] on button at bounding box center [968, 442] width 253 height 32
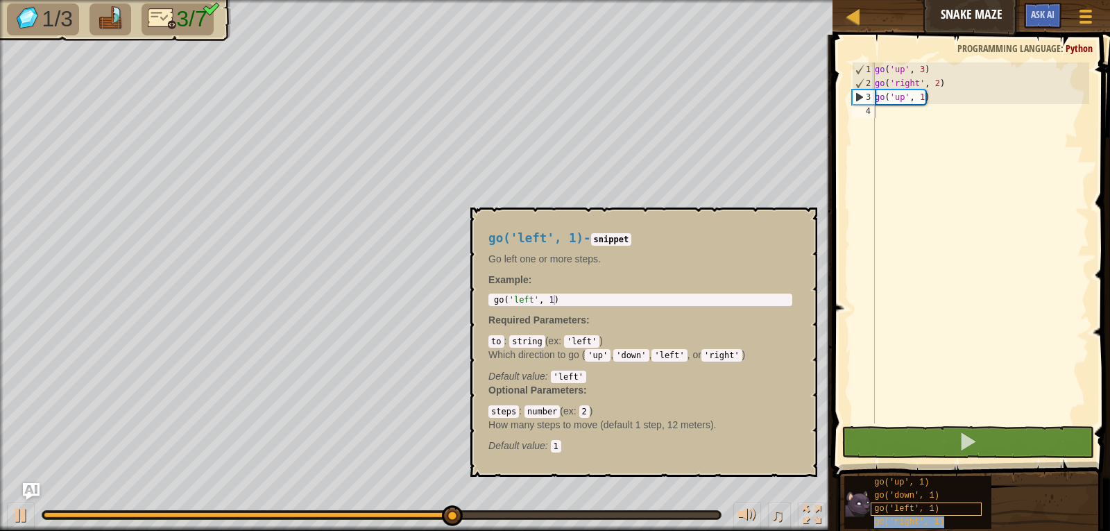
type textarea "go('right', 1)"
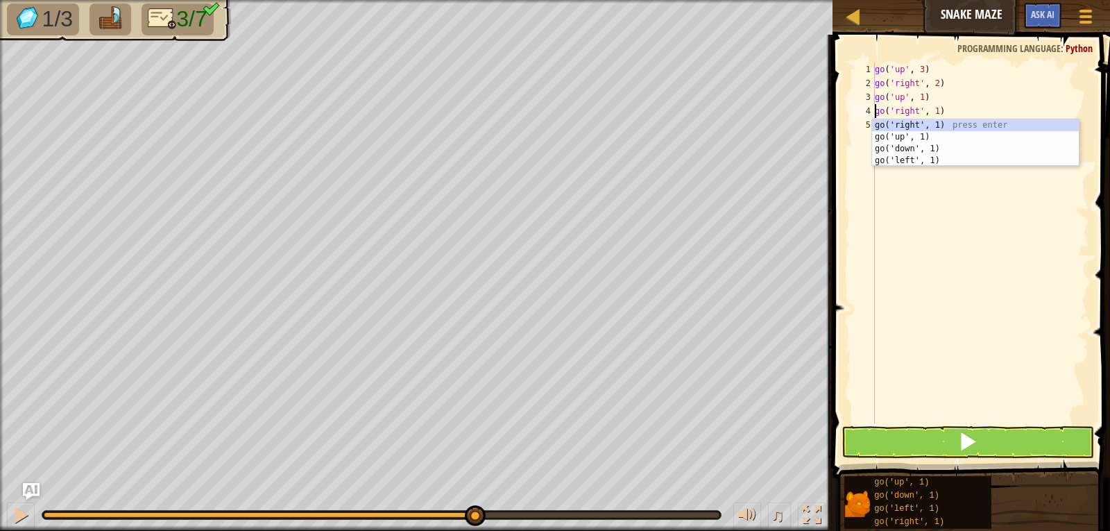
click at [942, 256] on div "go ( 'up' , 3 ) go ( 'right' , 2 ) go ( 'up' , 1 ) go ( 'right' , 1 )" at bounding box center [980, 256] width 217 height 389
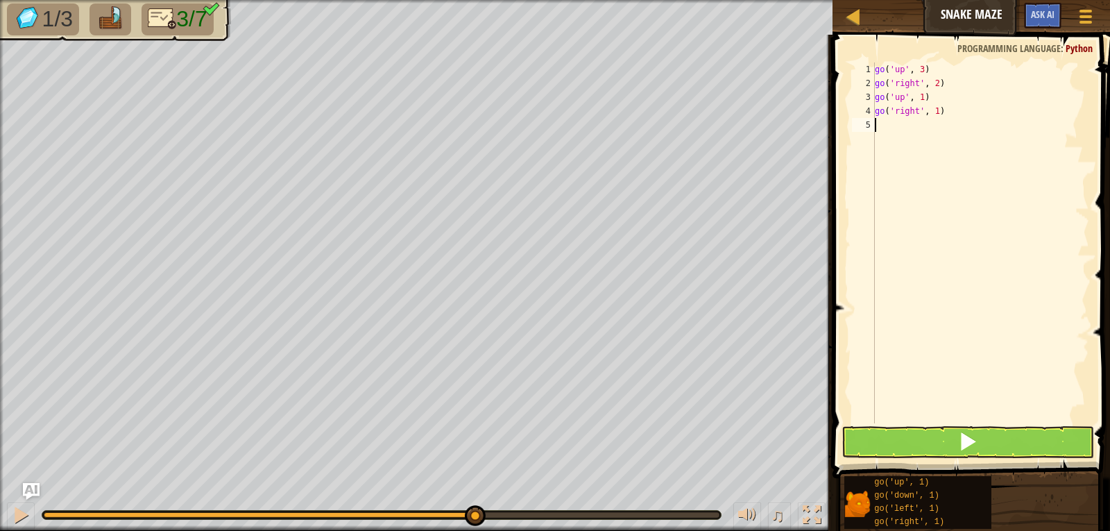
click at [935, 112] on div "go ( 'up' , 3 ) go ( 'right' , 2 ) go ( 'up' , 1 ) go ( 'right' , 1 )" at bounding box center [980, 256] width 217 height 389
click at [892, 425] on span at bounding box center [973, 236] width 289 height 484
click at [892, 431] on button at bounding box center [968, 442] width 253 height 32
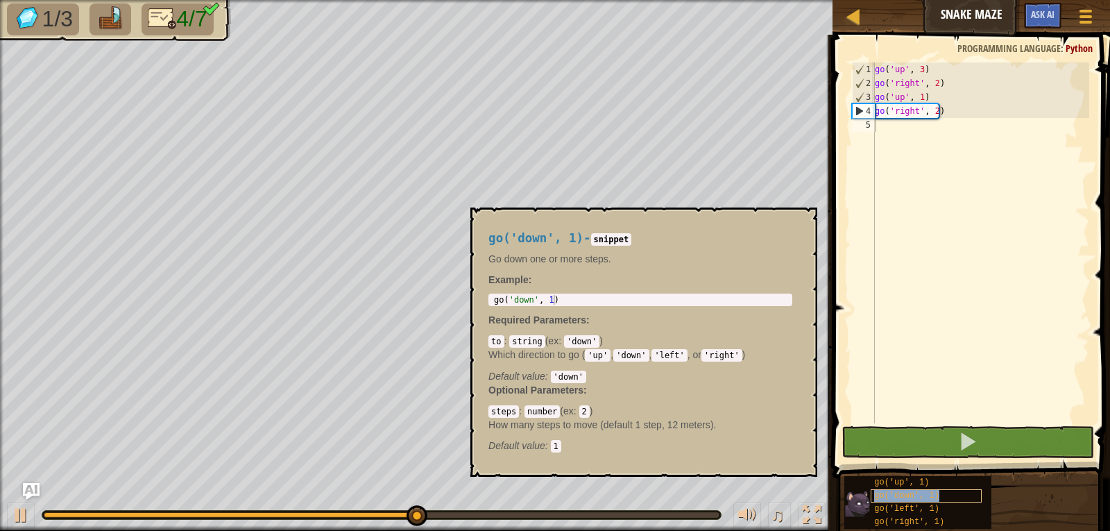
type textarea "go('down', 1)"
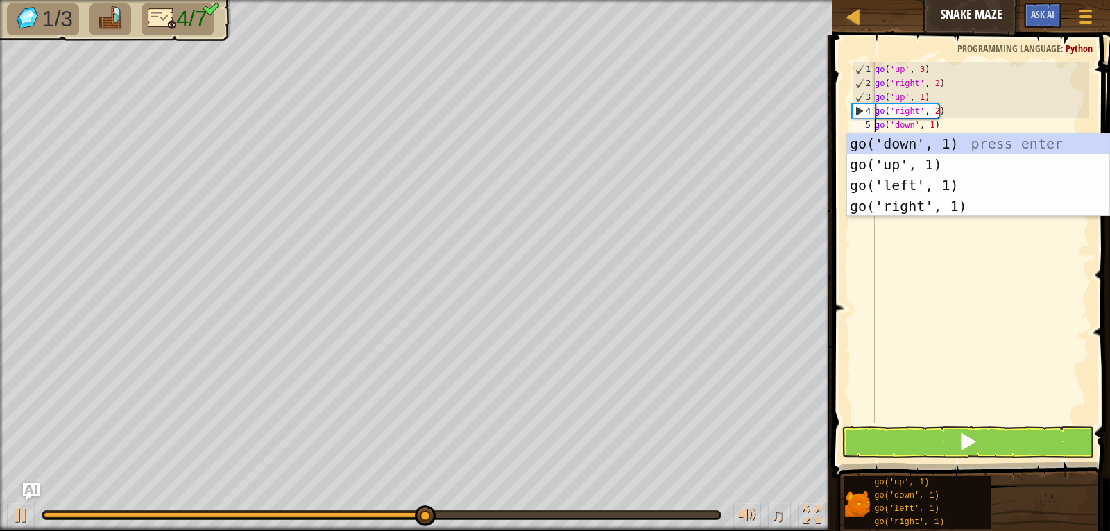
scroll to position [6, 4]
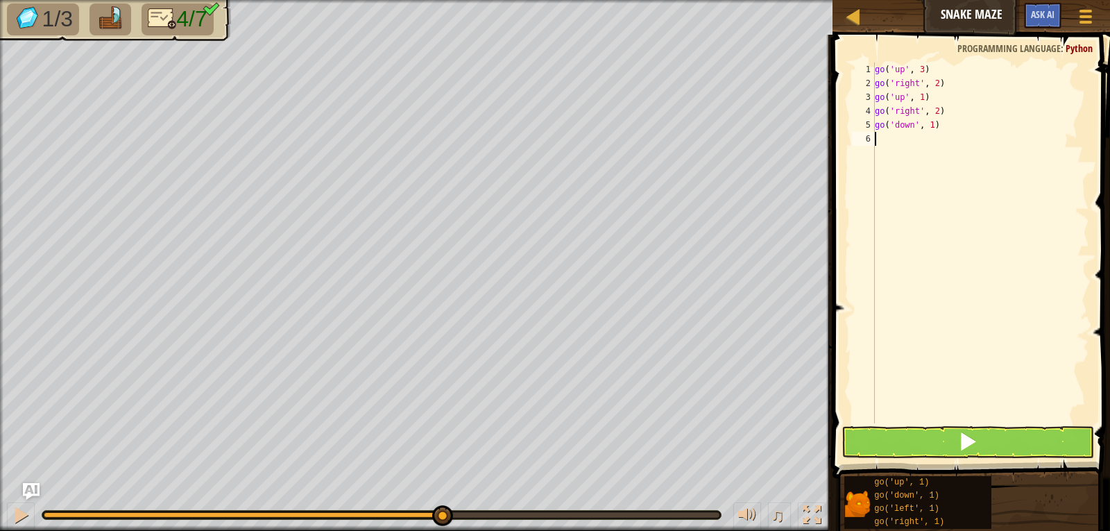
click at [908, 314] on div "go ( 'up' , 3 ) go ( 'right' , 2 ) go ( 'up' , 1 ) go ( 'right' , 2 ) go ( 'dow…" at bounding box center [980, 256] width 217 height 389
click at [931, 125] on div "go ( 'up' , 3 ) go ( 'right' , 2 ) go ( 'up' , 1 ) go ( 'right' , 2 ) go ( 'dow…" at bounding box center [980, 256] width 217 height 389
type textarea "go('down', 2)"
drag, startPoint x: 976, startPoint y: 432, endPoint x: 975, endPoint y: 420, distance: 12.6
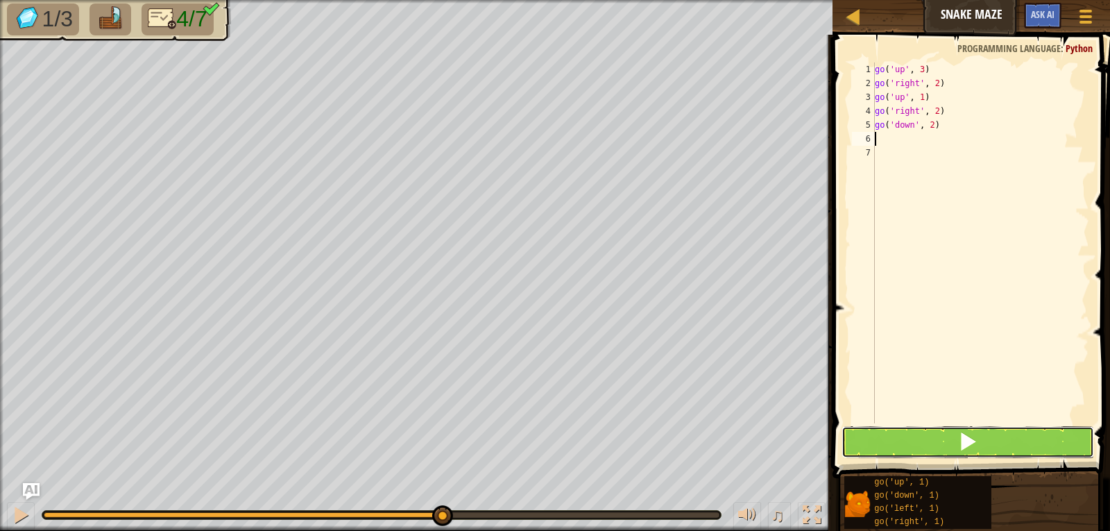
click at [976, 433] on span at bounding box center [967, 441] width 19 height 19
click at [936, 134] on div "go ( 'up' , 3 ) go ( 'right' , 2 ) go ( 'up' , 1 ) go ( 'right' , 2 ) go ( 'dow…" at bounding box center [980, 242] width 217 height 361
click at [919, 442] on button at bounding box center [968, 442] width 253 height 32
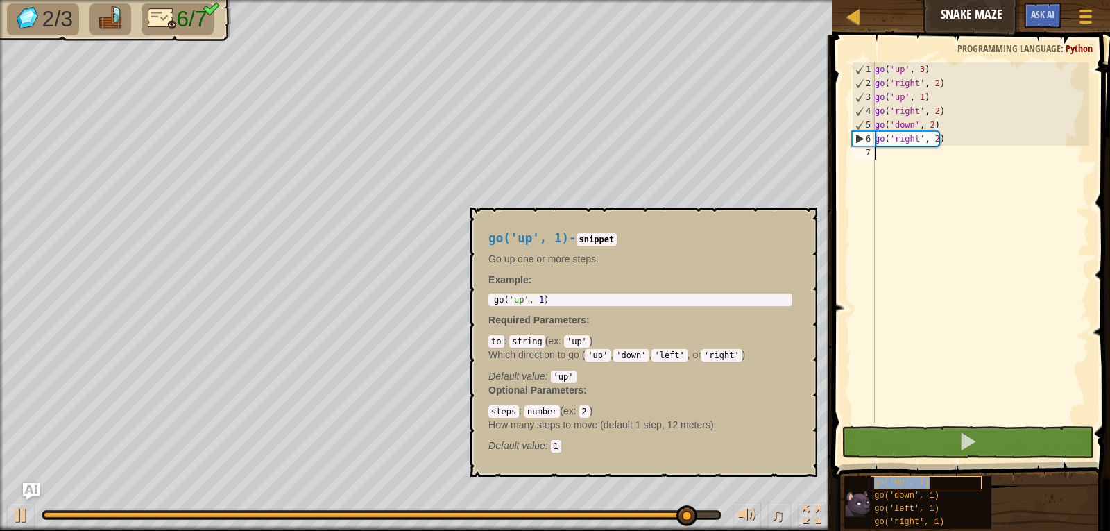
type textarea "go('up', 1)"
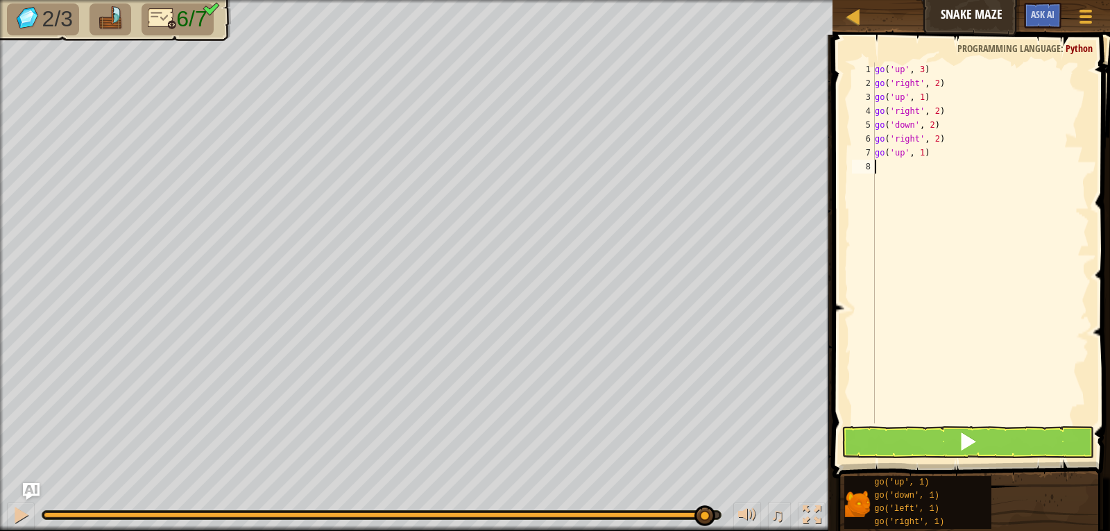
drag, startPoint x: 945, startPoint y: 330, endPoint x: 942, endPoint y: 295, distance: 35.5
click at [945, 327] on div "go ( 'up' , 3 ) go ( 'right' , 2 ) go ( 'up' , 1 ) go ( 'right' , 2 ) go ( 'dow…" at bounding box center [980, 256] width 217 height 389
click at [921, 154] on div "go ( 'up' , 3 ) go ( 'right' , 2 ) go ( 'up' , 1 ) go ( 'right' , 2 ) go ( 'dow…" at bounding box center [980, 256] width 217 height 389
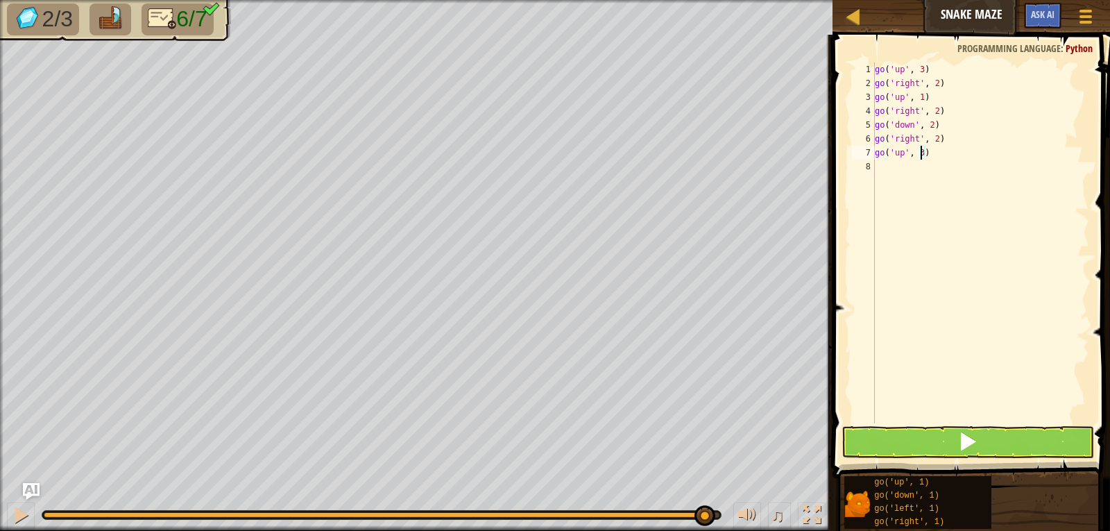
type textarea "go('up', 3)"
click at [933, 446] on button at bounding box center [968, 442] width 253 height 32
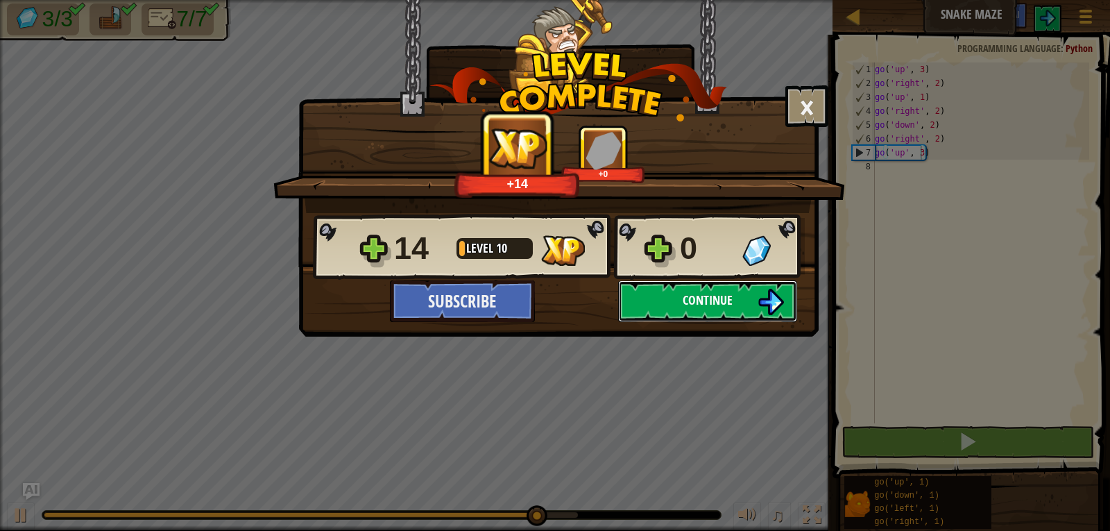
click at [736, 321] on button "Continue" at bounding box center [707, 301] width 179 height 42
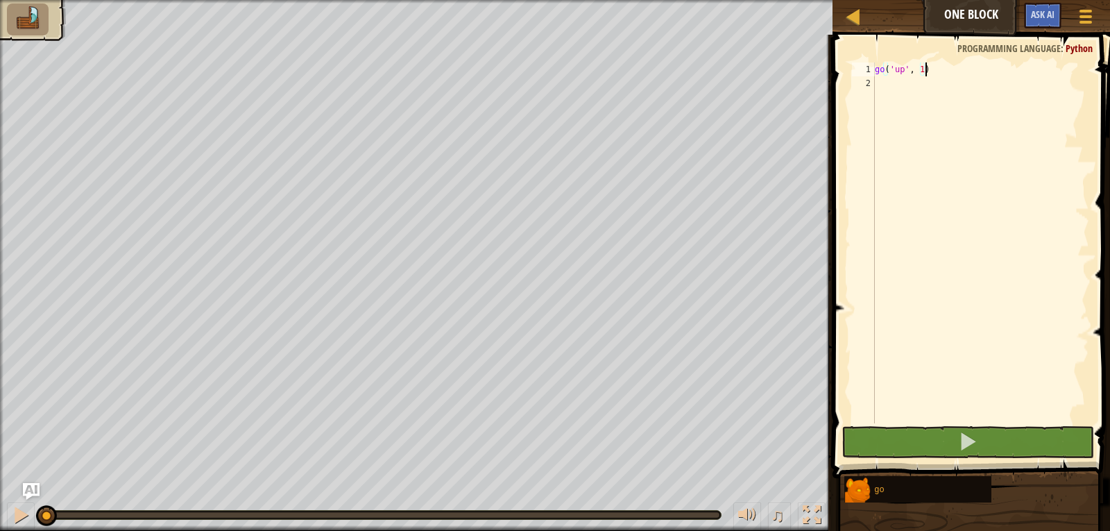
click at [919, 65] on div "go ( 'up' , 1 )" at bounding box center [980, 256] width 217 height 389
type textarea "go('up', 2)"
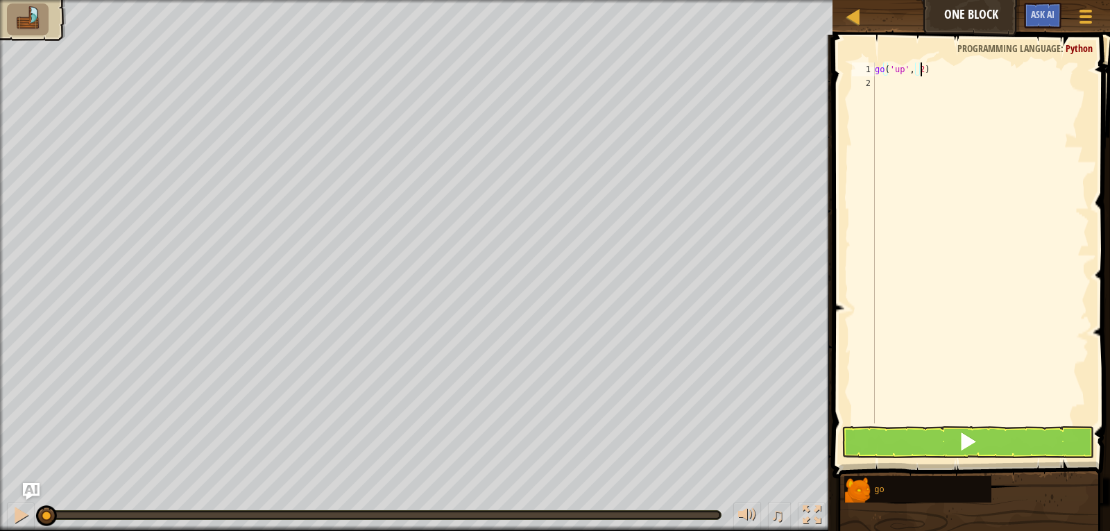
scroll to position [6, 3]
click at [965, 144] on div "go ( 'up' , 2 )" at bounding box center [980, 256] width 217 height 389
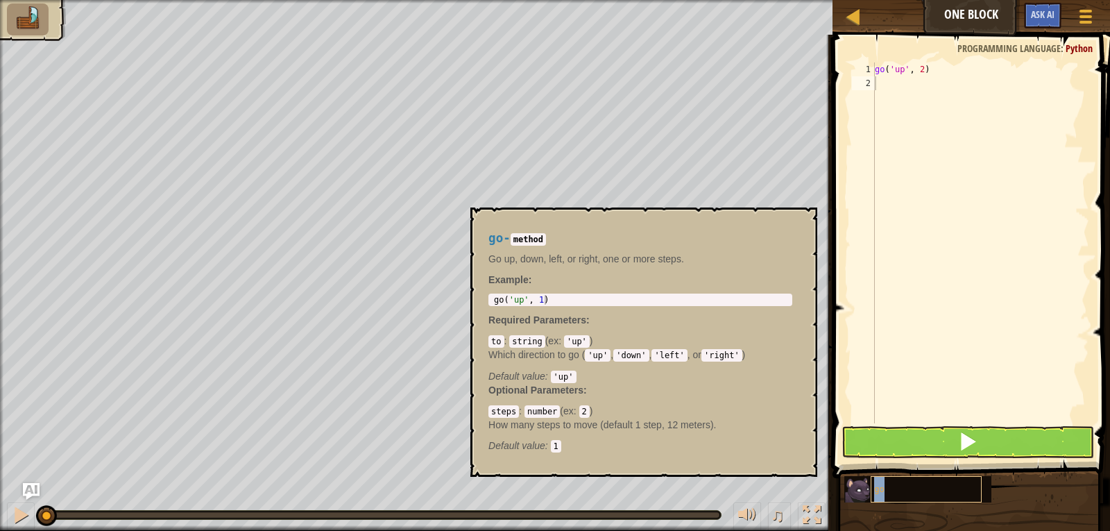
click at [909, 488] on div "go" at bounding box center [926, 489] width 111 height 26
click at [920, 82] on div "go ( 'up' , 2 )" at bounding box center [980, 256] width 217 height 389
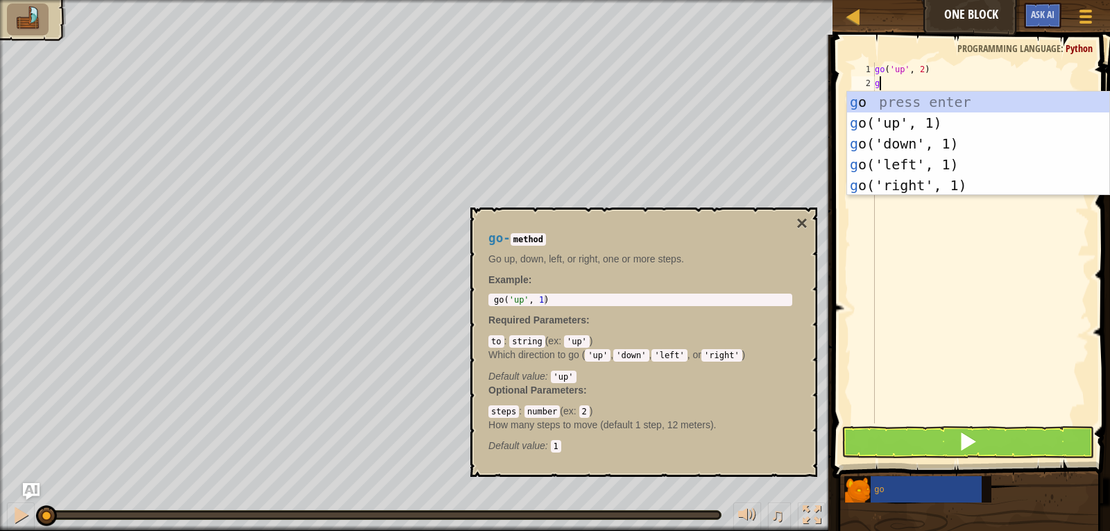
type textarea "go"
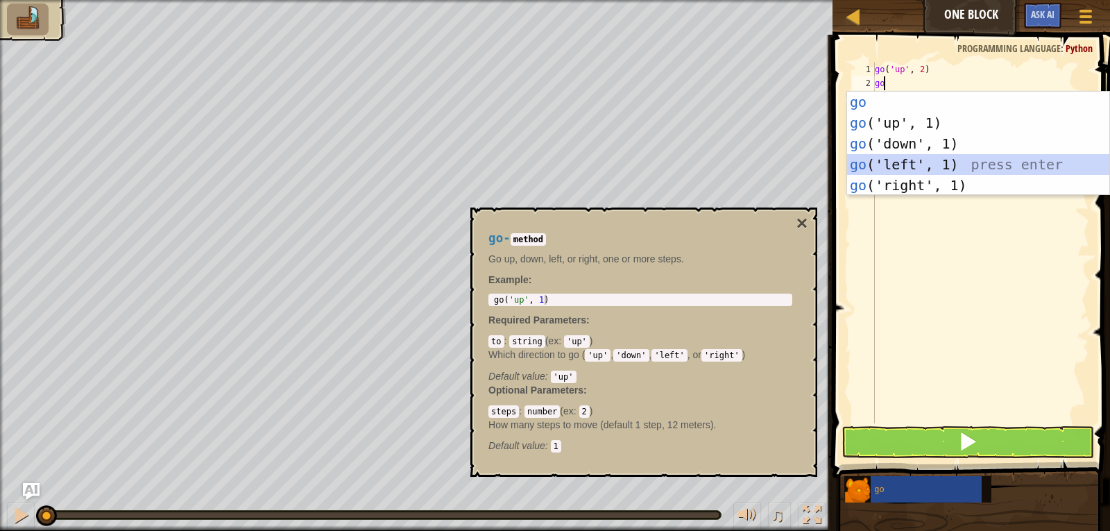
click at [916, 170] on div "go press enter go ('up', 1) press enter go ('down', 1) press enter go ('left', …" at bounding box center [978, 165] width 262 height 146
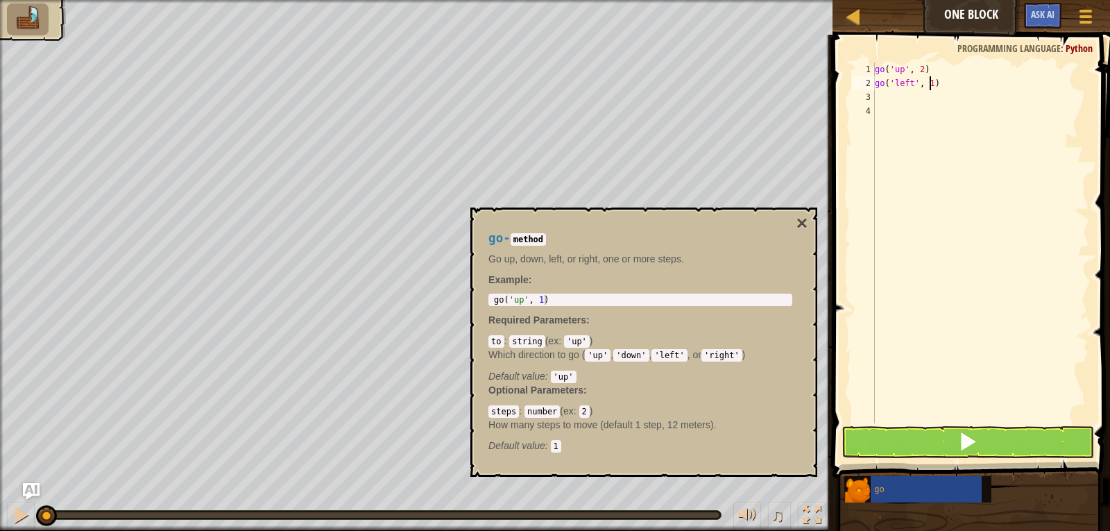
click at [929, 84] on div "go ( 'up' , 2 ) go ( 'left' , 1 )" at bounding box center [980, 256] width 217 height 389
type textarea "go('left', 3)"
click at [911, 94] on div "go ( 'up' , 2 ) go ( 'left' , 3 )" at bounding box center [980, 256] width 217 height 389
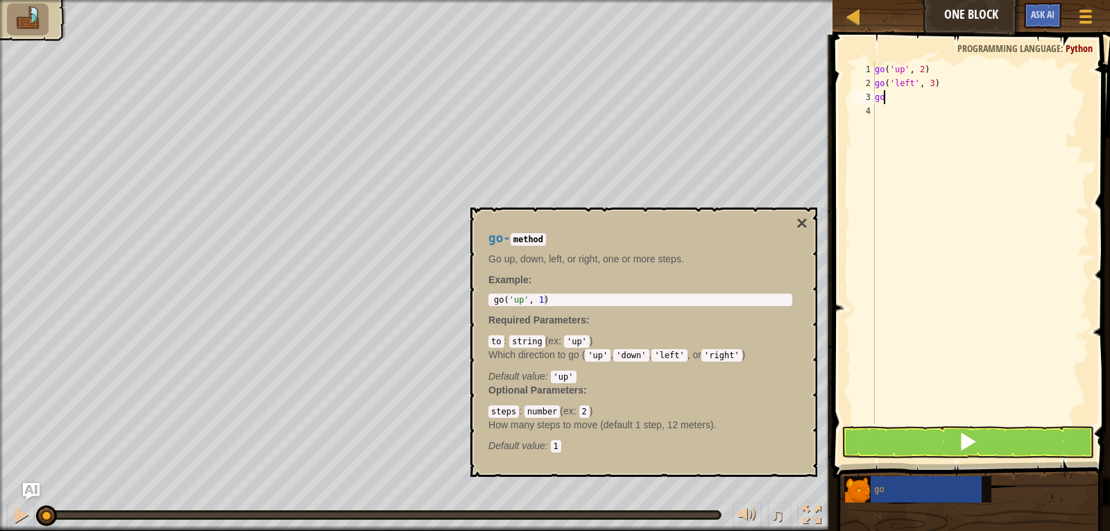
type textarea "[DEMOGRAPHIC_DATA]"
click at [922, 114] on div "go (' d own', 1) press enter" at bounding box center [978, 136] width 262 height 62
click at [929, 99] on div "go ( 'up' , 2 ) go ( 'left' , 3 ) go ( 'down' , 1 )" at bounding box center [980, 256] width 217 height 389
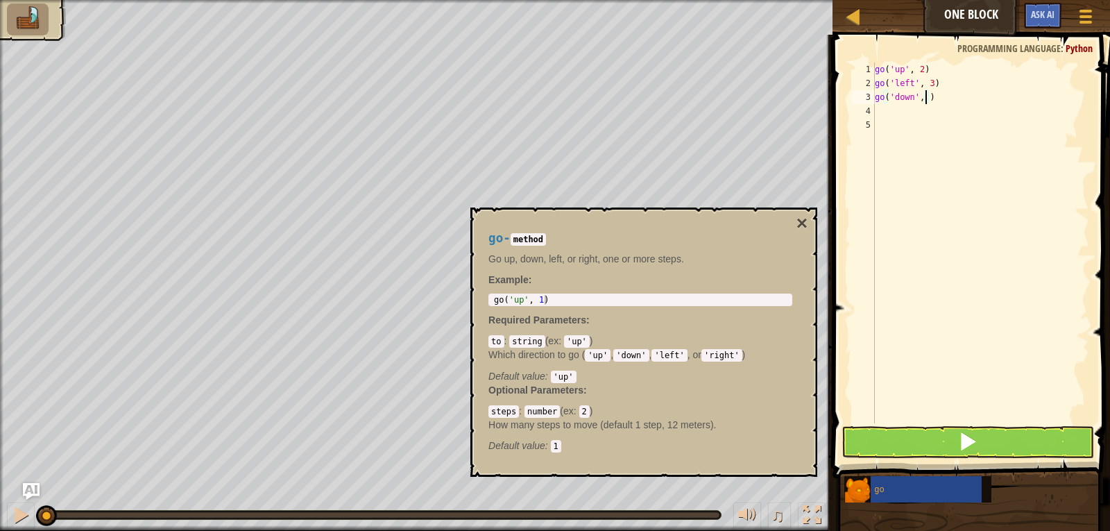
type textarea "go('down', 2)"
click at [905, 105] on div "go ( 'up' , 2 ) go ( 'left' , 3 ) go ( 'down' , 2 )" at bounding box center [980, 256] width 217 height 389
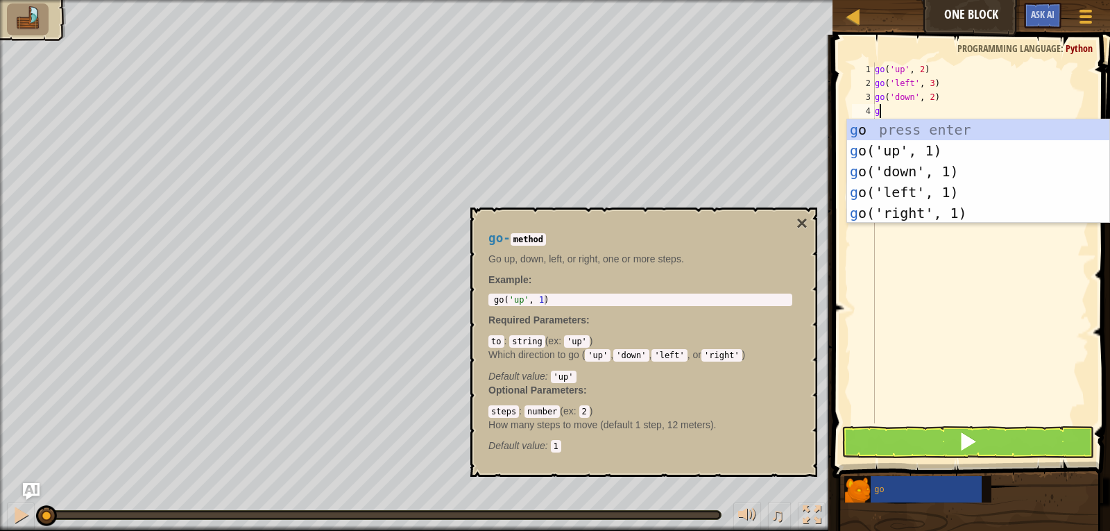
type textarea "go"
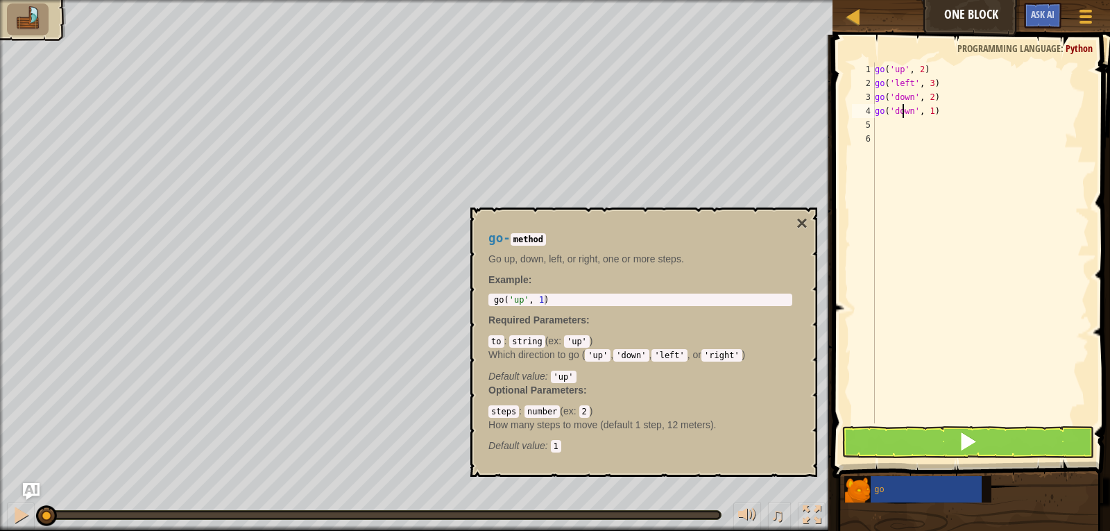
click at [904, 111] on div "go ( 'up' , 2 ) go ( 'left' , 3 ) go ( 'down' , 2 ) go ( 'down' , 1 )" at bounding box center [980, 256] width 217 height 389
type textarea "go('down', 1)"
drag, startPoint x: 934, startPoint y: 111, endPoint x: 863, endPoint y: 114, distance: 71.6
click at [863, 114] on div "go('down', 1) 1 2 3 4 5 6 go ( 'up' , 2 ) go ( 'left' , 3 ) go ( 'down' , 2 ) g…" at bounding box center [969, 242] width 240 height 361
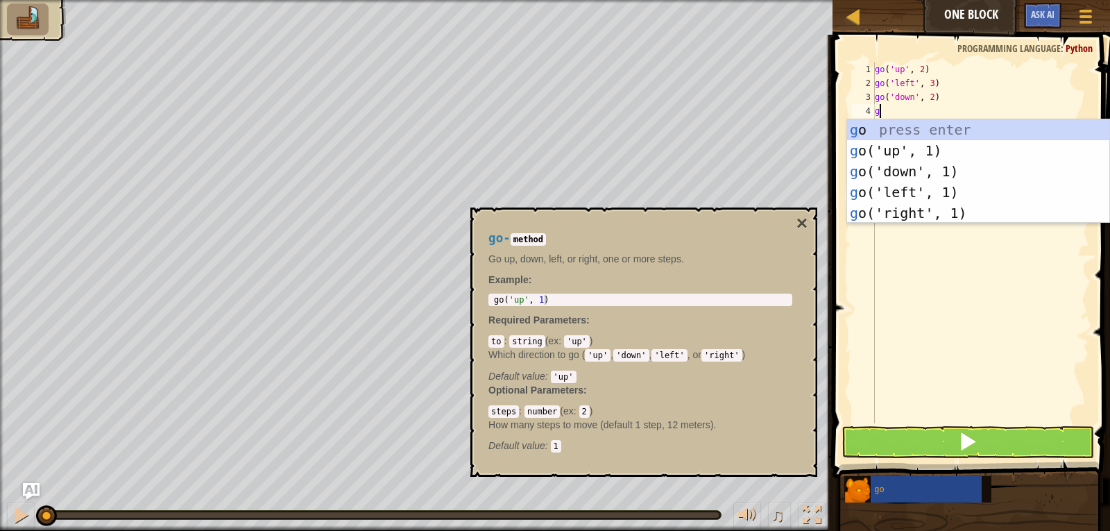
type textarea "go"
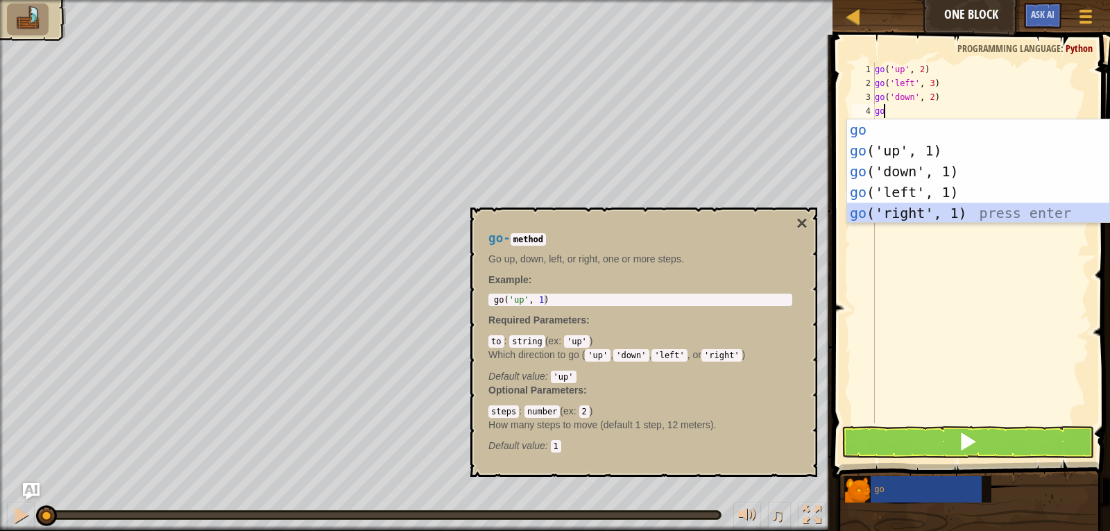
click at [899, 204] on div "go press enter go ('up', 1) press enter go ('down', 1) press enter go ('left', …" at bounding box center [978, 192] width 262 height 146
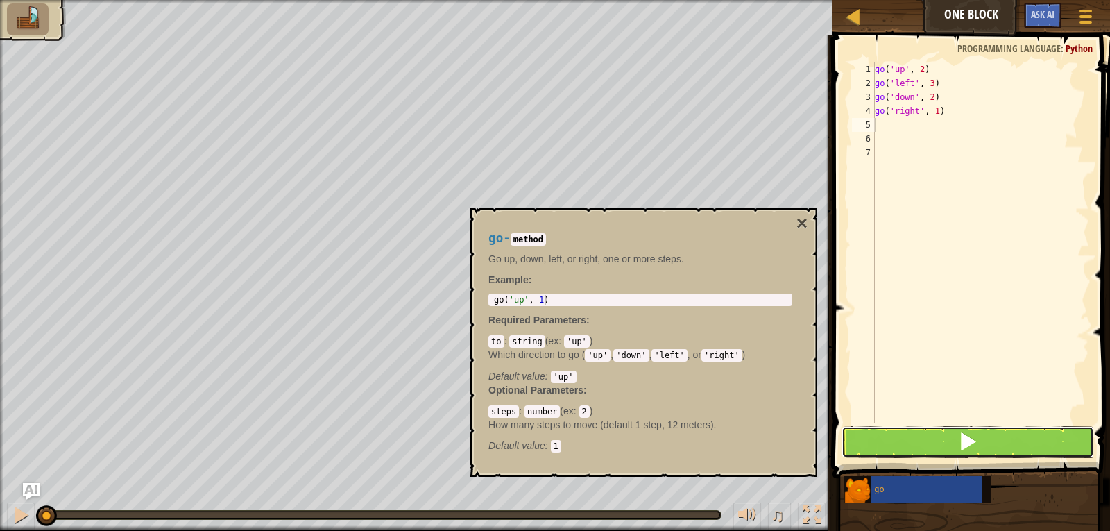
click at [992, 442] on button at bounding box center [968, 442] width 253 height 32
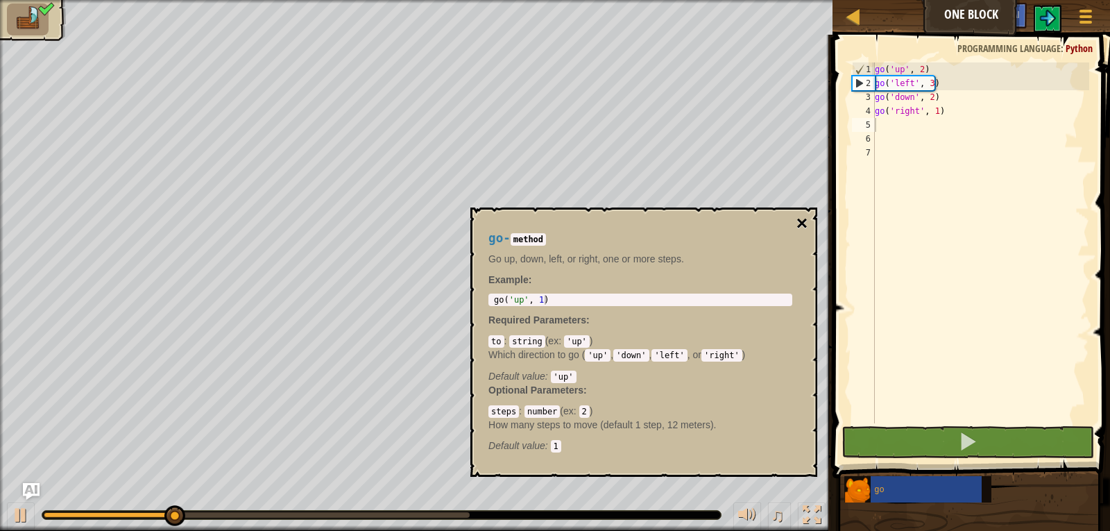
click at [800, 216] on button "×" at bounding box center [802, 223] width 11 height 19
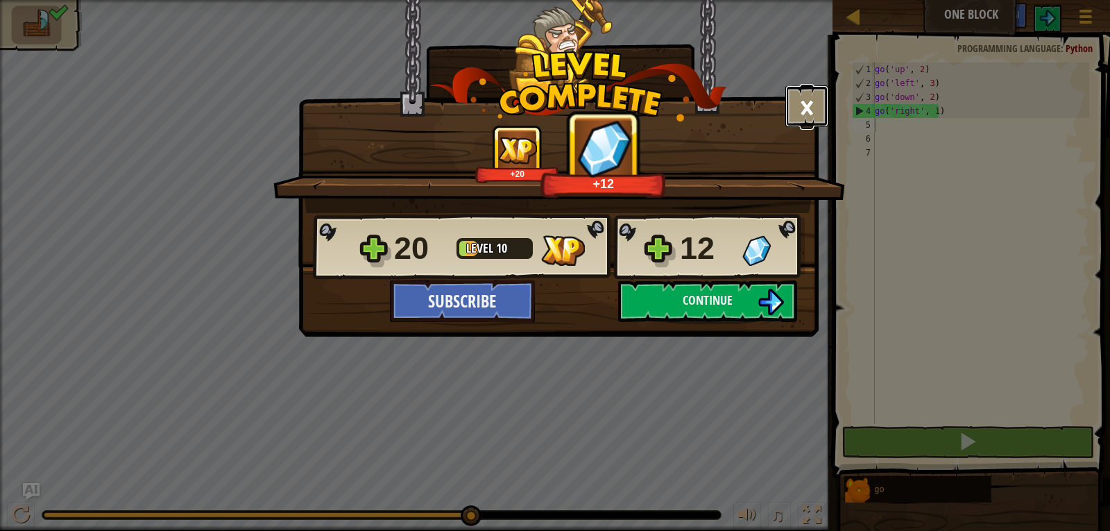
click at [810, 108] on button "×" at bounding box center [807, 106] width 43 height 42
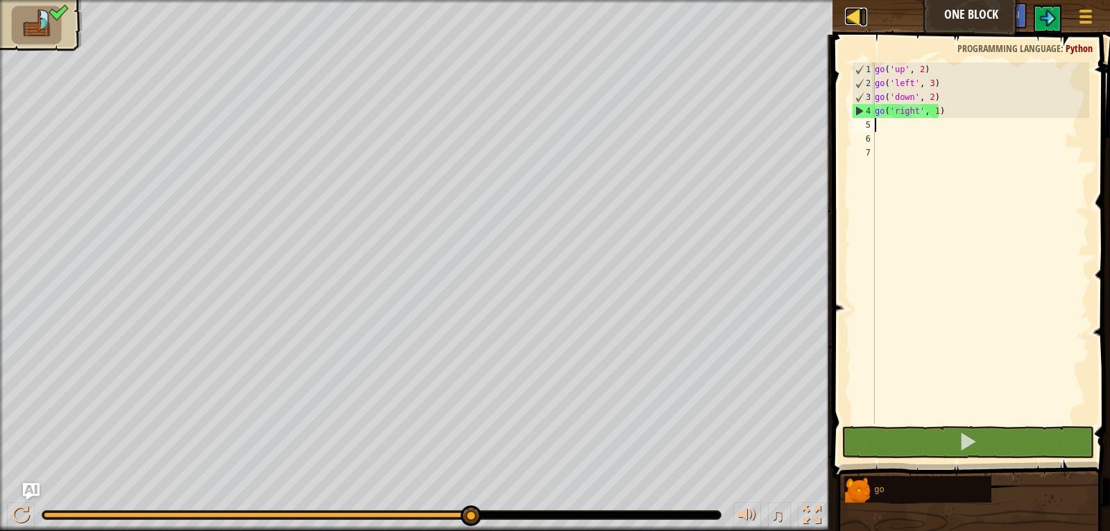
click at [856, 19] on div at bounding box center [853, 16] width 17 height 17
